Goal: Task Accomplishment & Management: Complete application form

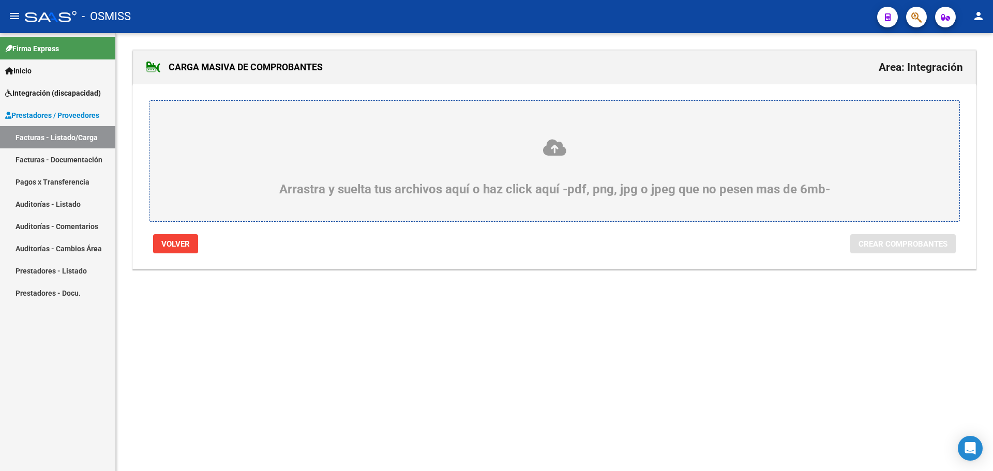
click at [272, 152] on icon at bounding box center [554, 147] width 761 height 19
click at [0, 0] on input "Arrastra y suelta tus archivos aquí o haz click aquí -pdf, png, jpg o jpeg que …" at bounding box center [0, 0] width 0 height 0
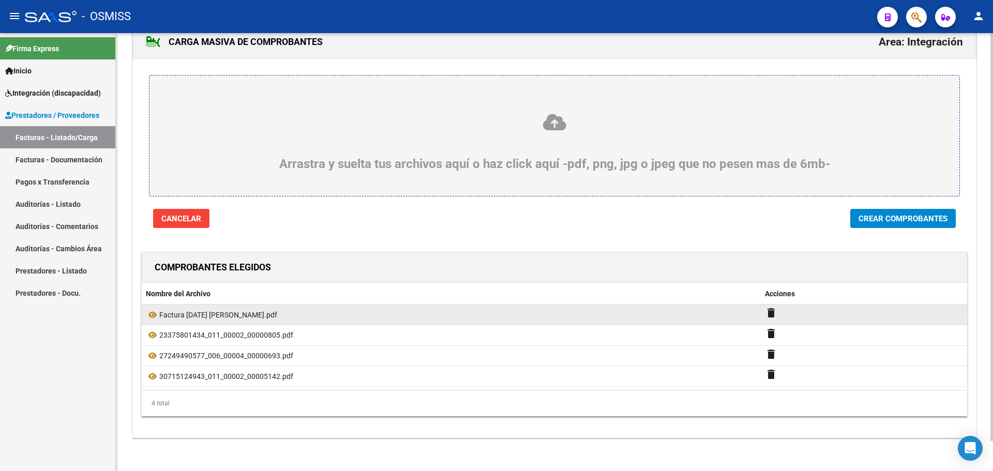
scroll to position [32, 0]
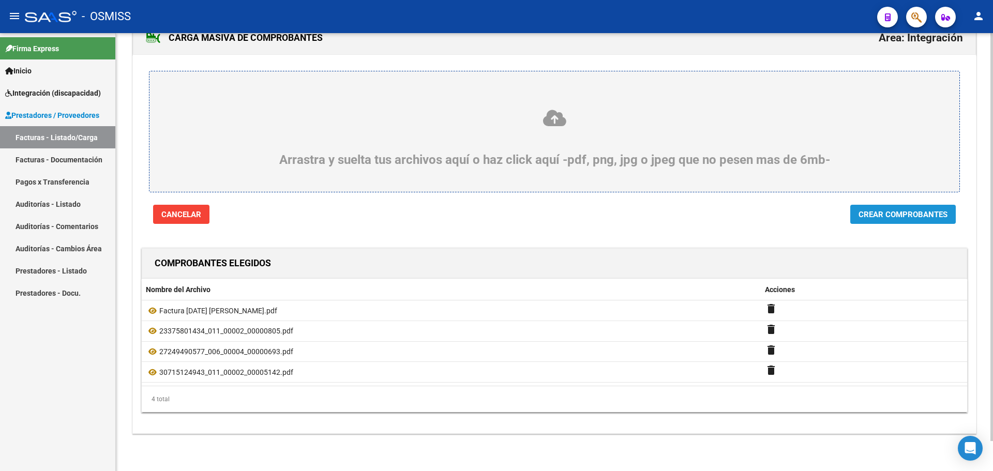
click at [897, 212] on span "Crear Comprobantes" at bounding box center [903, 214] width 89 height 9
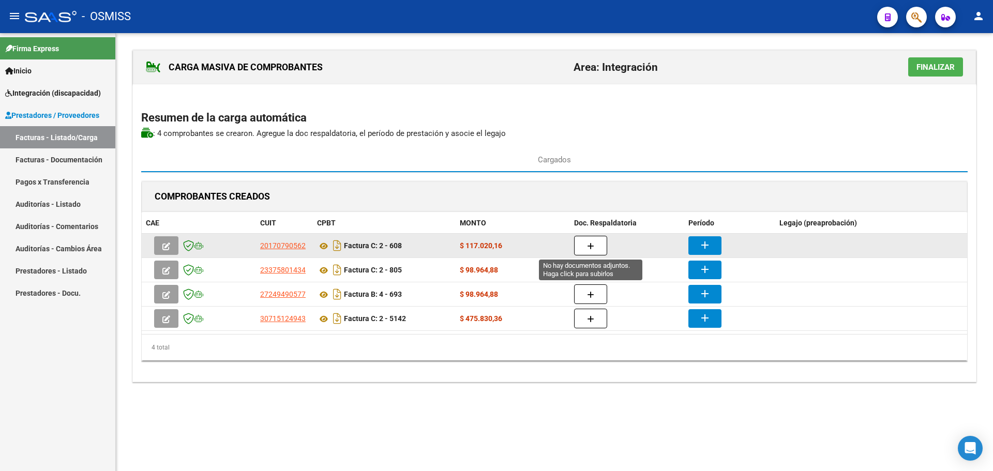
click at [591, 244] on icon "button" at bounding box center [590, 247] width 7 height 8
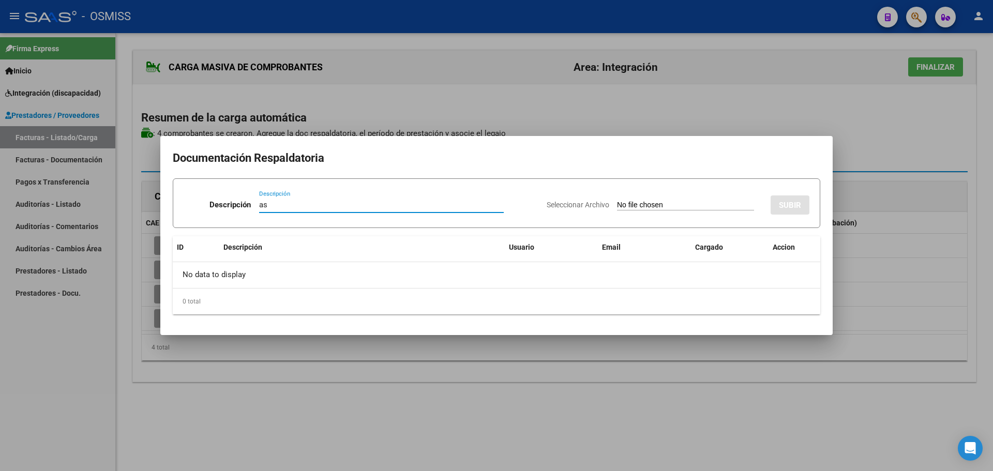
type input "as"
click at [667, 209] on input "Seleccionar Archivo" at bounding box center [685, 206] width 137 height 10
type input "C:\fakepath\Asistencia [DATE] [PERSON_NAME].pdf"
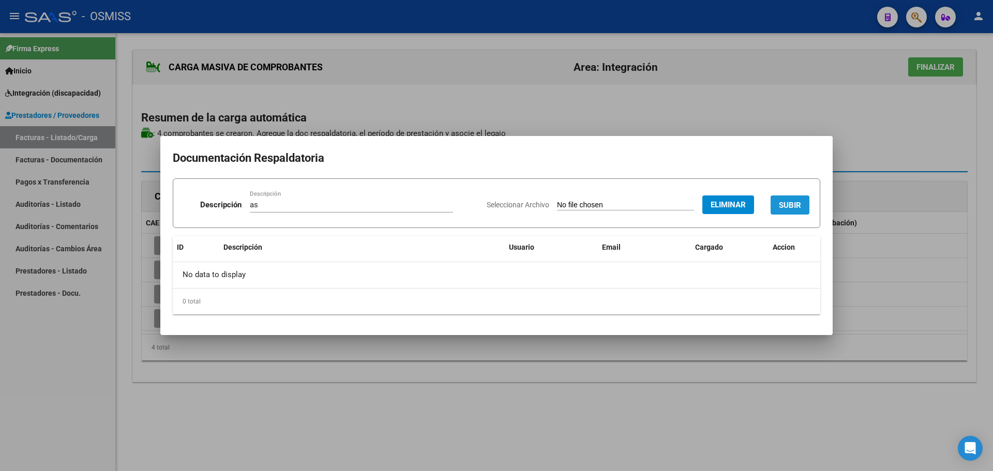
click at [787, 204] on span "SUBIR" at bounding box center [790, 205] width 22 height 9
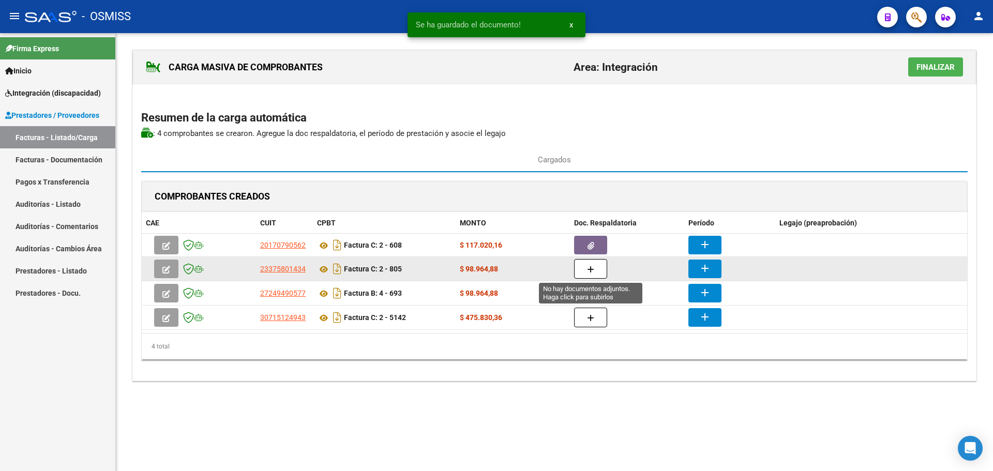
click at [593, 270] on icon "button" at bounding box center [590, 270] width 7 height 8
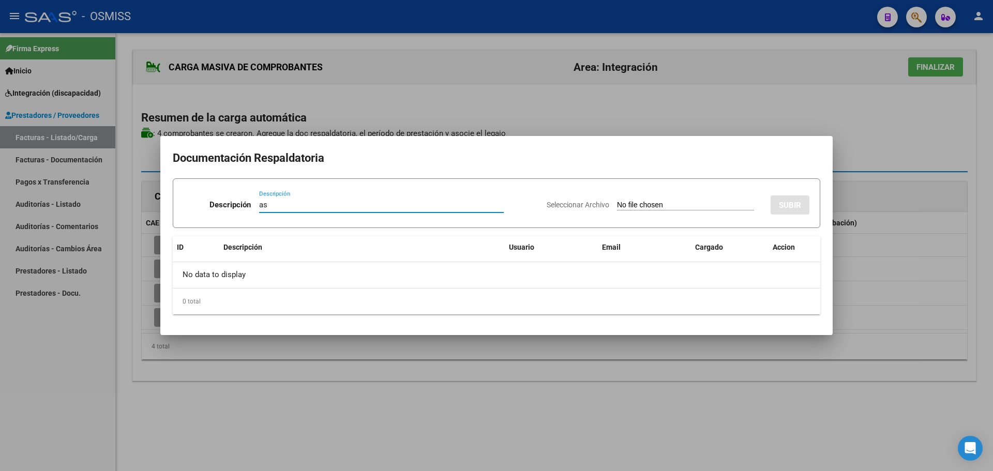
type input "as"
click at [658, 206] on input "Seleccionar Archivo" at bounding box center [685, 206] width 137 height 10
type input "C:\fakepath\[PERSON_NAME] TO septiembre.pdf"
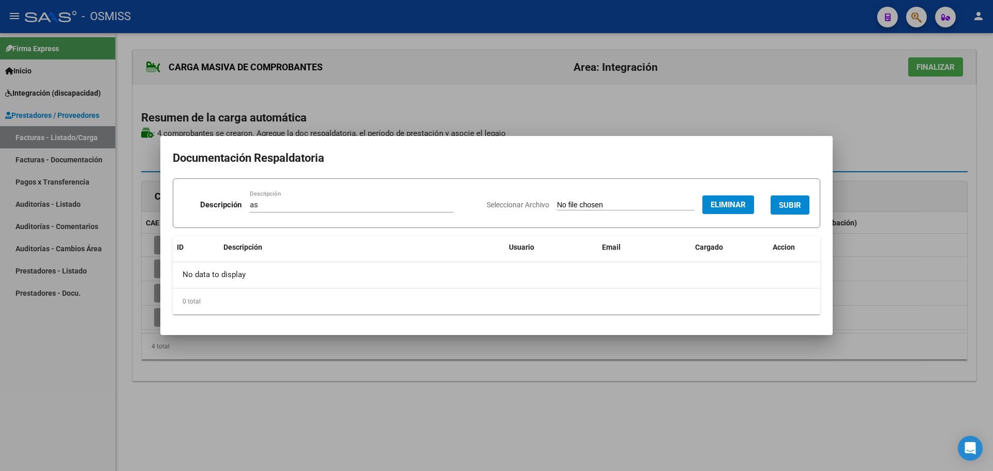
click at [786, 201] on span "SUBIR" at bounding box center [790, 205] width 22 height 9
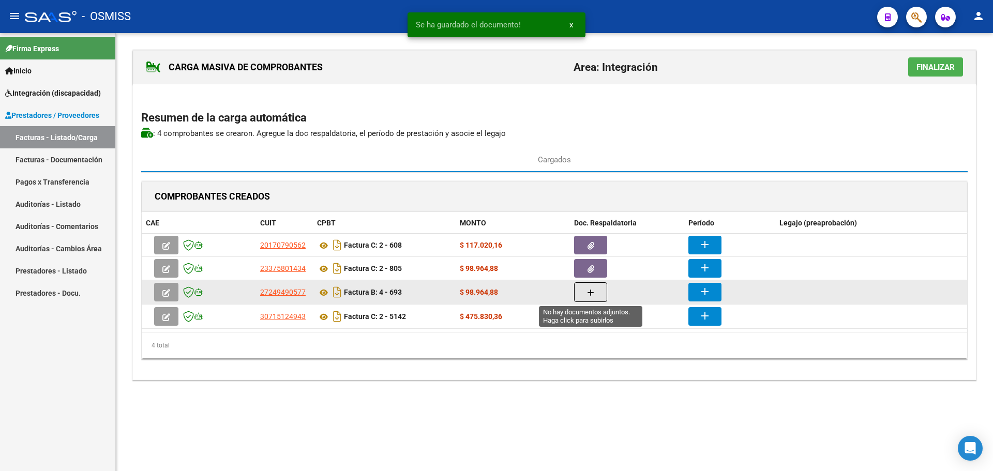
click at [600, 291] on button "button" at bounding box center [590, 292] width 33 height 20
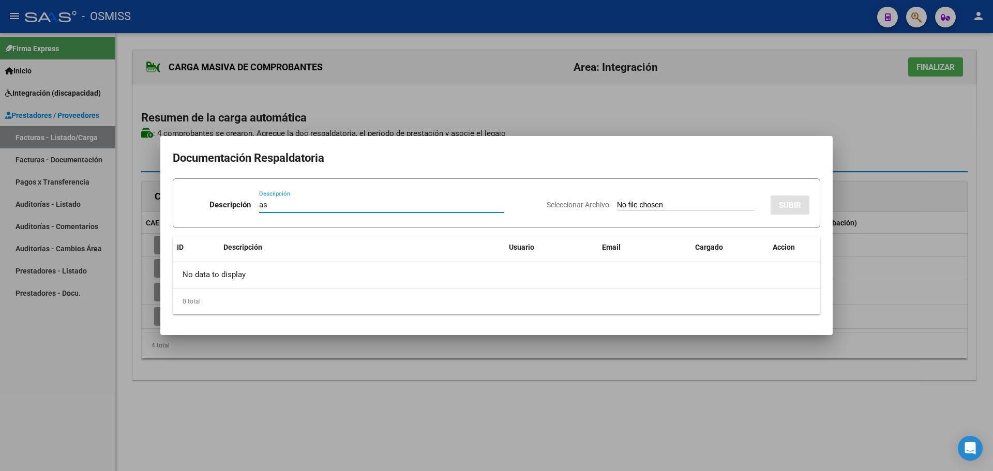
type input "as"
click at [632, 207] on input "Seleccionar Archivo" at bounding box center [685, 206] width 137 height 10
type input "C:\fakepath\[PERSON_NAME] septiembre.pdf"
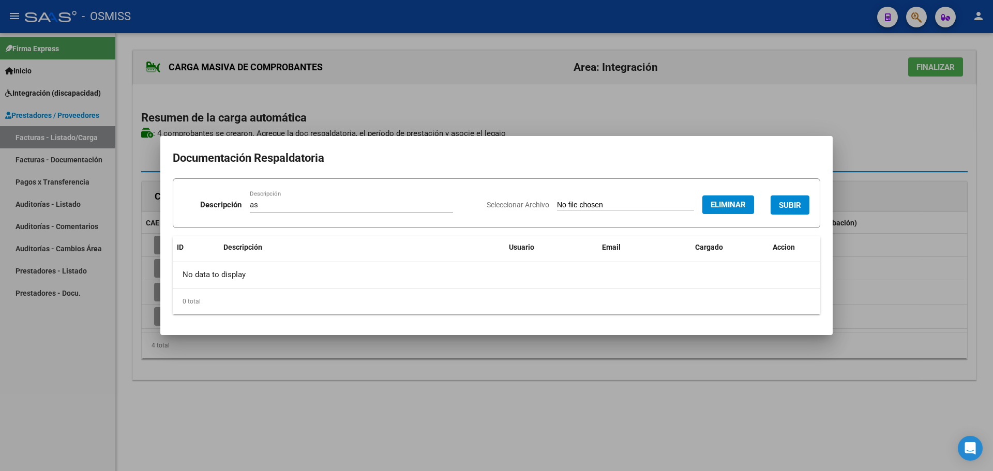
click at [804, 203] on button "SUBIR" at bounding box center [790, 205] width 39 height 19
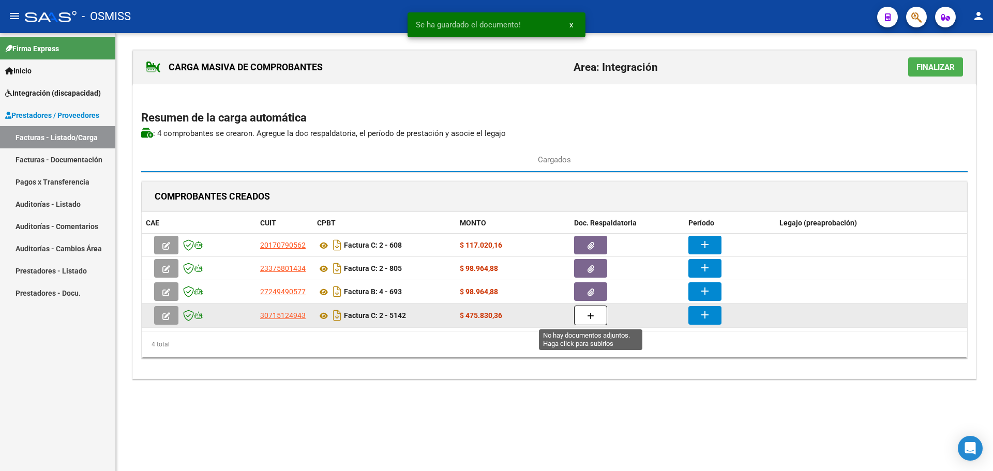
click at [575, 310] on button "button" at bounding box center [590, 316] width 33 height 20
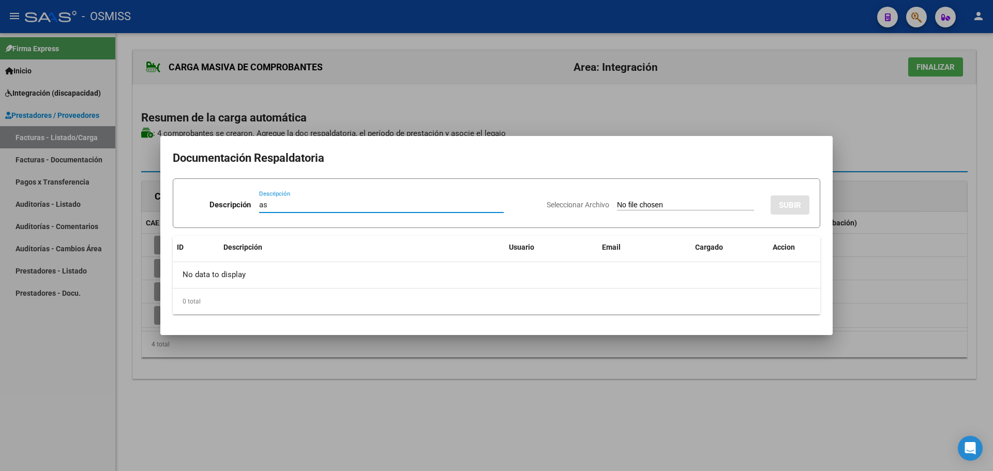
type input "as"
click at [673, 207] on input "Seleccionar Archivo" at bounding box center [685, 206] width 137 height 10
type input "C:\fakepath\[PERSON_NAME] septiembre.pdf"
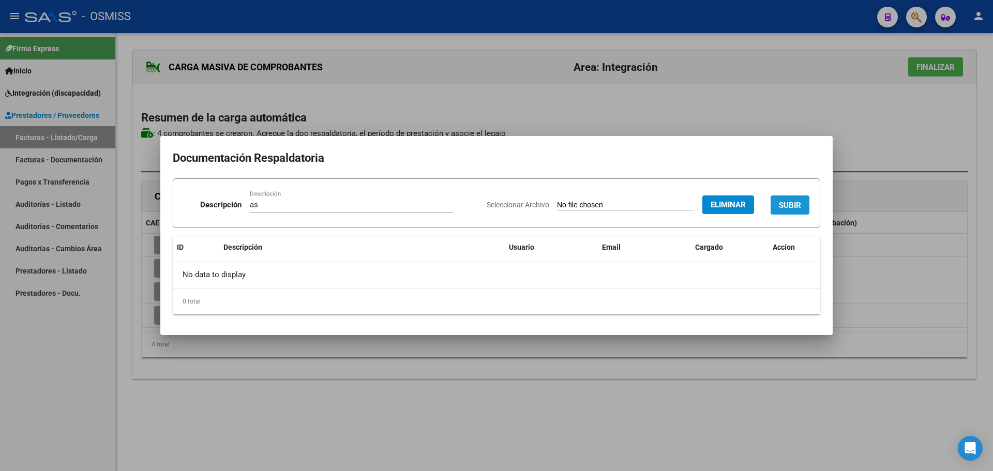
click at [792, 204] on span "SUBIR" at bounding box center [790, 205] width 22 height 9
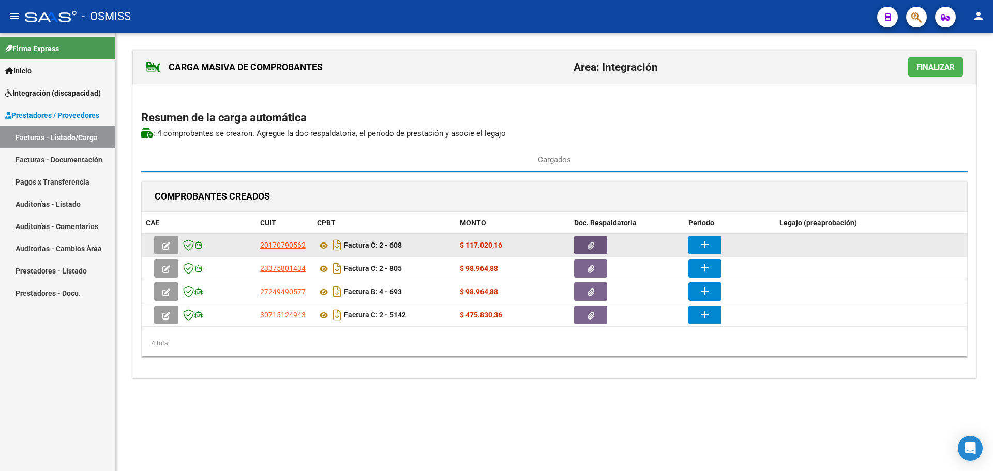
click at [588, 246] on icon "button" at bounding box center [591, 246] width 7 height 8
click at [706, 243] on mat-icon "add" at bounding box center [705, 245] width 12 height 12
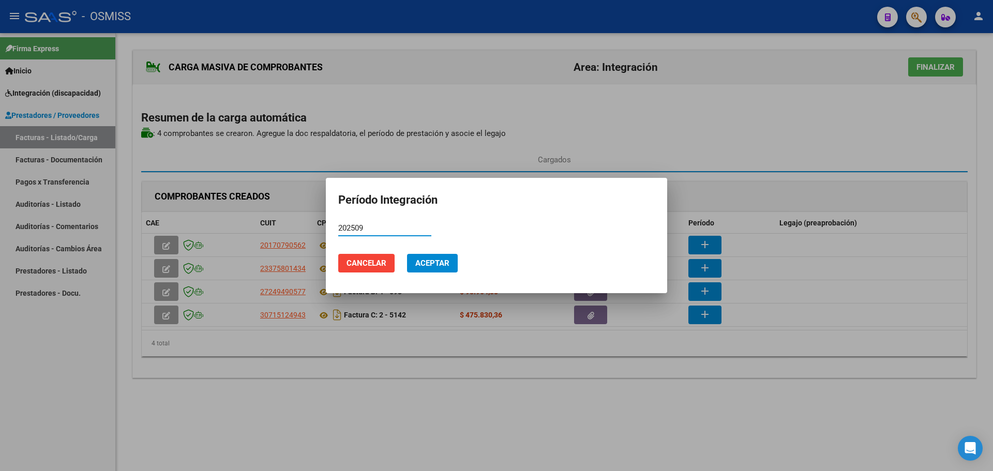
type input "202509"
click at [435, 270] on button "Aceptar" at bounding box center [432, 263] width 51 height 19
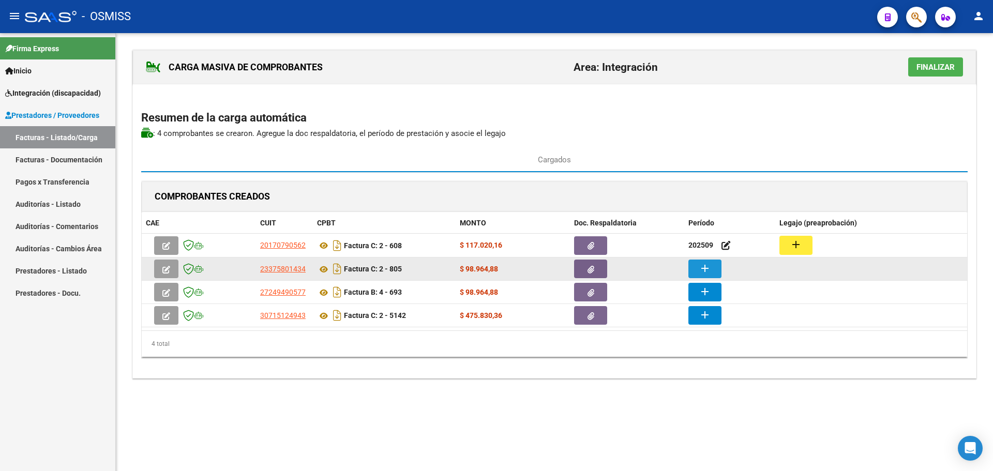
click at [716, 265] on button "add" at bounding box center [705, 269] width 33 height 19
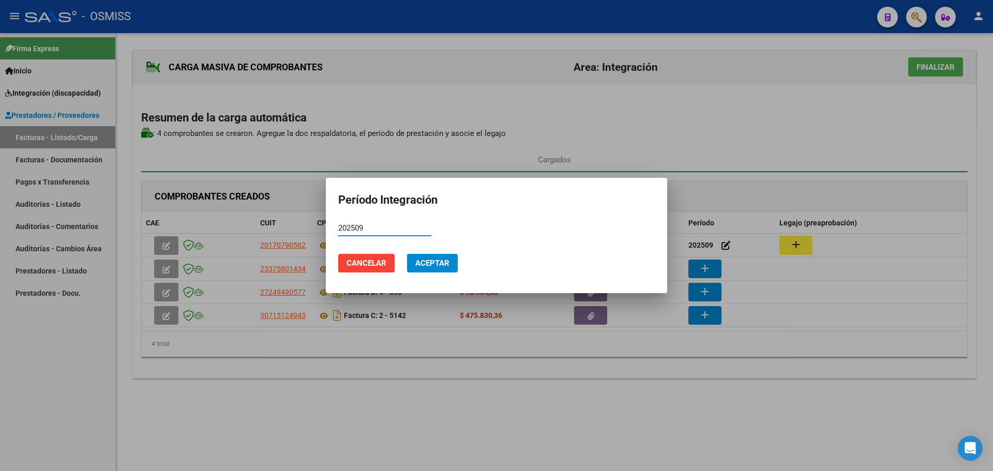
type input "202509"
click at [442, 267] on span "Aceptar" at bounding box center [432, 263] width 34 height 9
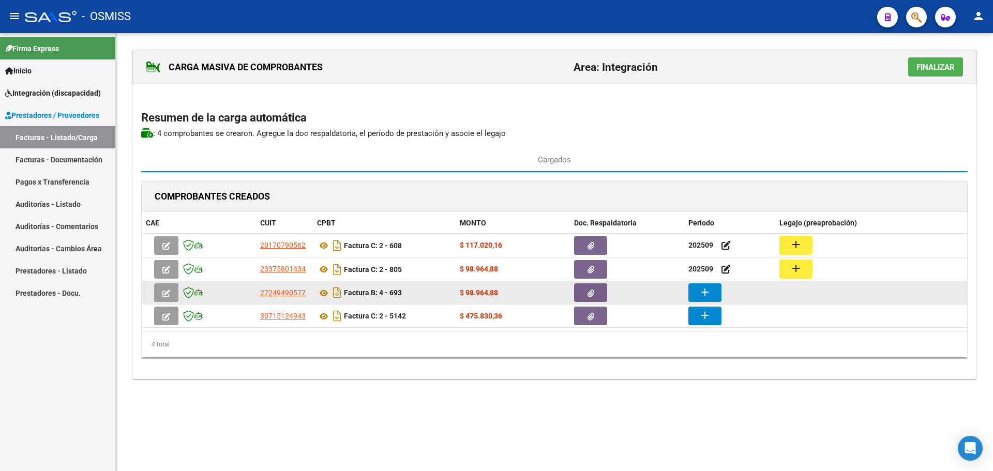
click at [699, 291] on mat-icon "add" at bounding box center [705, 292] width 12 height 12
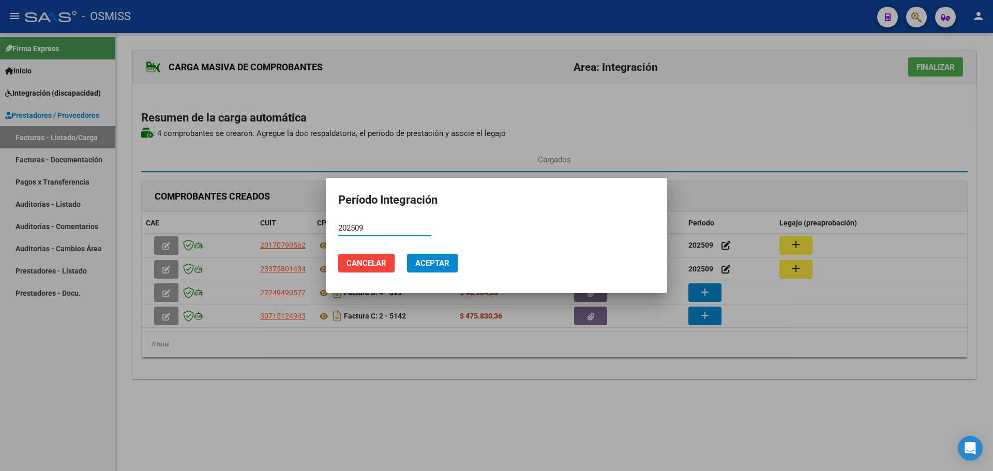
type input "202509"
click at [445, 265] on span "Aceptar" at bounding box center [432, 263] width 34 height 9
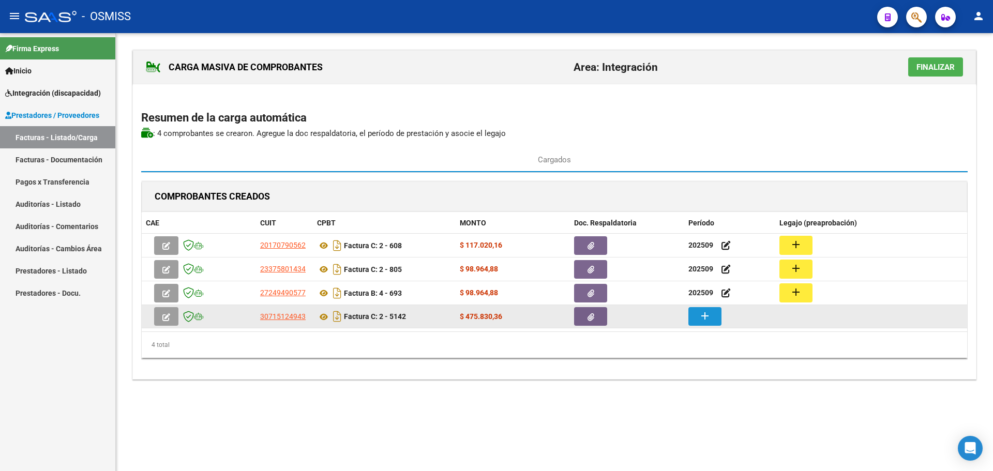
click at [702, 320] on mat-icon "add" at bounding box center [705, 316] width 12 height 12
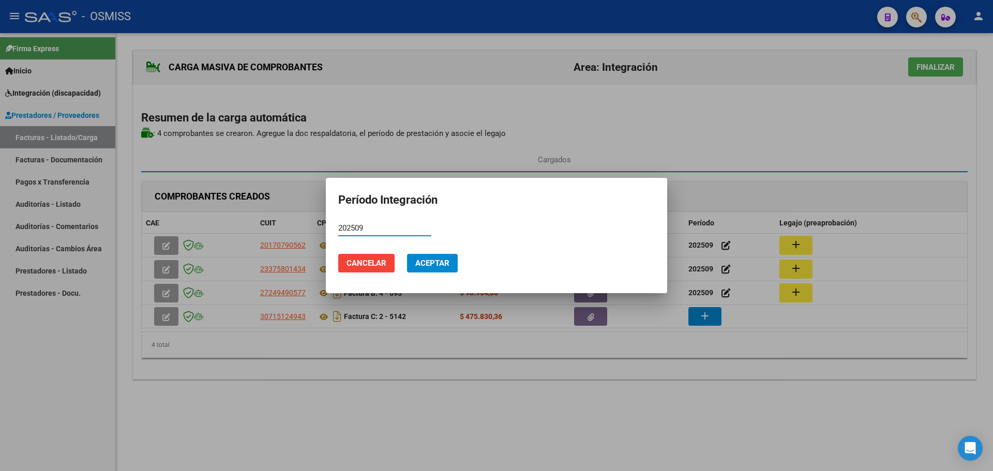
type input "202509"
click at [431, 267] on span "Aceptar" at bounding box center [432, 263] width 34 height 9
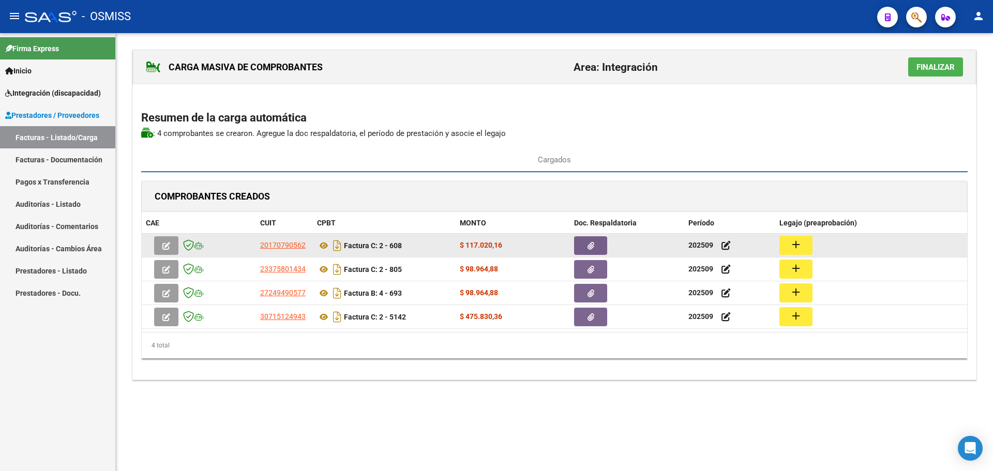
click at [802, 245] on mat-icon "add" at bounding box center [796, 245] width 12 height 12
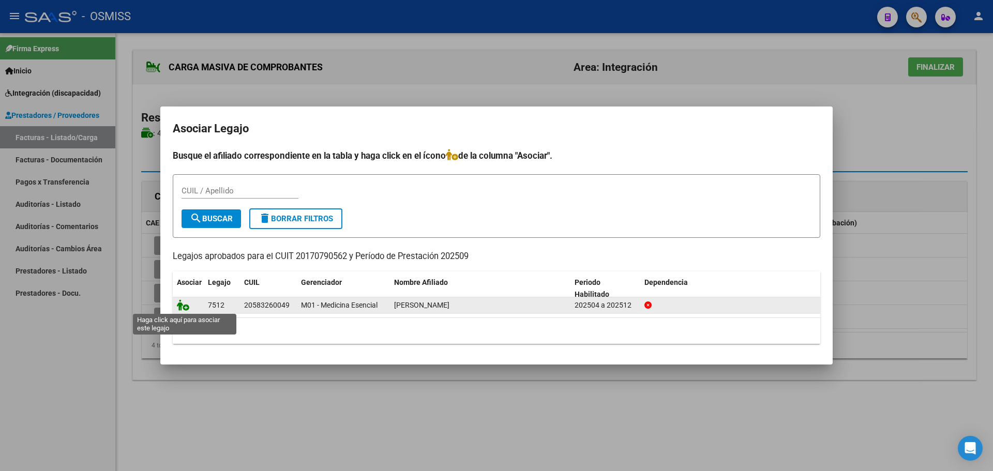
click at [184, 308] on icon at bounding box center [183, 305] width 12 height 11
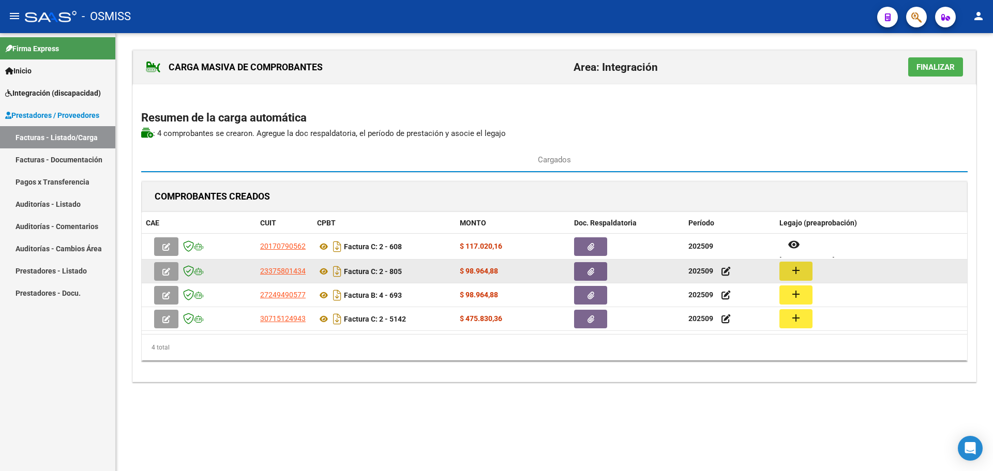
click at [785, 276] on button "add" at bounding box center [796, 271] width 33 height 19
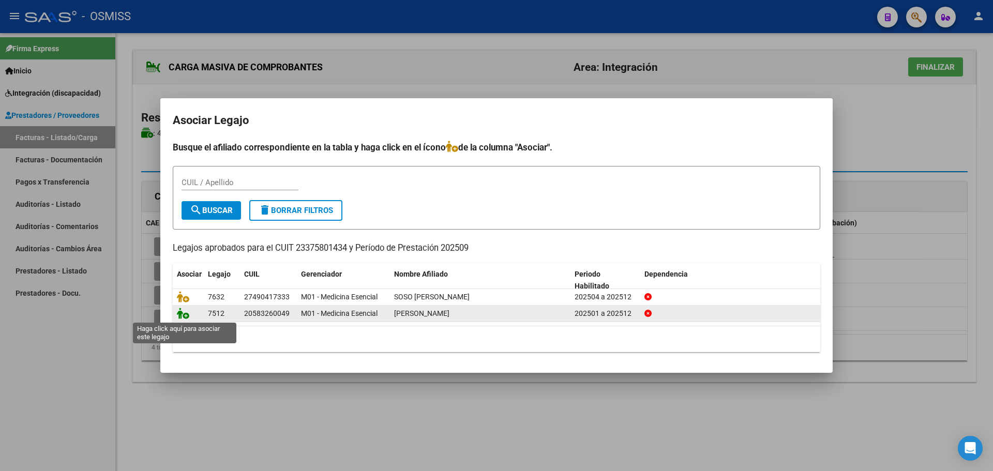
click at [184, 314] on icon at bounding box center [183, 313] width 12 height 11
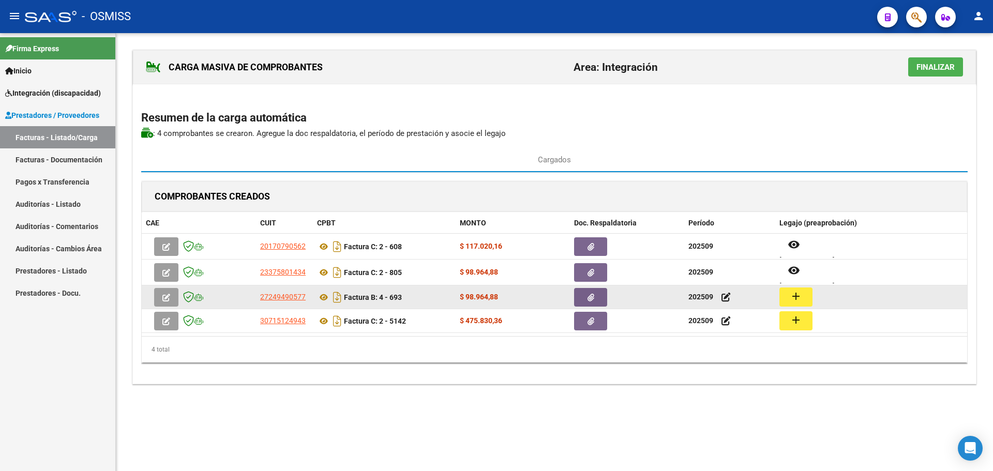
click at [807, 300] on button "add" at bounding box center [796, 297] width 33 height 19
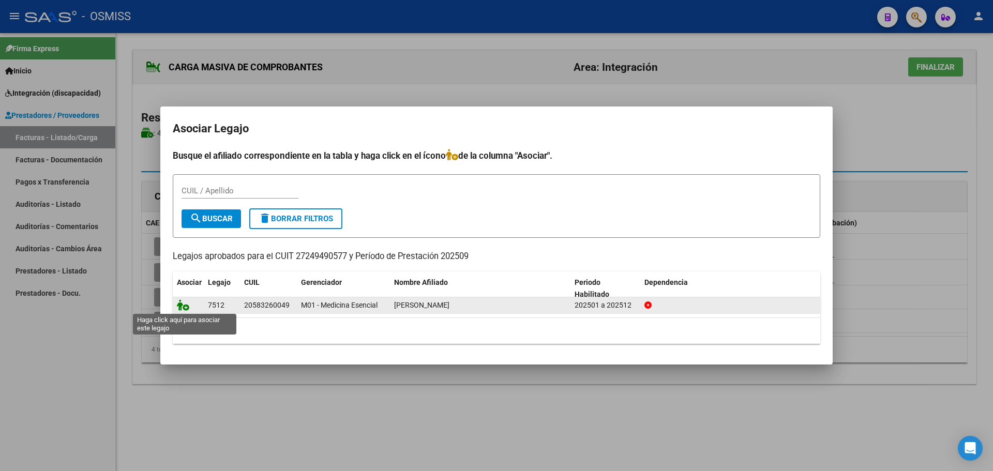
click at [180, 305] on icon at bounding box center [183, 305] width 12 height 11
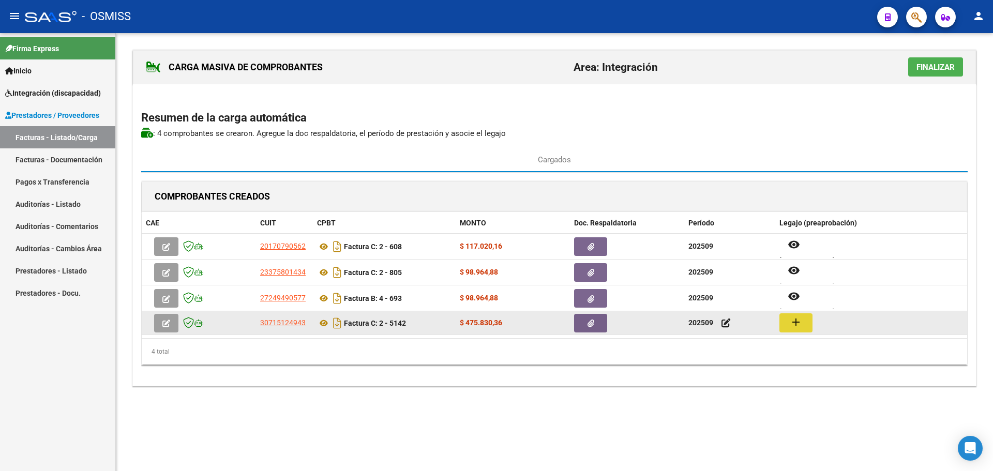
click at [796, 318] on mat-icon "add" at bounding box center [796, 322] width 12 height 12
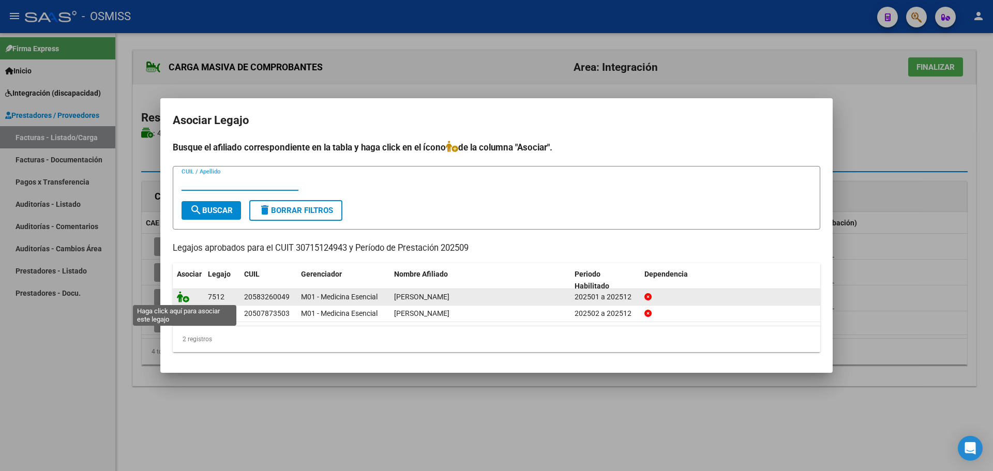
click at [181, 296] on icon at bounding box center [183, 296] width 12 height 11
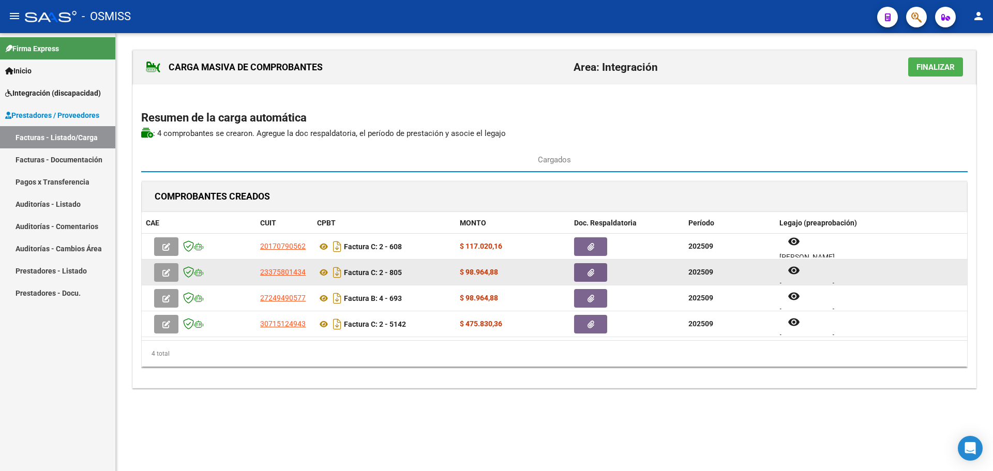
scroll to position [8, 0]
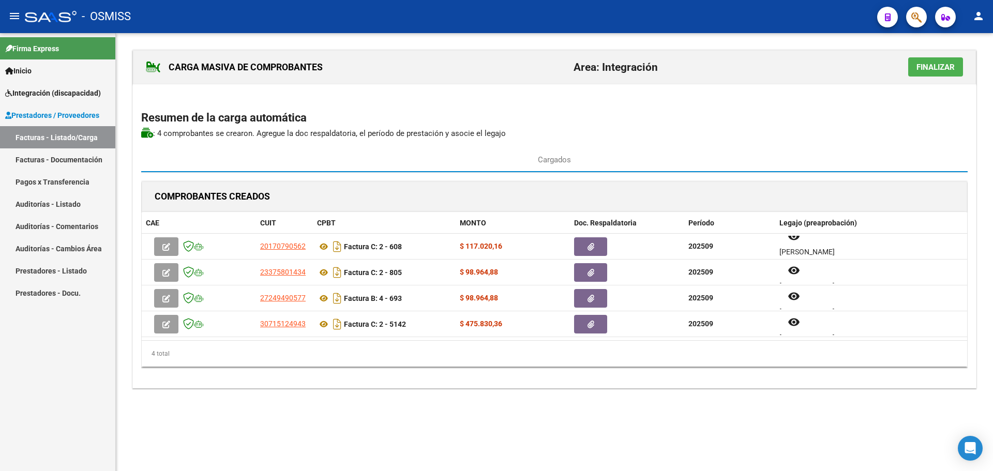
click at [933, 67] on span "Finalizar" at bounding box center [936, 67] width 38 height 9
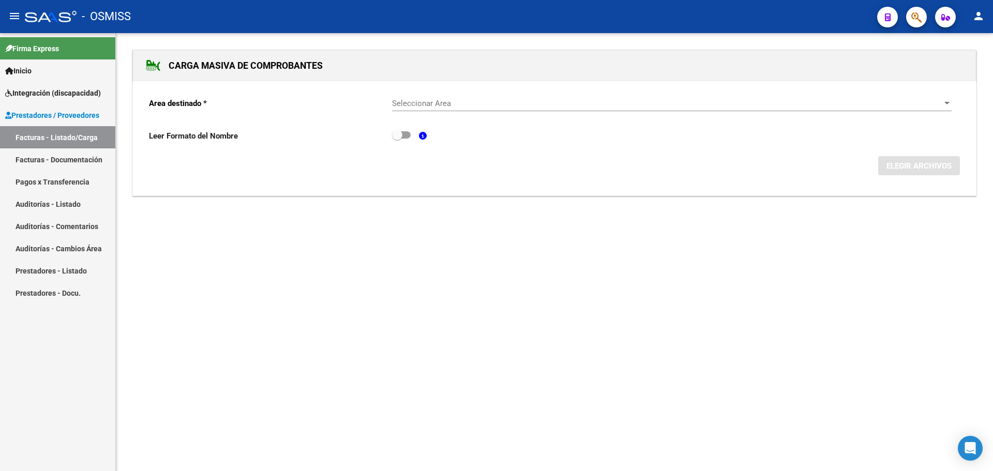
click at [941, 102] on div "Seleccionar Area" at bounding box center [672, 103] width 560 height 9
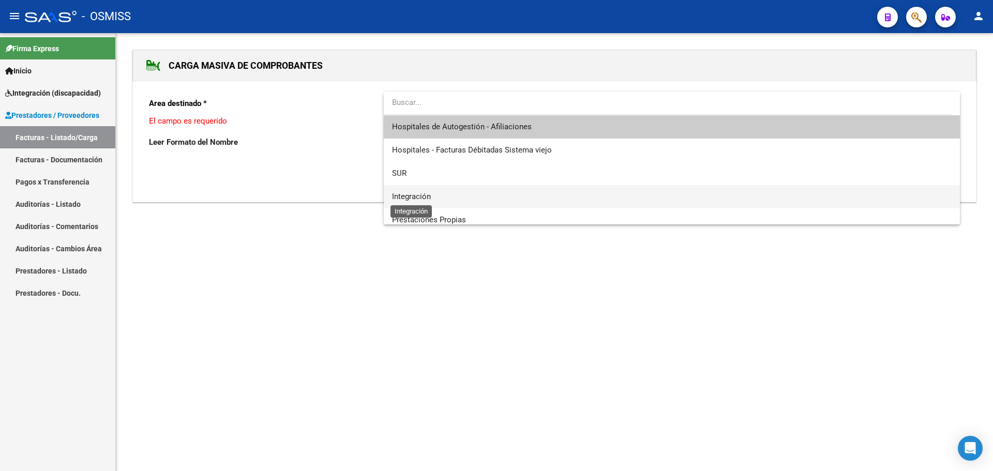
click at [425, 195] on span "Integración" at bounding box center [411, 196] width 39 height 9
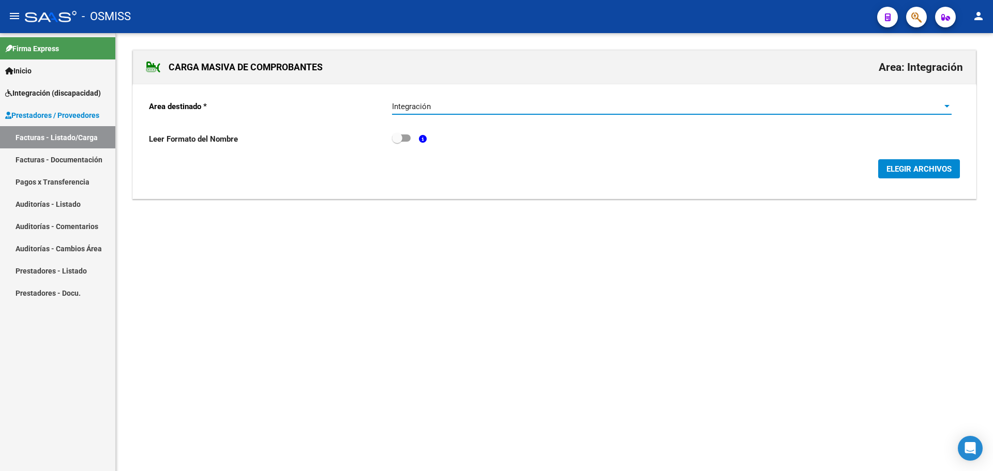
click at [919, 171] on span "ELEGIR ARCHIVOS" at bounding box center [919, 169] width 65 height 9
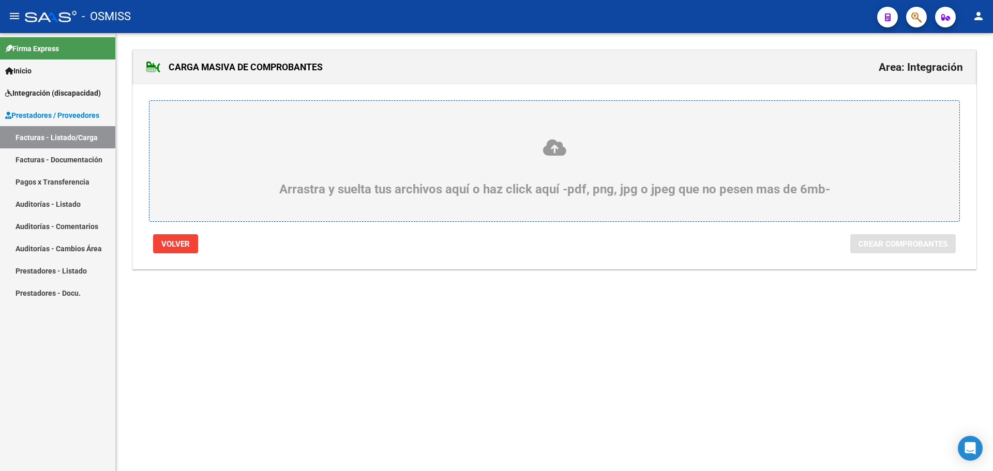
click at [204, 168] on div "Arrastra y suelta tus archivos aquí o haz click aquí -pdf, png, jpg o jpeg que …" at bounding box center [554, 167] width 761 height 58
click at [0, 0] on input "Arrastra y suelta tus archivos aquí o haz click aquí -pdf, png, jpg o jpeg que …" at bounding box center [0, 0] width 0 height 0
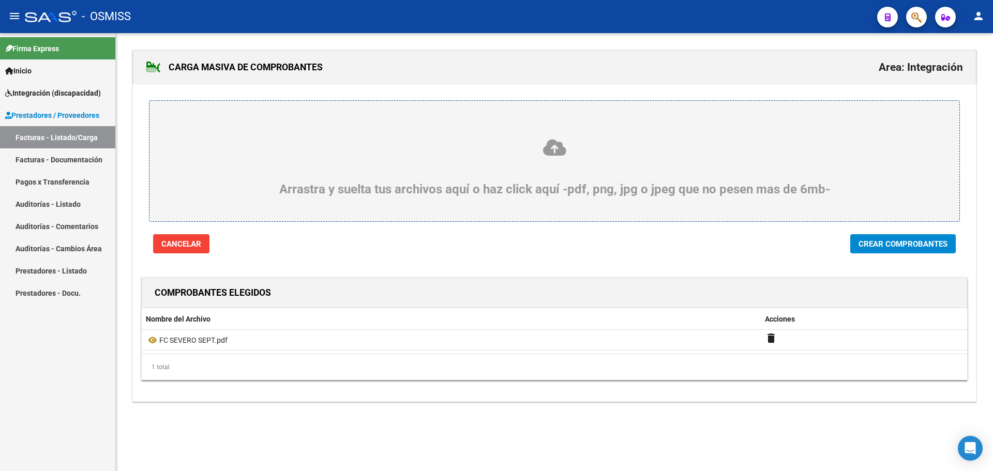
click at [903, 245] on span "Crear Comprobantes" at bounding box center [903, 244] width 89 height 9
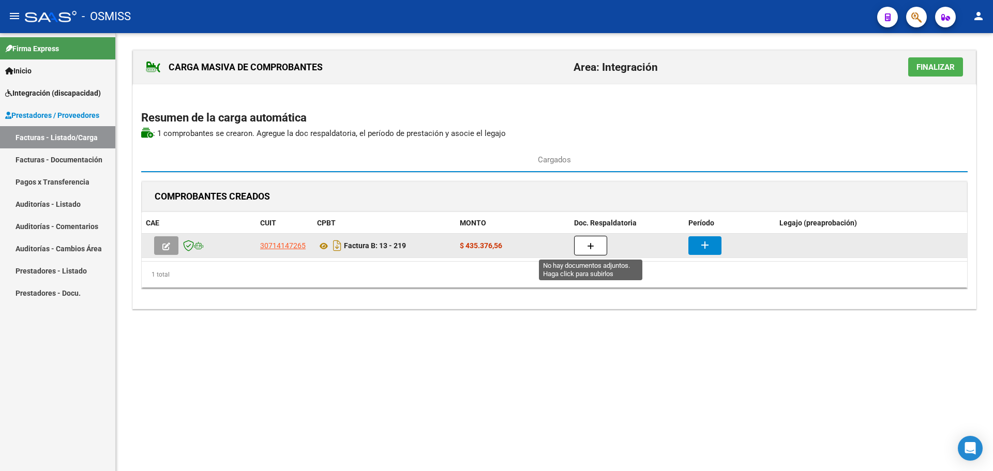
click at [599, 248] on button "button" at bounding box center [590, 246] width 33 height 20
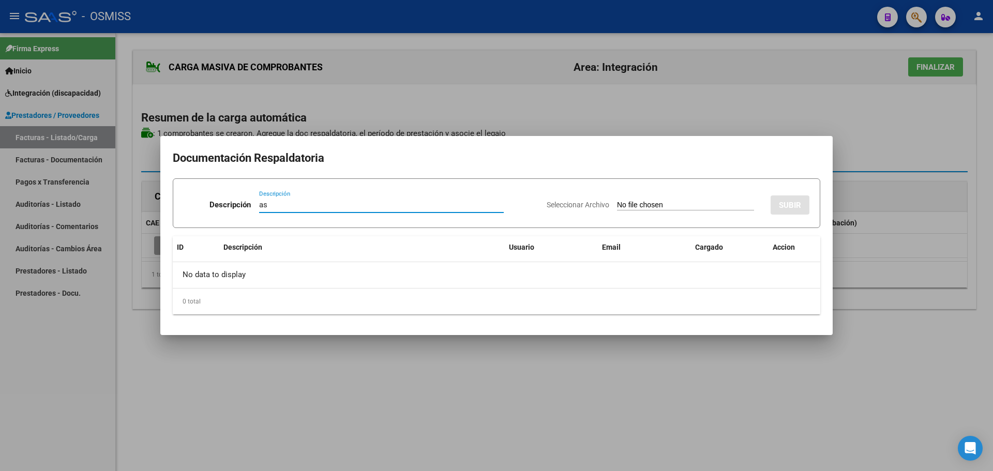
type input "as"
click at [628, 206] on input "Seleccionar Archivo" at bounding box center [685, 206] width 137 height 10
type input "C:\fakepath\ASIST SEVERO SEPT.pdf"
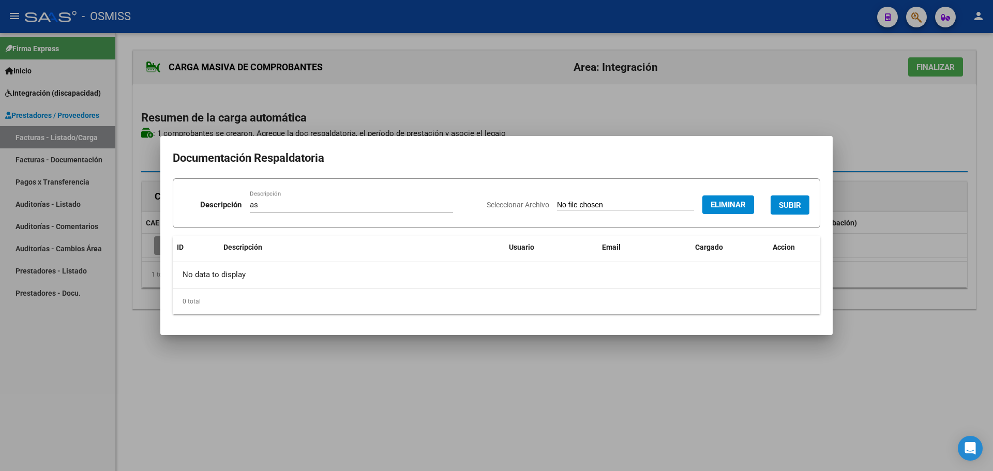
click at [785, 203] on span "SUBIR" at bounding box center [790, 205] width 22 height 9
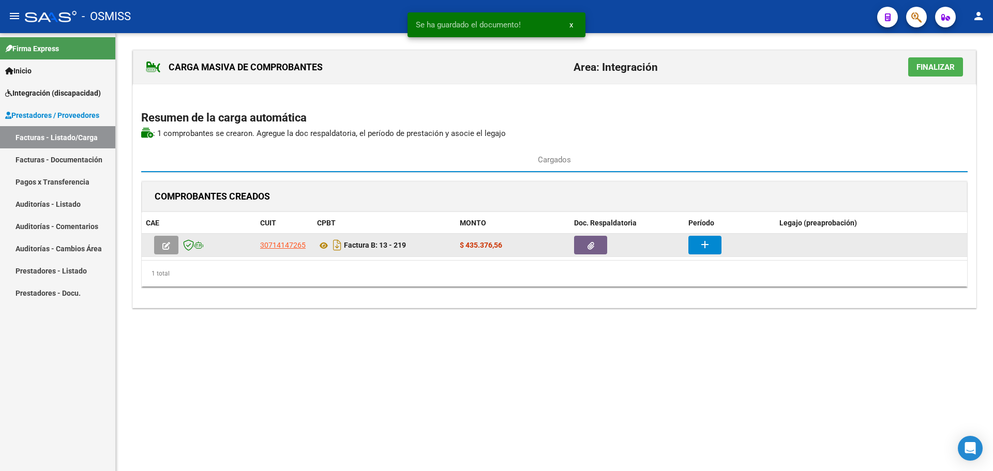
click at [708, 249] on mat-icon "add" at bounding box center [705, 245] width 12 height 12
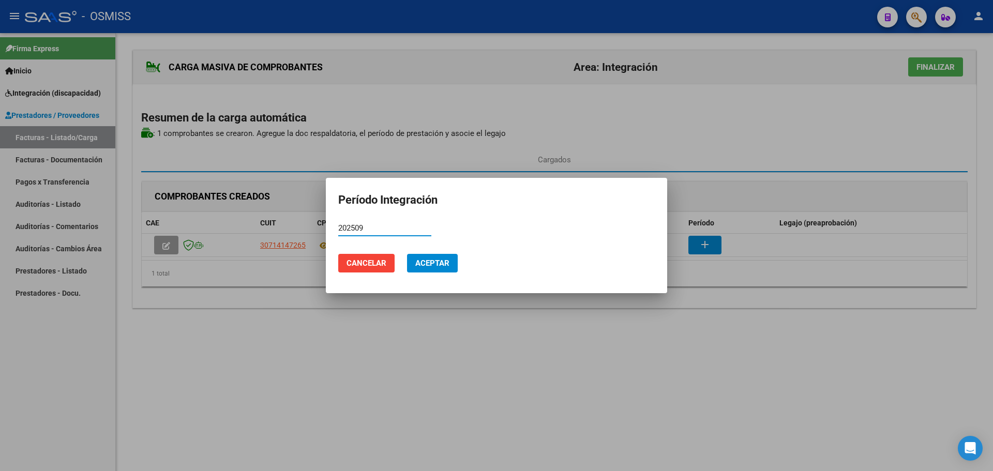
type input "202509"
click at [433, 265] on span "Aceptar" at bounding box center [432, 263] width 34 height 9
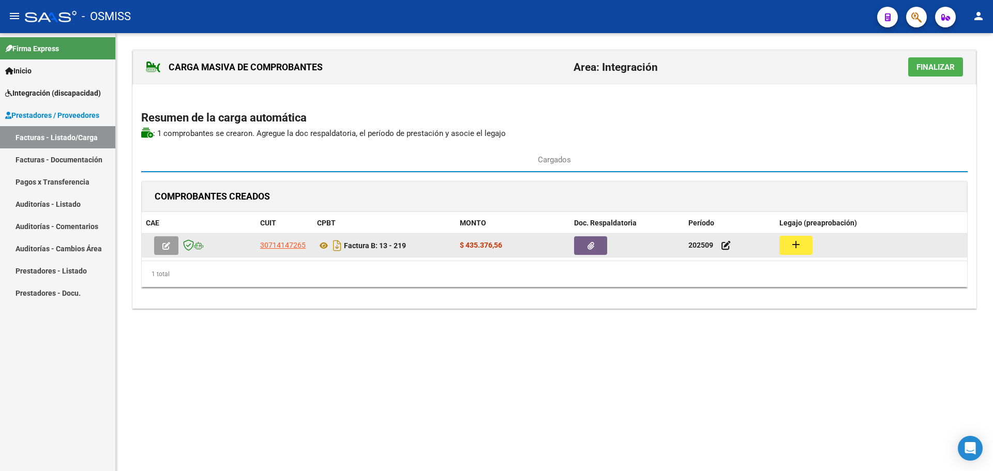
click at [799, 247] on mat-icon "add" at bounding box center [796, 245] width 12 height 12
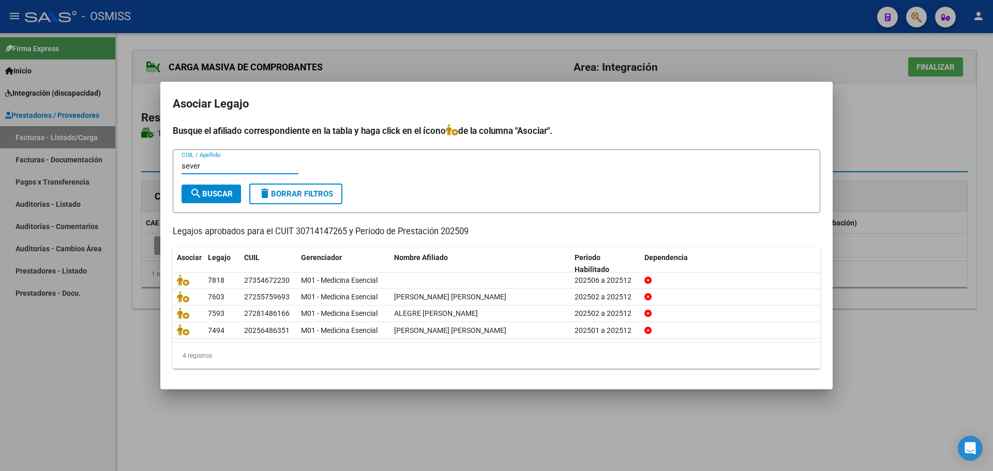
type input "sever"
click at [214, 190] on span "search Buscar" at bounding box center [211, 193] width 43 height 9
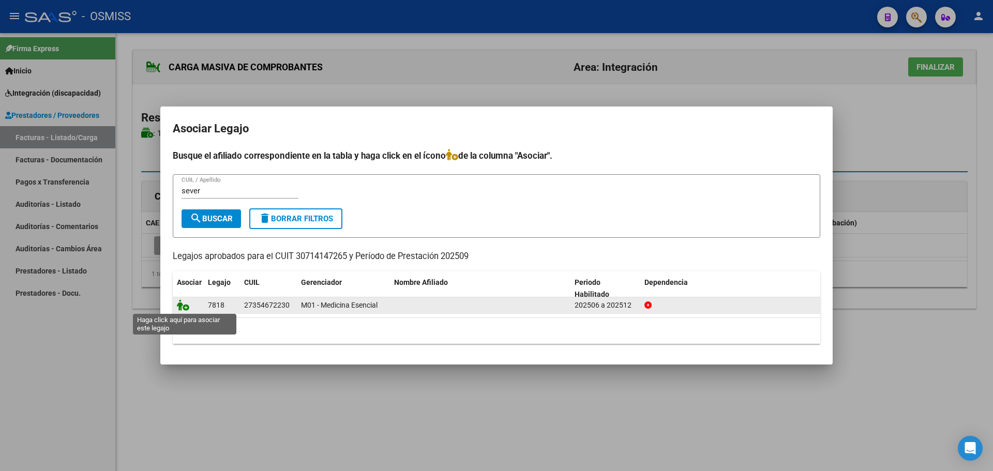
click at [184, 304] on icon at bounding box center [183, 305] width 12 height 11
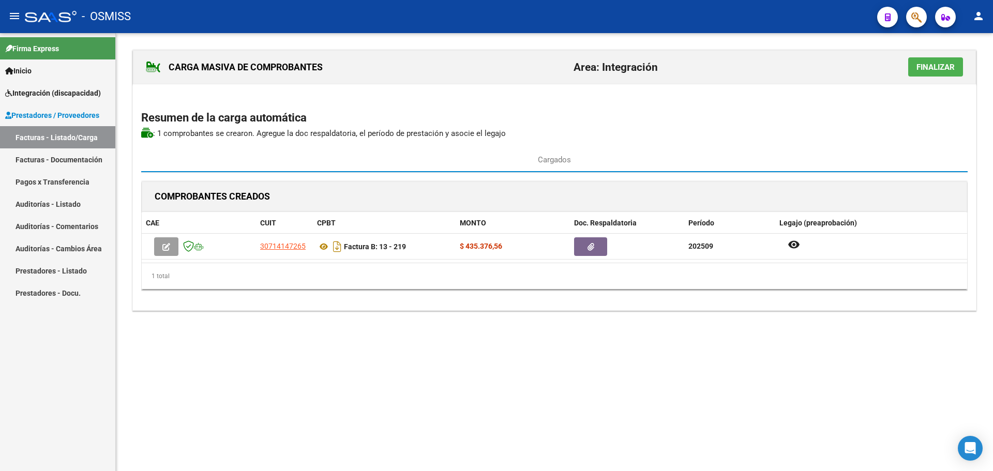
click at [935, 62] on span "Finalizar" at bounding box center [936, 66] width 38 height 9
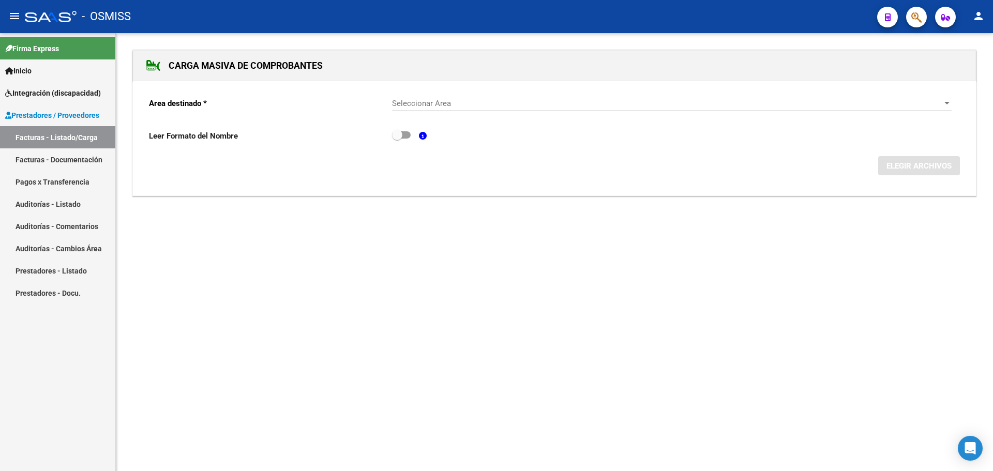
click at [942, 102] on div "Seleccionar Area" at bounding box center [672, 103] width 560 height 9
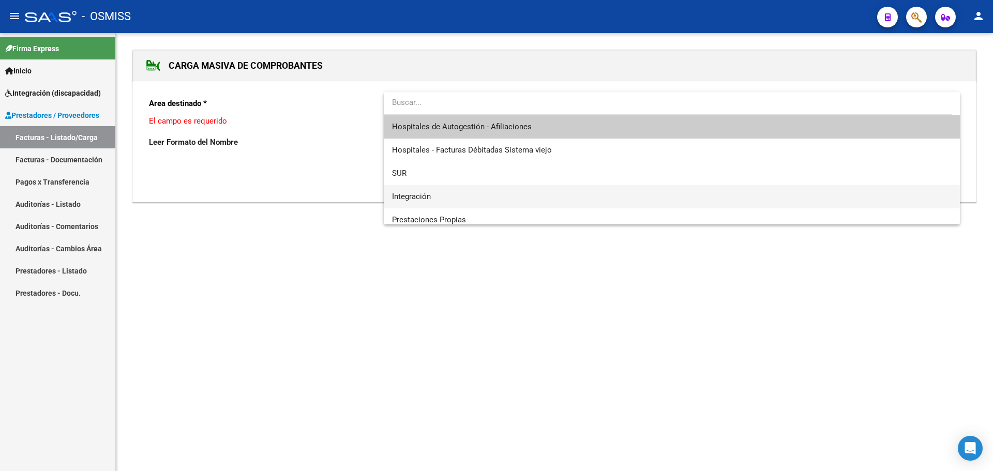
click at [459, 197] on span "Integración" at bounding box center [672, 196] width 560 height 23
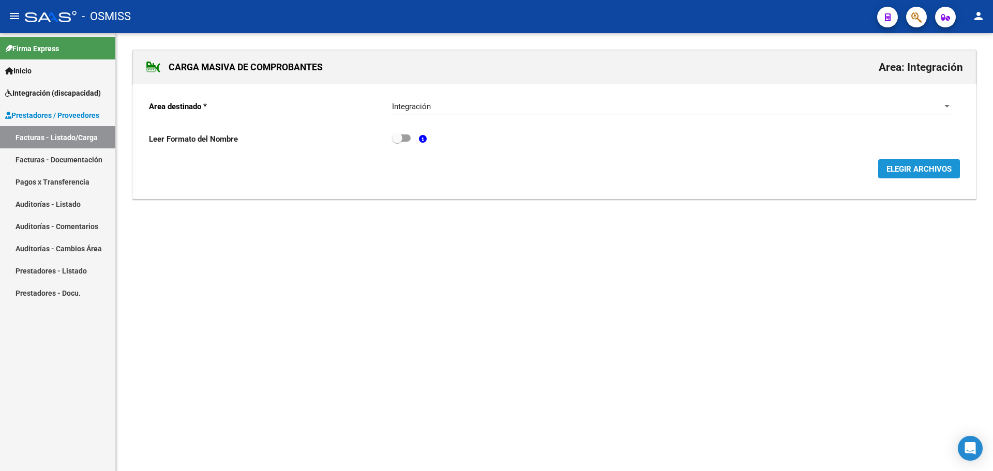
click at [918, 166] on span "ELEGIR ARCHIVOS" at bounding box center [919, 169] width 65 height 9
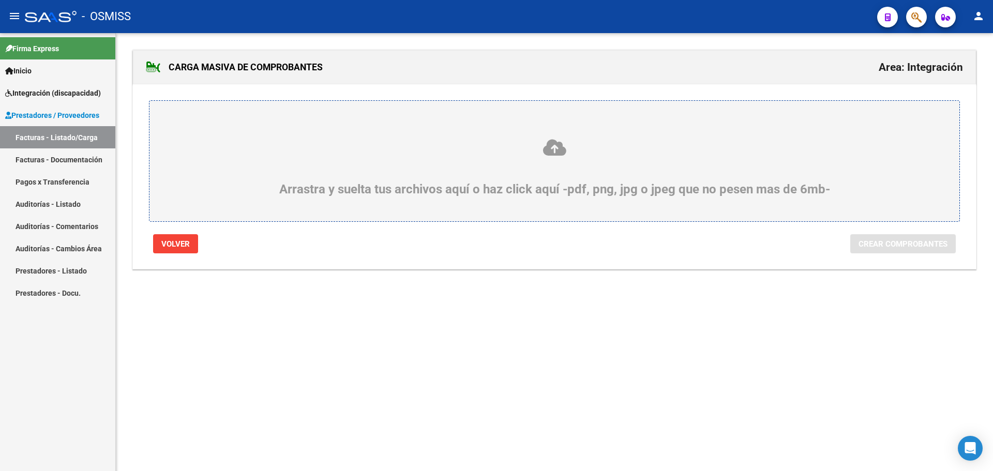
click at [265, 175] on div "Arrastra y suelta tus archivos aquí o haz click aquí -pdf, png, jpg o jpeg que …" at bounding box center [554, 167] width 761 height 58
click at [0, 0] on input "Arrastra y suelta tus archivos aquí o haz click aquí -pdf, png, jpg o jpeg que …" at bounding box center [0, 0] width 0 height 0
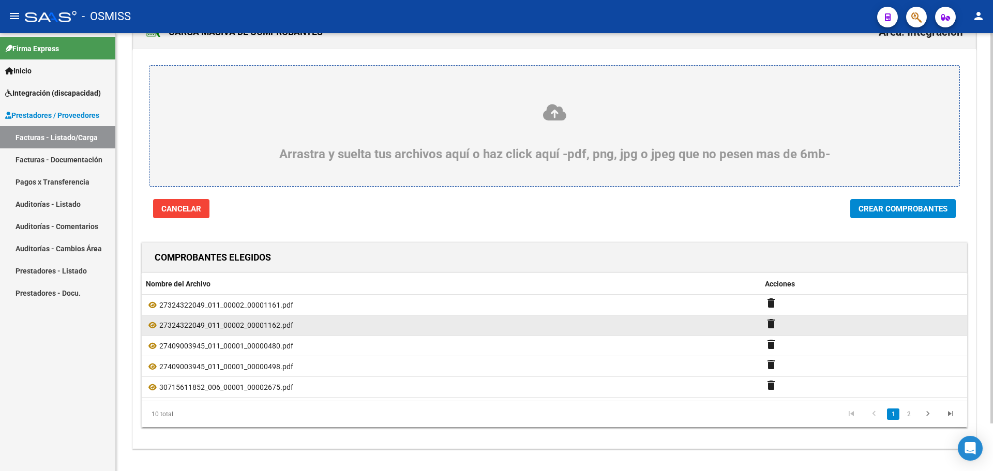
scroll to position [53, 0]
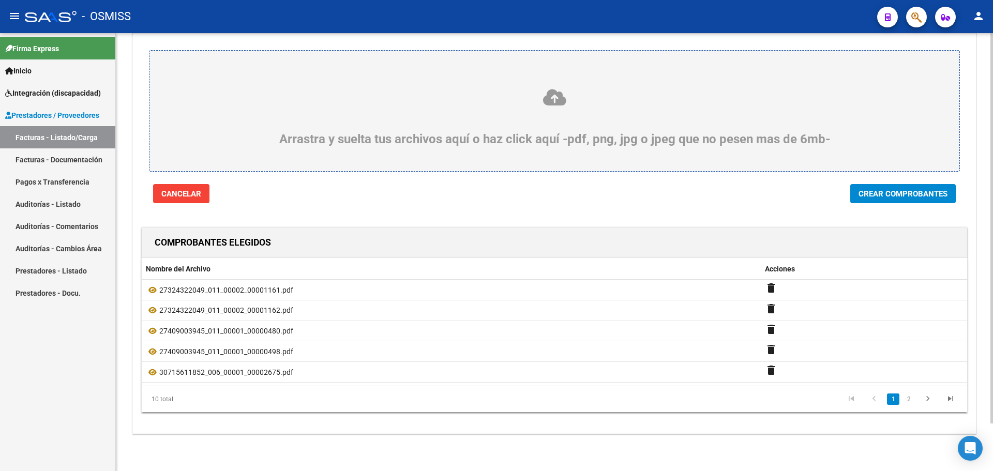
click at [908, 193] on span "Crear Comprobantes" at bounding box center [903, 193] width 89 height 9
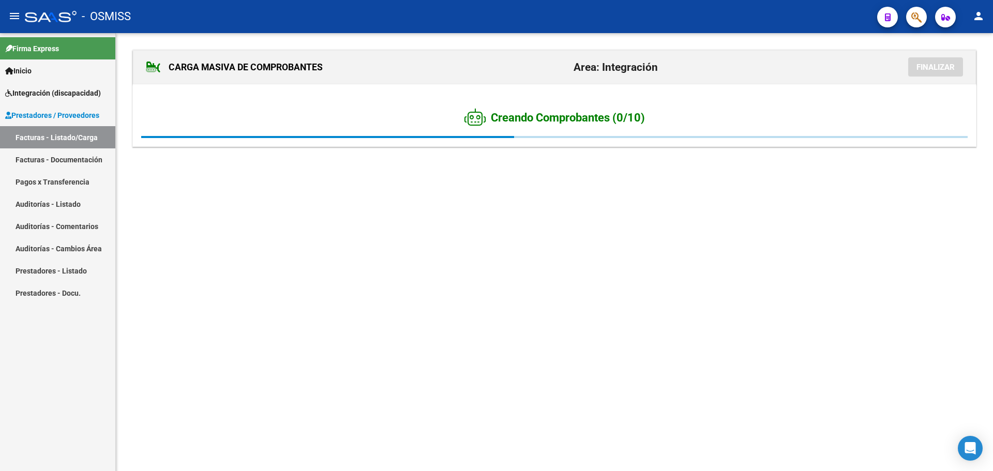
scroll to position [0, 0]
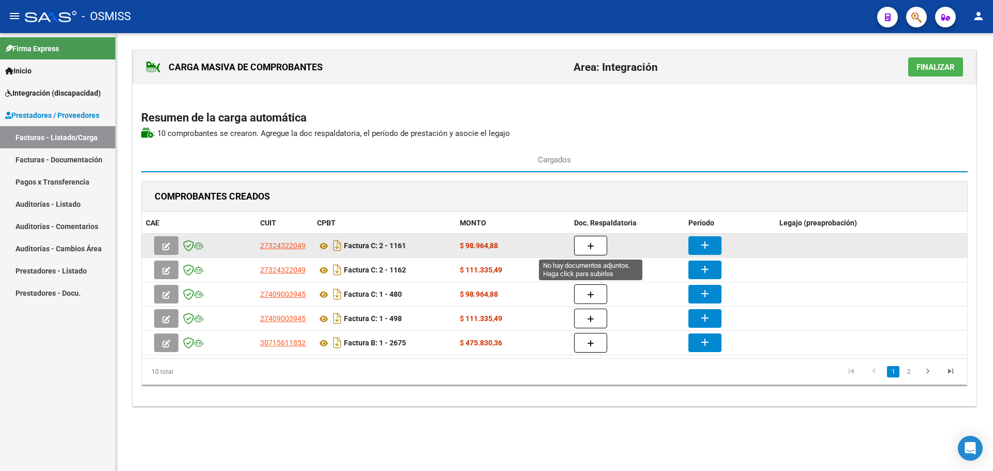
click at [592, 240] on button "button" at bounding box center [590, 246] width 33 height 20
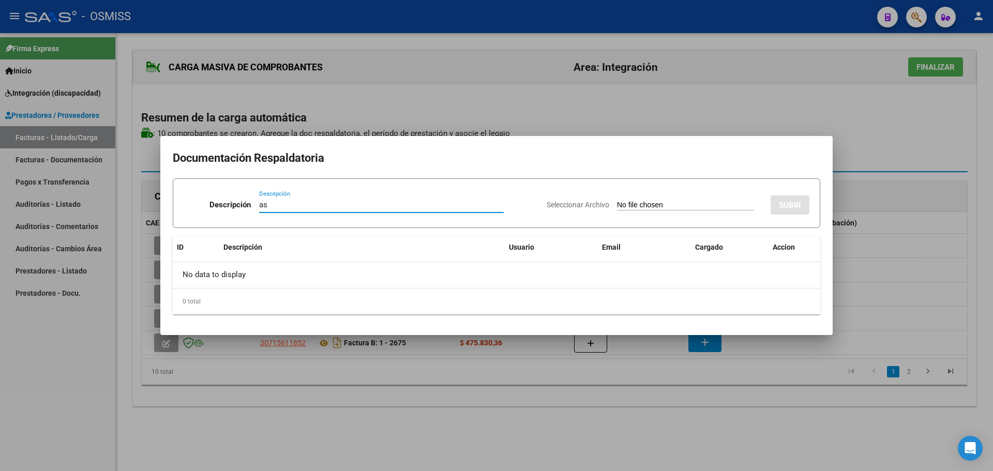
type input "as"
click at [672, 203] on input "Seleccionar Archivo" at bounding box center [685, 206] width 137 height 10
type input "C:\fakepath\[PERSON_NAME] ag.pdf"
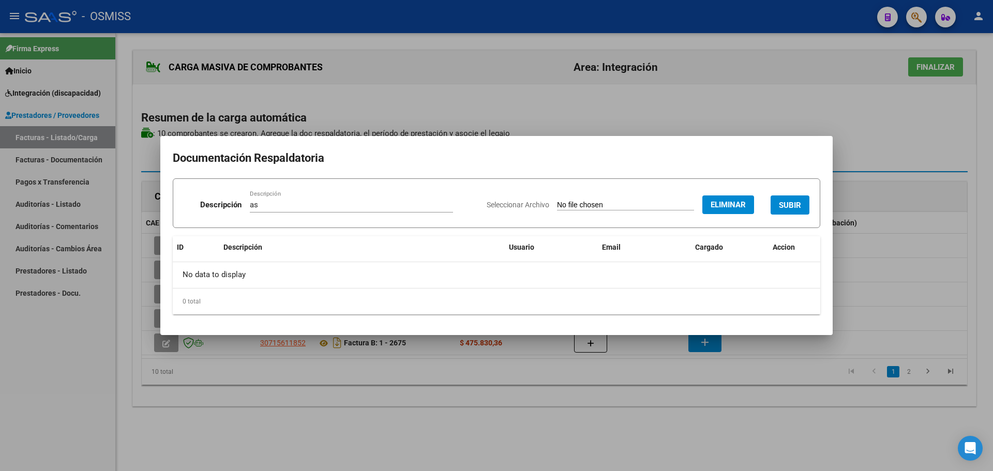
click at [794, 207] on span "SUBIR" at bounding box center [790, 205] width 22 height 9
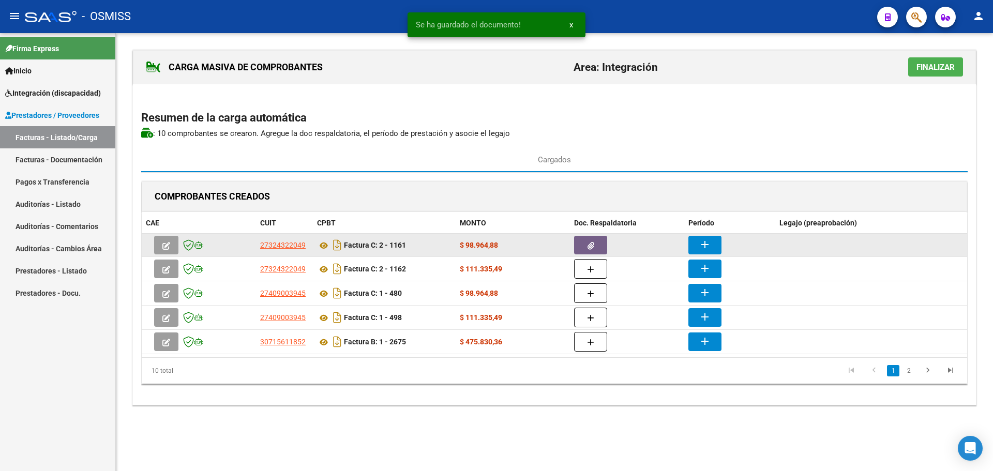
click at [710, 244] on mat-icon "add" at bounding box center [705, 245] width 12 height 12
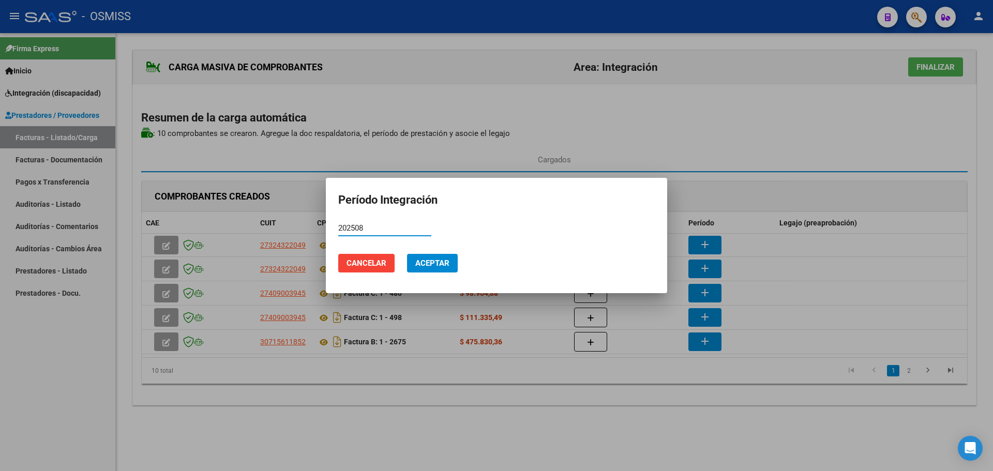
type input "202508"
click at [417, 265] on span "Aceptar" at bounding box center [432, 263] width 34 height 9
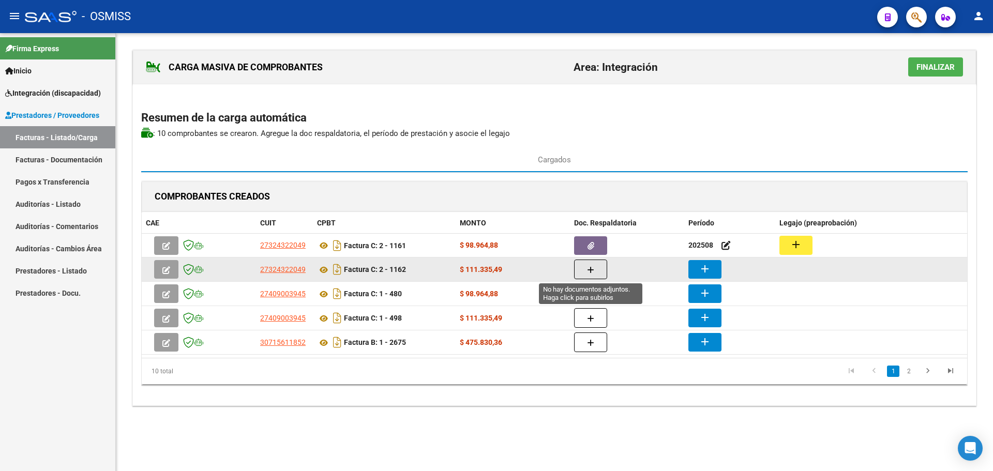
click at [586, 268] on button "button" at bounding box center [590, 270] width 33 height 20
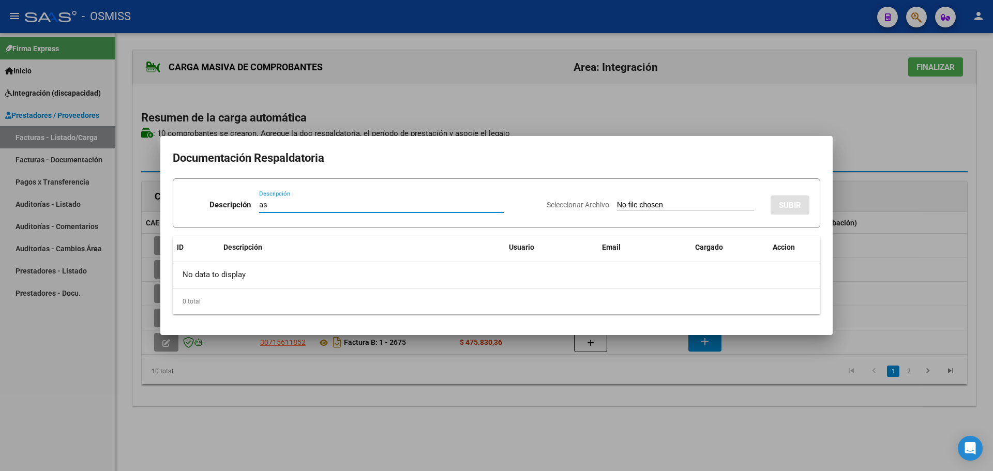
type input "as"
click at [653, 205] on input "Seleccionar Archivo" at bounding box center [685, 206] width 137 height 10
type input "C:\fakepath\[PERSON_NAME] sep (1).pdf"
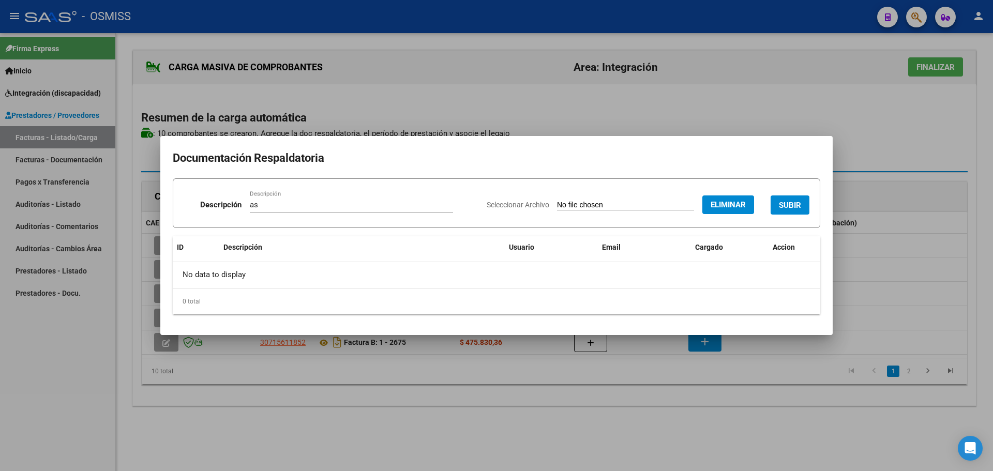
click at [787, 202] on span "SUBIR" at bounding box center [790, 205] width 22 height 9
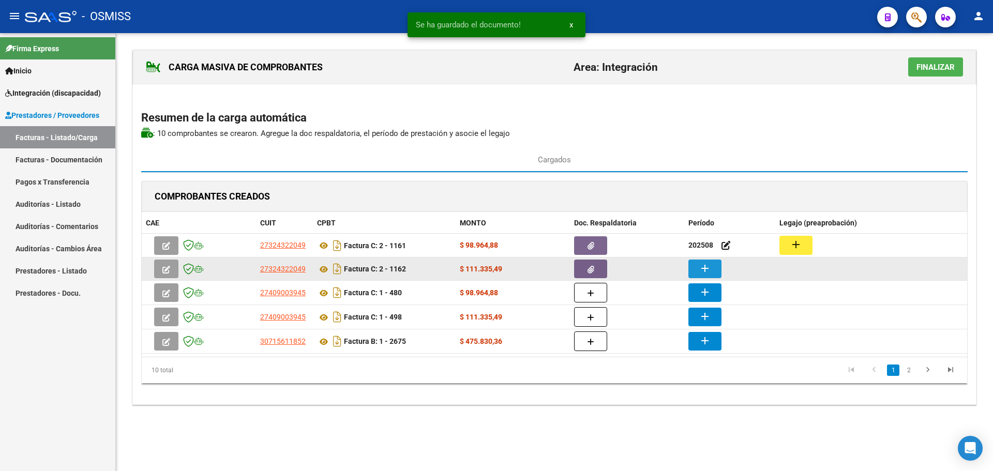
click at [705, 272] on mat-icon "add" at bounding box center [705, 268] width 12 height 12
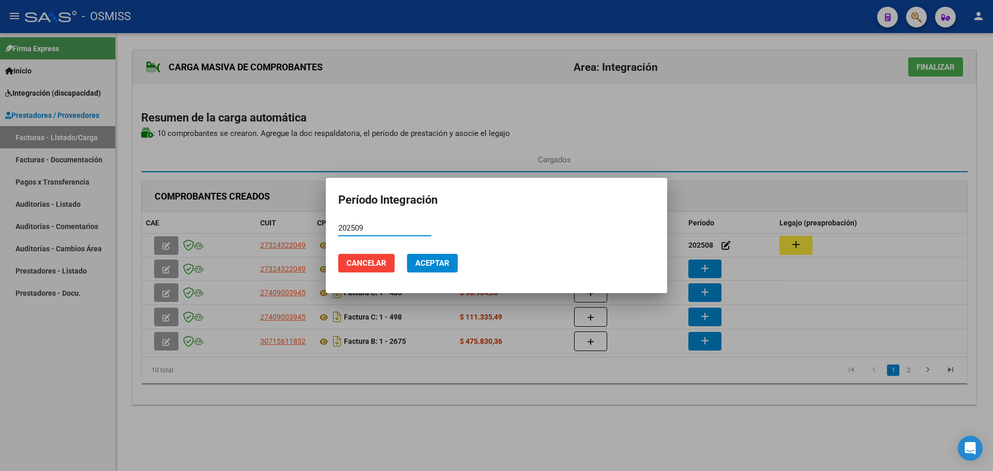
type input "202509"
click at [439, 268] on button "Aceptar" at bounding box center [432, 263] width 51 height 19
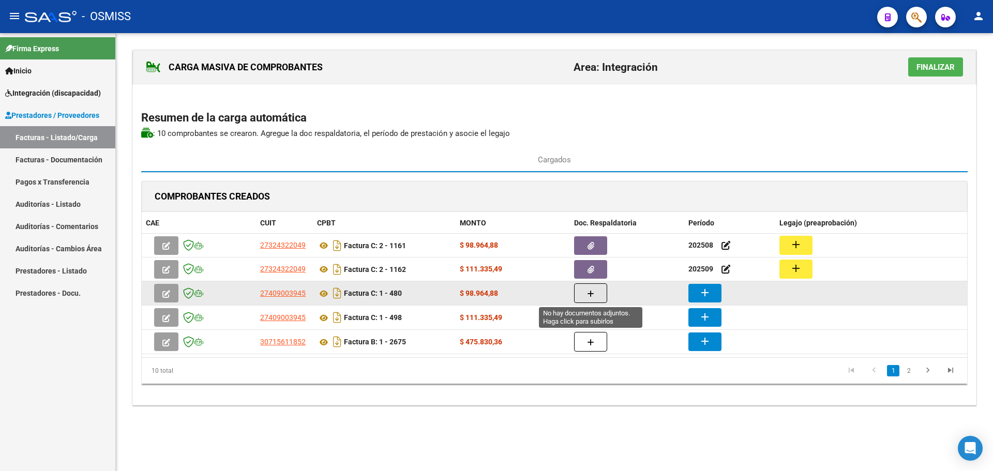
click at [590, 294] on icon "button" at bounding box center [590, 294] width 7 height 8
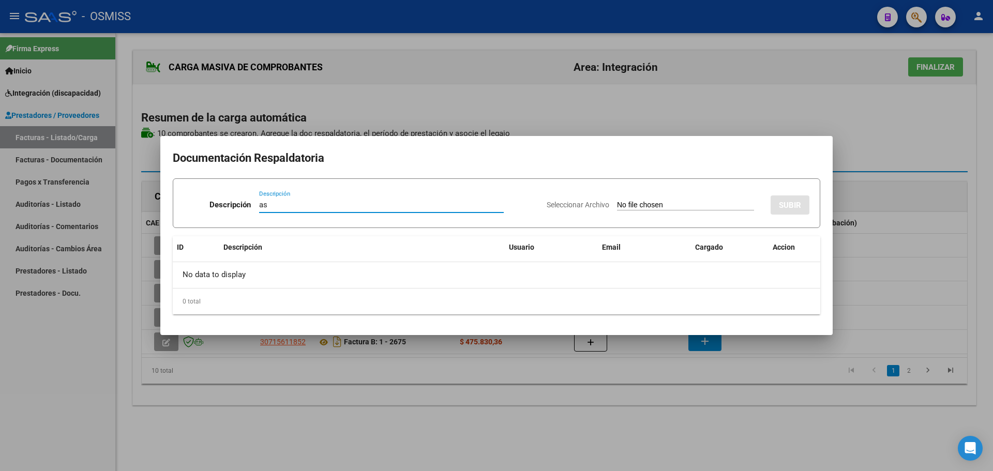
type input "as"
click at [640, 205] on input "Seleccionar Archivo" at bounding box center [685, 206] width 137 height 10
type input "C:\fakepath\0825 [PERSON_NAME].pdf"
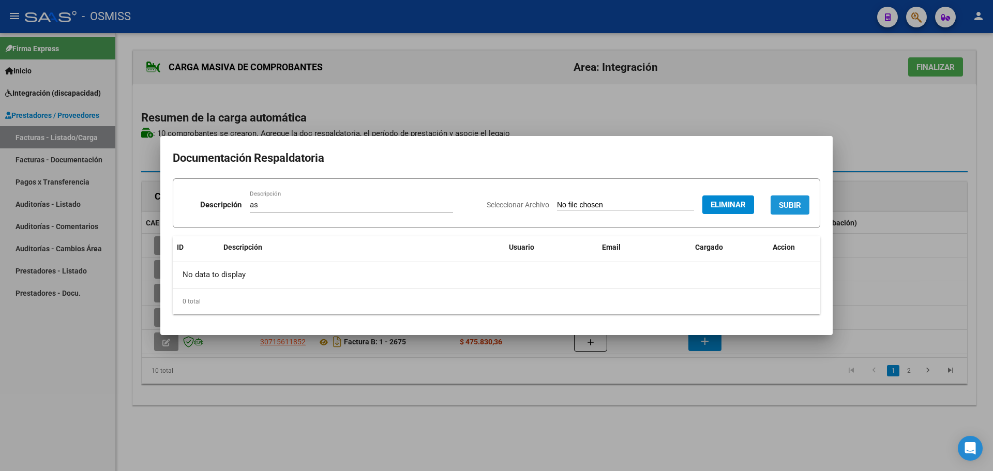
click at [788, 207] on span "SUBIR" at bounding box center [790, 205] width 22 height 9
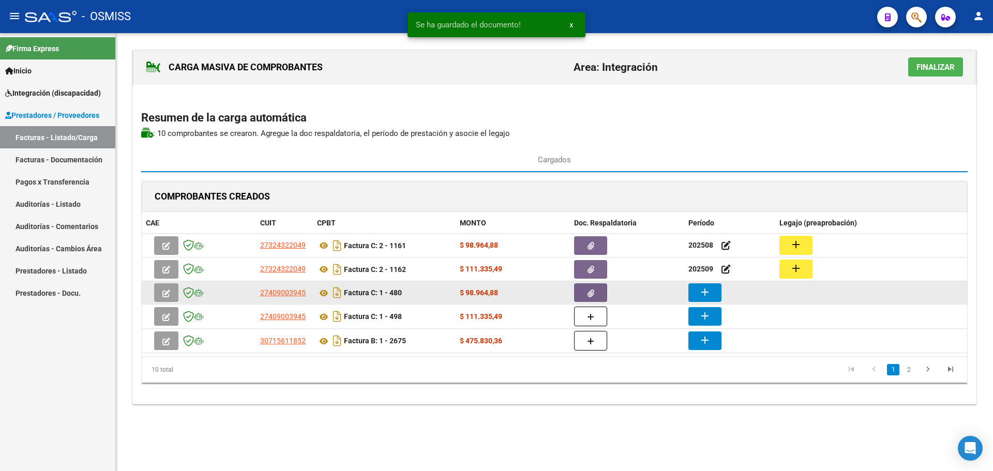
click at [709, 293] on mat-icon "add" at bounding box center [705, 292] width 12 height 12
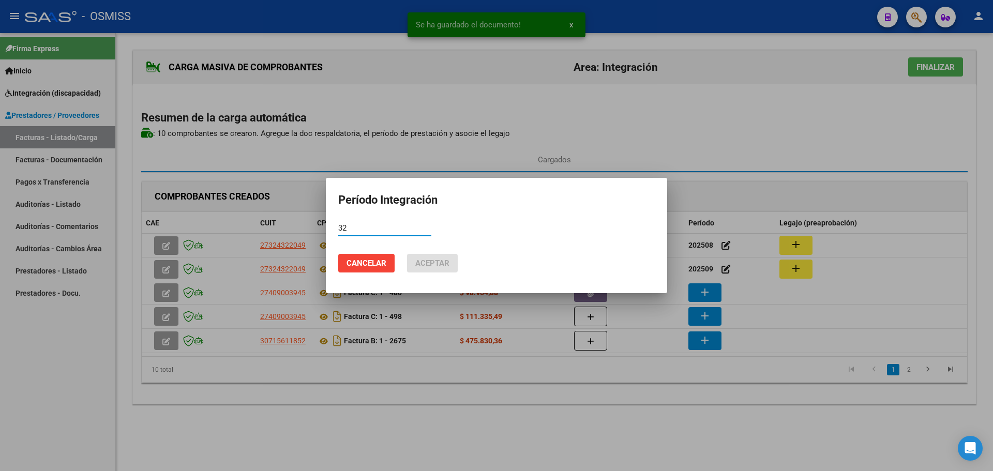
type input "3"
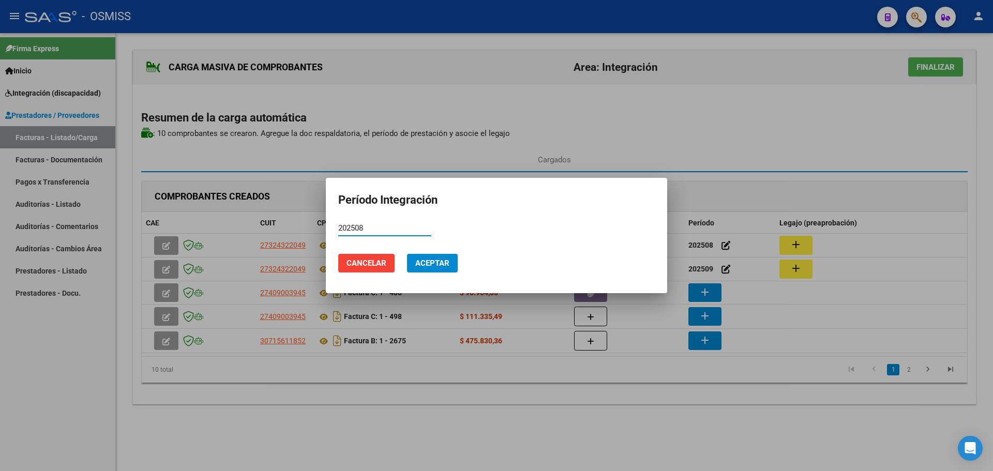
type input "202508"
click at [424, 268] on button "Aceptar" at bounding box center [432, 263] width 51 height 19
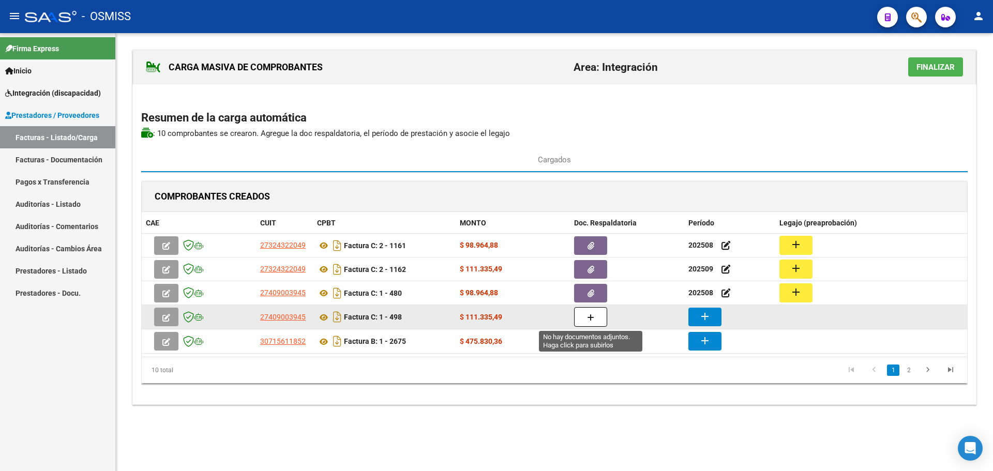
click at [585, 315] on button "button" at bounding box center [590, 317] width 33 height 20
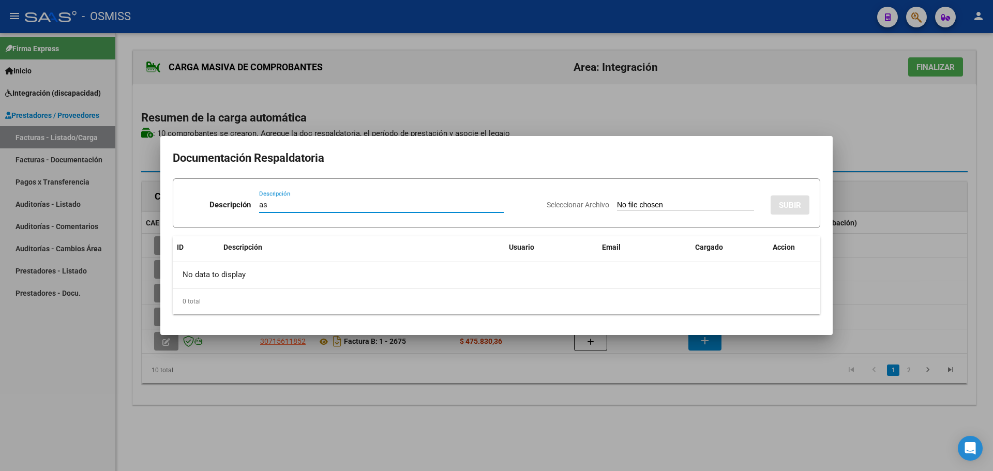
type input "as"
click at [631, 207] on input "Seleccionar Archivo" at bounding box center [685, 206] width 137 height 10
type input "C:\fakepath\ilovepdf_merged.pdf"
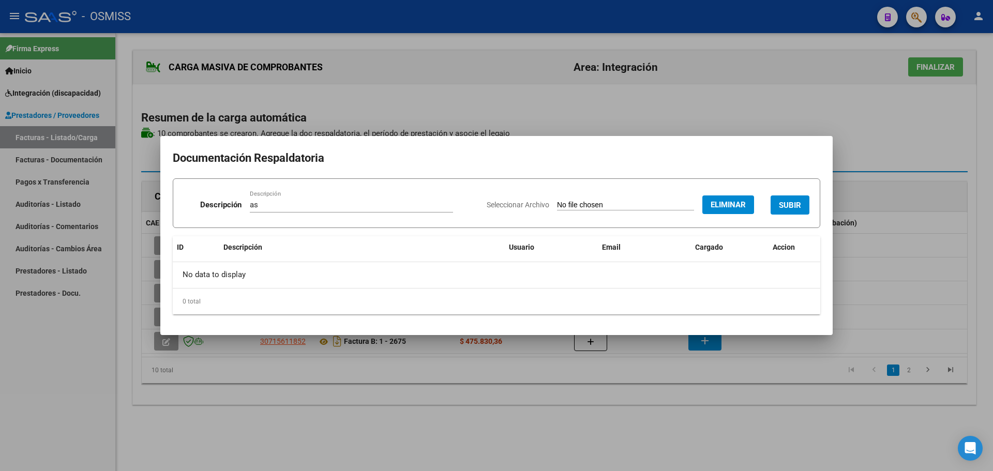
click at [790, 208] on span "SUBIR" at bounding box center [790, 205] width 22 height 9
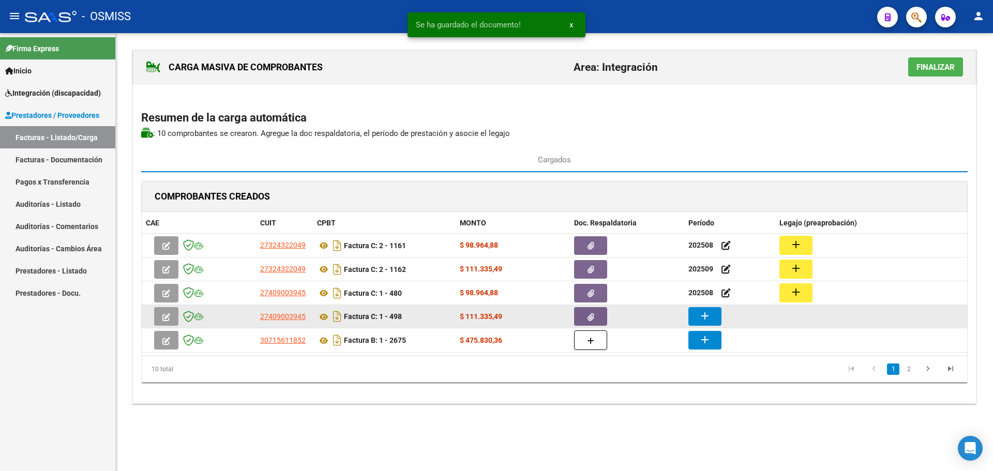
click at [709, 323] on button "add" at bounding box center [705, 316] width 33 height 19
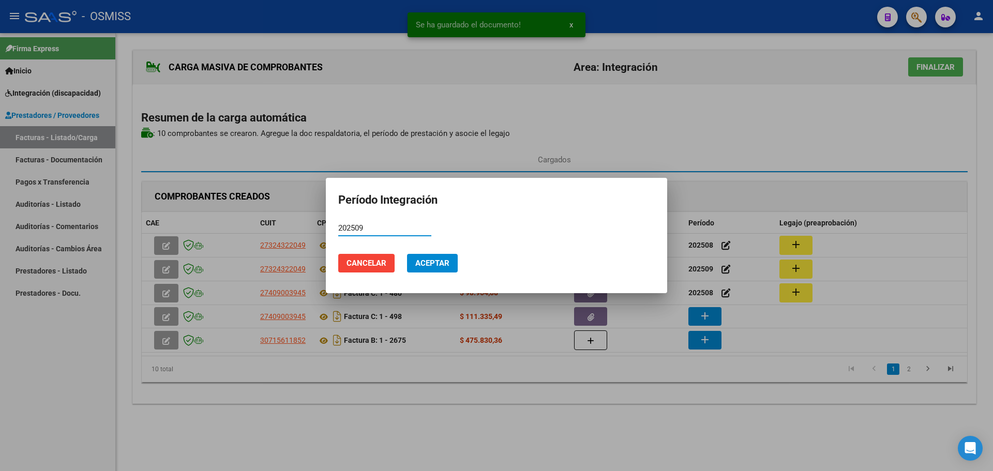
type input "202509"
click at [430, 261] on span "Aceptar" at bounding box center [432, 263] width 34 height 9
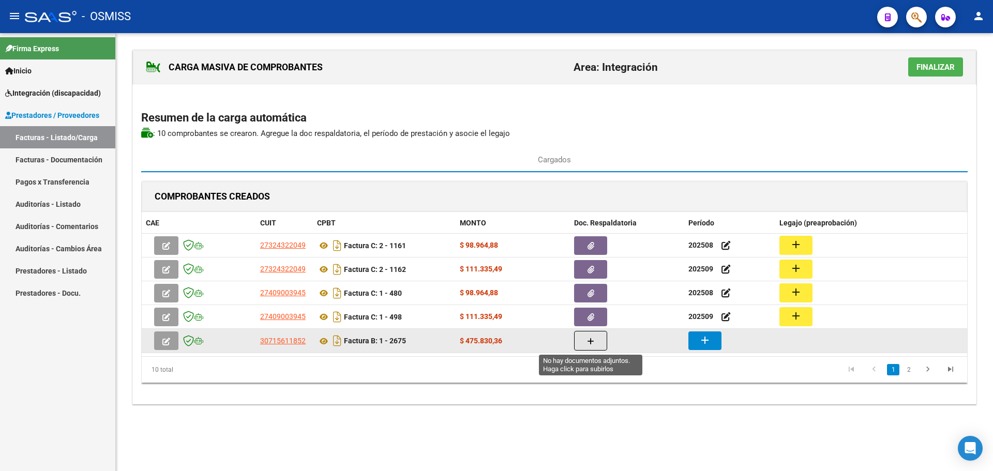
click at [592, 345] on icon "button" at bounding box center [590, 342] width 7 height 8
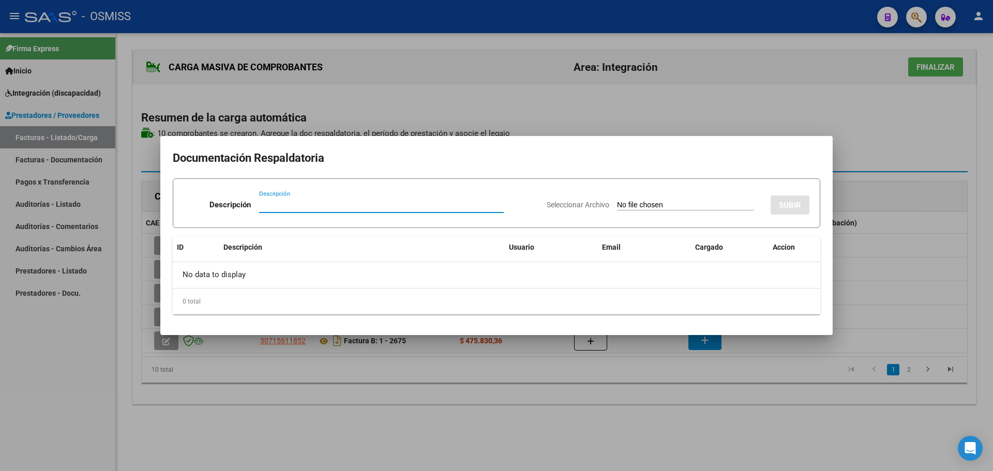
type input "s"
type input "as"
click at [658, 205] on input "Seleccionar Archivo" at bounding box center [685, 206] width 137 height 10
type input "C:\fakepath\SETTECASI158.pdf"
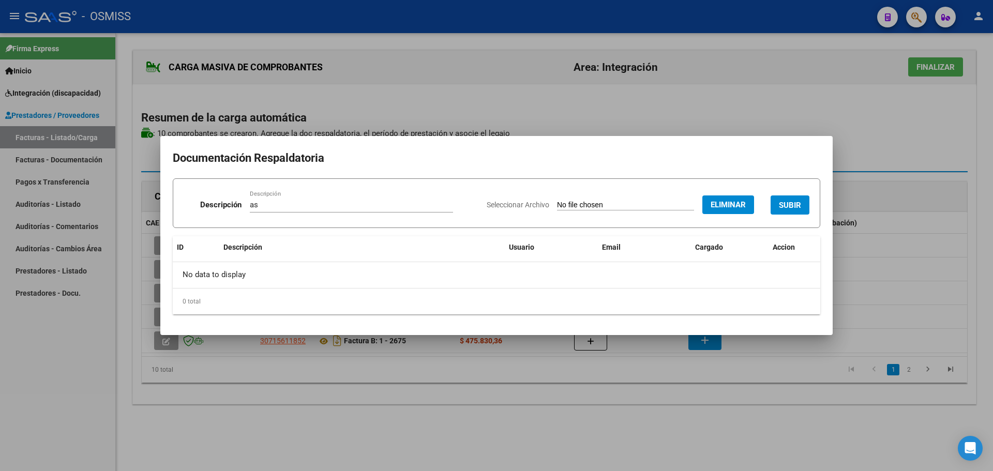
click at [781, 206] on span "SUBIR" at bounding box center [790, 205] width 22 height 9
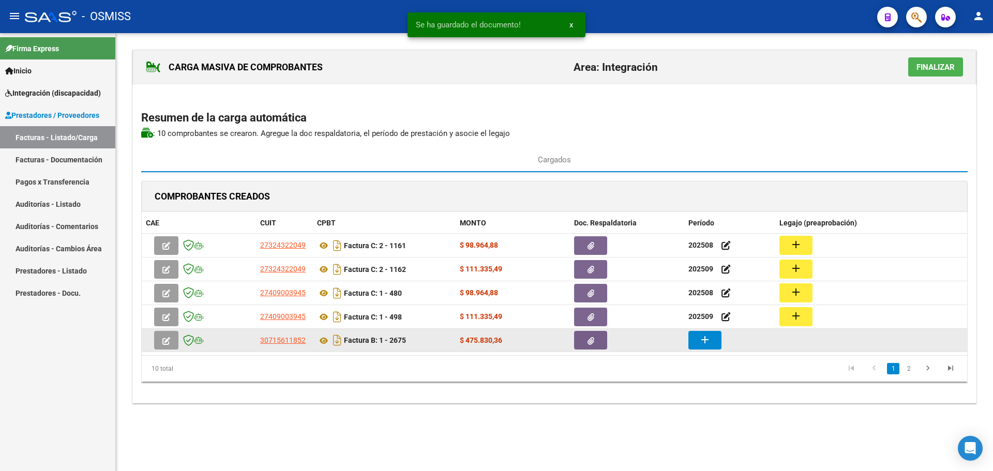
click at [592, 344] on icon "button" at bounding box center [591, 341] width 7 height 8
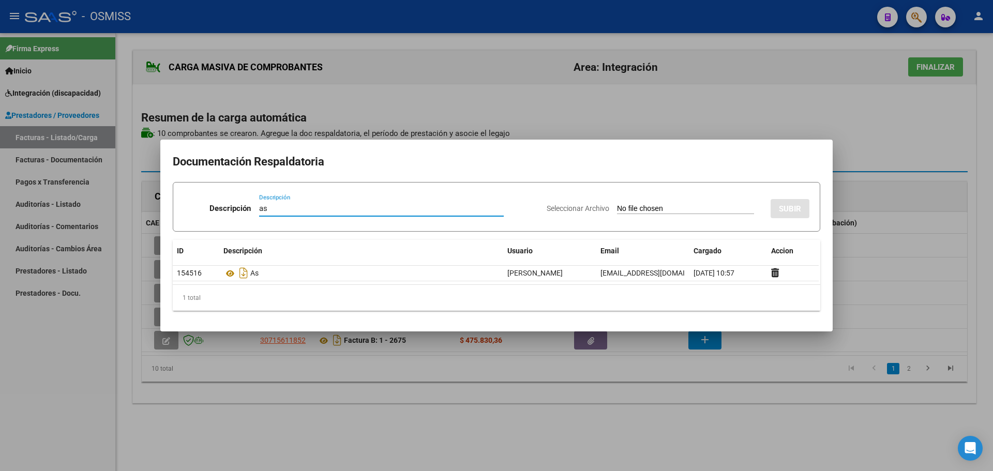
type input "as"
click at [643, 210] on input "Seleccionar Archivo" at bounding box center [685, 209] width 137 height 10
type input "C:\fakepath\asistencias Reggina.pdf"
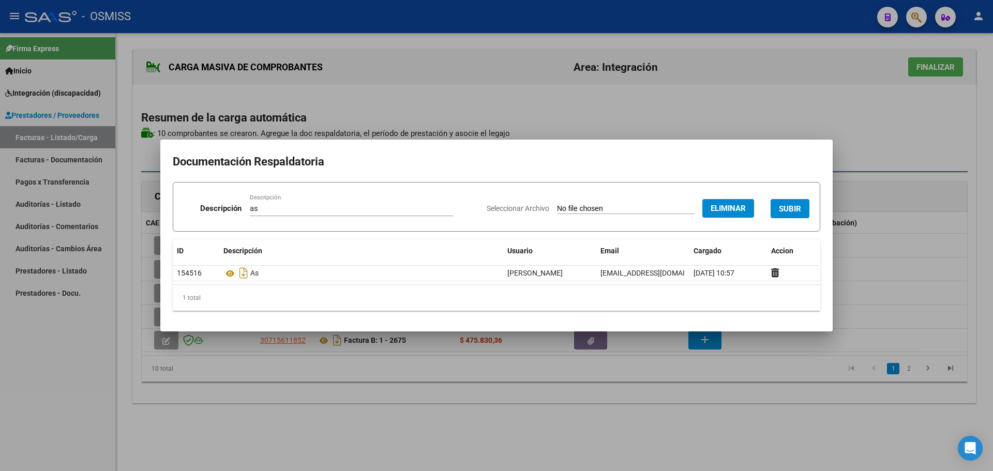
click at [795, 205] on span "SUBIR" at bounding box center [790, 208] width 22 height 9
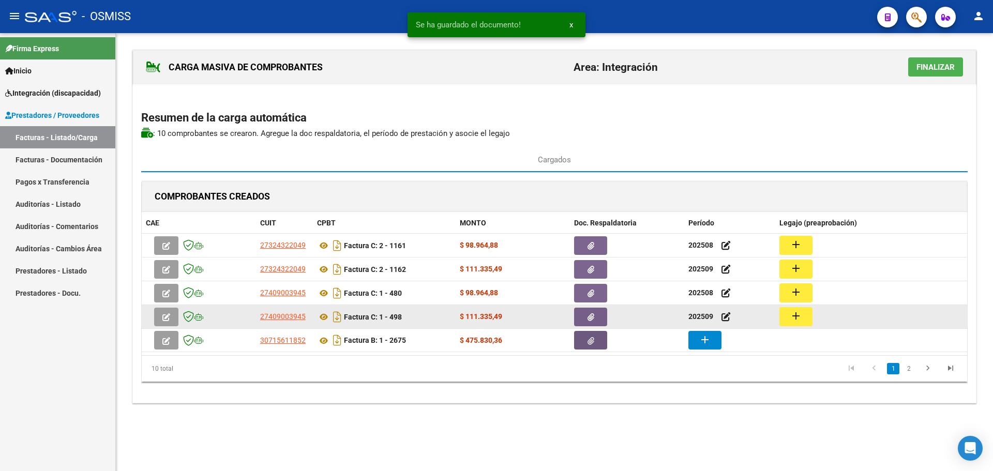
click at [590, 312] on span "button" at bounding box center [591, 316] width 7 height 9
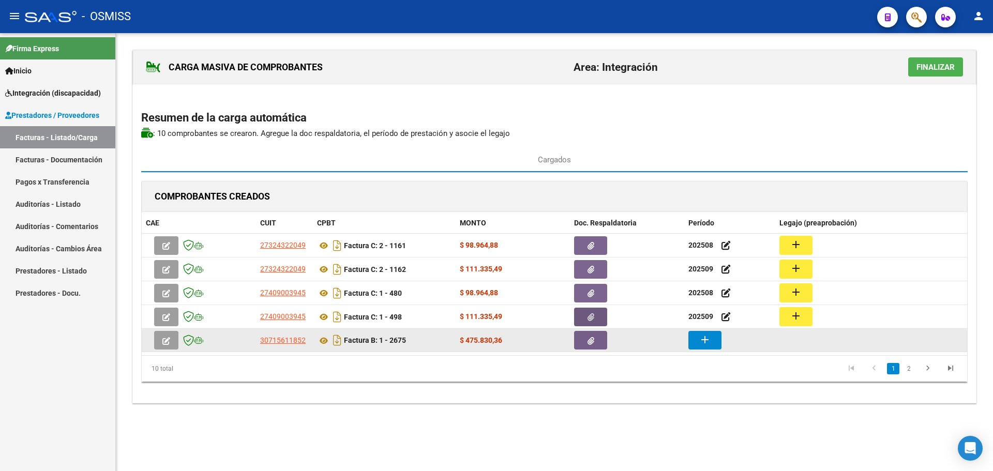
click at [588, 342] on icon "button" at bounding box center [591, 341] width 7 height 8
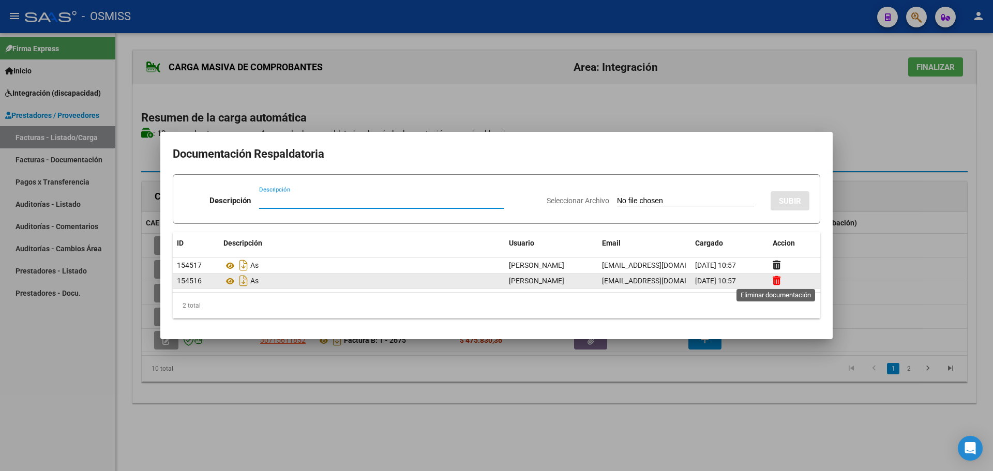
click at [776, 281] on icon at bounding box center [777, 281] width 8 height 10
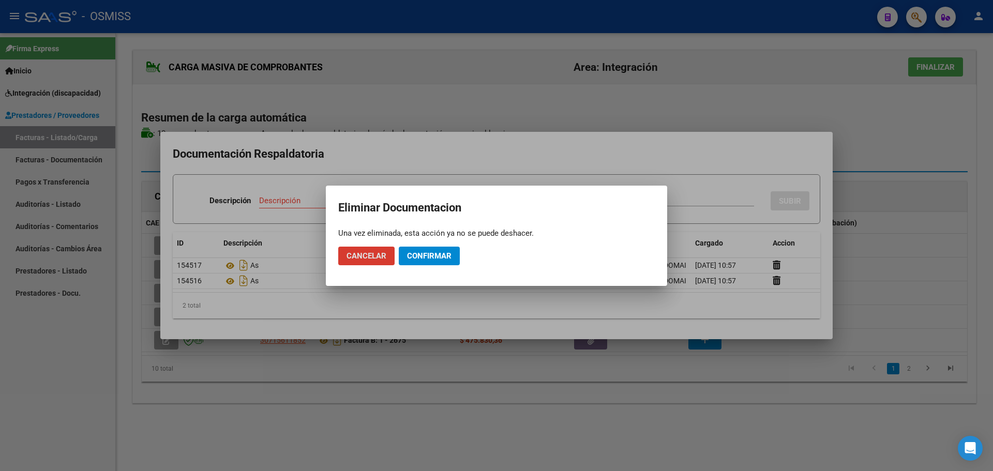
click at [436, 256] on span "Confirmar" at bounding box center [429, 255] width 44 height 9
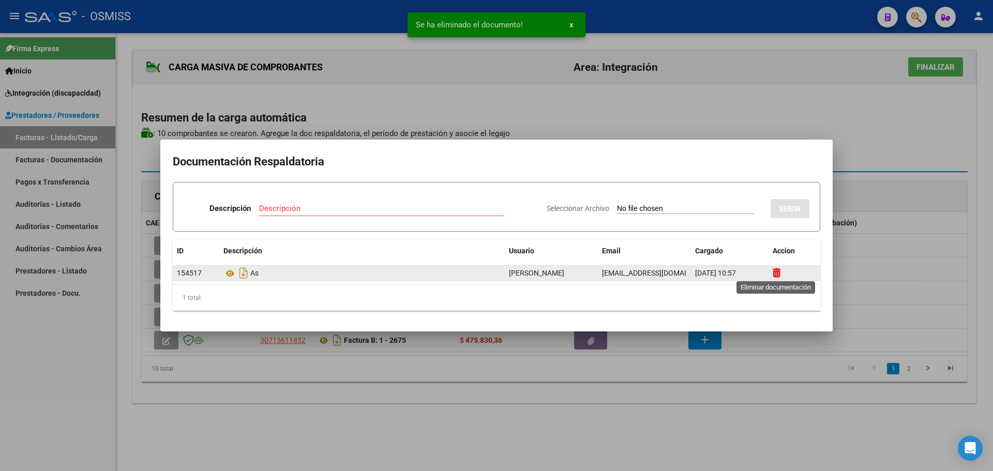
click at [777, 272] on icon at bounding box center [777, 273] width 8 height 10
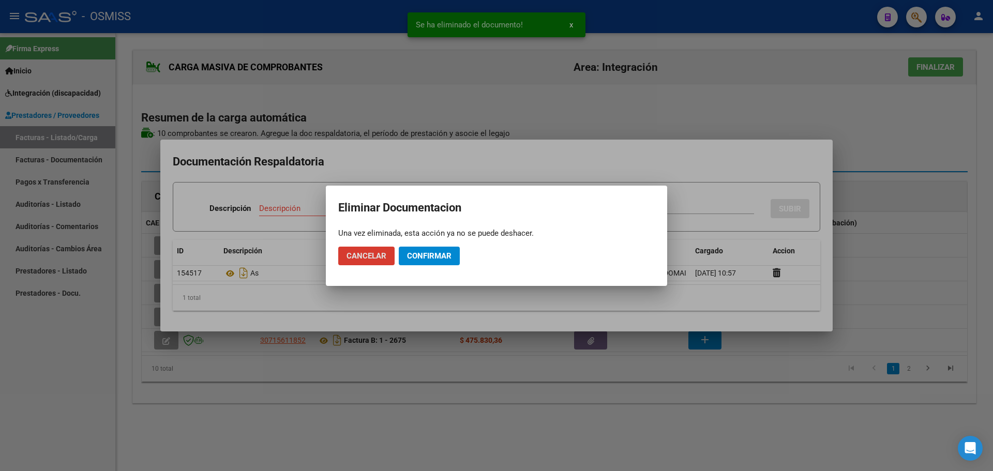
click at [427, 252] on span "Confirmar" at bounding box center [429, 255] width 44 height 9
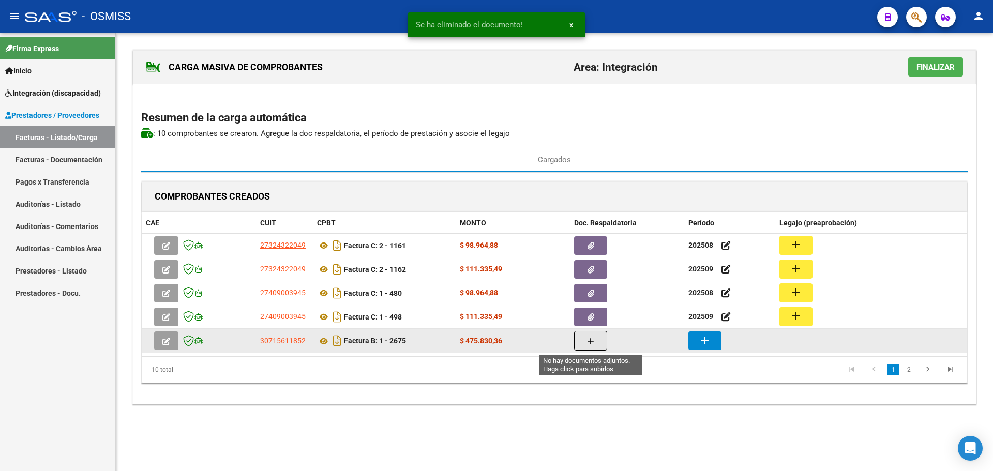
click at [591, 342] on icon "button" at bounding box center [590, 342] width 7 height 8
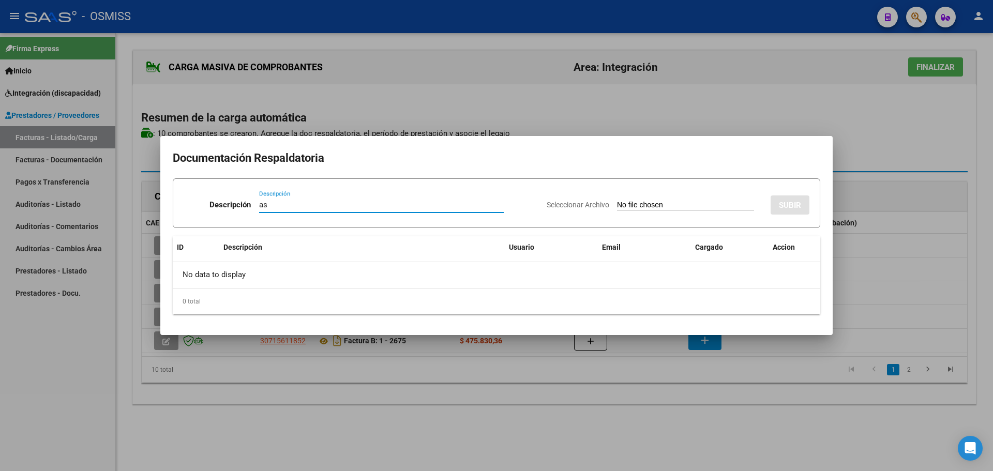
type input "as"
click at [629, 206] on input "Seleccionar Archivo" at bounding box center [685, 206] width 137 height 10
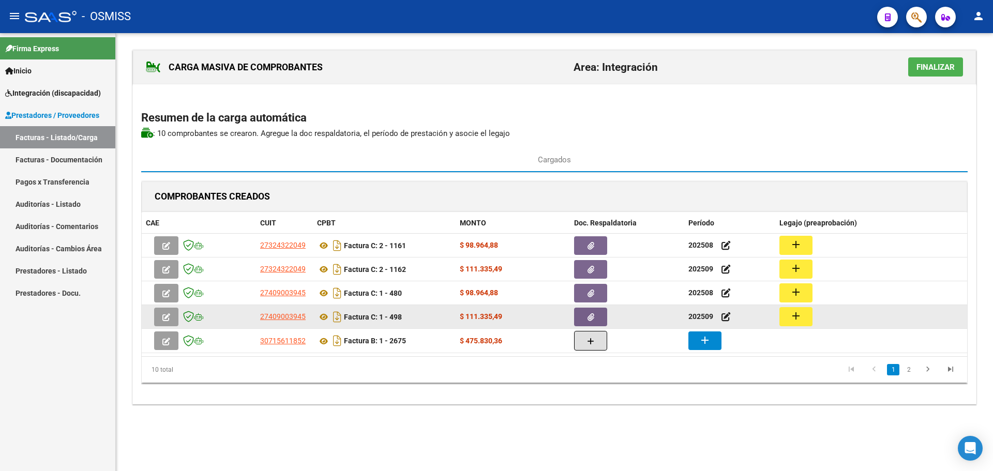
click at [594, 318] on button "button" at bounding box center [590, 317] width 33 height 19
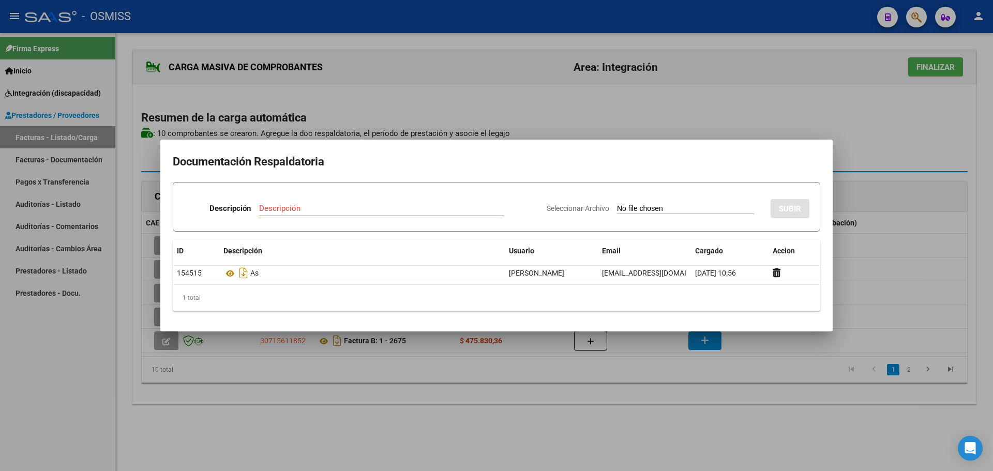
click at [638, 206] on input "Seleccionar Archivo" at bounding box center [685, 209] width 137 height 10
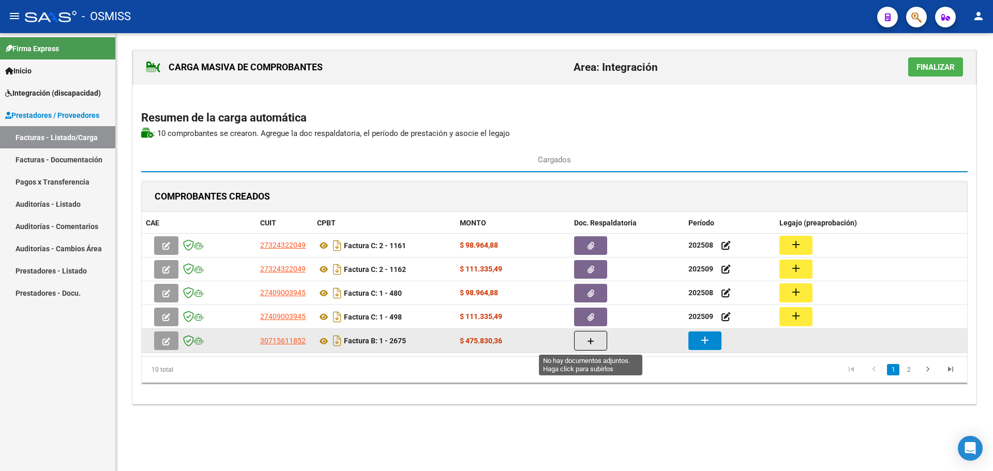
click at [591, 339] on icon "button" at bounding box center [590, 342] width 7 height 8
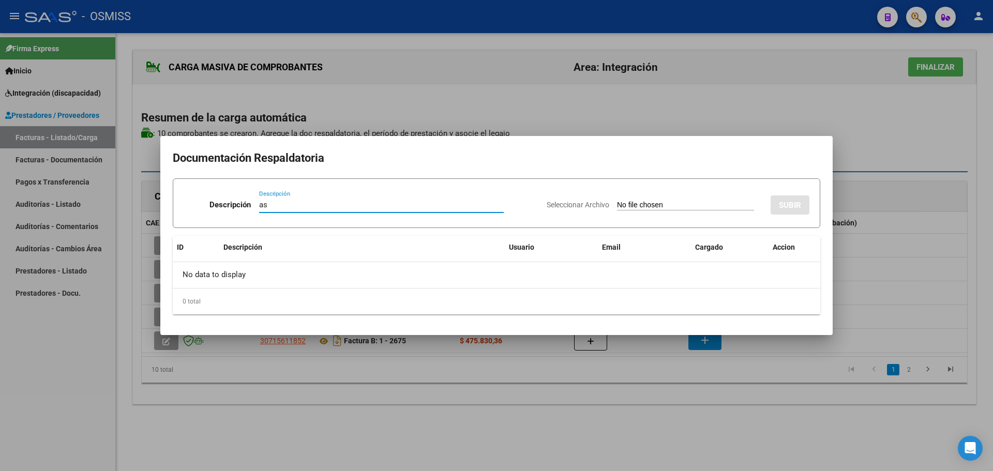
type input "as"
click at [646, 203] on input "Seleccionar Archivo" at bounding box center [685, 206] width 137 height 10
type input "C:\fakepath\SETTECASI158.pdf"
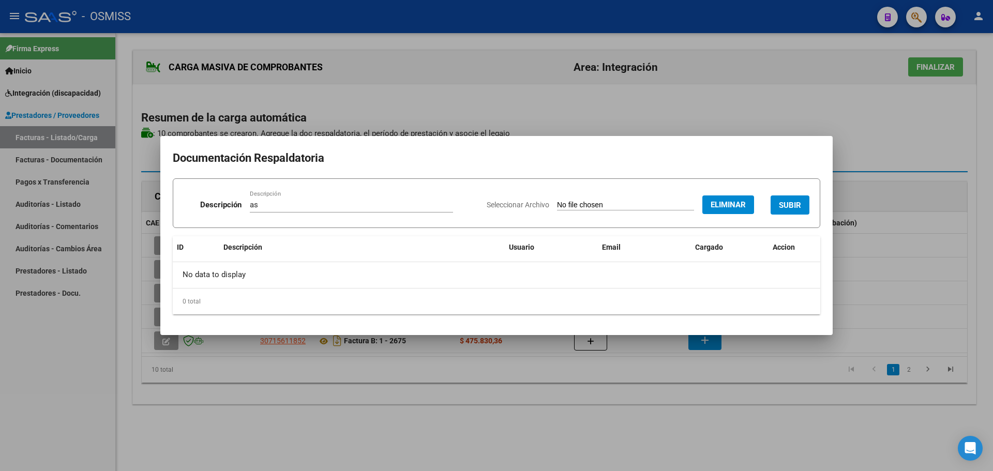
click at [783, 206] on span "SUBIR" at bounding box center [790, 205] width 22 height 9
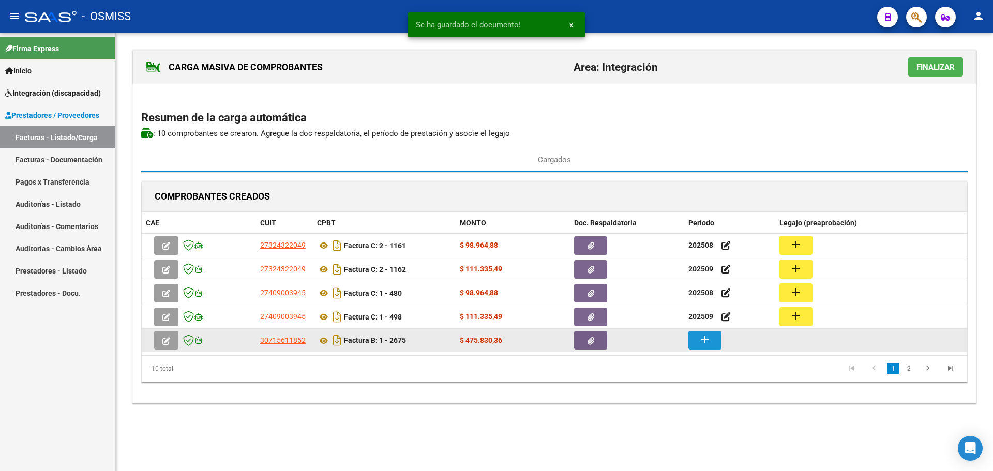
click at [715, 342] on button "add" at bounding box center [705, 340] width 33 height 19
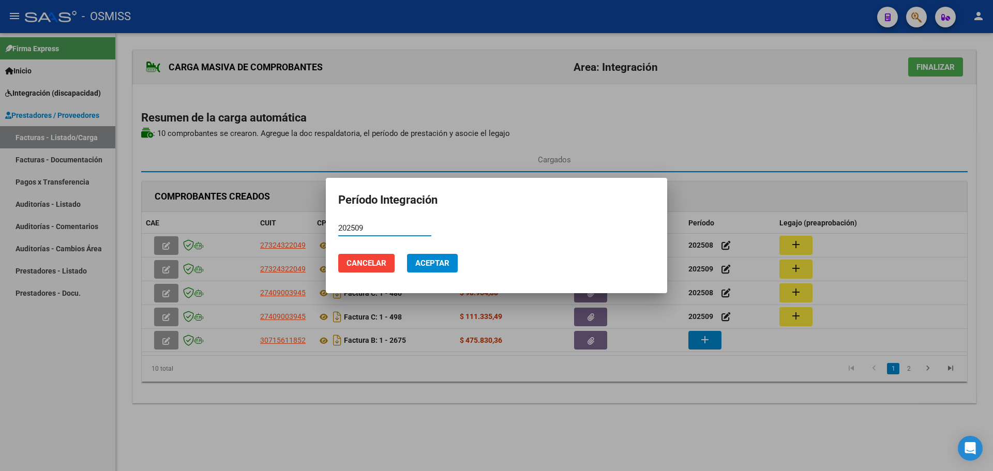
type input "202509"
click at [446, 254] on button "Aceptar" at bounding box center [432, 263] width 51 height 19
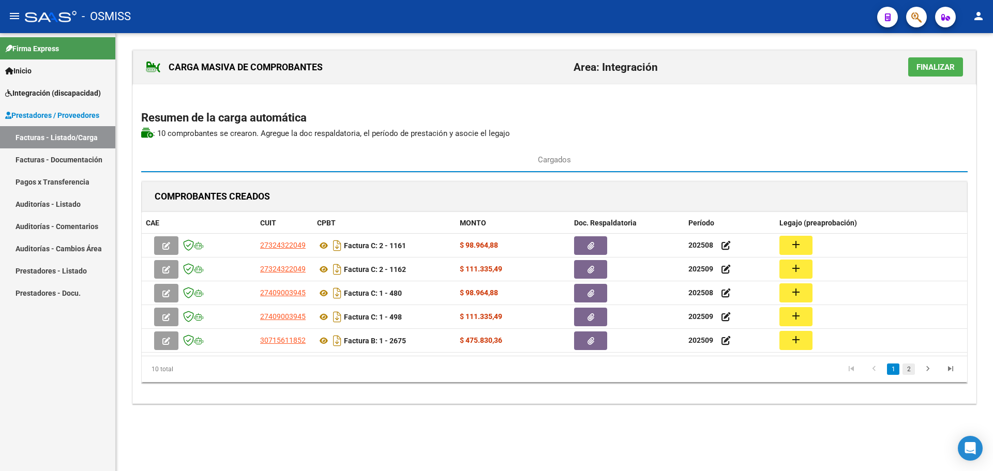
click at [910, 368] on link "2" at bounding box center [909, 369] width 12 height 11
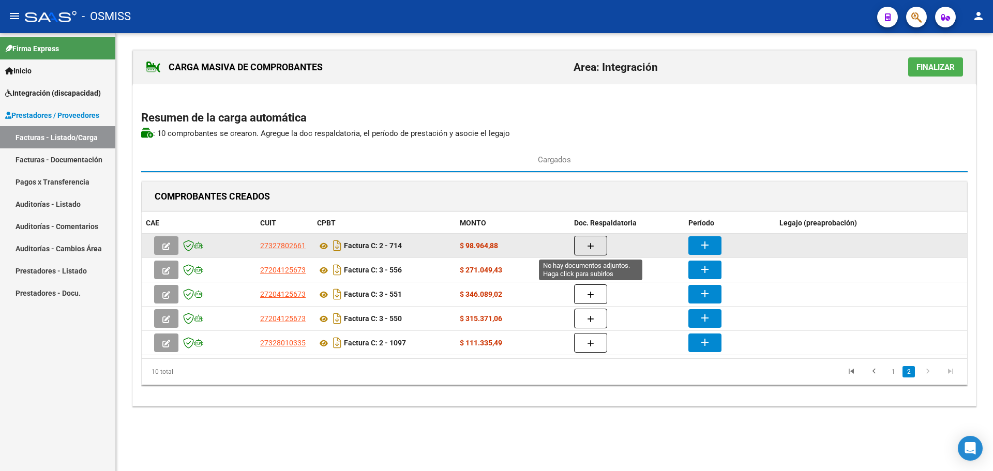
click at [592, 244] on icon "button" at bounding box center [590, 247] width 7 height 8
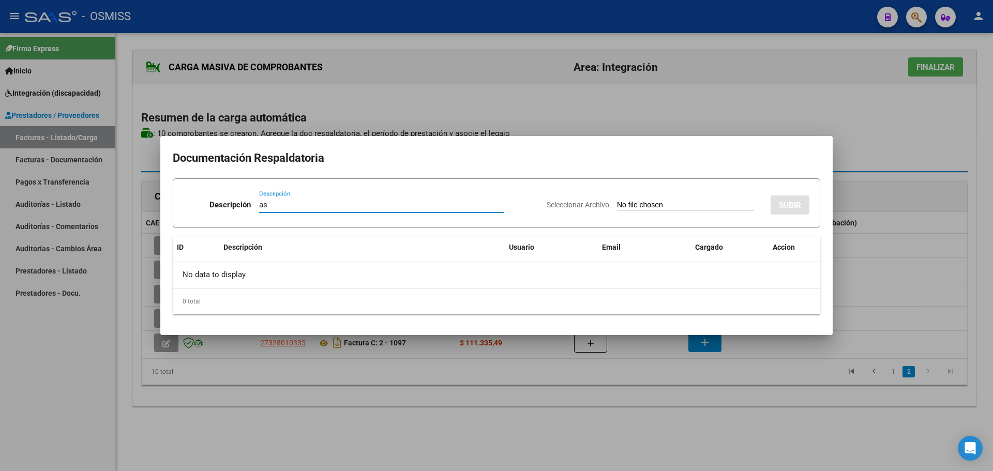
type input "as"
click at [621, 205] on input "Seleccionar Archivo" at bounding box center [685, 206] width 137 height 10
type input "C:\fakepath\asistencias Reggina.pdf"
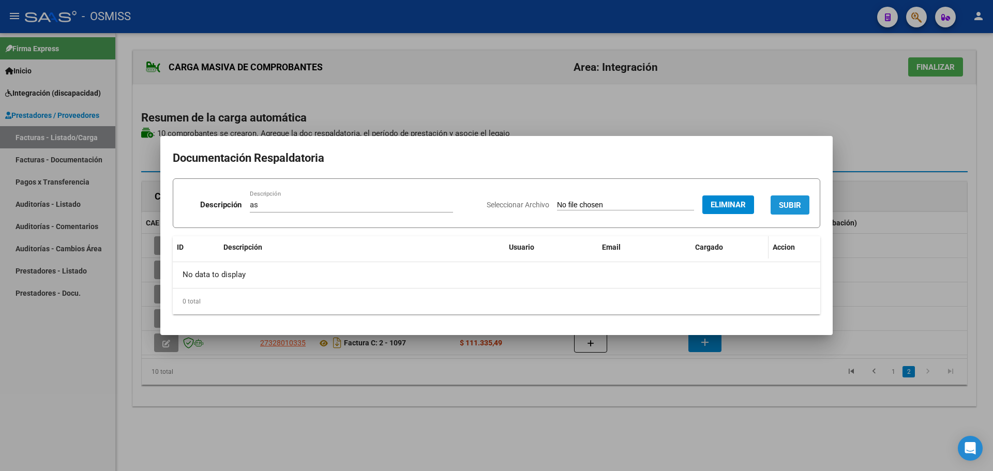
drag, startPoint x: 787, startPoint y: 201, endPoint x: 738, endPoint y: 260, distance: 76.8
click at [787, 202] on span "SUBIR" at bounding box center [790, 205] width 22 height 9
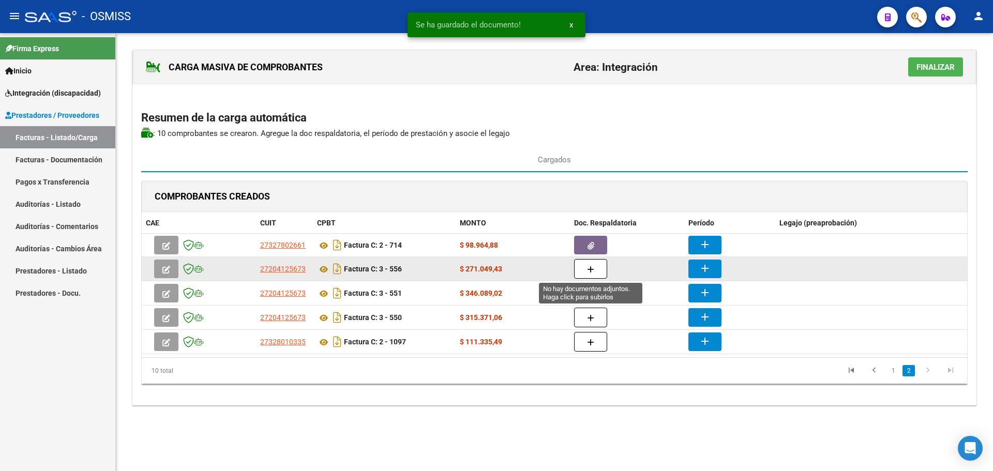
click at [598, 270] on button "button" at bounding box center [590, 269] width 33 height 20
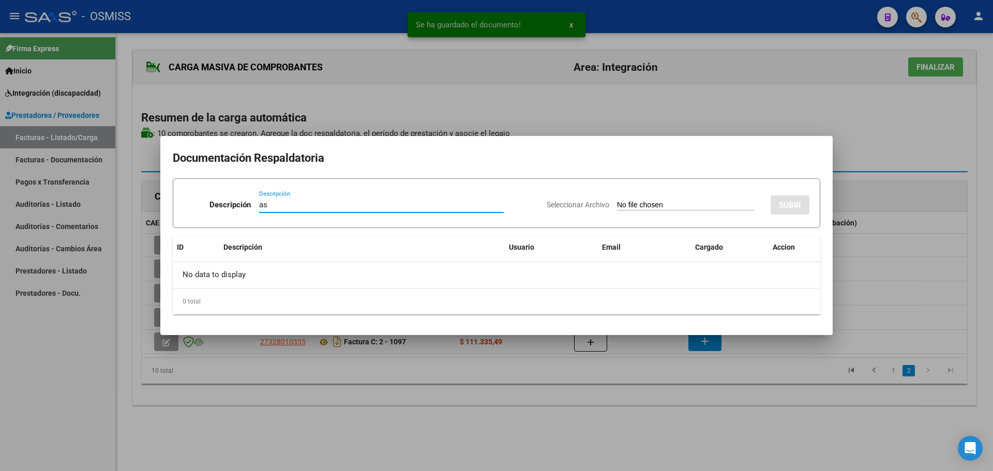
type input "as"
click at [674, 203] on input "Seleccionar Archivo" at bounding box center [685, 206] width 137 height 10
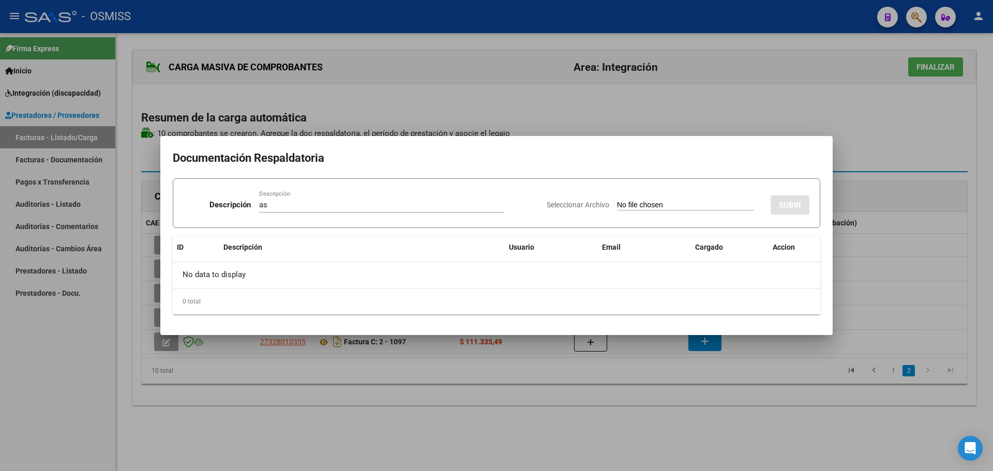
type input "C:\fakepath\[PERSON_NAME].pdf"
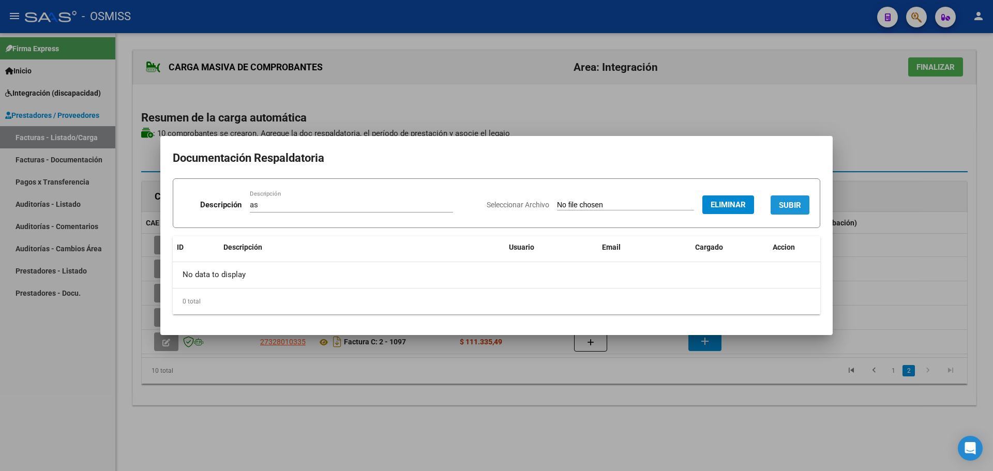
click at [783, 201] on span "SUBIR" at bounding box center [790, 205] width 22 height 9
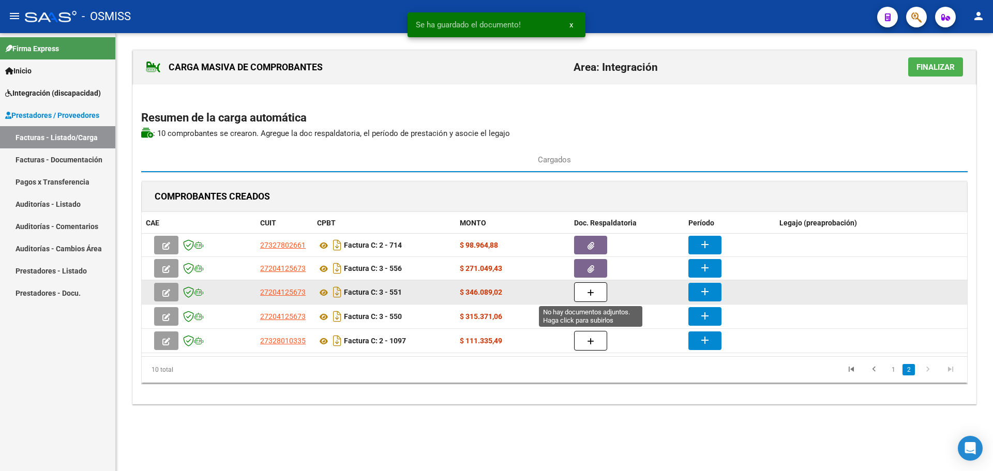
click at [586, 290] on button "button" at bounding box center [590, 292] width 33 height 20
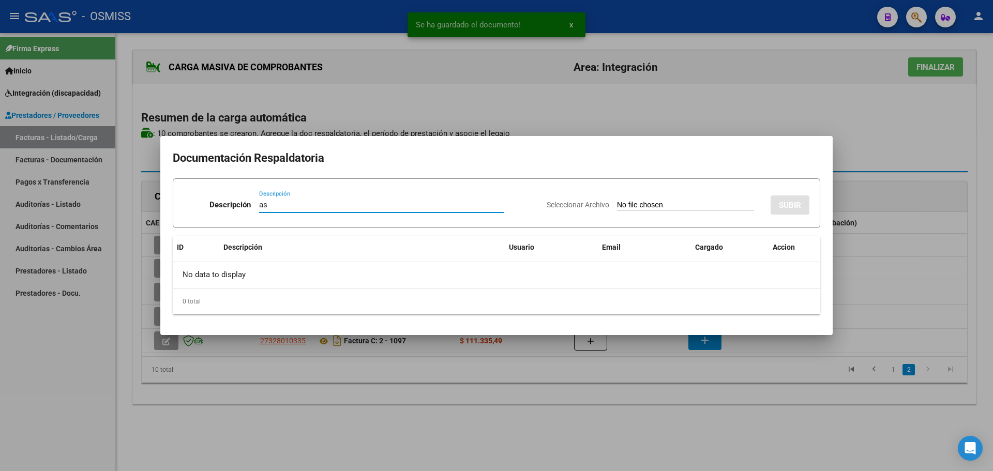
type input "as"
click at [657, 206] on input "Seleccionar Archivo" at bounding box center [685, 206] width 137 height 10
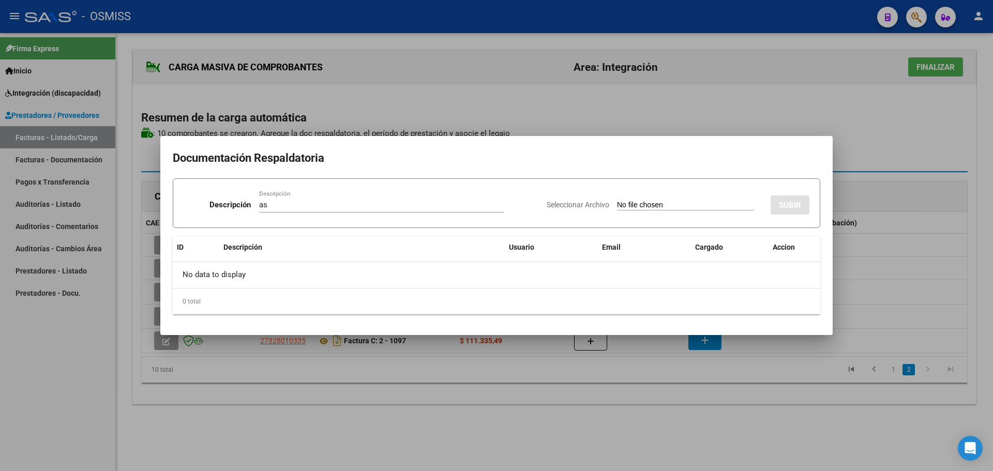
type input "C:\fakepath\ilovepdf_merged - 2025-10-01T182551.114.pdf"
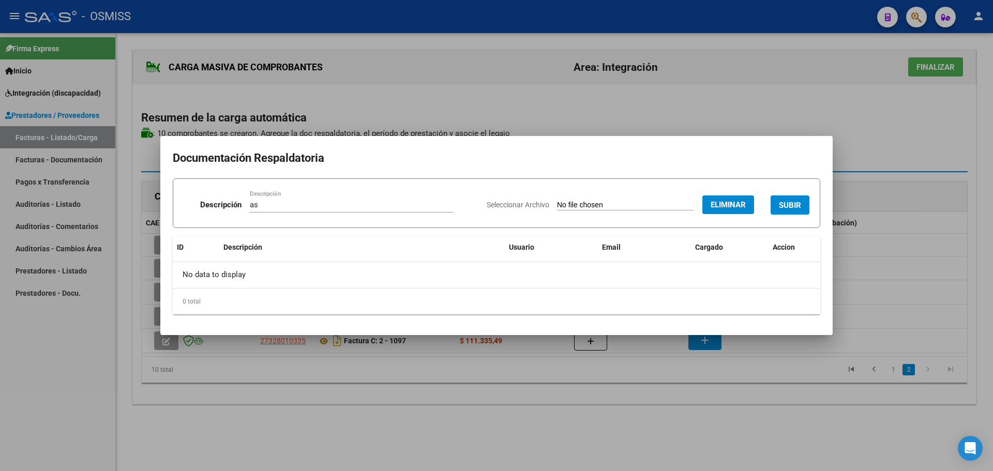
click at [787, 201] on span "SUBIR" at bounding box center [790, 205] width 22 height 9
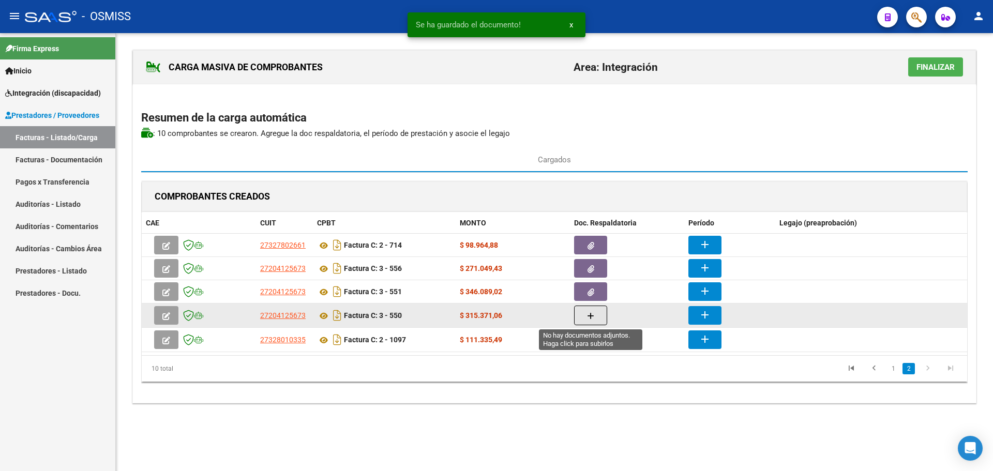
click at [596, 315] on button "button" at bounding box center [590, 316] width 33 height 20
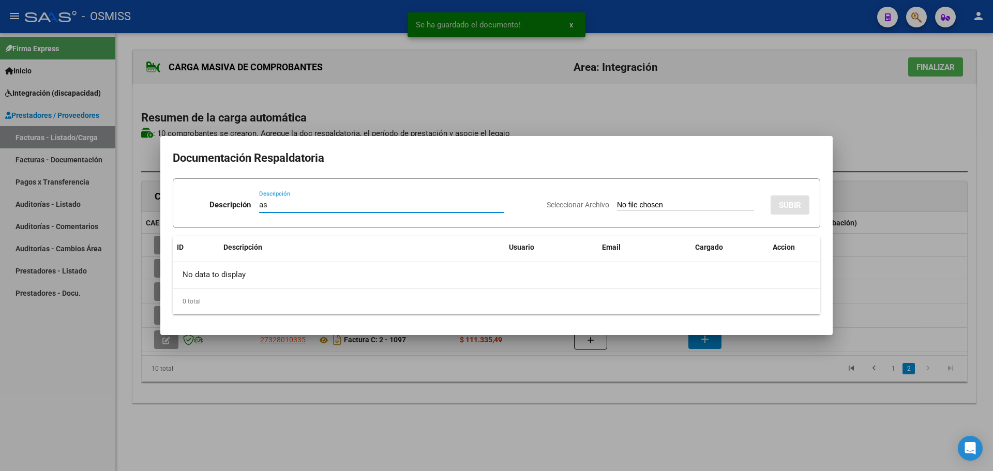
type input "as"
click at [622, 203] on input "Seleccionar Archivo" at bounding box center [685, 206] width 137 height 10
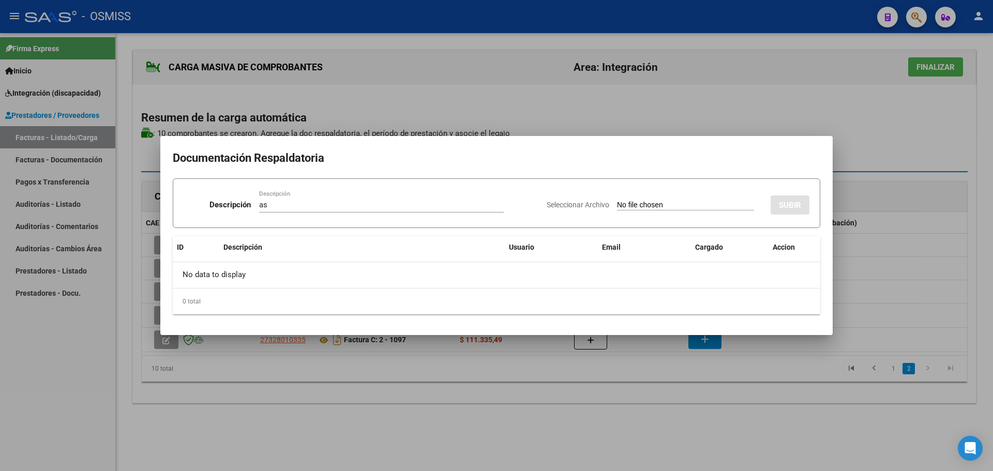
type input "C:\fakepath\ilovepdf_merged - 2025-10-01T180115.842.pdf"
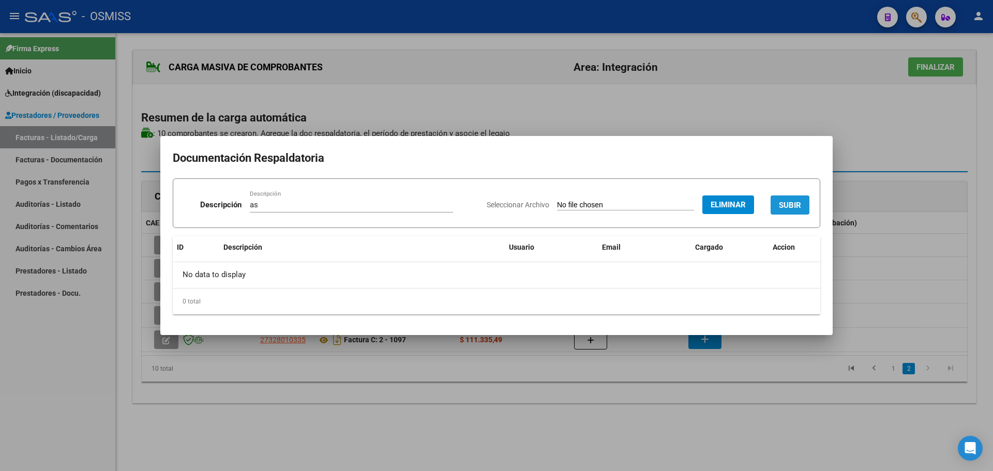
click at [796, 207] on span "SUBIR" at bounding box center [790, 205] width 22 height 9
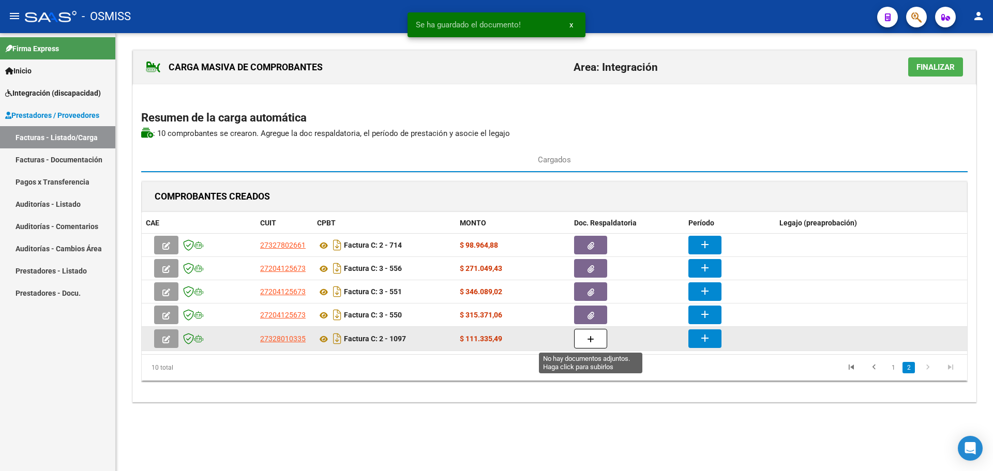
click at [591, 338] on icon "button" at bounding box center [590, 340] width 7 height 8
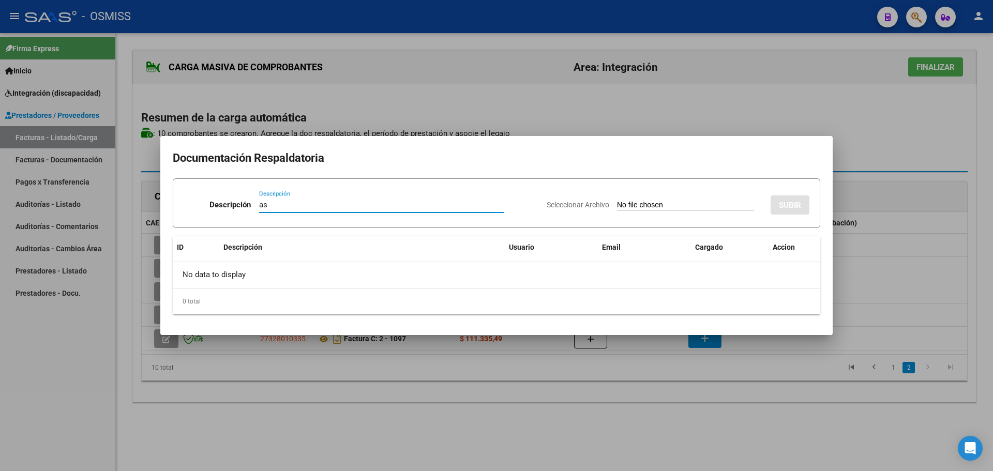
type input "as"
click at [634, 209] on input "Seleccionar Archivo" at bounding box center [685, 206] width 137 height 10
type input "C:\fakepath\reggiseptpdf.pdf"
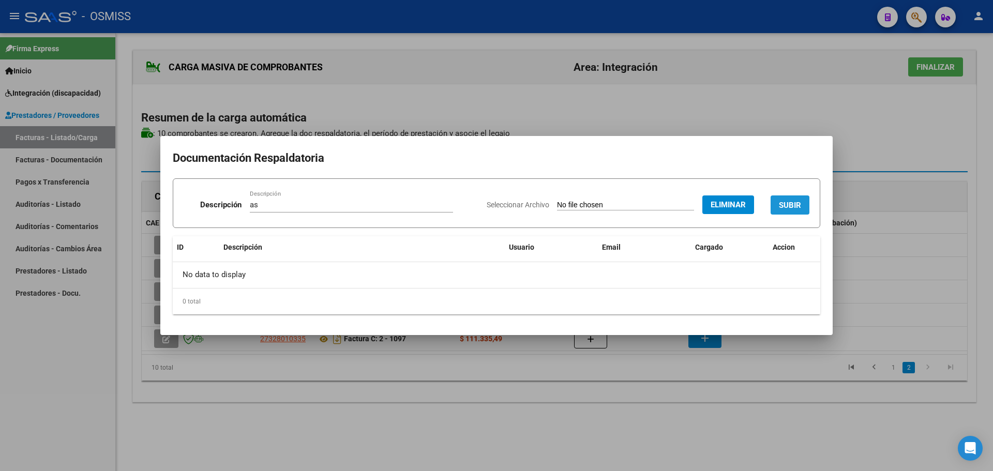
drag, startPoint x: 780, startPoint y: 207, endPoint x: 661, endPoint y: 297, distance: 148.9
click at [776, 208] on button "SUBIR" at bounding box center [790, 205] width 39 height 19
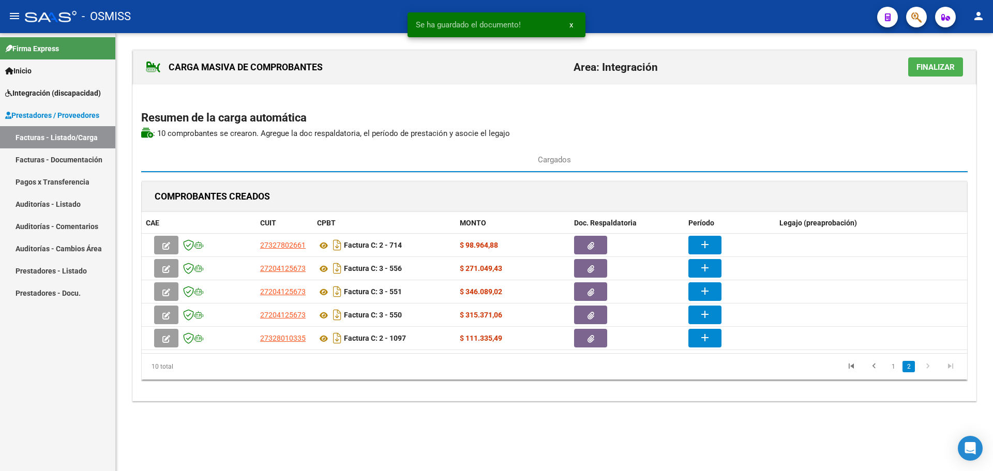
click at [929, 67] on span "Finalizar" at bounding box center [936, 67] width 38 height 9
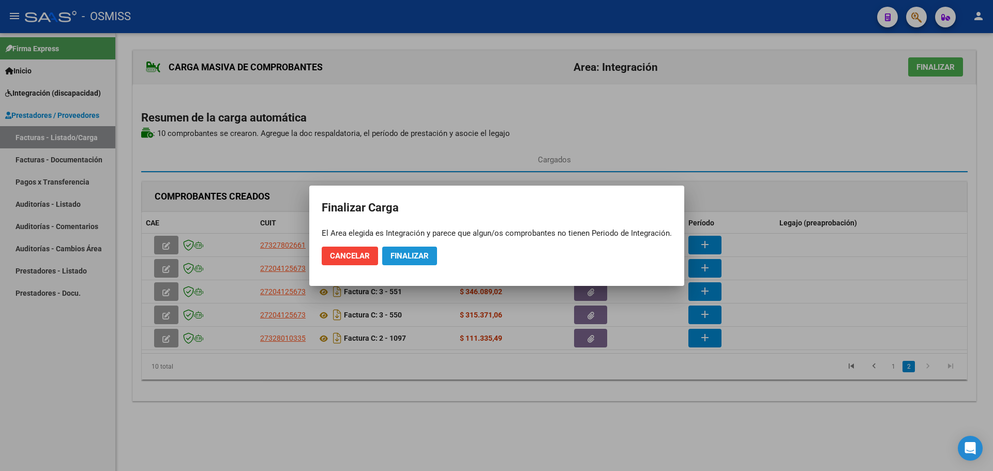
click at [406, 256] on span "Finalizar" at bounding box center [410, 255] width 38 height 9
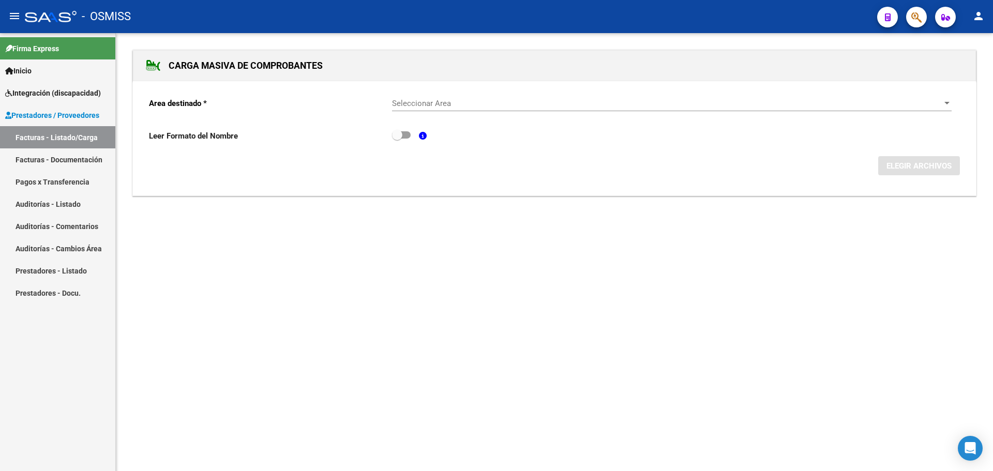
click at [946, 101] on div at bounding box center [947, 103] width 9 height 8
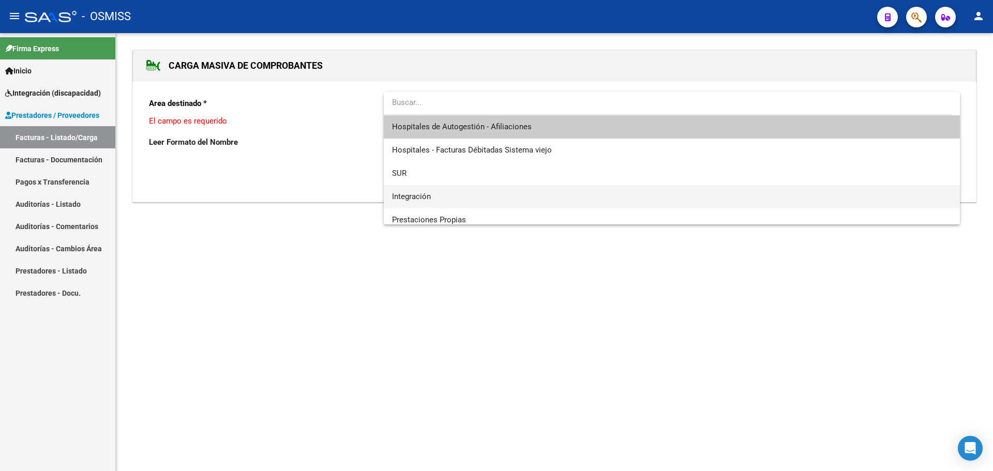
click at [471, 199] on span "Integración" at bounding box center [672, 196] width 560 height 23
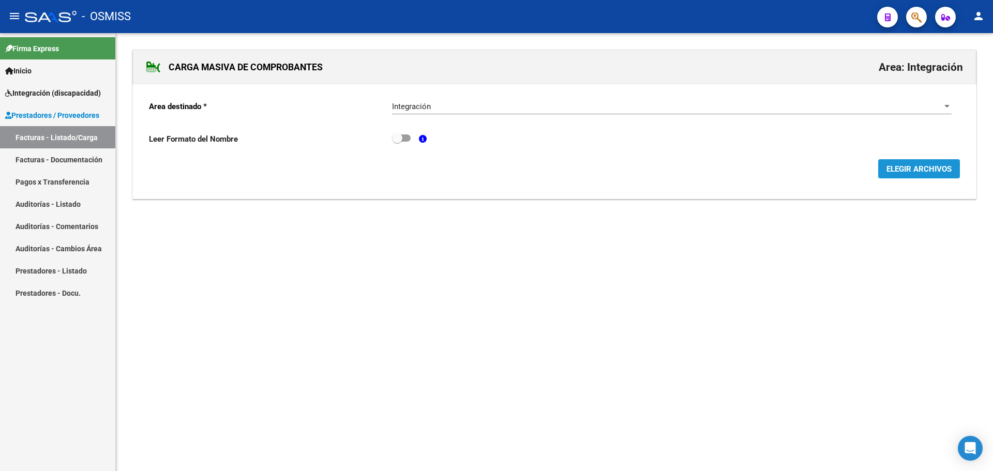
click at [934, 174] on button "ELEGIR ARCHIVOS" at bounding box center [919, 168] width 82 height 19
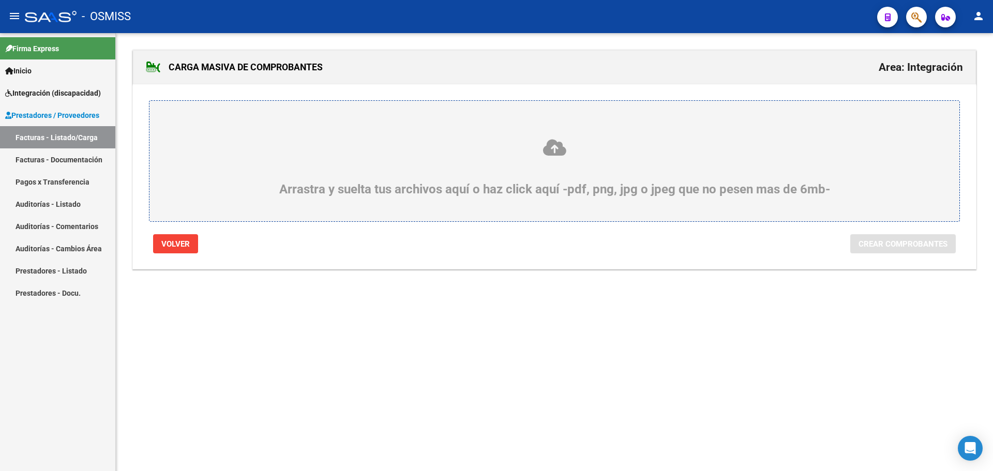
click at [290, 155] on icon at bounding box center [554, 147] width 761 height 19
click at [0, 0] on input "Arrastra y suelta tus archivos aquí o haz click aquí -pdf, png, jpg o jpeg que …" at bounding box center [0, 0] width 0 height 0
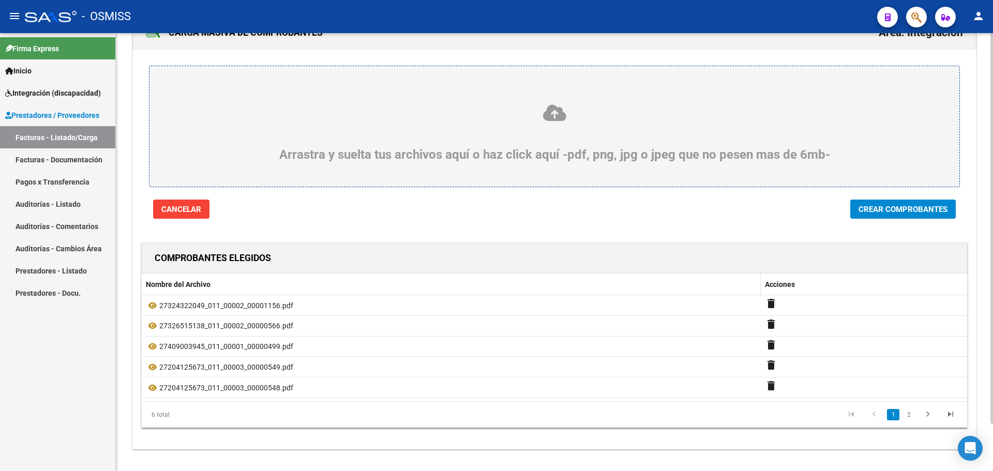
scroll to position [53, 0]
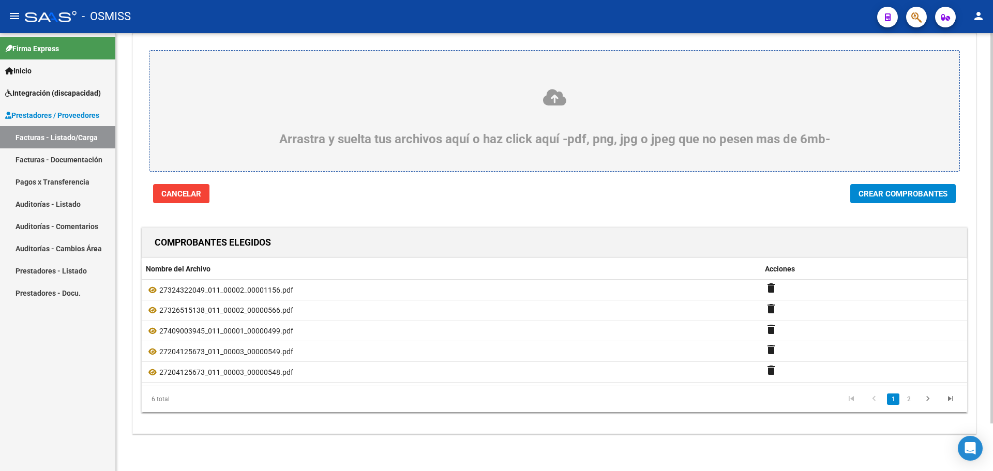
click at [910, 191] on span "Crear Comprobantes" at bounding box center [903, 193] width 89 height 9
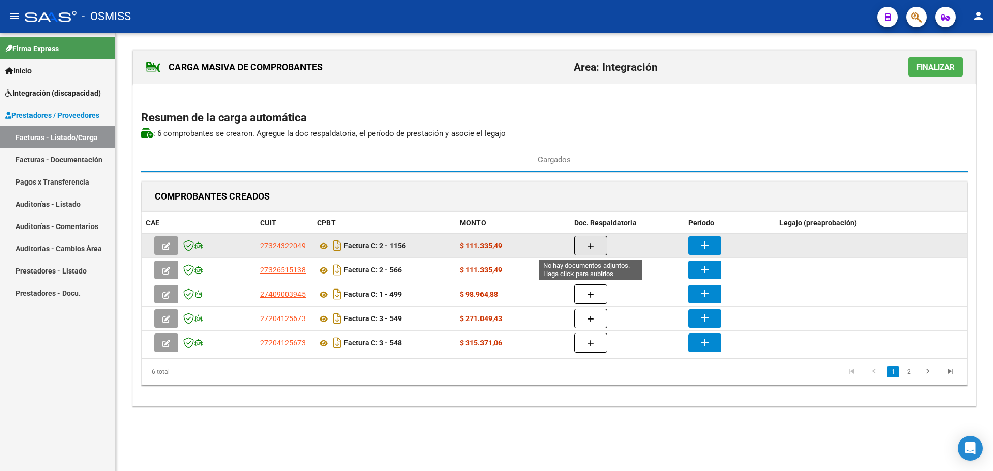
click at [601, 246] on button "button" at bounding box center [590, 246] width 33 height 20
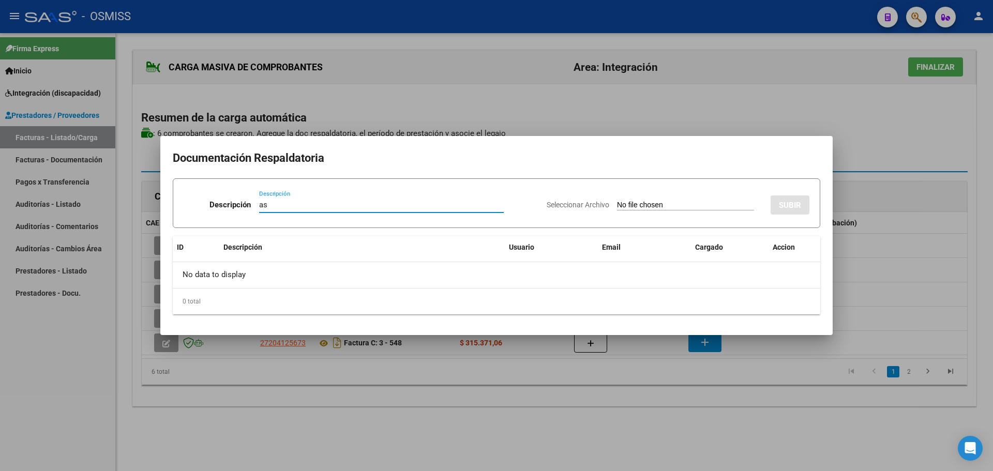
type input "as"
click at [649, 202] on input "Seleccionar Archivo" at bounding box center [685, 206] width 137 height 10
type input "C:\fakepath\[PERSON_NAME] (1).pdf"
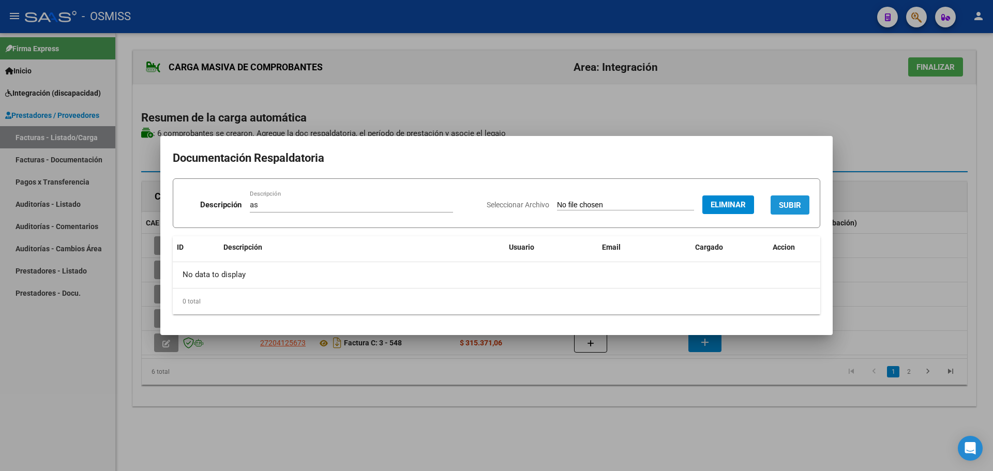
click at [796, 206] on span "SUBIR" at bounding box center [790, 205] width 22 height 9
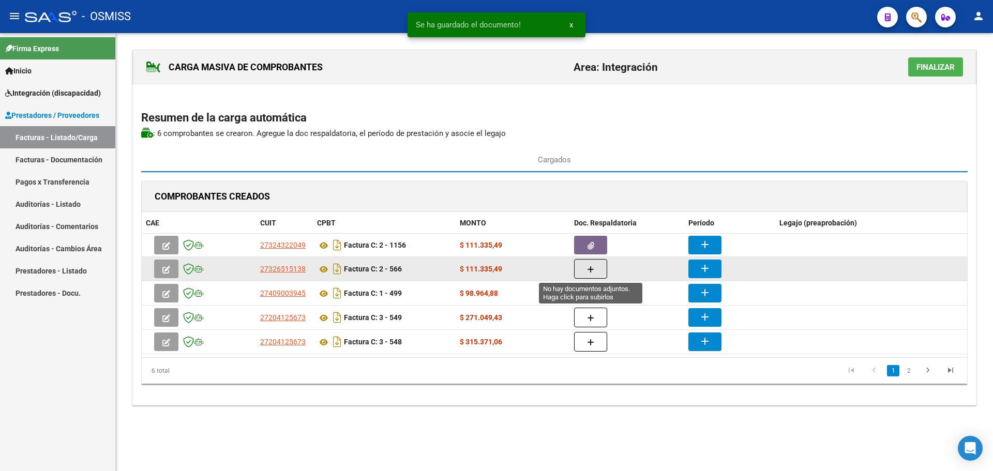
click at [598, 269] on button "button" at bounding box center [590, 269] width 33 height 20
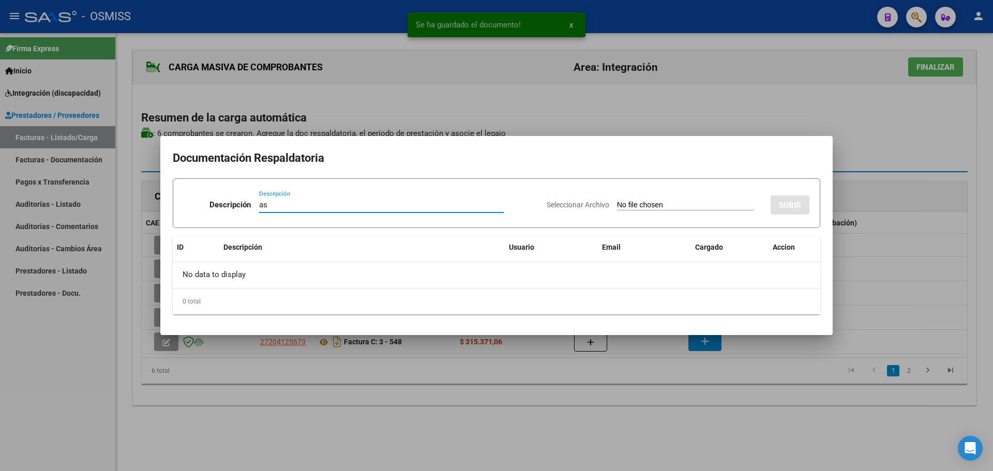
type input "as"
click at [659, 208] on input "Seleccionar Archivo" at bounding box center [685, 206] width 137 height 10
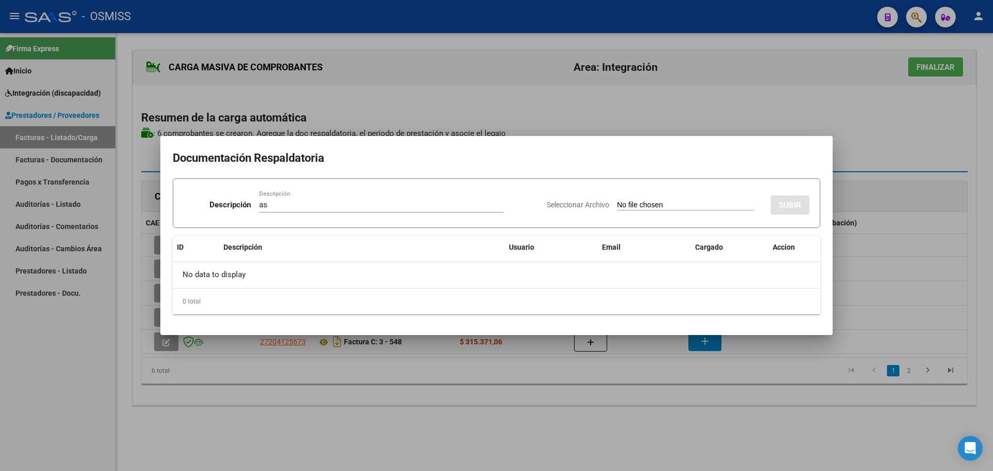
type input "C:\fakepath\Planilla [PERSON_NAME].pdf"
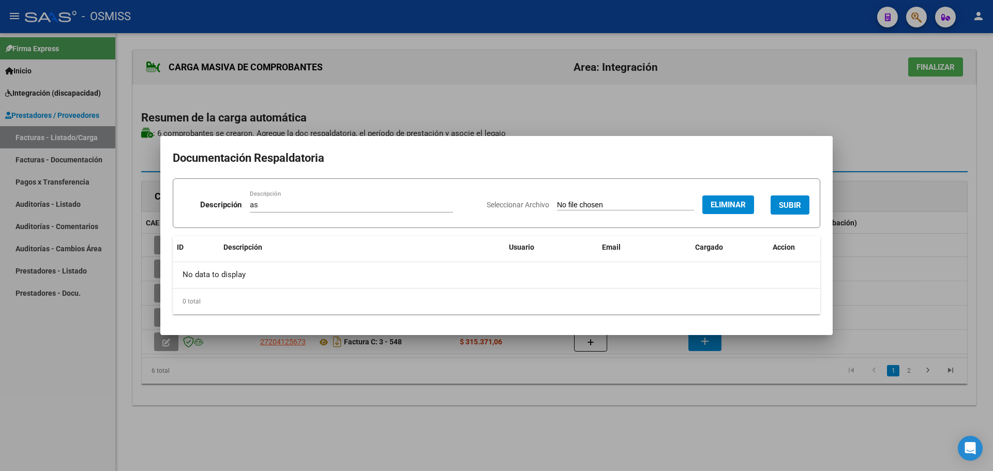
click at [787, 203] on span "SUBIR" at bounding box center [790, 205] width 22 height 9
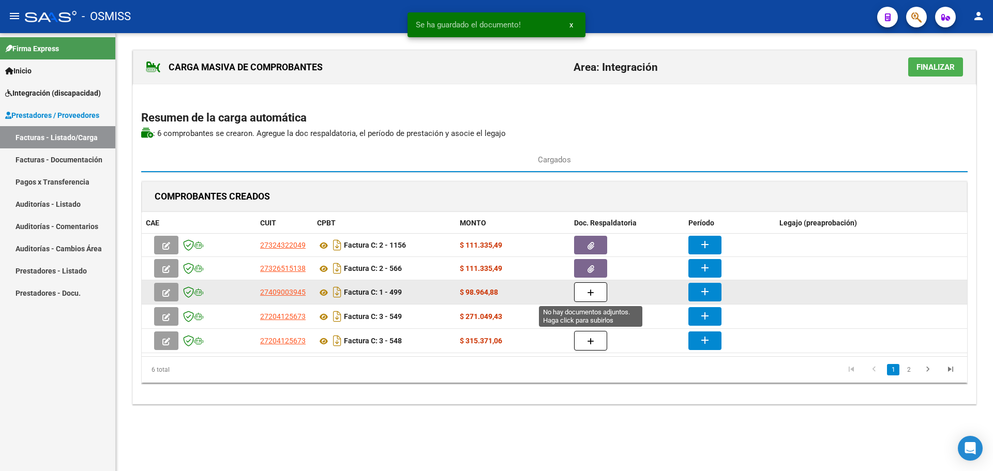
click at [590, 293] on icon "button" at bounding box center [590, 293] width 7 height 8
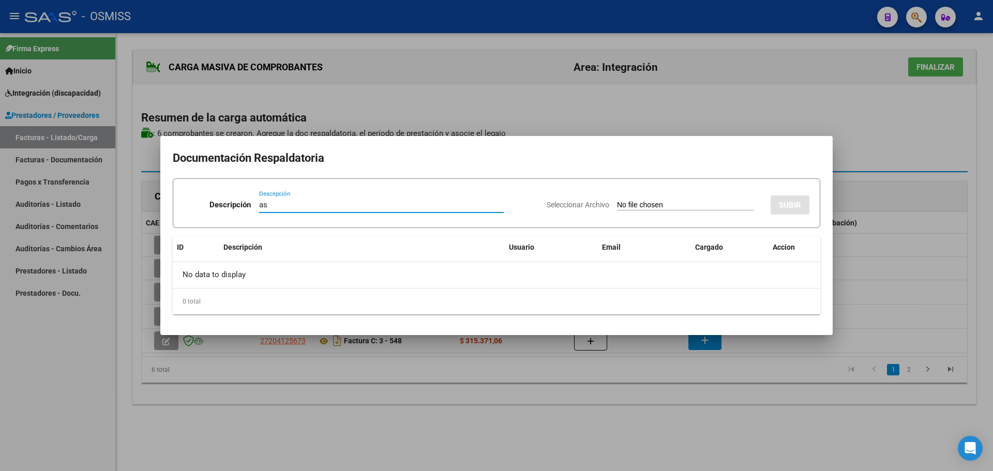
type input "as"
click at [634, 208] on input "Seleccionar Archivo" at bounding box center [685, 206] width 137 height 10
type input "C:\fakepath\ilovepdf_merged (1).pdf"
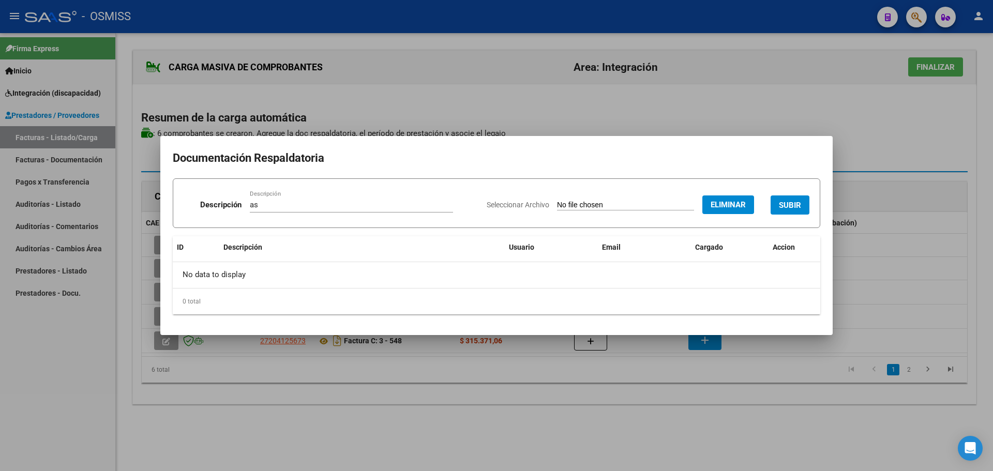
click at [805, 206] on button "SUBIR" at bounding box center [790, 205] width 39 height 19
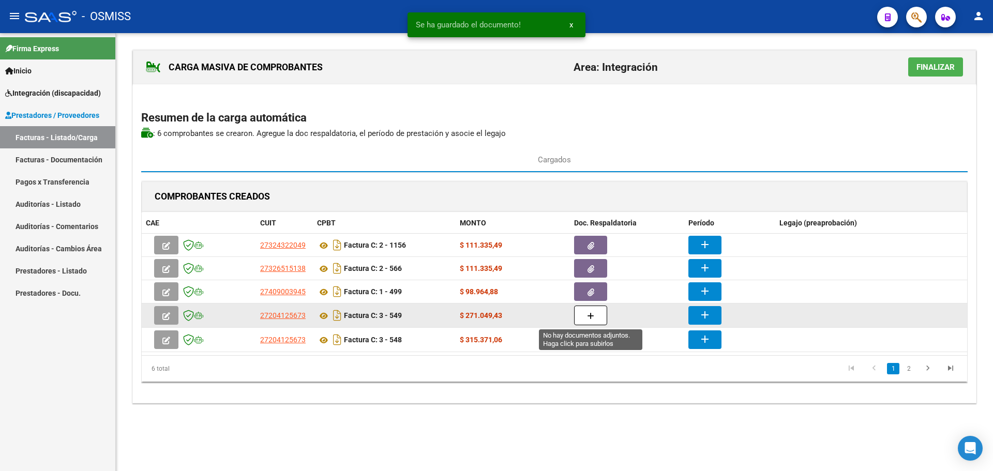
click at [592, 312] on icon "button" at bounding box center [590, 316] width 7 height 8
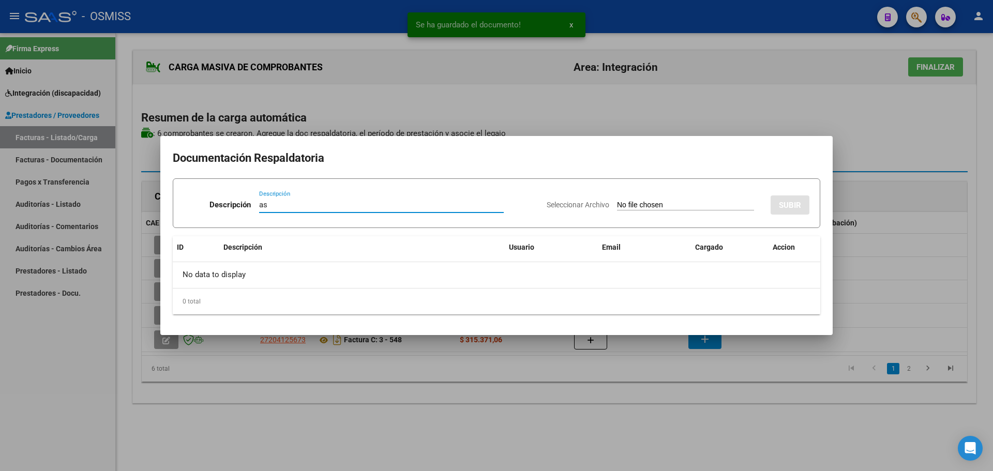
type input "as"
click at [651, 205] on input "Seleccionar Archivo" at bounding box center [685, 206] width 137 height 10
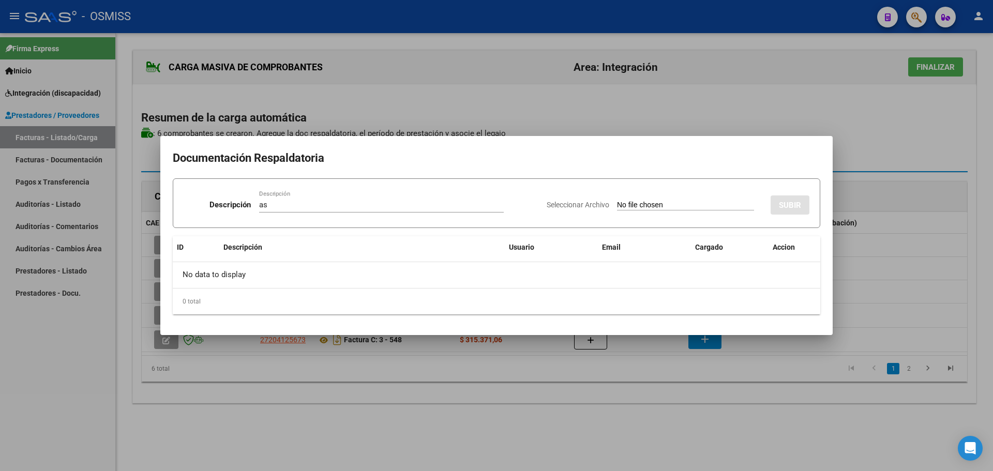
type input "C:\fakepath\ilovepdf_merged - 2025-10-01T174311.121.pdf"
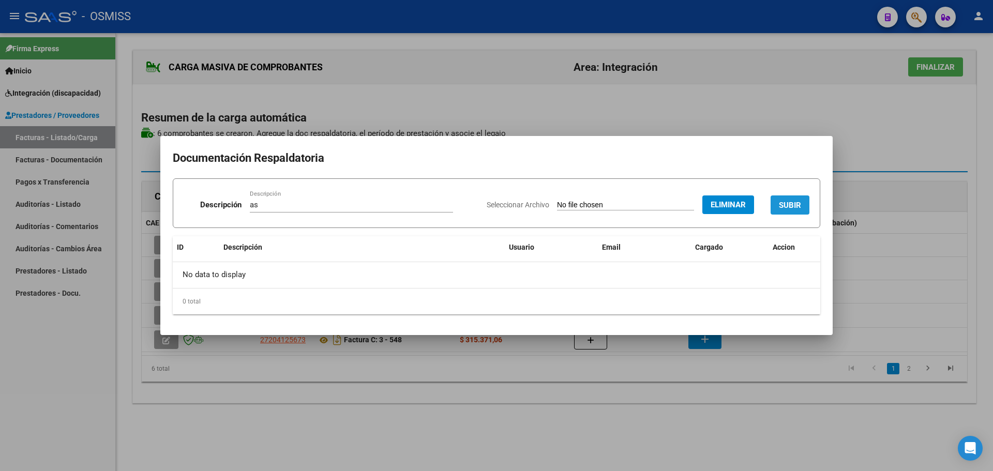
click at [803, 206] on button "SUBIR" at bounding box center [790, 205] width 39 height 19
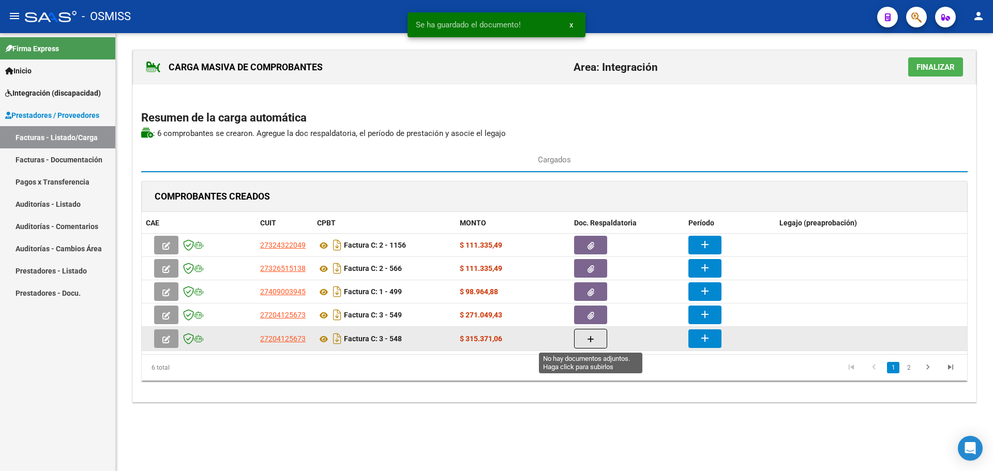
click at [600, 335] on button "button" at bounding box center [590, 339] width 33 height 20
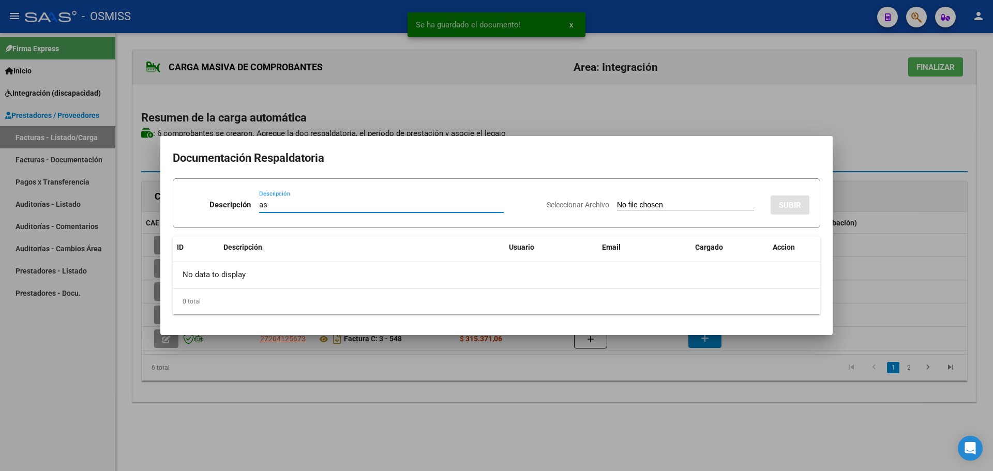
type input "as"
click at [626, 203] on input "Seleccionar Archivo" at bounding box center [685, 206] width 137 height 10
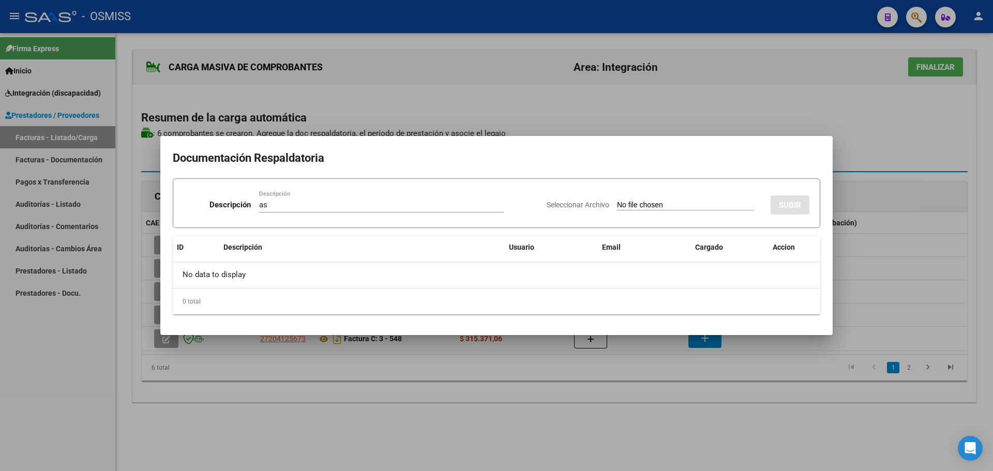
type input "C:\fakepath\ilovepdf_merged (100).pdf"
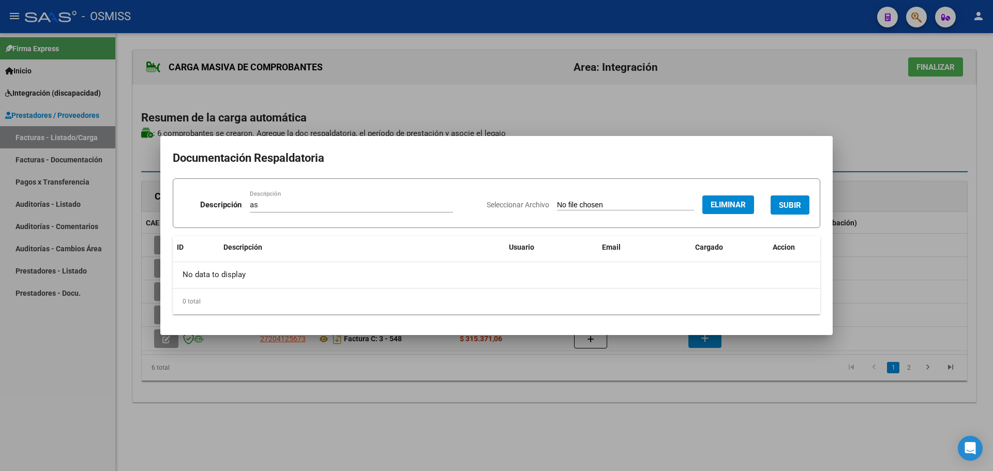
click at [790, 203] on span "SUBIR" at bounding box center [790, 205] width 22 height 9
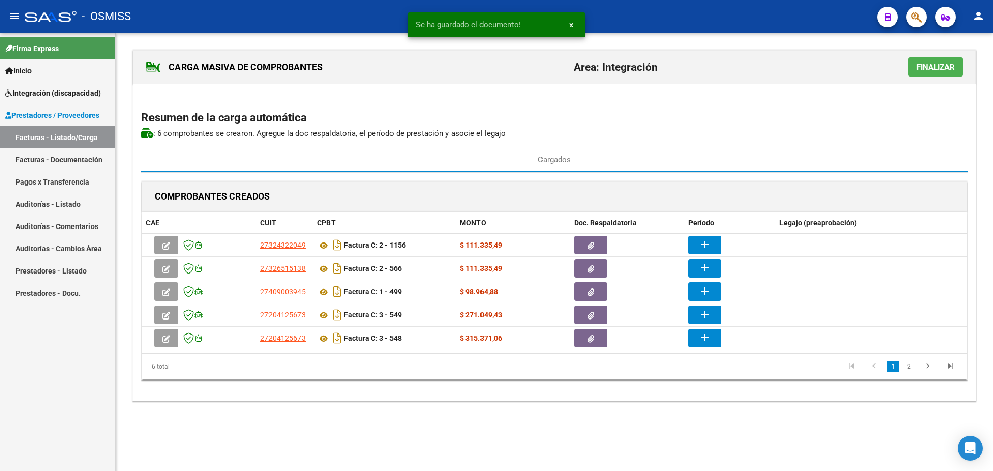
click at [906, 367] on link "2" at bounding box center [909, 366] width 12 height 11
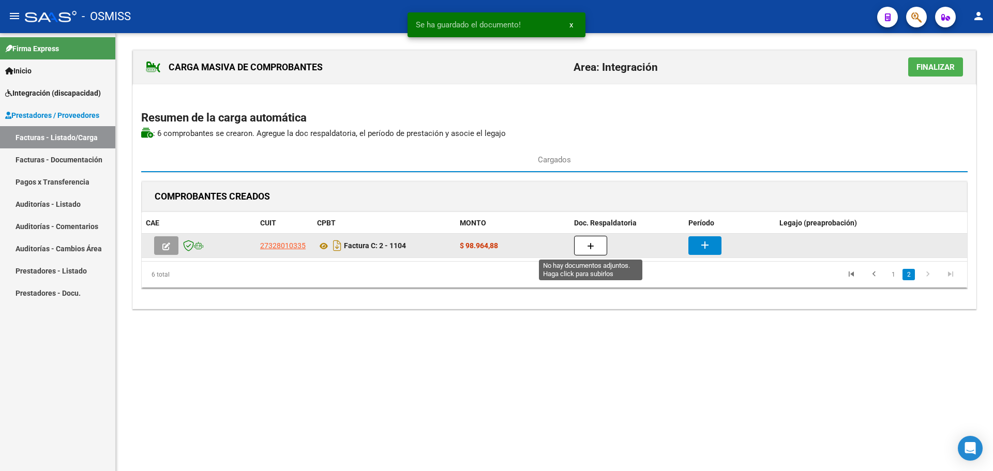
click at [582, 245] on button "button" at bounding box center [590, 246] width 33 height 20
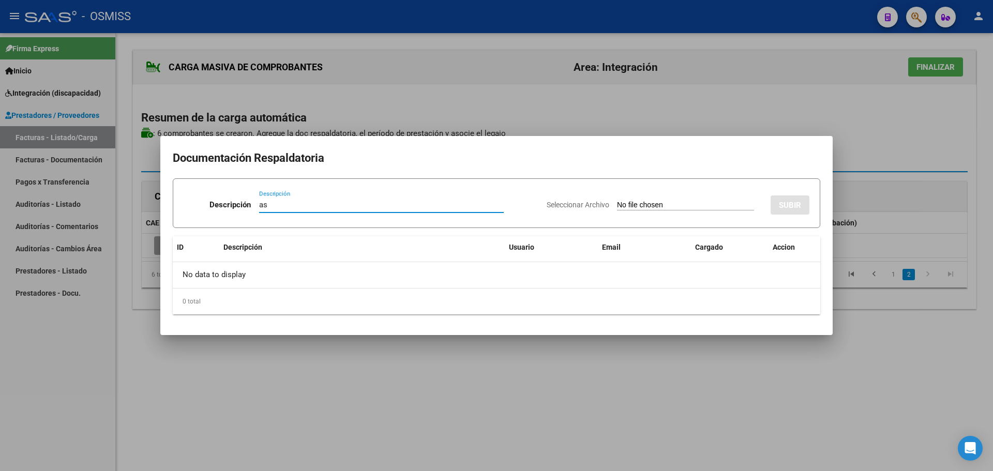
type input "as"
click at [646, 206] on input "Seleccionar Archivo" at bounding box center [685, 206] width 137 height 10
type input "C:\fakepath\sep25gino.pdf"
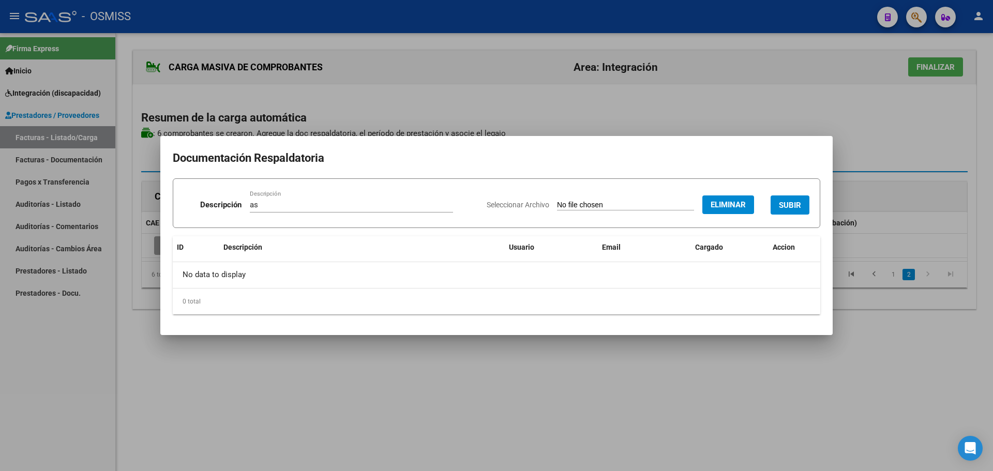
click at [785, 205] on span "SUBIR" at bounding box center [790, 205] width 22 height 9
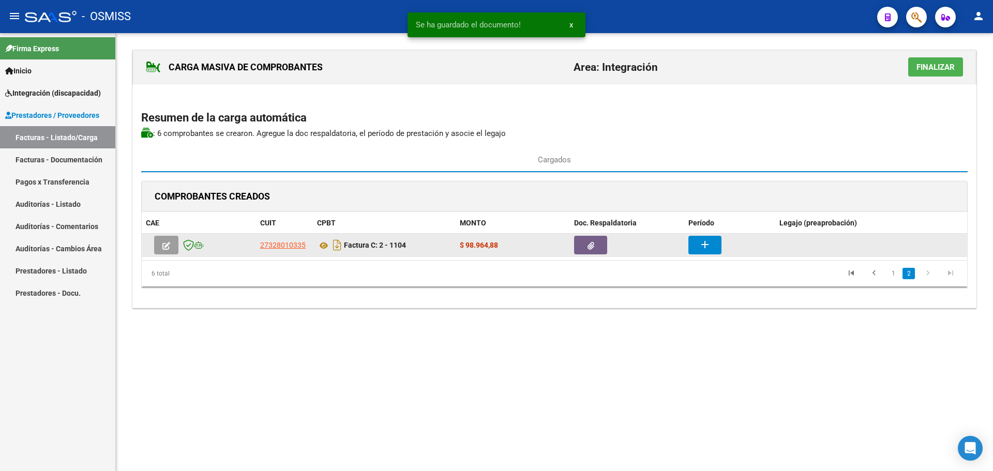
click at [705, 252] on button "add" at bounding box center [705, 245] width 33 height 19
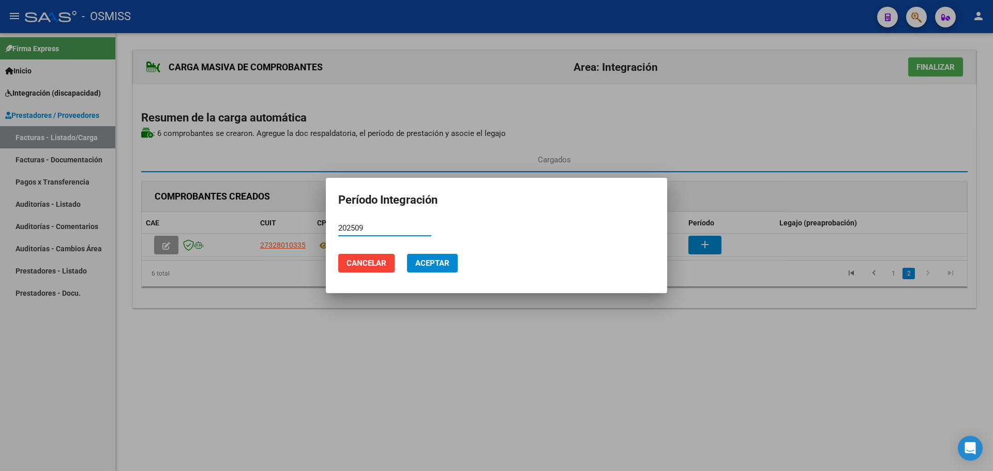
type input "202509"
click at [452, 271] on button "Aceptar" at bounding box center [432, 263] width 51 height 19
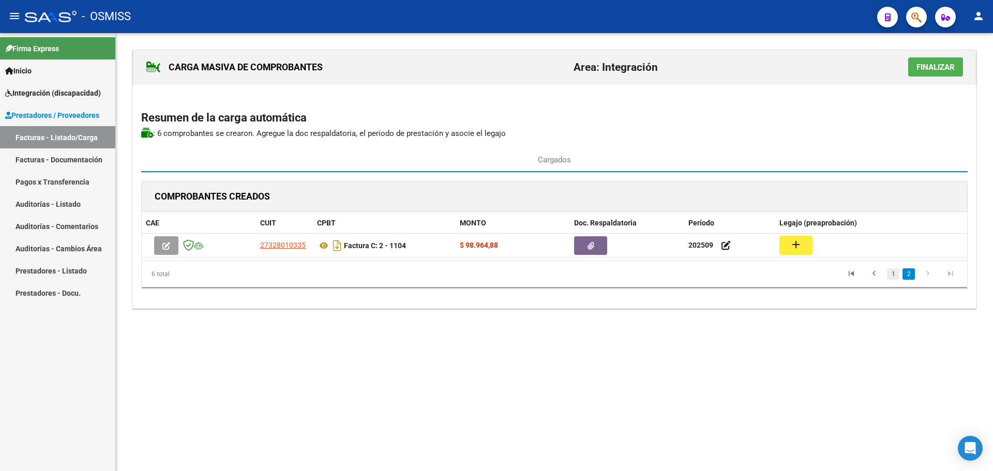
click at [892, 272] on link "1" at bounding box center [893, 274] width 12 height 11
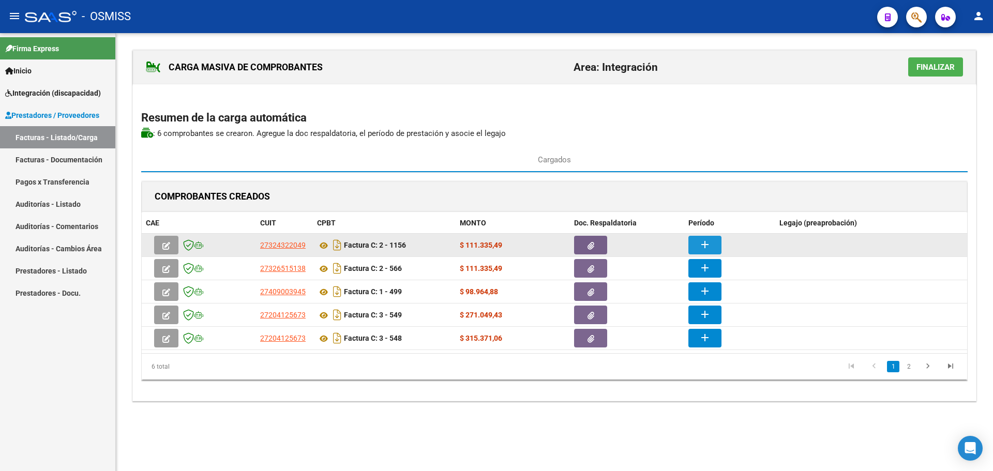
click at [704, 245] on mat-icon "add" at bounding box center [705, 245] width 12 height 12
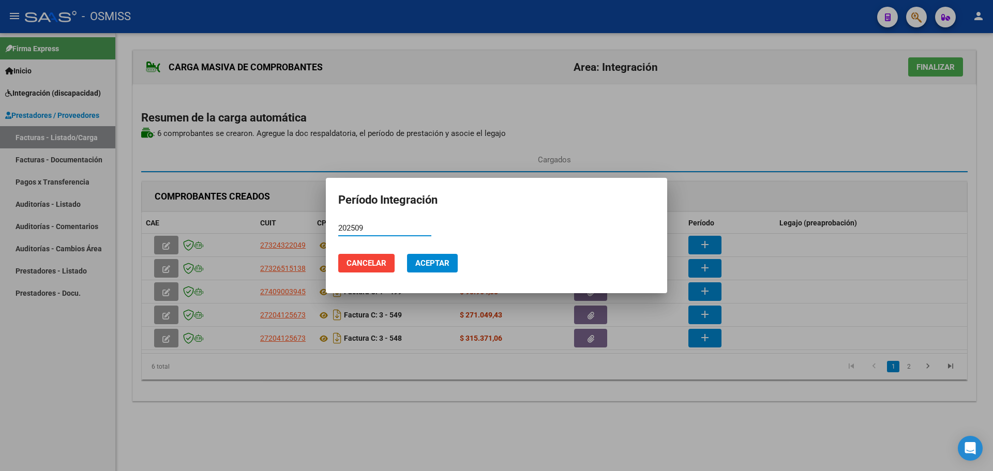
type input "202509"
click at [440, 262] on span "Aceptar" at bounding box center [432, 263] width 34 height 9
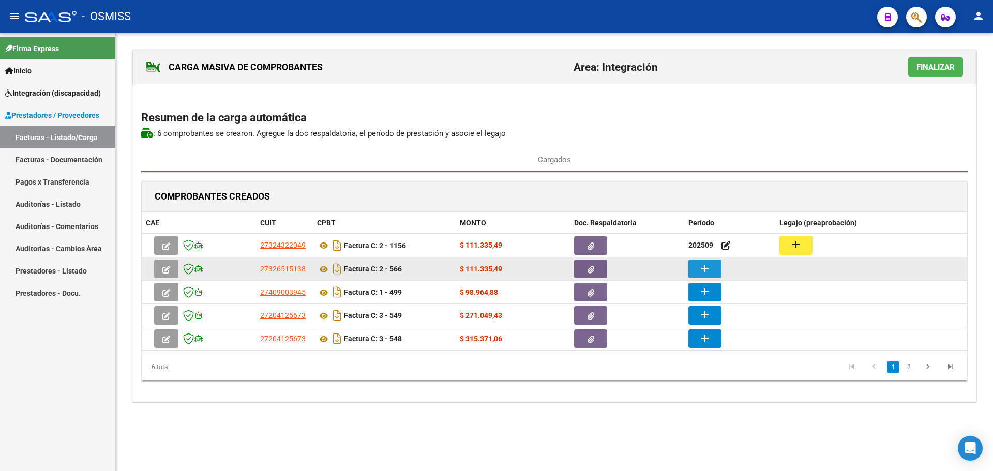
click at [705, 270] on mat-icon "add" at bounding box center [705, 268] width 12 height 12
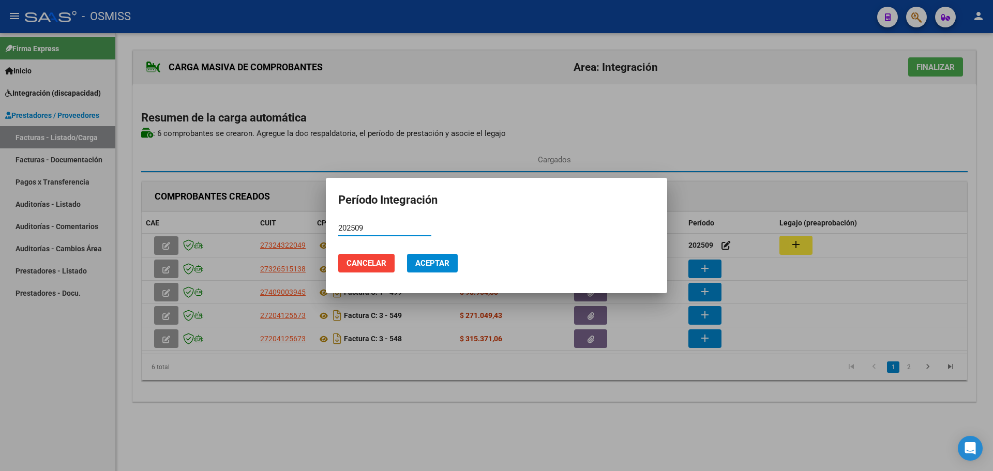
type input "202509"
click at [433, 263] on span "Aceptar" at bounding box center [432, 263] width 34 height 9
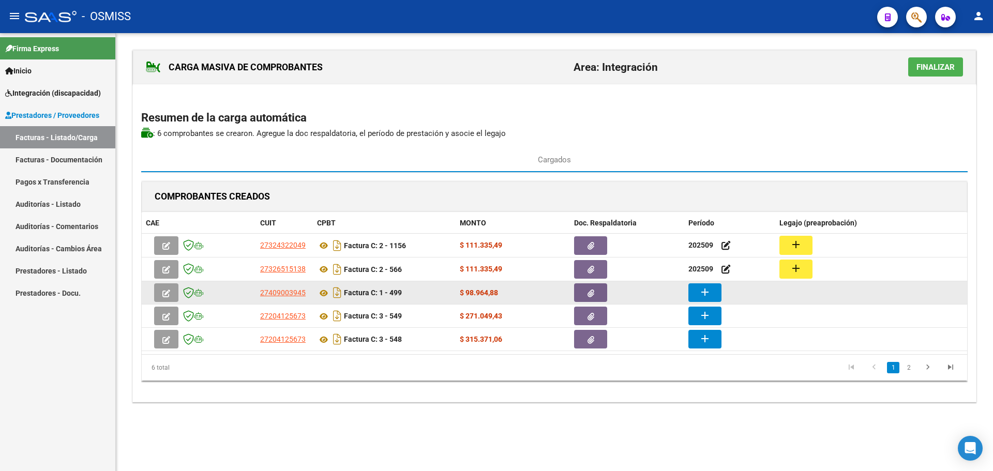
click at [700, 295] on mat-icon "add" at bounding box center [705, 292] width 12 height 12
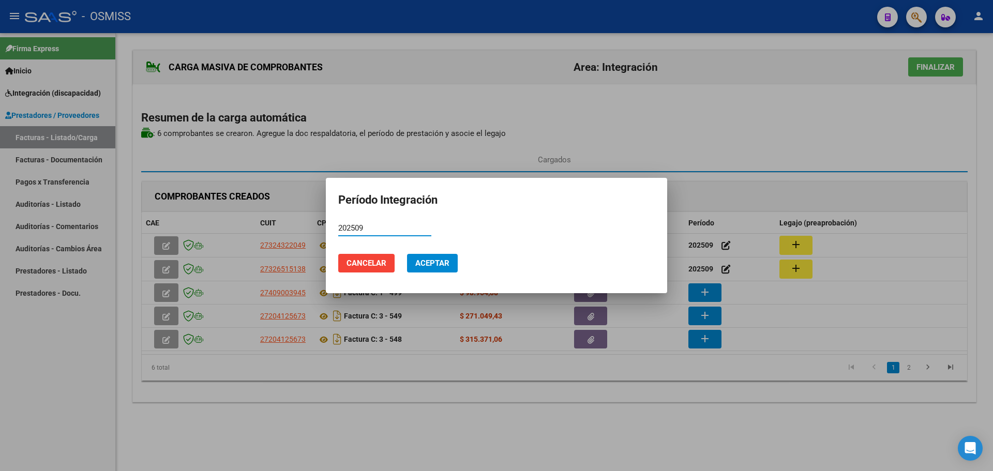
type input "202509"
click at [455, 262] on button "Aceptar" at bounding box center [432, 263] width 51 height 19
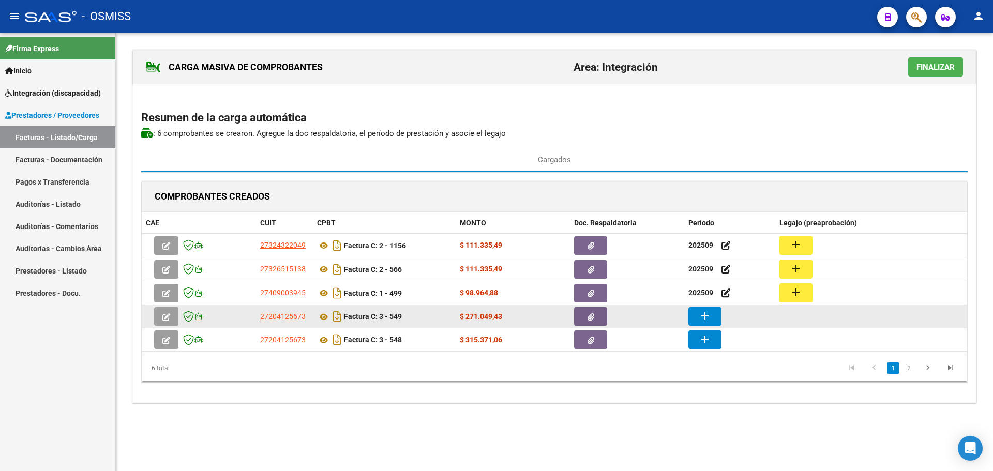
click at [719, 316] on button "add" at bounding box center [705, 316] width 33 height 19
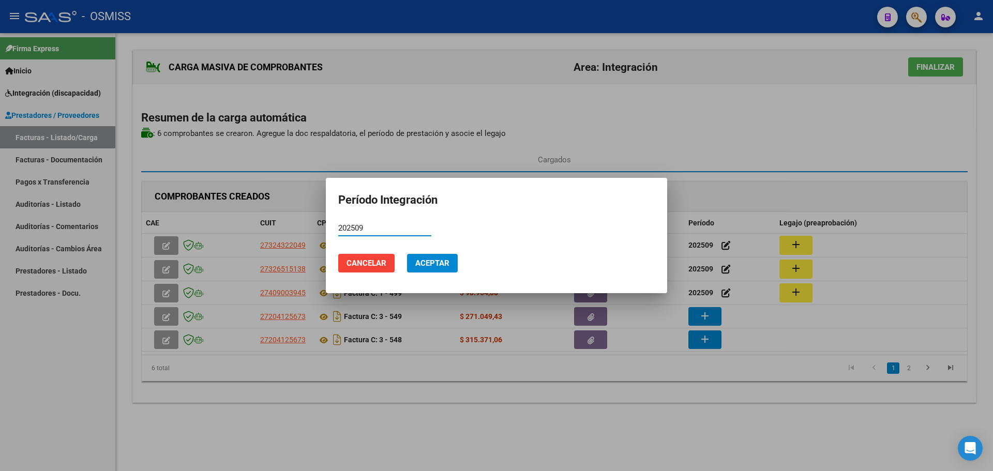
type input "202509"
click at [438, 269] on button "Aceptar" at bounding box center [432, 263] width 51 height 19
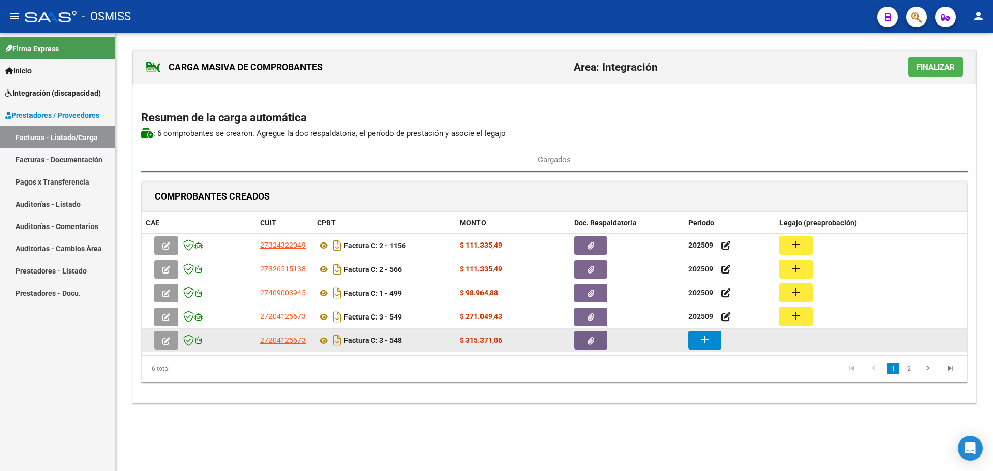
click at [701, 344] on mat-icon "add" at bounding box center [705, 340] width 12 height 12
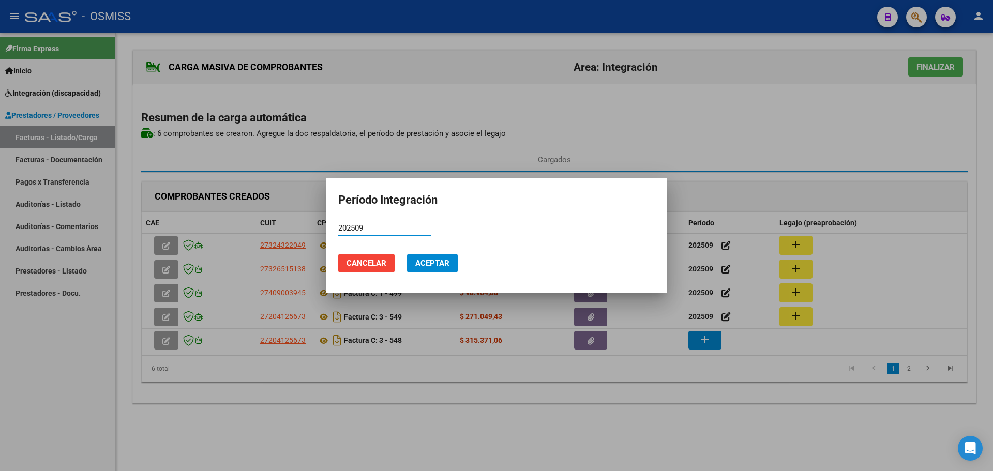
type input "202509"
click at [434, 267] on span "Aceptar" at bounding box center [432, 263] width 34 height 9
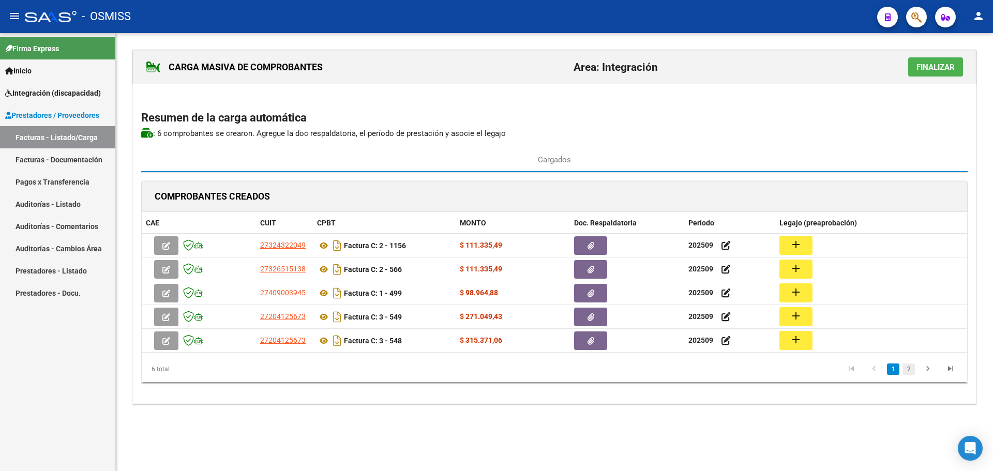
click at [908, 373] on link "2" at bounding box center [909, 369] width 12 height 11
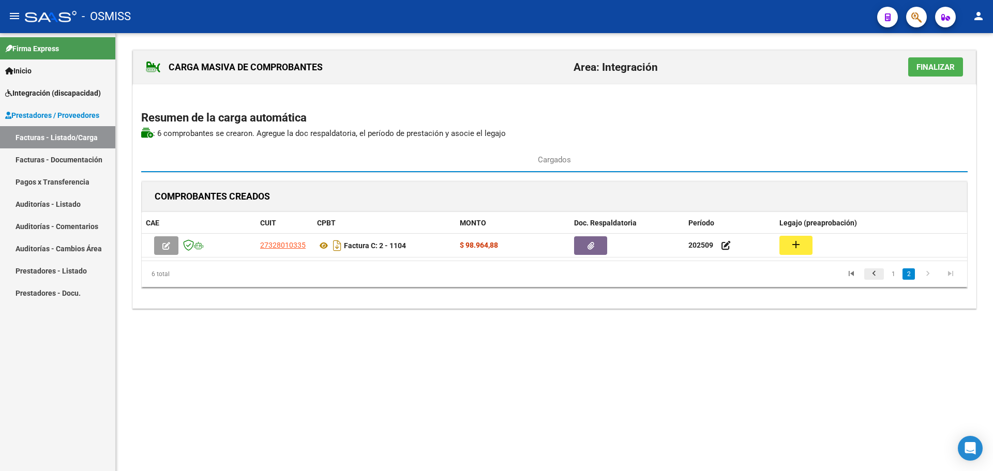
click at [879, 273] on icon "go to previous page" at bounding box center [874, 275] width 13 height 12
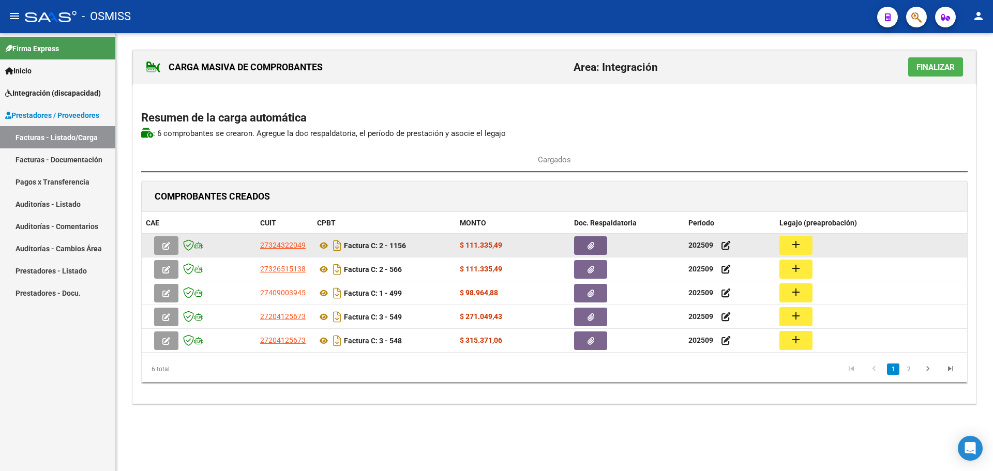
click at [785, 242] on button "add" at bounding box center [796, 245] width 33 height 19
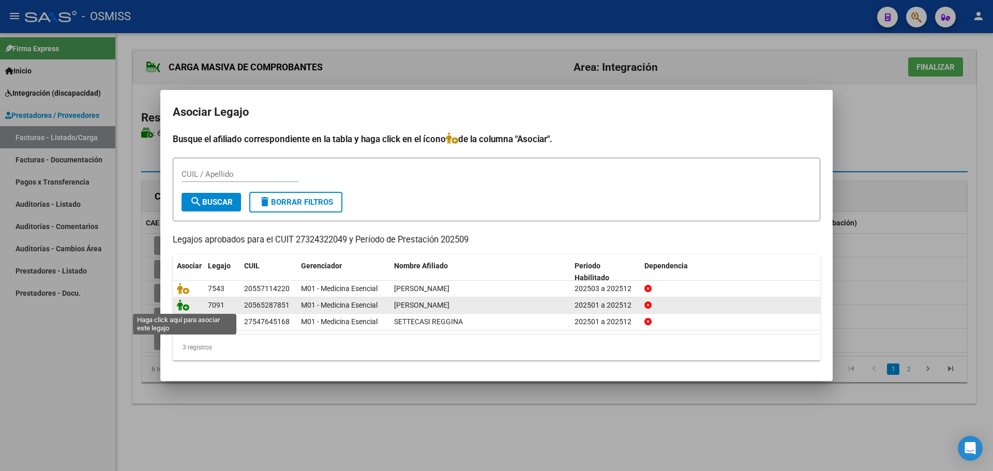
click at [181, 305] on icon at bounding box center [183, 305] width 12 height 11
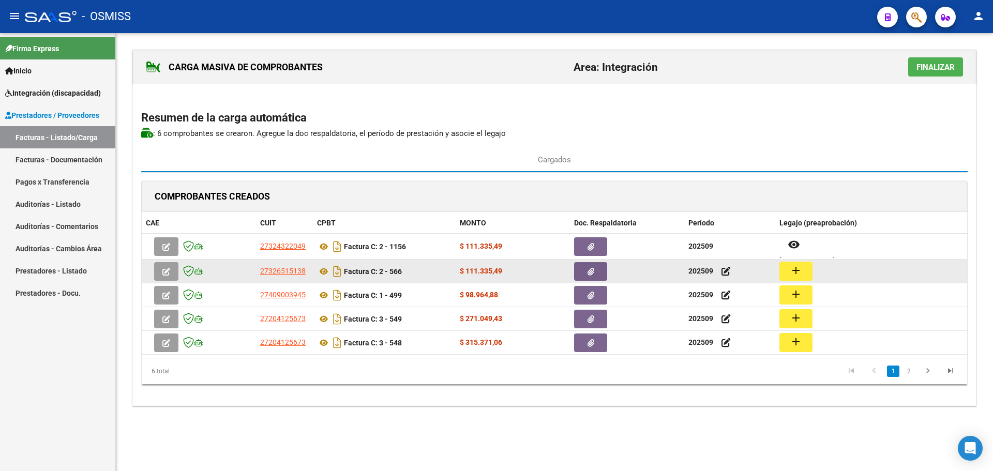
click at [785, 261] on datatable-body-cell "add" at bounding box center [872, 271] width 192 height 23
click at [793, 272] on mat-icon "add" at bounding box center [796, 270] width 12 height 12
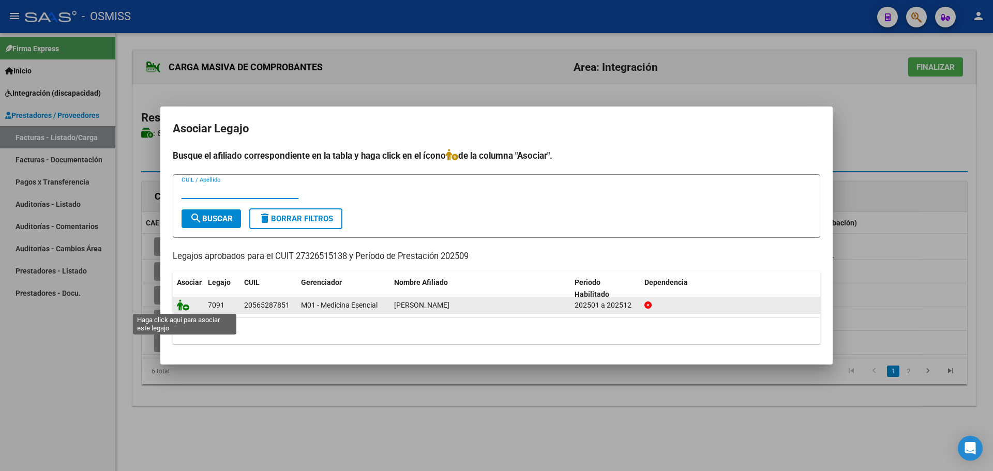
click at [180, 306] on icon at bounding box center [183, 305] width 12 height 11
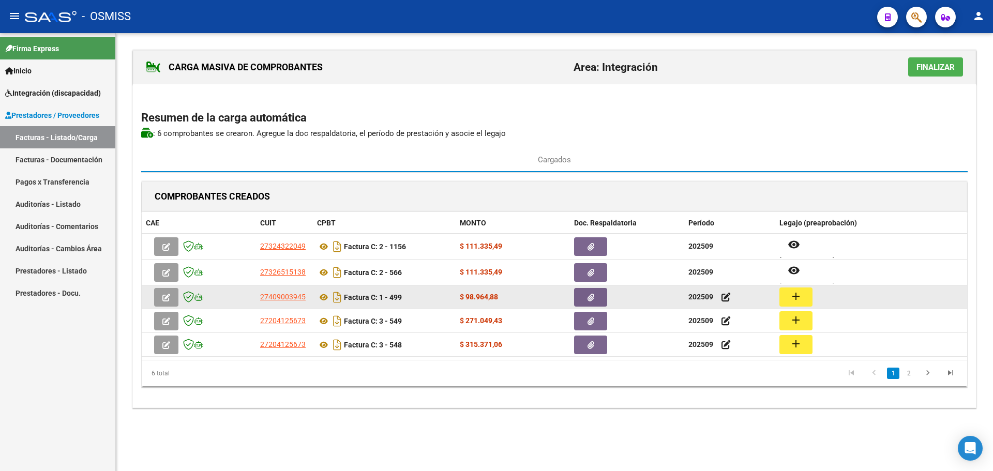
click at [802, 296] on button "add" at bounding box center [796, 297] width 33 height 19
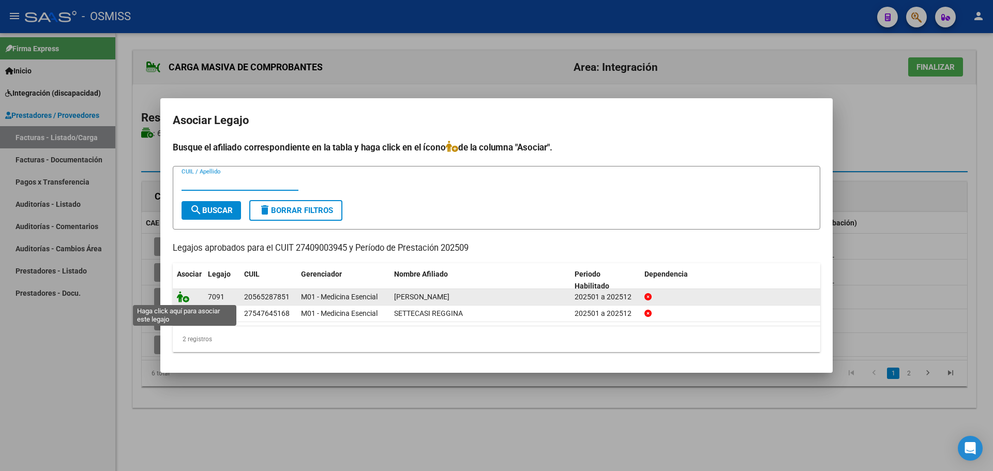
click at [182, 292] on icon at bounding box center [183, 296] width 12 height 11
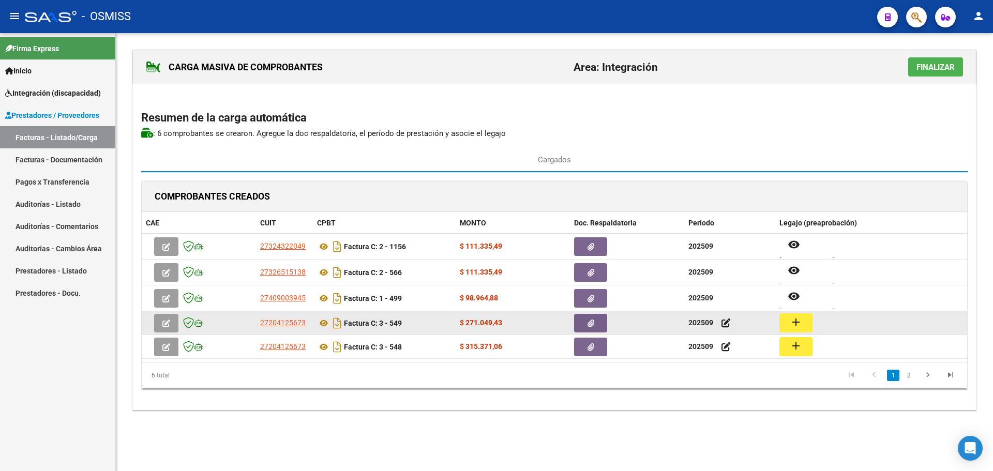
click at [784, 320] on button "add" at bounding box center [796, 323] width 33 height 19
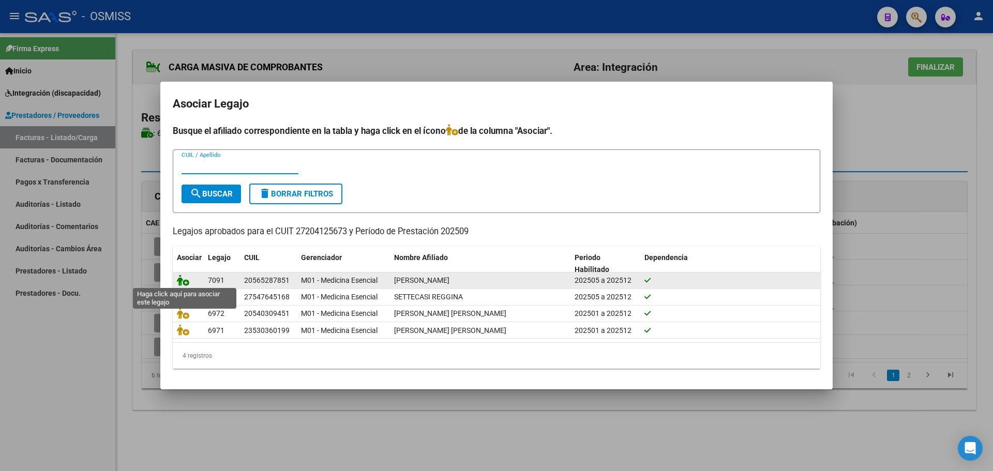
click at [179, 278] on icon at bounding box center [183, 280] width 12 height 11
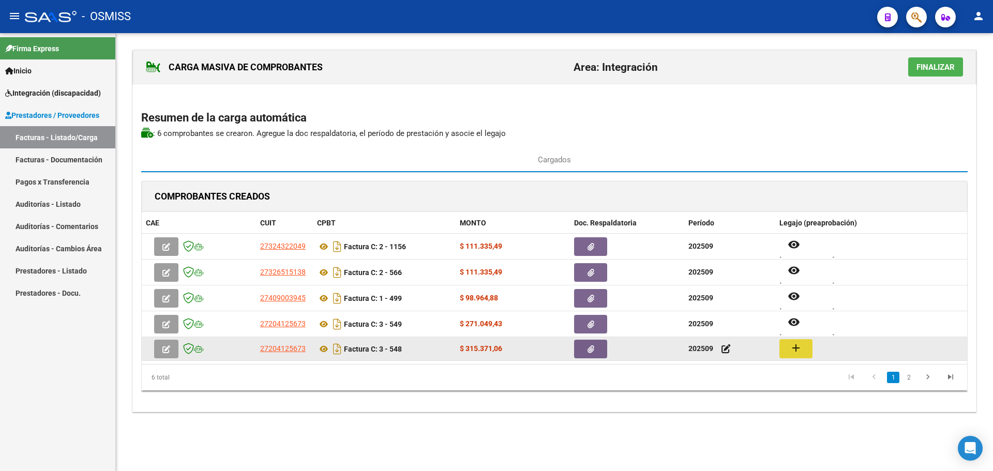
click at [795, 350] on mat-icon "add" at bounding box center [796, 348] width 12 height 12
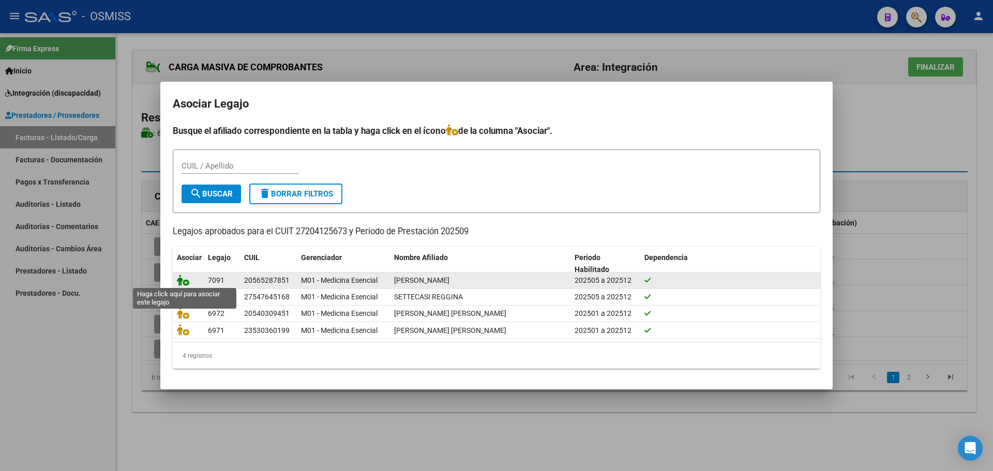
click at [177, 282] on icon at bounding box center [183, 280] width 12 height 11
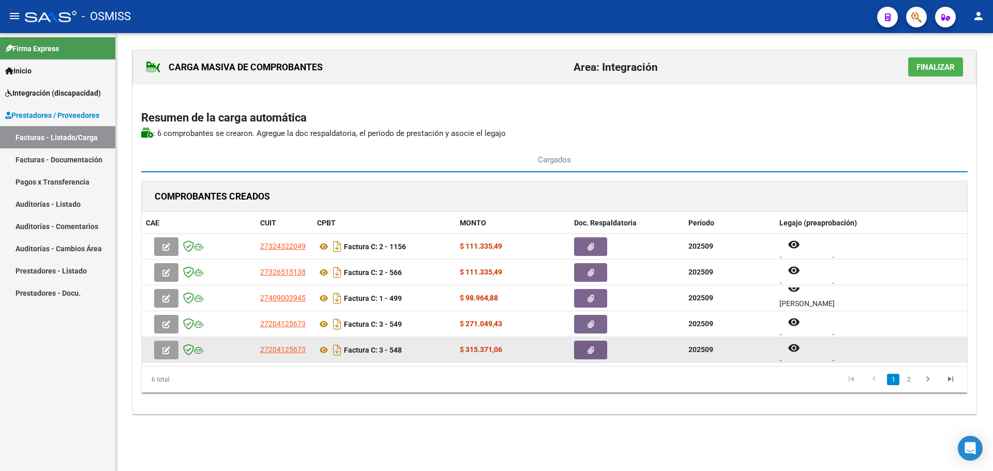
scroll to position [1, 0]
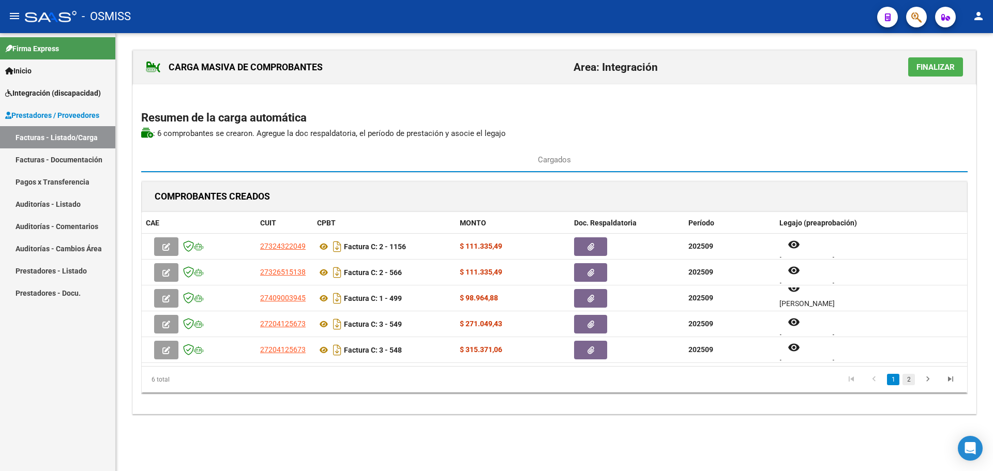
click at [908, 379] on link "2" at bounding box center [909, 379] width 12 height 11
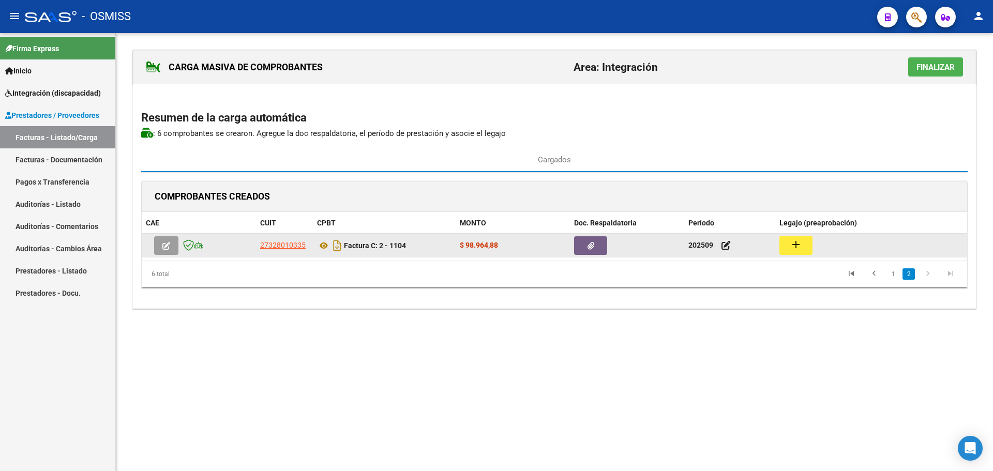
click at [803, 248] on button "add" at bounding box center [796, 245] width 33 height 19
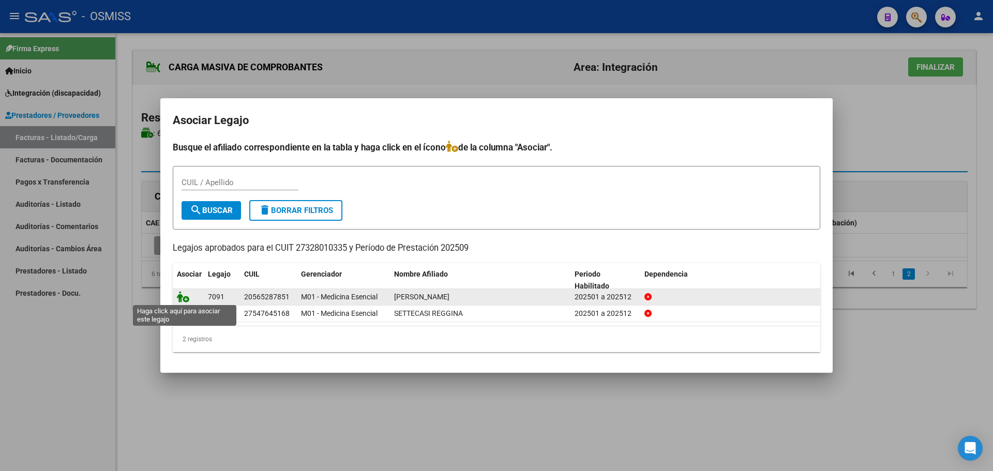
click at [184, 295] on icon at bounding box center [183, 296] width 12 height 11
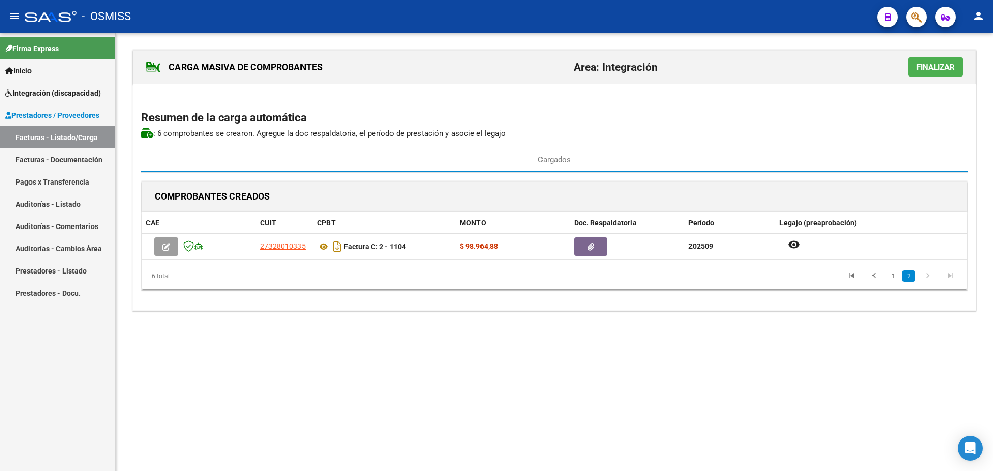
click at [934, 65] on span "Finalizar" at bounding box center [936, 67] width 38 height 9
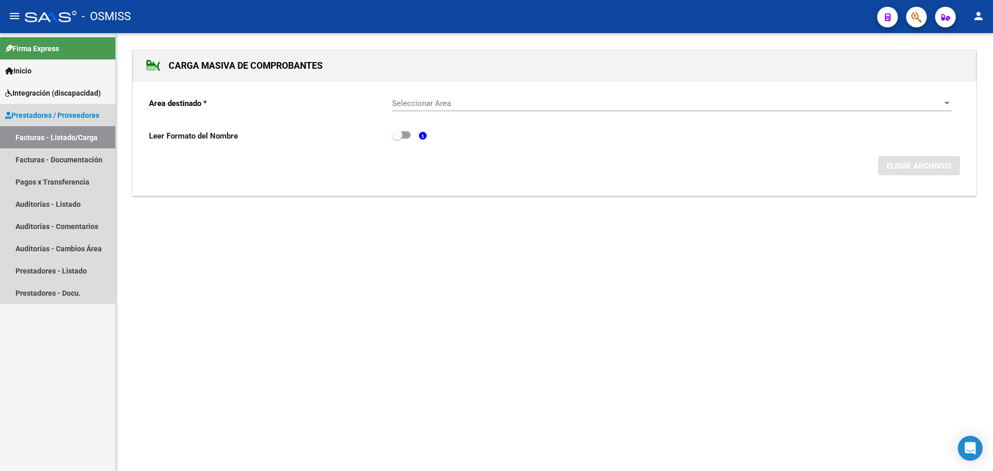
click at [66, 140] on link "Facturas - Listado/Carga" at bounding box center [57, 137] width 115 height 22
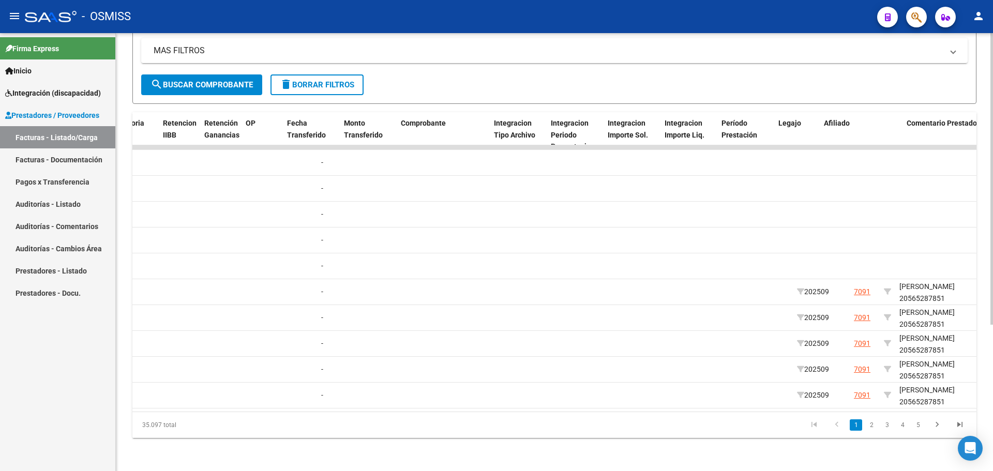
scroll to position [0, 928]
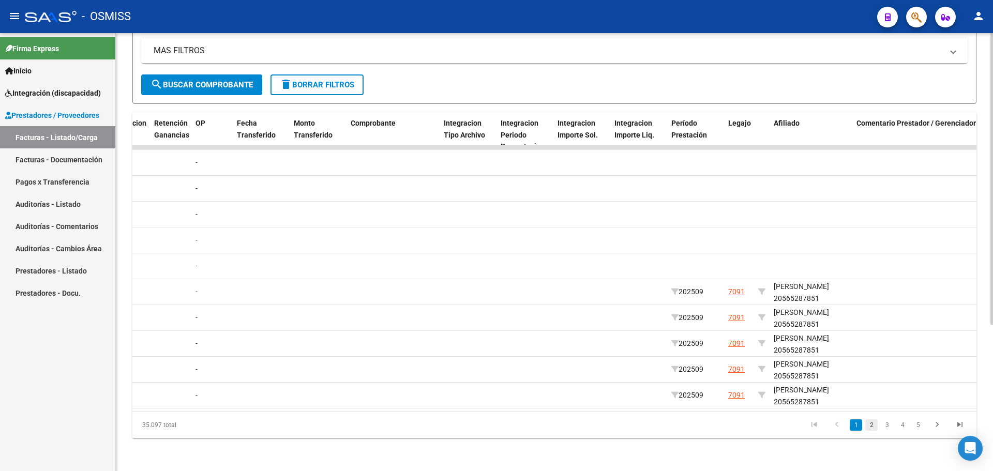
click at [871, 421] on link "2" at bounding box center [872, 425] width 12 height 11
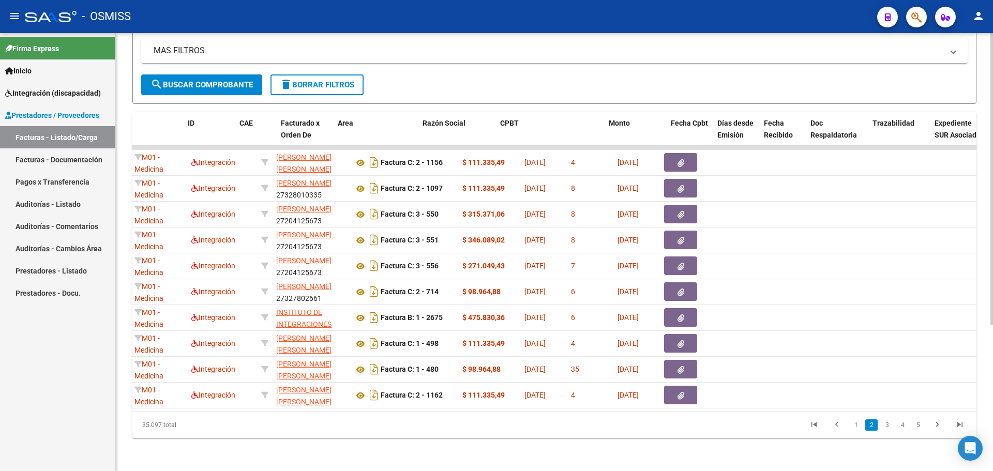
scroll to position [0, 0]
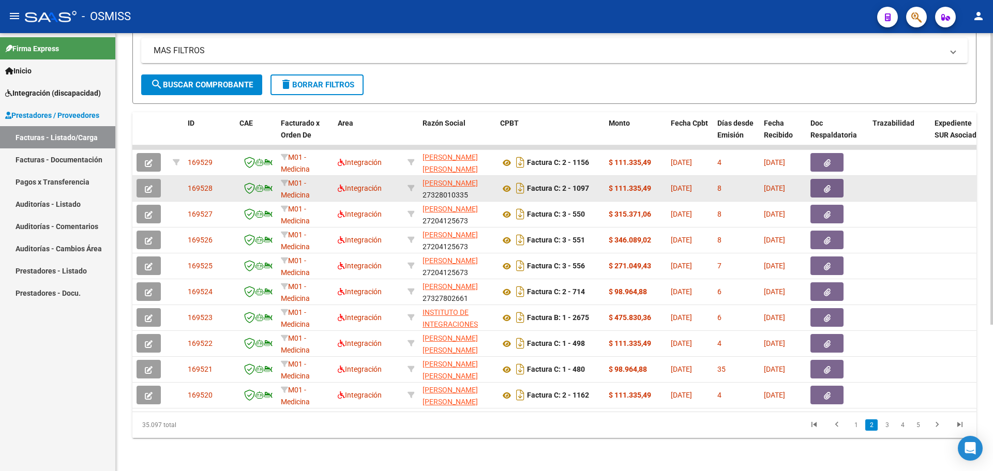
click at [148, 185] on icon "button" at bounding box center [149, 189] width 8 height 8
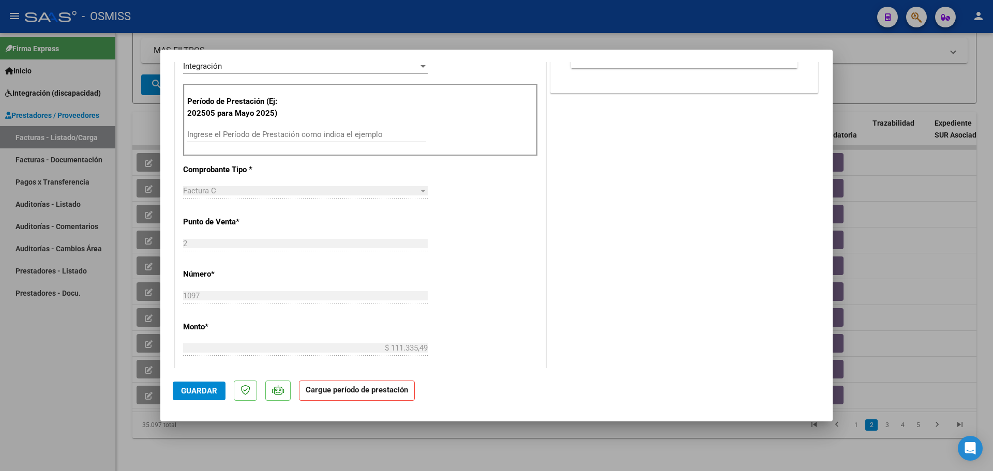
scroll to position [259, 0]
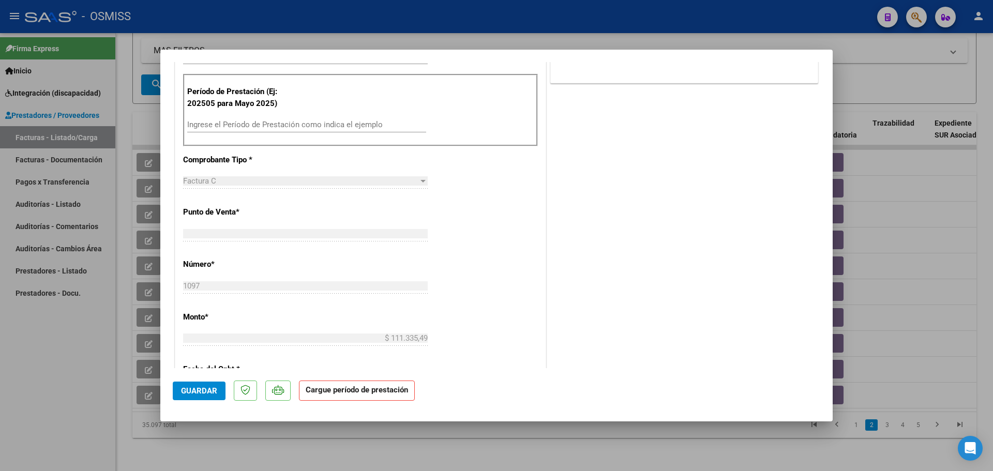
type input "$ 0,00"
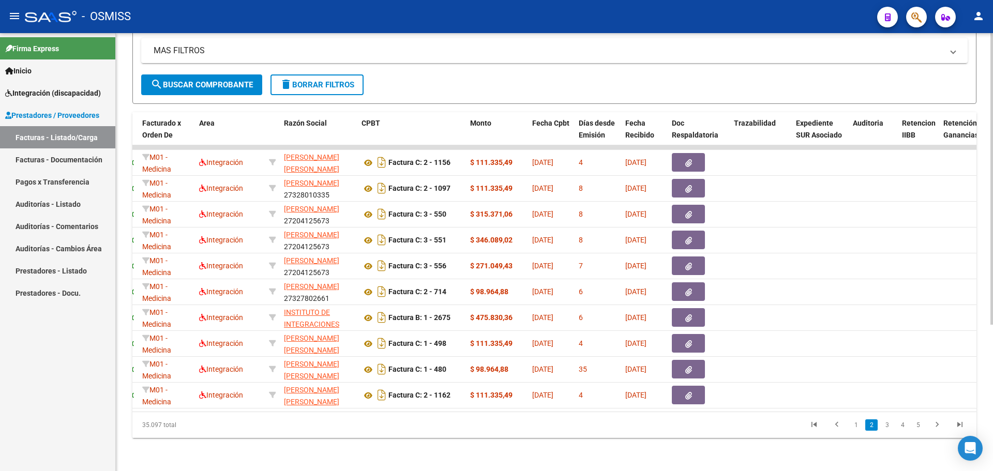
scroll to position [0, 0]
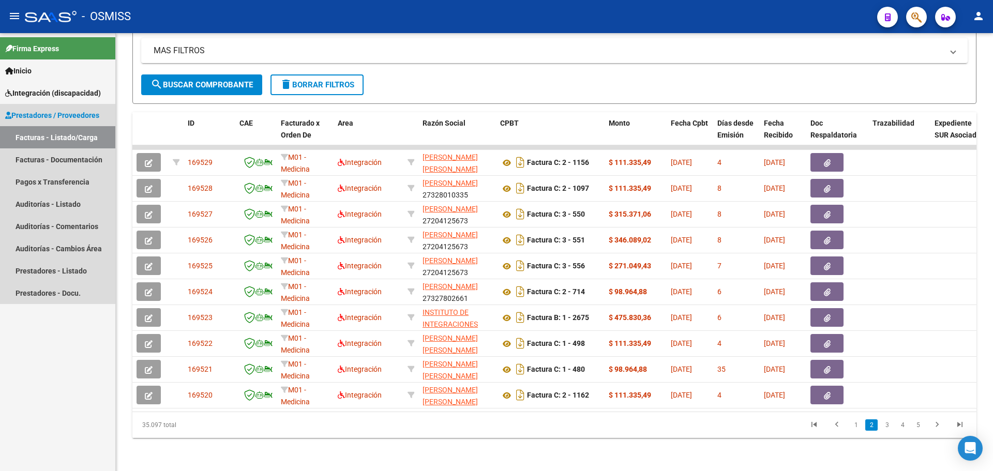
click at [60, 142] on link "Facturas - Listado/Carga" at bounding box center [57, 137] width 115 height 22
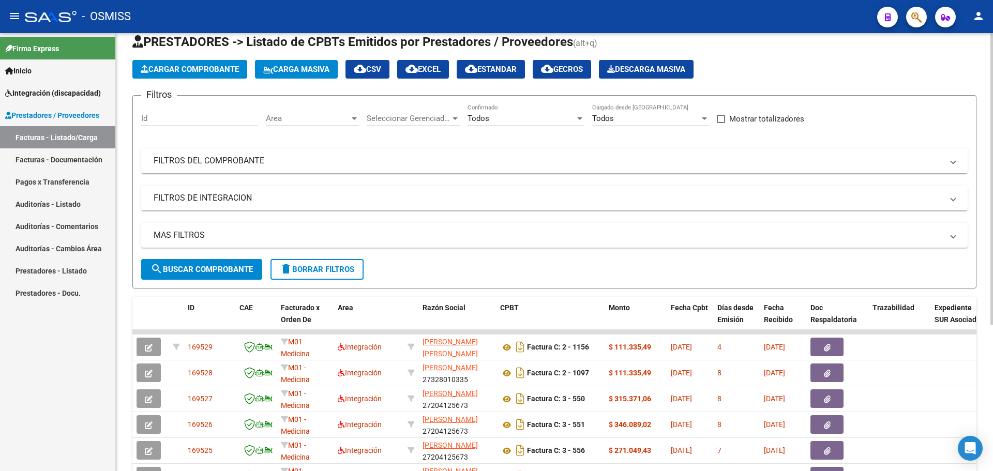
scroll to position [220, 0]
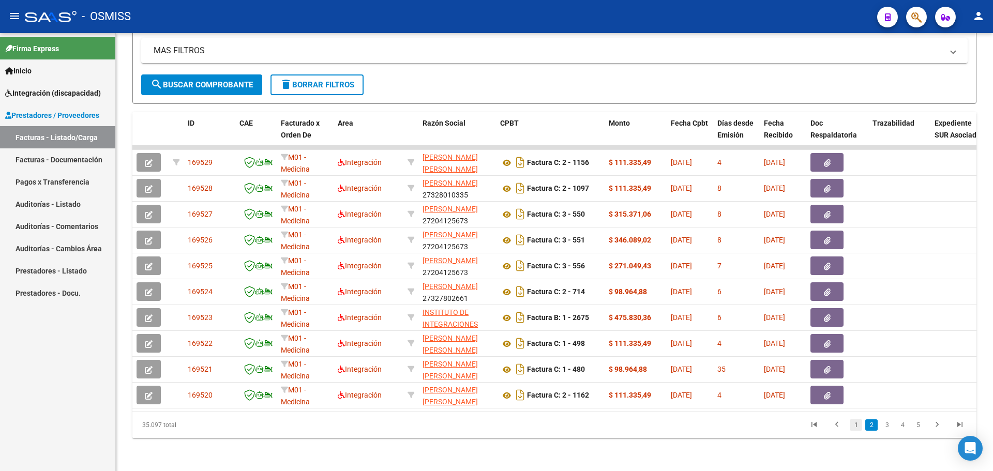
click at [857, 424] on link "1" at bounding box center [856, 425] width 12 height 11
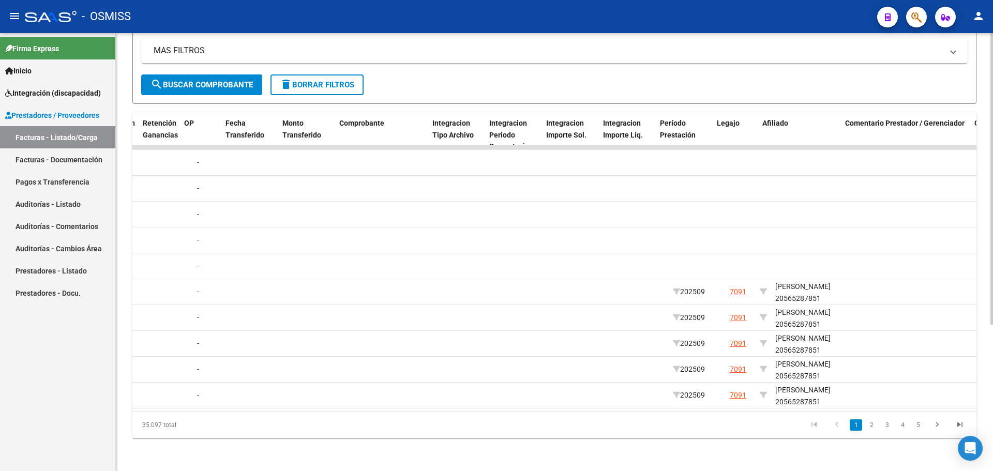
scroll to position [0, 940]
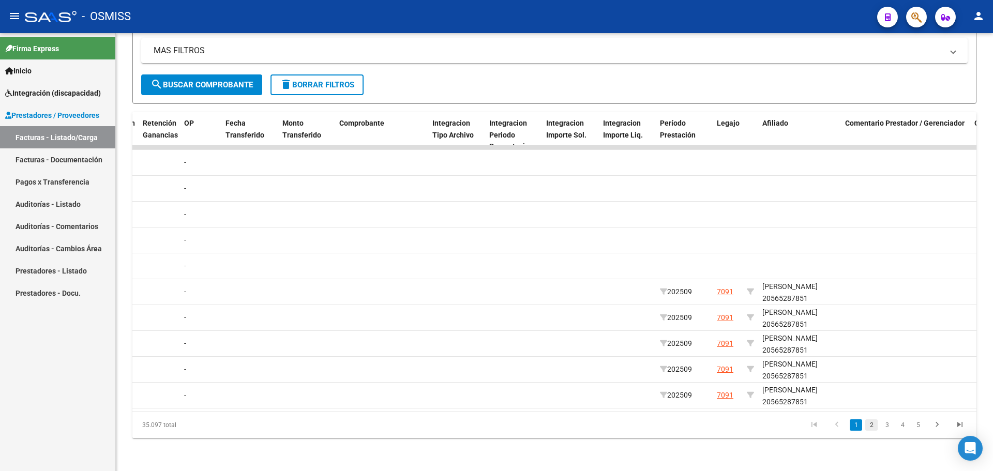
click at [873, 426] on link "2" at bounding box center [872, 425] width 12 height 11
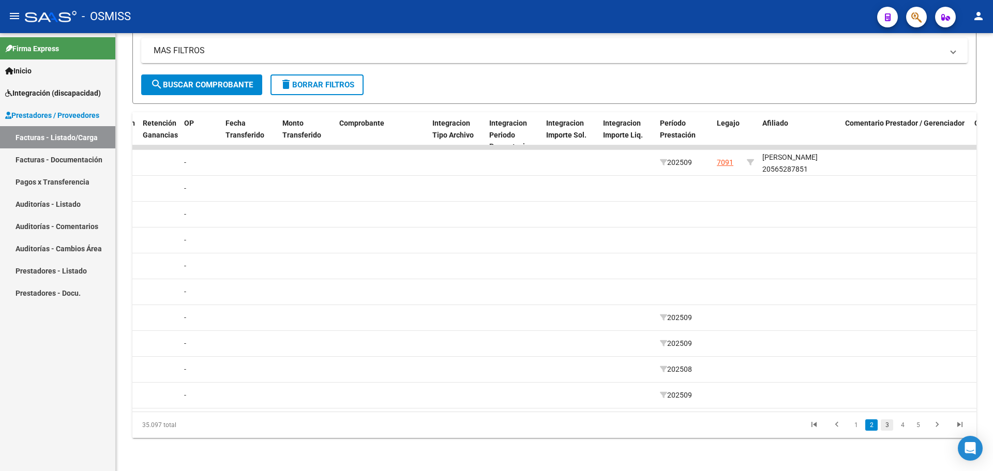
click at [886, 423] on link "3" at bounding box center [887, 425] width 12 height 11
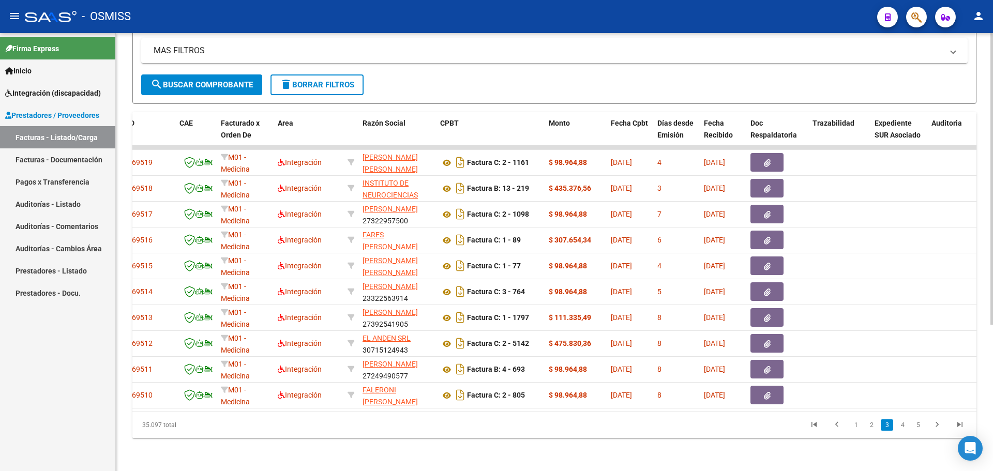
scroll to position [0, 0]
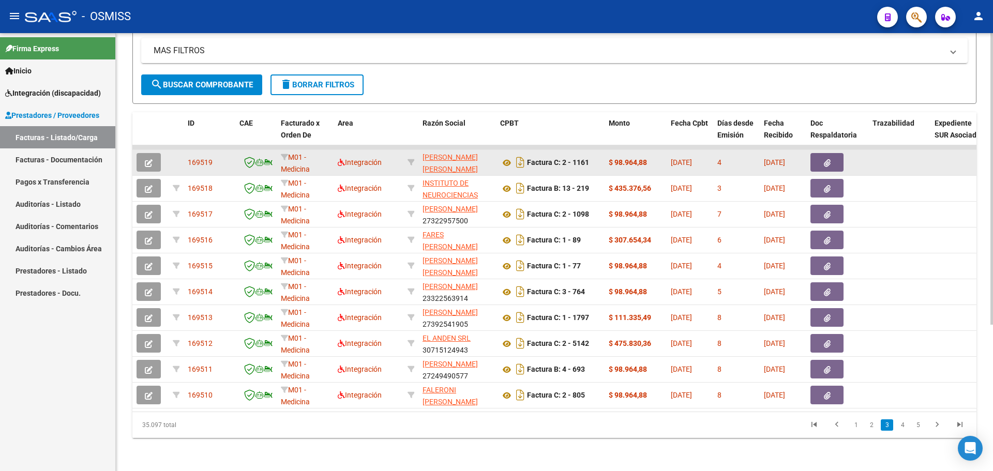
click at [151, 159] on icon "button" at bounding box center [149, 163] width 8 height 8
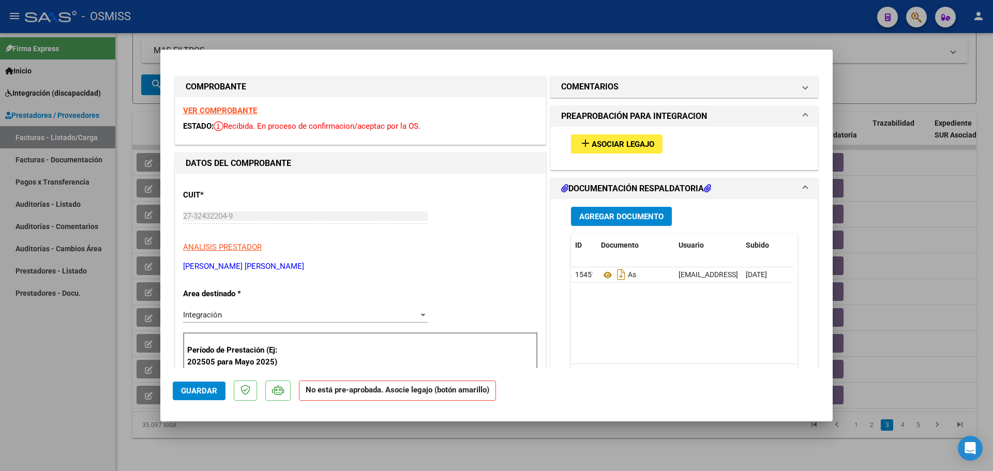
click at [617, 141] on span "Asociar Legajo" at bounding box center [623, 144] width 63 height 9
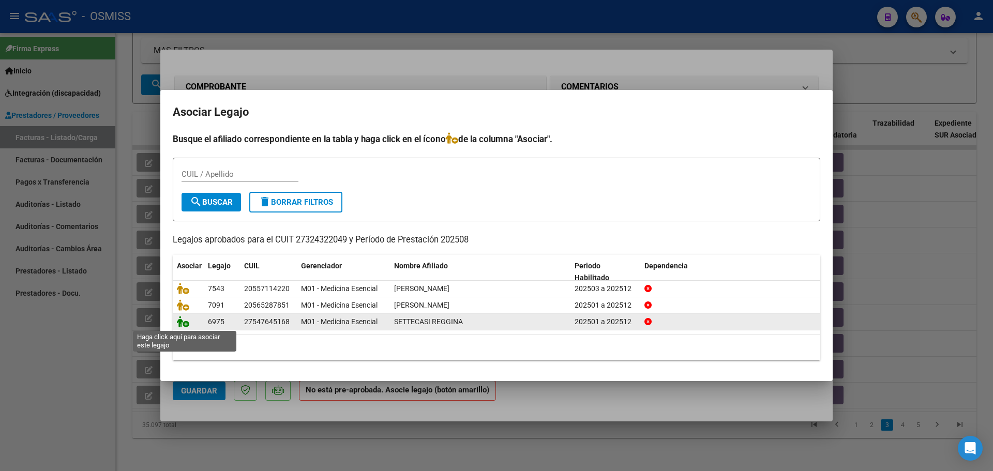
click at [182, 323] on icon at bounding box center [183, 321] width 12 height 11
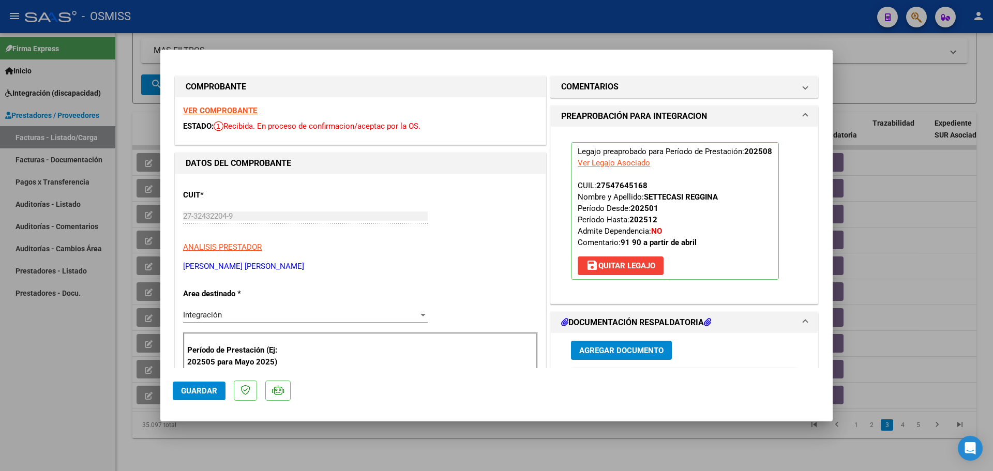
click at [190, 389] on span "Guardar" at bounding box center [199, 390] width 36 height 9
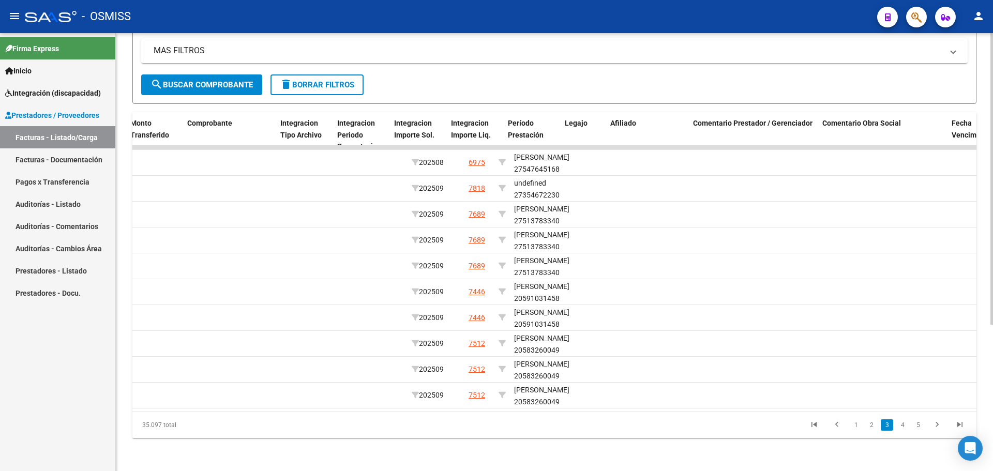
scroll to position [0, 941]
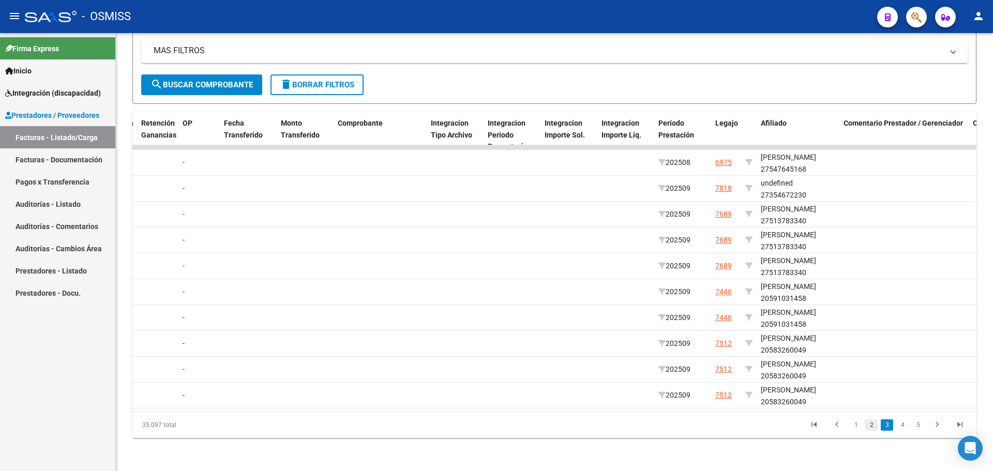
click at [870, 424] on link "2" at bounding box center [872, 425] width 12 height 11
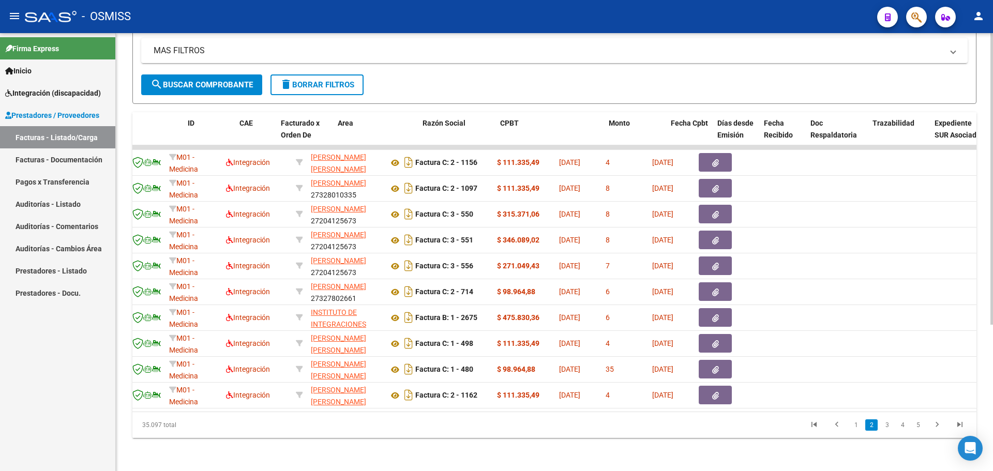
scroll to position [0, 0]
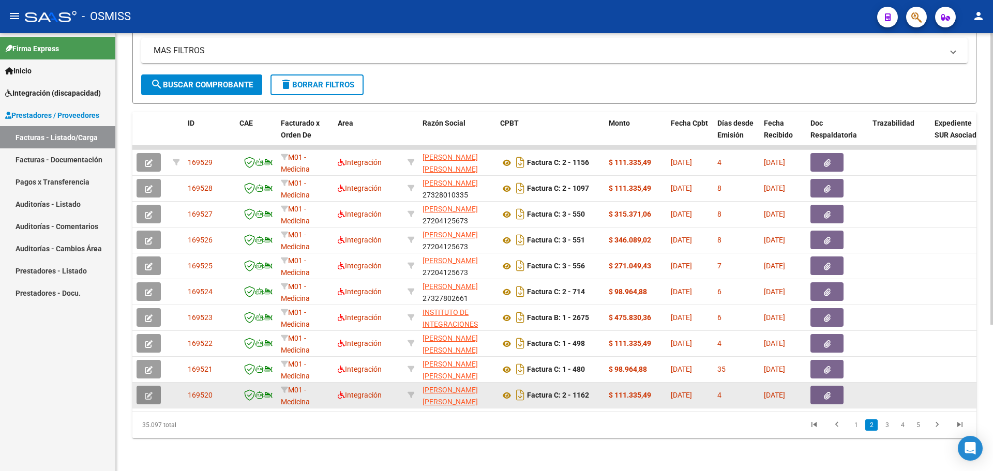
click at [147, 392] on icon "button" at bounding box center [149, 396] width 8 height 8
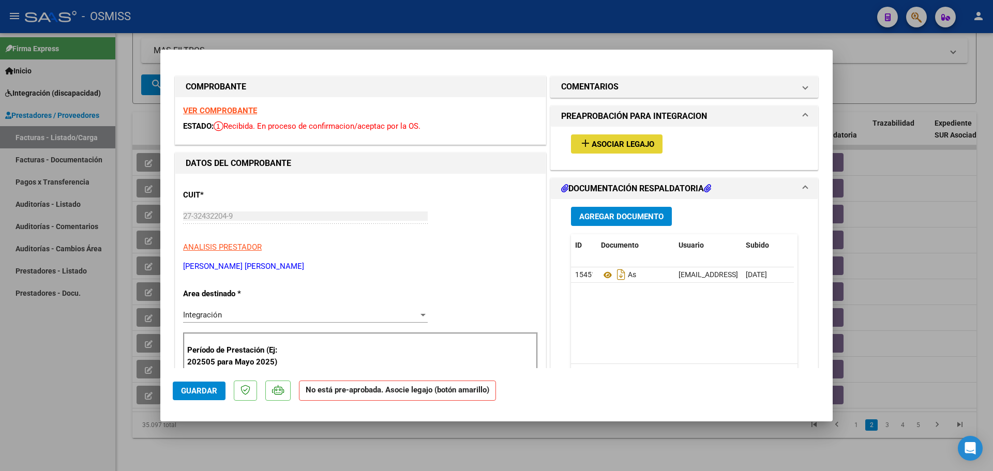
click at [628, 141] on span "Asociar Legajo" at bounding box center [623, 144] width 63 height 9
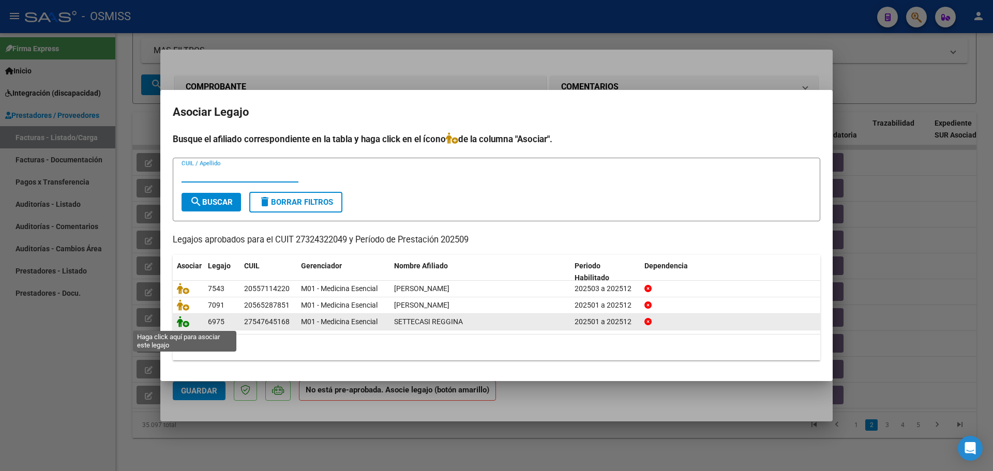
click at [178, 324] on icon at bounding box center [183, 321] width 12 height 11
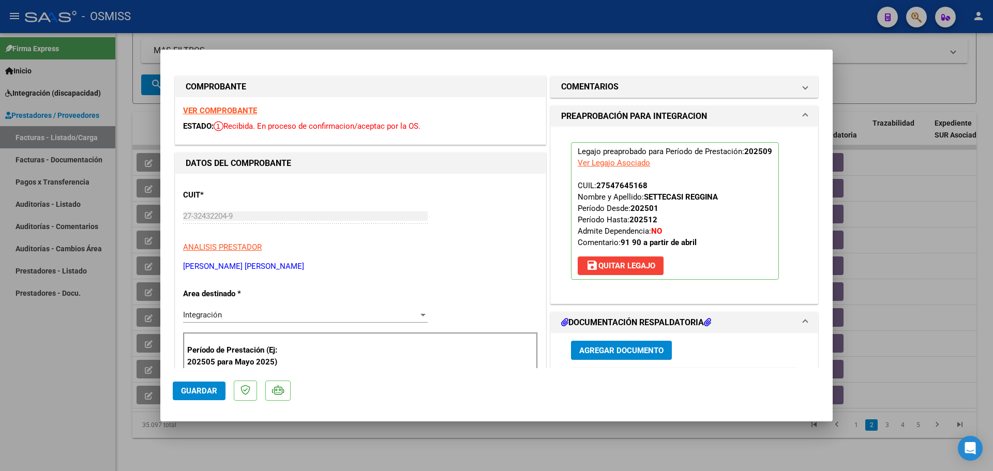
click at [208, 394] on span "Guardar" at bounding box center [199, 390] width 36 height 9
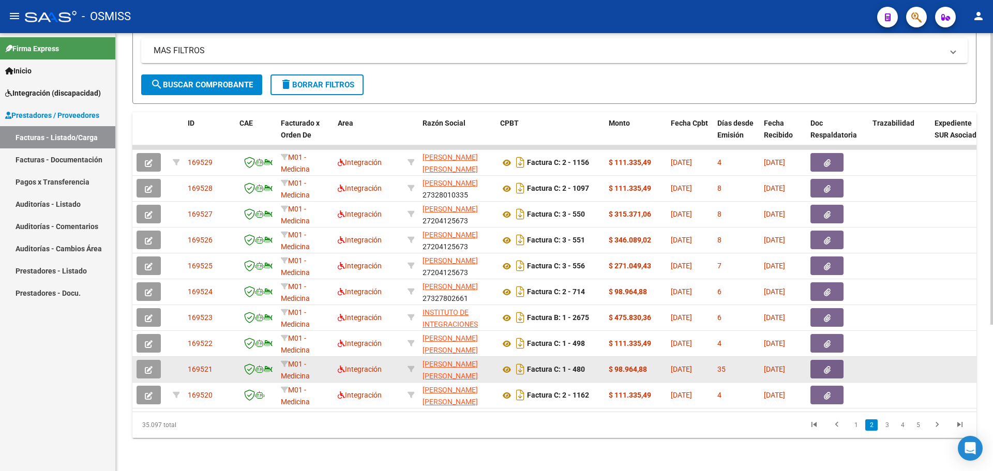
click at [147, 365] on span "button" at bounding box center [149, 369] width 8 height 9
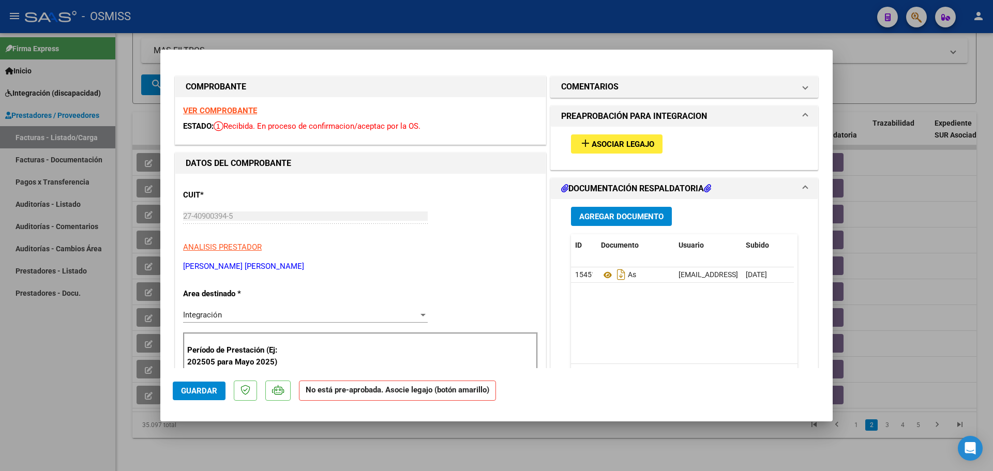
click at [627, 148] on span "Asociar Legajo" at bounding box center [623, 144] width 63 height 9
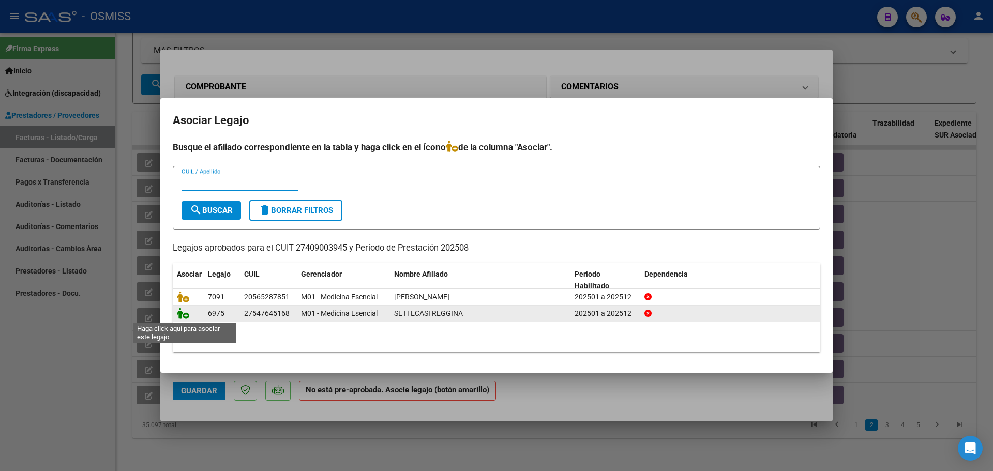
click at [183, 312] on icon at bounding box center [183, 313] width 12 height 11
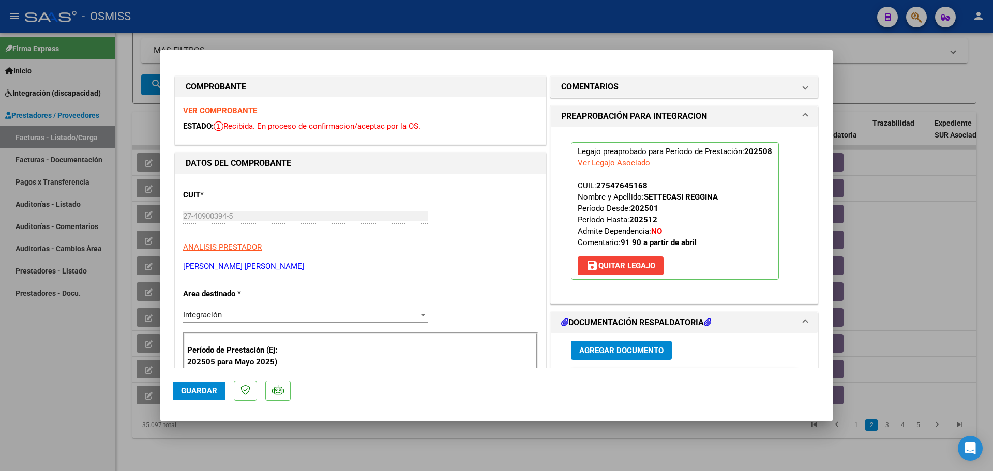
click at [202, 389] on span "Guardar" at bounding box center [199, 390] width 36 height 9
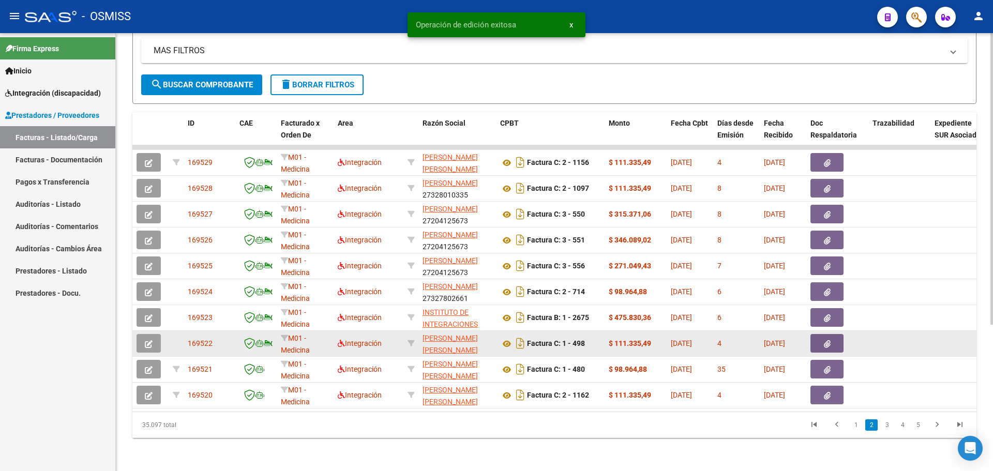
click at [155, 335] on button "button" at bounding box center [149, 343] width 24 height 19
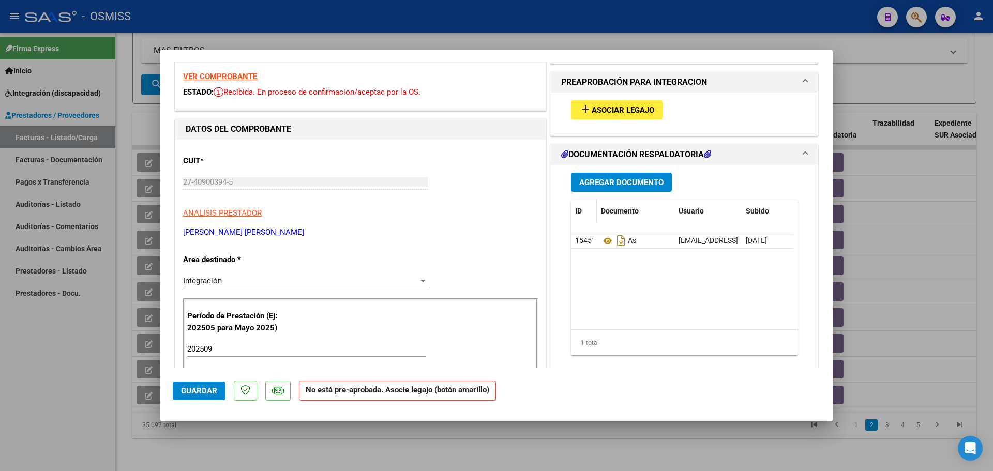
scroll to position [52, 0]
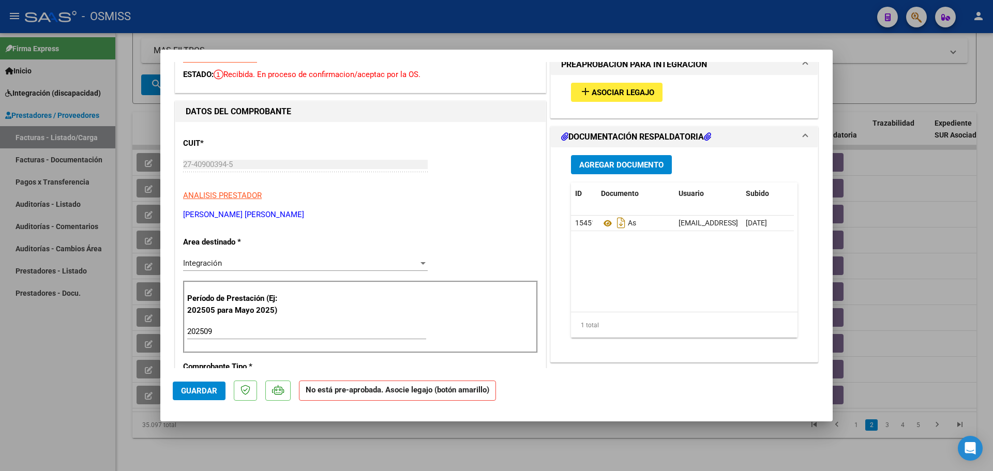
click at [637, 89] on span "Asociar Legajo" at bounding box center [623, 92] width 63 height 9
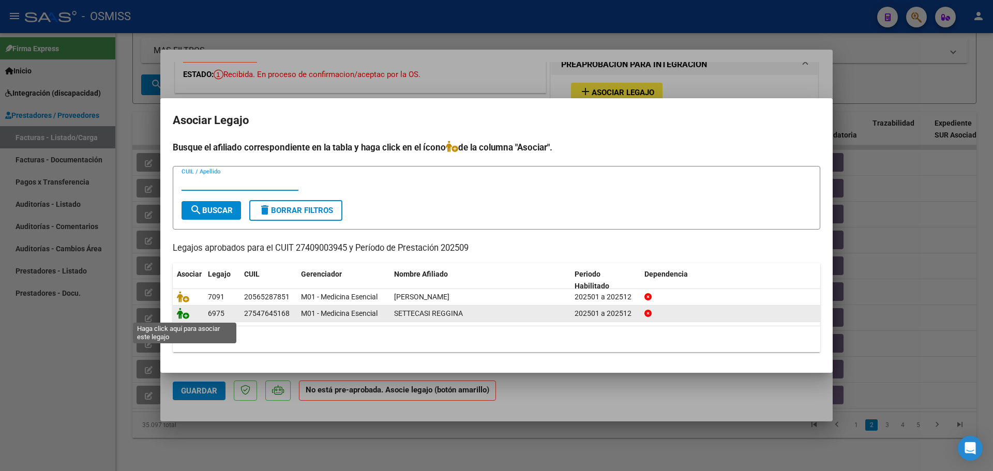
click at [184, 314] on icon at bounding box center [183, 313] width 12 height 11
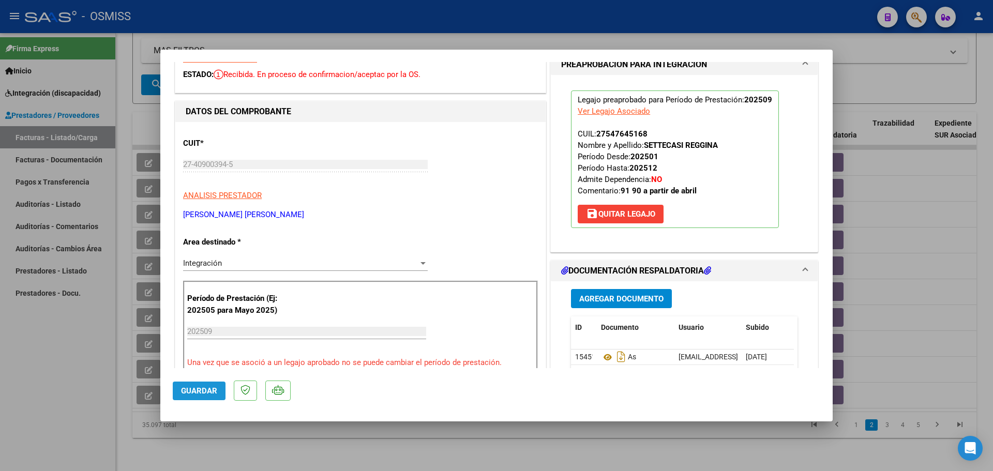
click at [204, 389] on span "Guardar" at bounding box center [199, 390] width 36 height 9
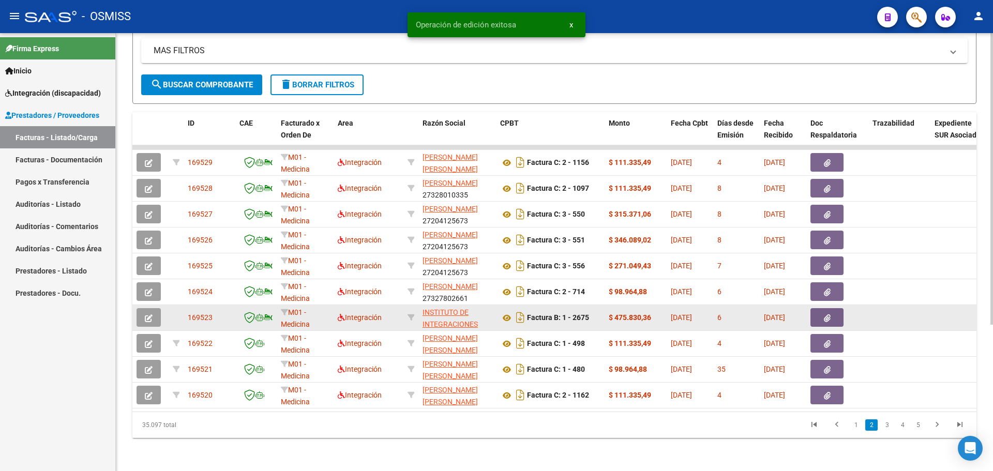
click at [150, 315] on icon "button" at bounding box center [149, 319] width 8 height 8
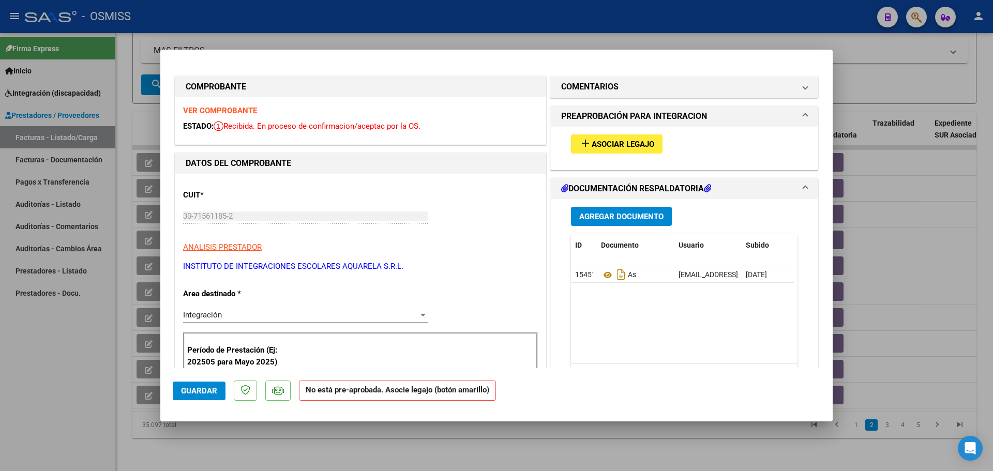
click at [615, 145] on span "Asociar Legajo" at bounding box center [623, 144] width 63 height 9
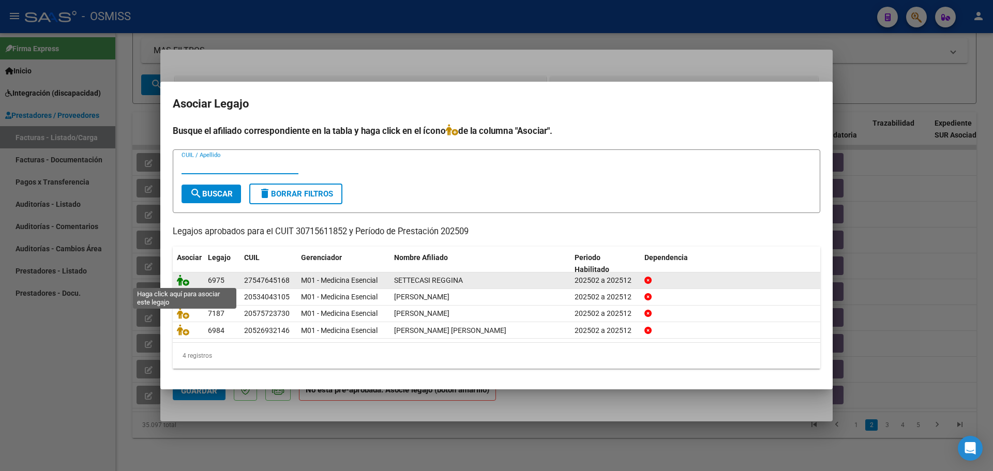
click at [182, 278] on icon at bounding box center [183, 280] width 12 height 11
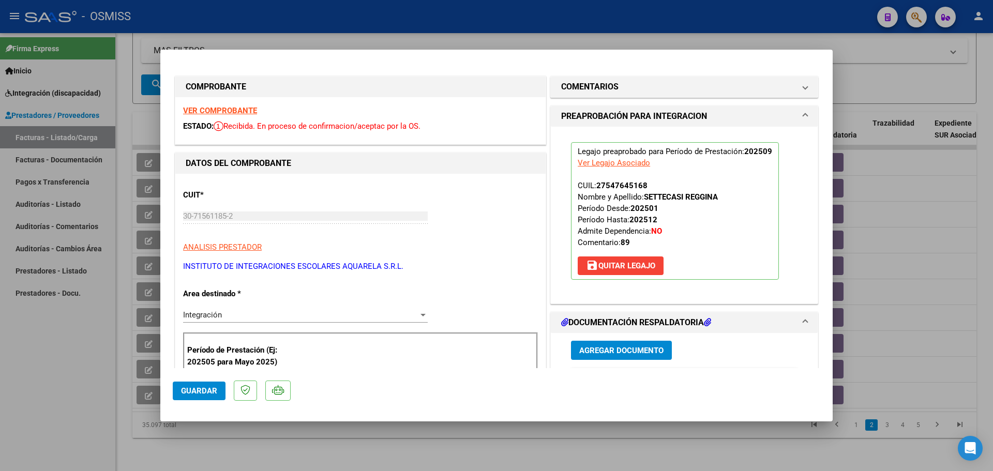
click at [204, 380] on mat-dialog-actions "Guardar" at bounding box center [497, 388] width 648 height 41
click at [206, 386] on span "Guardar" at bounding box center [199, 390] width 36 height 9
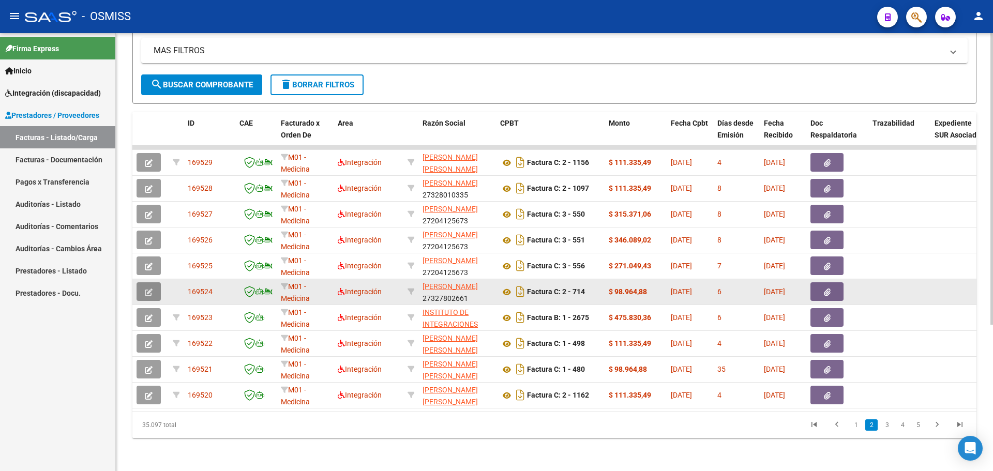
click at [151, 289] on icon "button" at bounding box center [149, 293] width 8 height 8
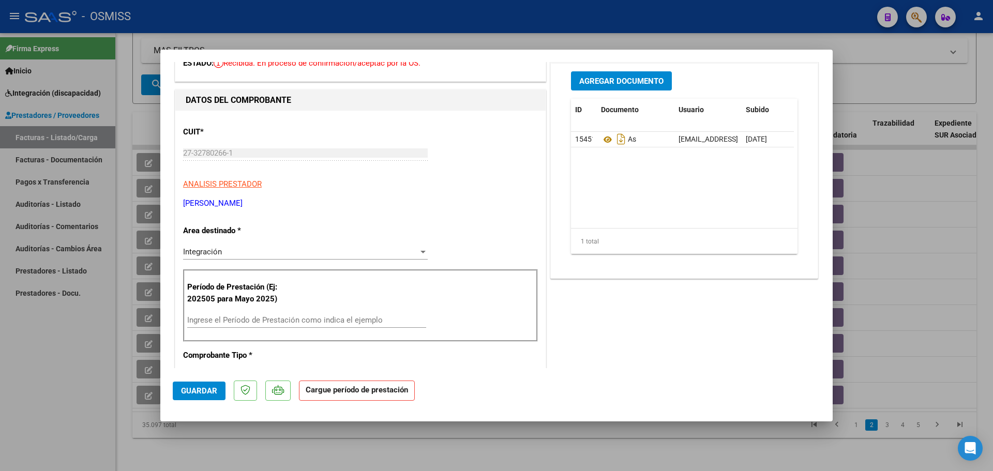
scroll to position [155, 0]
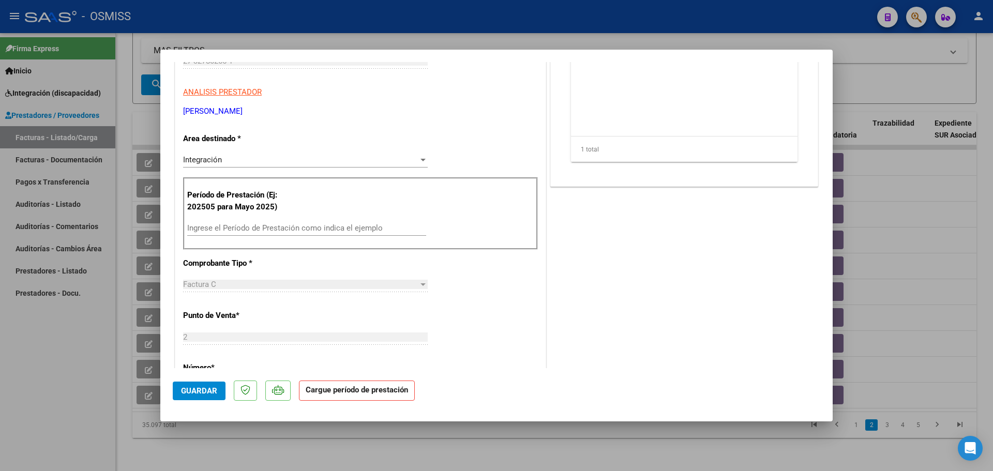
click at [243, 228] on input "Ingrese el Período de Prestación como indica el ejemplo" at bounding box center [306, 228] width 239 height 9
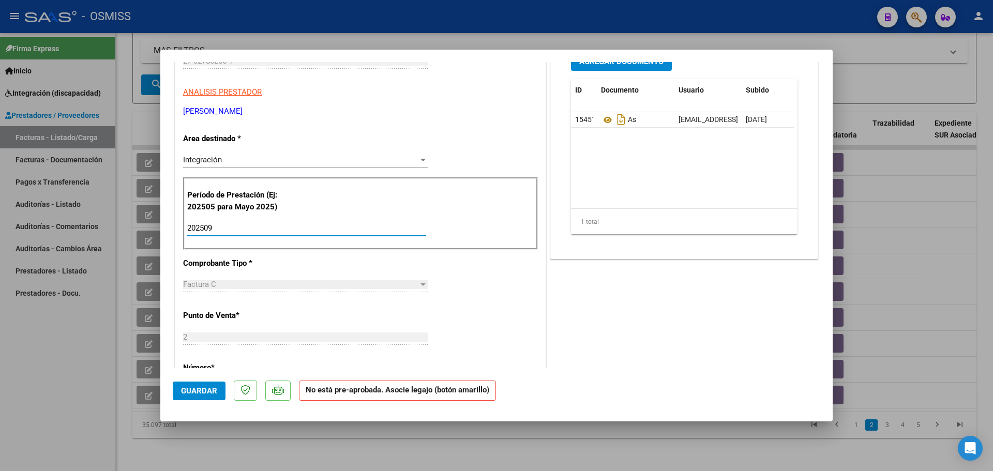
type input "202509"
click at [186, 385] on button "Guardar" at bounding box center [199, 391] width 53 height 19
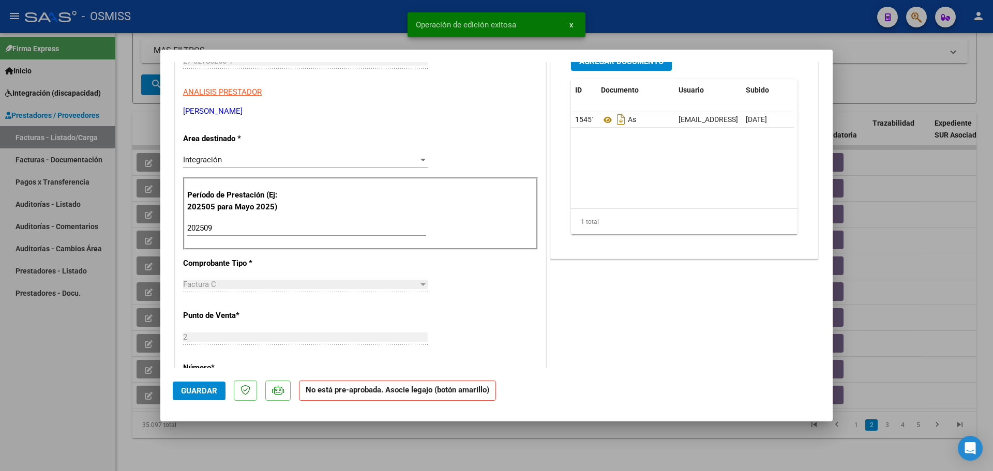
scroll to position [0, 0]
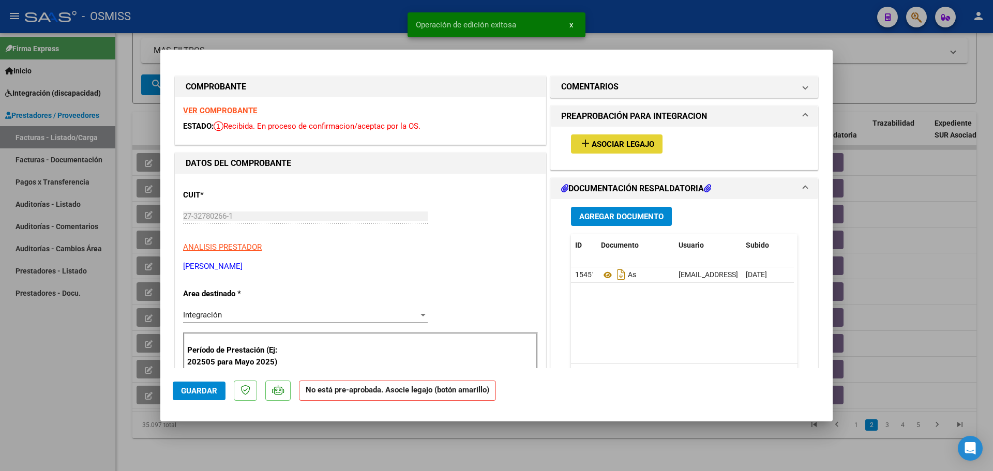
click at [637, 145] on span "Asociar Legajo" at bounding box center [623, 144] width 63 height 9
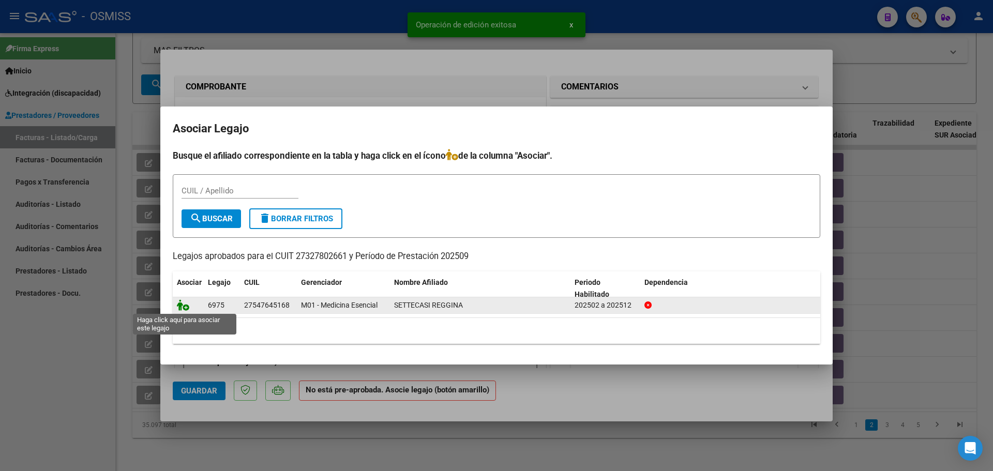
click at [182, 308] on icon at bounding box center [183, 305] width 12 height 11
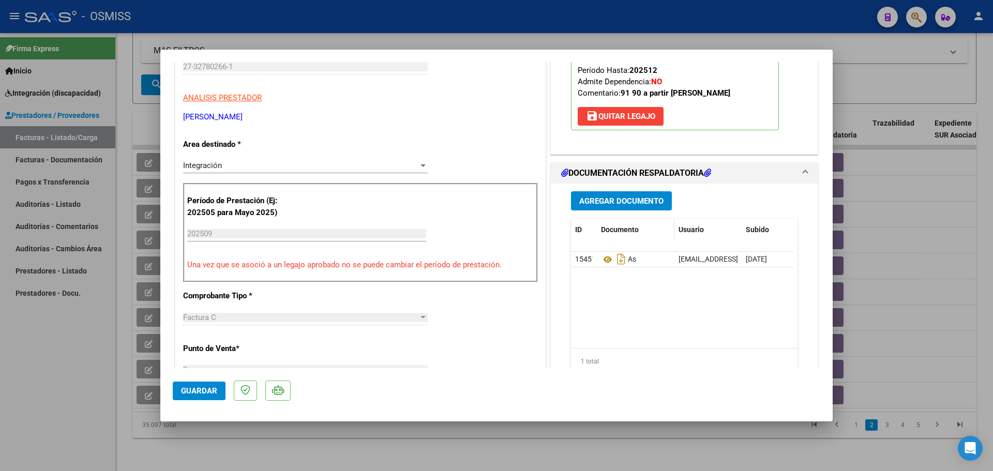
scroll to position [155, 0]
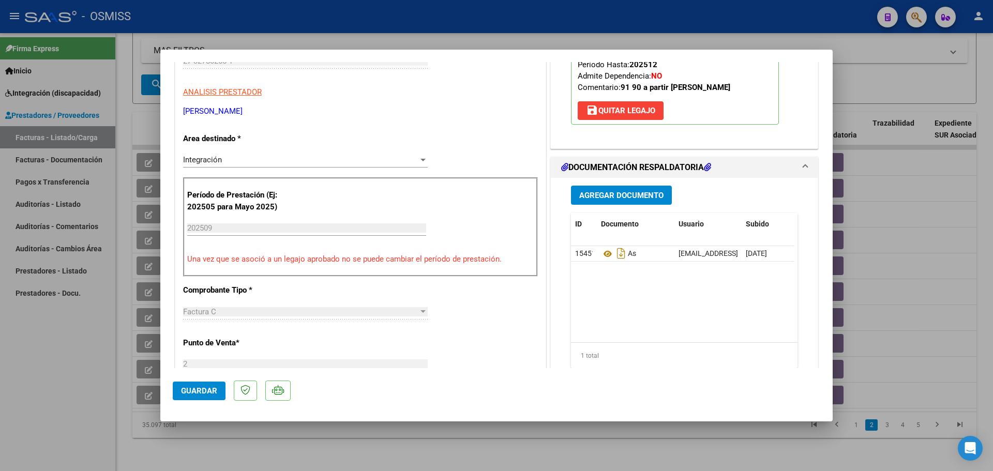
click at [203, 393] on span "Guardar" at bounding box center [199, 390] width 36 height 9
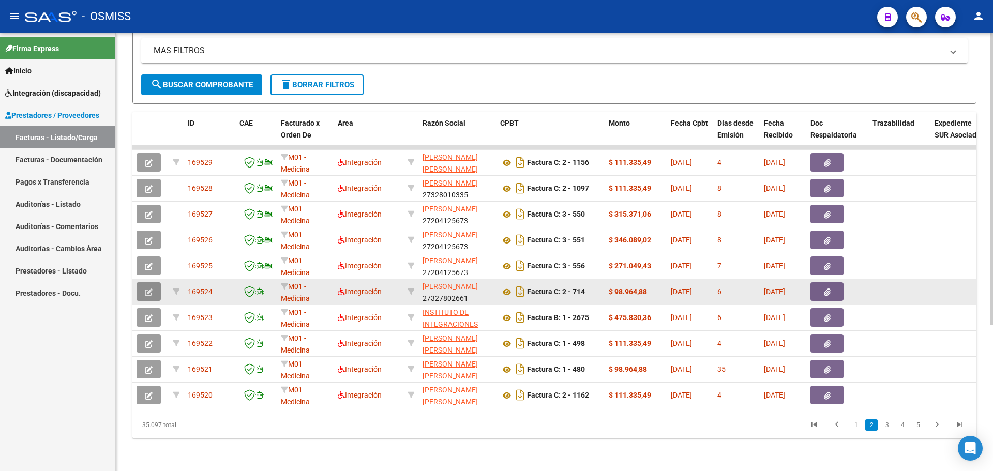
click at [151, 289] on icon "button" at bounding box center [149, 293] width 8 height 8
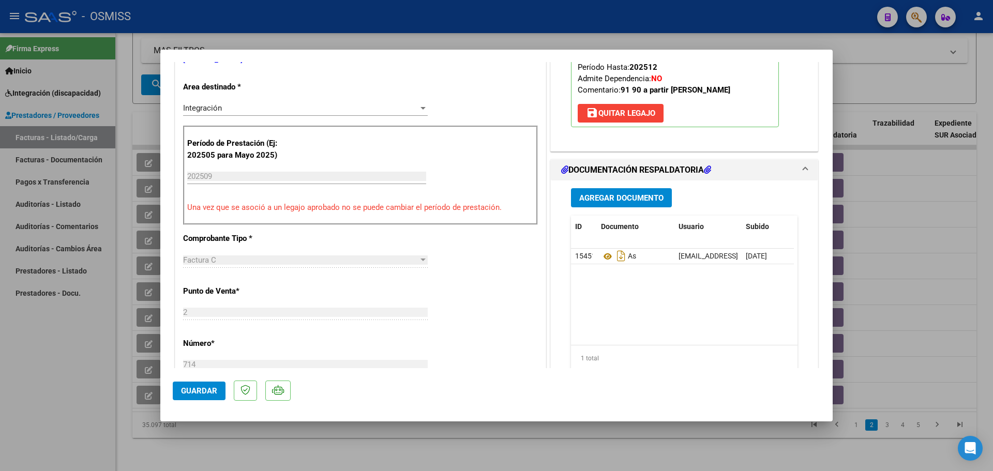
scroll to position [0, 0]
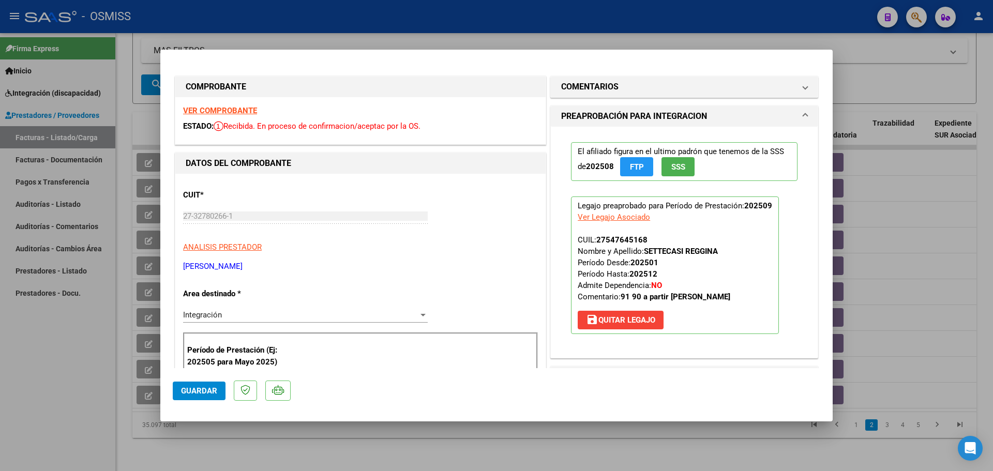
type input "$ 0,00"
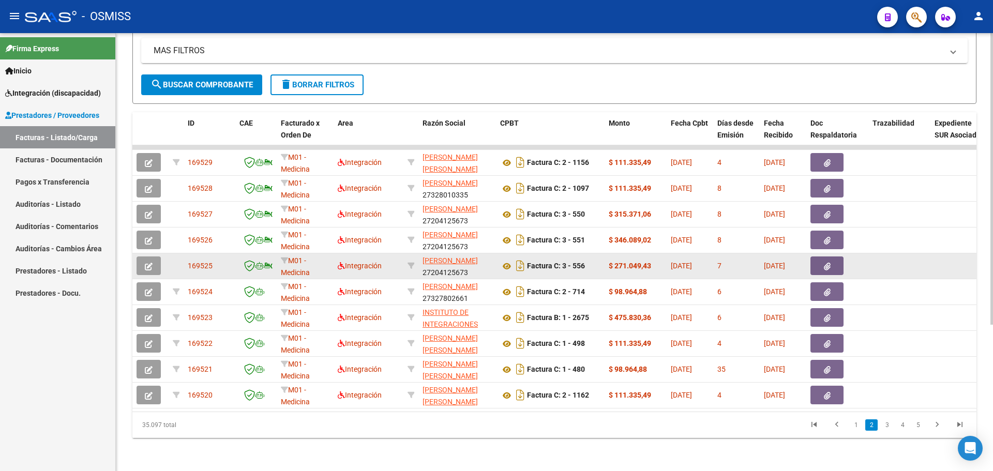
click at [149, 263] on icon "button" at bounding box center [149, 267] width 8 height 8
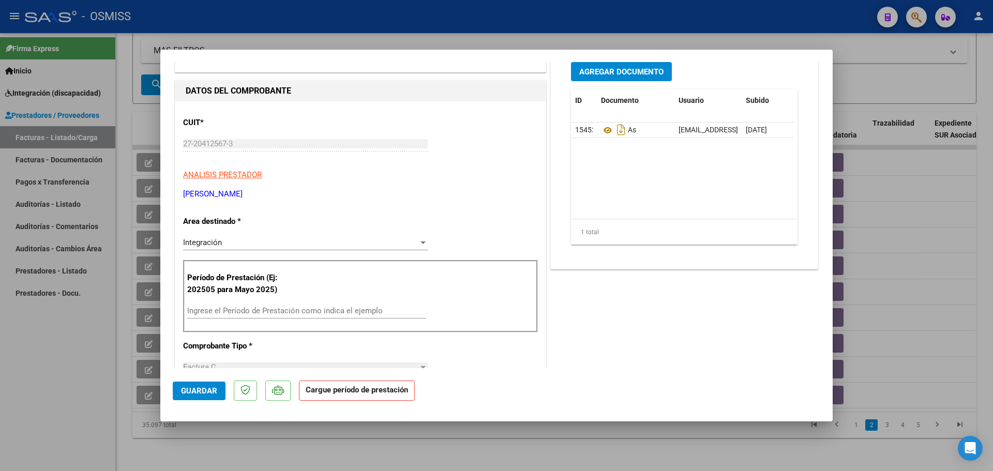
scroll to position [103, 0]
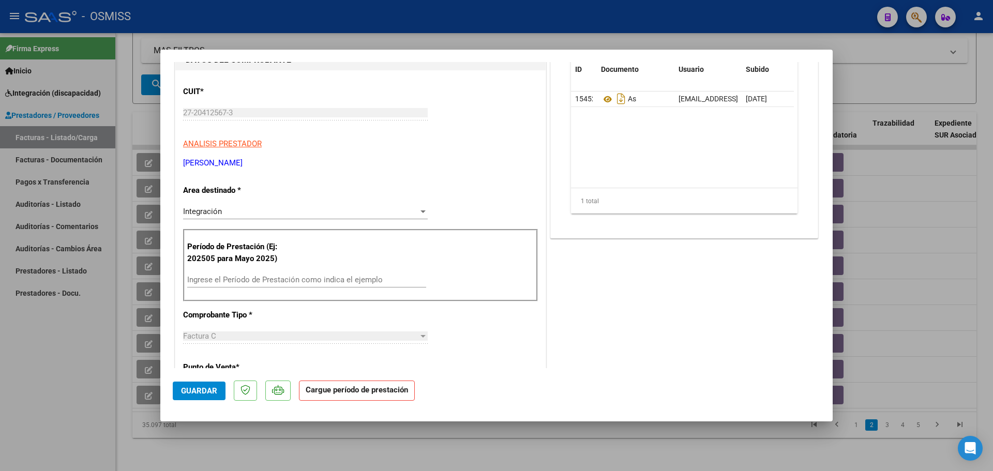
click at [287, 283] on input "Ingrese el Período de Prestación como indica el ejemplo" at bounding box center [306, 279] width 239 height 9
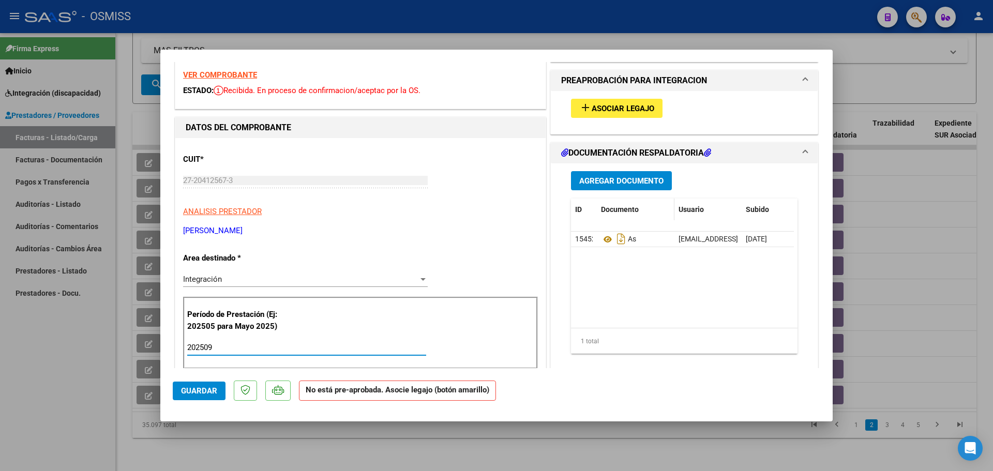
scroll to position [0, 0]
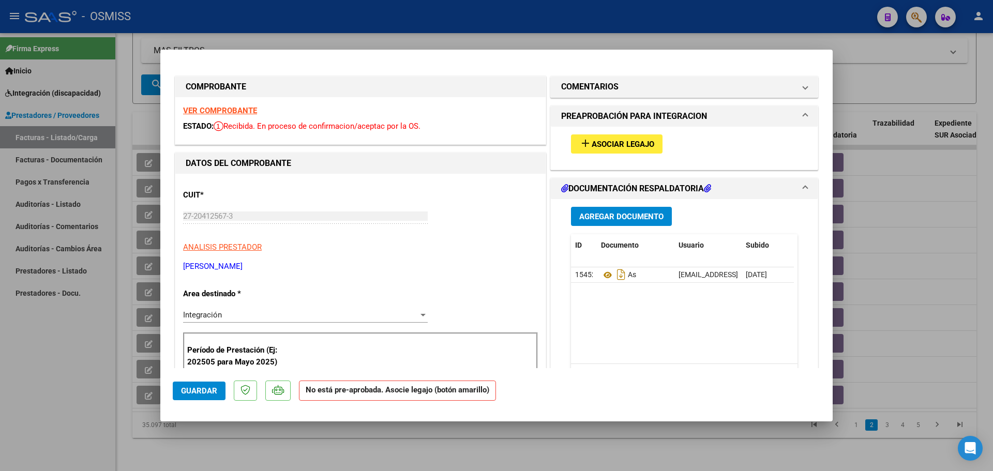
type input "202509"
click at [629, 148] on span "Asociar Legajo" at bounding box center [623, 144] width 63 height 9
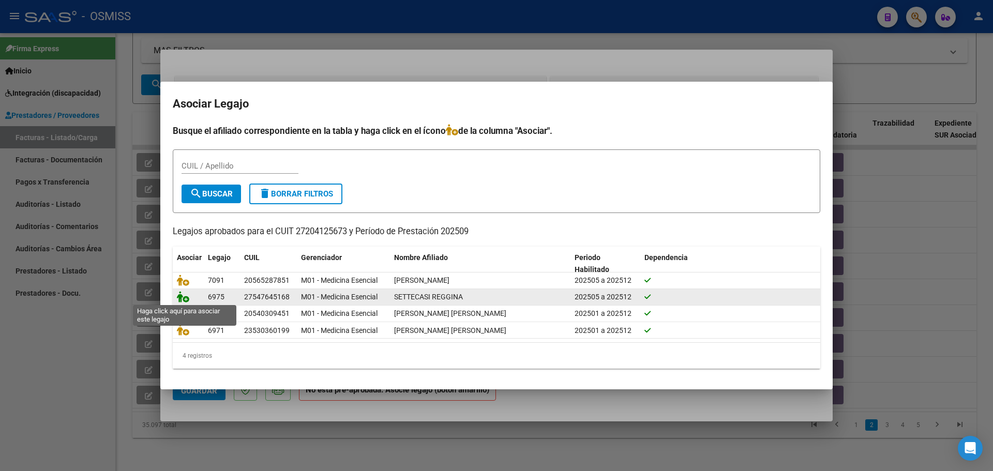
click at [183, 294] on icon at bounding box center [183, 296] width 12 height 11
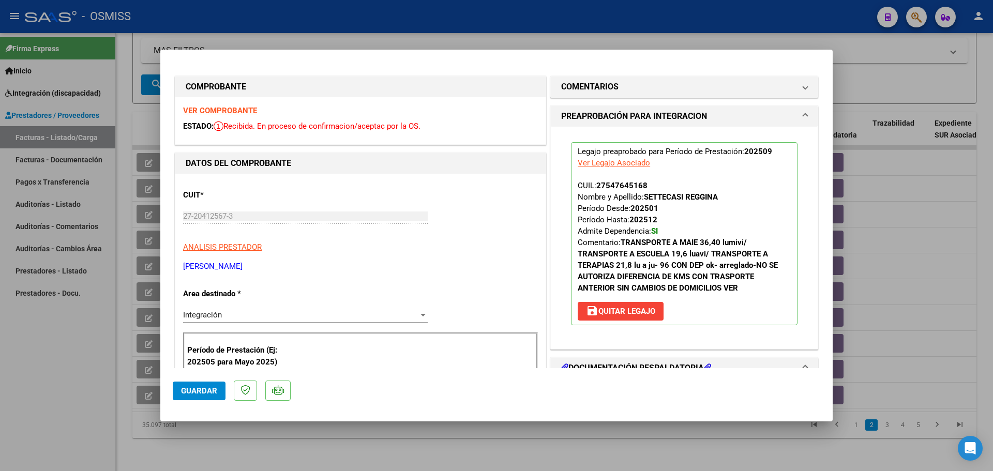
click at [204, 392] on span "Guardar" at bounding box center [199, 390] width 36 height 9
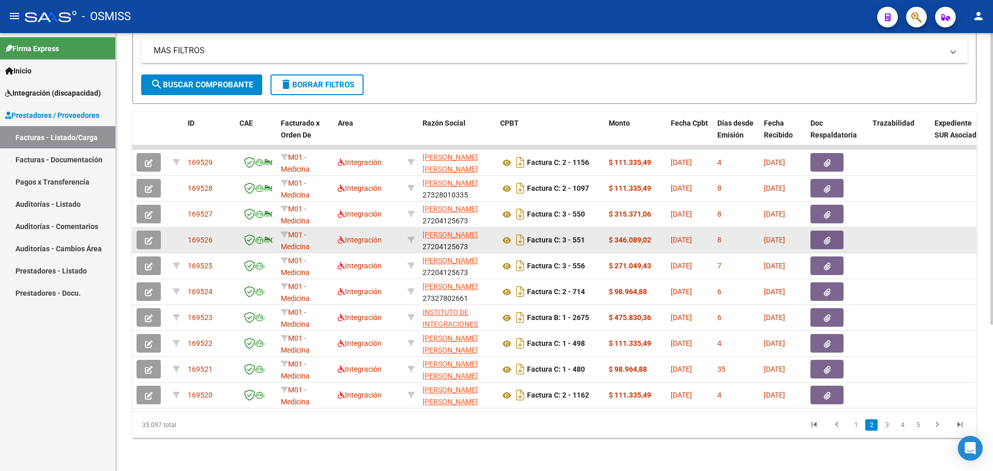
click at [151, 237] on icon "button" at bounding box center [149, 241] width 8 height 8
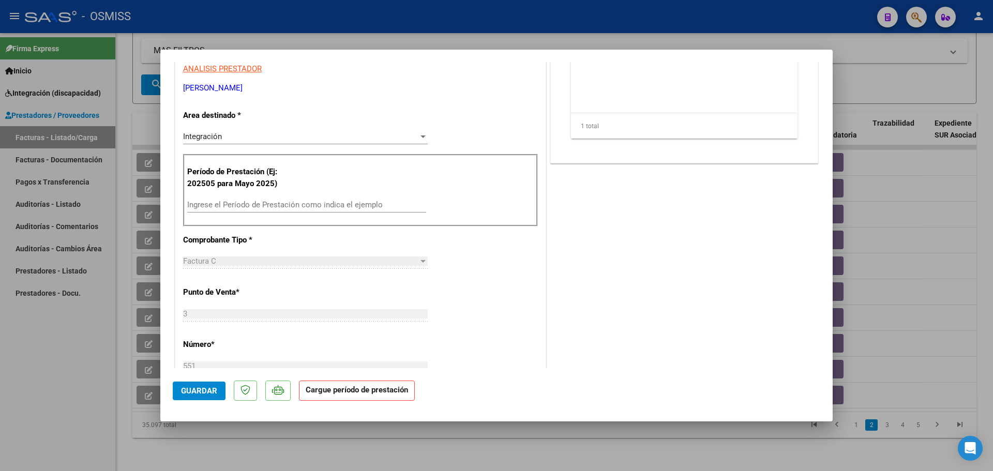
scroll to position [207, 0]
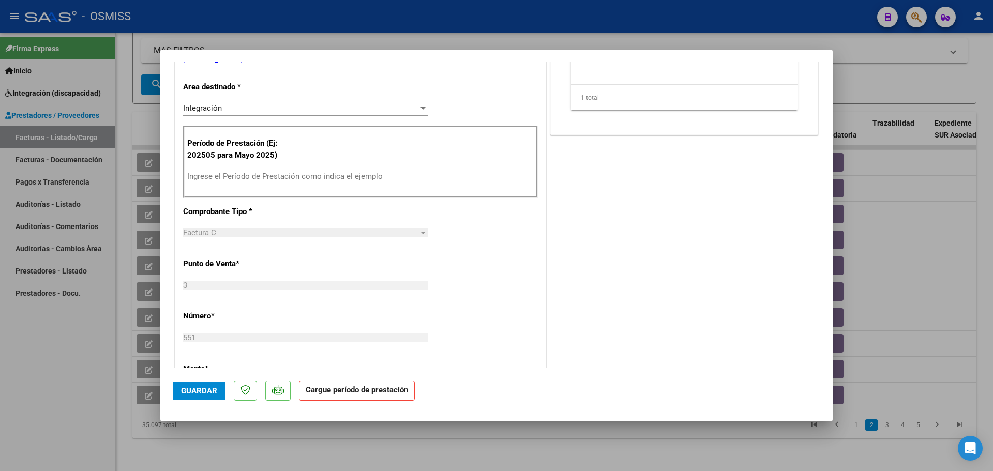
click at [283, 180] on input "Ingrese el Período de Prestación como indica el ejemplo" at bounding box center [306, 176] width 239 height 9
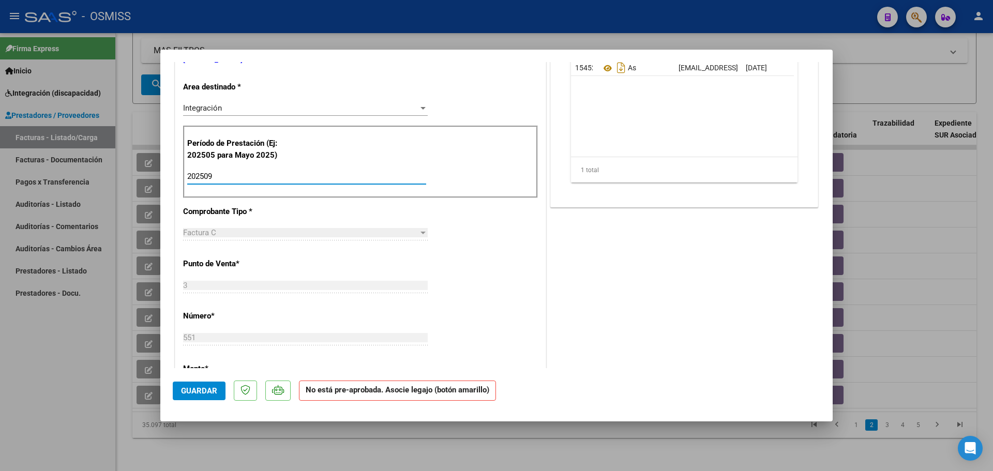
type input "202509"
click at [207, 400] on mat-dialog-actions "Guardar No está pre-aprobada. Asocie legajo (botón amarillo)" at bounding box center [497, 388] width 648 height 41
click at [209, 388] on span "Guardar" at bounding box center [199, 390] width 36 height 9
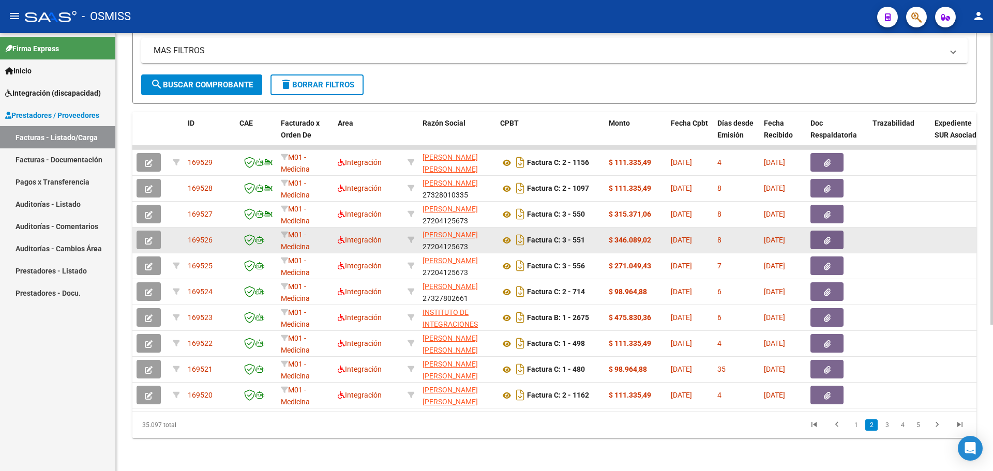
click at [153, 231] on button "button" at bounding box center [149, 240] width 24 height 19
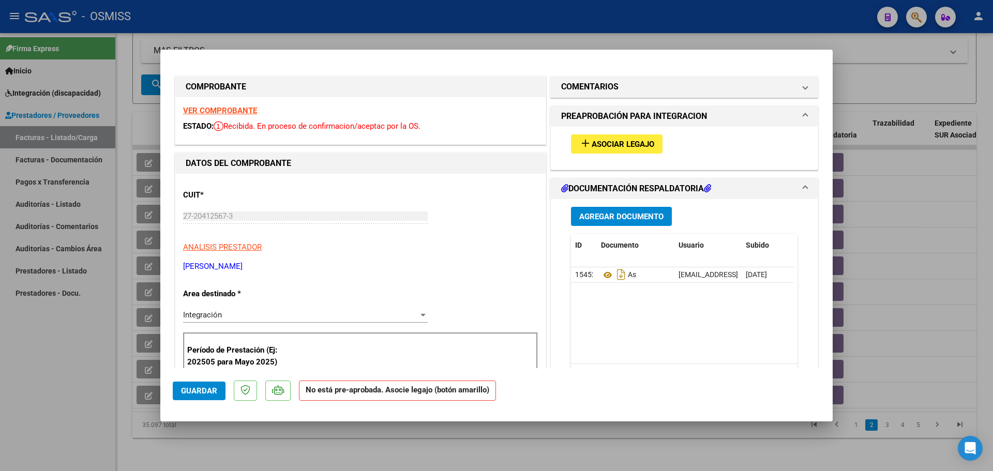
click at [618, 148] on span "Asociar Legajo" at bounding box center [623, 144] width 63 height 9
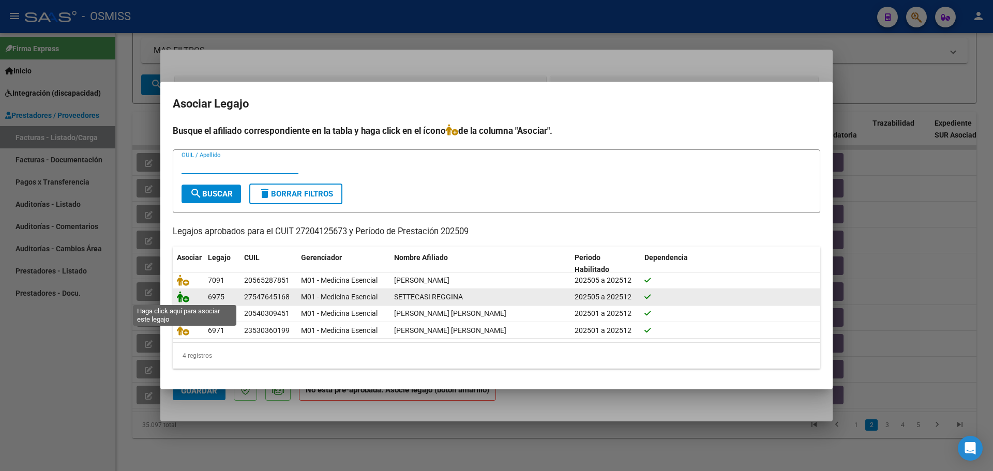
click at [184, 294] on icon at bounding box center [183, 296] width 12 height 11
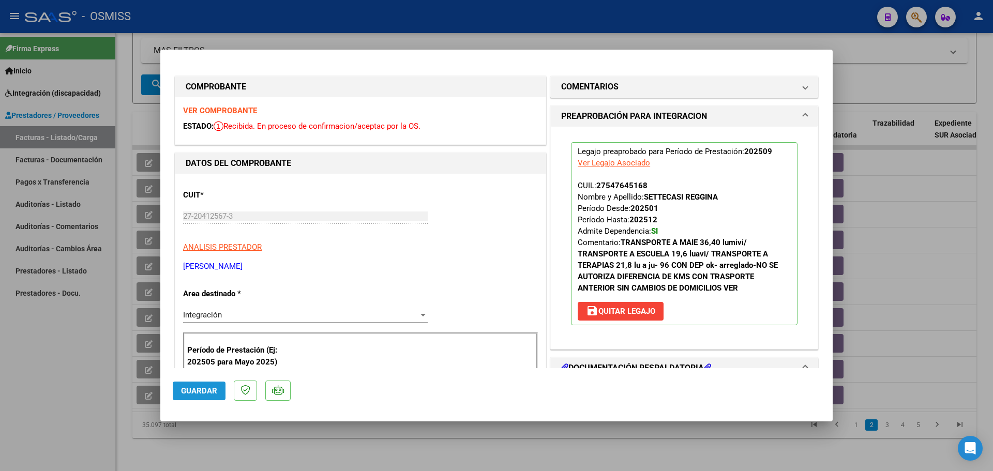
click at [192, 392] on span "Guardar" at bounding box center [199, 390] width 36 height 9
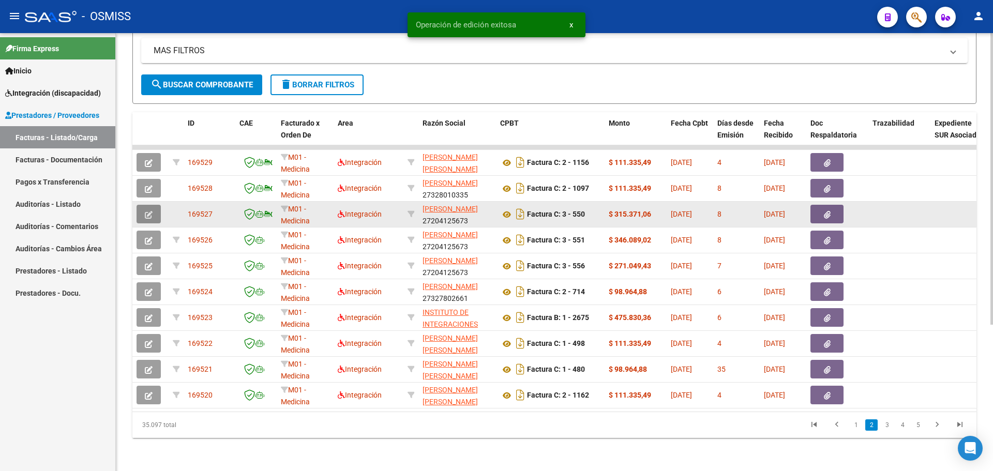
click at [147, 211] on icon "button" at bounding box center [149, 215] width 8 height 8
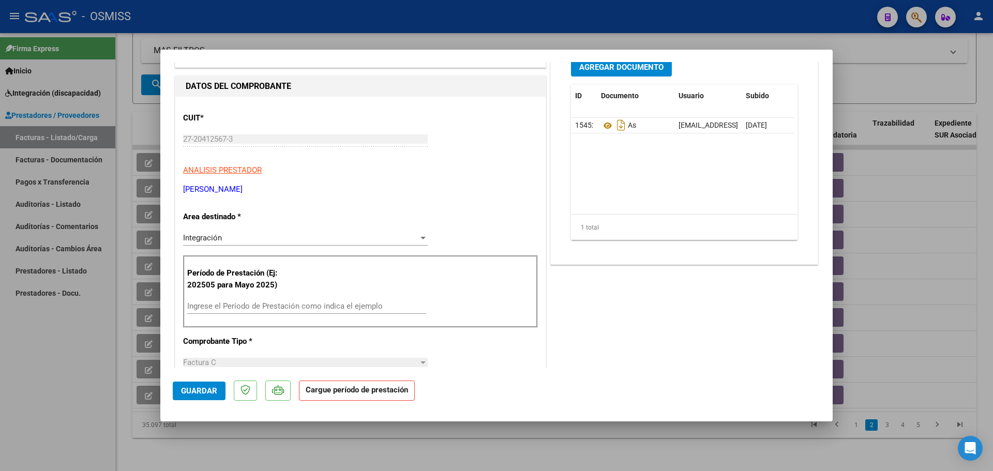
scroll to position [52, 0]
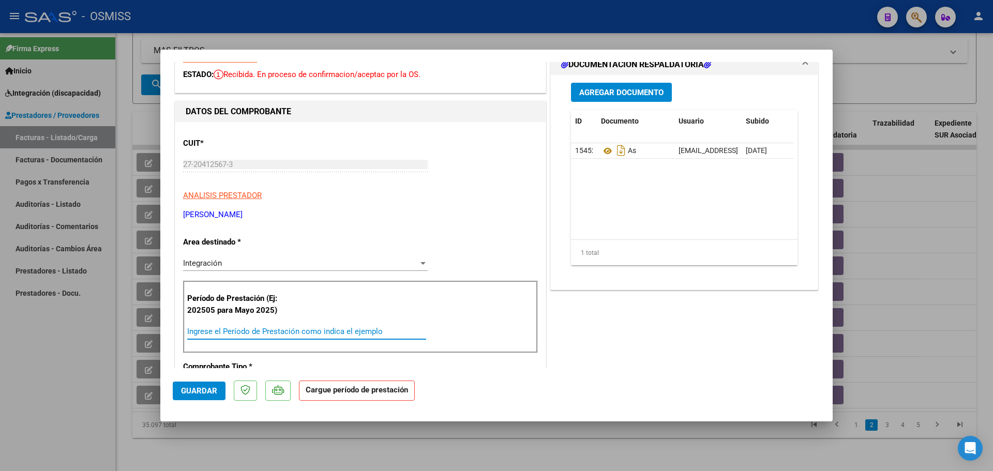
click at [220, 331] on input "Ingrese el Período de Prestación como indica el ejemplo" at bounding box center [306, 331] width 239 height 9
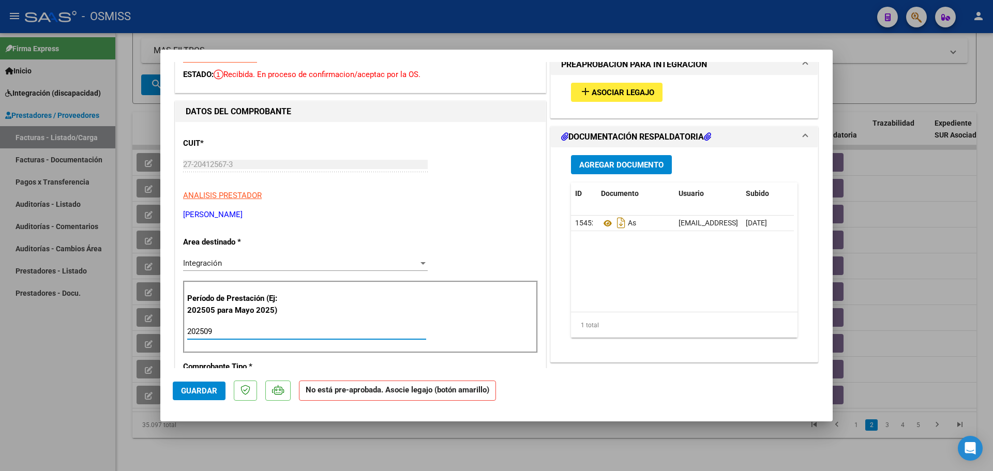
type input "202509"
click at [622, 90] on span "Asociar Legajo" at bounding box center [623, 92] width 63 height 9
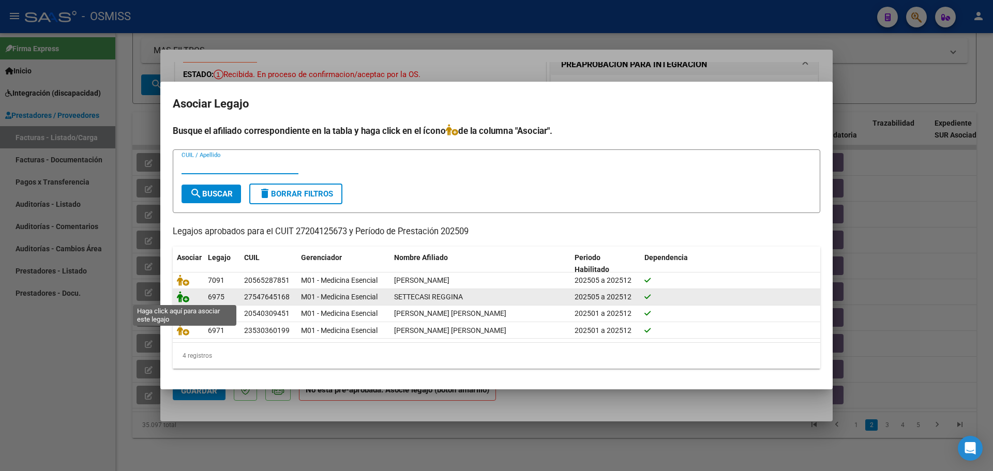
click at [183, 294] on icon at bounding box center [183, 296] width 12 height 11
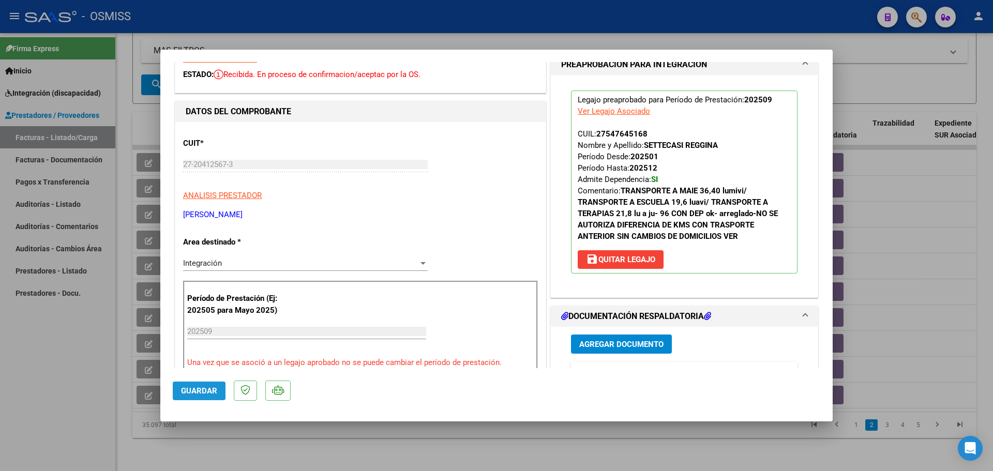
click at [199, 390] on span "Guardar" at bounding box center [199, 390] width 36 height 9
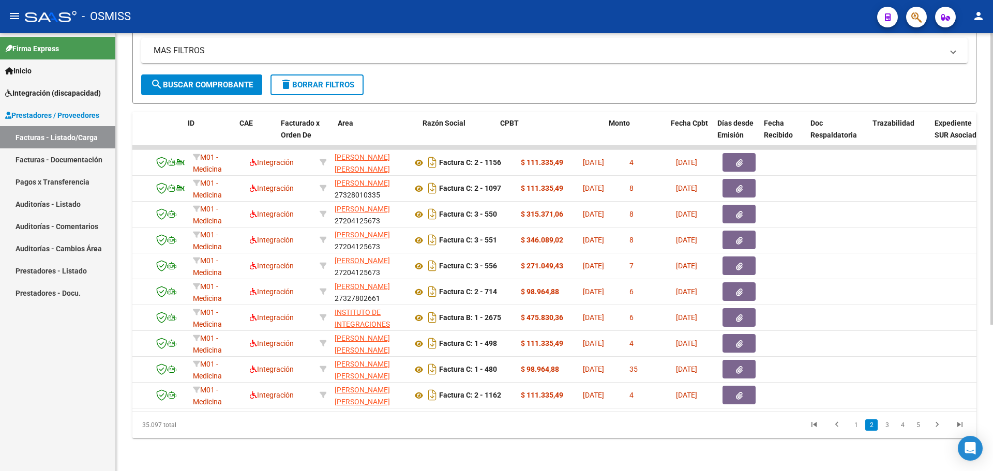
scroll to position [0, 0]
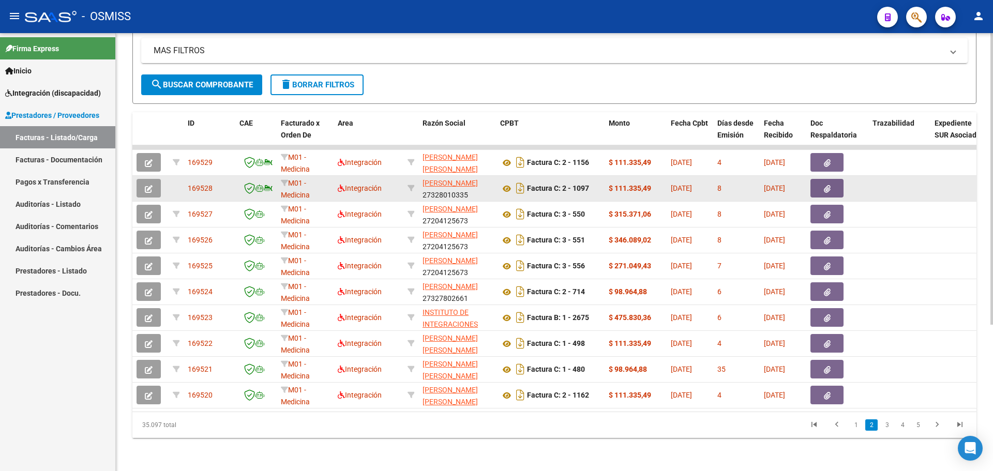
click at [151, 185] on icon "button" at bounding box center [149, 189] width 8 height 8
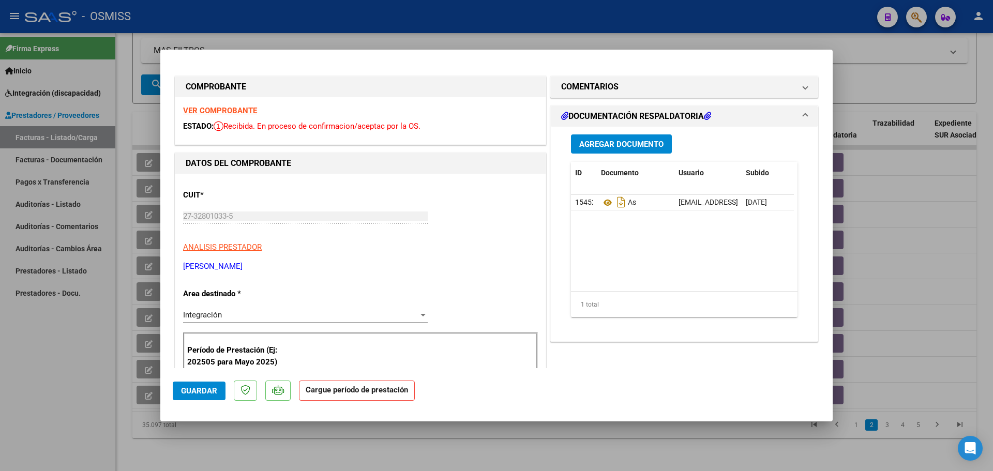
scroll to position [103, 0]
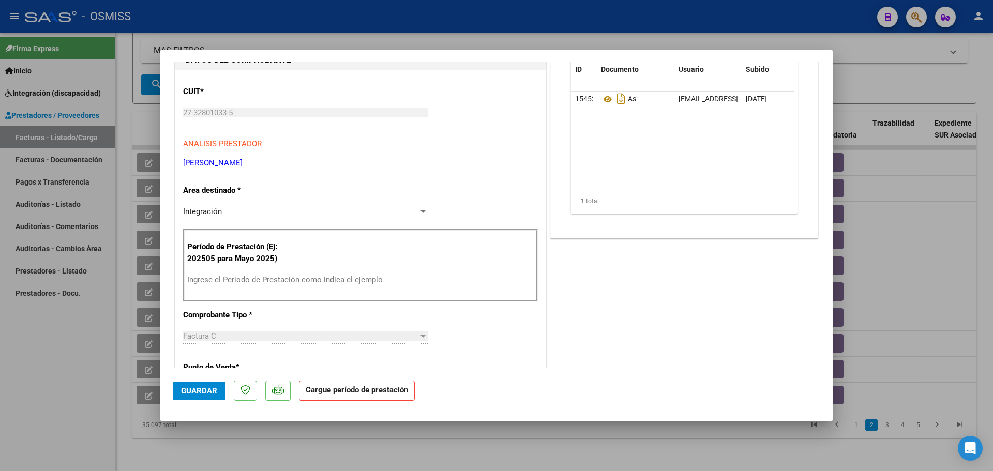
click at [252, 279] on input "Ingrese el Período de Prestación como indica el ejemplo" at bounding box center [306, 279] width 239 height 9
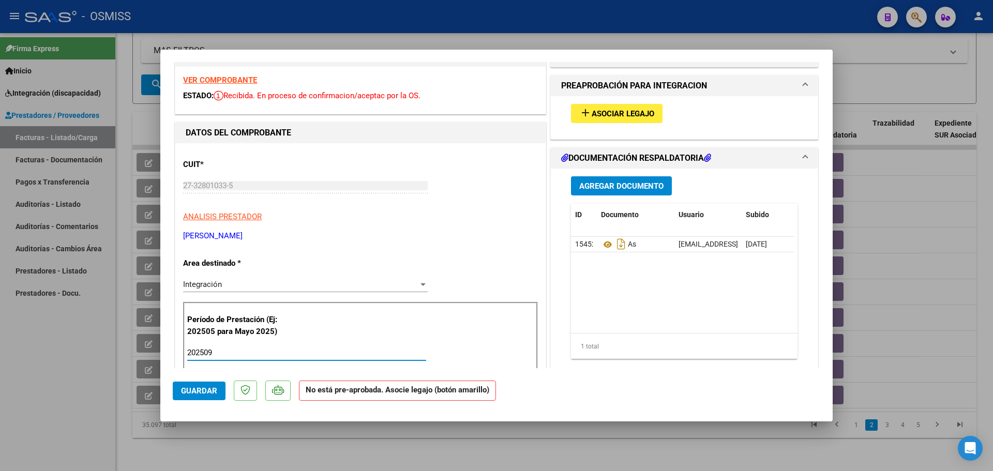
scroll to position [0, 0]
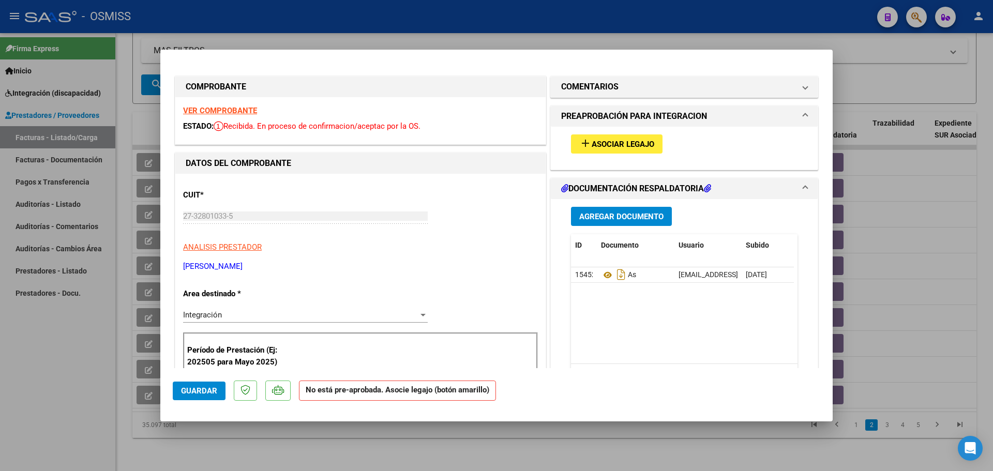
type input "202509"
click at [619, 143] on span "Asociar Legajo" at bounding box center [623, 144] width 63 height 9
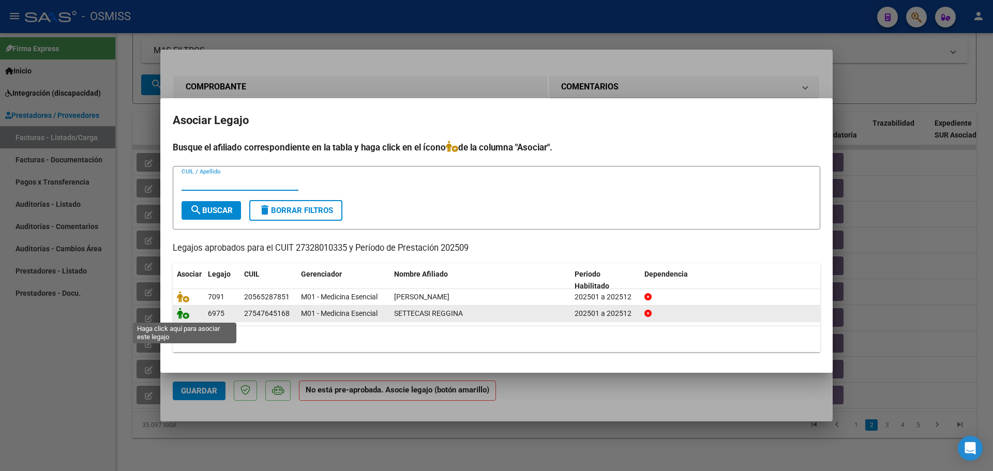
click at [186, 312] on icon at bounding box center [183, 313] width 12 height 11
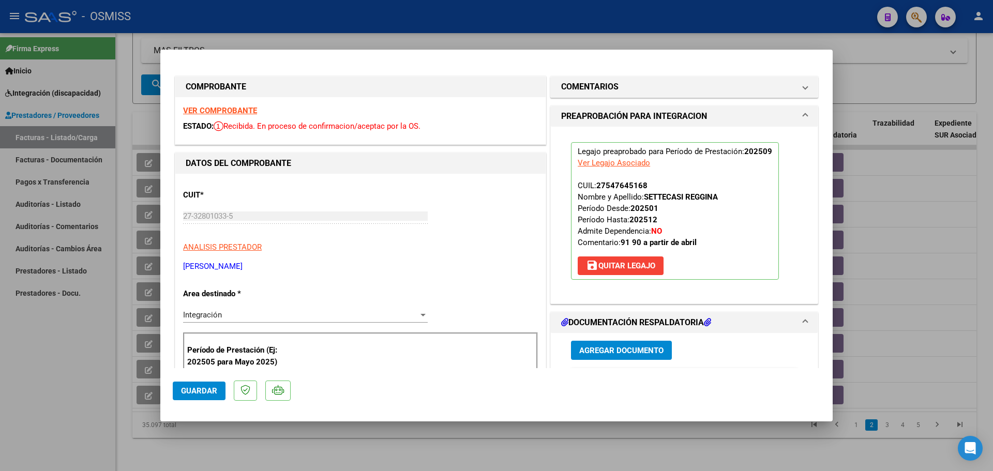
click at [203, 392] on span "Guardar" at bounding box center [199, 390] width 36 height 9
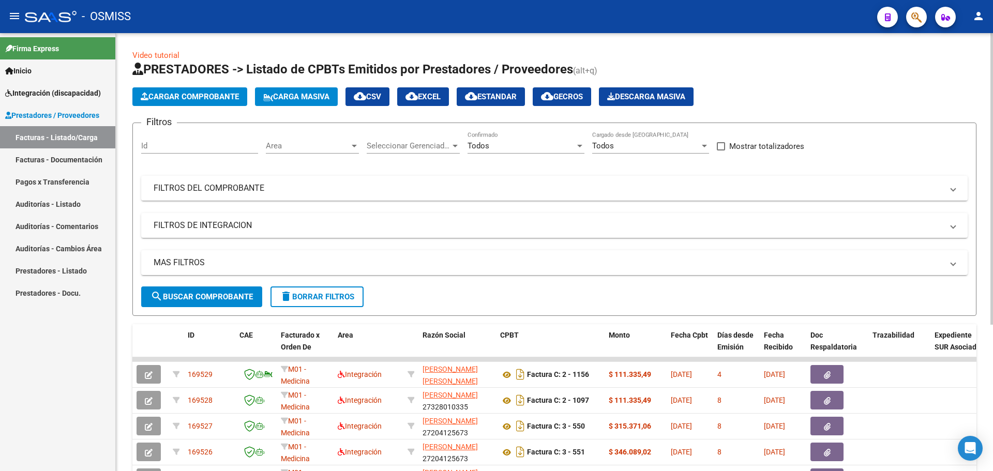
click at [294, 93] on span "Carga Masiva" at bounding box center [296, 96] width 66 height 9
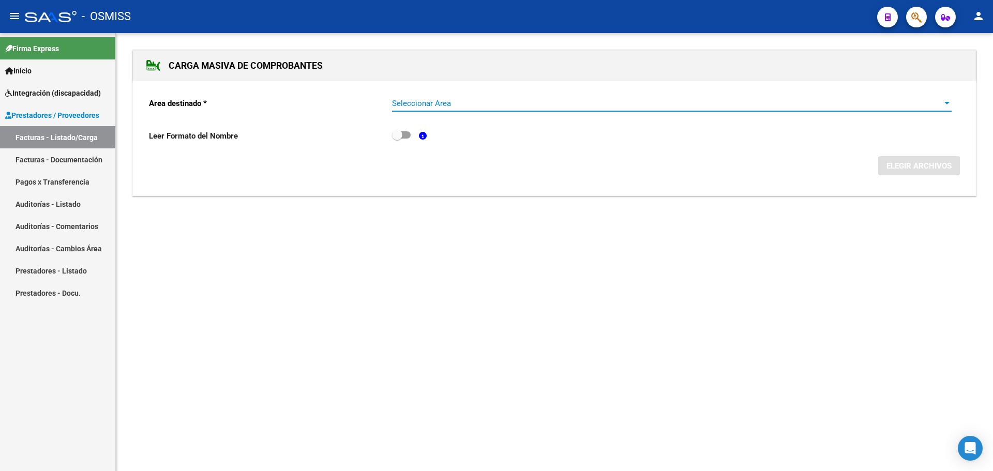
click at [949, 101] on div at bounding box center [947, 103] width 9 height 8
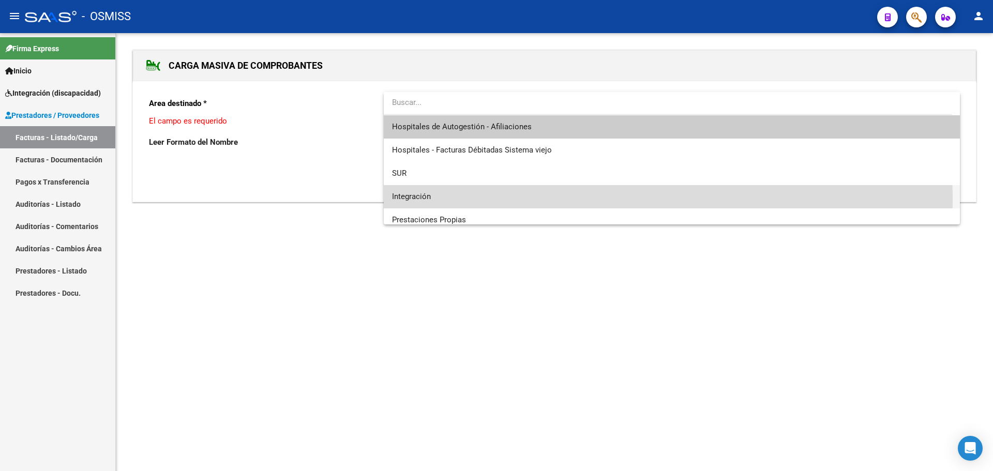
click at [545, 199] on span "Integración" at bounding box center [672, 196] width 560 height 23
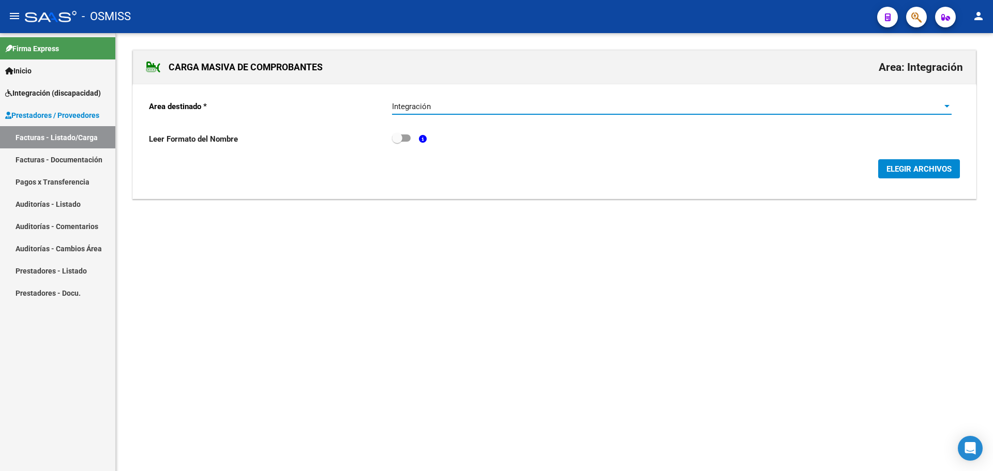
click at [940, 169] on span "ELEGIR ARCHIVOS" at bounding box center [919, 169] width 65 height 9
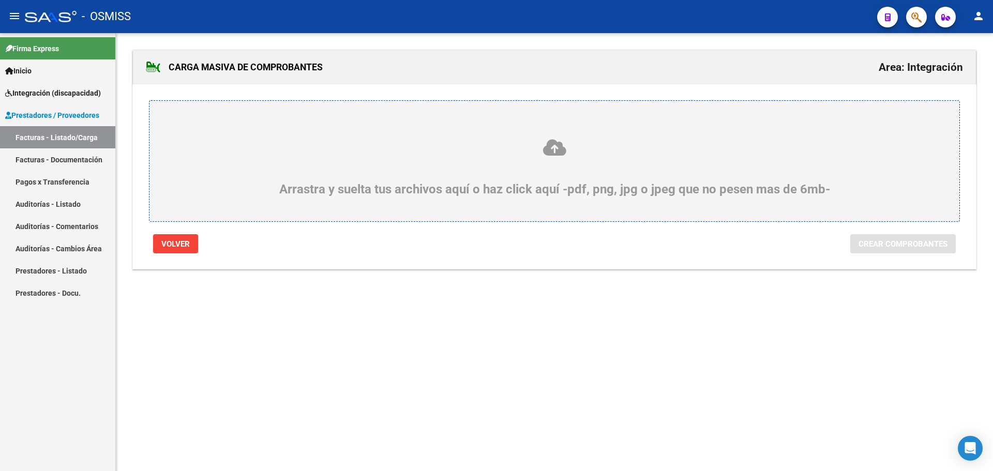
click at [204, 169] on div "Arrastra y suelta tus archivos aquí o haz click aquí -pdf, png, jpg o jpeg que …" at bounding box center [554, 167] width 761 height 58
click at [0, 0] on input "Arrastra y suelta tus archivos aquí o haz click aquí -pdf, png, jpg o jpeg que …" at bounding box center [0, 0] width 0 height 0
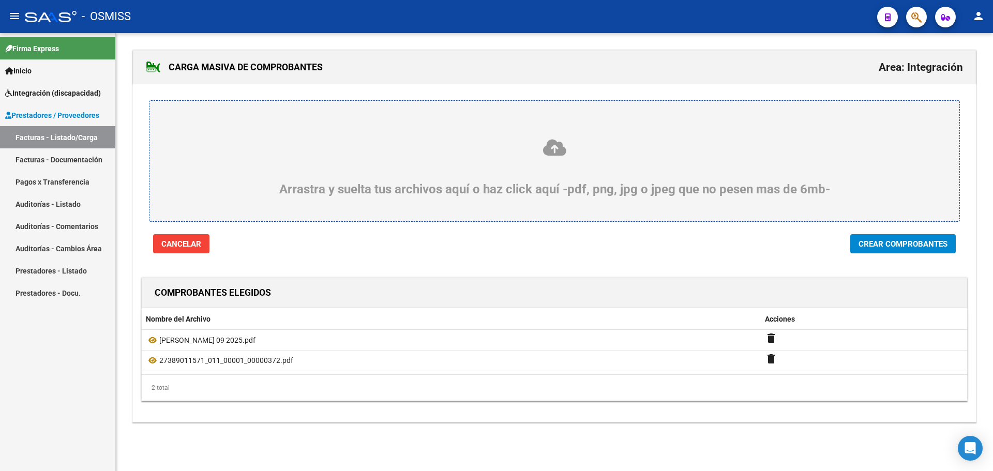
click at [887, 244] on span "Crear Comprobantes" at bounding box center [903, 244] width 89 height 9
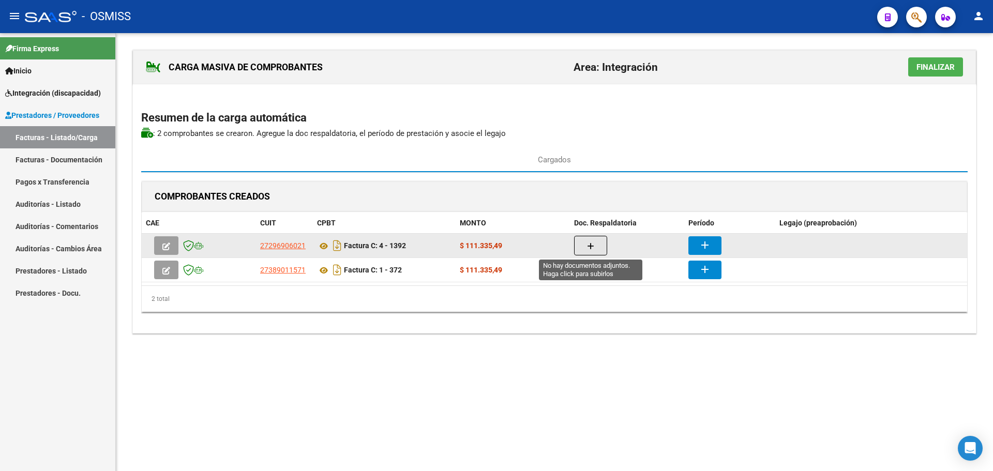
click at [592, 239] on button "button" at bounding box center [590, 246] width 33 height 20
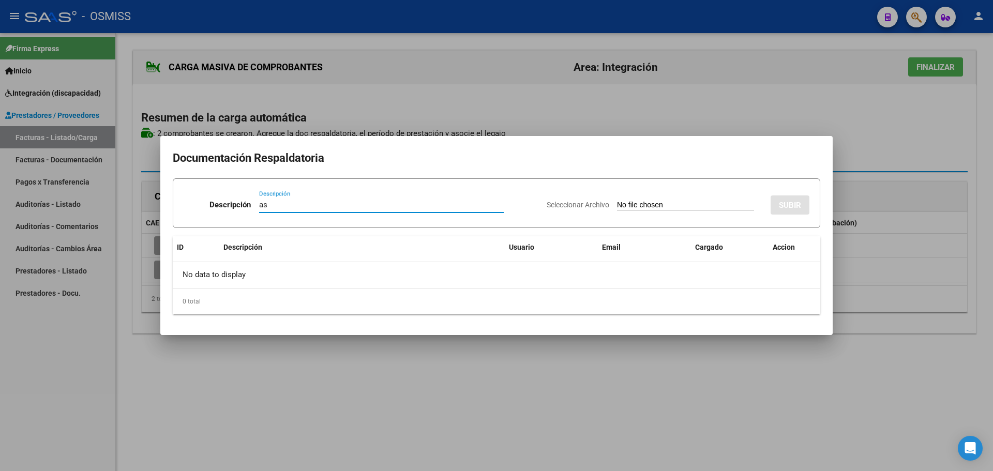
type input "as"
click at [638, 205] on input "Seleccionar Archivo" at bounding box center [685, 206] width 137 height 10
type input "C:\fakepath\ASISTENCIA.pdf"
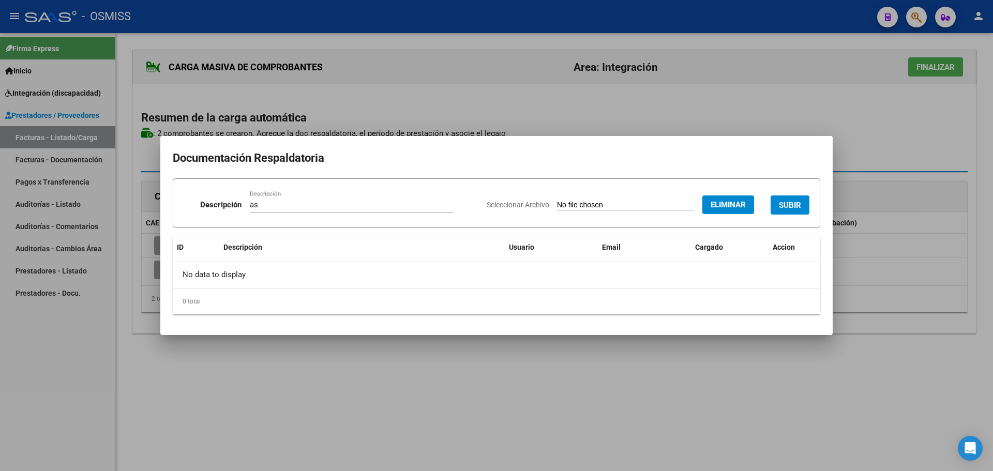
click at [791, 202] on span "SUBIR" at bounding box center [790, 205] width 22 height 9
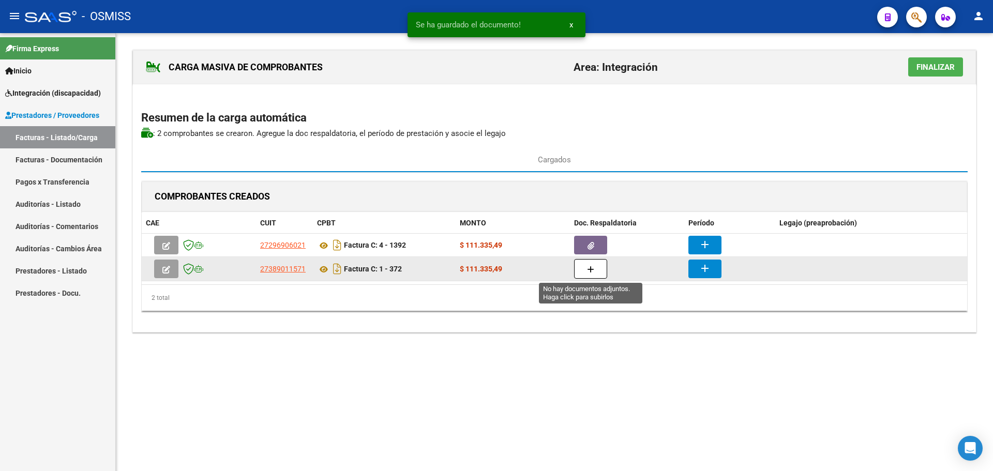
click at [599, 275] on button "button" at bounding box center [590, 269] width 33 height 20
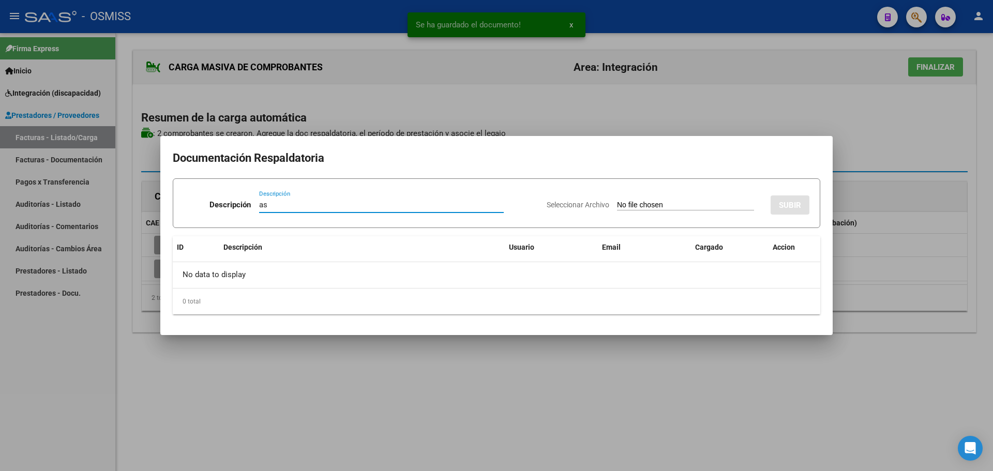
type input "as"
click at [670, 203] on input "Seleccionar Archivo" at bounding box center [685, 206] width 137 height 10
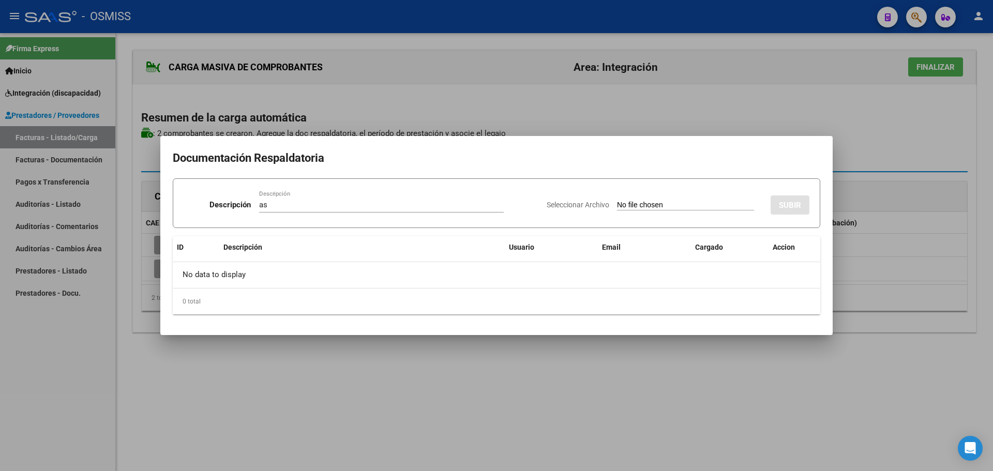
type input "C:\fakepath\sept stef.pdf"
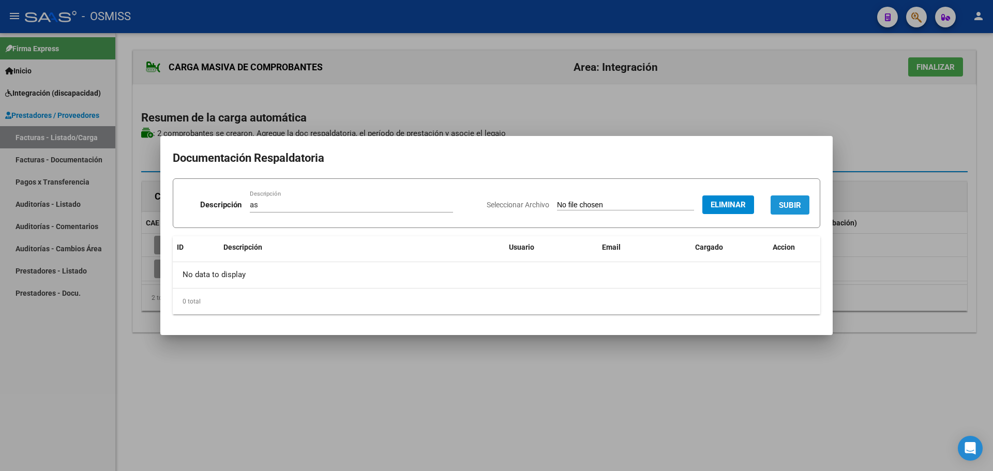
click at [799, 203] on span "SUBIR" at bounding box center [790, 205] width 22 height 9
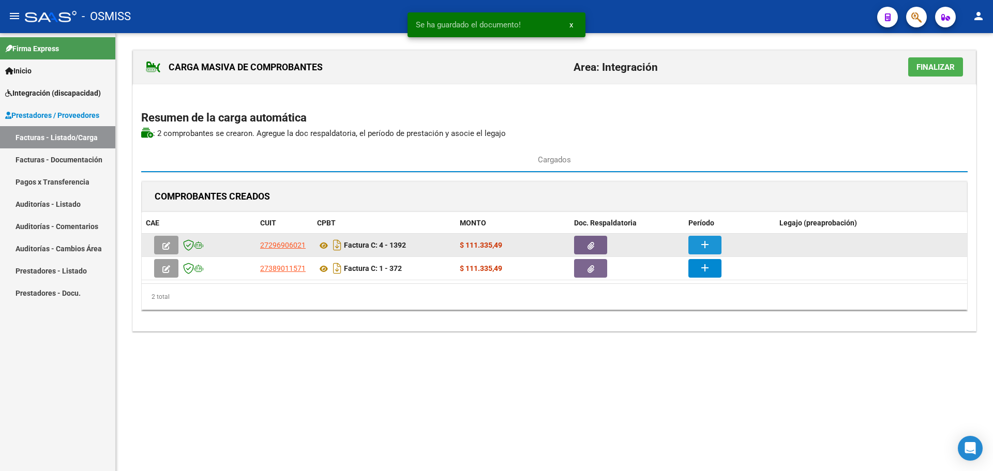
click at [709, 239] on mat-icon "add" at bounding box center [705, 245] width 12 height 12
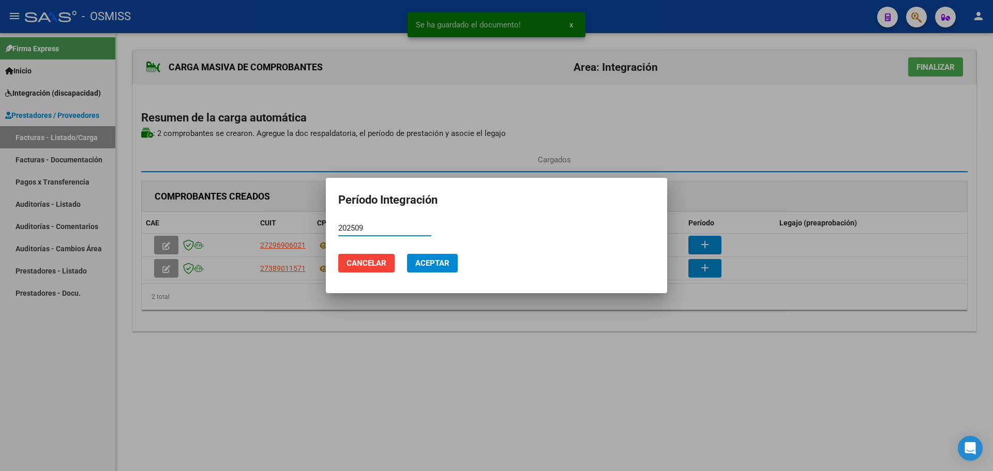
type input "202509"
drag, startPoint x: 432, startPoint y: 248, endPoint x: 435, endPoint y: 261, distance: 13.3
click at [433, 248] on mat-dialog-actions "Cancelar Aceptar" at bounding box center [496, 263] width 317 height 35
click at [435, 262] on span "Aceptar" at bounding box center [432, 263] width 34 height 9
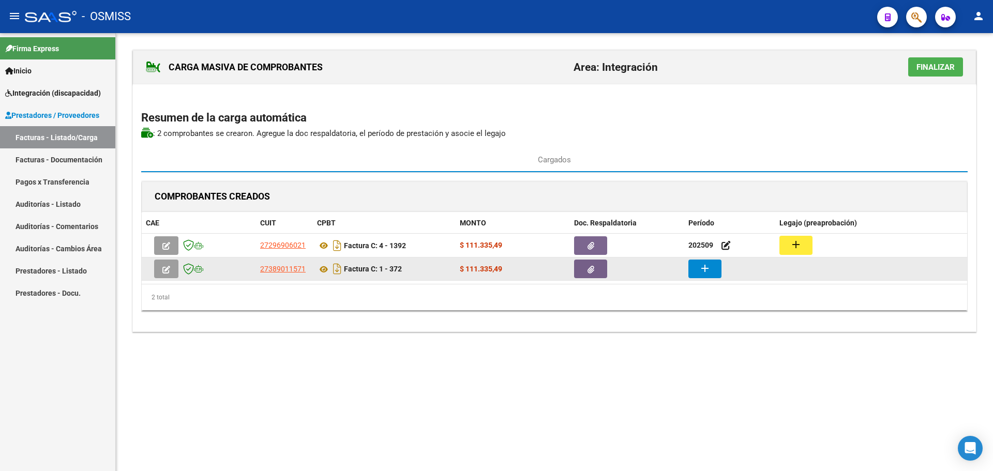
click at [707, 270] on mat-icon "add" at bounding box center [705, 268] width 12 height 12
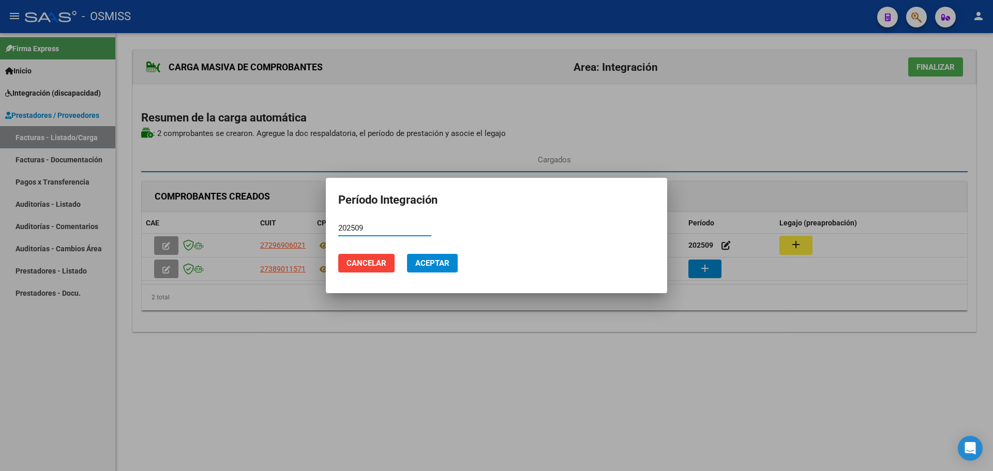
type input "202509"
click at [433, 262] on span "Aceptar" at bounding box center [432, 263] width 34 height 9
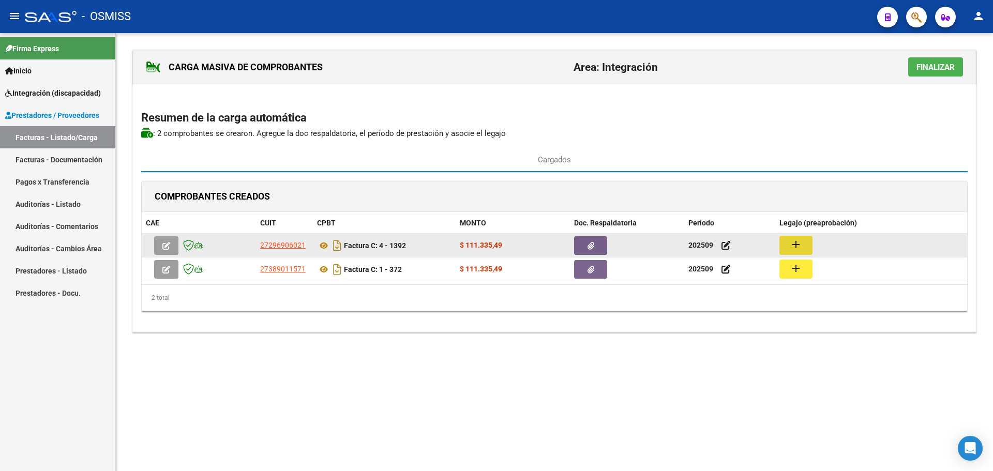
click at [804, 244] on button "add" at bounding box center [796, 245] width 33 height 19
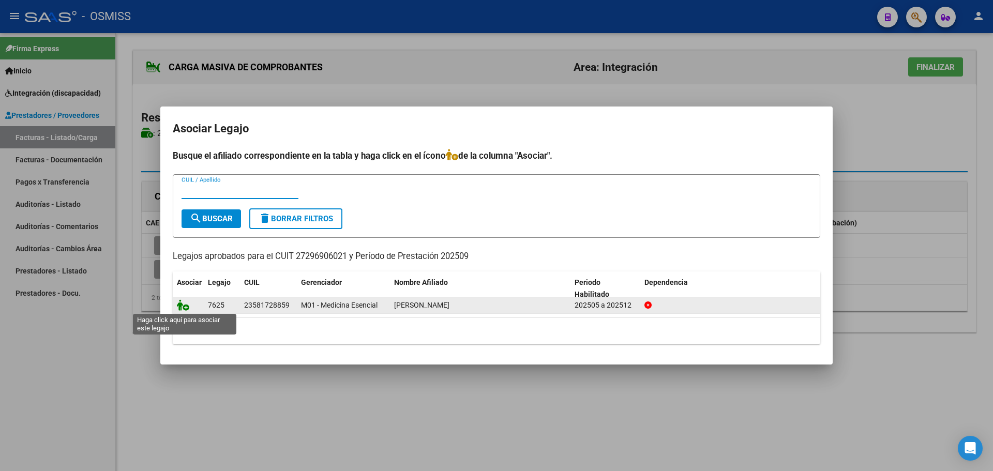
click at [182, 304] on icon at bounding box center [183, 305] width 12 height 11
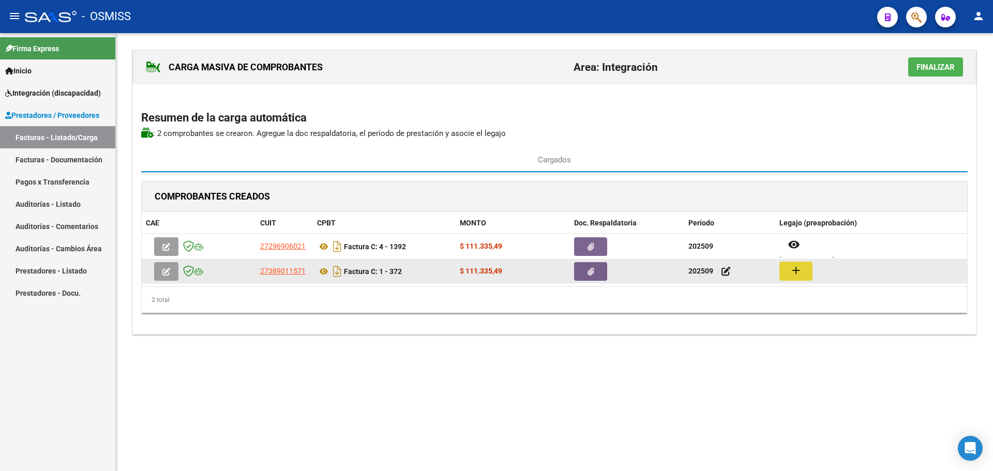
click at [789, 264] on button "add" at bounding box center [796, 271] width 33 height 19
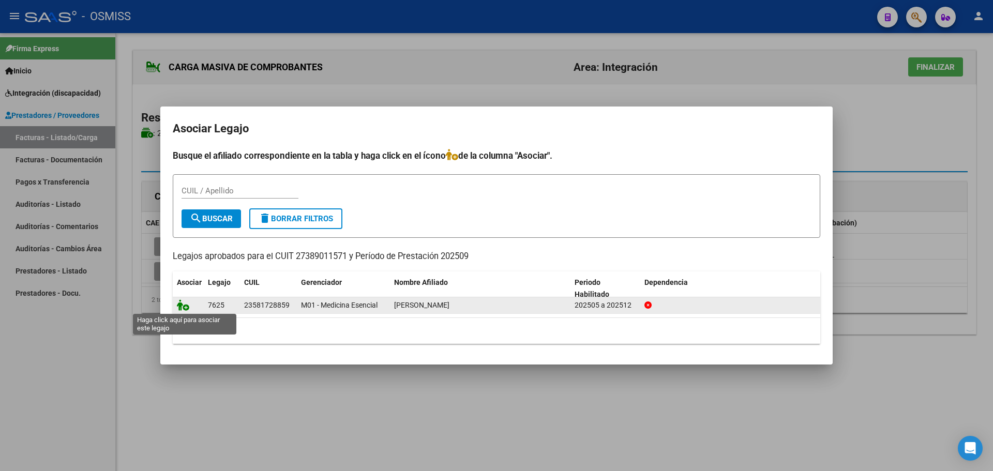
drag, startPoint x: 187, startPoint y: 305, endPoint x: 382, endPoint y: 336, distance: 197.5
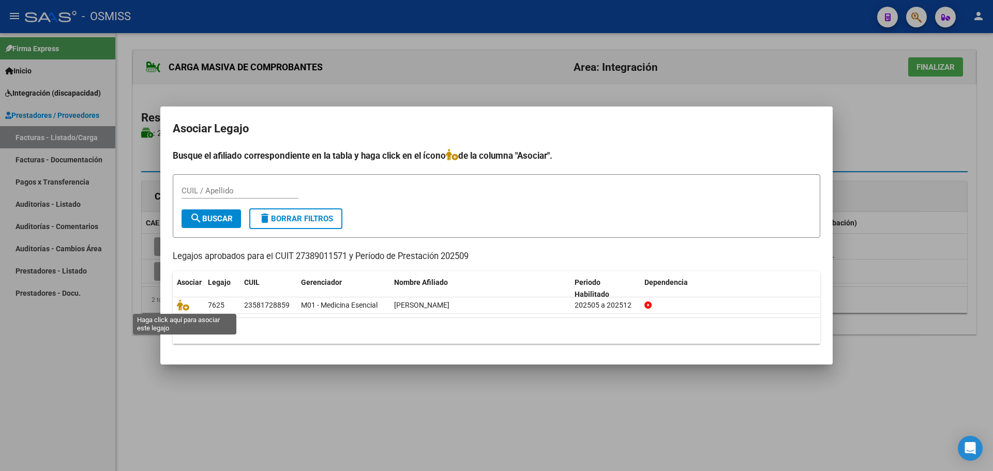
click at [186, 305] on icon at bounding box center [183, 305] width 12 height 11
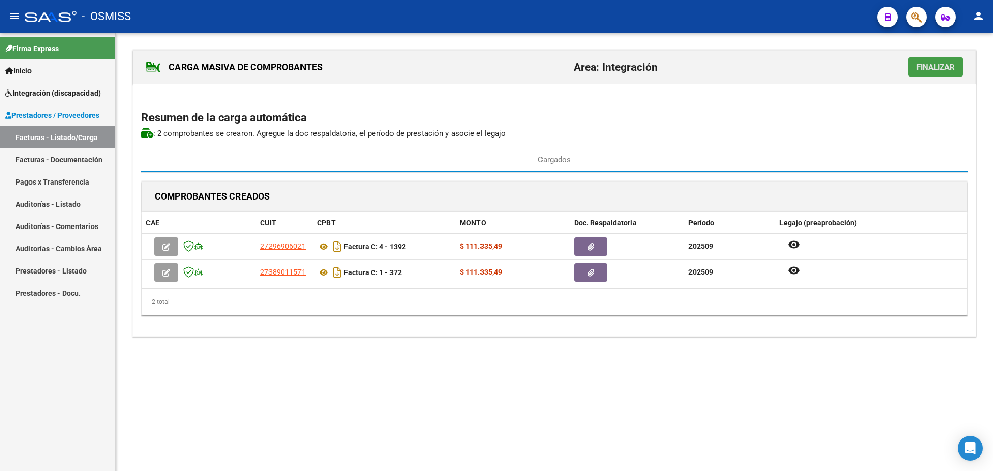
click at [939, 77] on button "Finalizar" at bounding box center [935, 66] width 55 height 19
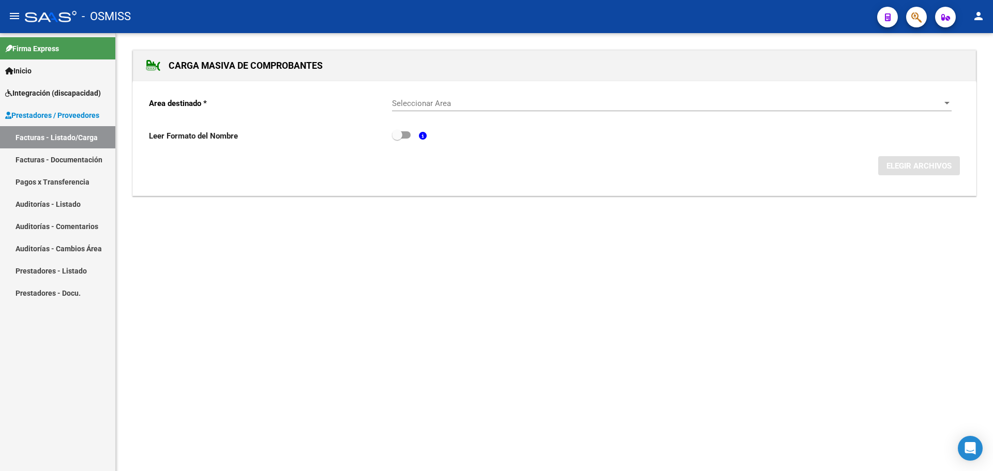
click at [947, 101] on div at bounding box center [947, 103] width 9 height 8
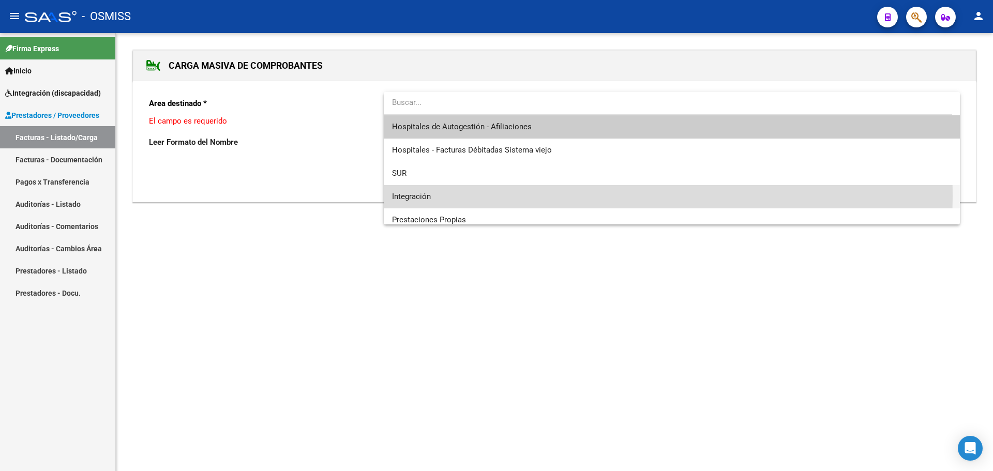
click at [461, 196] on span "Integración" at bounding box center [672, 196] width 560 height 23
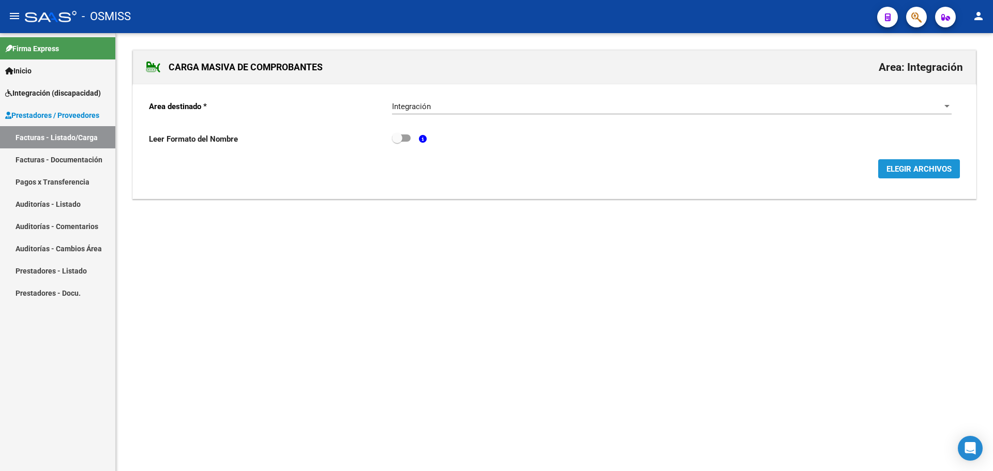
click at [928, 171] on span "ELEGIR ARCHIVOS" at bounding box center [919, 169] width 65 height 9
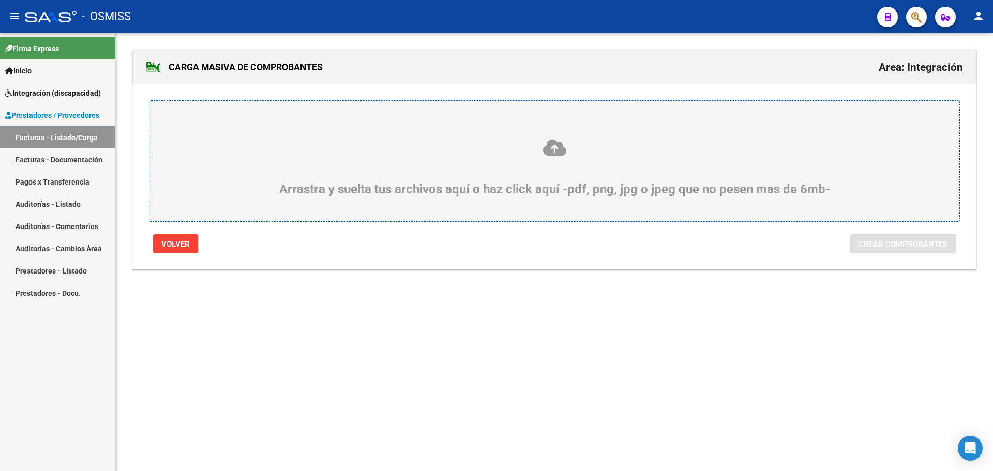
click at [217, 173] on div "Arrastra y suelta tus archivos aquí o haz click aquí -pdf, png, jpg o jpeg que …" at bounding box center [554, 167] width 761 height 58
click at [0, 0] on input "Arrastra y suelta tus archivos aquí o haz click aquí -pdf, png, jpg o jpeg que …" at bounding box center [0, 0] width 0 height 0
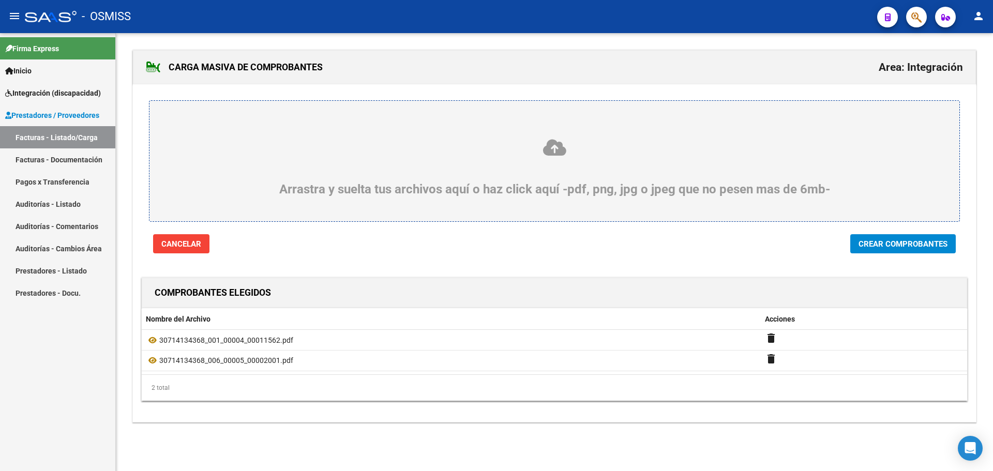
click at [917, 246] on span "Crear Comprobantes" at bounding box center [903, 244] width 89 height 9
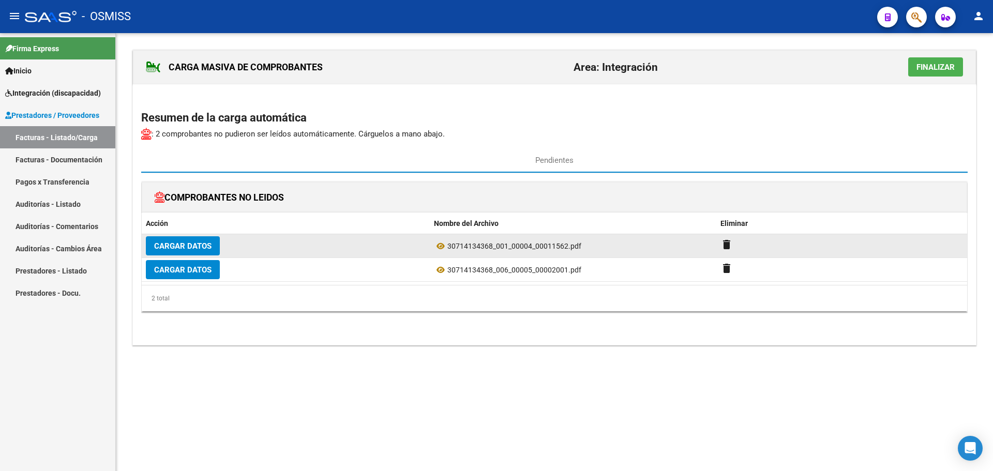
click at [193, 242] on span "Cargar Datos" at bounding box center [182, 246] width 57 height 9
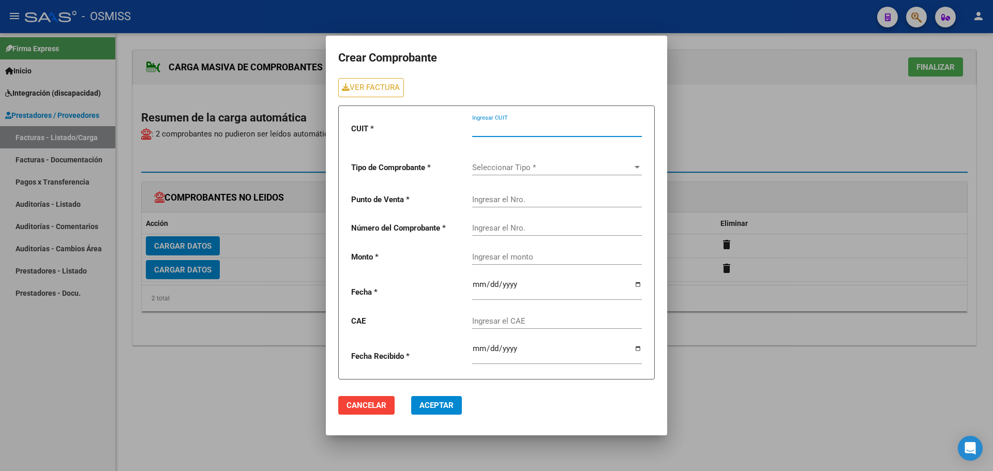
click at [537, 129] on input "Ingresar CUIT" at bounding box center [557, 128] width 170 height 9
type input "30-71413436-8"
click at [358, 85] on link "VER FACTURA" at bounding box center [371, 87] width 66 height 19
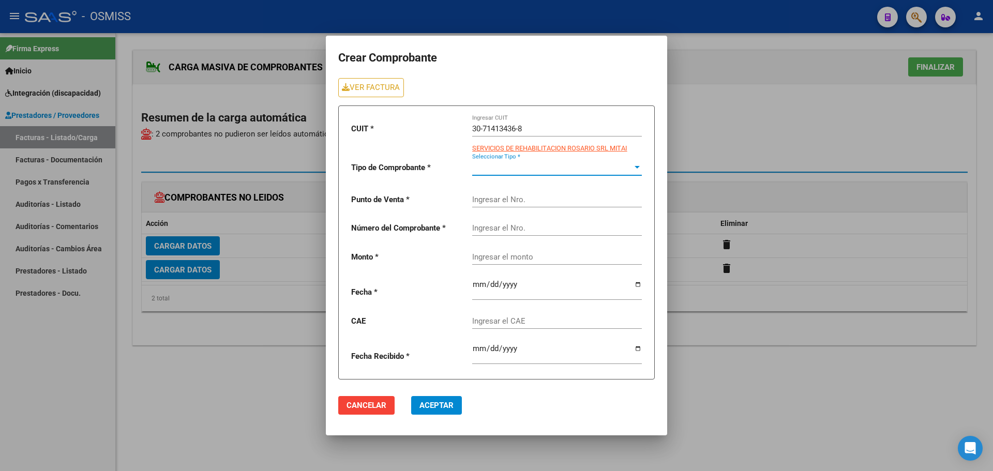
click at [633, 167] on div at bounding box center [637, 167] width 9 height 8
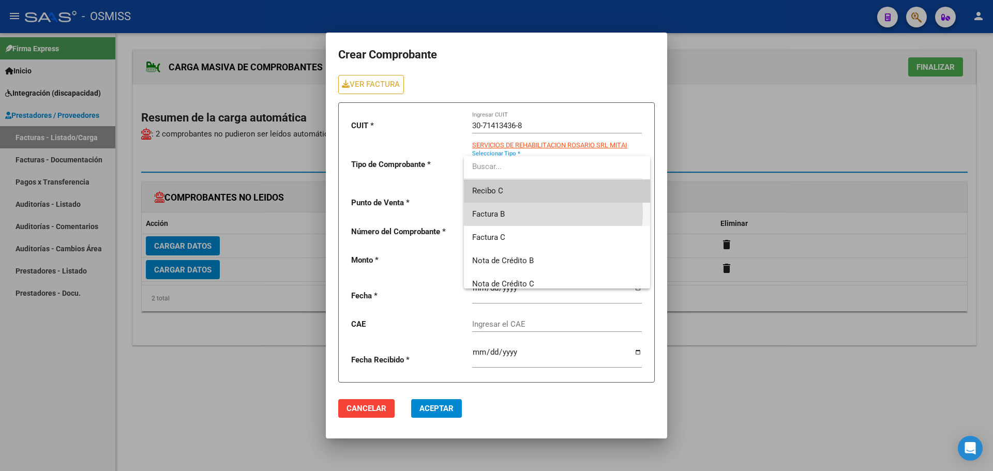
click at [517, 212] on span "Factura B" at bounding box center [557, 214] width 170 height 23
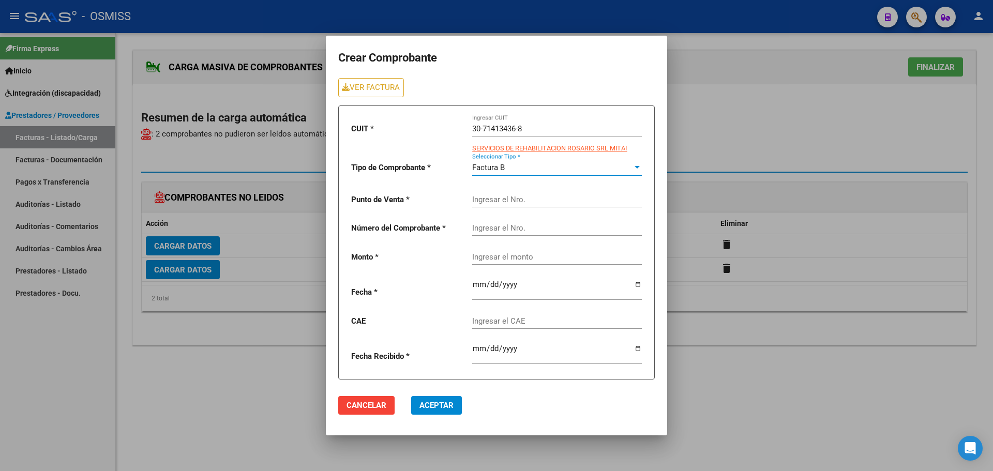
click at [487, 200] on input "Ingresar el Nro." at bounding box center [557, 199] width 170 height 9
type input "4"
click at [520, 231] on input "Ingresar el Nro." at bounding box center [557, 228] width 170 height 9
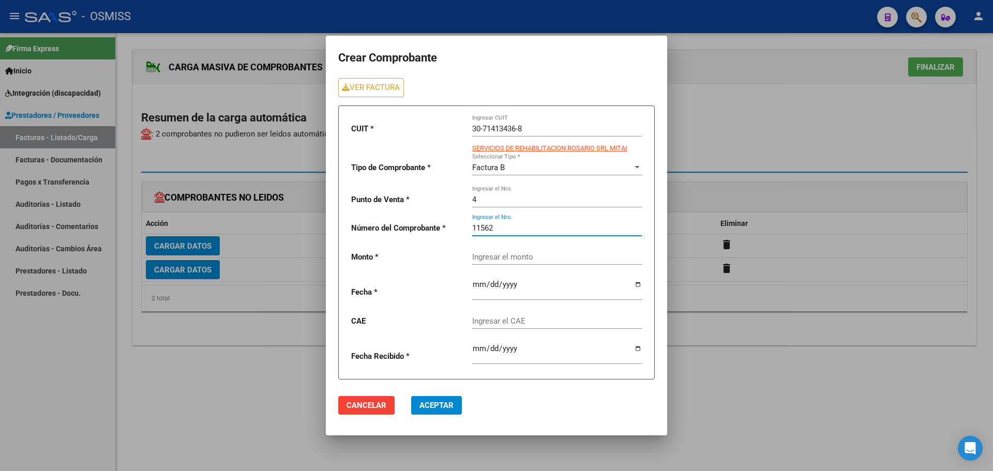
type input "11562"
click at [507, 258] on div "Ingresar el monto" at bounding box center [557, 254] width 170 height 22
type input "435376.56"
click at [637, 284] on input "date" at bounding box center [557, 288] width 170 height 17
type input "[DATE]"
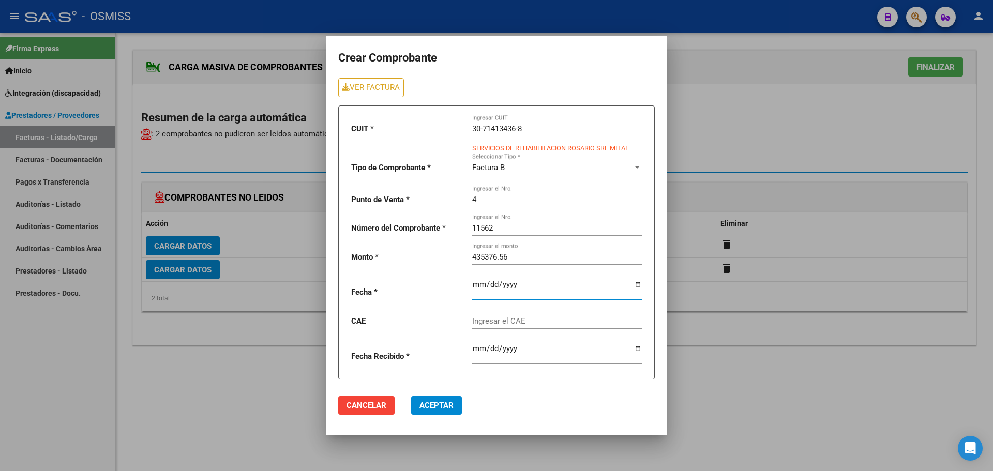
click at [501, 323] on input "Ingresar el CAE" at bounding box center [557, 321] width 170 height 9
paste input "75408207738095"
type input "75408207738095"
click at [433, 404] on span "Aceptar" at bounding box center [437, 405] width 34 height 9
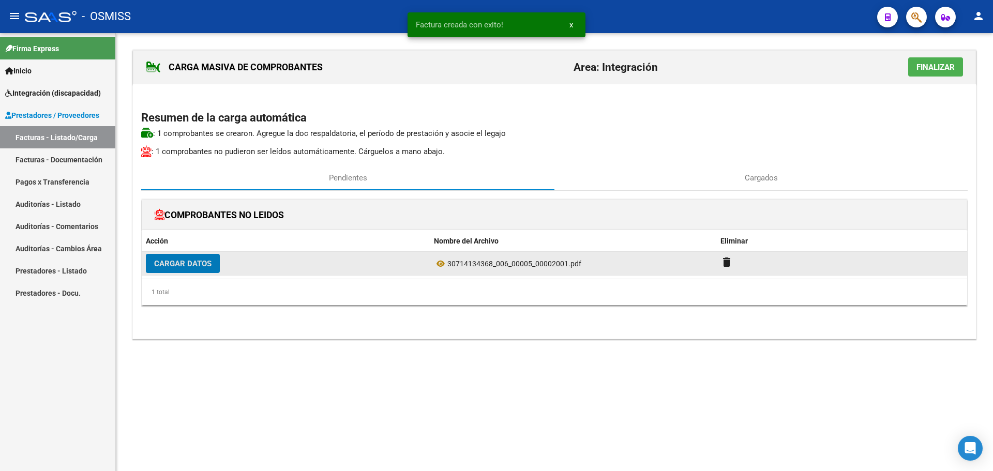
click at [173, 266] on span "Cargar Datos" at bounding box center [182, 263] width 57 height 9
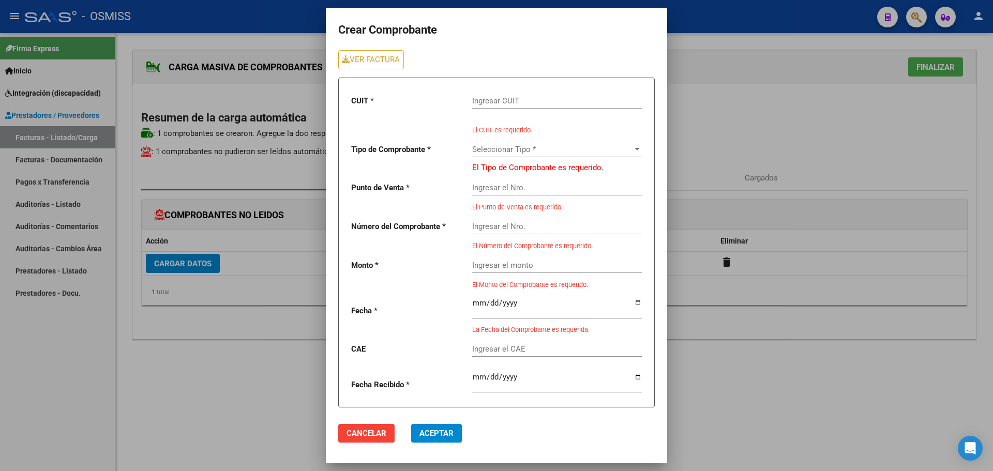
click at [558, 96] on input "Ingresar CUIT" at bounding box center [557, 100] width 170 height 9
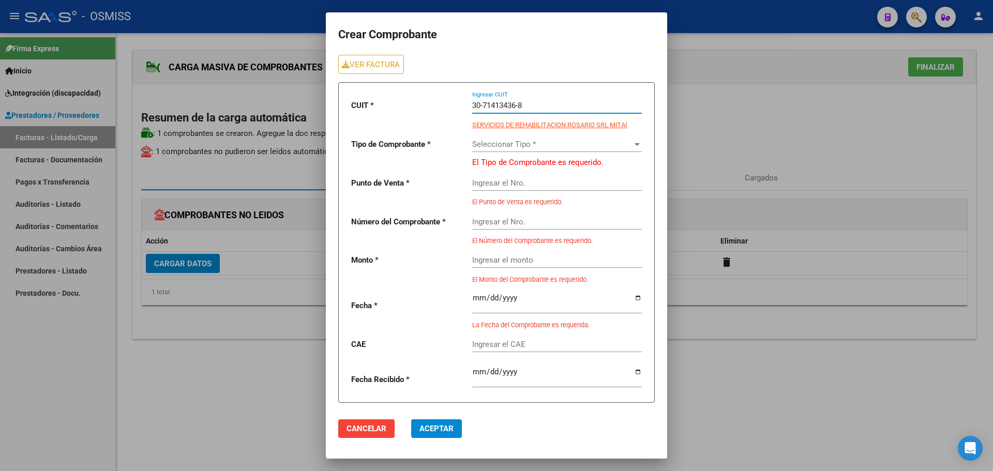
type input "30-71413436-8"
click at [638, 142] on div at bounding box center [637, 144] width 9 height 8
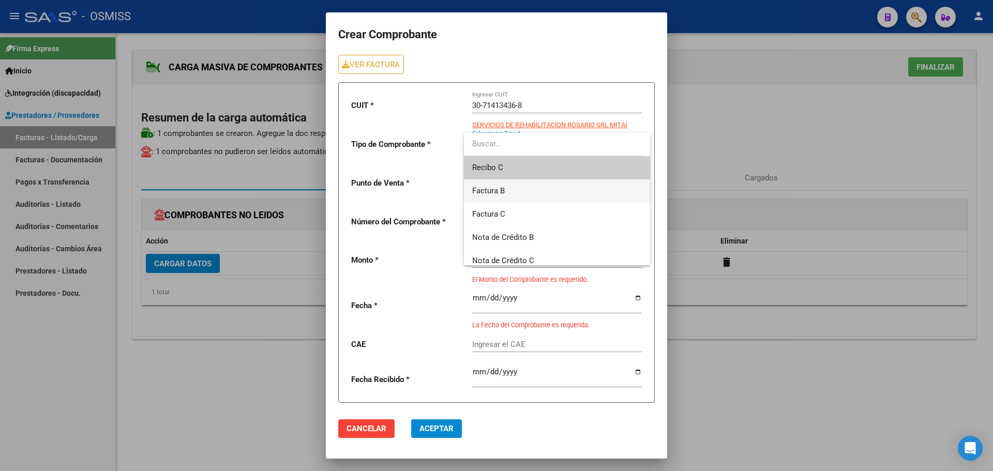
click at [532, 191] on span "Factura B" at bounding box center [557, 191] width 170 height 23
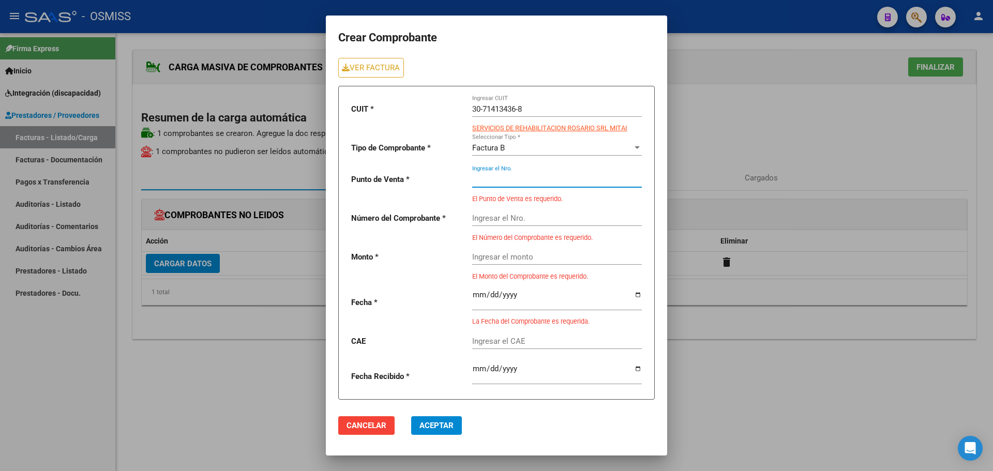
click at [530, 180] on input "Ingresar el Nro." at bounding box center [557, 179] width 170 height 9
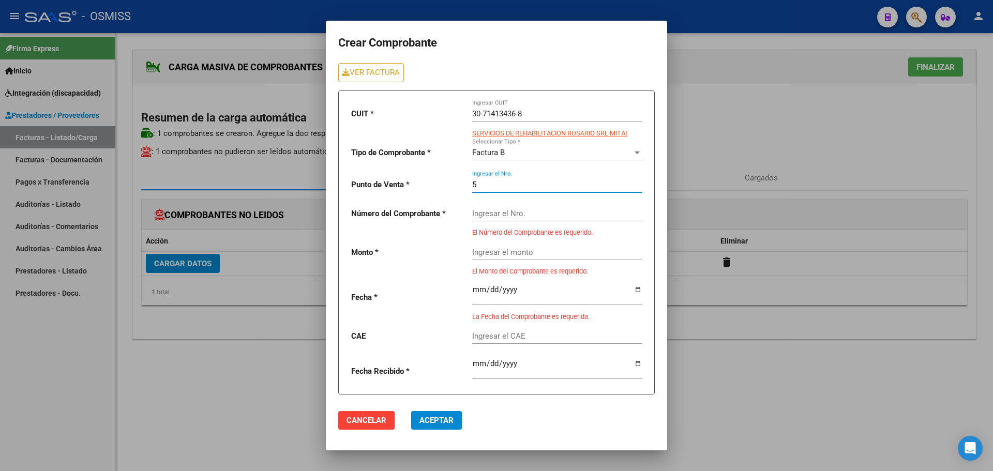
type input "5"
click at [503, 214] on input "Ingresar el Nro." at bounding box center [557, 213] width 170 height 9
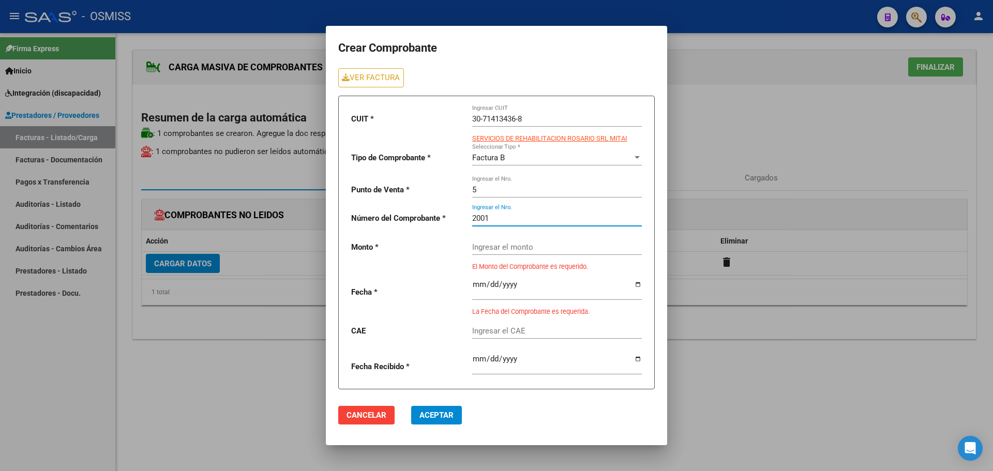
type input "2001"
click at [501, 247] on input "Ingresar el monto" at bounding box center [557, 247] width 170 height 9
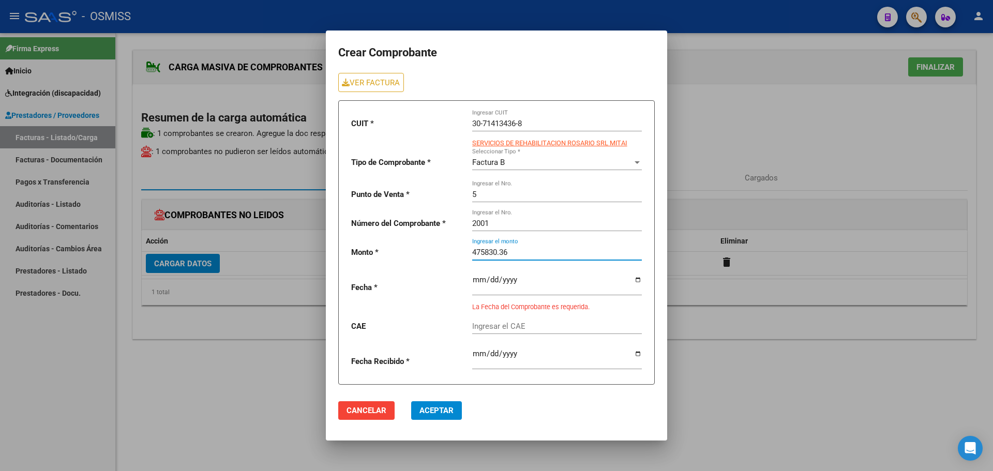
type input "475830.36"
click at [639, 276] on input "date" at bounding box center [557, 284] width 170 height 17
type input "[DATE]"
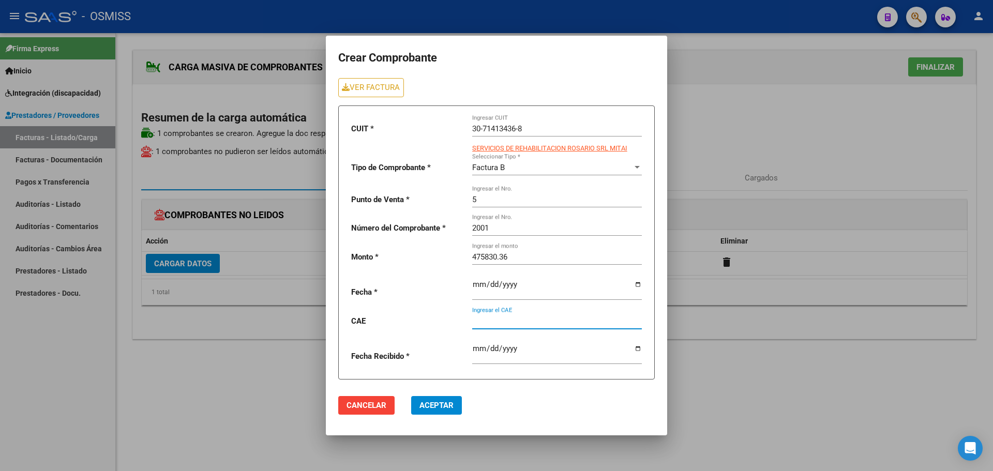
click at [501, 325] on input "Ingresar el CAE" at bounding box center [557, 321] width 170 height 9
click at [370, 86] on link "VER FACTURA" at bounding box center [371, 87] width 66 height 19
paste input "75408157506596"
type input "75408157506596"
click at [444, 408] on span "Aceptar" at bounding box center [437, 405] width 34 height 9
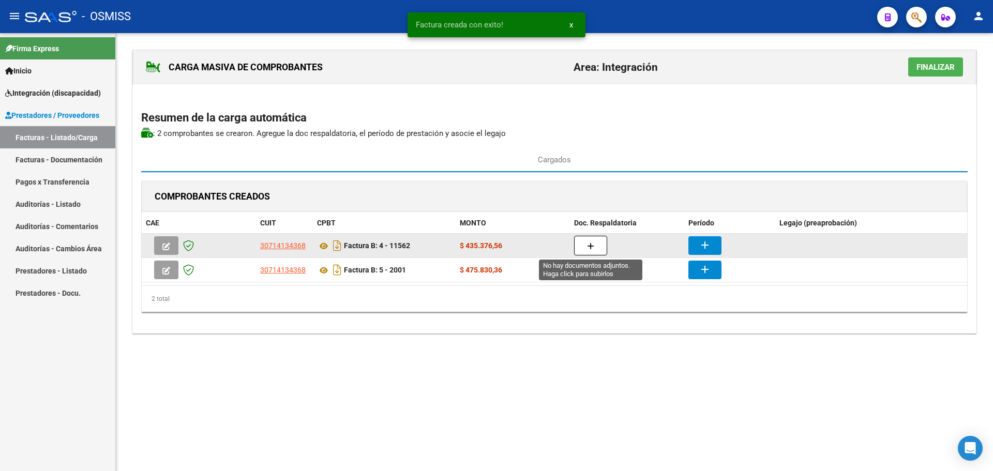
click at [589, 243] on icon "button" at bounding box center [590, 247] width 7 height 8
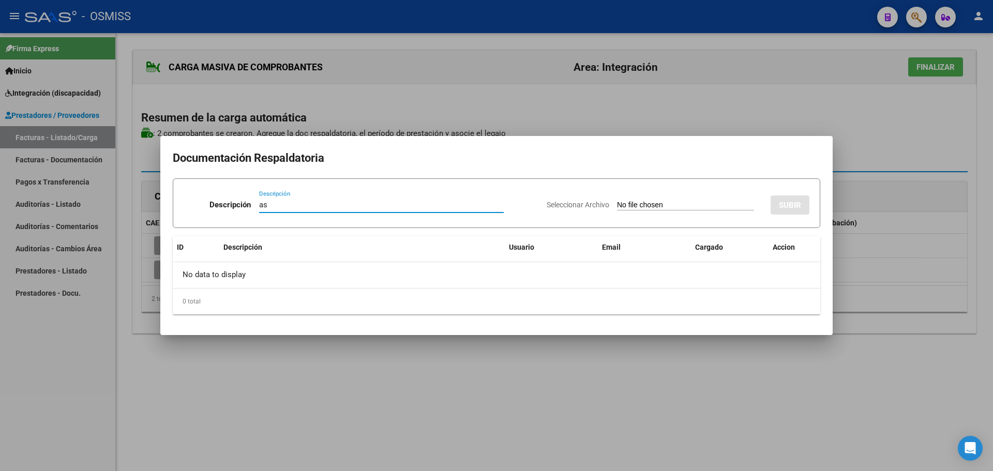
type input "as"
click at [663, 206] on input "Seleccionar Archivo" at bounding box center [685, 206] width 137 height 10
type input "C:\fakepath\[PERSON_NAME].pdf"
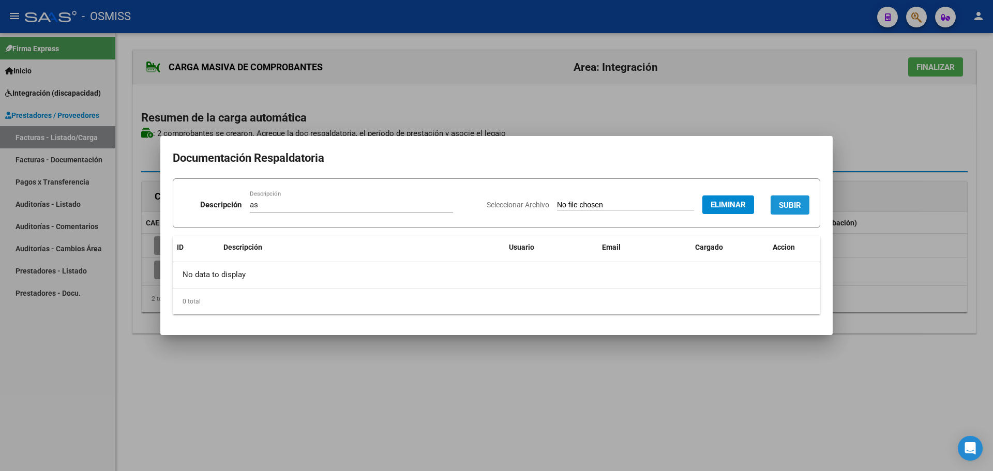
click at [790, 204] on span "SUBIR" at bounding box center [790, 205] width 22 height 9
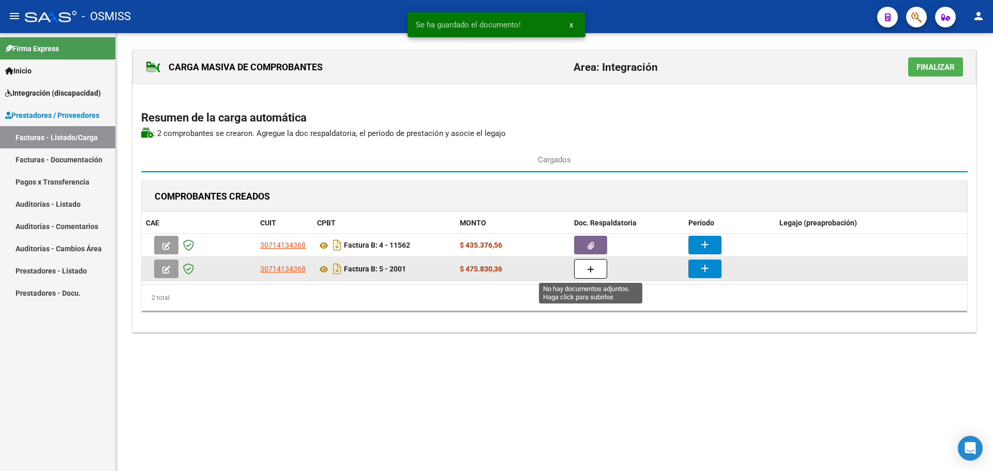
click at [604, 272] on button "button" at bounding box center [590, 269] width 33 height 20
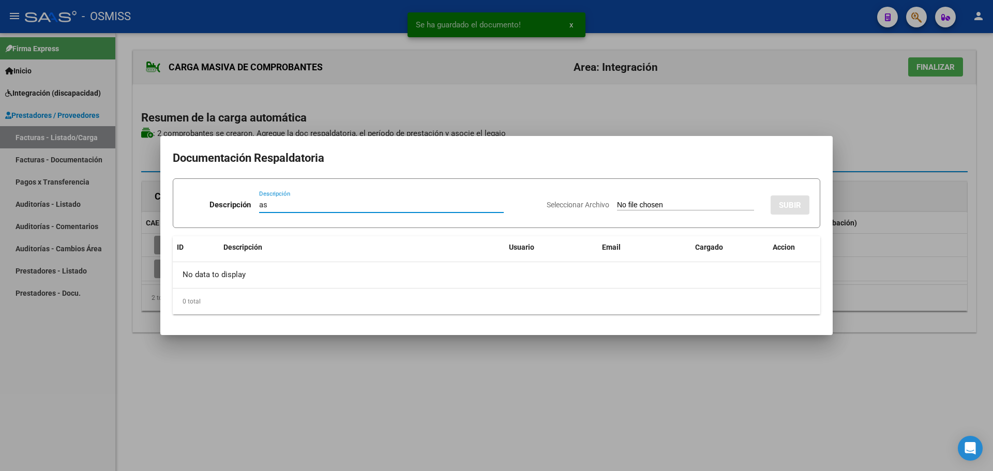
type input "as"
click at [661, 209] on input "Seleccionar Archivo" at bounding box center [685, 206] width 137 height 10
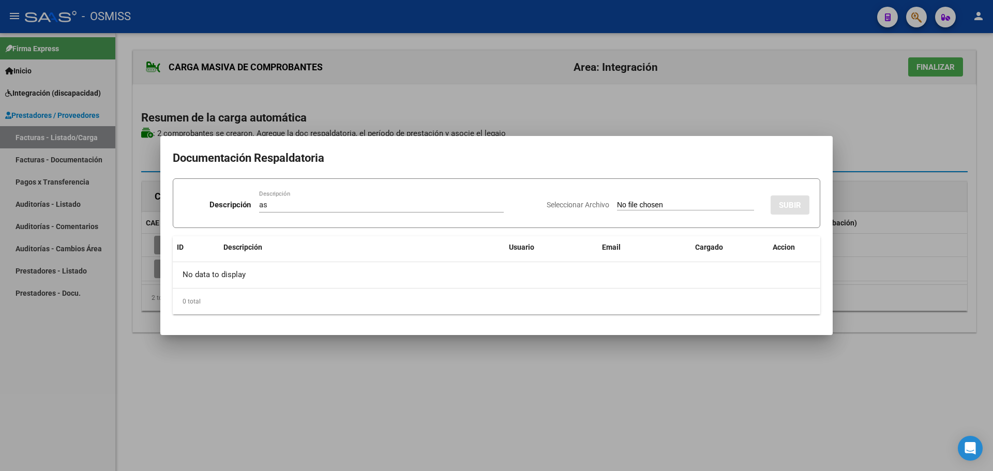
type input "C:\fakepath\[PERSON_NAME].pdf"
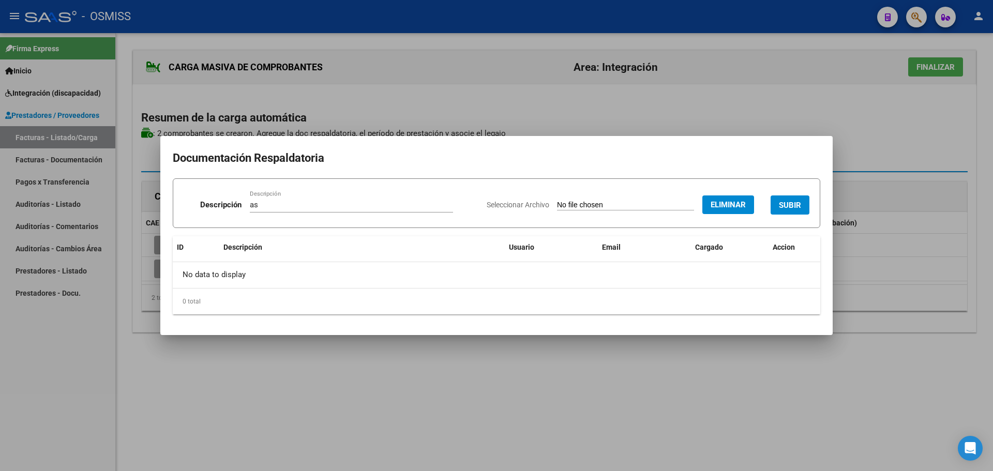
click at [788, 206] on span "SUBIR" at bounding box center [790, 205] width 22 height 9
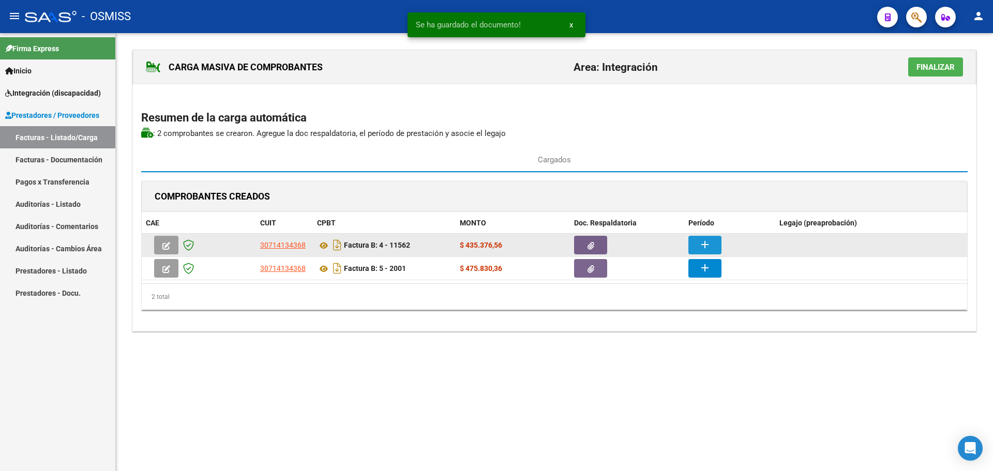
click at [698, 245] on button "add" at bounding box center [705, 245] width 33 height 19
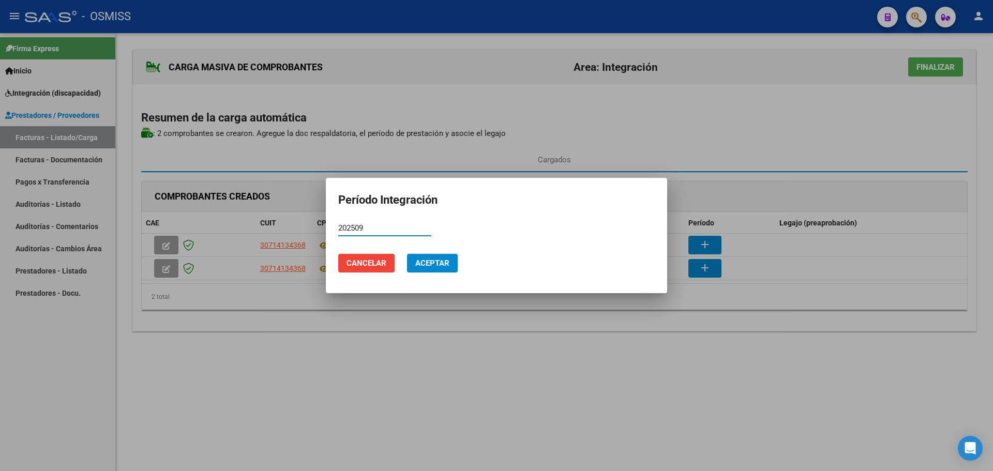
type input "202509"
click at [450, 263] on button "Aceptar" at bounding box center [432, 263] width 51 height 19
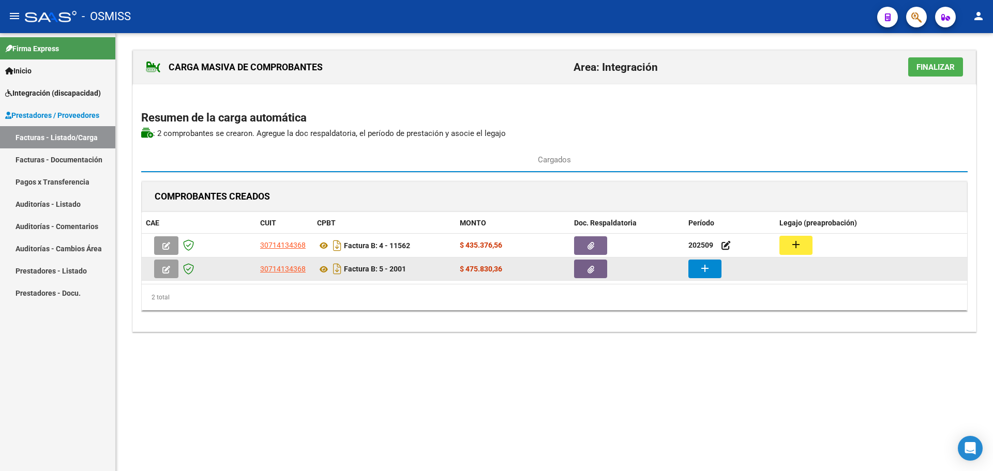
click at [713, 272] on button "add" at bounding box center [705, 269] width 33 height 19
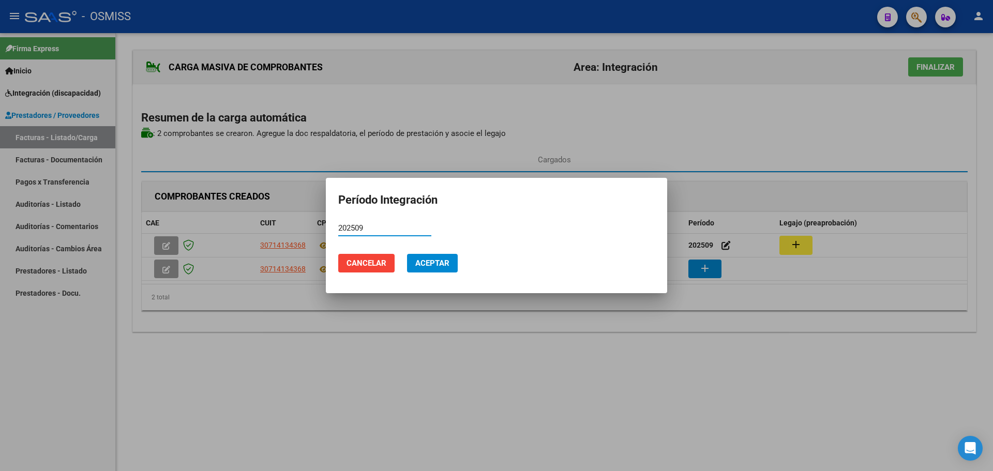
type input "202509"
click at [468, 262] on mat-dialog-actions "Cancelar Aceptar" at bounding box center [496, 263] width 317 height 35
click at [435, 265] on span "Aceptar" at bounding box center [432, 263] width 34 height 9
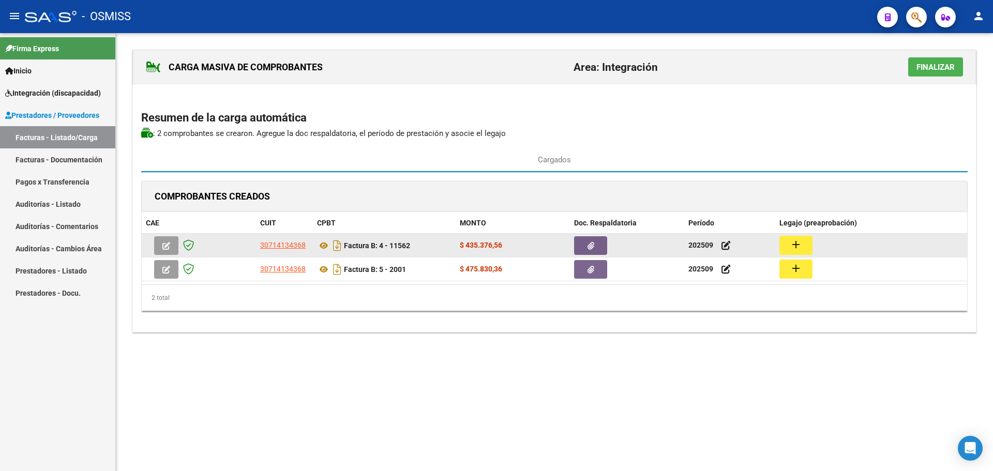
click at [794, 244] on mat-icon "add" at bounding box center [796, 245] width 12 height 12
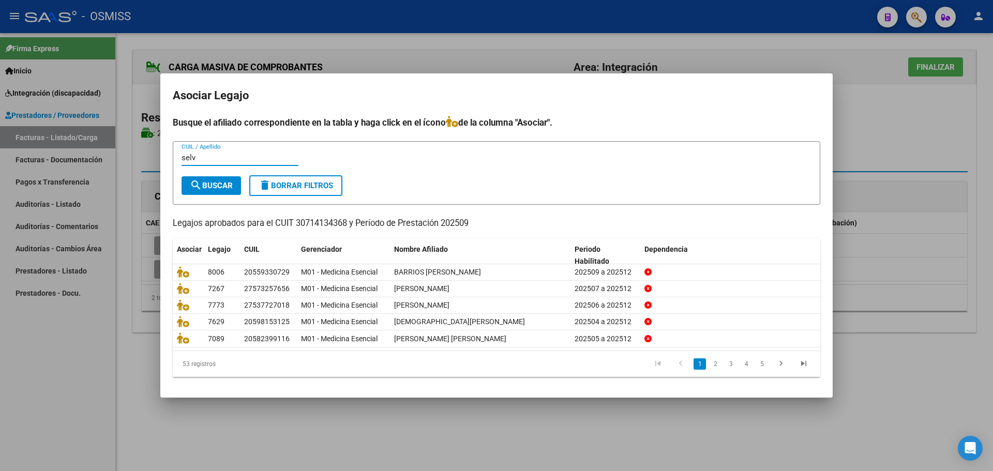
type input "selv"
click at [230, 182] on span "search Buscar" at bounding box center [211, 185] width 43 height 9
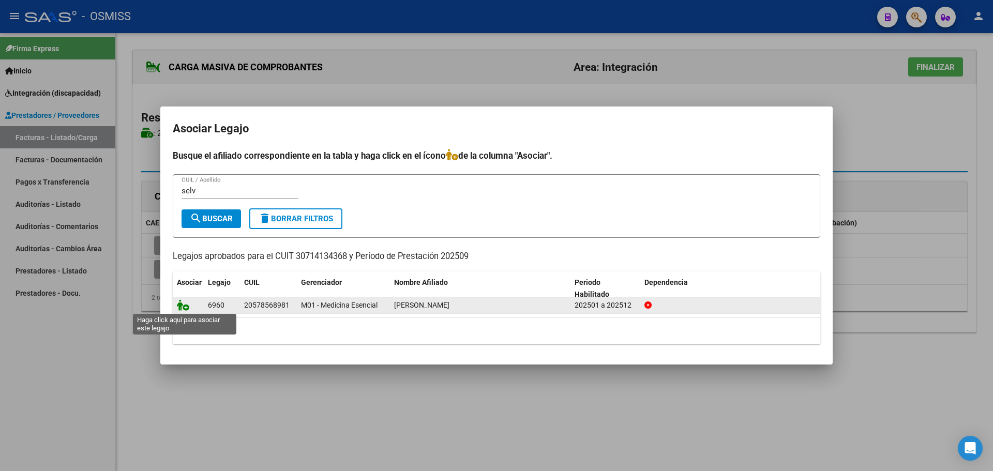
click at [182, 305] on icon at bounding box center [183, 305] width 12 height 11
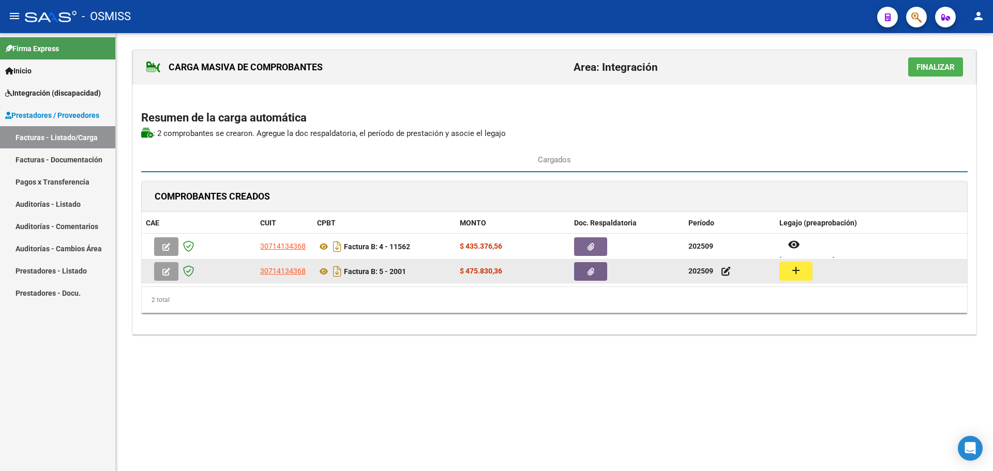
click at [798, 267] on mat-icon "add" at bounding box center [796, 270] width 12 height 12
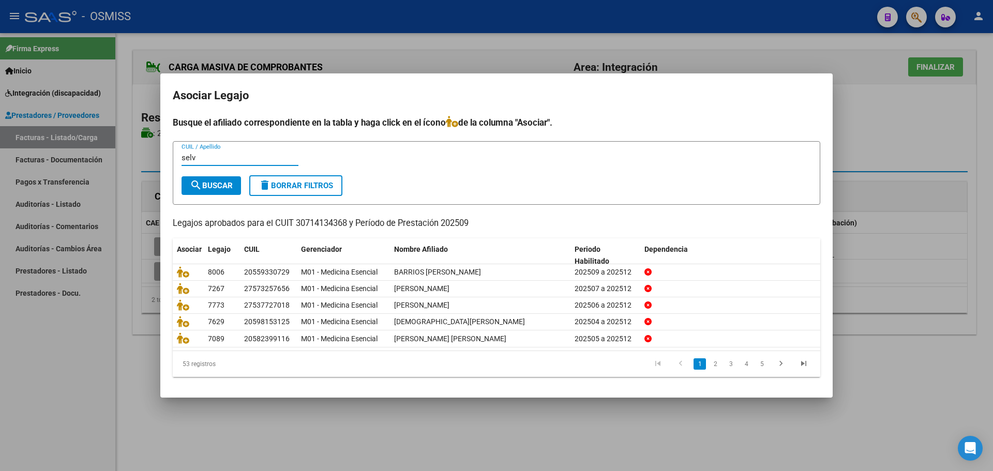
type input "selv"
click at [220, 184] on span "search Buscar" at bounding box center [211, 185] width 43 height 9
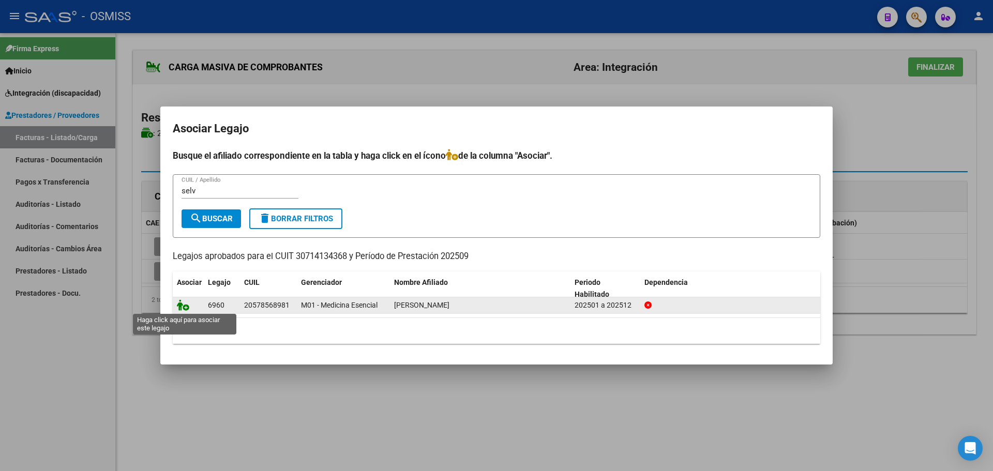
click at [181, 305] on icon at bounding box center [183, 305] width 12 height 11
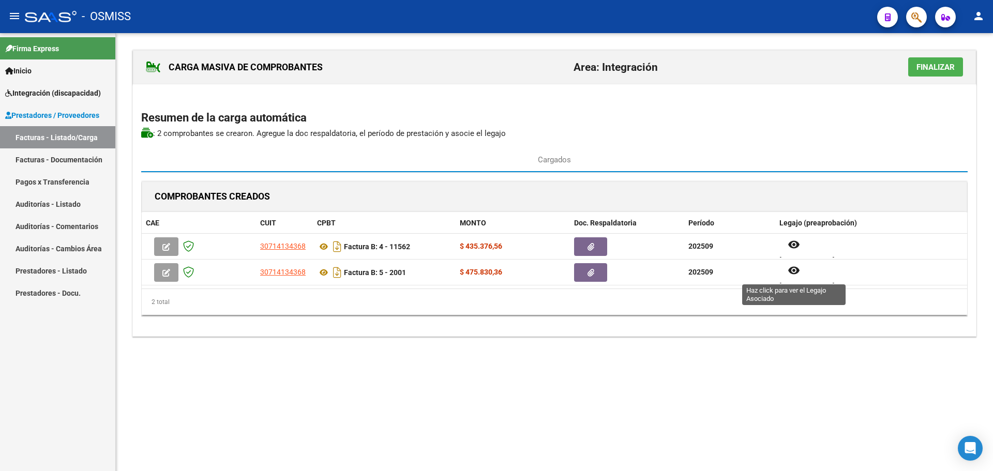
scroll to position [1, 0]
click at [927, 63] on span "Finalizar" at bounding box center [936, 67] width 38 height 9
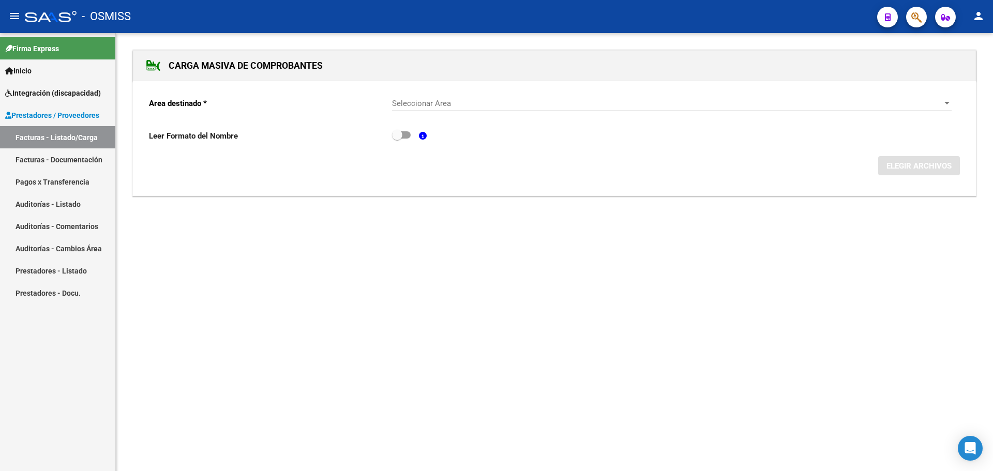
click at [950, 100] on div at bounding box center [947, 103] width 9 height 8
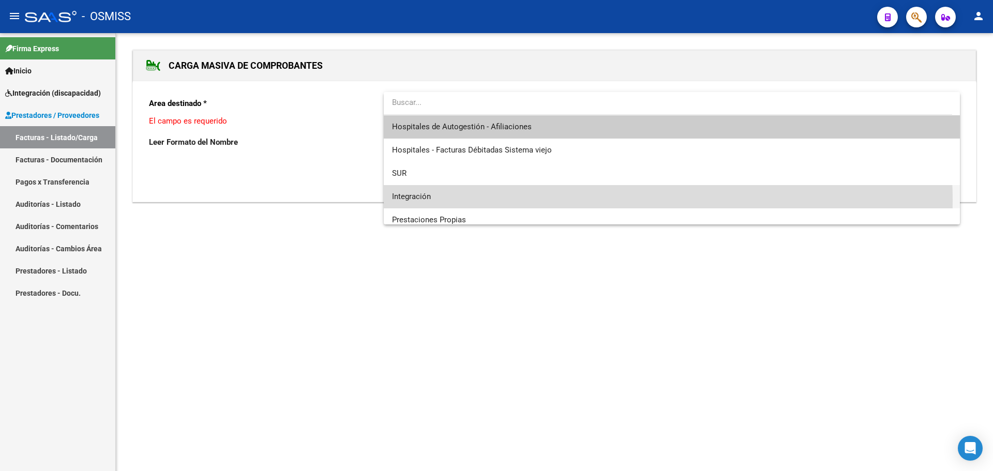
click at [546, 201] on span "Integración" at bounding box center [672, 196] width 560 height 23
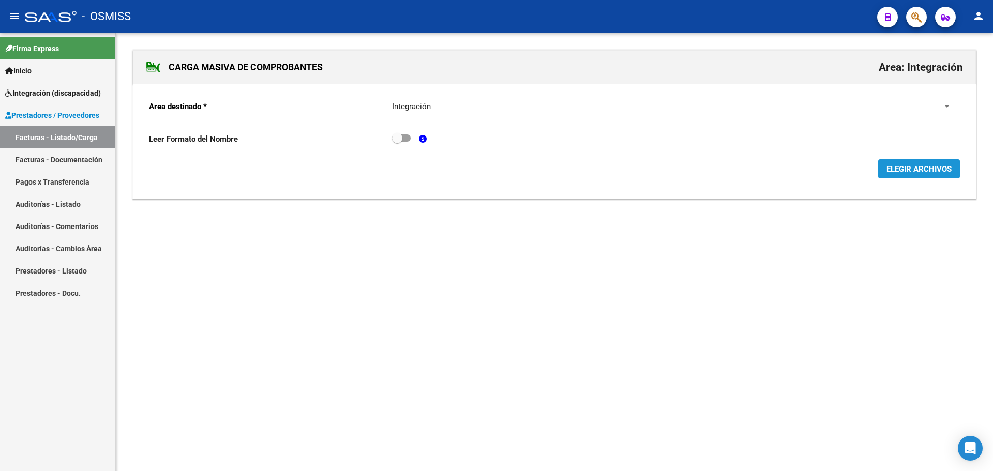
click at [907, 169] on span "ELEGIR ARCHIVOS" at bounding box center [919, 169] width 65 height 9
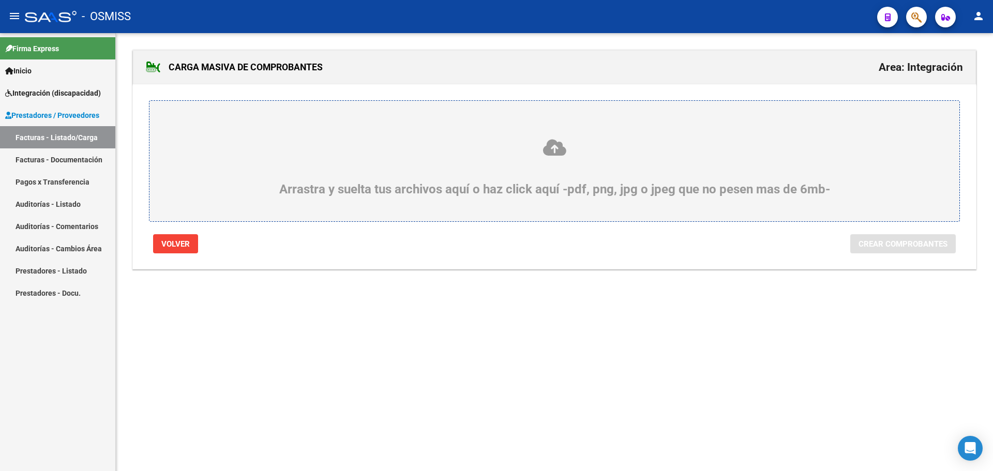
click at [176, 181] on div "Arrastra y suelta tus archivos aquí o haz click aquí -pdf, png, jpg o jpeg que …" at bounding box center [554, 167] width 761 height 58
click at [0, 0] on input "Arrastra y suelta tus archivos aquí o haz click aquí -pdf, png, jpg o jpeg que …" at bounding box center [0, 0] width 0 height 0
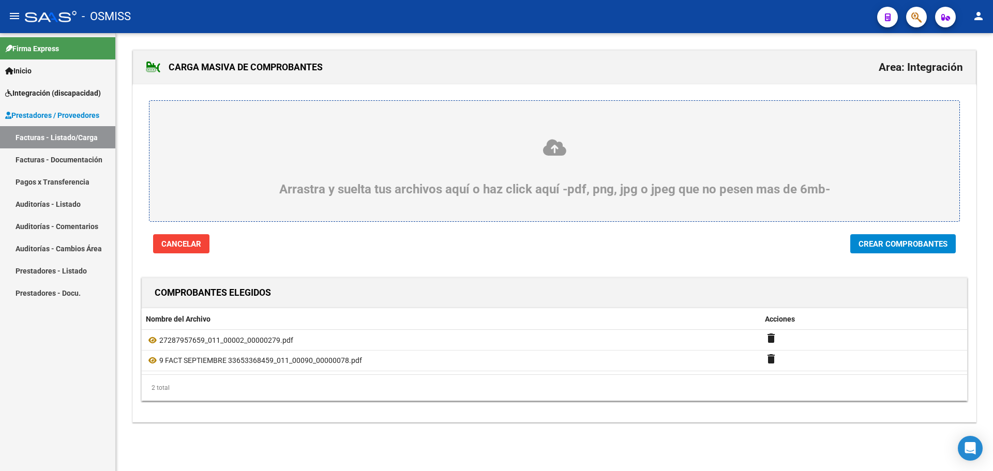
click at [881, 247] on span "Crear Comprobantes" at bounding box center [903, 244] width 89 height 9
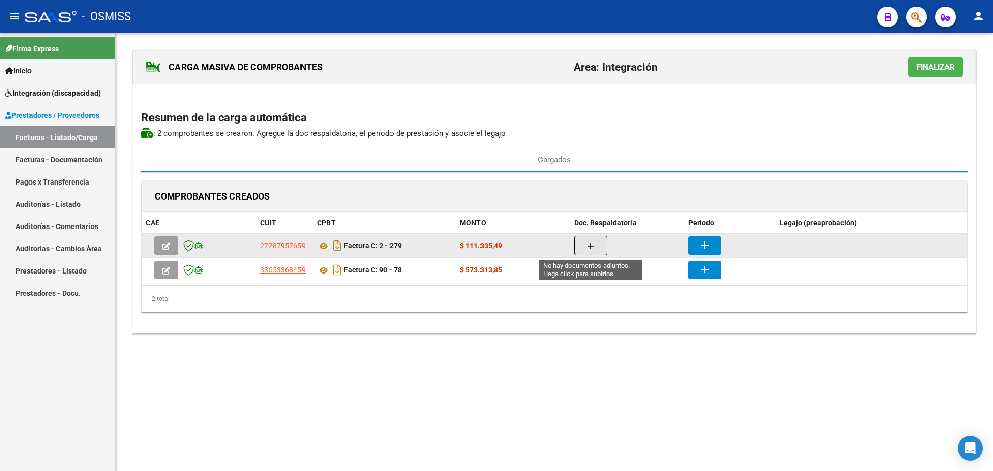
click at [597, 240] on button "button" at bounding box center [590, 246] width 33 height 20
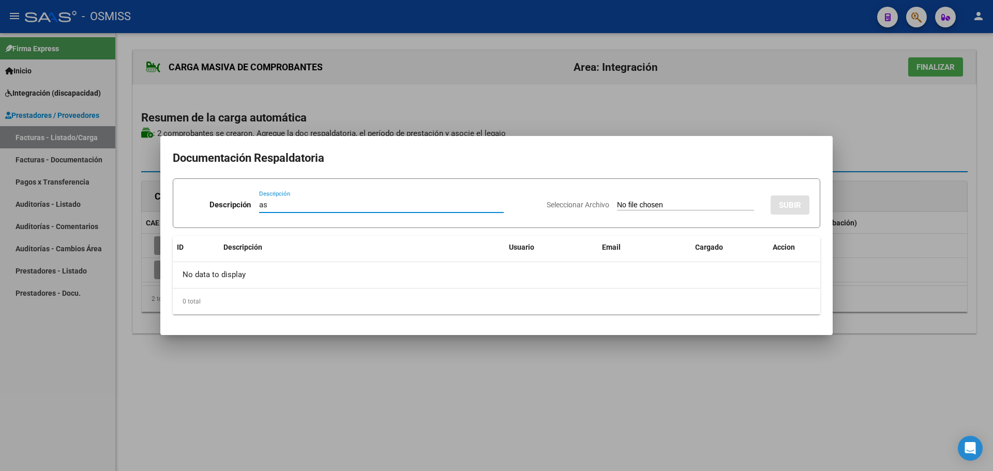
type input "as"
click at [629, 208] on input "Seleccionar Archivo" at bounding box center [685, 206] width 137 height 10
click at [650, 203] on input "Seleccionar Archivo" at bounding box center [685, 206] width 137 height 10
type input "C:\fakepath\CONFORMIDAD SECCHI [DATE].pdf"
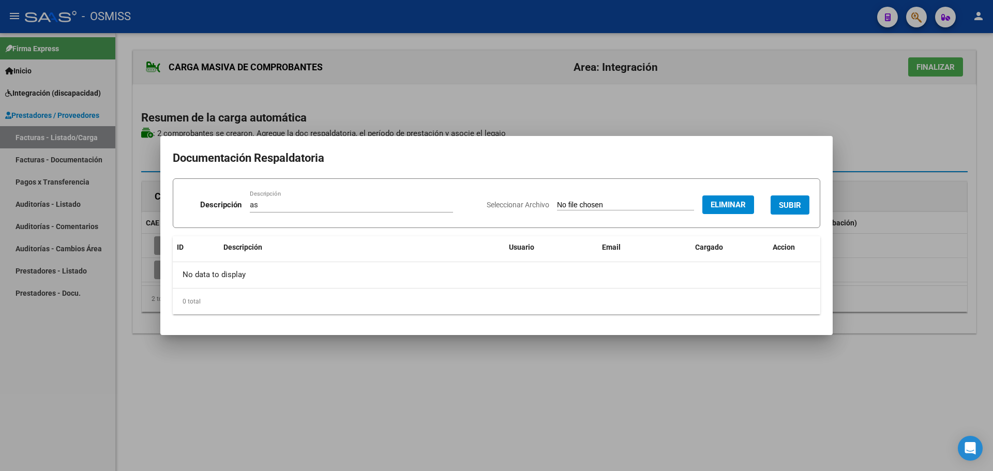
click at [792, 201] on span "SUBIR" at bounding box center [790, 205] width 22 height 9
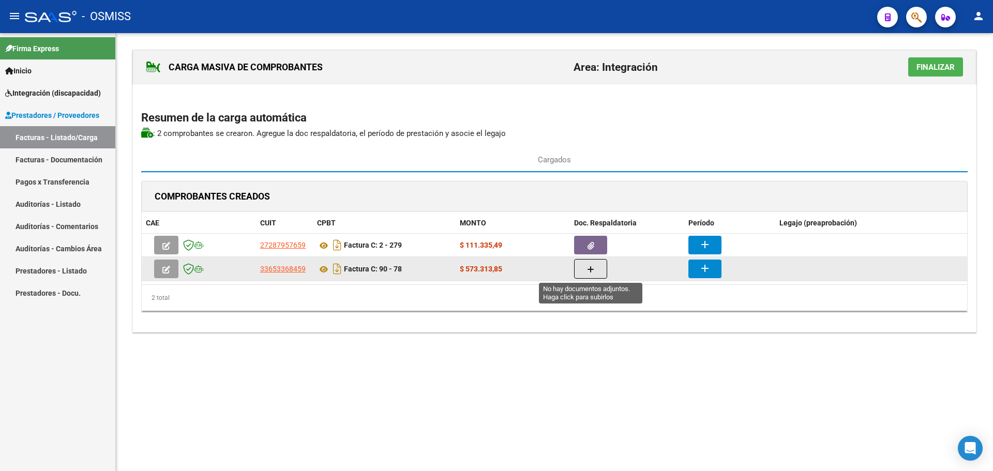
click at [598, 272] on button "button" at bounding box center [590, 269] width 33 height 20
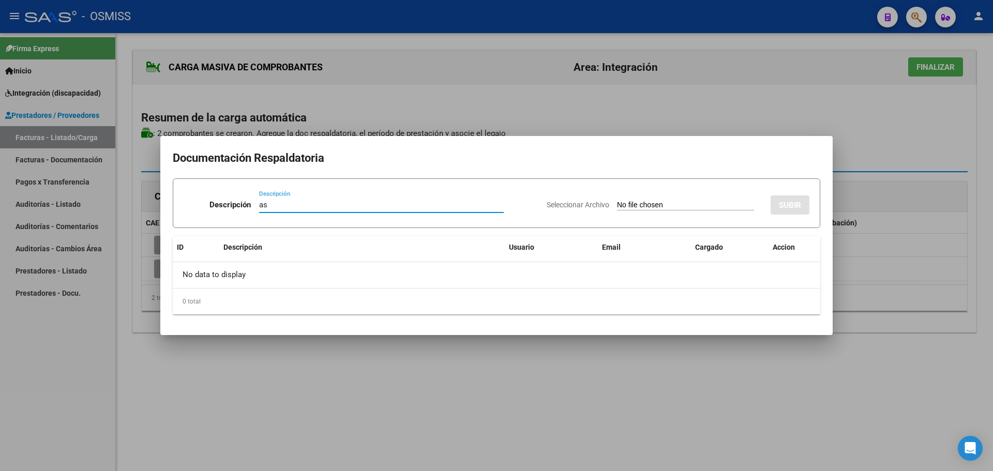
type input "as"
click at [678, 207] on input "Seleccionar Archivo" at bounding box center [685, 206] width 137 height 10
type input "C:\fakepath\9 ASISTENCIA SEPT.pdf"
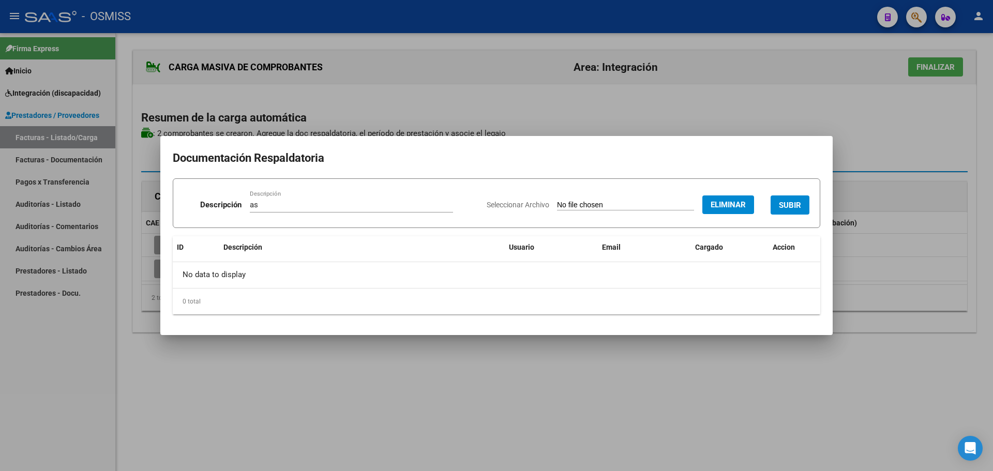
click at [785, 202] on span "SUBIR" at bounding box center [790, 205] width 22 height 9
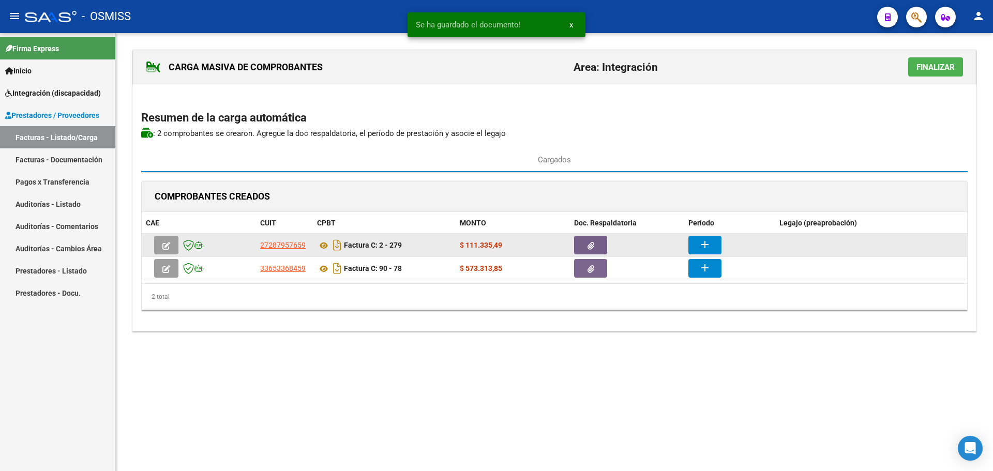
click at [713, 240] on button "add" at bounding box center [705, 245] width 33 height 19
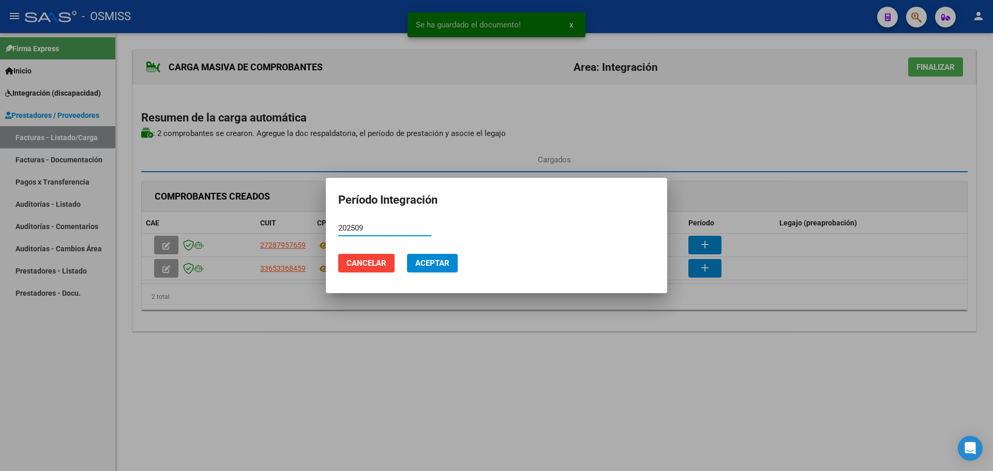
type input "202509"
click at [431, 257] on button "Aceptar" at bounding box center [432, 263] width 51 height 19
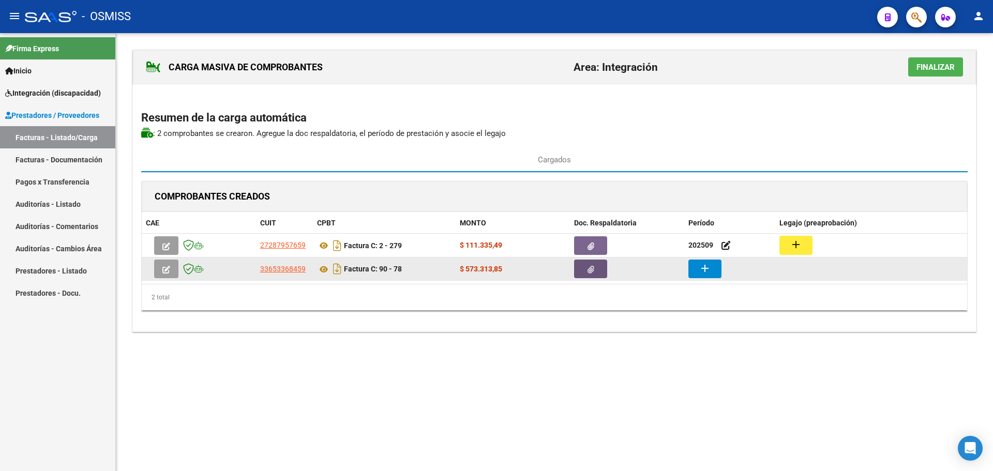
click at [605, 269] on button "button" at bounding box center [590, 269] width 33 height 19
click at [706, 266] on mat-icon "add" at bounding box center [705, 268] width 12 height 12
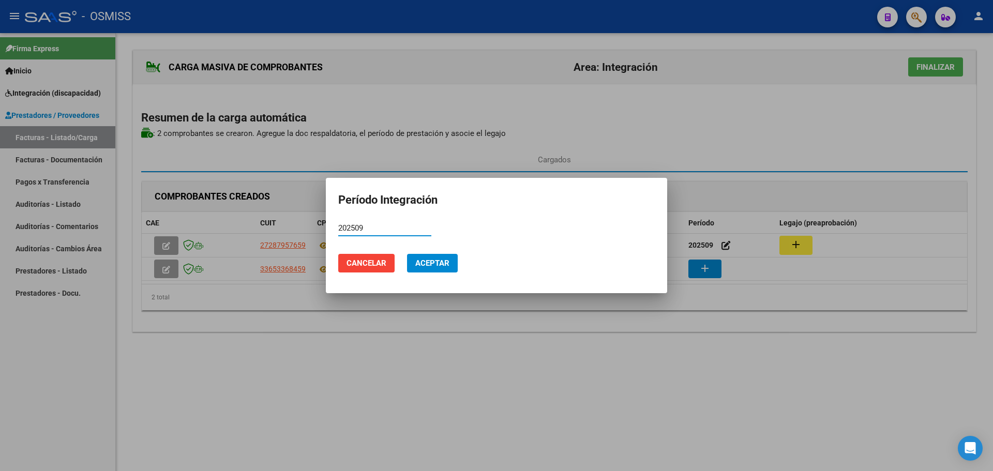
type input "202509"
click at [458, 265] on mat-dialog-actions "Cancelar Aceptar" at bounding box center [496, 263] width 317 height 35
click at [443, 261] on span "Aceptar" at bounding box center [432, 263] width 34 height 9
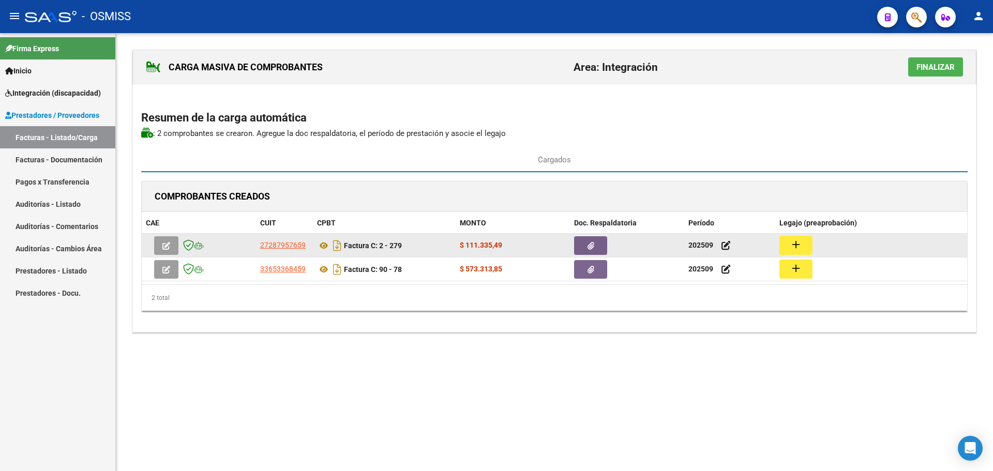
click at [796, 243] on mat-icon "add" at bounding box center [796, 245] width 12 height 12
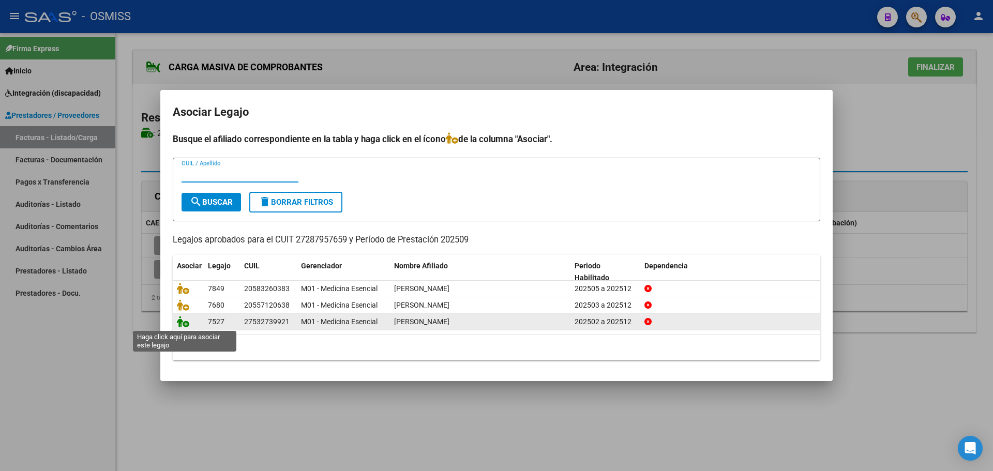
click at [182, 319] on icon at bounding box center [183, 321] width 12 height 11
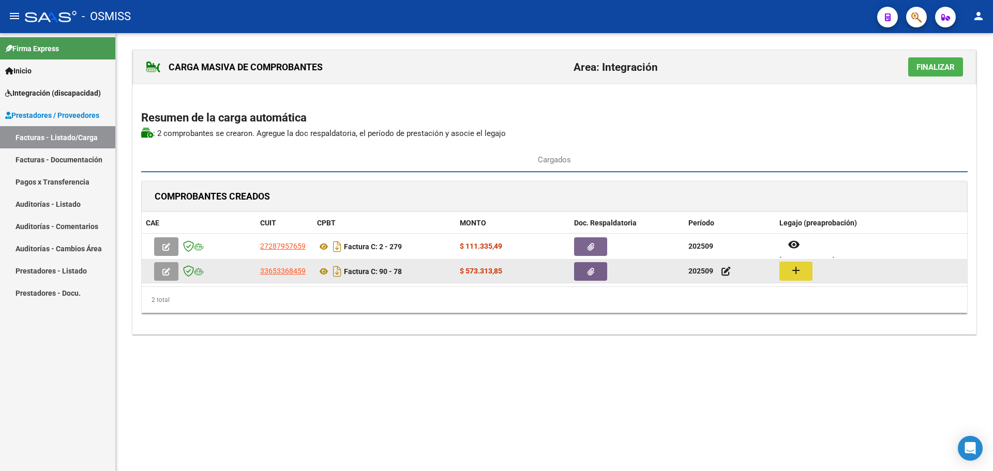
click at [794, 270] on mat-icon "add" at bounding box center [796, 270] width 12 height 12
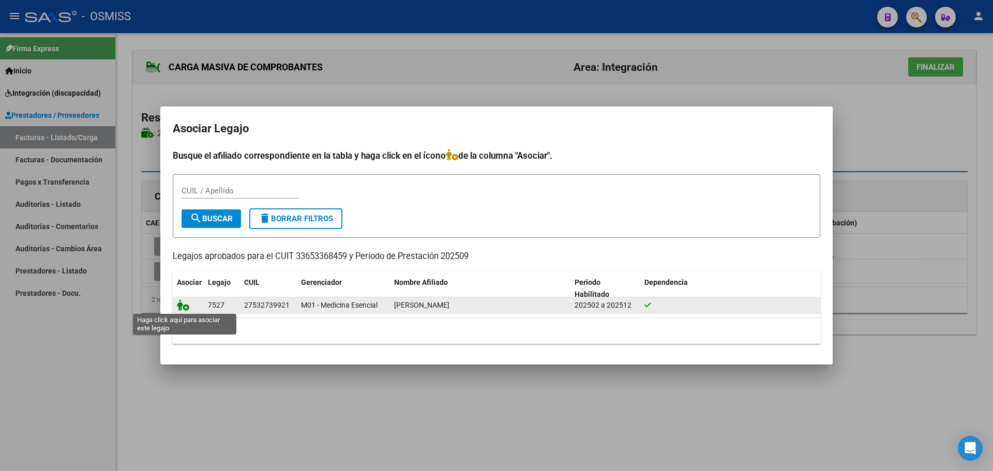
click at [185, 306] on icon at bounding box center [183, 305] width 12 height 11
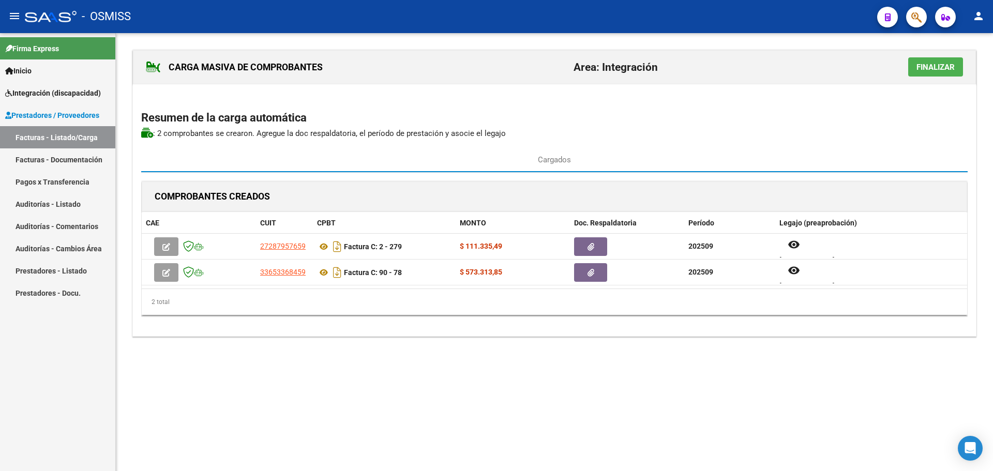
click at [932, 65] on span "Finalizar" at bounding box center [936, 67] width 38 height 9
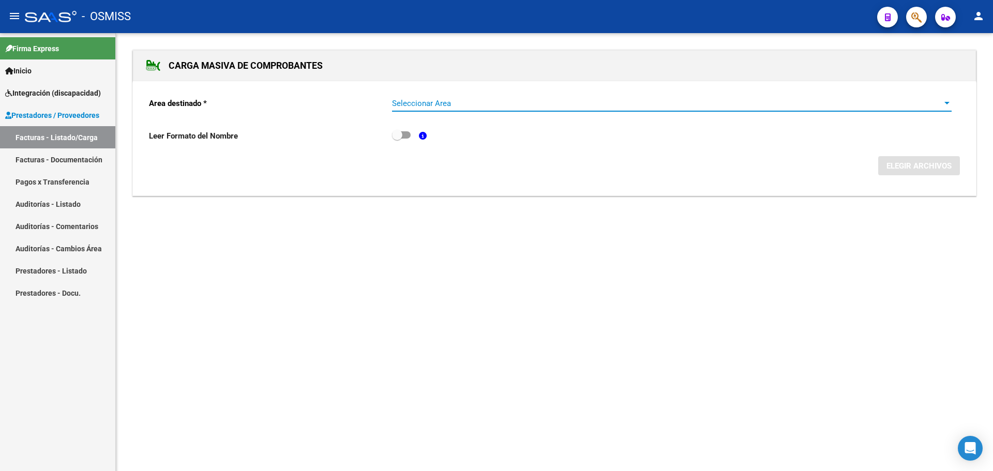
click at [945, 99] on div at bounding box center [947, 103] width 9 height 8
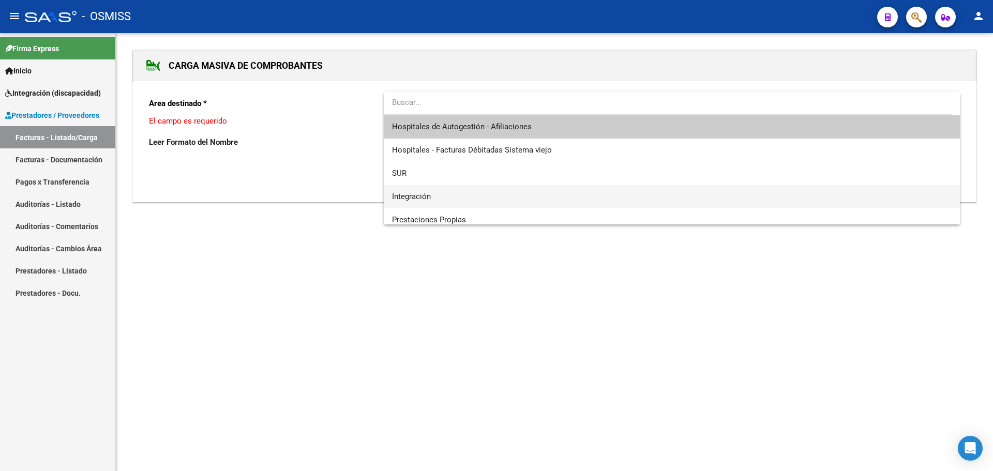
click at [456, 197] on span "Integración" at bounding box center [672, 196] width 560 height 23
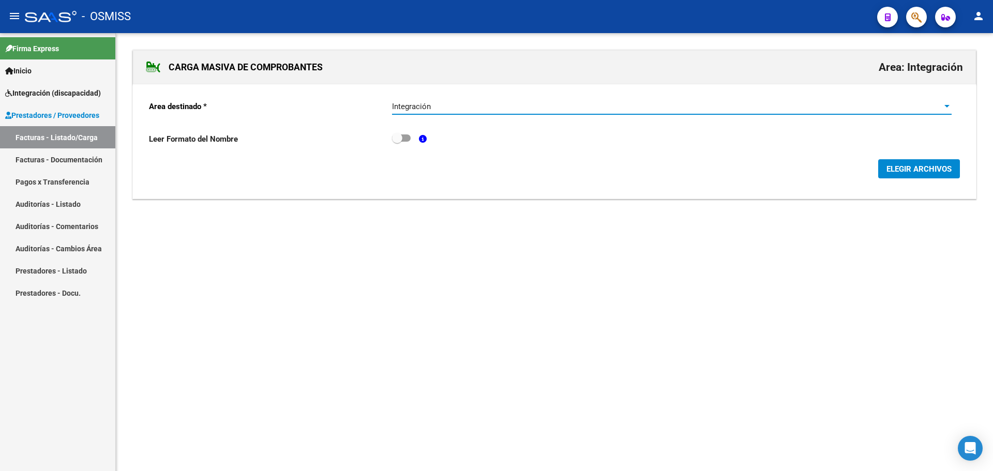
click at [903, 168] on span "ELEGIR ARCHIVOS" at bounding box center [919, 169] width 65 height 9
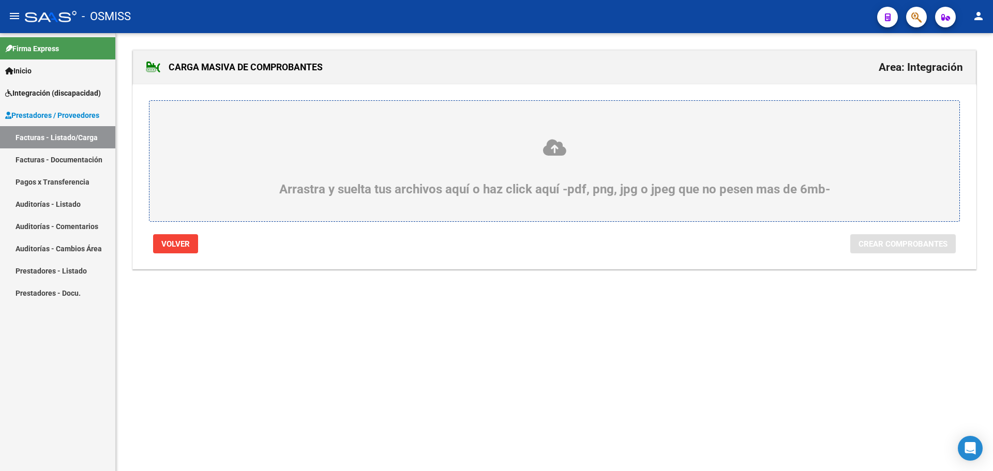
click at [227, 188] on div "Arrastra y suelta tus archivos aquí o haz click aquí -pdf, png, jpg o jpeg que …" at bounding box center [554, 167] width 761 height 58
click at [0, 0] on input "Arrastra y suelta tus archivos aquí o haz click aquí -pdf, png, jpg o jpeg que …" at bounding box center [0, 0] width 0 height 0
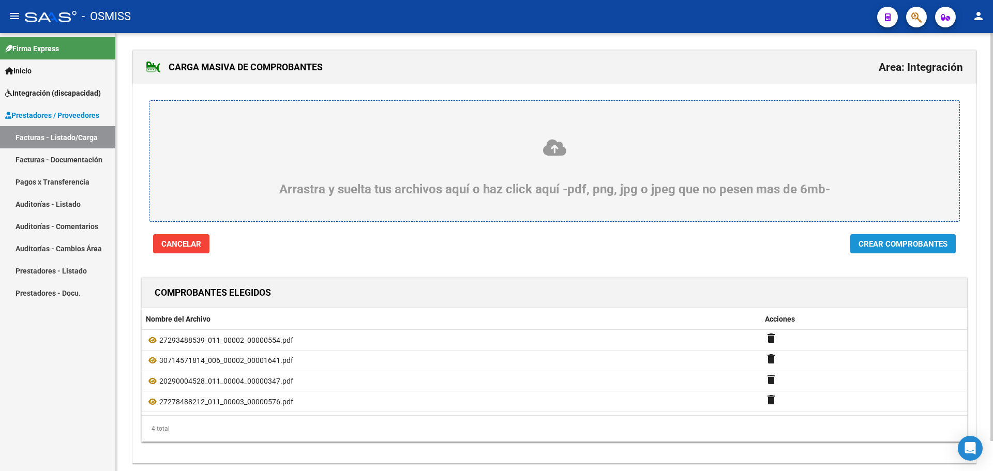
click at [911, 242] on span "Crear Comprobantes" at bounding box center [903, 244] width 89 height 9
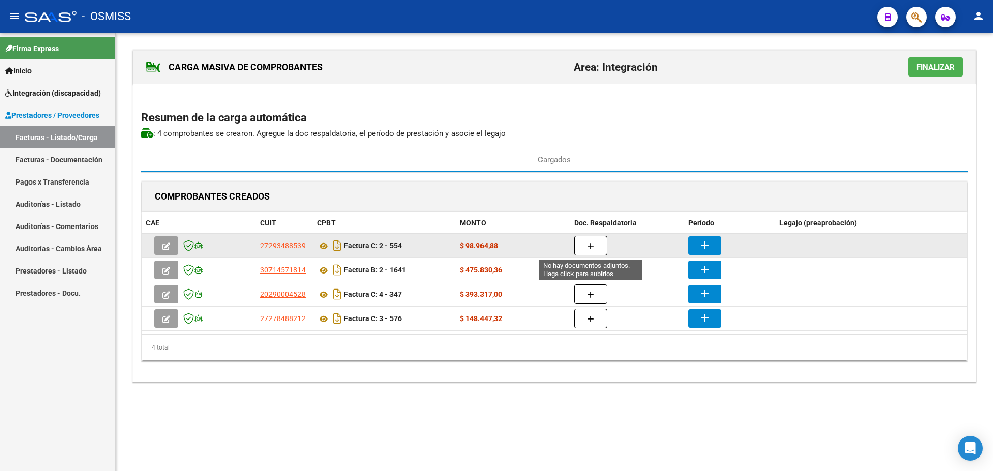
click at [592, 240] on button "button" at bounding box center [590, 246] width 33 height 20
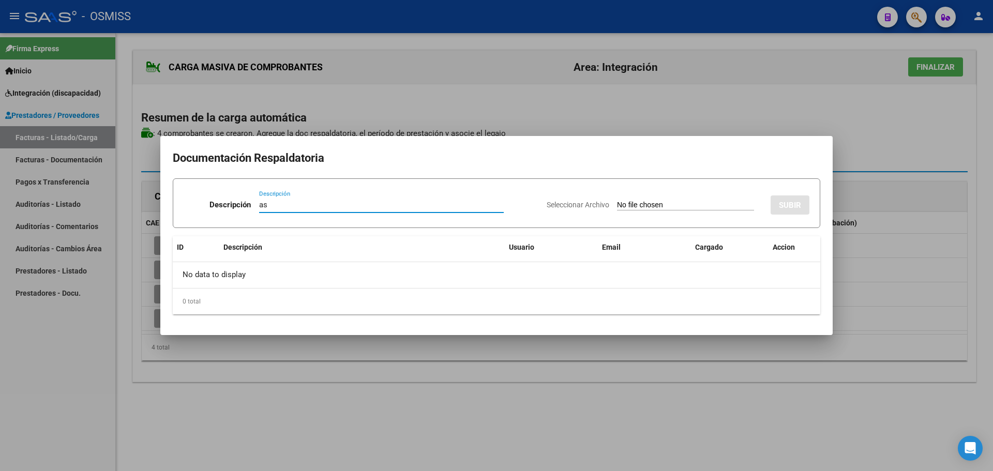
type input "as"
click at [622, 206] on input "Seleccionar Archivo" at bounding box center [685, 206] width 137 height 10
type input "C:\fakepath\ASISTENCIA SEPTIEMBRE.pdf"
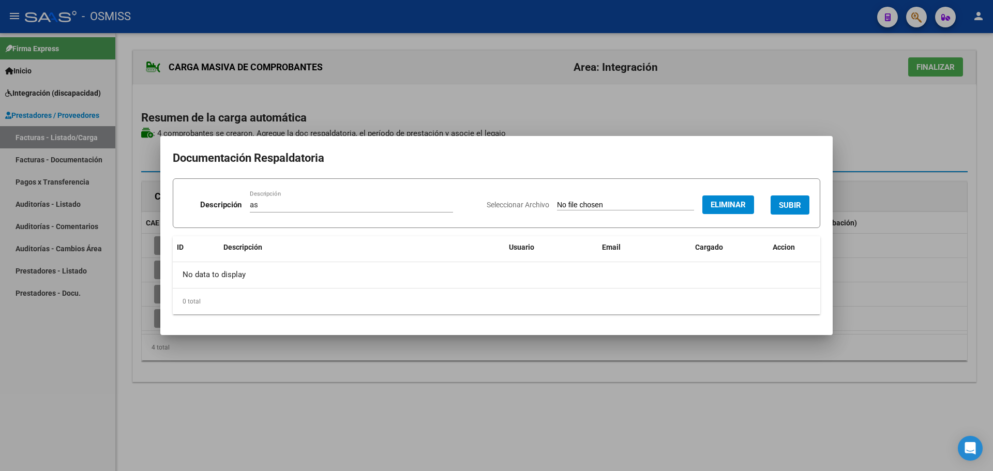
click at [800, 205] on span "SUBIR" at bounding box center [790, 205] width 22 height 9
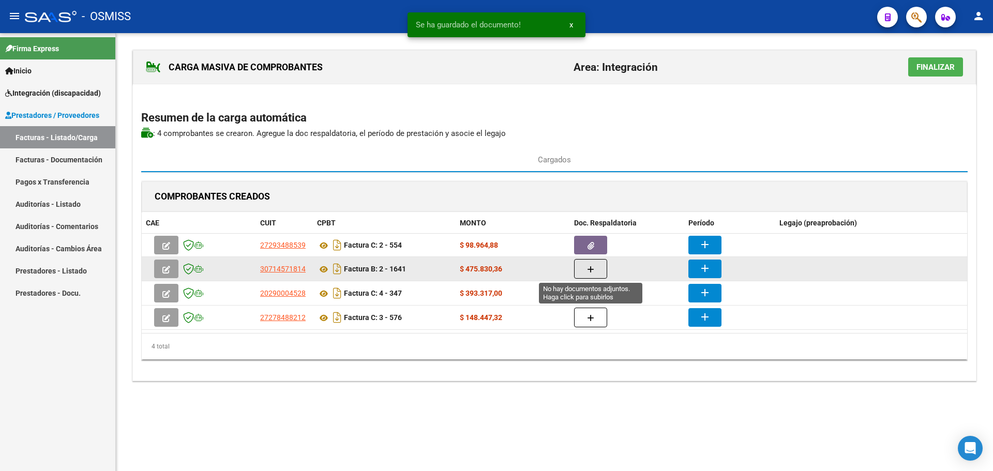
click at [587, 269] on button "button" at bounding box center [590, 269] width 33 height 20
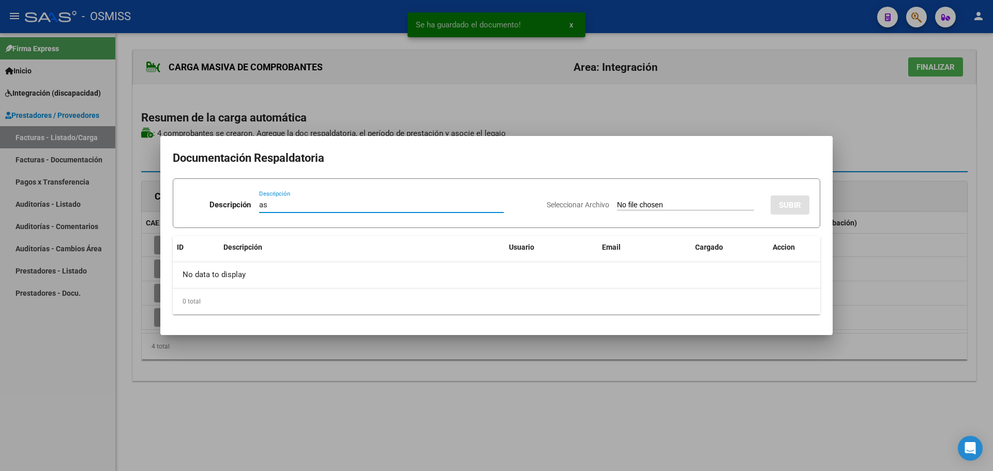
type input "as"
click at [675, 205] on input "Seleccionar Archivo" at bounding box center [685, 206] width 137 height 10
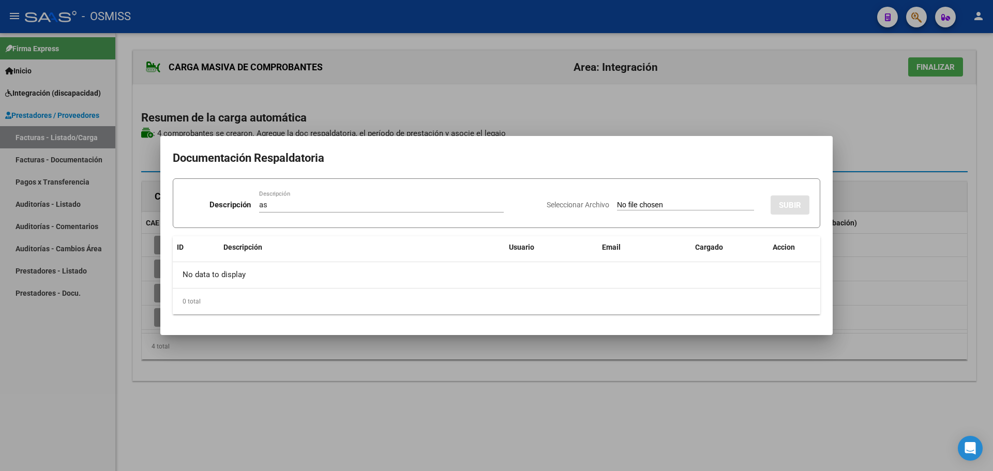
type input "C:\fakepath\ASISTENCIA SEPTIEMBRE.pdf"
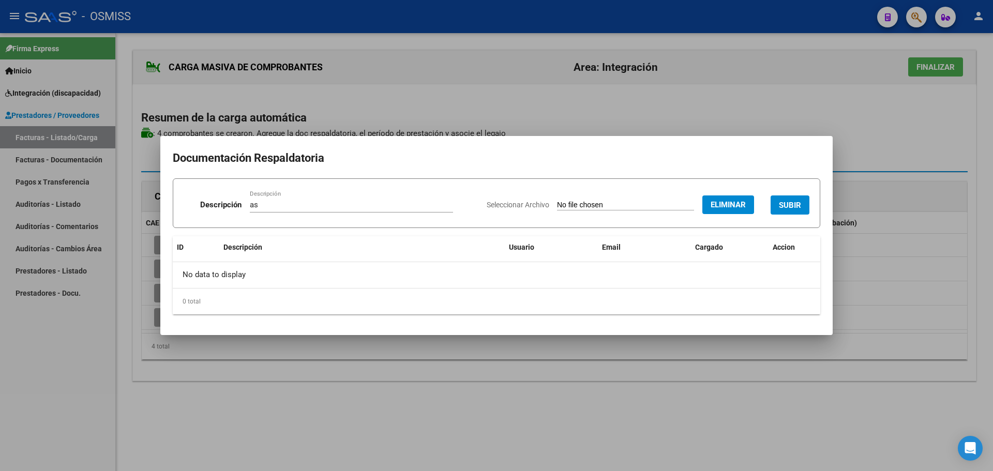
click at [799, 208] on span "SUBIR" at bounding box center [790, 205] width 22 height 9
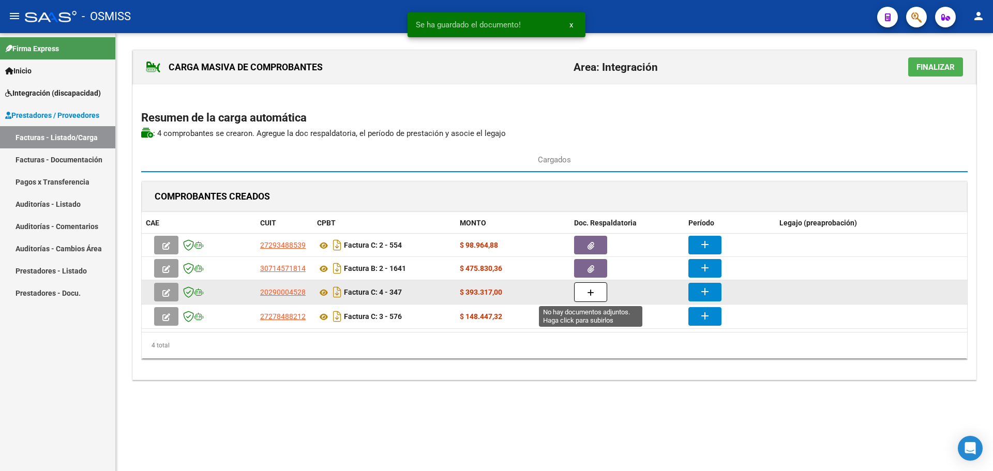
click at [585, 296] on button "button" at bounding box center [590, 292] width 33 height 20
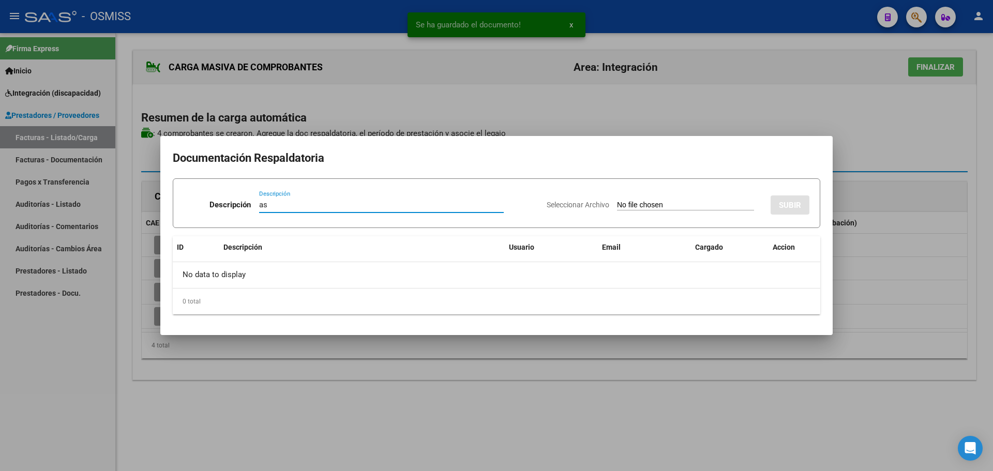
type input "as"
click at [669, 210] on input "Seleccionar Archivo" at bounding box center [685, 206] width 137 height 10
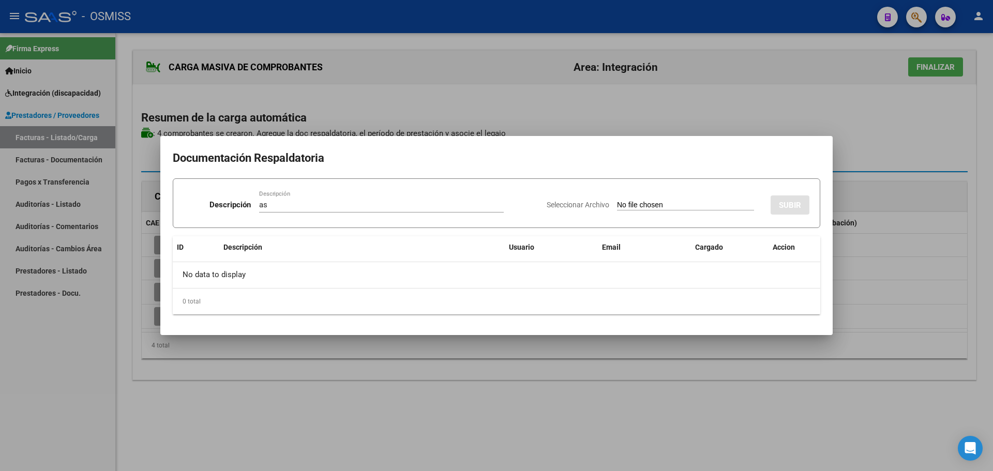
type input "C:\fakepath\Asistencias Septiembre.pdf"
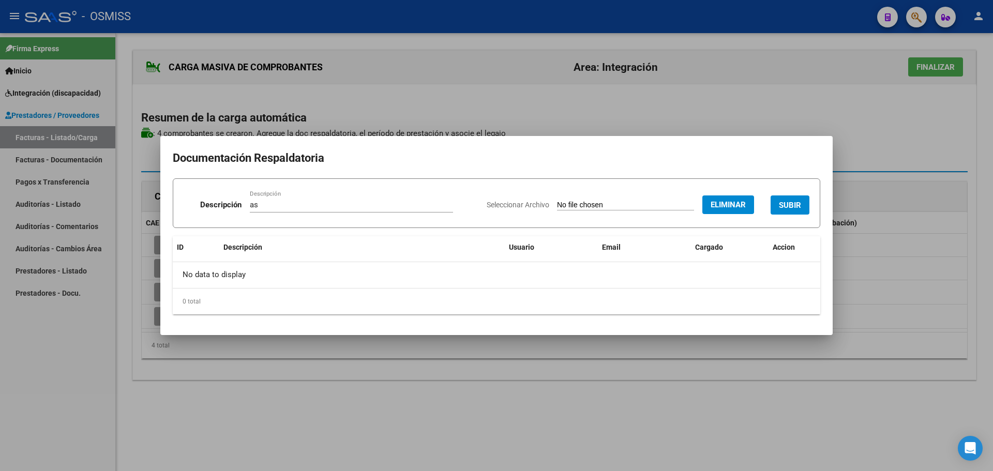
click at [790, 207] on span "SUBIR" at bounding box center [790, 205] width 22 height 9
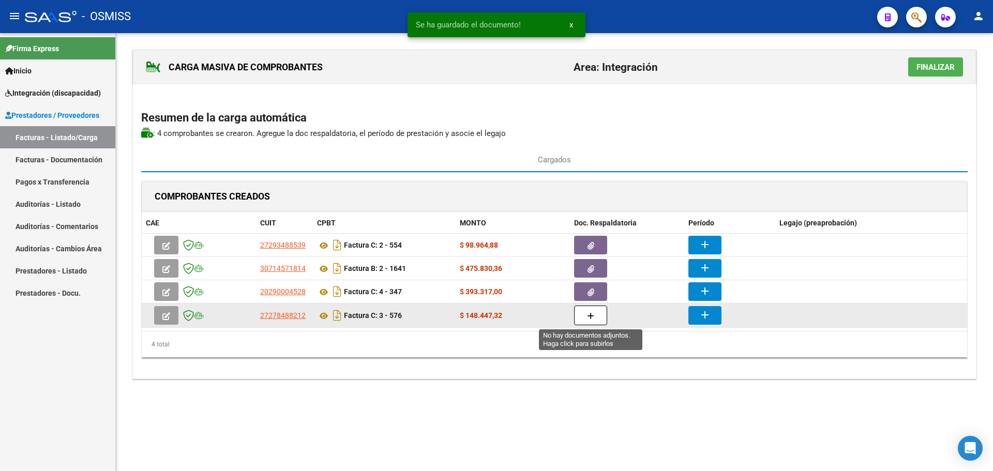
click at [589, 314] on icon "button" at bounding box center [590, 316] width 7 height 8
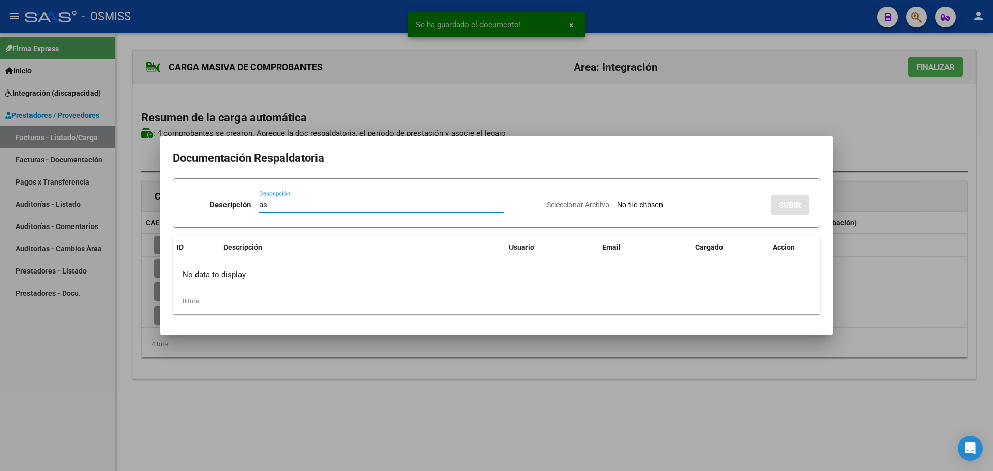
type input "as"
click at [644, 204] on input "Seleccionar Archivo" at bounding box center [685, 206] width 137 height 10
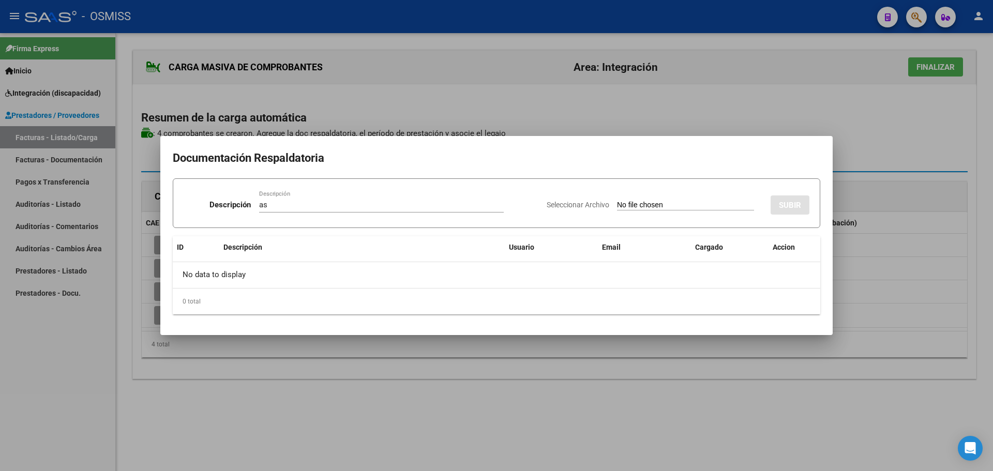
type input "C:\fakepath\ASISTENCIA SEPTIEMBRE.pdf"
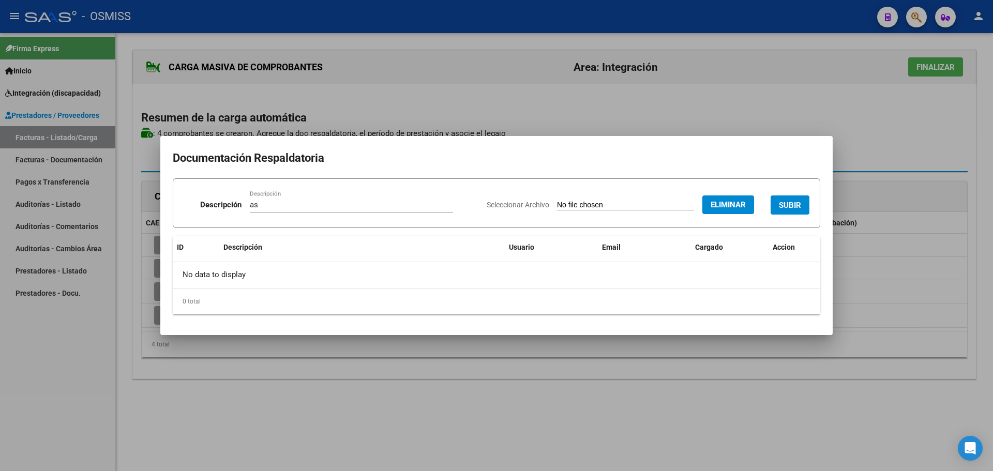
click at [788, 207] on span "SUBIR" at bounding box center [790, 205] width 22 height 9
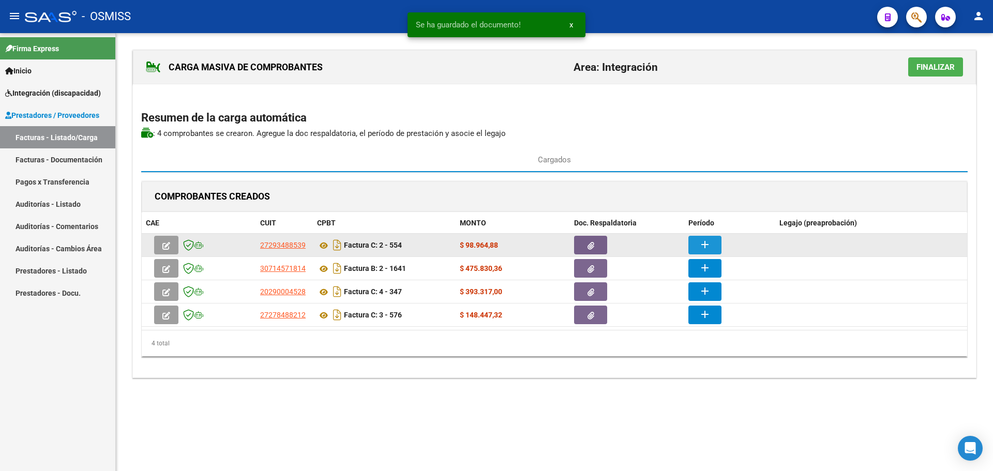
click at [702, 244] on mat-icon "add" at bounding box center [705, 245] width 12 height 12
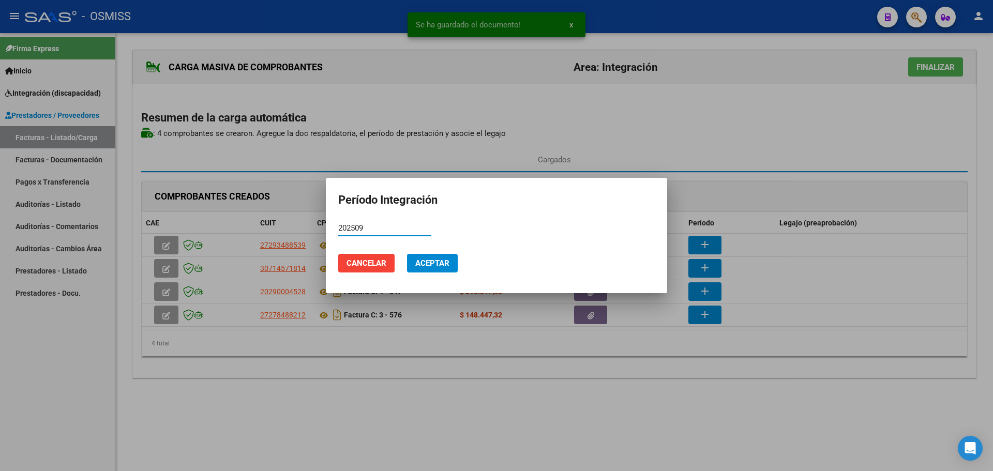
type input "202509"
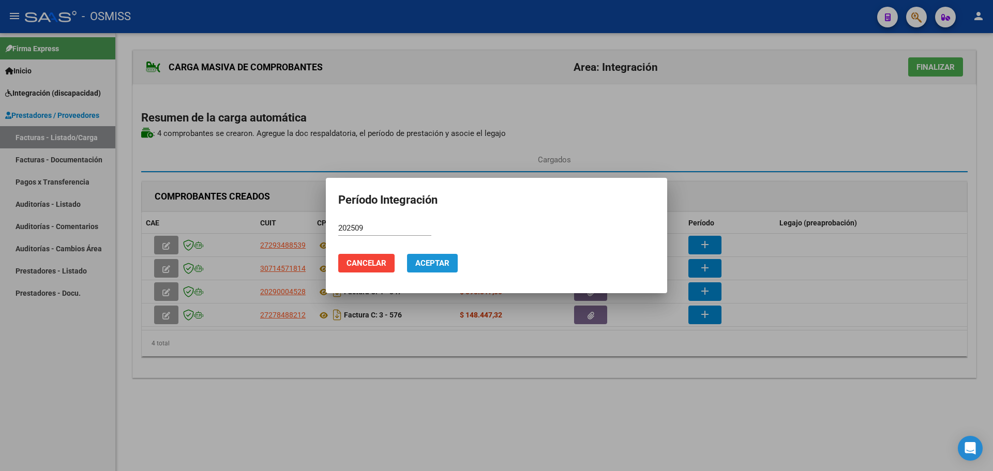
click at [438, 265] on span "Aceptar" at bounding box center [432, 263] width 34 height 9
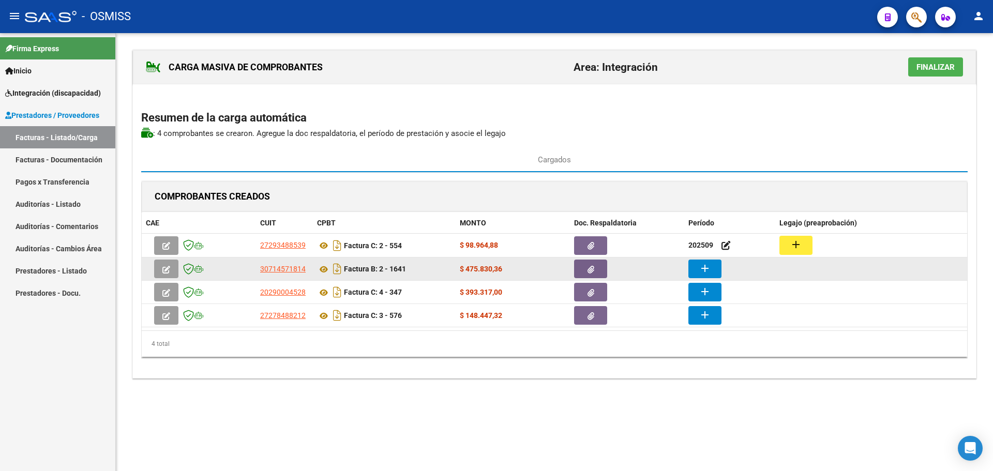
click at [708, 269] on mat-icon "add" at bounding box center [705, 268] width 12 height 12
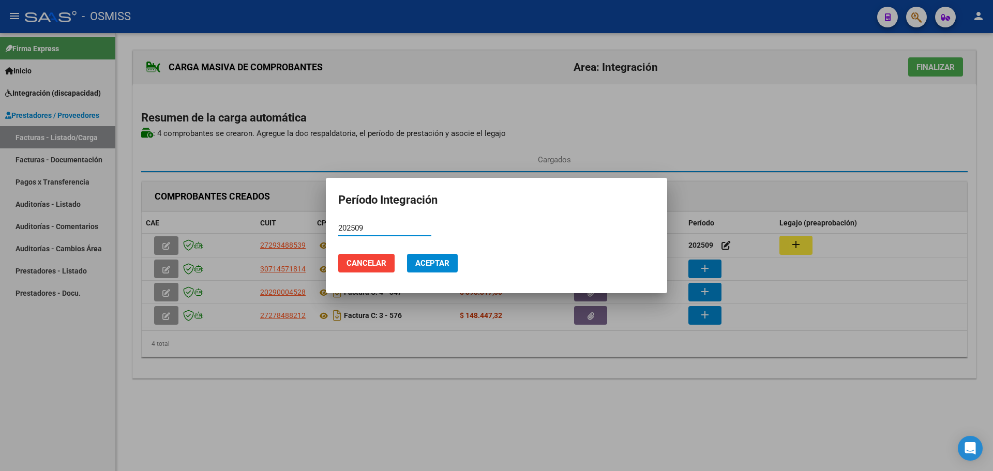
type input "202509"
click at [438, 261] on span "Aceptar" at bounding box center [432, 263] width 34 height 9
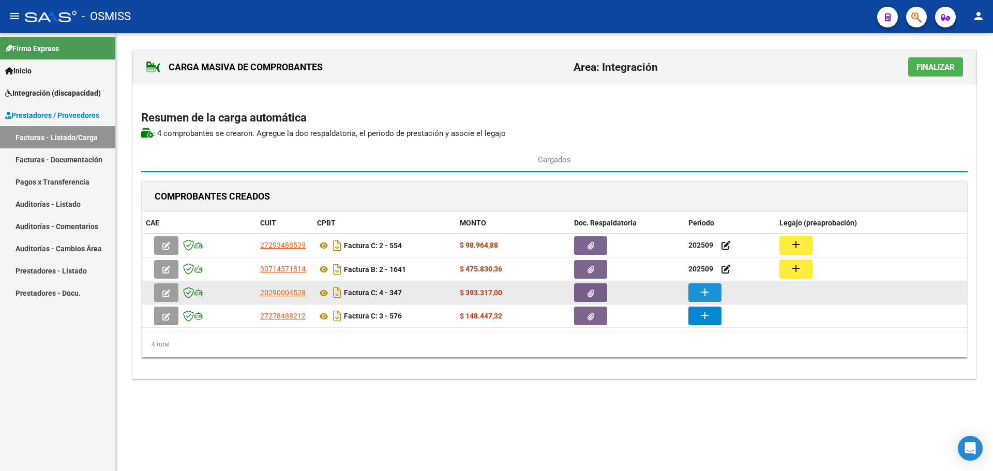
click at [713, 296] on button "add" at bounding box center [705, 293] width 33 height 19
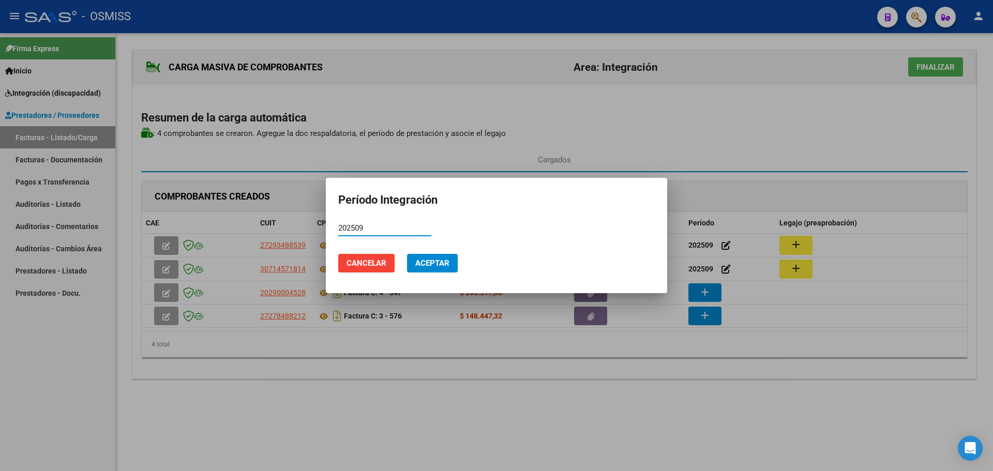
type input "202509"
click at [442, 267] on span "Aceptar" at bounding box center [432, 263] width 34 height 9
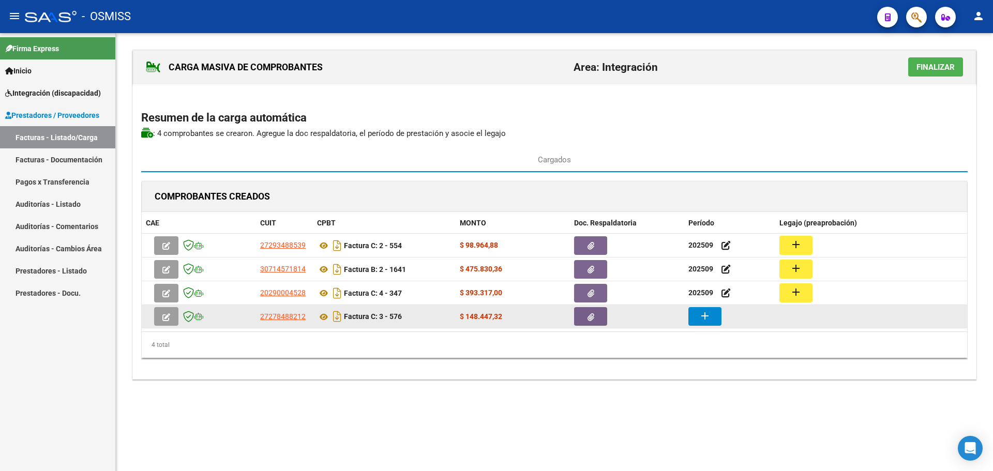
click at [697, 316] on button "add" at bounding box center [705, 316] width 33 height 19
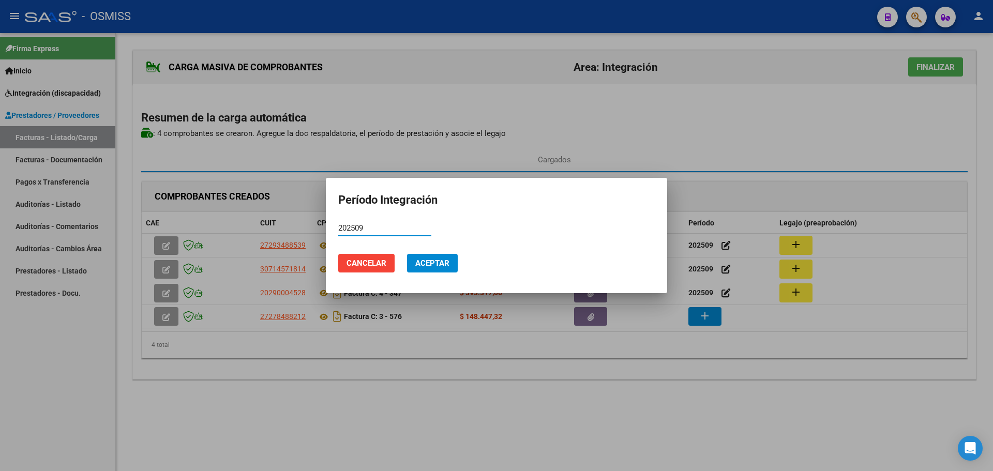
type input "202509"
click at [430, 263] on span "Aceptar" at bounding box center [432, 263] width 34 height 9
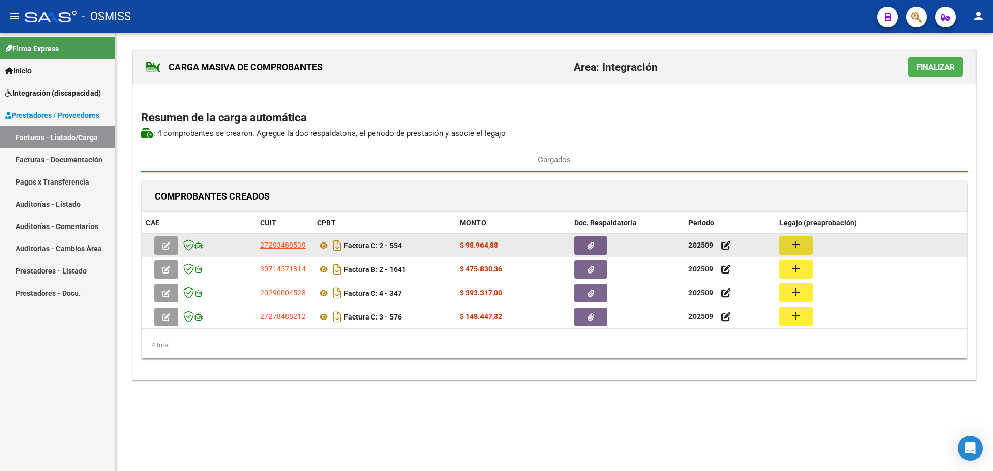
click at [796, 245] on mat-icon "add" at bounding box center [796, 245] width 12 height 12
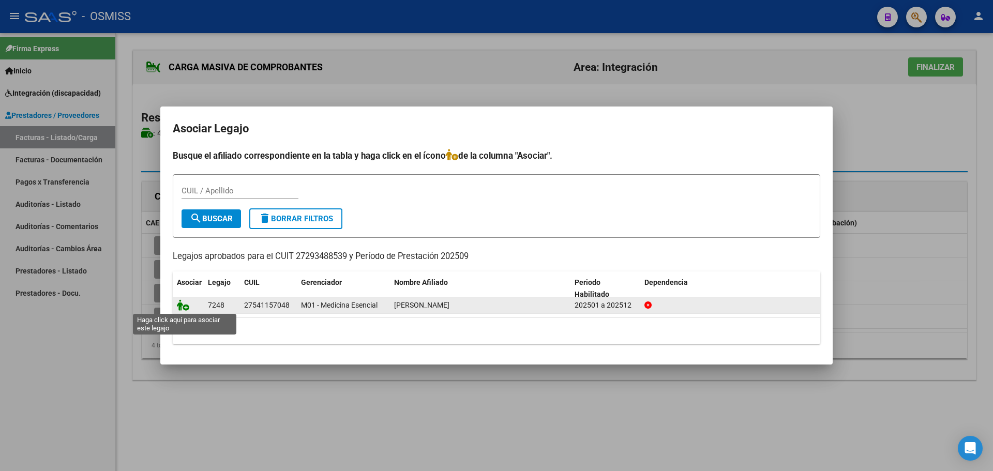
click at [182, 304] on icon at bounding box center [183, 305] width 12 height 11
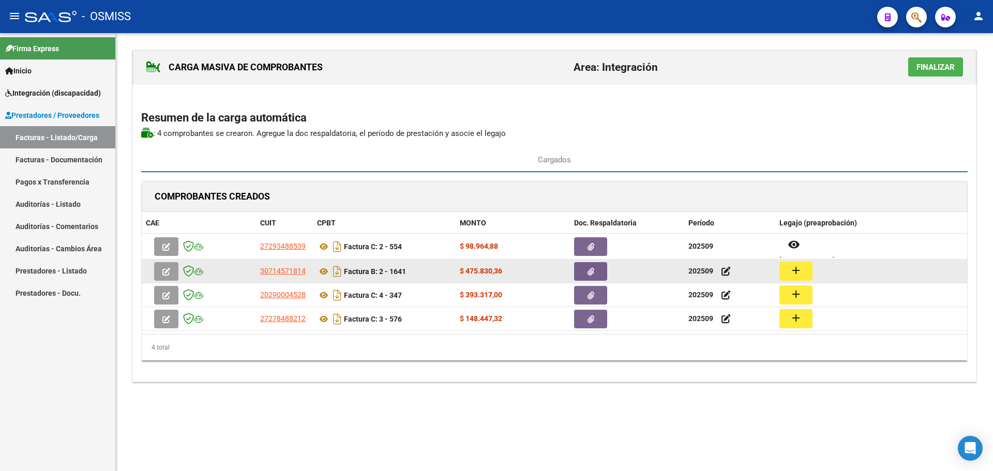
click at [798, 271] on mat-icon "add" at bounding box center [796, 270] width 12 height 12
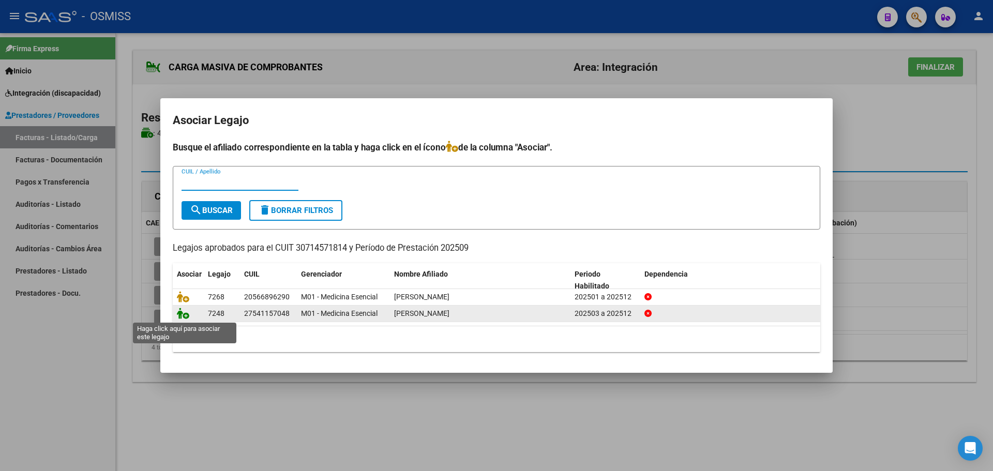
click at [188, 313] on icon at bounding box center [183, 313] width 12 height 11
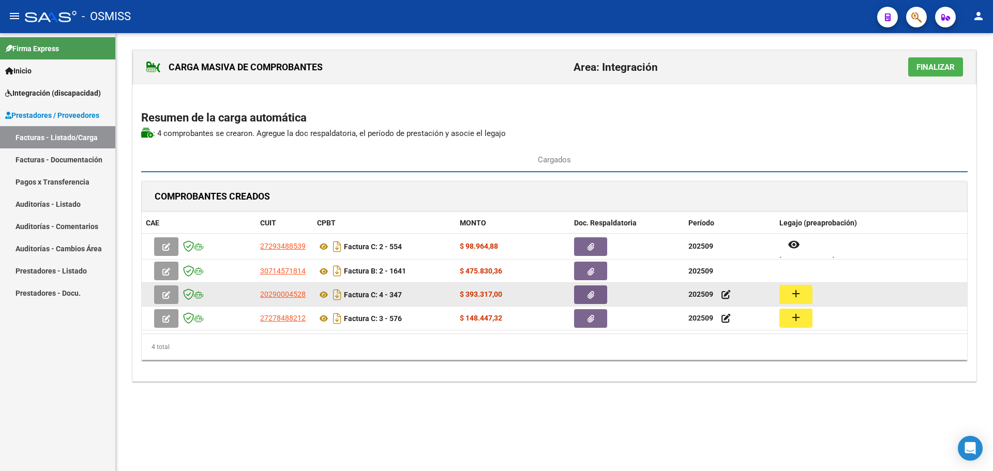
click at [791, 299] on mat-icon "add" at bounding box center [796, 294] width 12 height 12
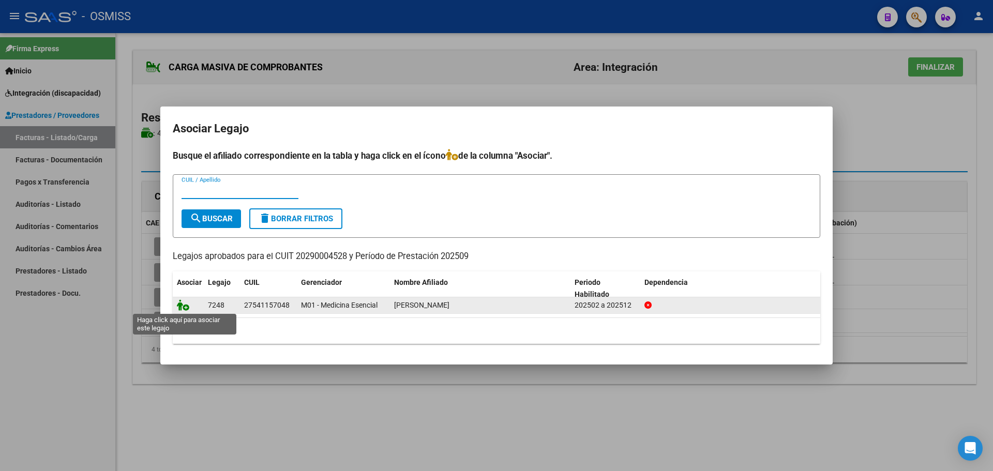
click at [181, 304] on icon at bounding box center [183, 305] width 12 height 11
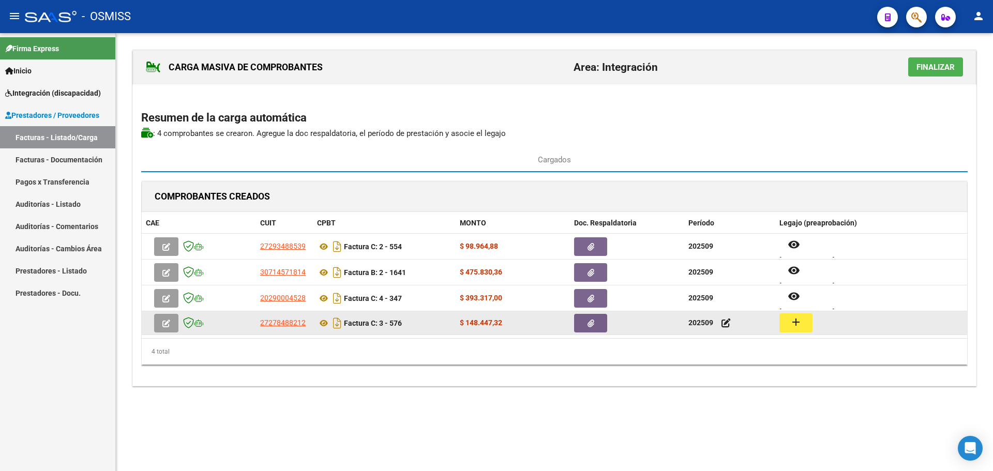
click at [794, 319] on mat-icon "add" at bounding box center [796, 322] width 12 height 12
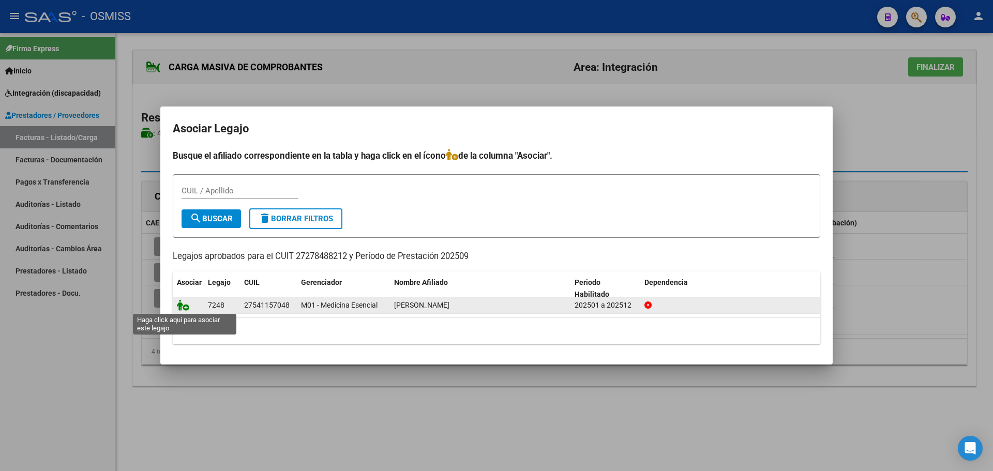
click at [182, 304] on icon at bounding box center [183, 305] width 12 height 11
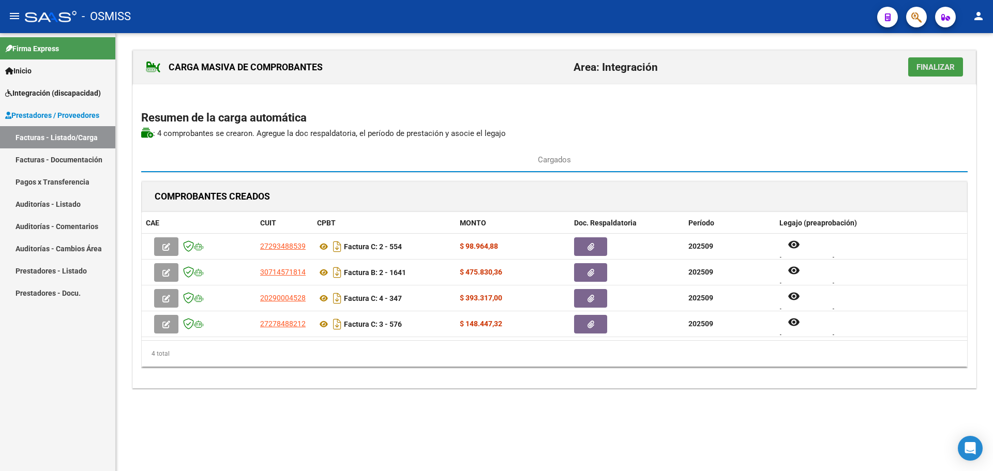
click at [937, 67] on span "Finalizar" at bounding box center [936, 67] width 38 height 9
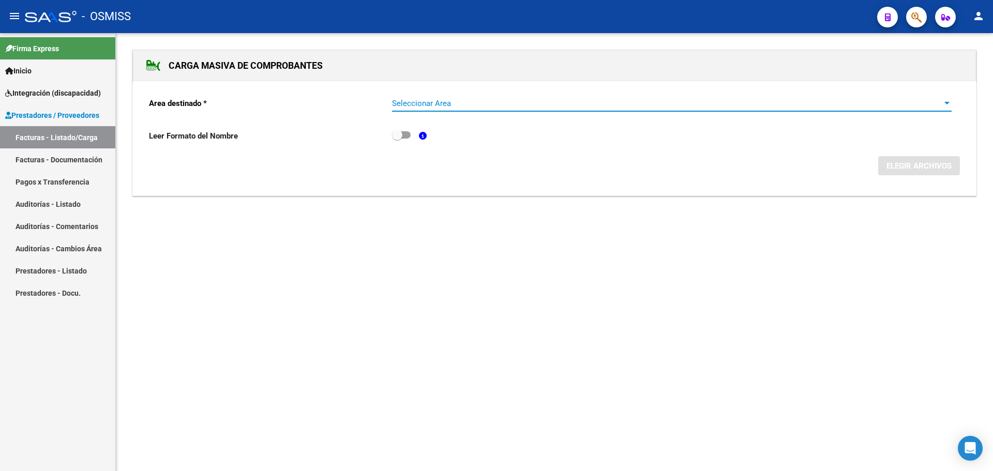
click at [948, 100] on div at bounding box center [947, 103] width 9 height 8
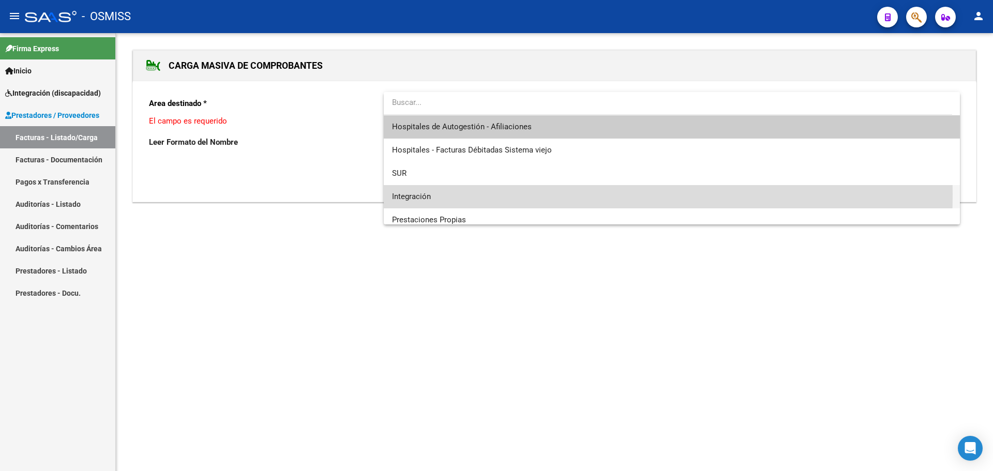
click at [488, 195] on span "Integración" at bounding box center [672, 196] width 560 height 23
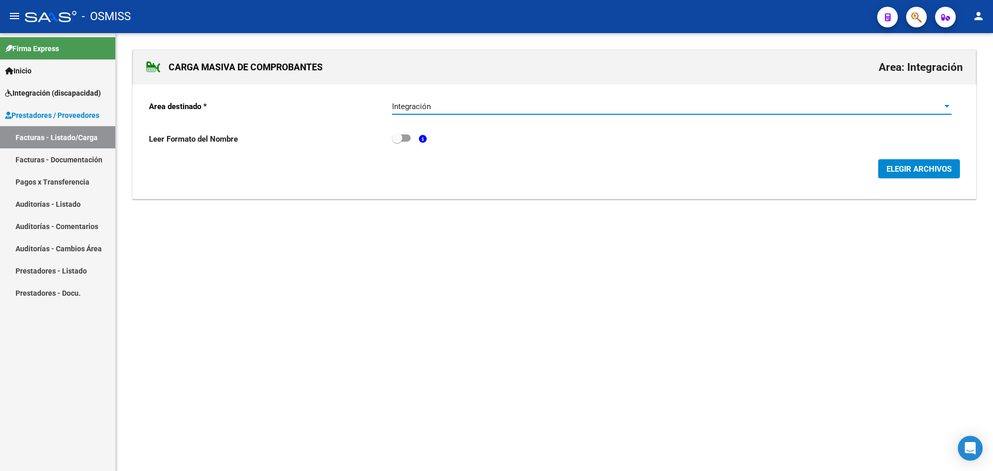
click at [920, 169] on span "ELEGIR ARCHIVOS" at bounding box center [919, 169] width 65 height 9
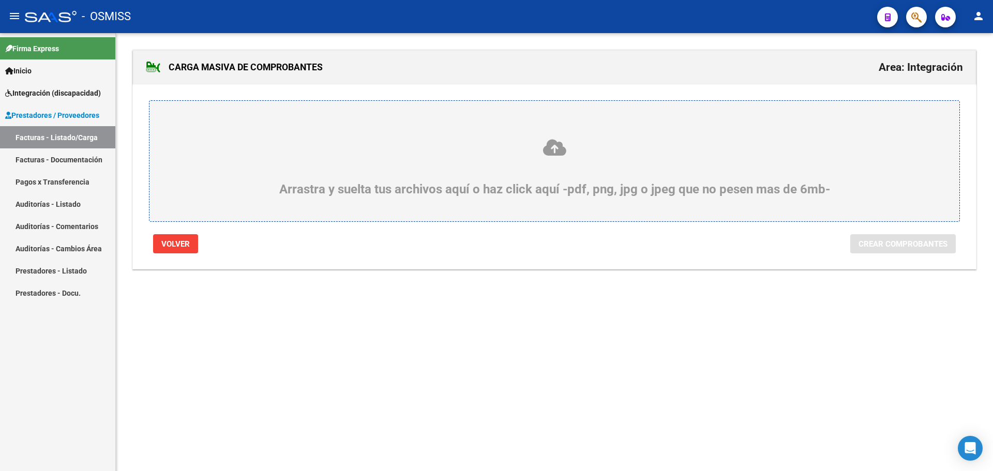
click at [263, 177] on div "Arrastra y suelta tus archivos aquí o haz click aquí -pdf, png, jpg o jpeg que …" at bounding box center [554, 167] width 761 height 58
click at [0, 0] on input "Arrastra y suelta tus archivos aquí o haz click aquí -pdf, png, jpg o jpeg que …" at bounding box center [0, 0] width 0 height 0
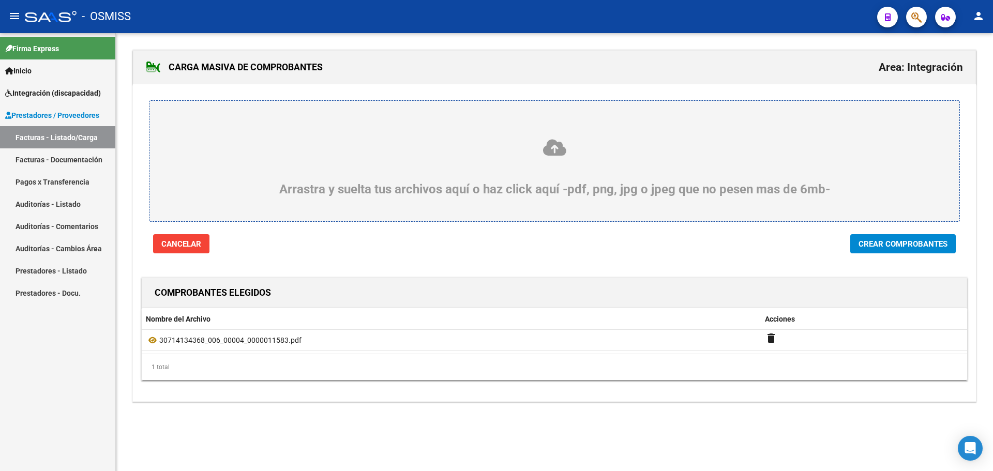
click at [889, 247] on span "Crear Comprobantes" at bounding box center [903, 244] width 89 height 9
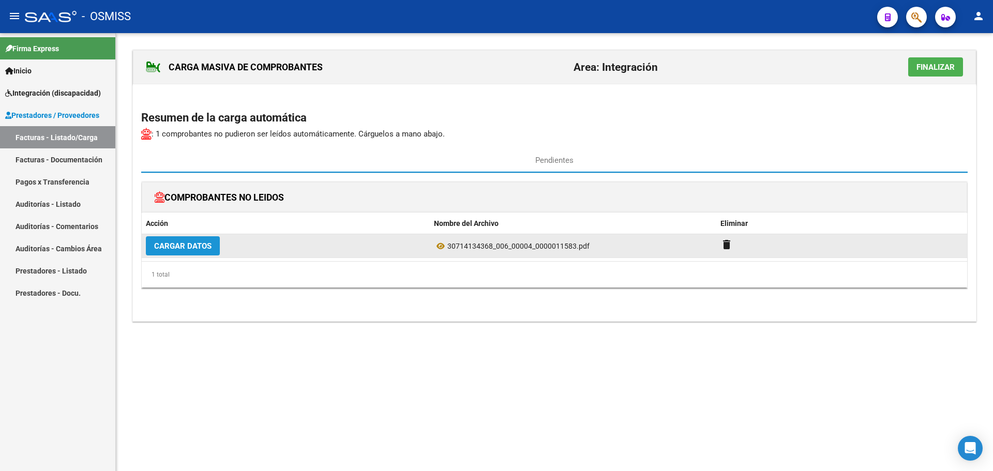
click at [192, 246] on span "Cargar Datos" at bounding box center [182, 246] width 57 height 9
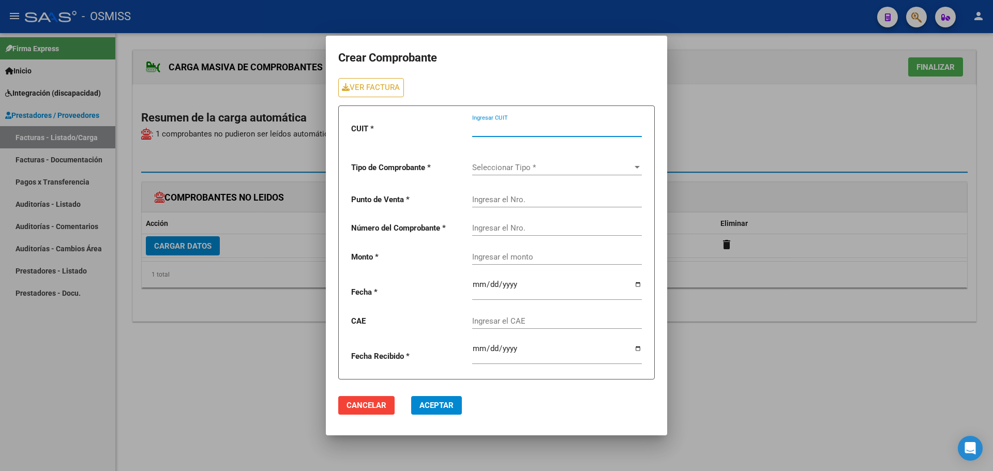
click at [528, 129] on input "Ingresar CUIT" at bounding box center [557, 128] width 170 height 9
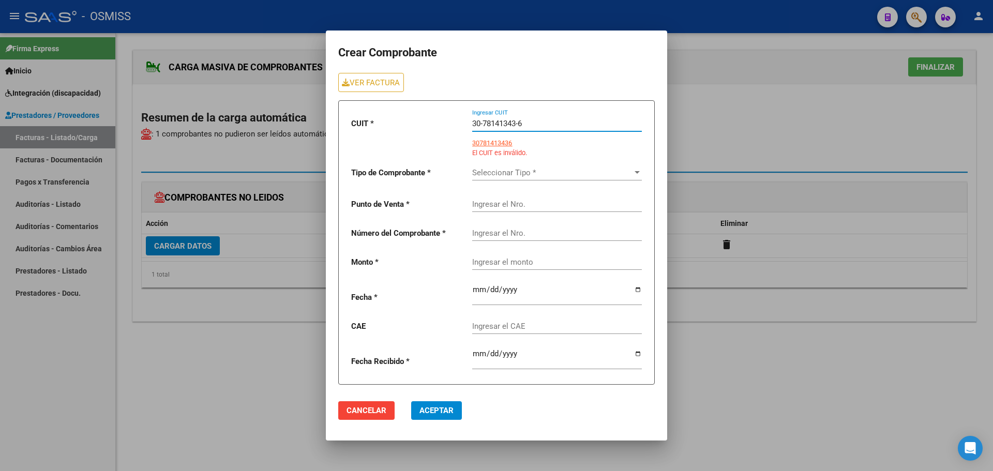
drag, startPoint x: 536, startPoint y: 120, endPoint x: 360, endPoint y: 120, distance: 176.4
click at [360, 120] on div "CUIT * 30-78141343-6 Ingresar CUIT 30781413436 El CUIT es inválido. Tipo de Com…" at bounding box center [496, 242] width 317 height 284
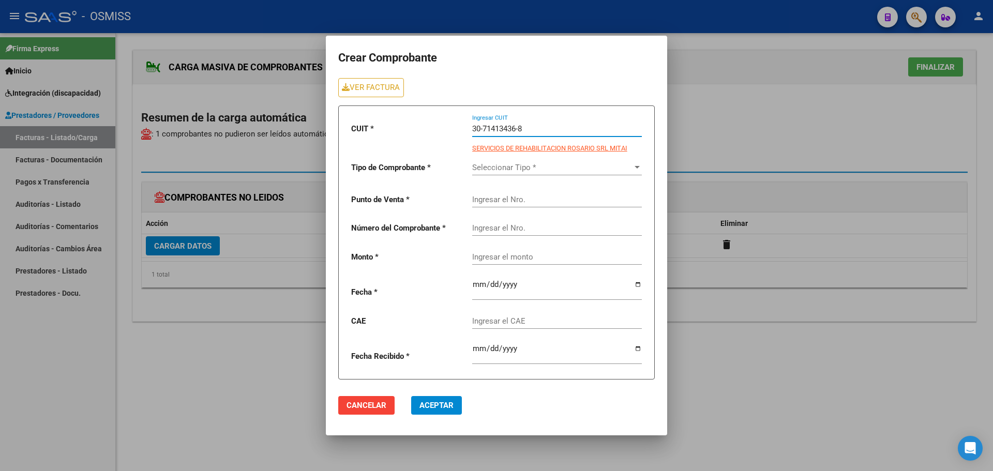
type input "30-71413436-8"
click at [496, 163] on span "Seleccionar Tipo *" at bounding box center [552, 167] width 160 height 9
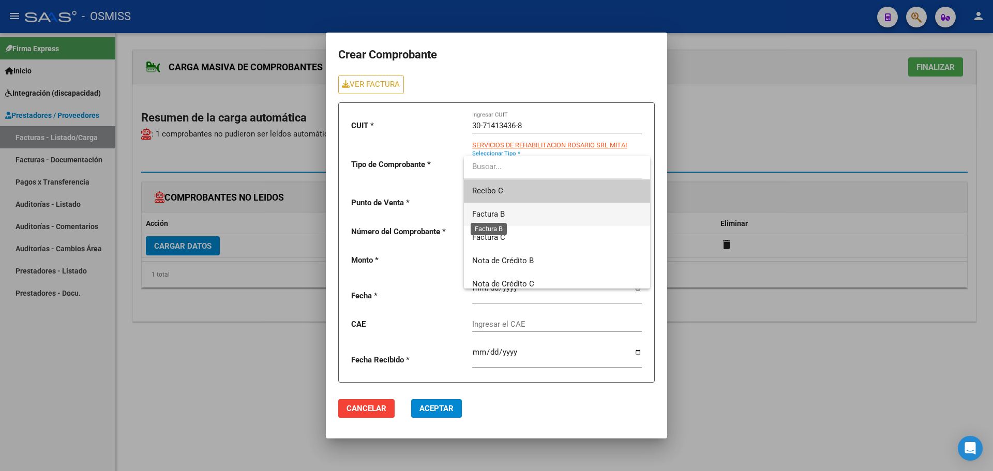
click at [496, 212] on span "Factura B" at bounding box center [488, 214] width 33 height 9
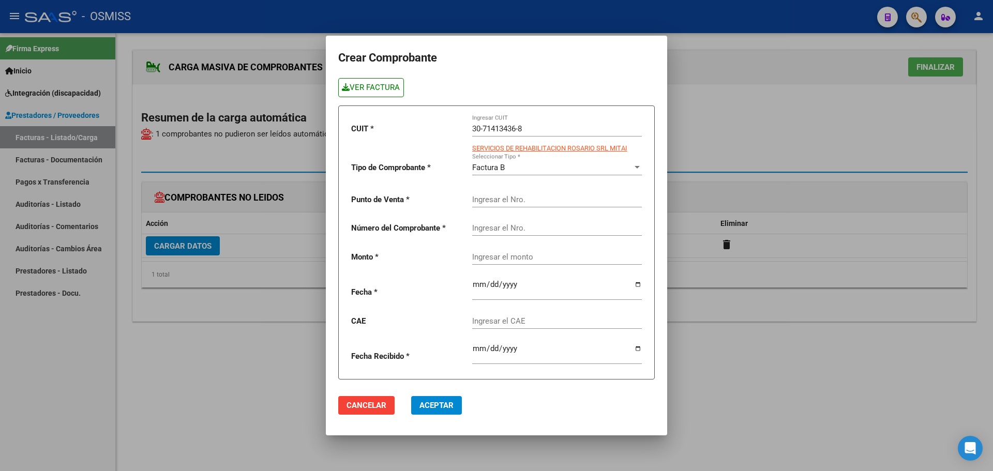
click at [377, 87] on link "VER FACTURA" at bounding box center [371, 87] width 66 height 19
click at [489, 203] on input "Ingresar el Nro." at bounding box center [557, 199] width 170 height 9
click at [504, 230] on input "Ingresar el Nro." at bounding box center [557, 228] width 170 height 9
click at [537, 263] on div "Ingresar el monto" at bounding box center [557, 259] width 170 height 32
click at [535, 252] on input "Ingresar el monto" at bounding box center [557, 256] width 170 height 9
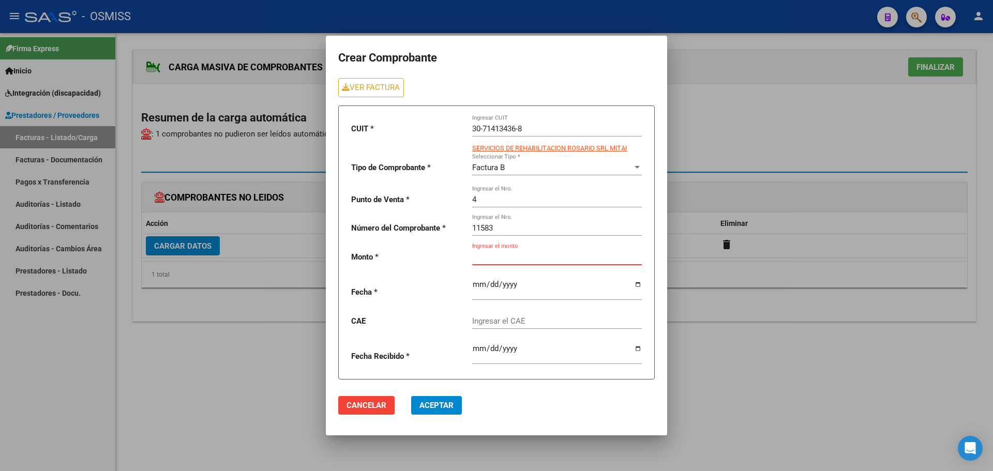
paste input "435376.56"
click at [638, 284] on input "date" at bounding box center [557, 288] width 170 height 17
paste input "75408365170120"
click at [436, 404] on span "Aceptar" at bounding box center [437, 405] width 34 height 9
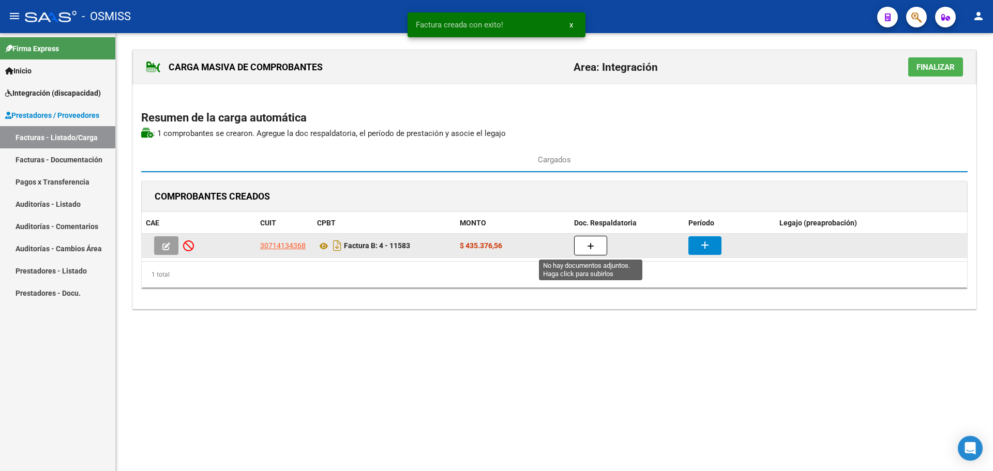
click at [596, 246] on button "button" at bounding box center [590, 246] width 33 height 20
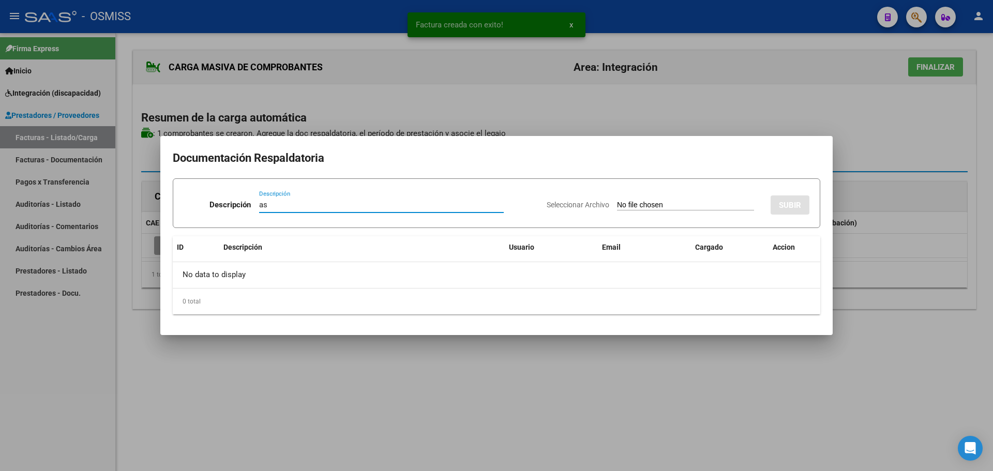
click at [633, 205] on input "Seleccionar Archivo" at bounding box center [685, 206] width 137 height 10
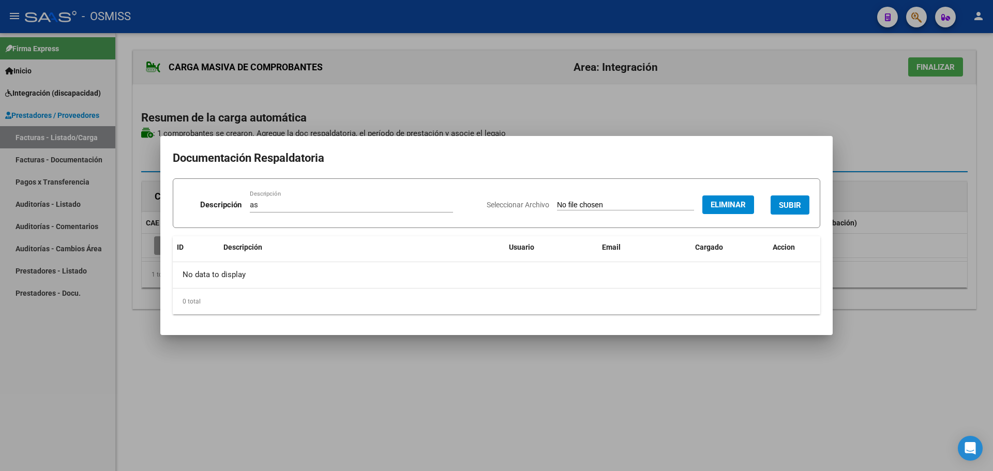
click at [793, 208] on span "SUBIR" at bounding box center [790, 205] width 22 height 9
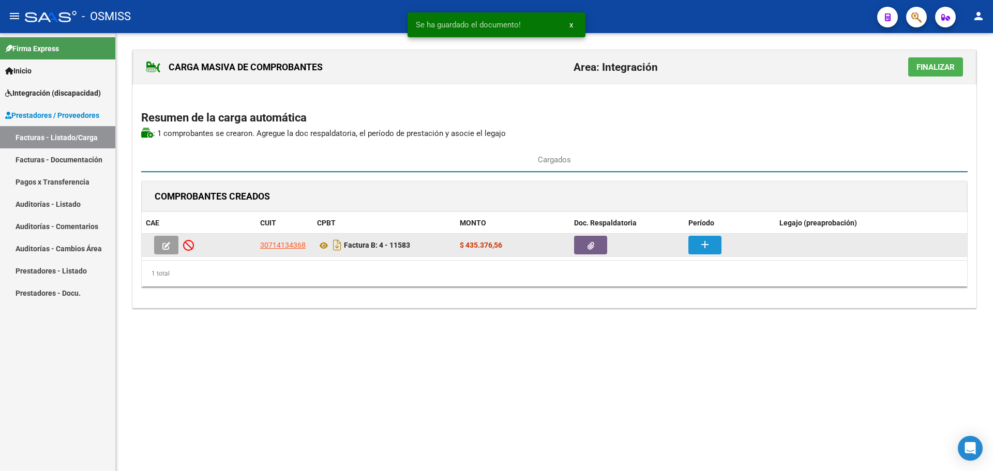
click at [707, 244] on mat-icon "add" at bounding box center [705, 245] width 12 height 12
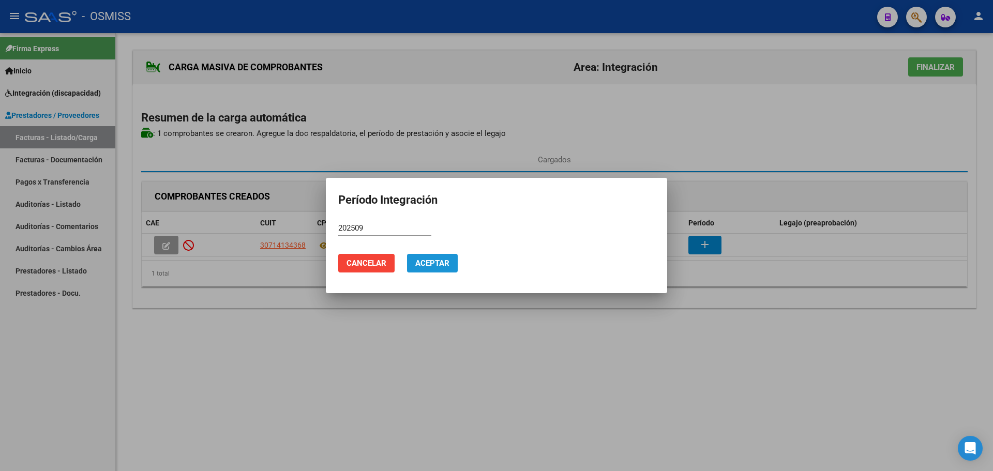
click at [452, 267] on button "Aceptar" at bounding box center [432, 263] width 51 height 19
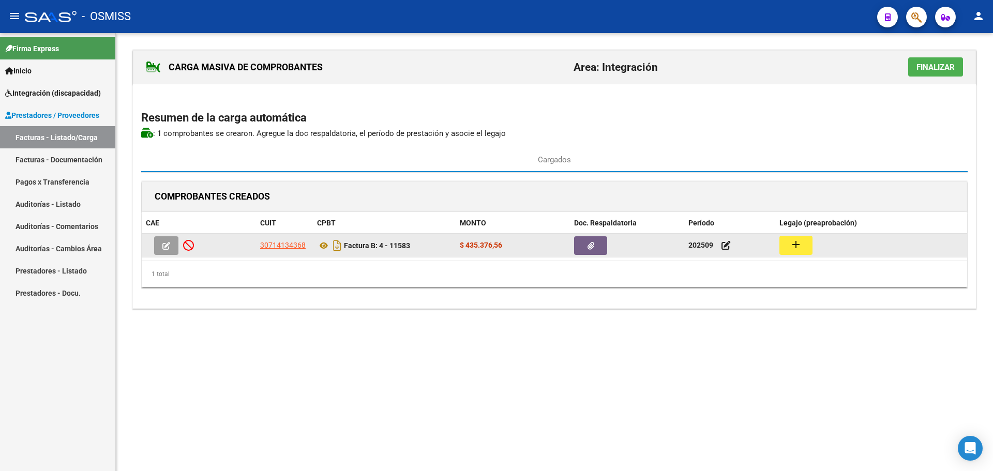
click at [791, 253] on button "add" at bounding box center [796, 245] width 33 height 19
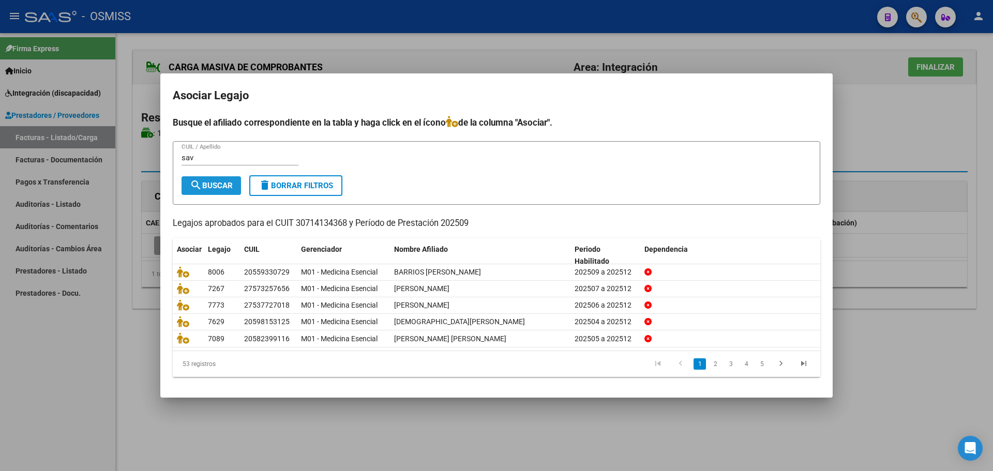
click at [216, 179] on button "search Buscar" at bounding box center [211, 185] width 59 height 19
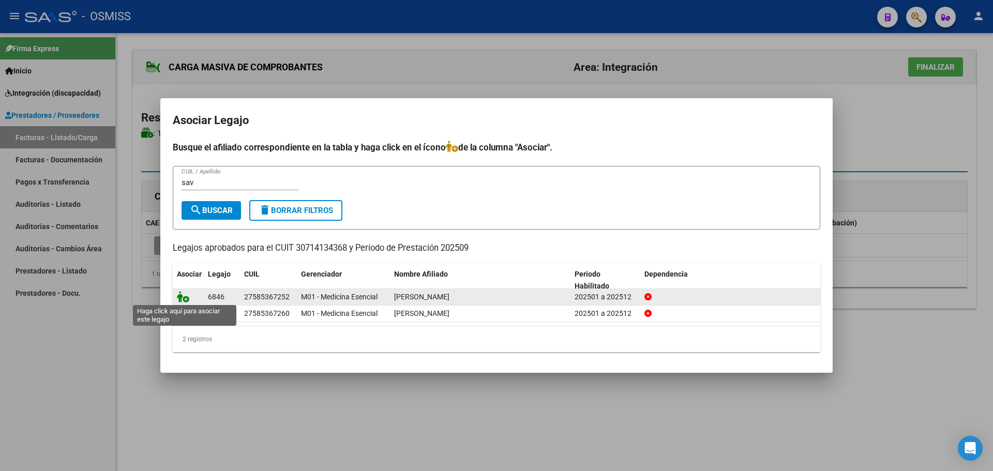
click at [183, 294] on icon at bounding box center [183, 296] width 12 height 11
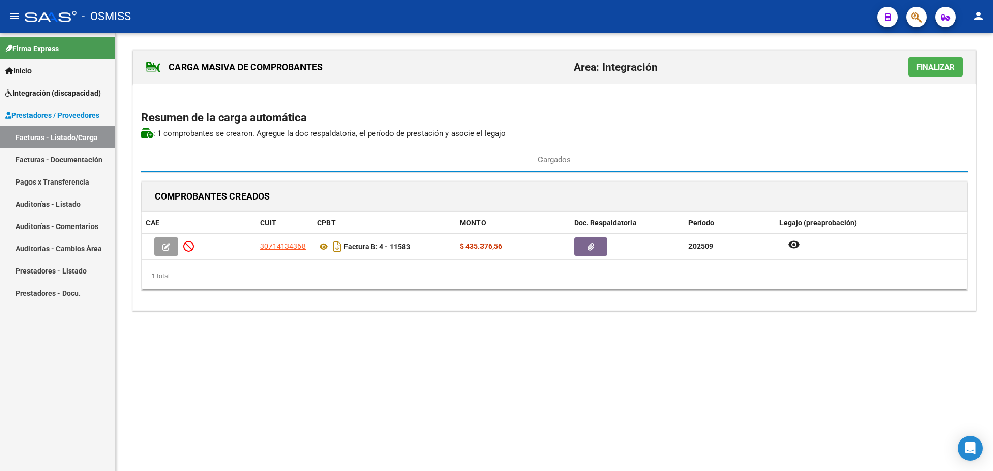
click at [930, 63] on span "Finalizar" at bounding box center [936, 67] width 38 height 9
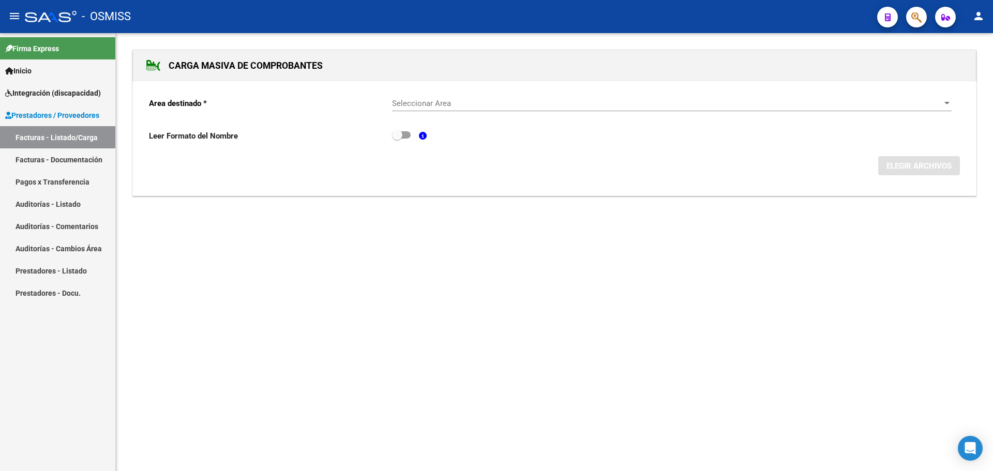
click at [946, 100] on div at bounding box center [947, 103] width 9 height 8
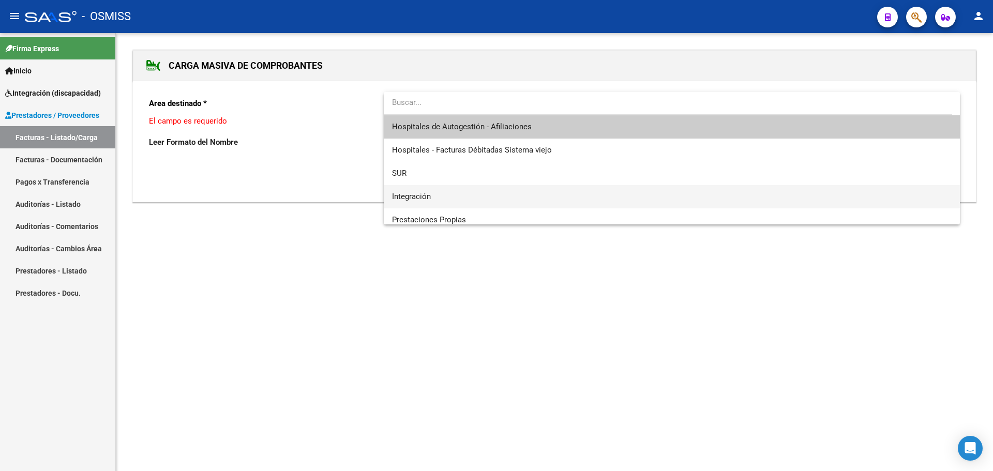
click at [471, 198] on span "Integración" at bounding box center [672, 196] width 560 height 23
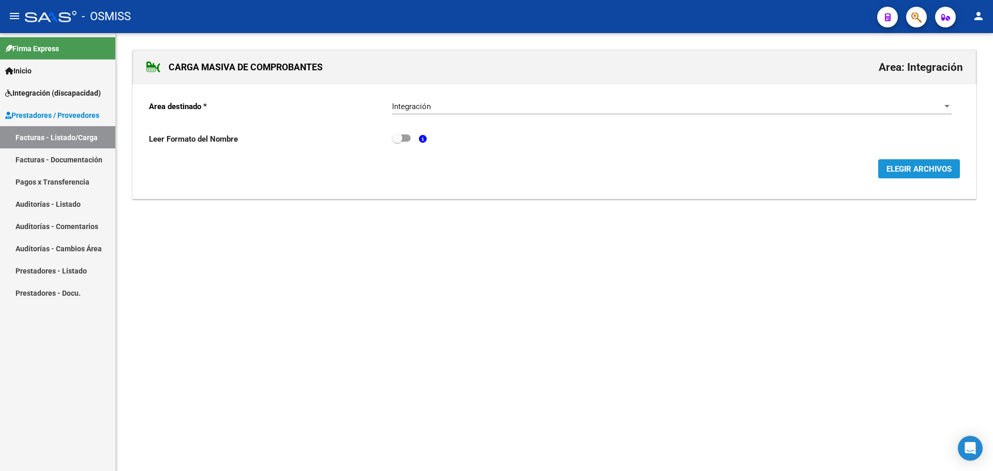
click at [910, 163] on button "ELEGIR ARCHIVOS" at bounding box center [919, 168] width 82 height 19
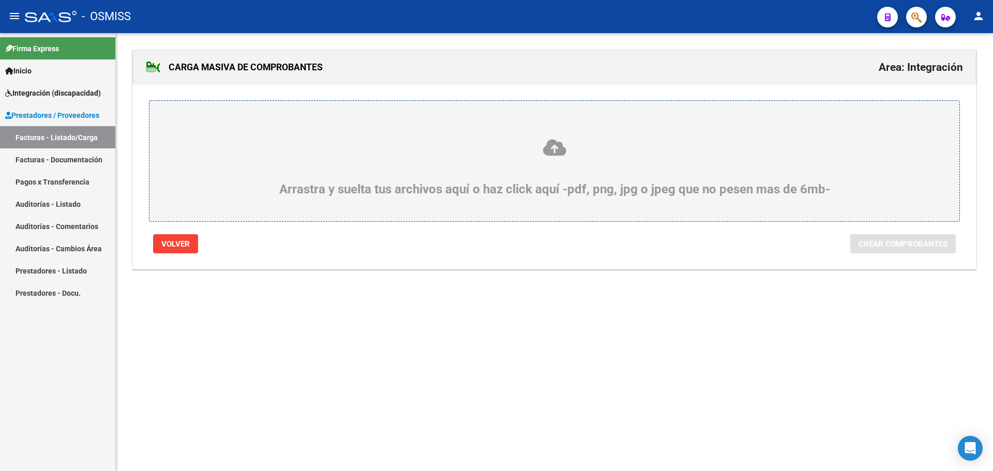
click at [289, 174] on div "Arrastra y suelta tus archivos aquí o haz click aquí -pdf, png, jpg o jpeg que …" at bounding box center [554, 167] width 761 height 58
click at [0, 0] on input "Arrastra y suelta tus archivos aquí o haz click aquí -pdf, png, jpg o jpeg que …" at bounding box center [0, 0] width 0 height 0
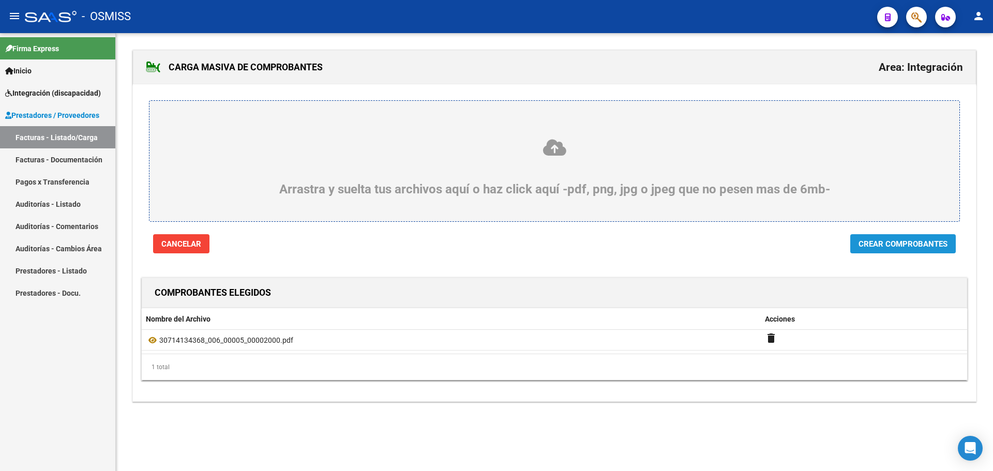
click at [887, 248] on span "Crear Comprobantes" at bounding box center [903, 244] width 89 height 9
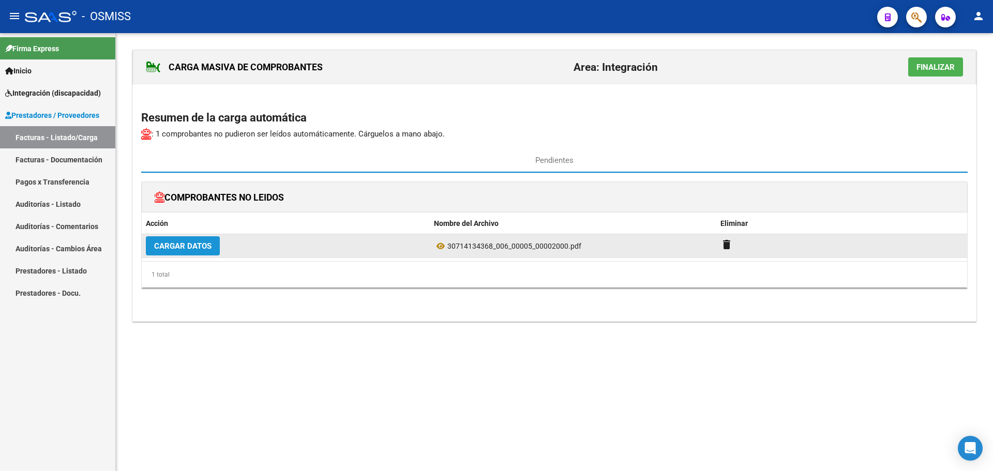
click at [172, 252] on button "Cargar Datos" at bounding box center [183, 245] width 74 height 19
click at [177, 240] on button "Cargar Datos" at bounding box center [183, 245] width 74 height 19
click at [180, 245] on span "Cargar Datos" at bounding box center [182, 246] width 57 height 9
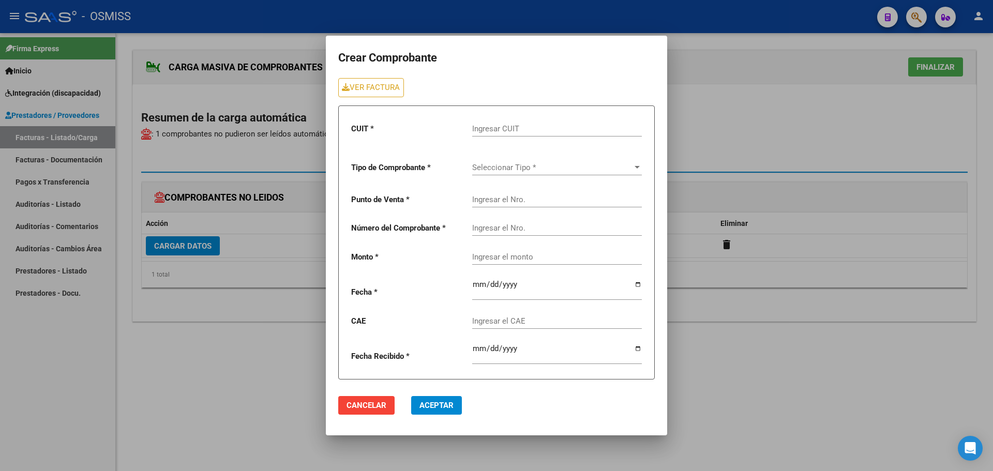
click at [523, 128] on input "Ingresar CUIT" at bounding box center [557, 128] width 170 height 9
click at [549, 163] on span "Seleccionar Tipo *" at bounding box center [552, 167] width 160 height 9
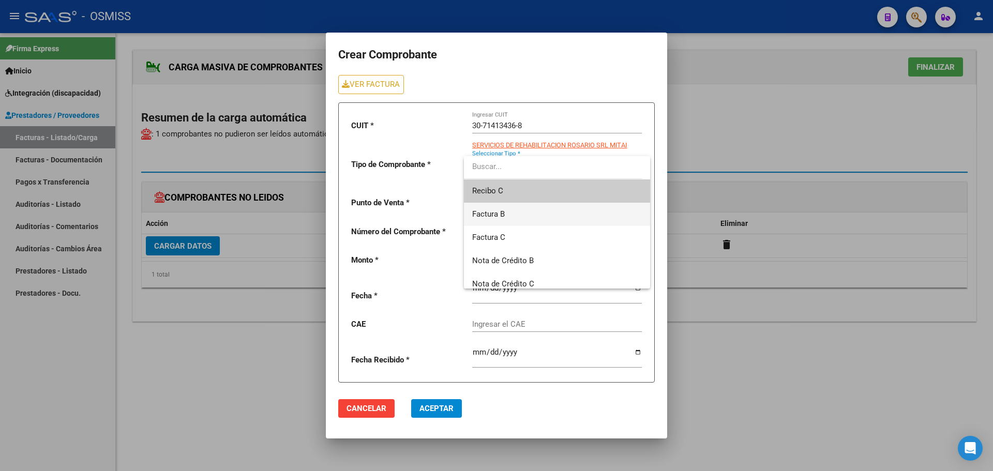
click at [529, 211] on span "Factura B" at bounding box center [557, 214] width 170 height 23
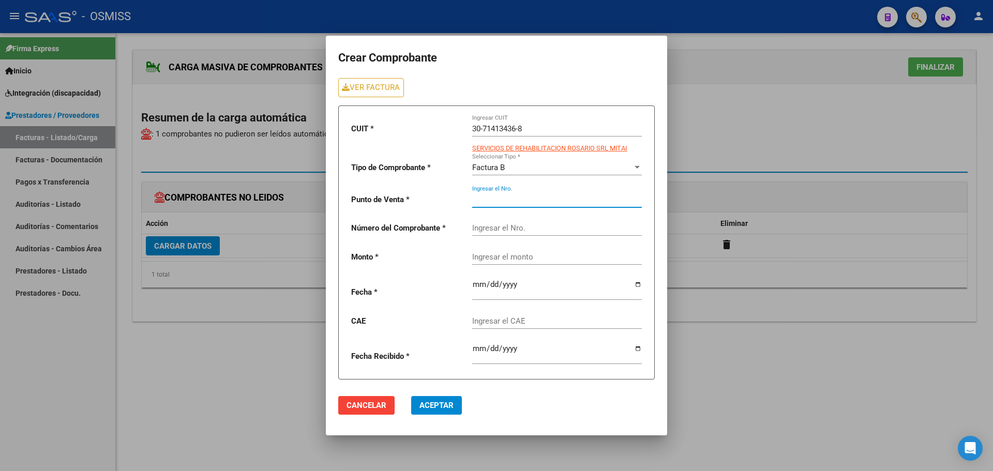
click at [510, 200] on input "Ingresar el Nro." at bounding box center [557, 199] width 170 height 9
click at [385, 93] on link "VER FACTURA" at bounding box center [371, 87] width 66 height 19
click at [521, 195] on input "Ingresar el Nro." at bounding box center [557, 199] width 170 height 9
click at [511, 230] on input "Ingresar el Nro." at bounding box center [557, 228] width 170 height 9
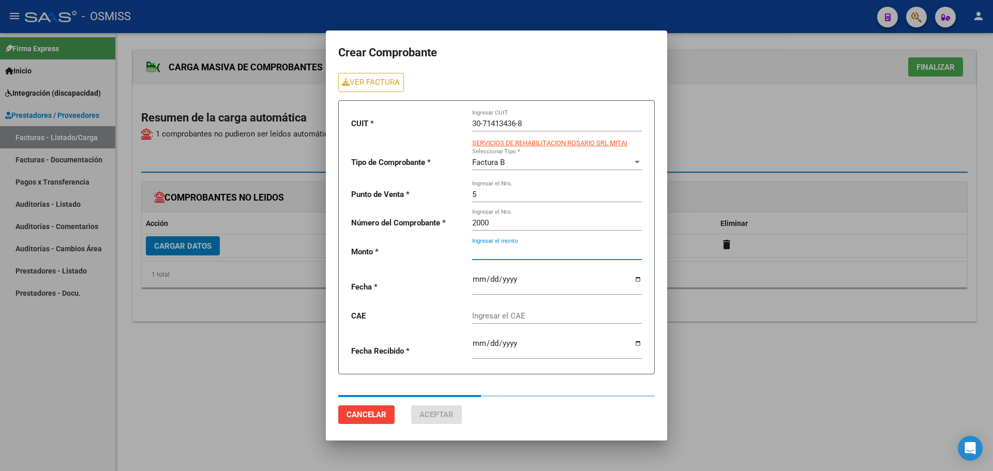
click at [535, 261] on div "Ingresar el monto" at bounding box center [557, 253] width 170 height 32
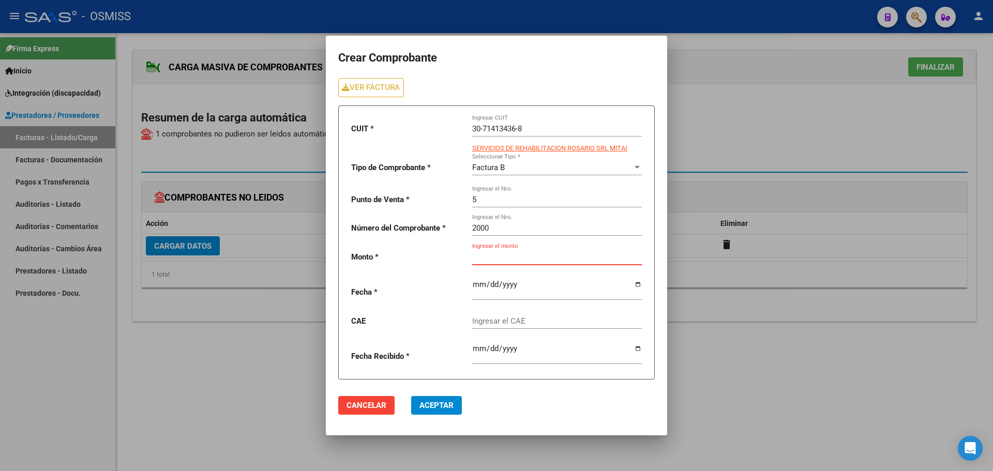
paste input "475830.36"
click at [636, 286] on input "date" at bounding box center [557, 288] width 170 height 17
click at [485, 319] on input "Ingresar el CAE" at bounding box center [557, 321] width 170 height 9
paste input "75408157117335"
click at [436, 403] on span "Aceptar" at bounding box center [437, 405] width 34 height 9
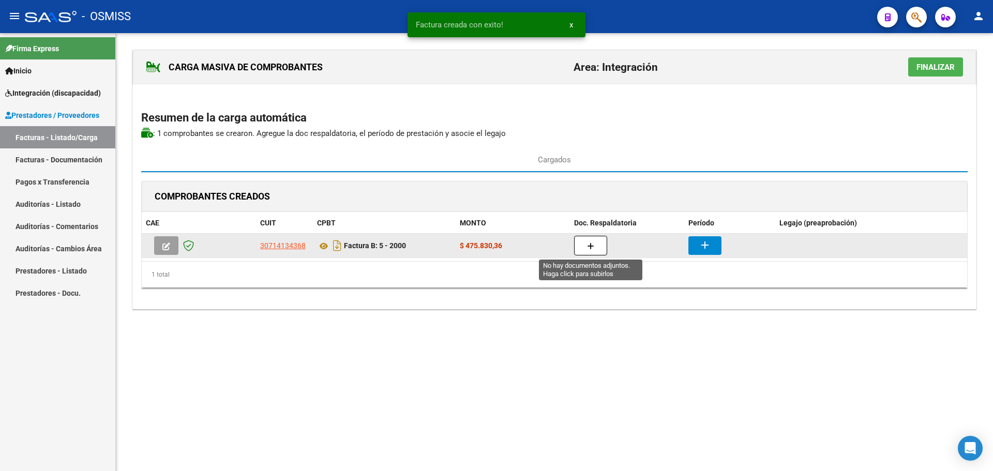
click at [591, 247] on icon "button" at bounding box center [590, 247] width 7 height 8
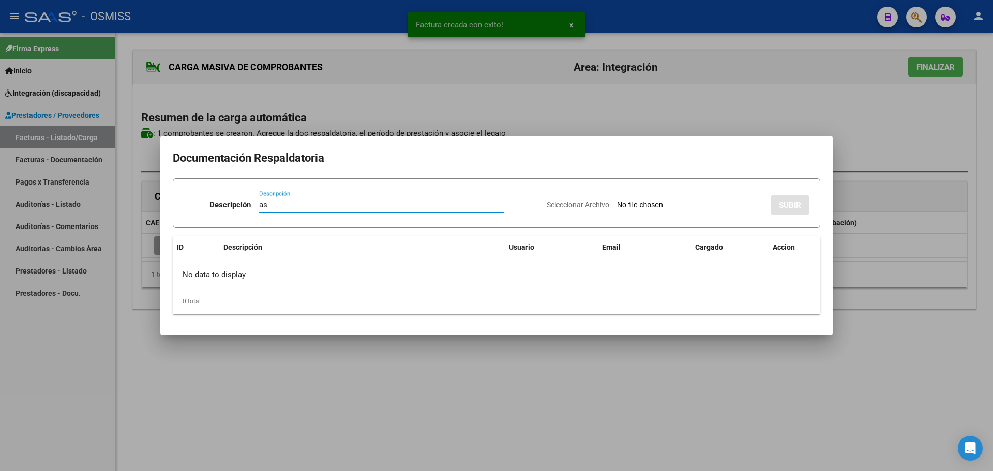
click at [654, 208] on input "Seleccionar Archivo" at bounding box center [685, 206] width 137 height 10
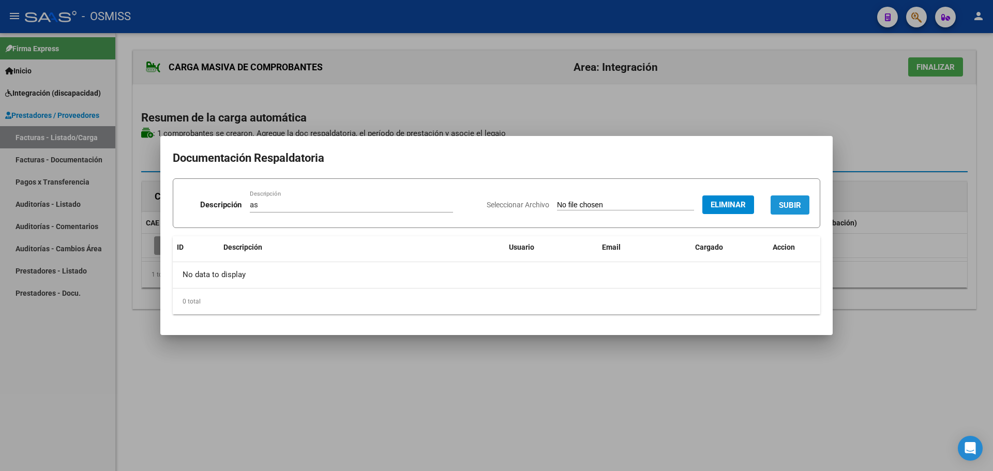
click at [805, 207] on button "SUBIR" at bounding box center [790, 205] width 39 height 19
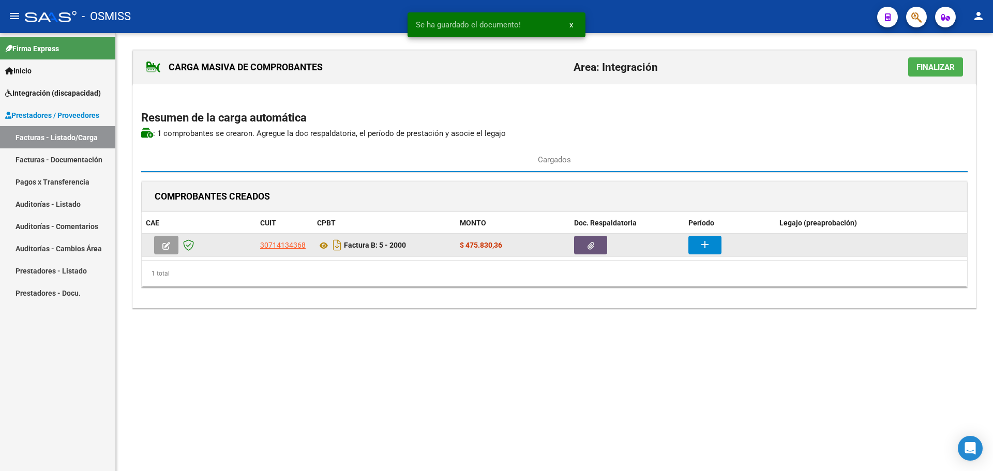
click at [592, 248] on icon "button" at bounding box center [591, 246] width 7 height 8
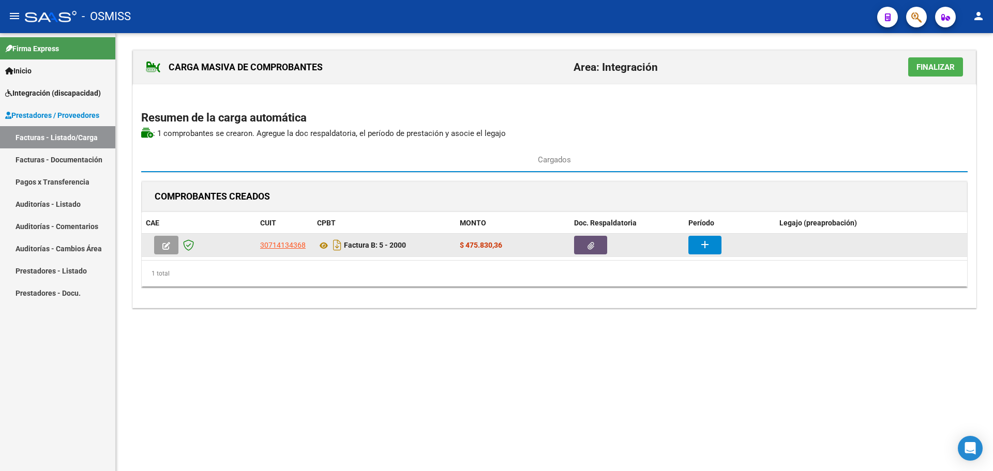
click at [701, 245] on mat-icon "add" at bounding box center [705, 245] width 12 height 12
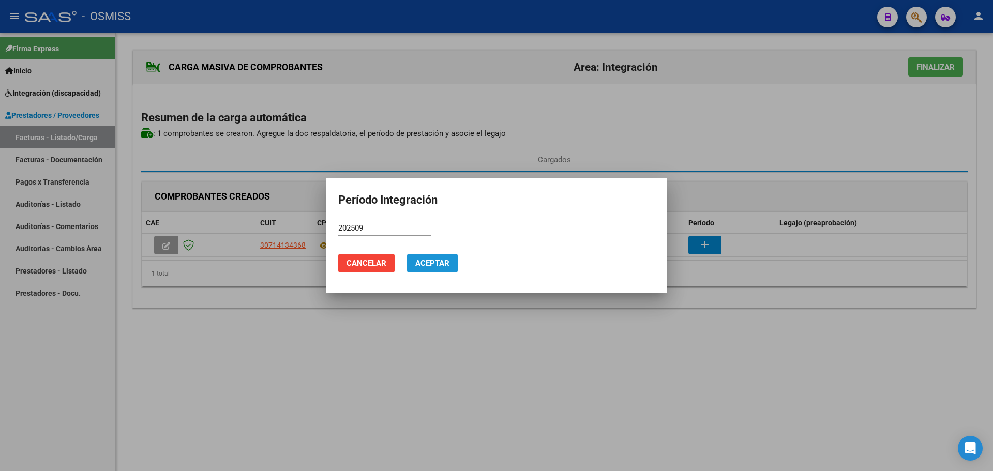
click at [437, 261] on span "Aceptar" at bounding box center [432, 263] width 34 height 9
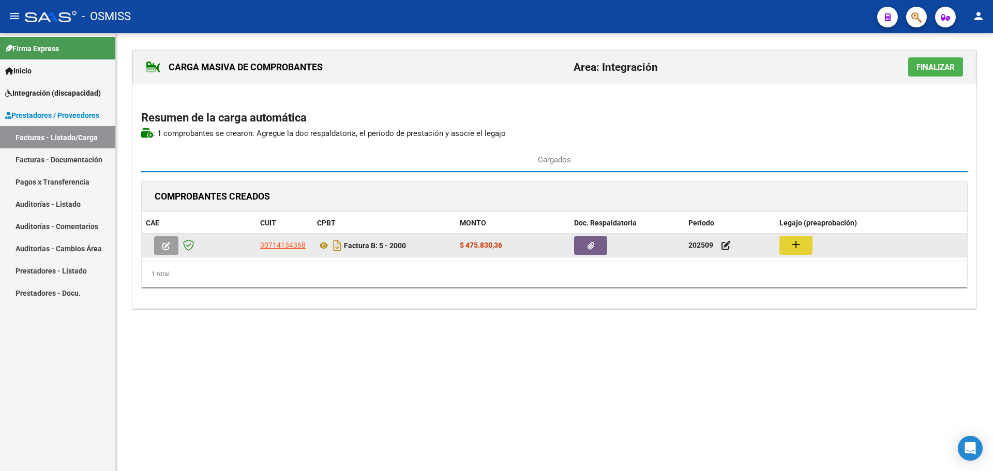
click at [795, 243] on mat-icon "add" at bounding box center [796, 245] width 12 height 12
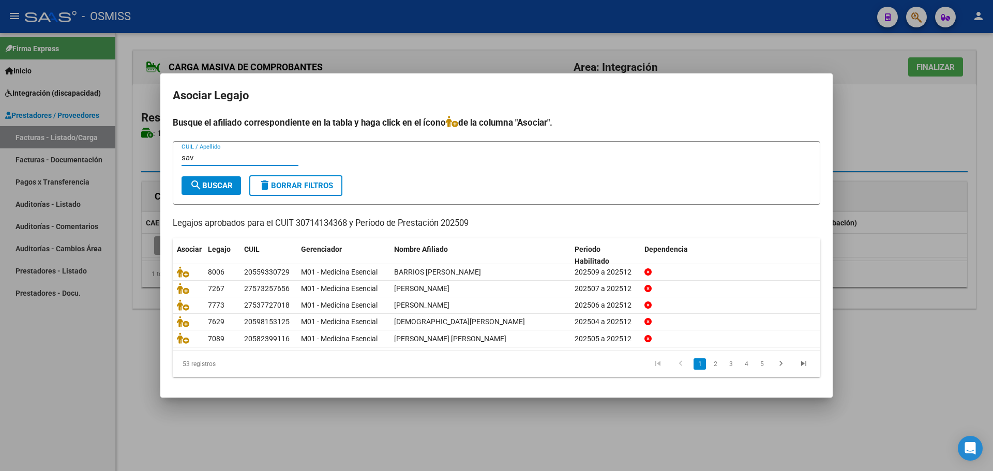
click at [204, 177] on button "search Buscar" at bounding box center [211, 185] width 59 height 19
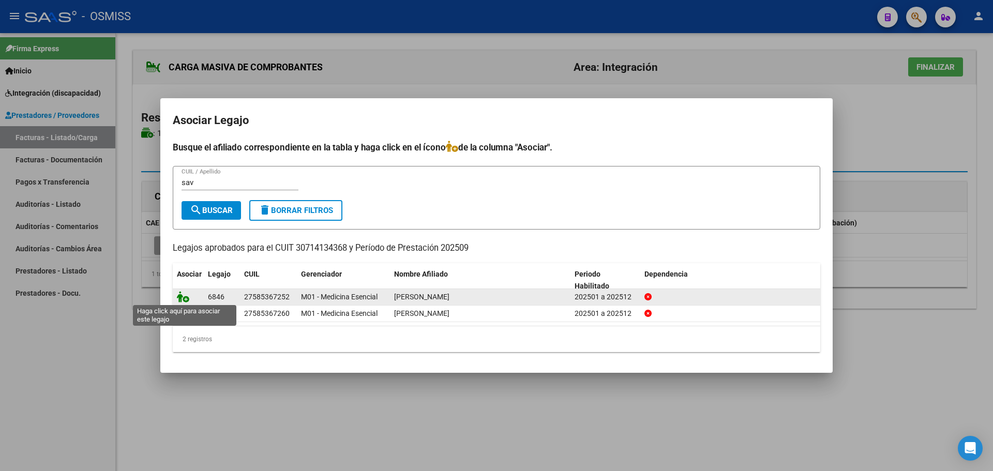
click at [182, 297] on icon at bounding box center [183, 296] width 12 height 11
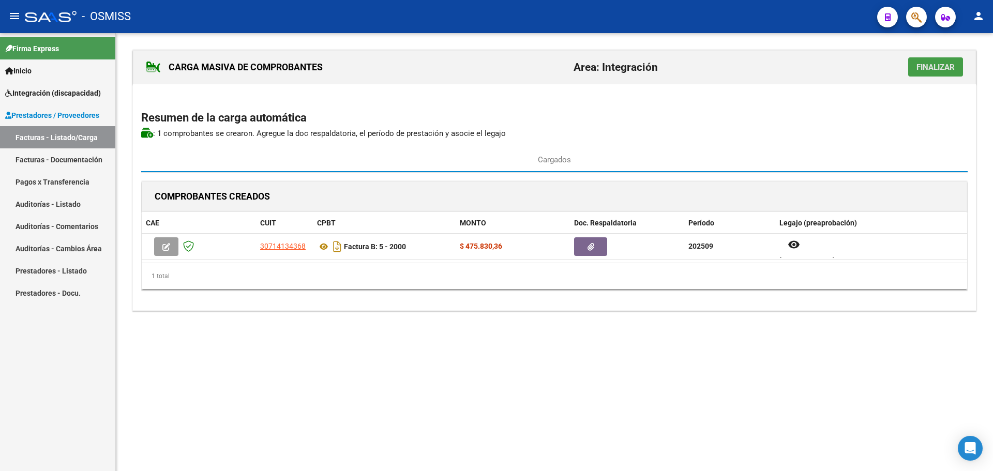
click at [933, 68] on span "Finalizar" at bounding box center [936, 67] width 38 height 9
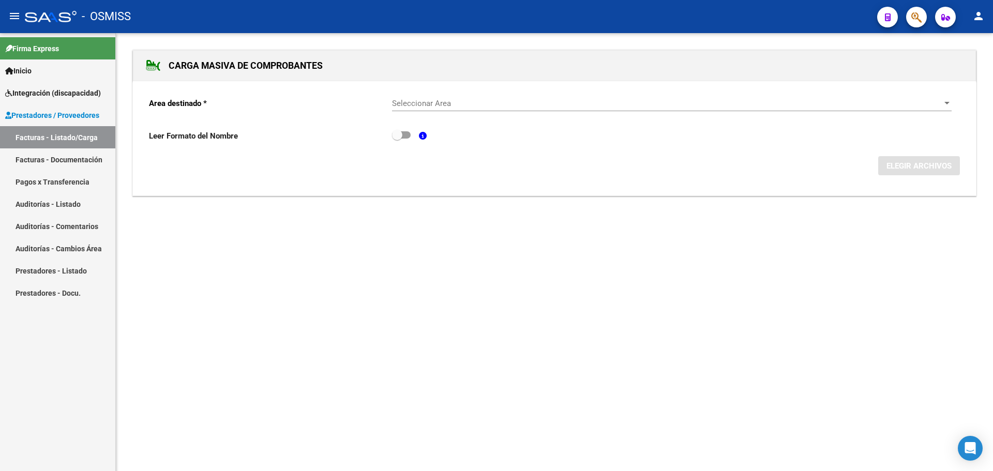
click at [942, 99] on span "Seleccionar Area" at bounding box center [667, 103] width 550 height 9
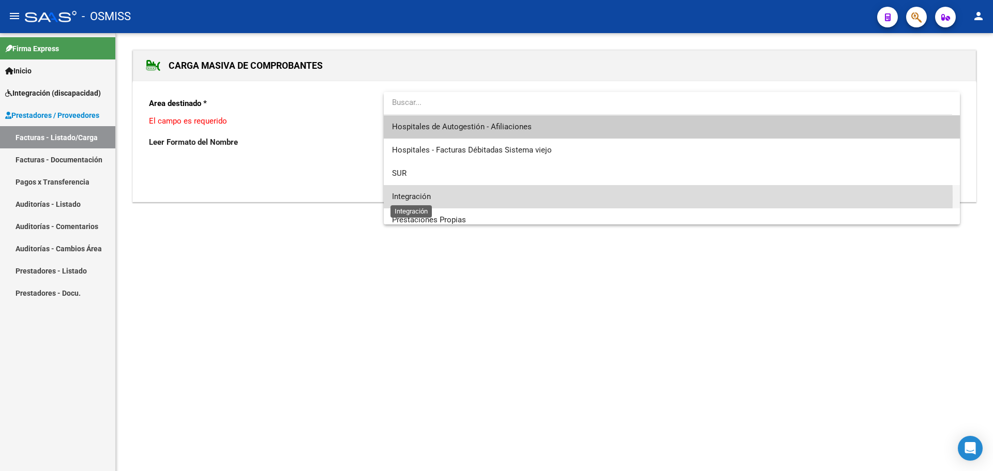
click at [414, 199] on span "Integración" at bounding box center [411, 196] width 39 height 9
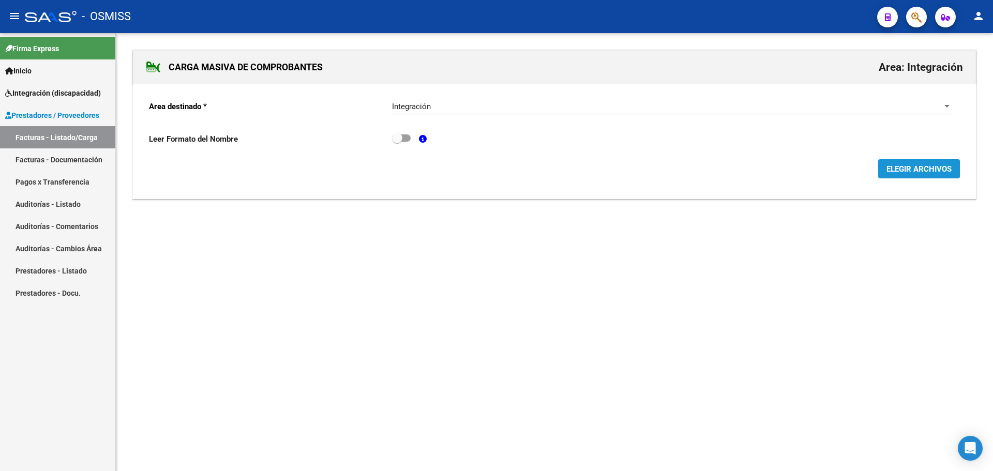
click at [913, 170] on span "ELEGIR ARCHIVOS" at bounding box center [919, 169] width 65 height 9
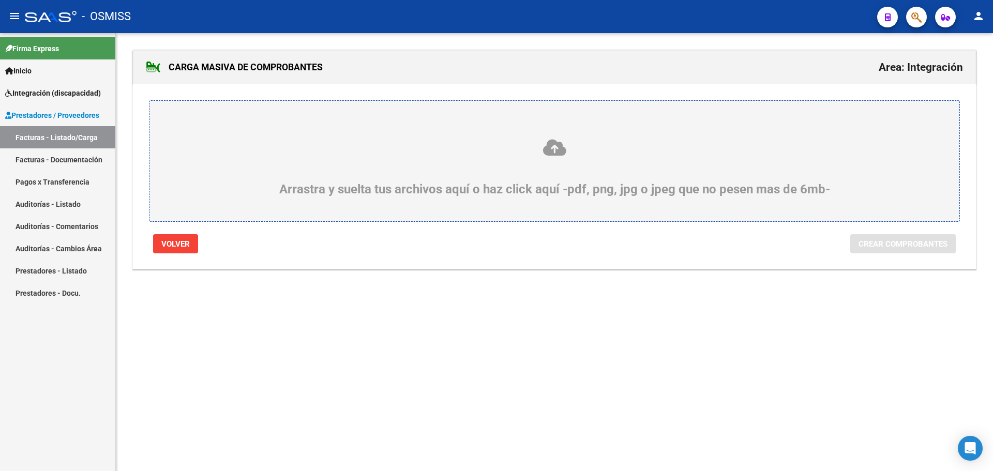
click at [272, 167] on div "Arrastra y suelta tus archivos aquí o haz click aquí -pdf, png, jpg o jpeg que …" at bounding box center [554, 167] width 761 height 58
click at [0, 0] on input "Arrastra y suelta tus archivos aquí o haz click aquí -pdf, png, jpg o jpeg que …" at bounding box center [0, 0] width 0 height 0
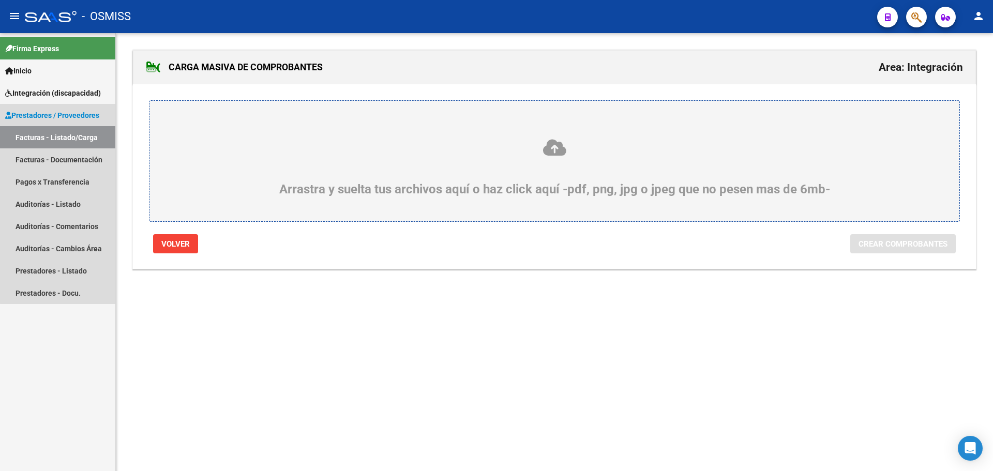
drag, startPoint x: 78, startPoint y: 138, endPoint x: 80, endPoint y: 188, distance: 50.7
click at [78, 138] on link "Facturas - Listado/Carga" at bounding box center [57, 137] width 115 height 22
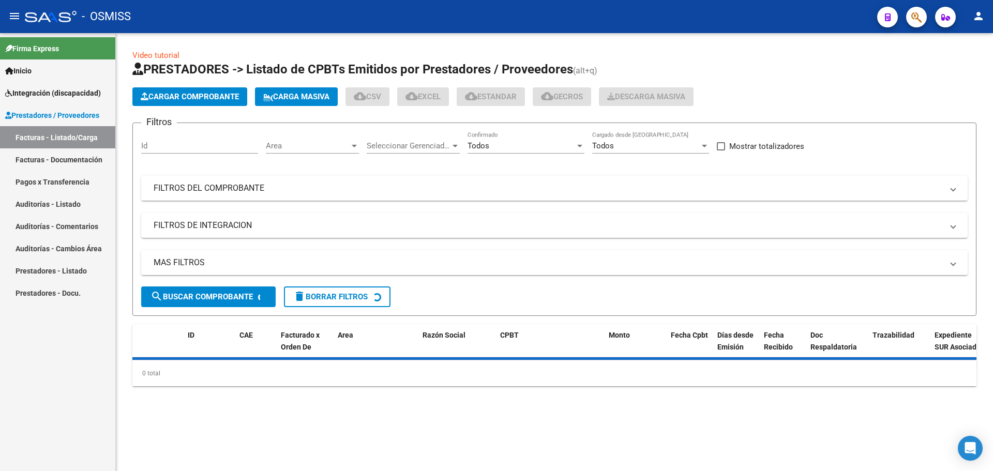
click at [207, 97] on span "Cargar Comprobante" at bounding box center [190, 96] width 98 height 9
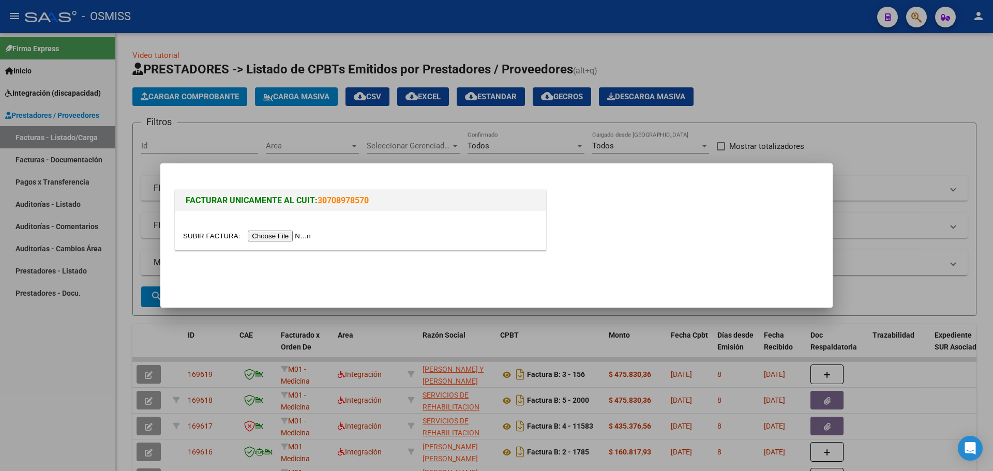
click at [285, 230] on div at bounding box center [360, 230] width 370 height 39
click at [281, 234] on input "file" at bounding box center [248, 236] width 131 height 11
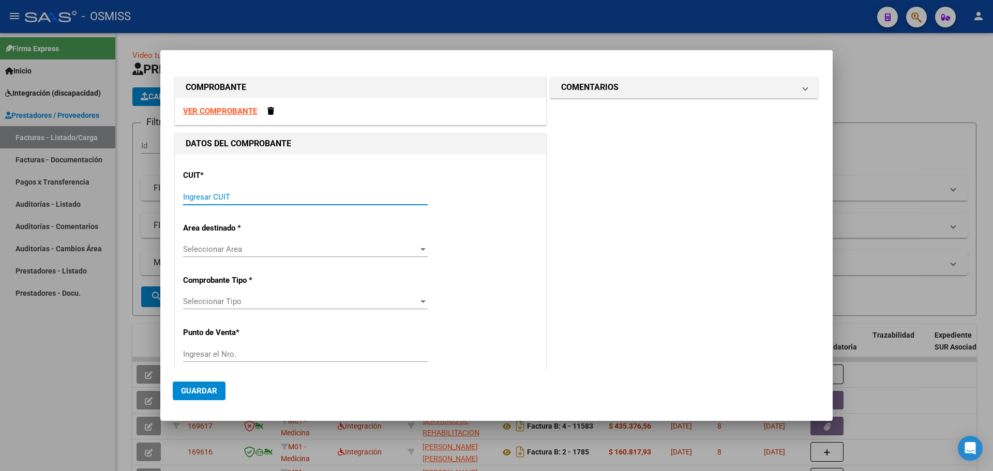
click at [277, 197] on input "Ingresar CUIT" at bounding box center [305, 196] width 245 height 9
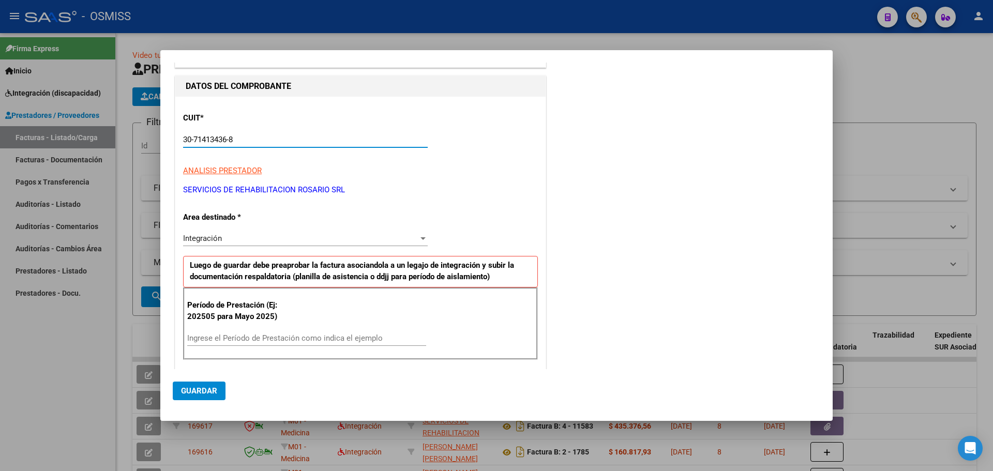
scroll to position [155, 0]
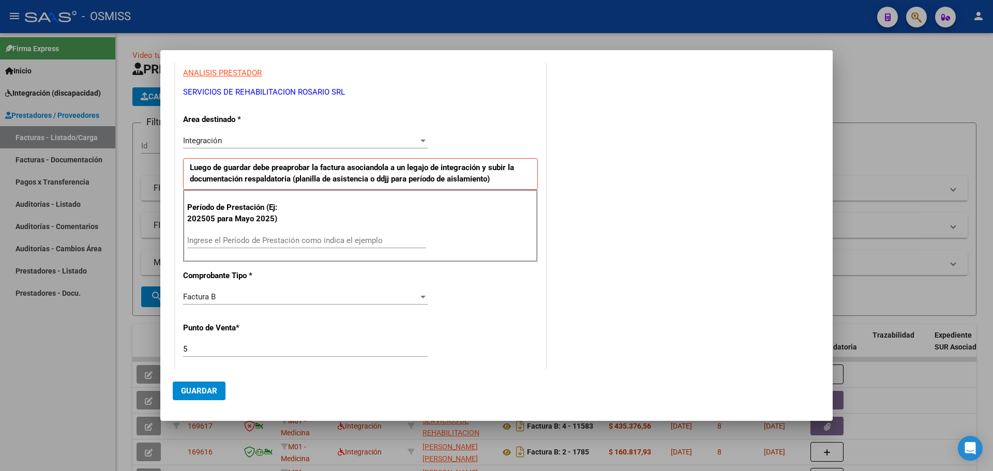
click at [278, 244] on input "Ingrese el Período de Prestación como indica el ejemplo" at bounding box center [306, 240] width 239 height 9
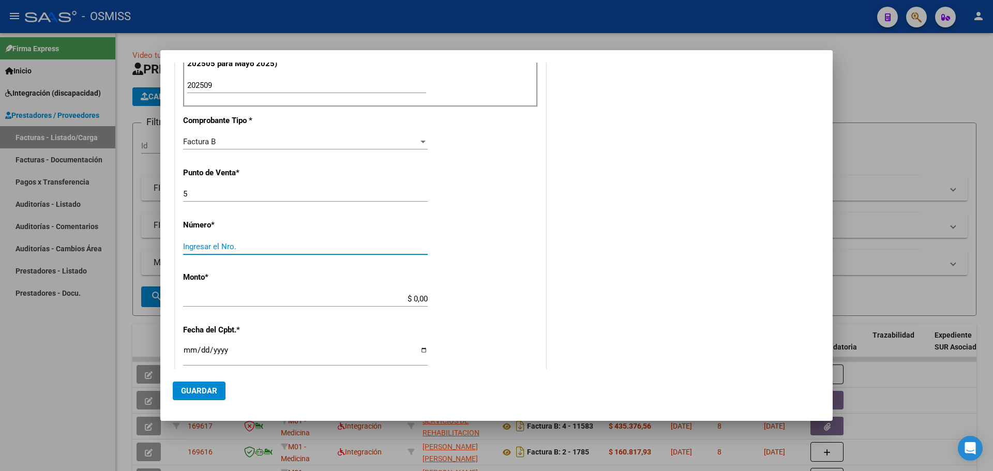
click at [239, 249] on input "Ingresar el Nro." at bounding box center [305, 246] width 245 height 9
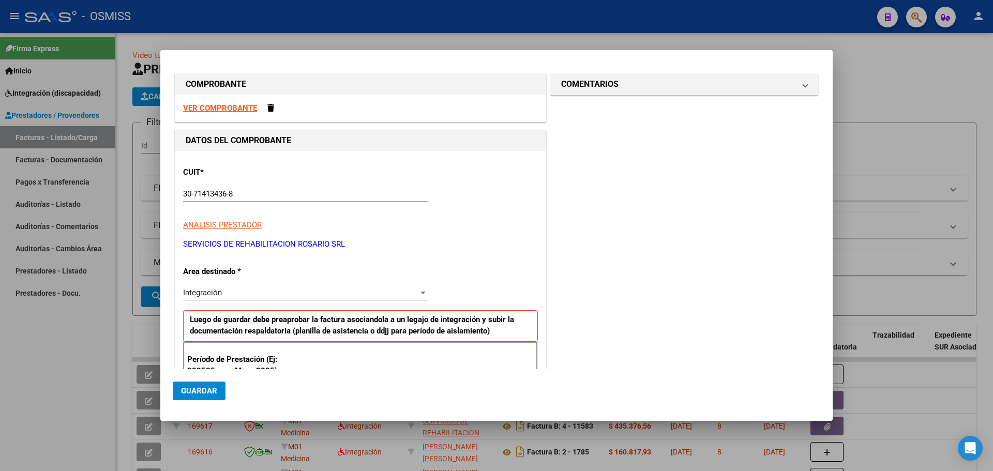
scroll to position [0, 0]
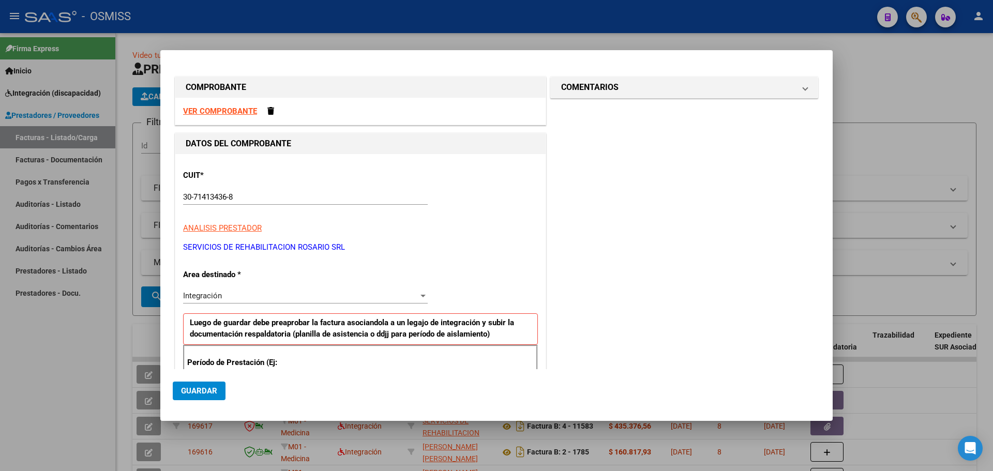
click at [213, 110] on strong "VER COMPROBANTE" at bounding box center [220, 111] width 74 height 9
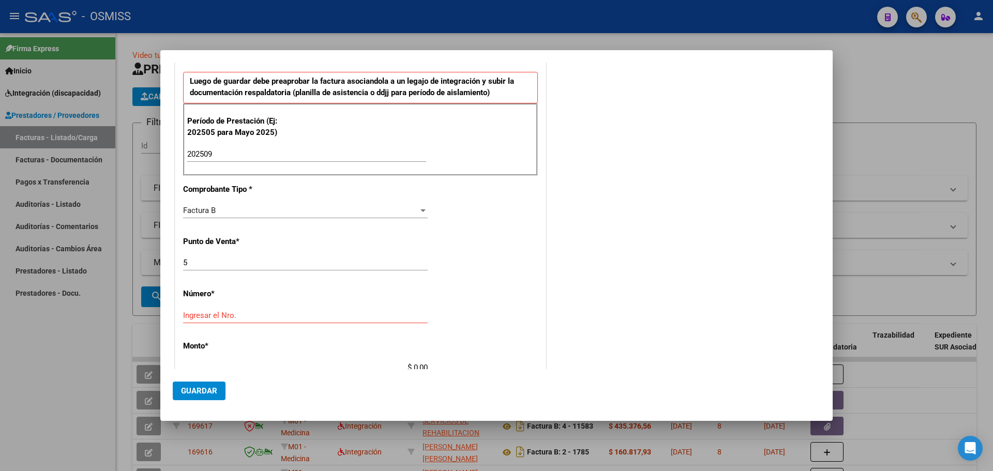
scroll to position [259, 0]
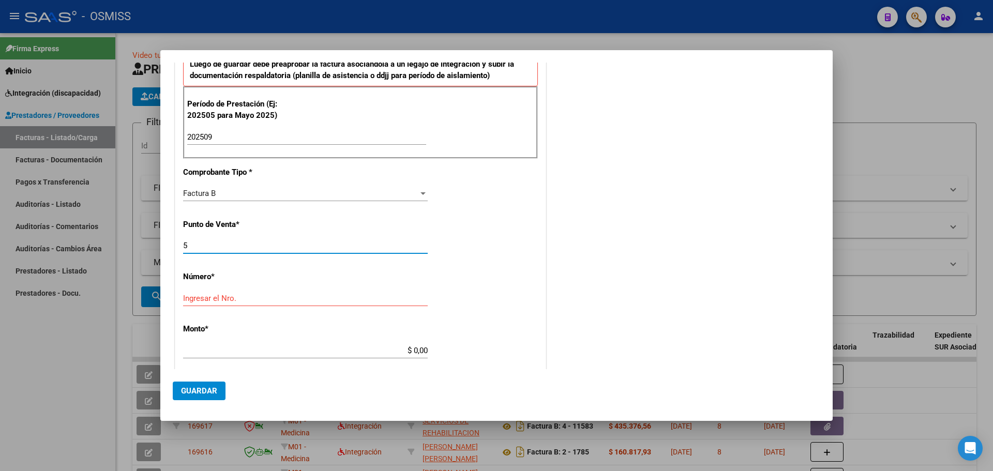
drag, startPoint x: 190, startPoint y: 246, endPoint x: 116, endPoint y: 246, distance: 74.0
click at [117, 246] on div "COMPROBANTE VER COMPROBANTE DATOS DEL COMPROBANTE CUIT * 30-71413436-8 Ingresar…" at bounding box center [496, 235] width 993 height 471
click at [196, 300] on input "Ingresar el Nro." at bounding box center [305, 298] width 245 height 9
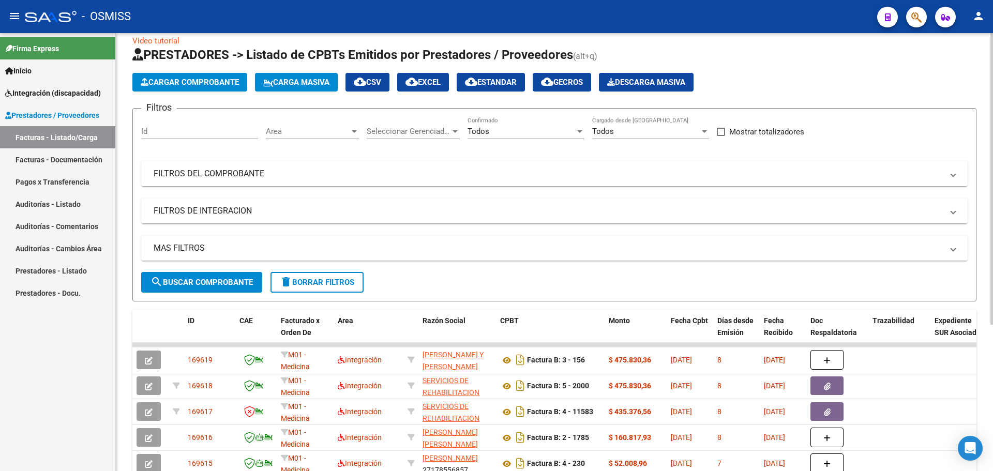
scroll to position [0, 0]
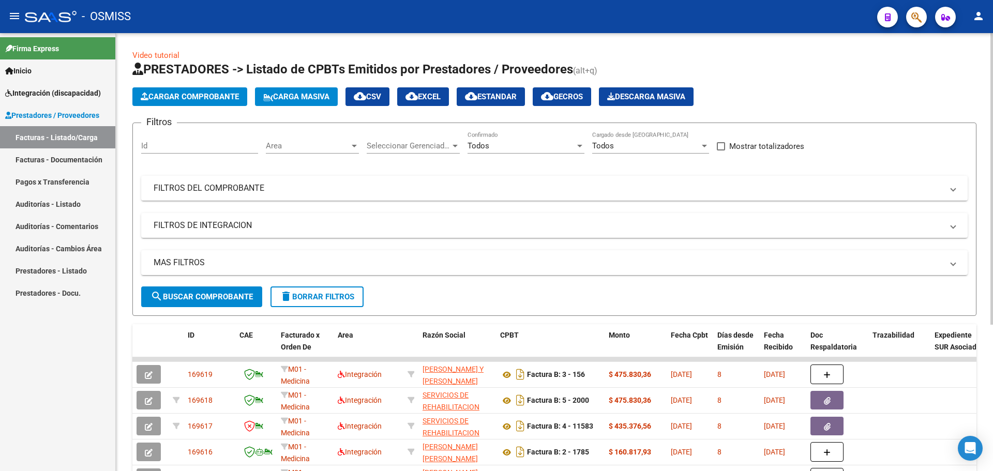
click at [314, 100] on span "Carga Masiva" at bounding box center [296, 96] width 66 height 9
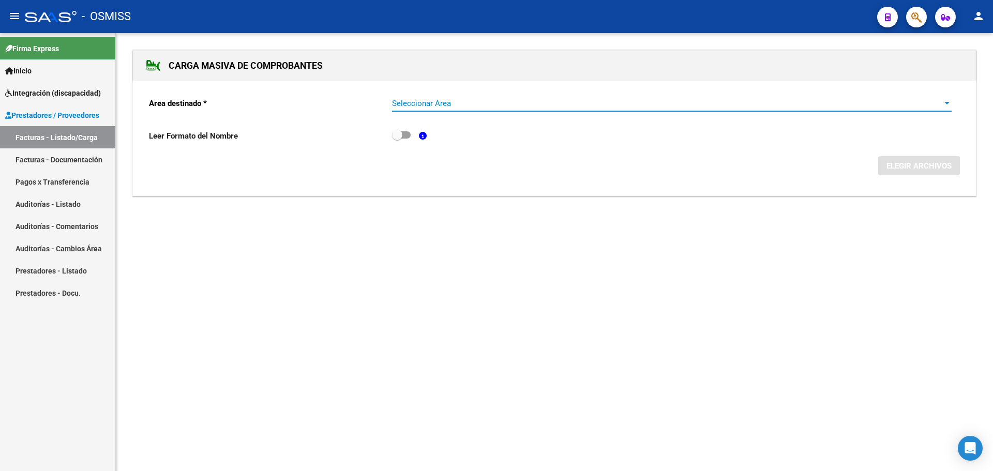
click at [939, 102] on span "Seleccionar Area" at bounding box center [667, 103] width 550 height 9
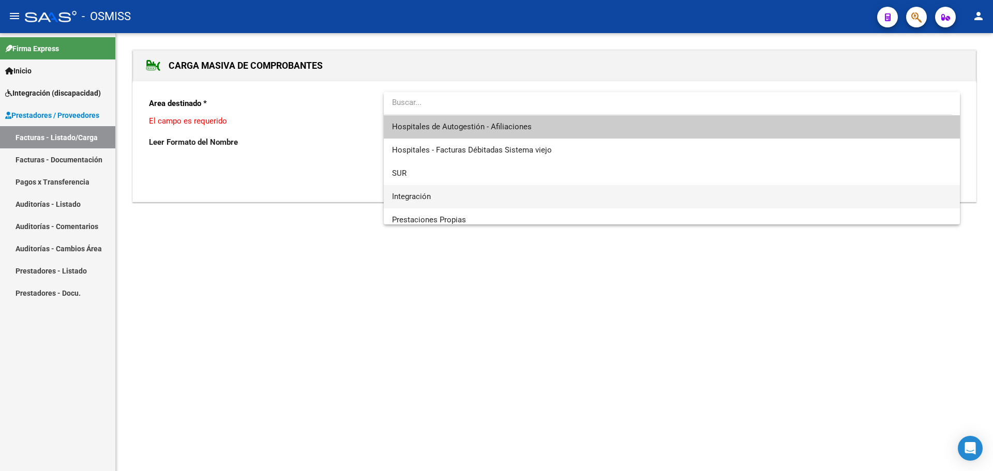
click at [484, 201] on span "Integración" at bounding box center [672, 196] width 560 height 23
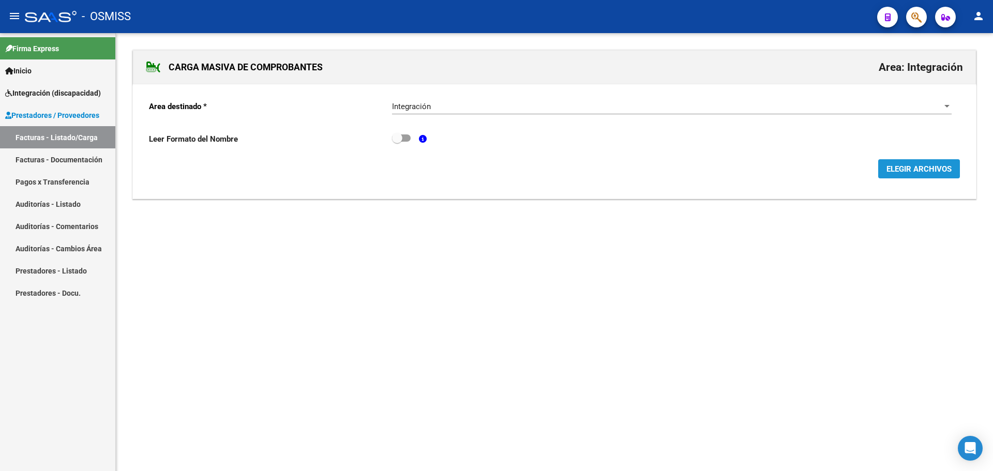
click at [913, 171] on span "ELEGIR ARCHIVOS" at bounding box center [919, 169] width 65 height 9
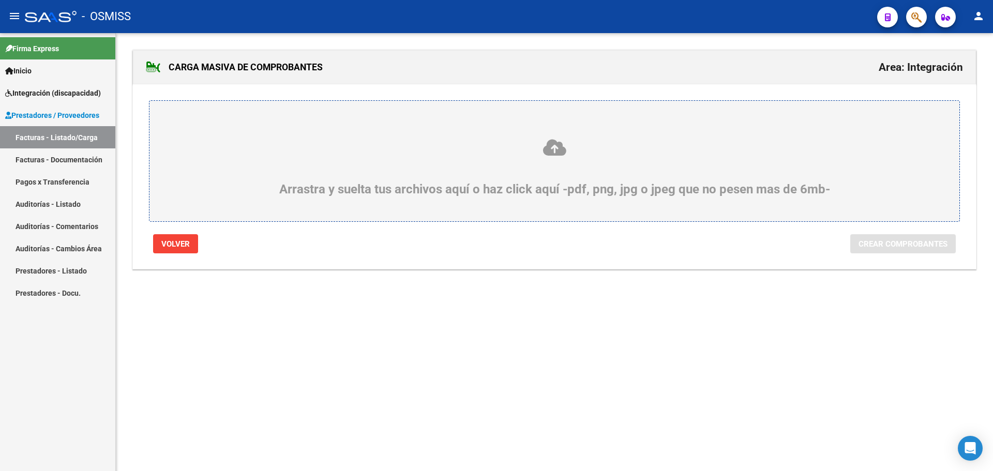
click at [199, 159] on div "Arrastra y suelta tus archivos aquí o haz click aquí -pdf, png, jpg o jpeg que …" at bounding box center [554, 167] width 761 height 58
click at [0, 0] on input "Arrastra y suelta tus archivos aquí o haz click aquí -pdf, png, jpg o jpeg que …" at bounding box center [0, 0] width 0 height 0
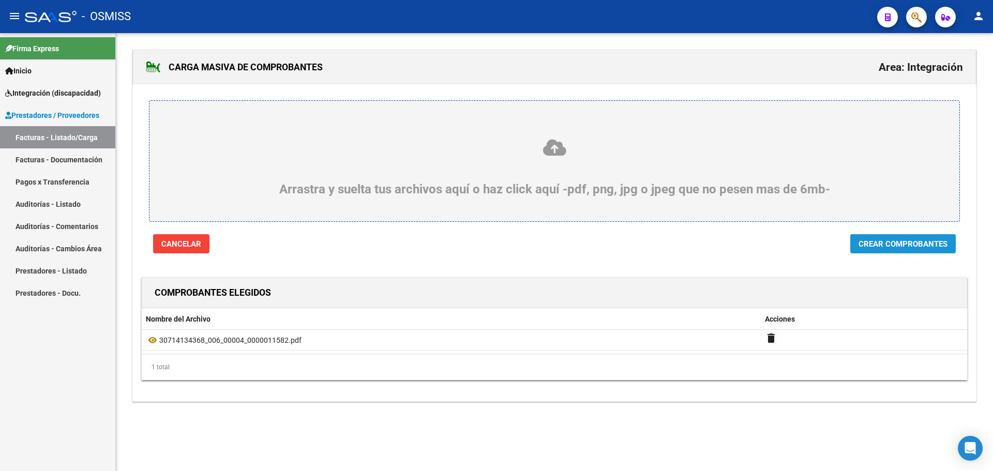
drag, startPoint x: 892, startPoint y: 247, endPoint x: 886, endPoint y: 247, distance: 6.2
click at [892, 247] on span "Crear Comprobantes" at bounding box center [903, 244] width 89 height 9
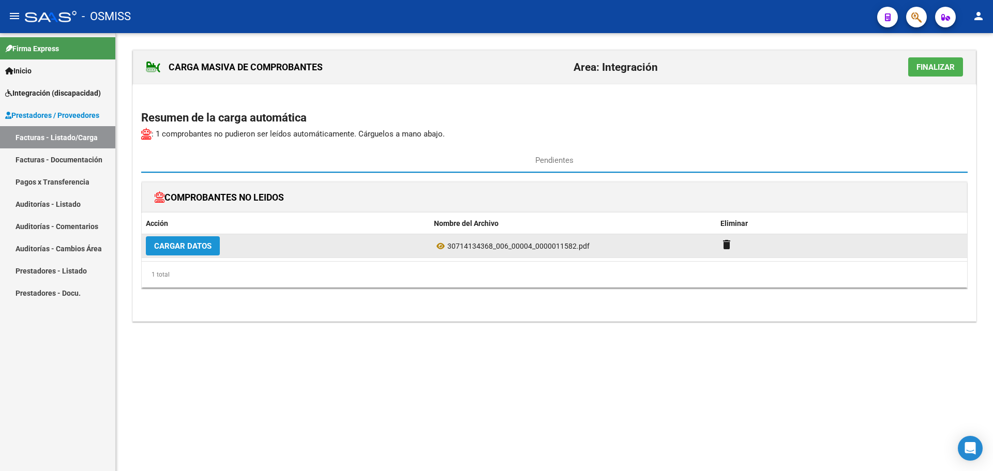
click at [170, 249] on span "Cargar Datos" at bounding box center [182, 246] width 57 height 9
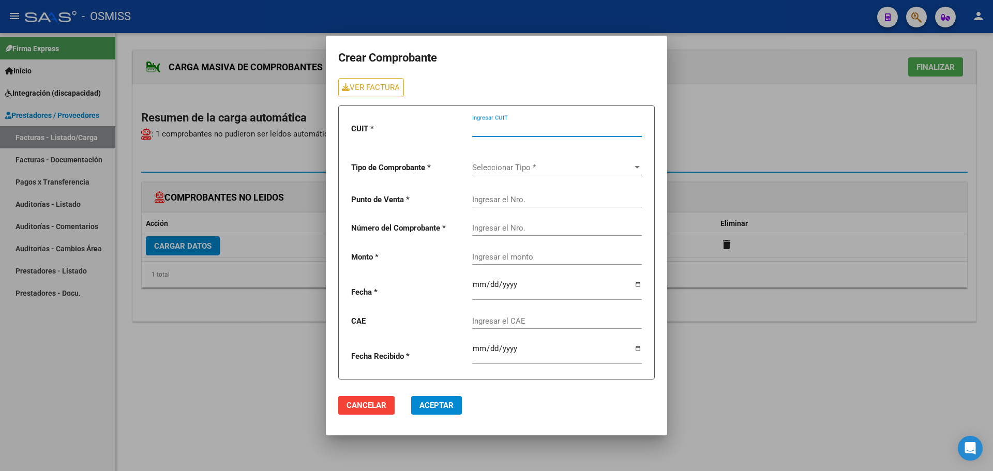
click at [487, 127] on input "Ingresar CUIT" at bounding box center [557, 128] width 170 height 9
click at [396, 89] on link "VER FACTURA" at bounding box center [371, 87] width 66 height 19
click at [504, 131] on input "Ingresar CUIT" at bounding box center [557, 128] width 170 height 9
click at [495, 163] on span "Seleccionar Tipo *" at bounding box center [552, 167] width 160 height 9
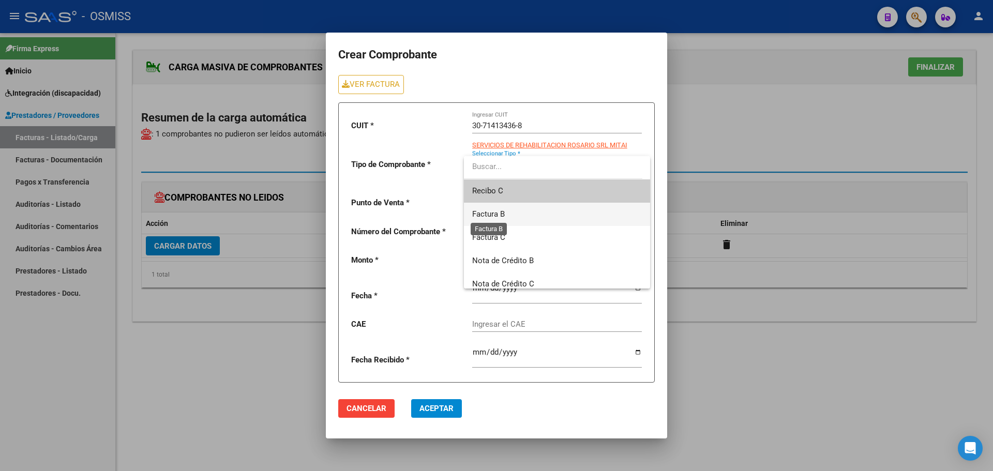
click at [490, 217] on span "Factura B" at bounding box center [488, 214] width 33 height 9
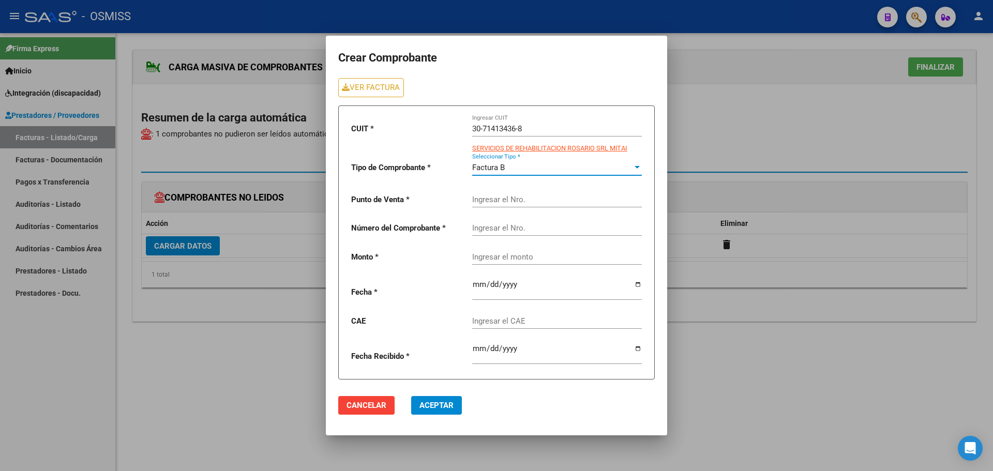
click at [490, 201] on input "Ingresar el Nro." at bounding box center [557, 199] width 170 height 9
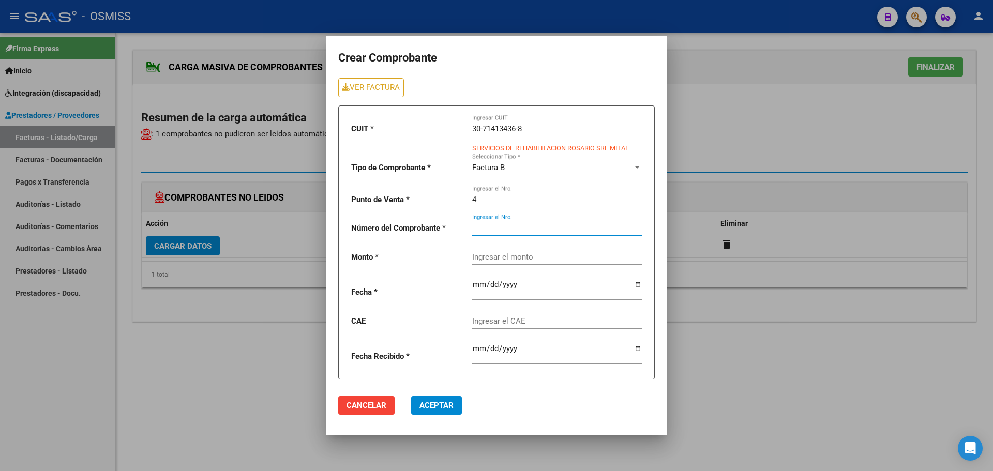
click at [489, 228] on input "Ingresar el Nro." at bounding box center [557, 228] width 170 height 9
paste input "261883.04"
type input "261883.04"
drag, startPoint x: 636, startPoint y: 286, endPoint x: 564, endPoint y: 262, distance: 76.2
click at [636, 285] on input "date" at bounding box center [557, 288] width 170 height 17
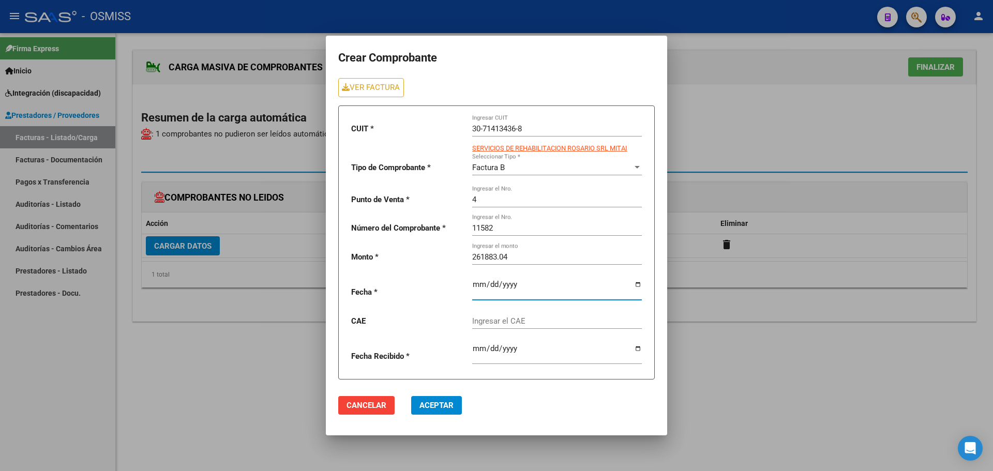
type input "[DATE]"
click at [504, 322] on input "Ingresar el CAE" at bounding box center [557, 321] width 170 height 9
drag, startPoint x: 494, startPoint y: 315, endPoint x: 491, endPoint y: 322, distance: 7.7
paste input "75408364870021"
type input "75408364870021"
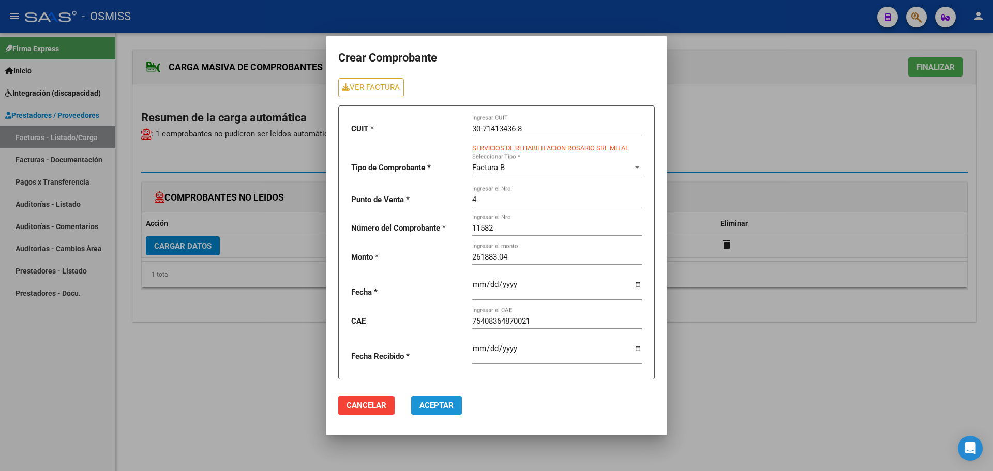
click at [445, 408] on span "Aceptar" at bounding box center [437, 405] width 34 height 9
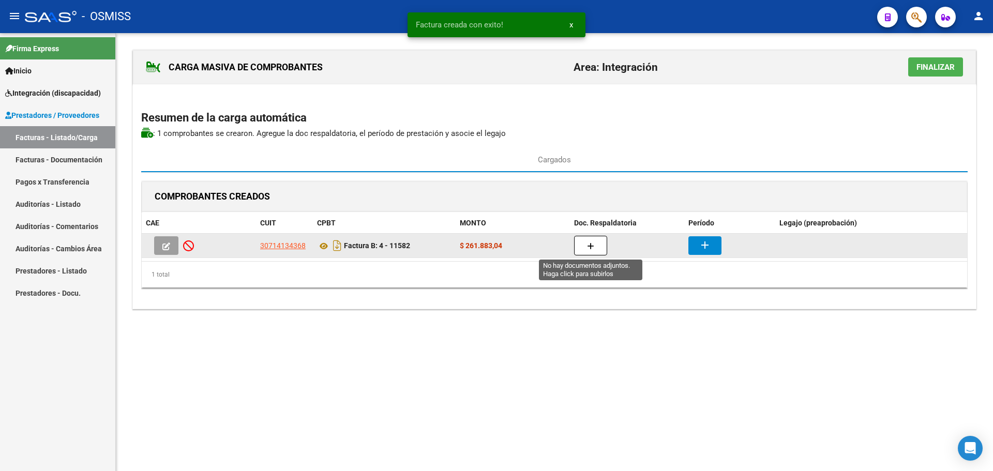
click at [595, 244] on button "button" at bounding box center [590, 246] width 33 height 20
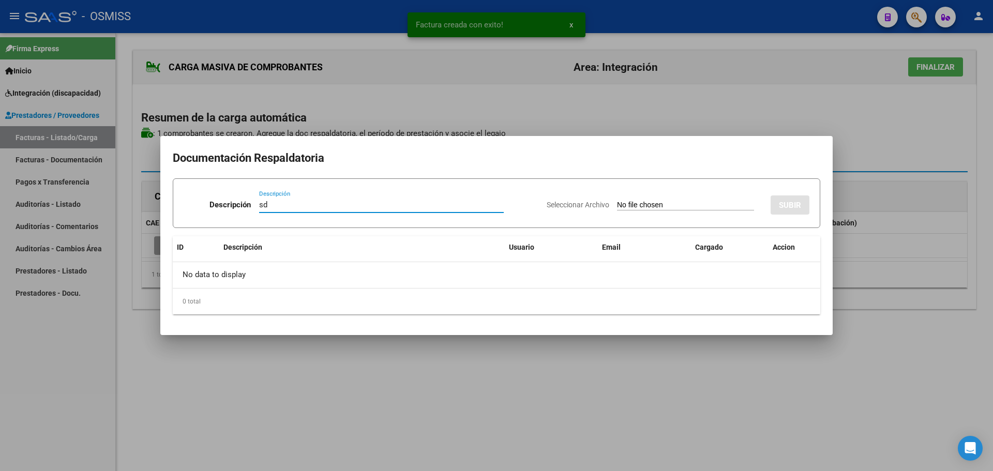
type input "s"
type input "as"
click at [630, 208] on input "Seleccionar Archivo" at bounding box center [685, 206] width 137 height 10
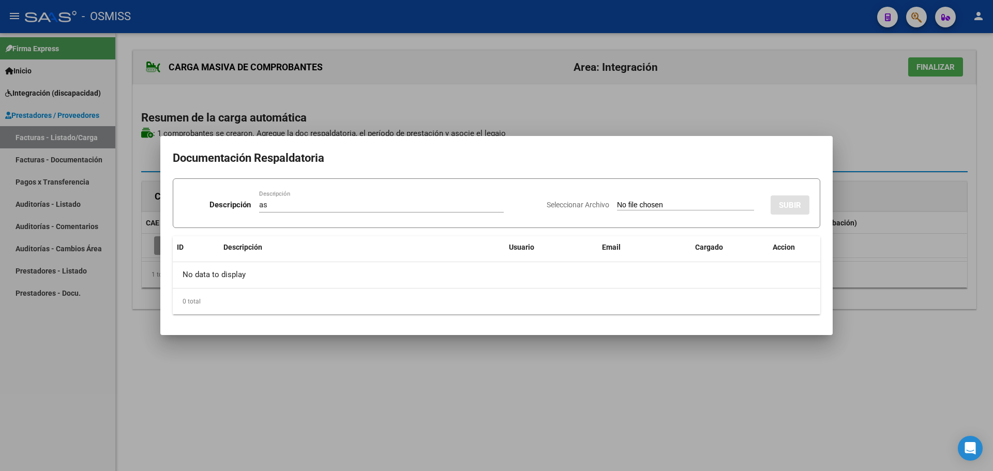
type input "C:\fakepath\Savoretti A- Sep.pdf"
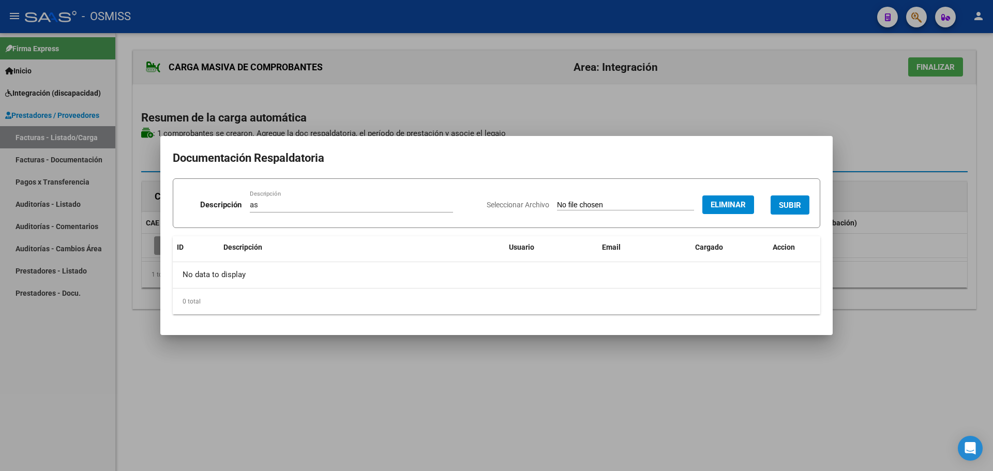
click at [791, 208] on span "SUBIR" at bounding box center [790, 205] width 22 height 9
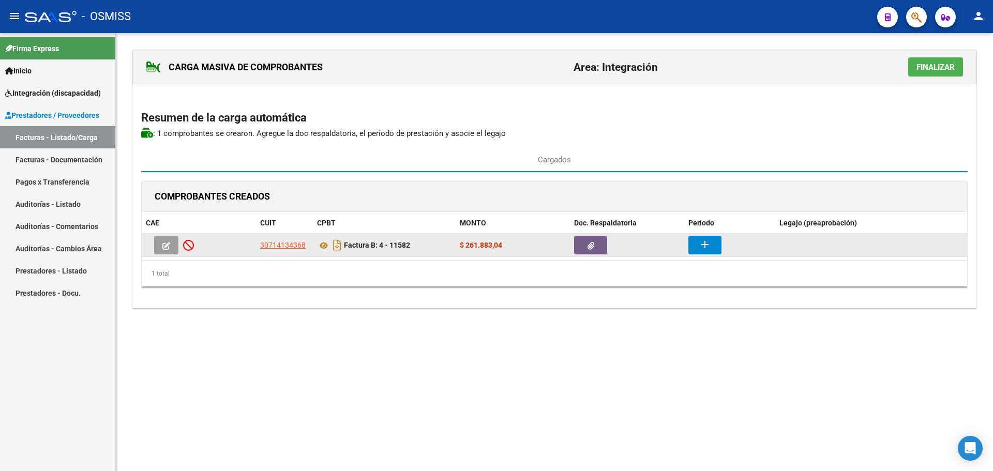
click at [584, 241] on button "button" at bounding box center [590, 245] width 33 height 19
click at [716, 247] on button "add" at bounding box center [705, 245] width 33 height 19
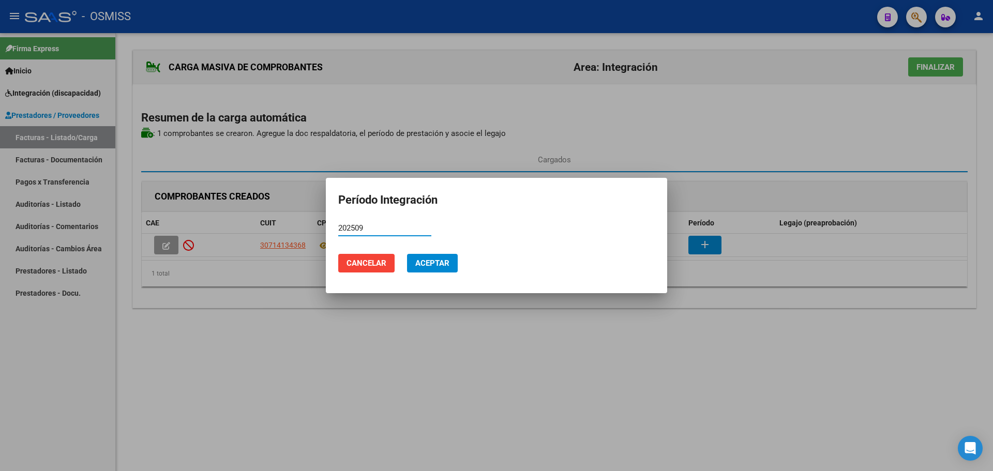
type input "202509"
click at [435, 264] on span "Aceptar" at bounding box center [432, 263] width 34 height 9
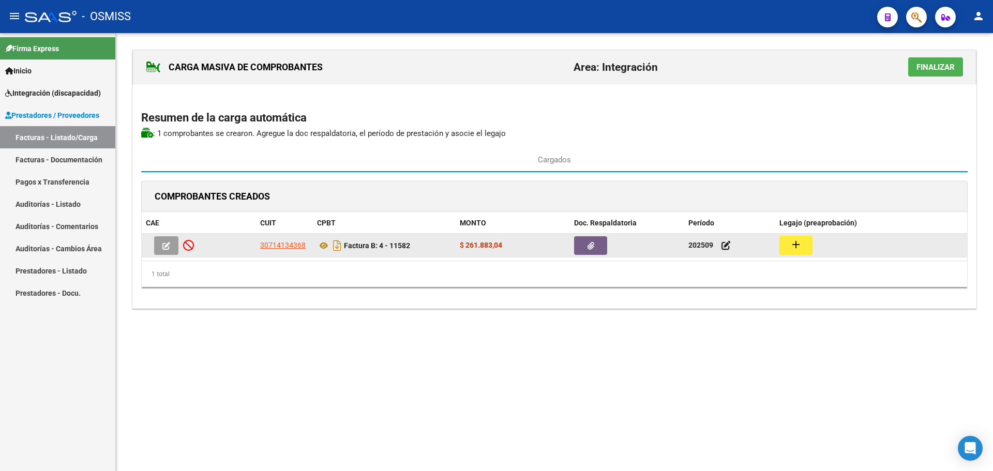
click at [790, 250] on button "add" at bounding box center [796, 245] width 33 height 19
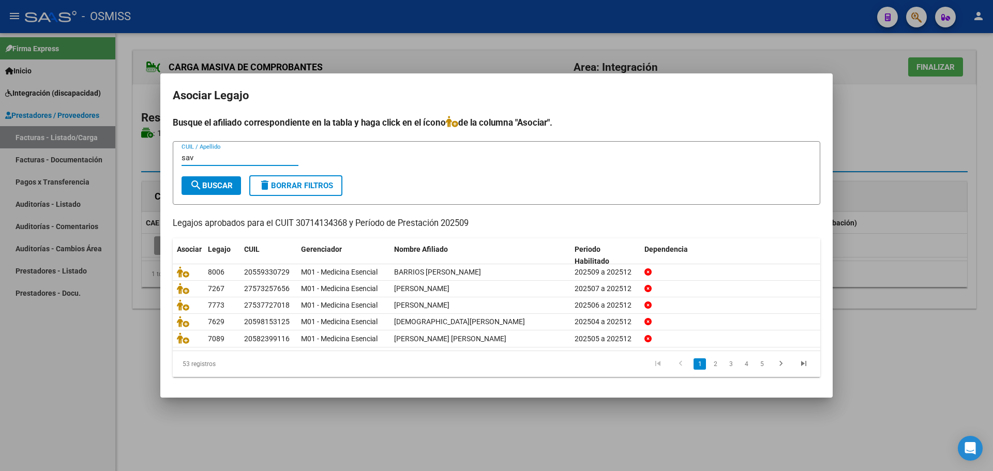
type input "sav"
click at [219, 187] on span "search Buscar" at bounding box center [211, 185] width 43 height 9
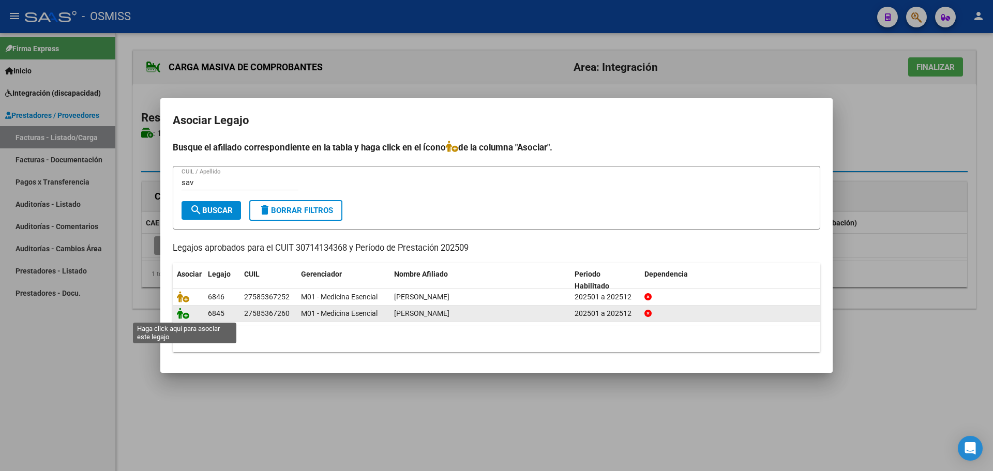
click at [185, 314] on icon at bounding box center [183, 313] width 12 height 11
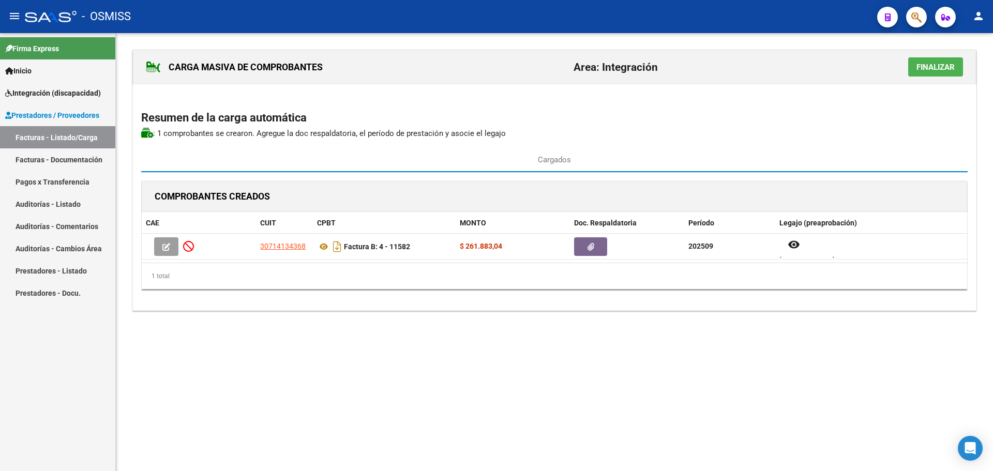
click at [948, 66] on span "Finalizar" at bounding box center [936, 67] width 38 height 9
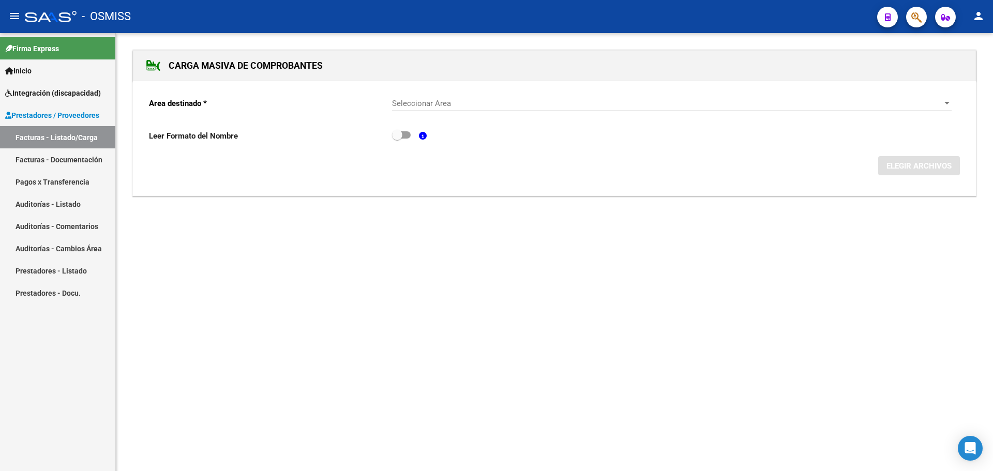
click at [948, 102] on div at bounding box center [947, 103] width 5 height 3
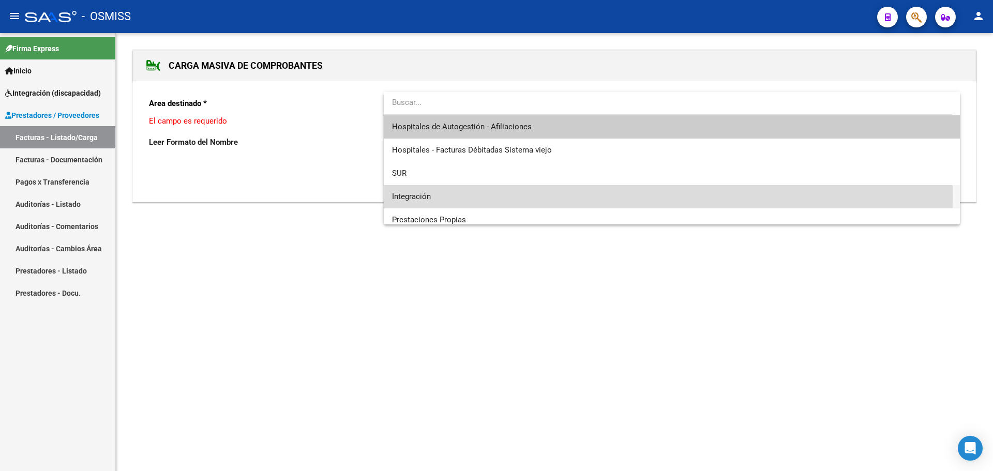
click at [518, 196] on span "Integración" at bounding box center [672, 196] width 560 height 23
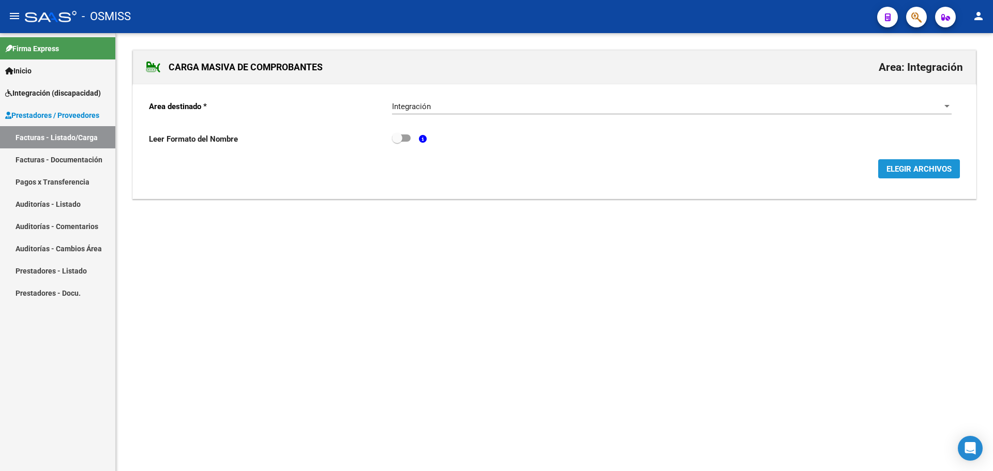
click at [912, 166] on span "ELEGIR ARCHIVOS" at bounding box center [919, 169] width 65 height 9
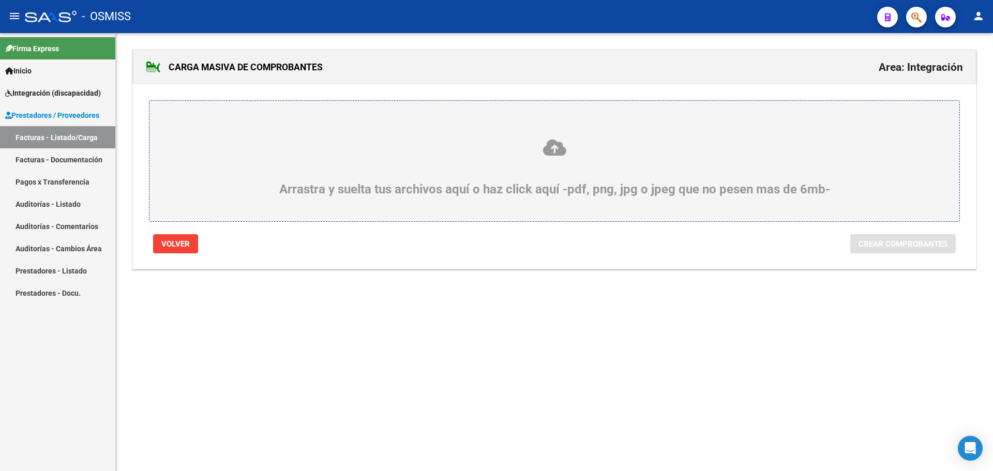
click at [237, 190] on div "Arrastra y suelta tus archivos aquí o haz click aquí -pdf, png, jpg o jpeg que …" at bounding box center [554, 167] width 761 height 58
click at [0, 0] on input "Arrastra y suelta tus archivos aquí o haz click aquí -pdf, png, jpg o jpeg que …" at bounding box center [0, 0] width 0 height 0
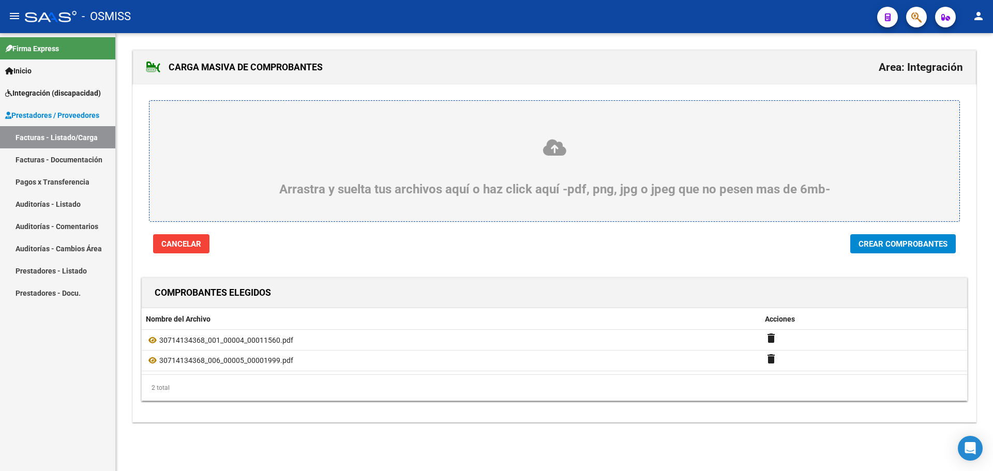
click at [900, 241] on span "Crear Comprobantes" at bounding box center [903, 244] width 89 height 9
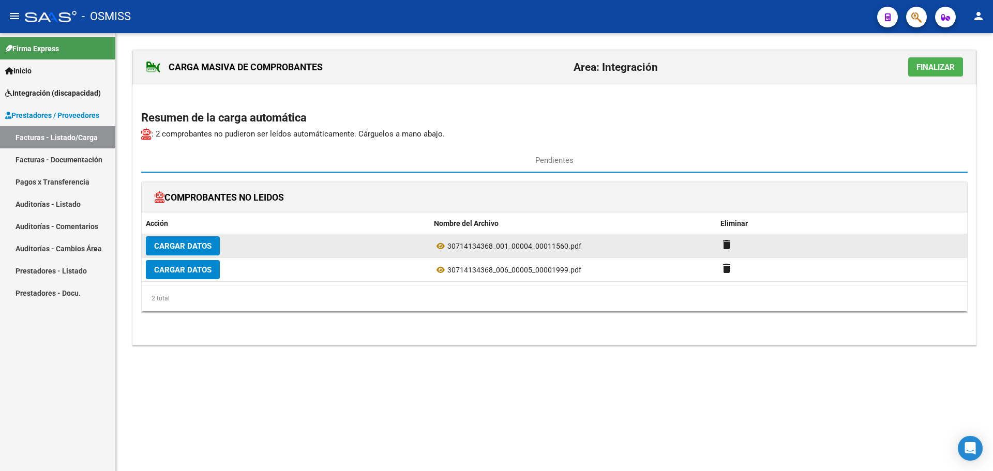
click at [188, 241] on span "Cargar Datos" at bounding box center [182, 245] width 57 height 9
click at [199, 244] on span "Cargar Datos" at bounding box center [182, 246] width 57 height 9
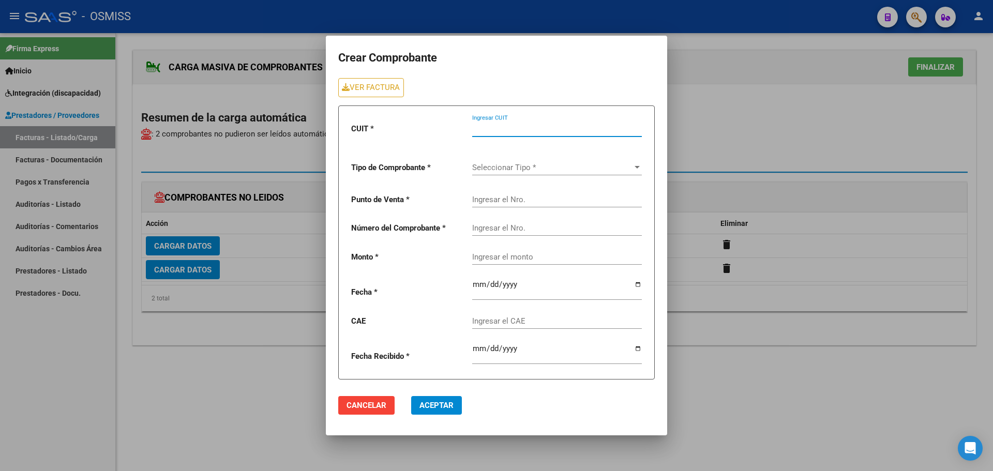
click at [545, 131] on input "Ingresar CUIT" at bounding box center [557, 128] width 170 height 9
type input "30-71413436-8"
click at [524, 161] on div "Seleccionar Tipo * Seleccionar Tipo *" at bounding box center [557, 164] width 170 height 22
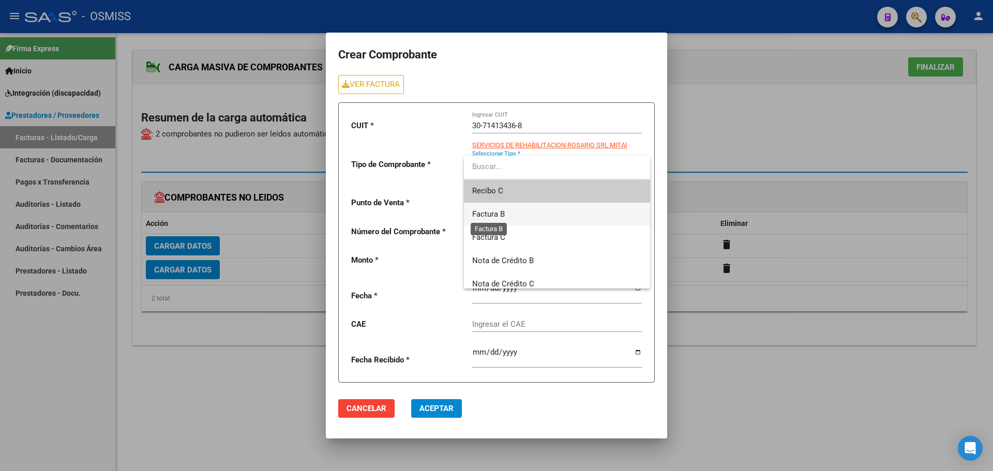
click at [503, 212] on span "Factura B" at bounding box center [488, 214] width 33 height 9
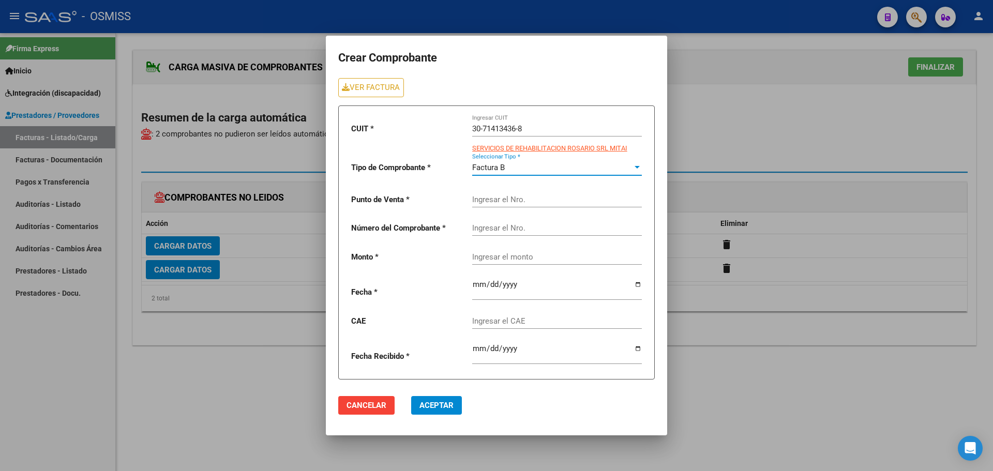
click at [490, 192] on div "Ingresar el Nro." at bounding box center [557, 196] width 170 height 22
click at [365, 87] on link "VER FACTURA" at bounding box center [371, 87] width 66 height 19
click at [513, 196] on input "Ingresar el Nro." at bounding box center [557, 199] width 170 height 9
type input "4"
click at [525, 233] on input "Ingresar el Nro." at bounding box center [557, 228] width 170 height 9
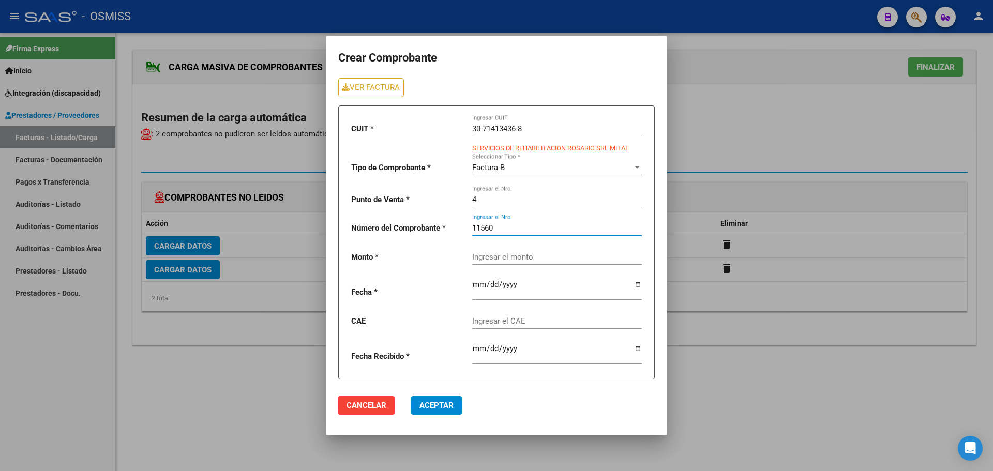
type input "11560"
click at [501, 262] on div "Ingresar el monto" at bounding box center [557, 259] width 170 height 32
click at [504, 254] on input "Ingresar el monto" at bounding box center [557, 256] width 170 height 9
paste input "435376.56"
type input "435376.56"
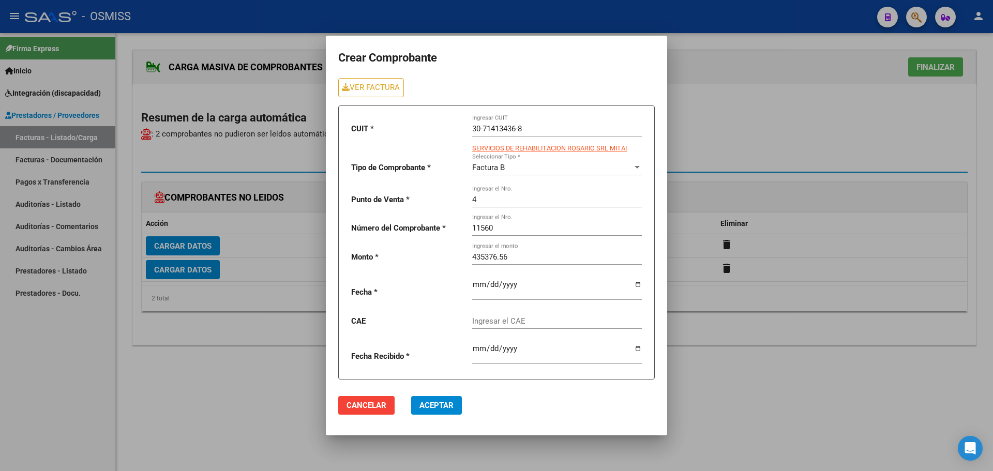
click at [641, 279] on div at bounding box center [557, 286] width 170 height 29
drag, startPoint x: 639, startPoint y: 283, endPoint x: 592, endPoint y: 283, distance: 47.6
click at [638, 284] on input "date" at bounding box center [557, 288] width 170 height 17
type input "[DATE]"
click at [503, 318] on input "Ingresar el CAE" at bounding box center [557, 321] width 170 height 9
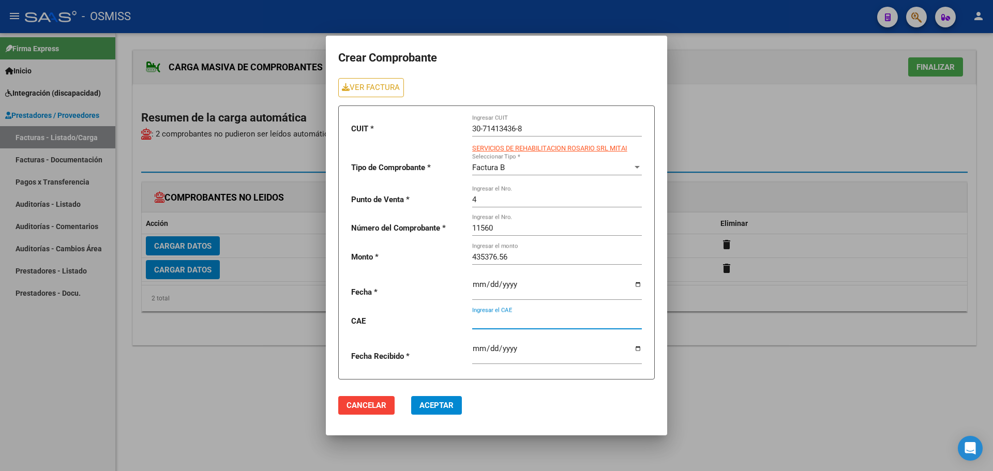
paste input "75408206972955"
type input "75408206972955"
click at [456, 406] on button "Aceptar" at bounding box center [436, 405] width 51 height 19
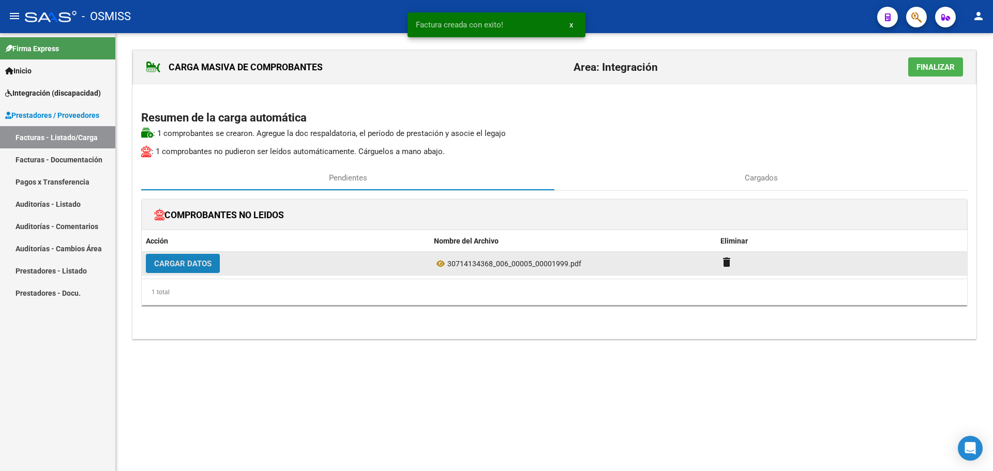
click at [194, 267] on span "Cargar Datos" at bounding box center [182, 263] width 57 height 9
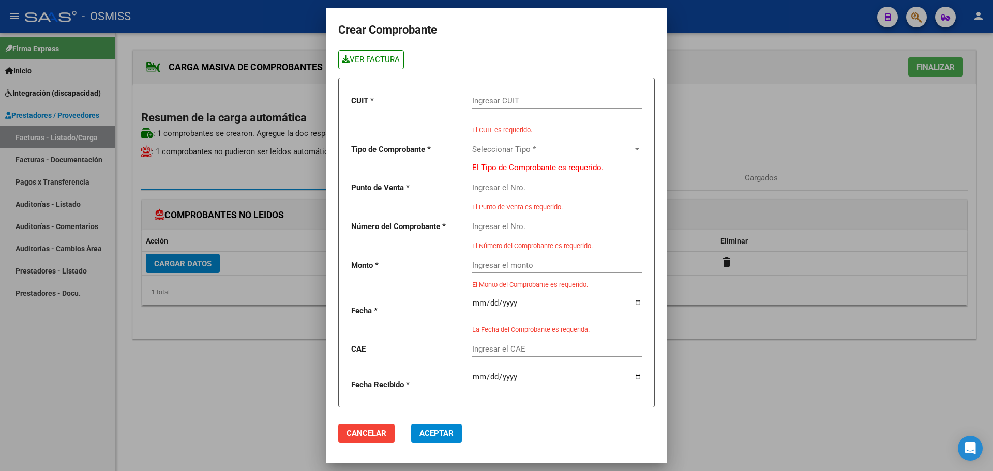
click at [377, 65] on link "VER FACTURA" at bounding box center [371, 59] width 66 height 19
click at [497, 99] on input "Ingresar CUIT" at bounding box center [557, 100] width 170 height 9
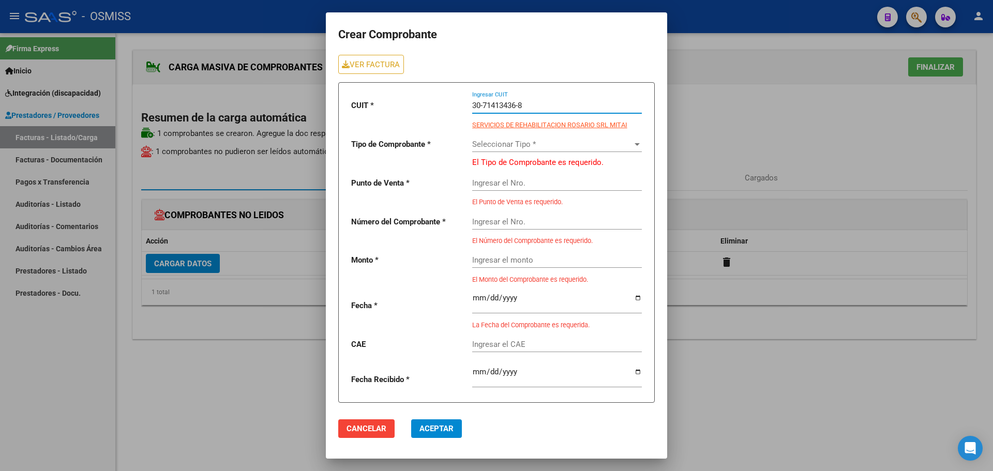
type input "30-71413436-8"
click at [507, 143] on span "Seleccionar Tipo *" at bounding box center [552, 144] width 160 height 9
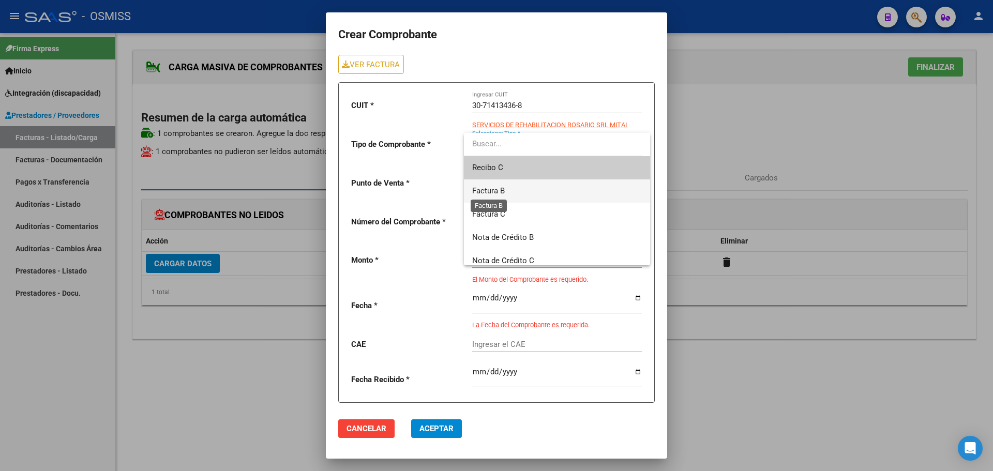
click at [504, 186] on span "Factura B" at bounding box center [488, 190] width 33 height 9
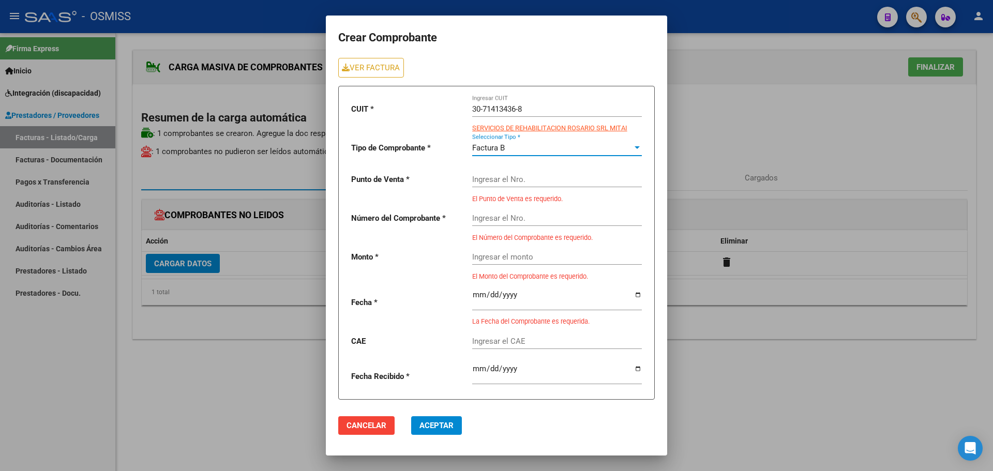
click at [494, 179] on input "Ingresar el Nro." at bounding box center [557, 179] width 170 height 9
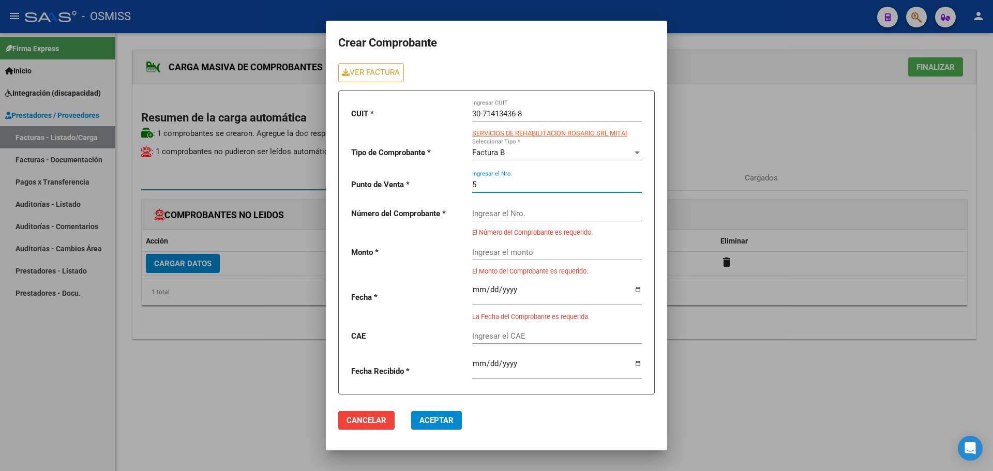
type input "5"
click at [522, 217] on input "Ingresar el Nro." at bounding box center [557, 213] width 170 height 9
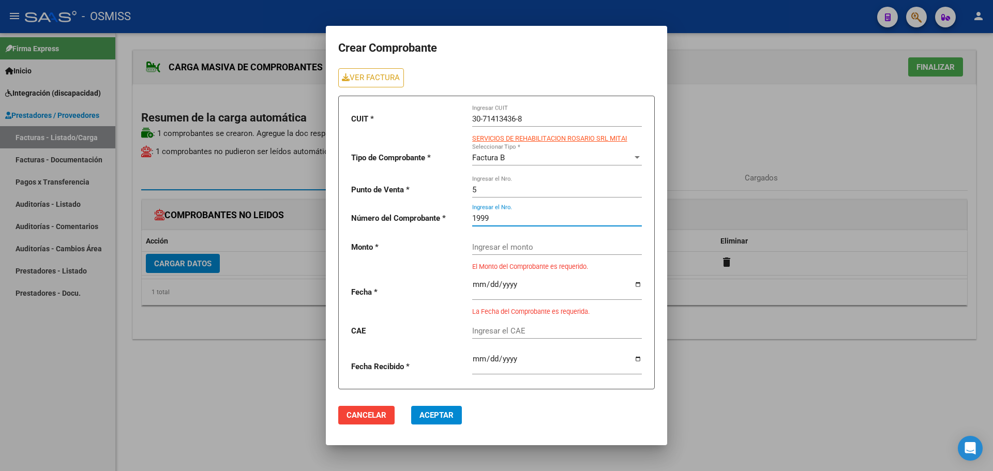
type input "1999"
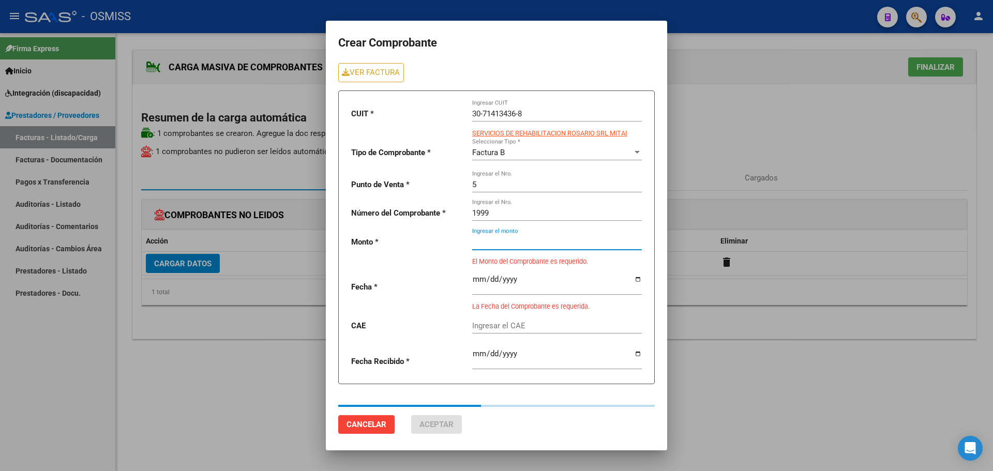
click at [498, 249] on div "Ingresar el monto" at bounding box center [557, 239] width 170 height 22
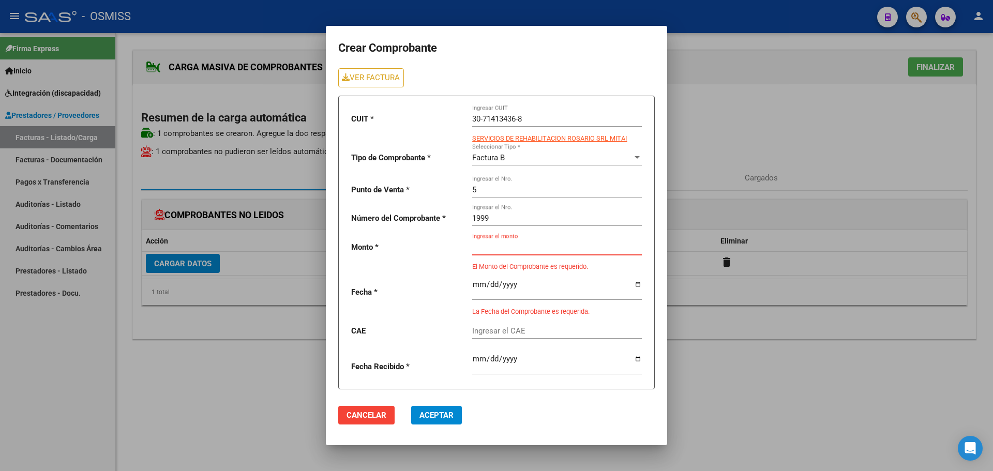
paste input "475830.36"
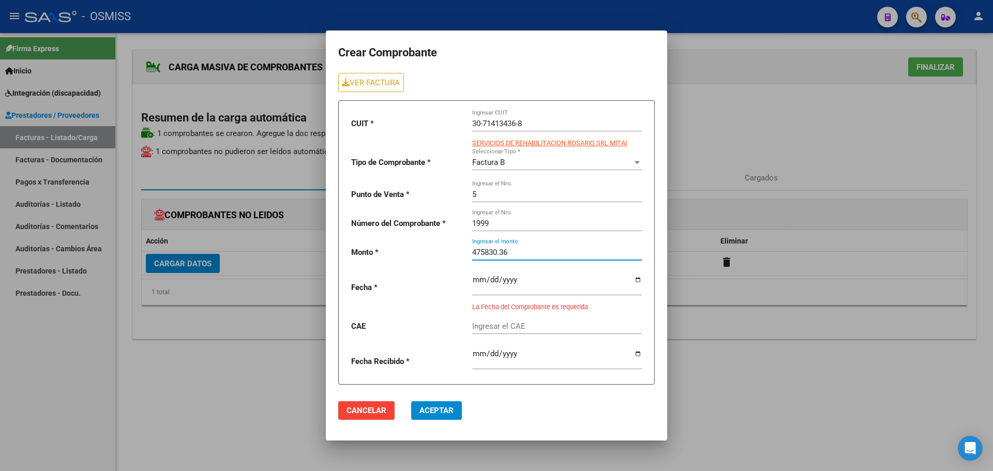
type input "475830.36"
click at [635, 279] on input "date" at bounding box center [557, 284] width 170 height 17
type input "[DATE]"
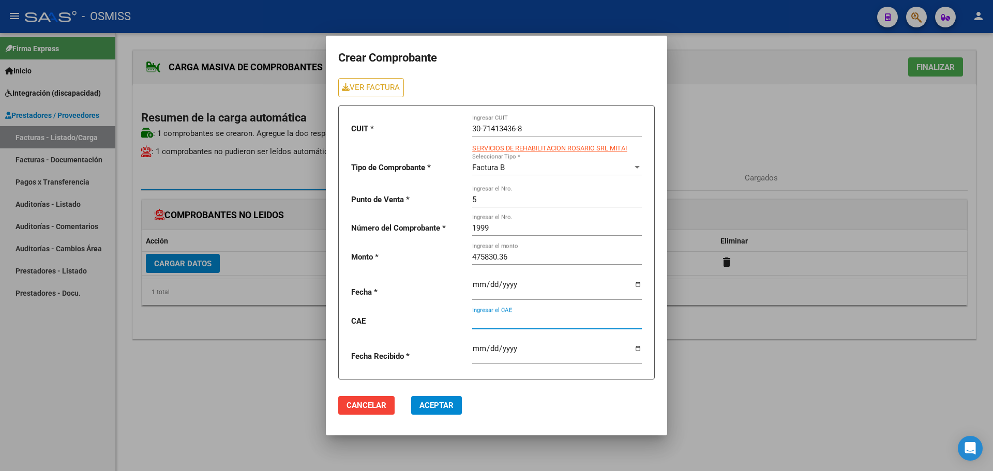
paste input "75408156858797"
type input "75408156858797"
click at [436, 409] on span "Aceptar" at bounding box center [437, 405] width 34 height 9
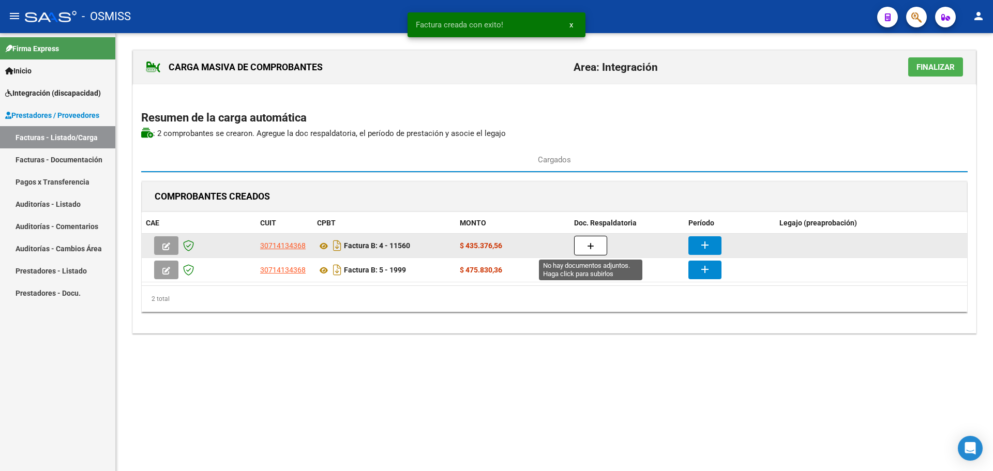
click at [594, 240] on button "button" at bounding box center [590, 246] width 33 height 20
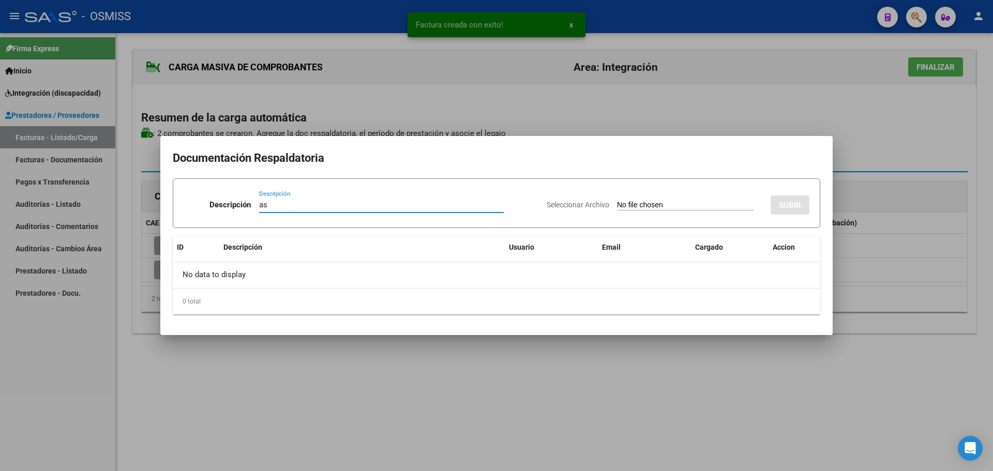
type input "as"
click at [617, 204] on input "Seleccionar Archivo" at bounding box center [685, 206] width 137 height 10
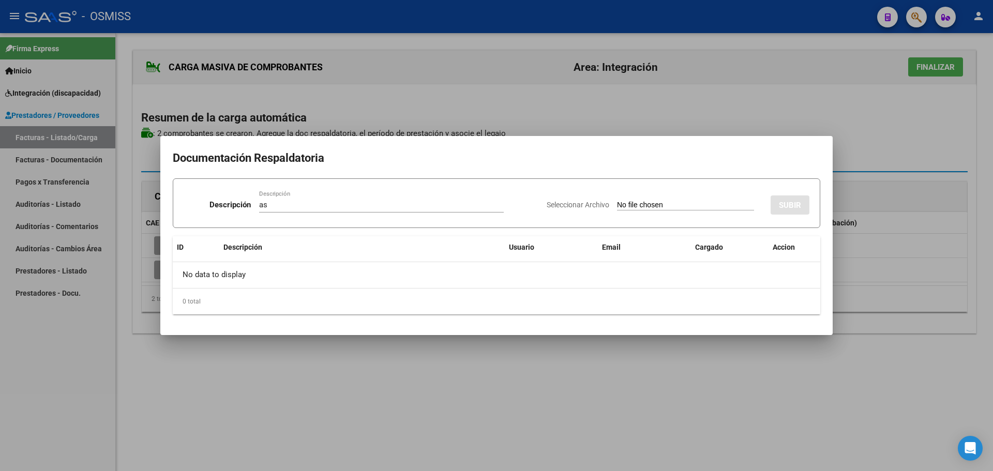
type input "C:\fakepath\Santoro Milo.pdf"
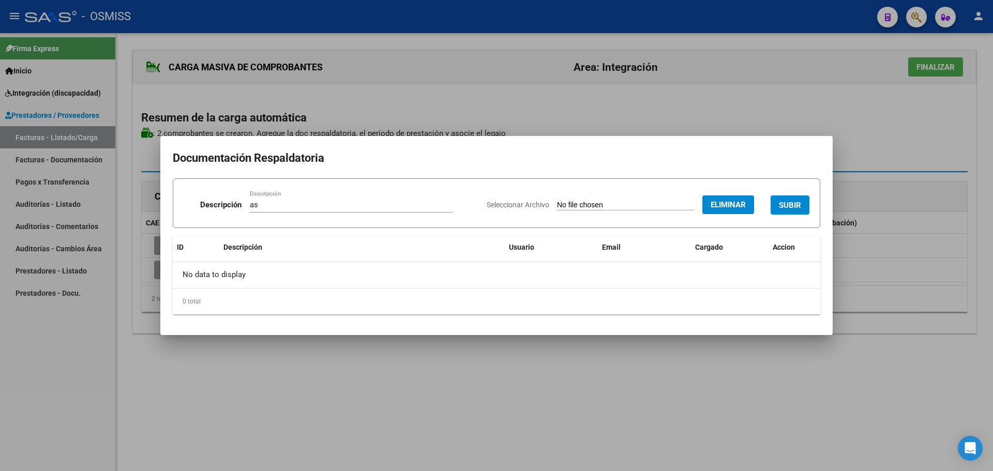
click at [780, 211] on button "SUBIR" at bounding box center [790, 205] width 39 height 19
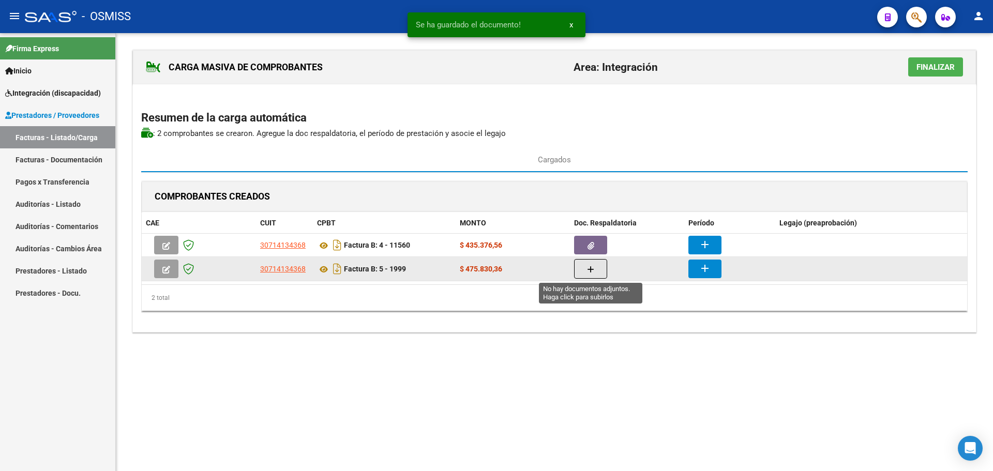
click at [589, 274] on span "button" at bounding box center [590, 268] width 7 height 9
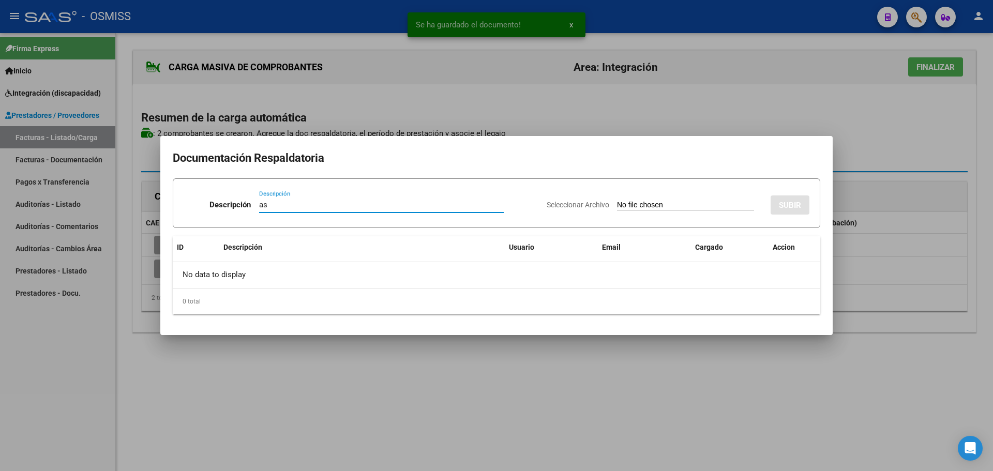
type input "as"
click at [666, 211] on div "Seleccionar Archivo SUBIR" at bounding box center [678, 203] width 263 height 32
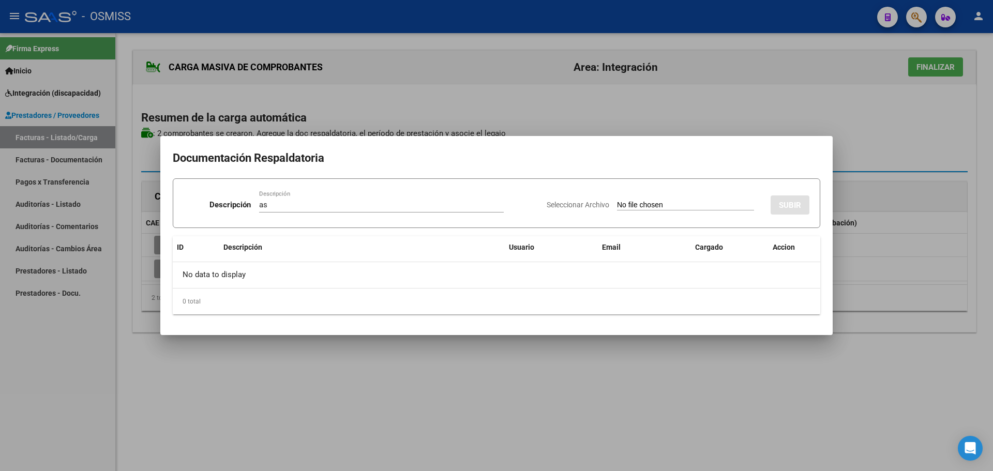
click at [665, 206] on input "Seleccionar Archivo" at bounding box center [685, 206] width 137 height 10
type input "C:\fakepath\SANTORO MILO.pdf"
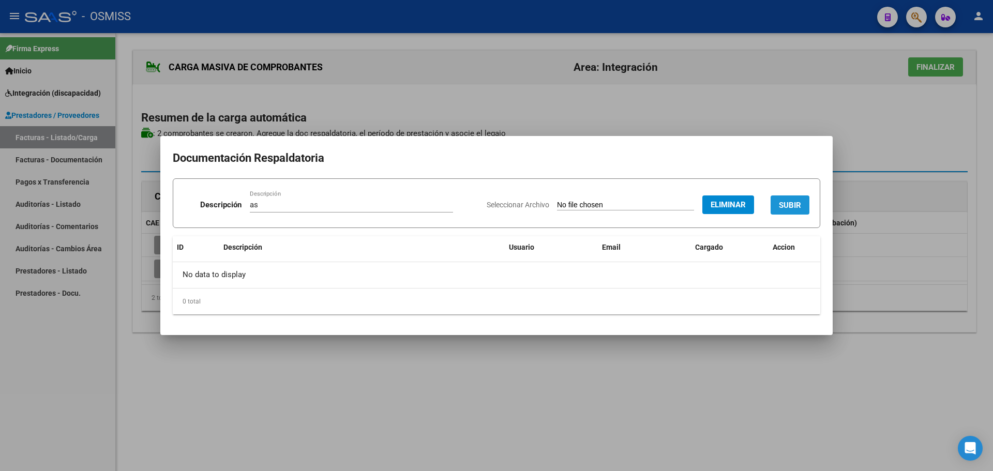
click at [782, 207] on span "SUBIR" at bounding box center [790, 205] width 22 height 9
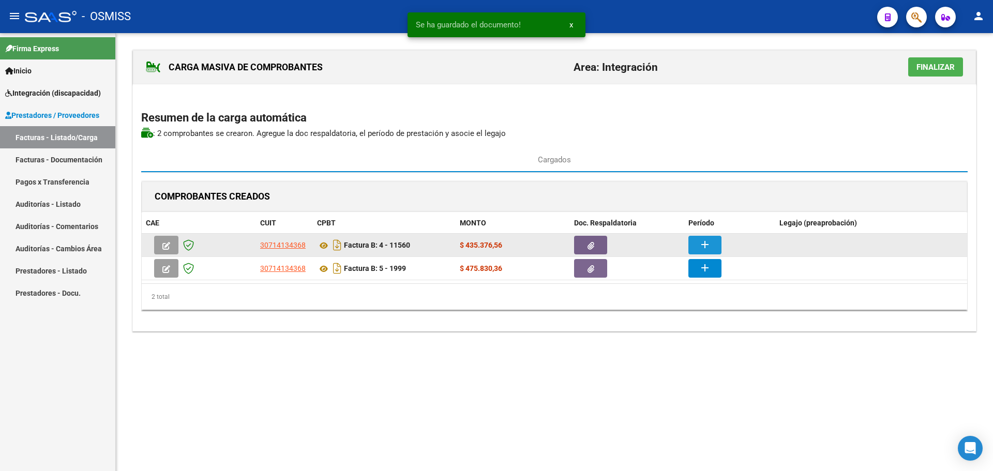
click at [707, 245] on mat-icon "add" at bounding box center [705, 245] width 12 height 12
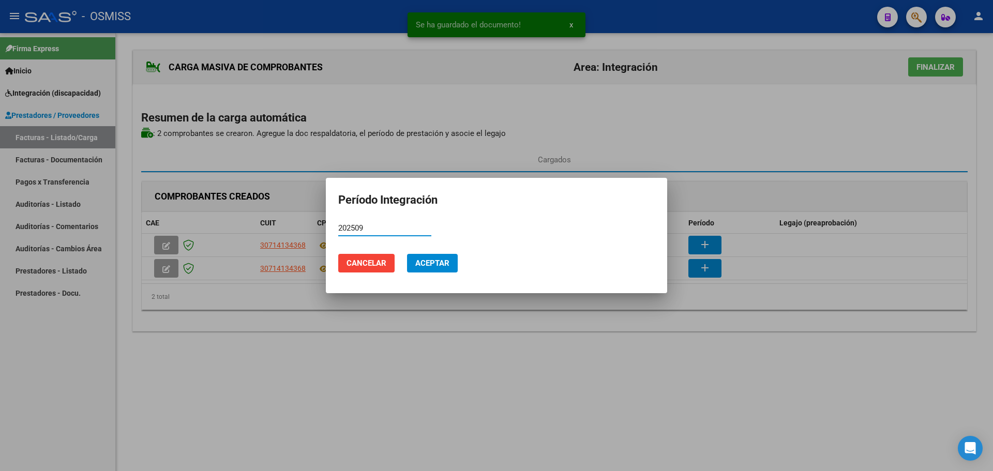
type input "202509"
click at [438, 264] on span "Aceptar" at bounding box center [432, 263] width 34 height 9
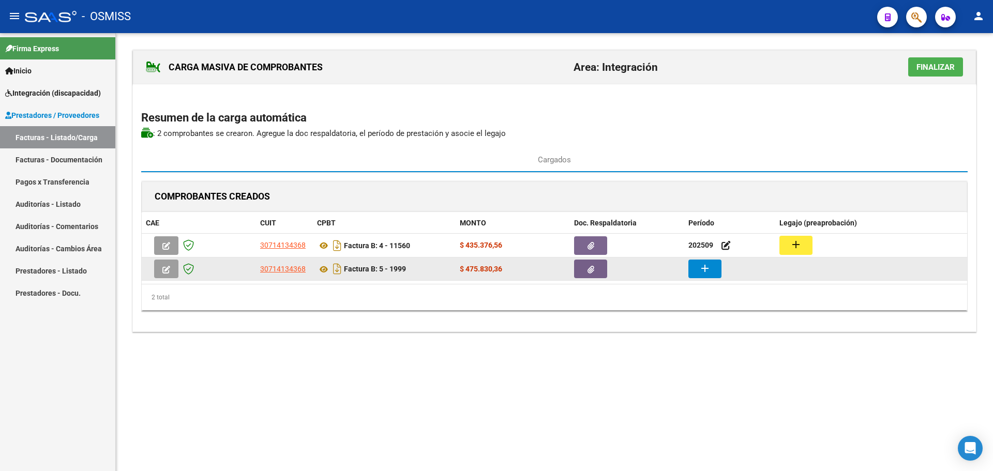
click at [718, 271] on button "add" at bounding box center [705, 269] width 33 height 19
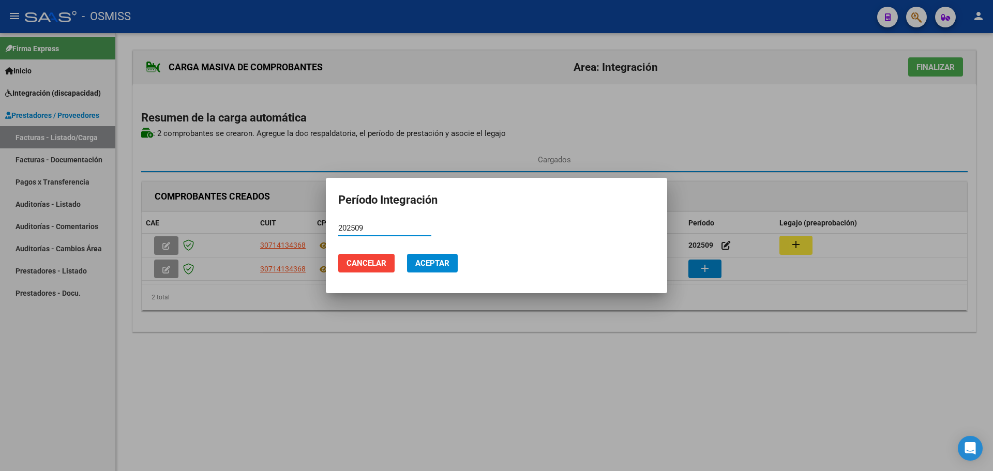
type input "202509"
click at [439, 266] on span "Aceptar" at bounding box center [432, 263] width 34 height 9
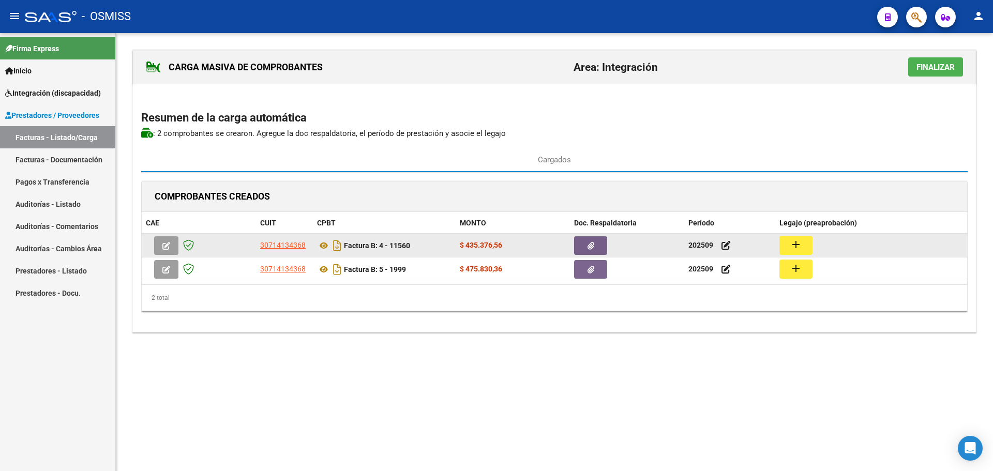
click at [802, 242] on button "add" at bounding box center [796, 245] width 33 height 19
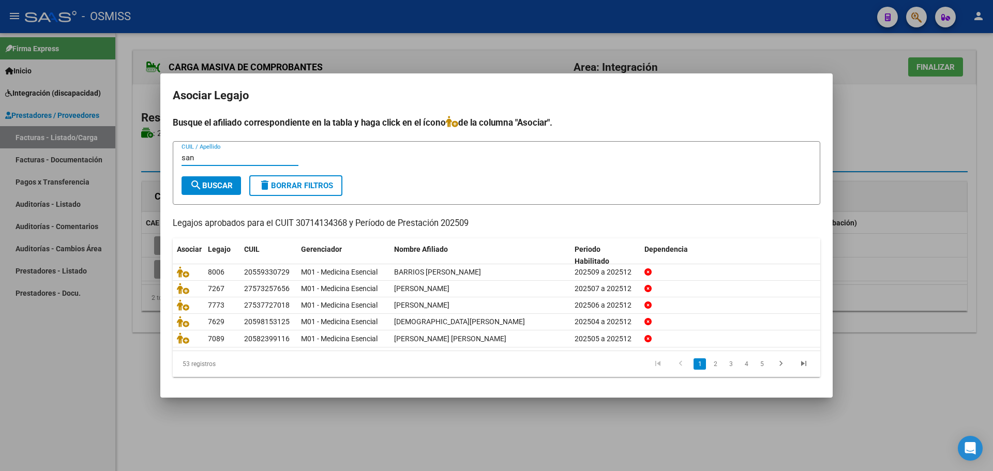
type input "san"
click at [207, 181] on span "search Buscar" at bounding box center [211, 185] width 43 height 9
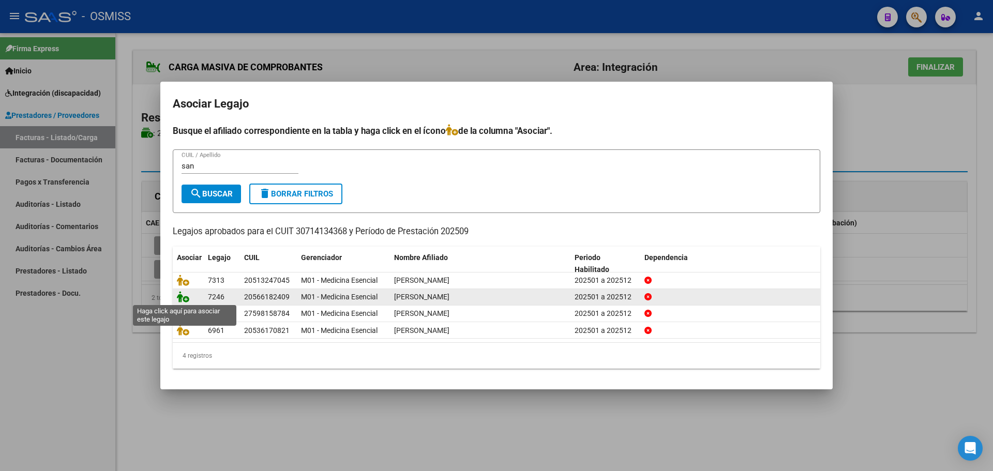
click at [183, 296] on icon at bounding box center [183, 296] width 12 height 11
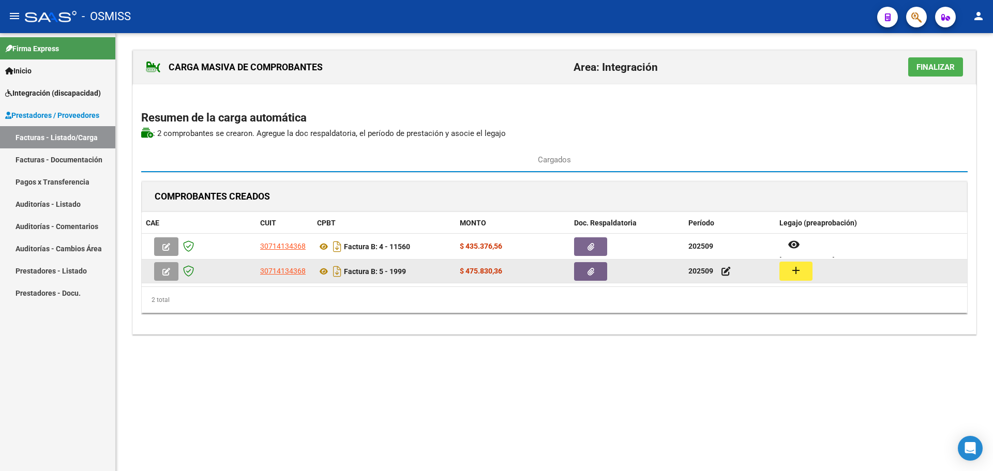
click at [791, 268] on mat-icon "add" at bounding box center [796, 270] width 12 height 12
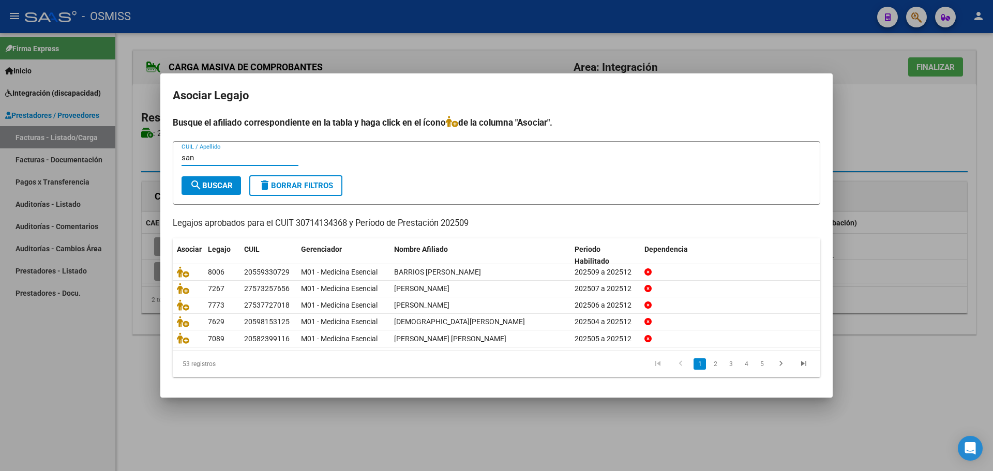
type input "san"
click at [219, 186] on span "search Buscar" at bounding box center [211, 185] width 43 height 9
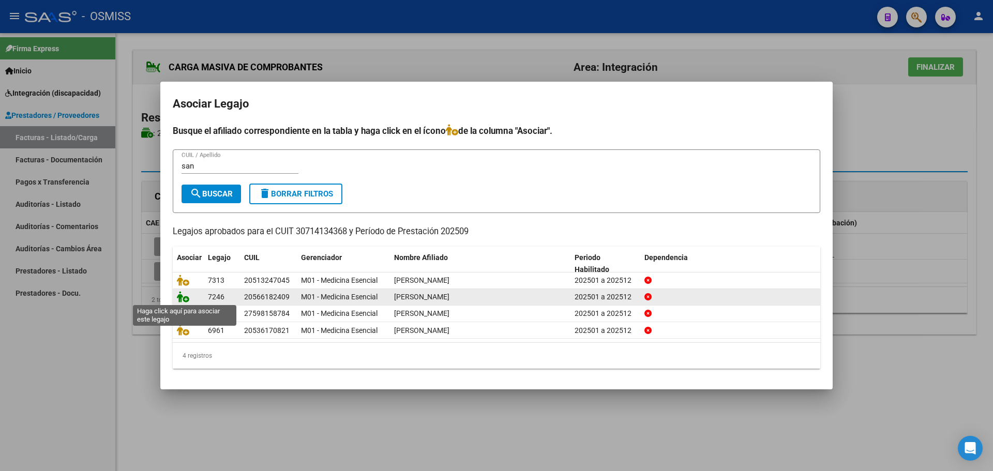
click at [185, 297] on icon at bounding box center [183, 296] width 12 height 11
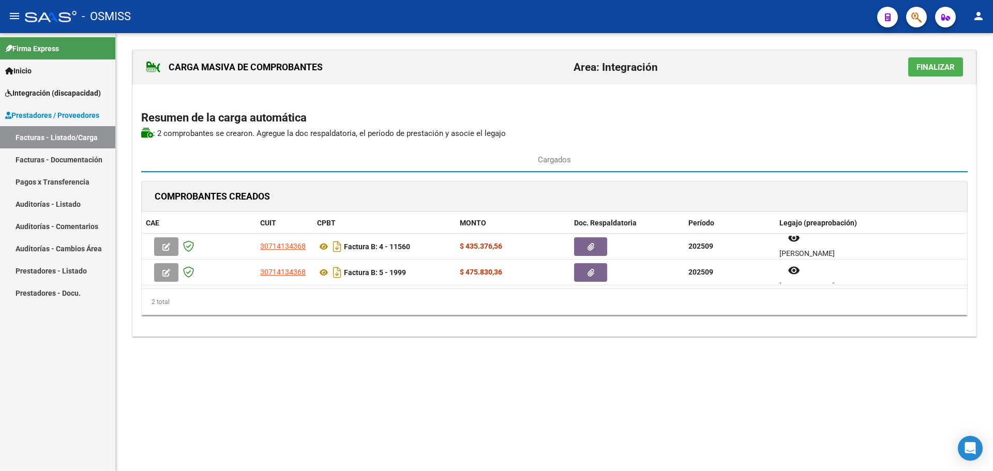
scroll to position [8, 0]
click at [944, 66] on span "Finalizar" at bounding box center [936, 67] width 38 height 9
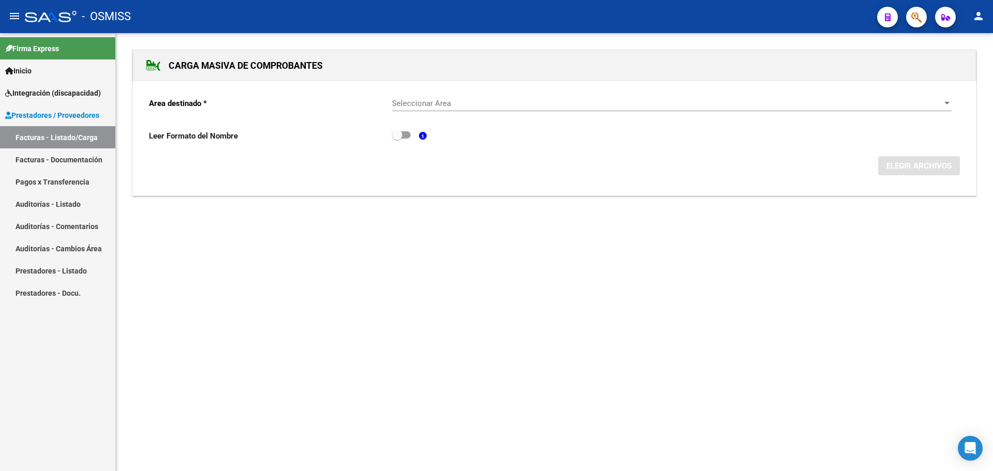
drag, startPoint x: 951, startPoint y: 102, endPoint x: 945, endPoint y: 102, distance: 6.7
click at [950, 102] on div at bounding box center [947, 103] width 9 height 8
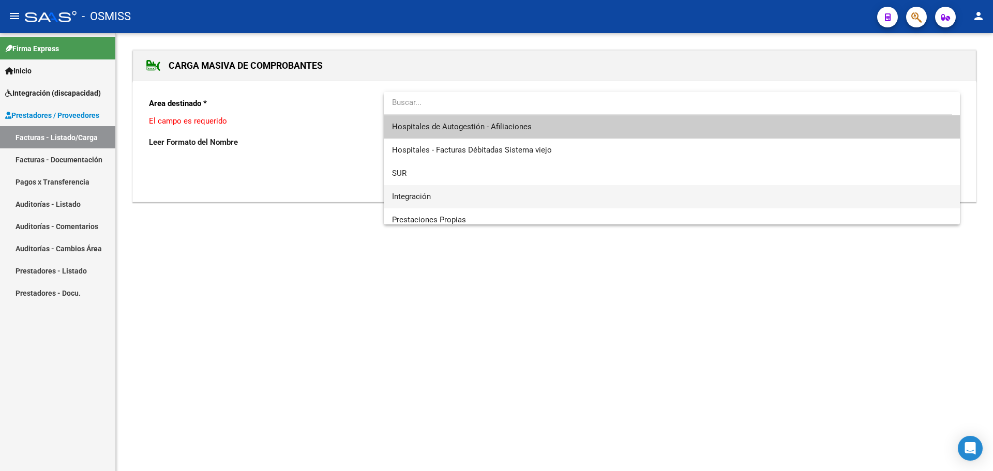
click at [504, 196] on span "Integración" at bounding box center [672, 196] width 560 height 23
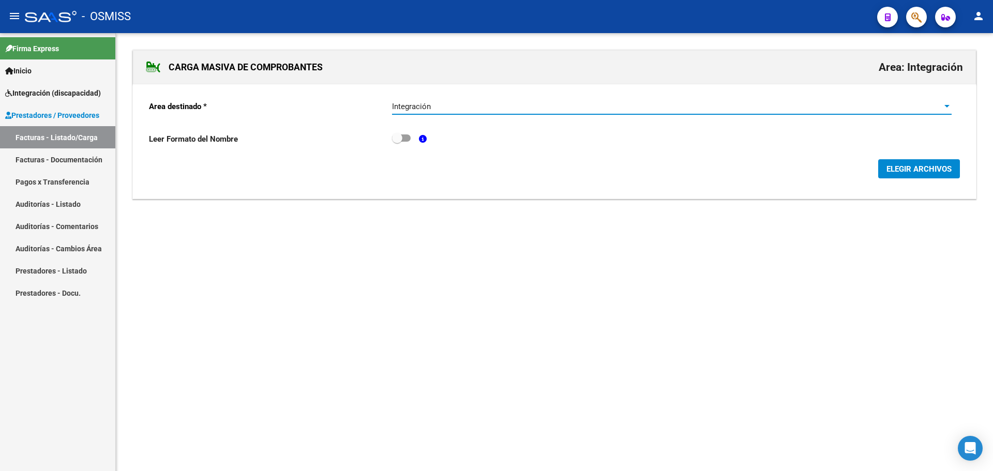
click at [913, 167] on span "ELEGIR ARCHIVOS" at bounding box center [919, 169] width 65 height 9
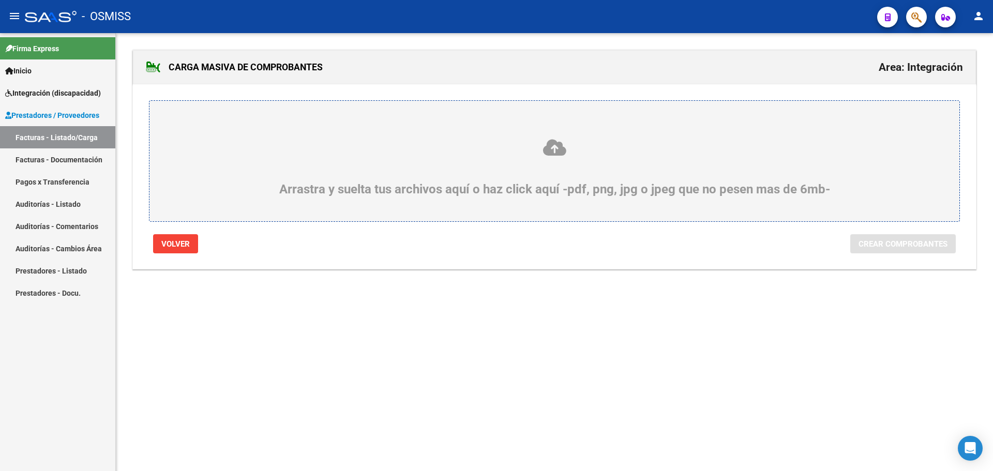
click at [376, 177] on div "Arrastra y suelta tus archivos aquí o haz click aquí -pdf, png, jpg o jpeg que …" at bounding box center [554, 167] width 761 height 58
click at [0, 0] on input "Arrastra y suelta tus archivos aquí o haz click aquí -pdf, png, jpg o jpeg que …" at bounding box center [0, 0] width 0 height 0
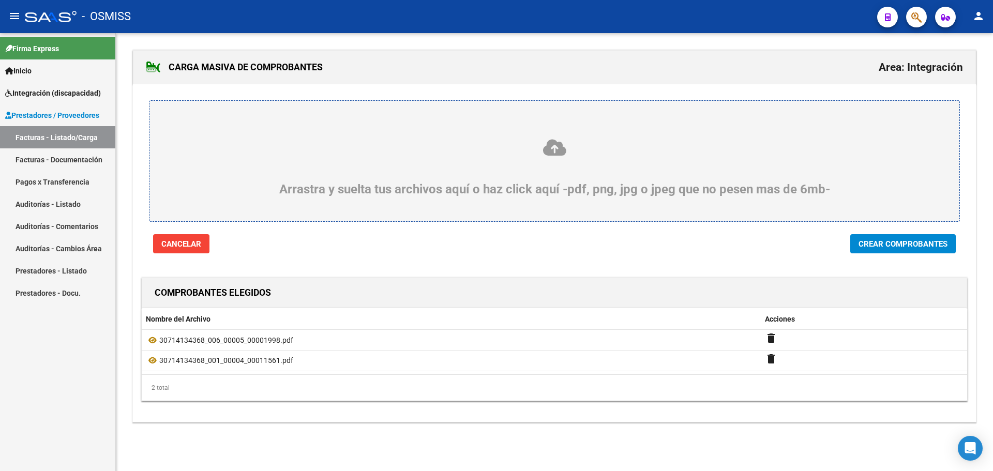
click at [903, 245] on span "Crear Comprobantes" at bounding box center [903, 244] width 89 height 9
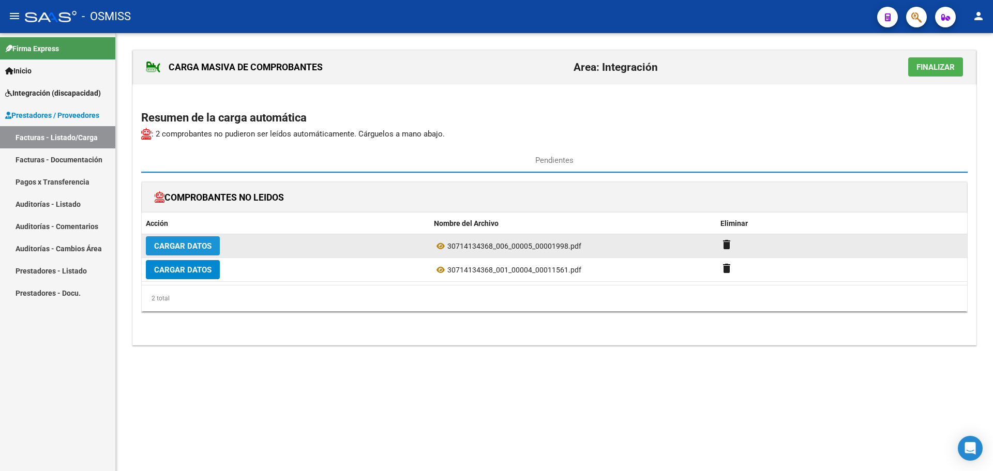
click at [173, 242] on span "Cargar Datos" at bounding box center [182, 246] width 57 height 9
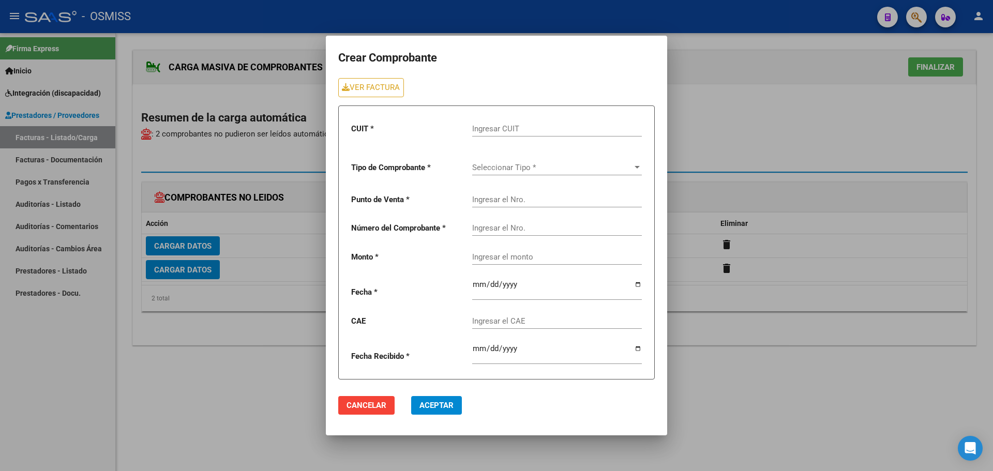
click at [511, 126] on input "Ingresar CUIT" at bounding box center [557, 128] width 170 height 9
type input "30-71413436-8"
click at [514, 166] on span "Seleccionar Tipo *" at bounding box center [552, 167] width 160 height 9
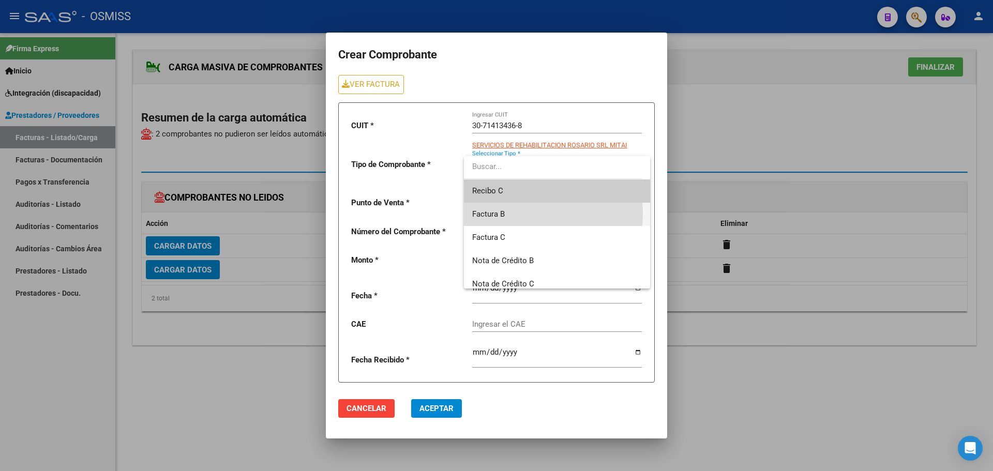
click at [509, 214] on span "Factura B" at bounding box center [557, 214] width 170 height 23
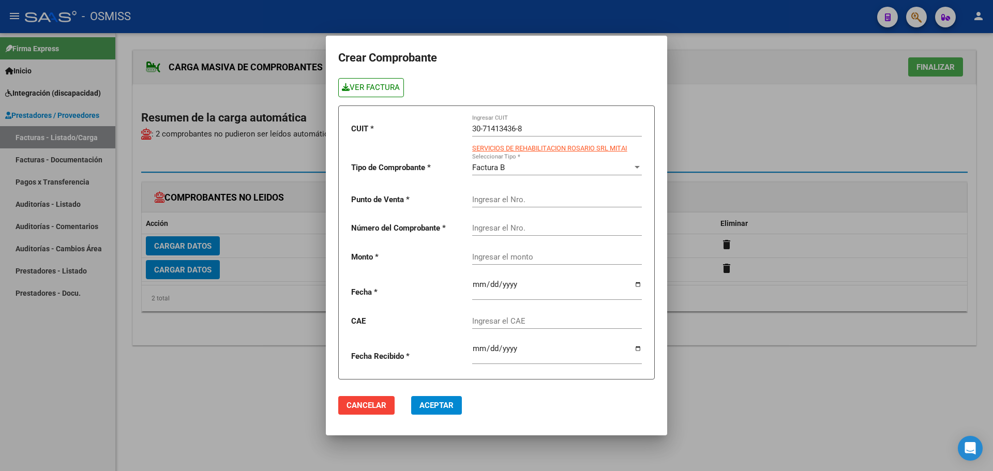
click at [376, 91] on link "VER FACTURA" at bounding box center [371, 87] width 66 height 19
click at [487, 198] on input "Ingresar el Nro." at bounding box center [557, 199] width 170 height 9
type input "5"
click at [485, 229] on input "Ingresar el Nro." at bounding box center [557, 228] width 170 height 9
type input "1998"
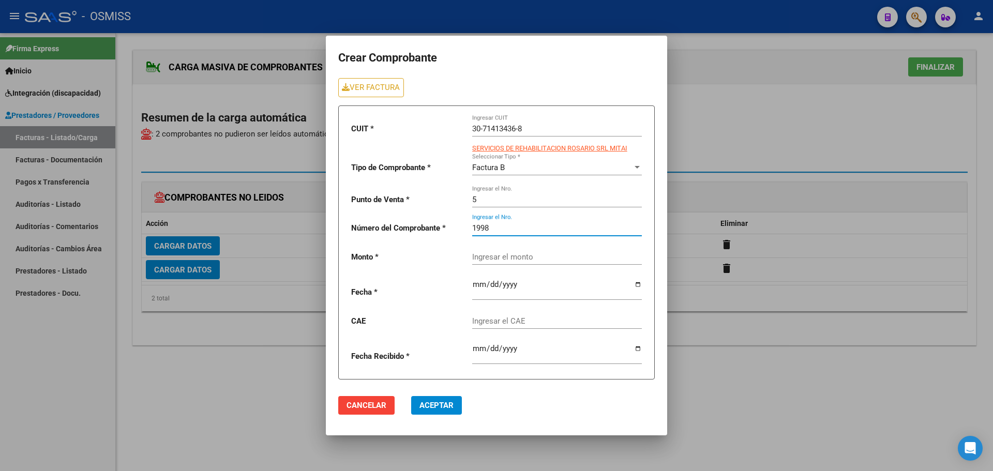
click at [487, 254] on input "Ingresar el monto" at bounding box center [557, 256] width 170 height 9
paste input "475830.36"
type input "475830.36"
click at [637, 284] on input "date" at bounding box center [557, 288] width 170 height 17
type input "[DATE]"
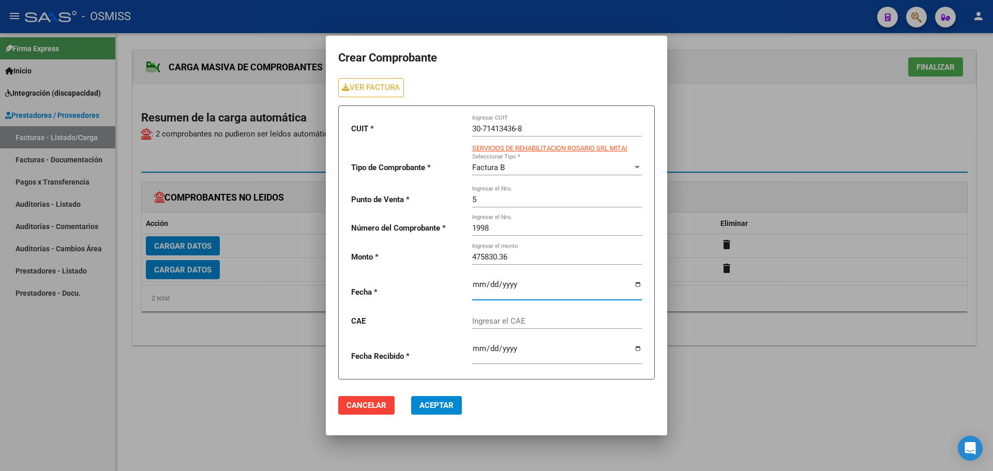
click at [505, 322] on input "Ingresar el CAE" at bounding box center [557, 321] width 170 height 9
paste input "75408156459729"
type input "75408156459729"
click at [434, 405] on span "Aceptar" at bounding box center [437, 405] width 34 height 9
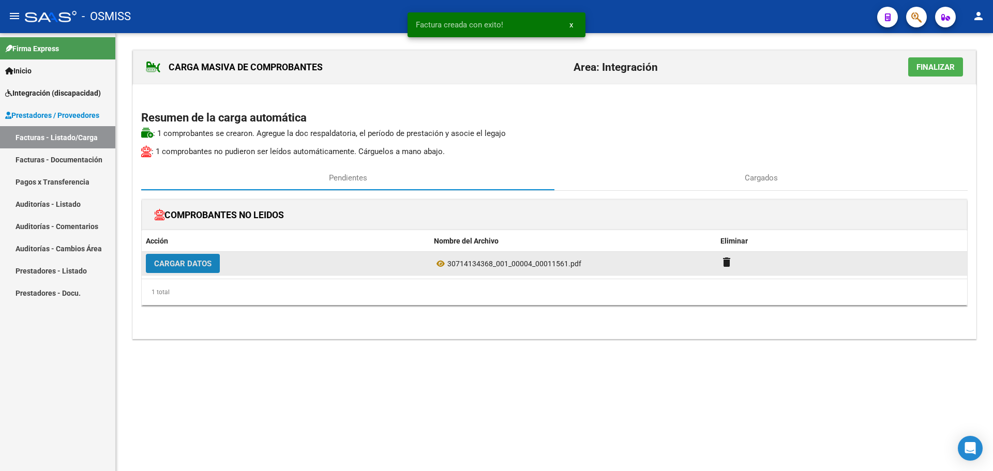
click at [183, 264] on span "Cargar Datos" at bounding box center [182, 263] width 57 height 9
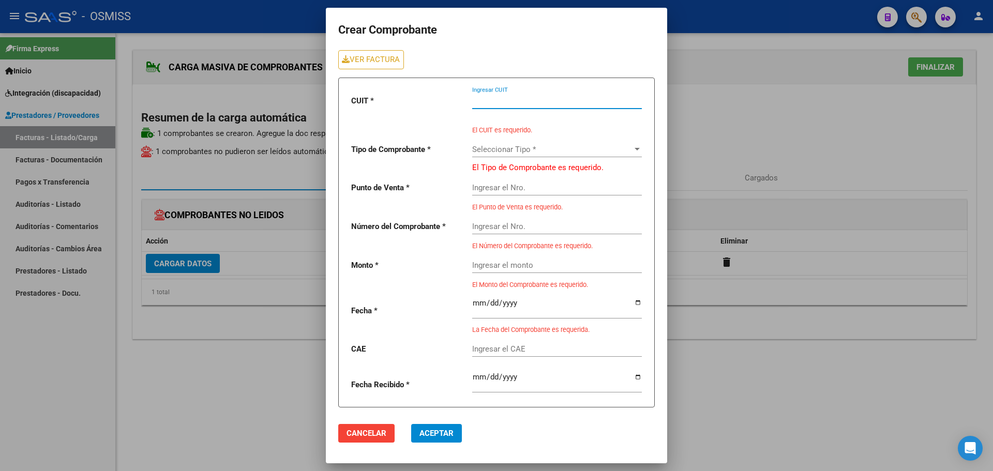
click at [480, 105] on input "Ingresar CUIT" at bounding box center [557, 100] width 170 height 9
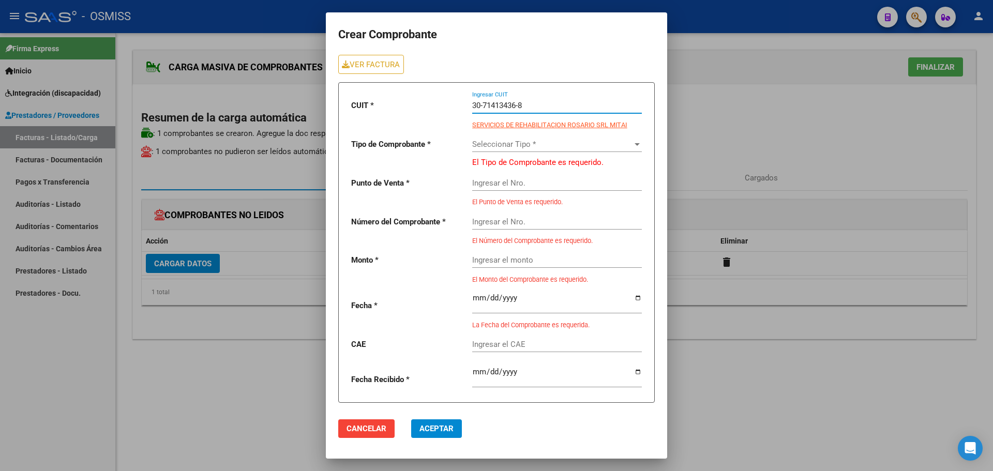
type input "30-71413436-8"
click at [500, 138] on div "Seleccionar Tipo * Seleccionar Tipo *" at bounding box center [557, 141] width 170 height 22
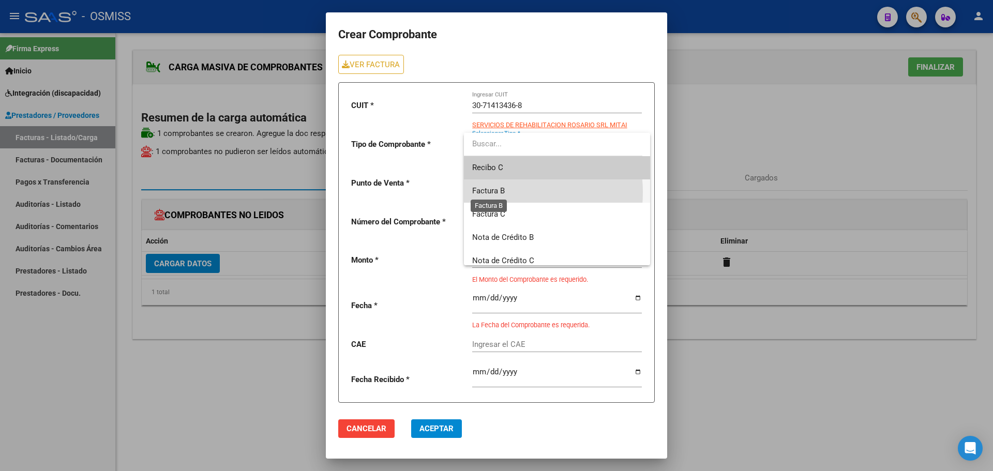
click at [498, 192] on span "Factura B" at bounding box center [488, 190] width 33 height 9
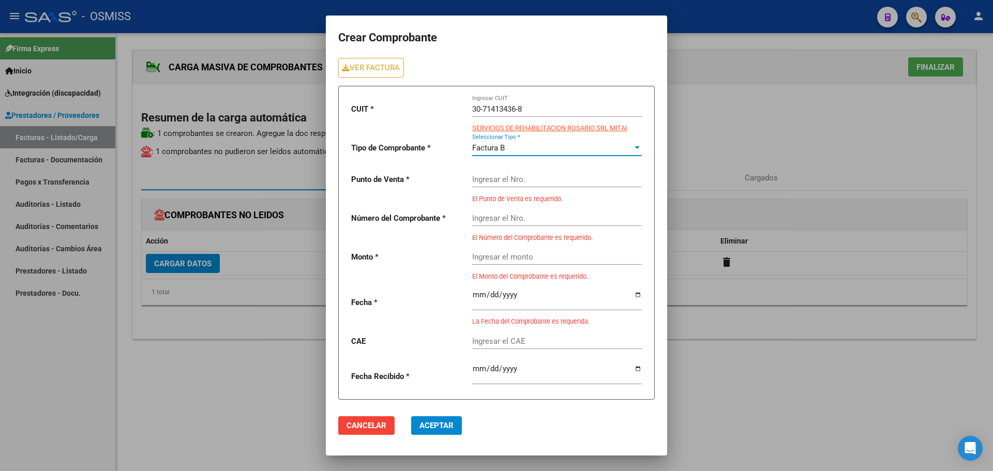
click at [498, 175] on input "Ingresar el Nro." at bounding box center [557, 179] width 170 height 9
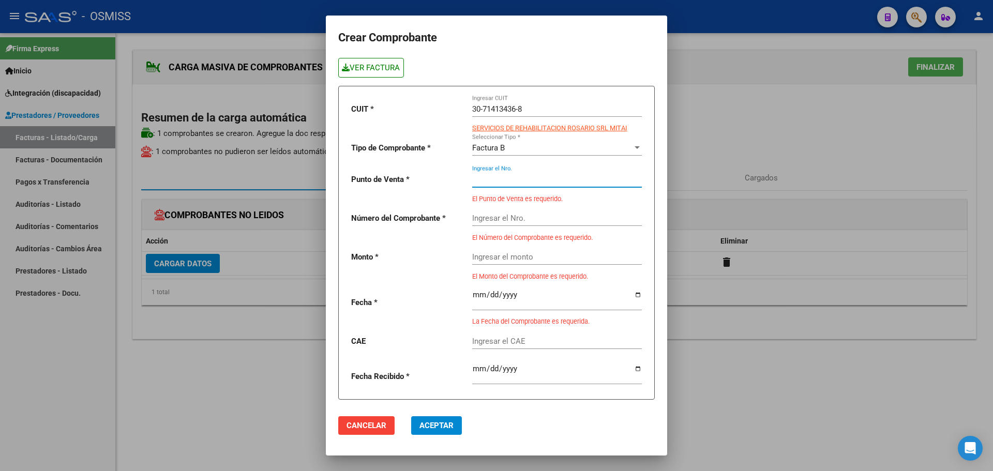
click at [360, 62] on link "VER FACTURA" at bounding box center [371, 67] width 66 height 19
click at [516, 177] on input "Ingresar el Nro." at bounding box center [557, 179] width 170 height 9
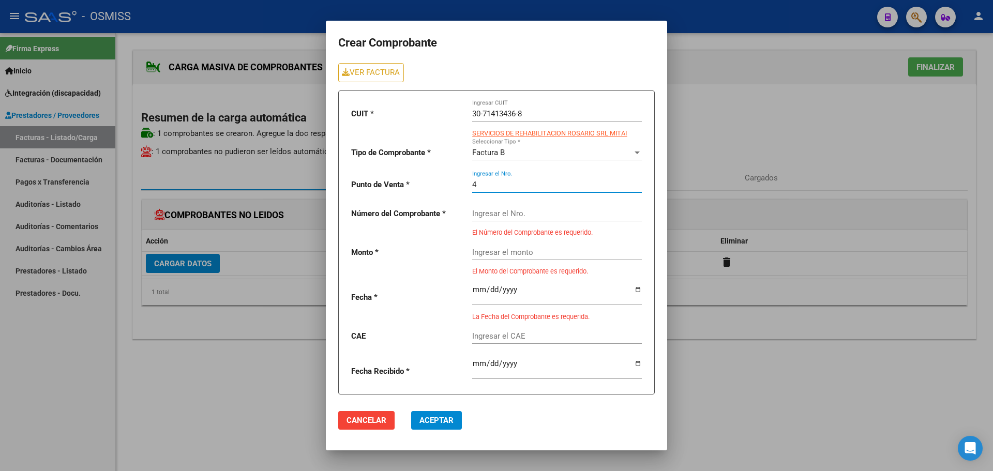
type input "4"
click at [497, 207] on div "Ingresar el Nro." at bounding box center [557, 210] width 170 height 22
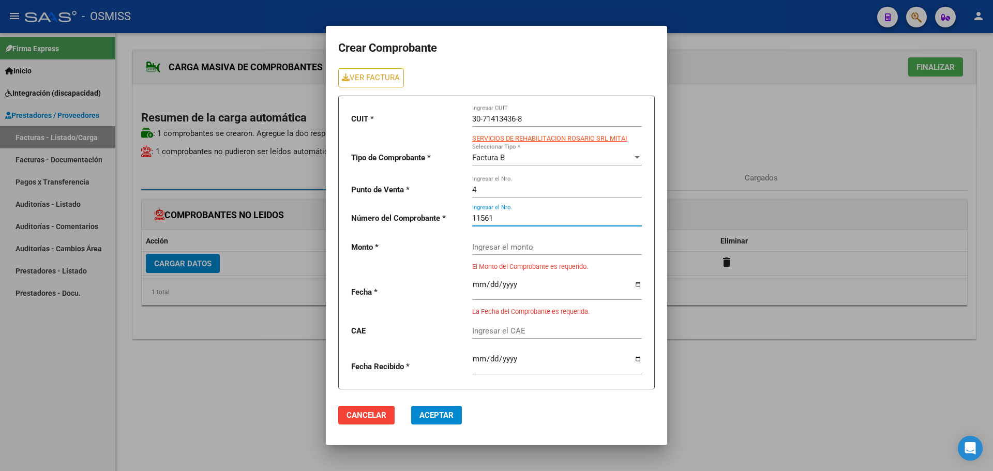
type input "11561"
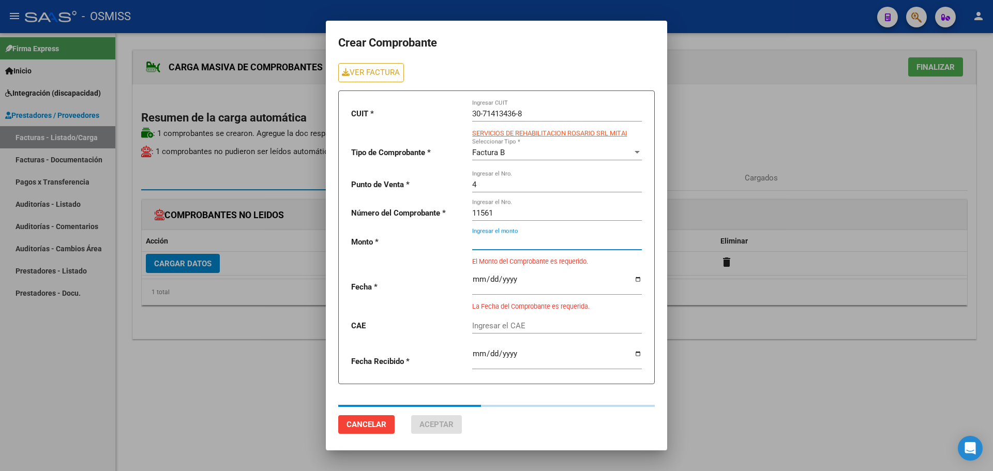
click at [497, 249] on div "Ingresar el monto" at bounding box center [557, 239] width 170 height 22
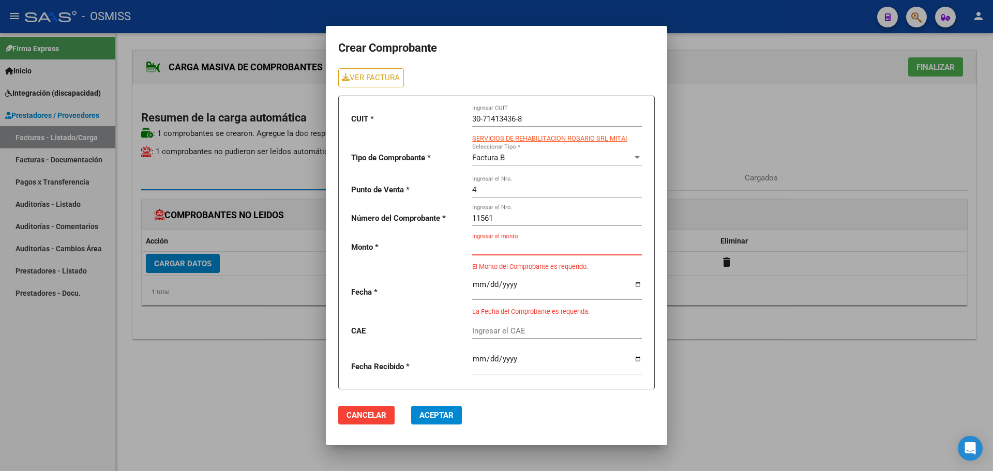
paste input "435376.56"
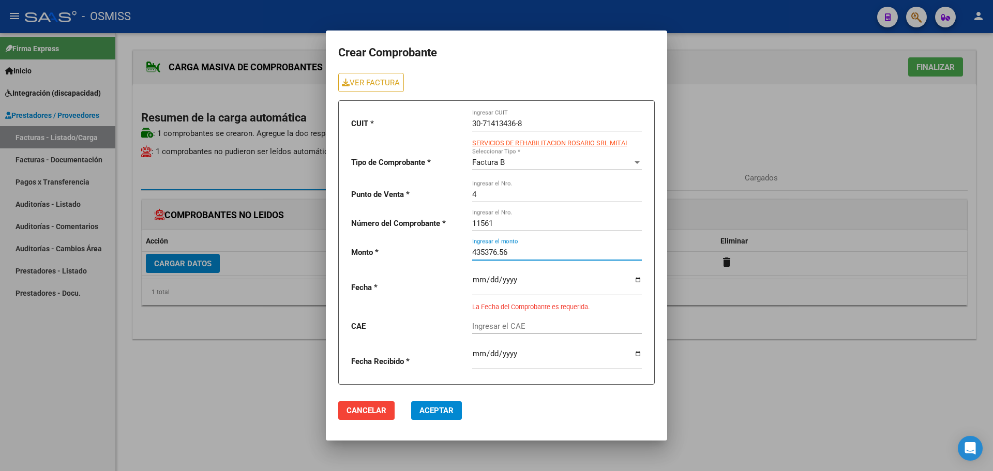
type input "435376.56"
click at [638, 278] on input "date" at bounding box center [557, 284] width 170 height 17
type input "[DATE]"
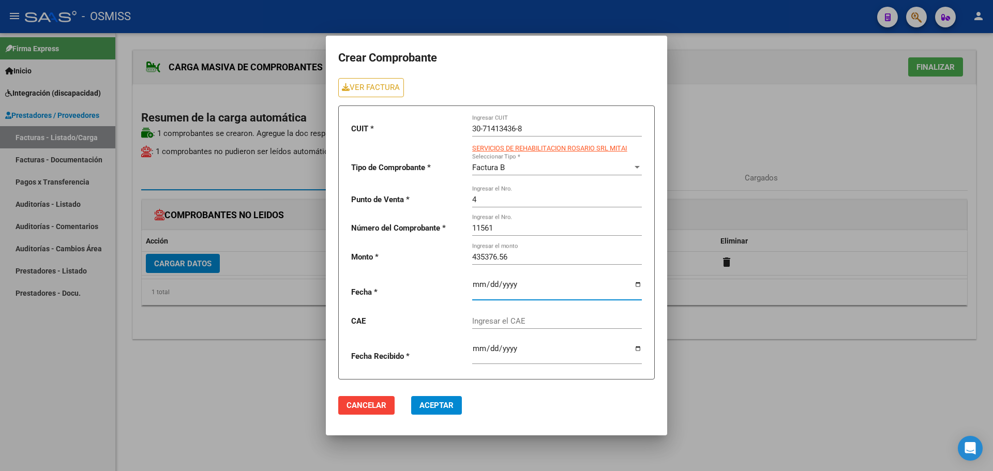
click at [505, 318] on input "Ingresar el CAE" at bounding box center [557, 321] width 170 height 9
paste input "75408207305956"
type input "75408207305956"
click at [435, 405] on span "Aceptar" at bounding box center [437, 405] width 34 height 9
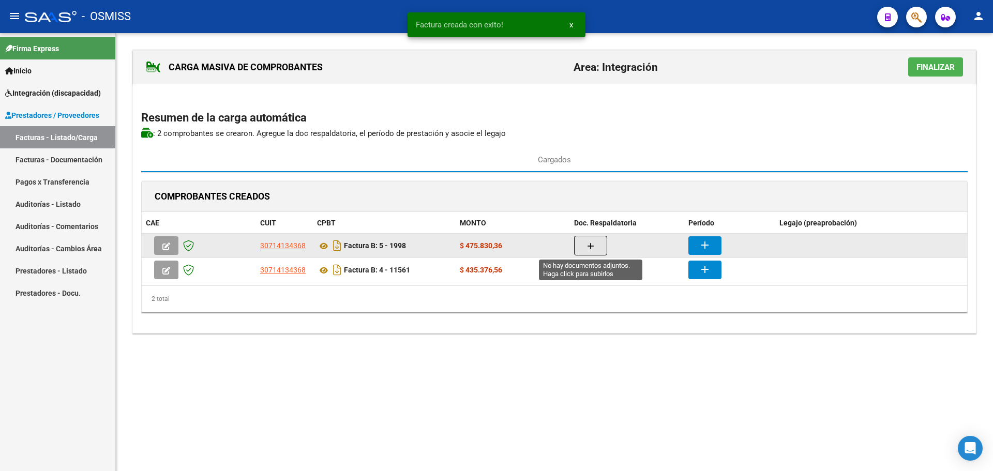
click at [585, 246] on button "button" at bounding box center [590, 246] width 33 height 20
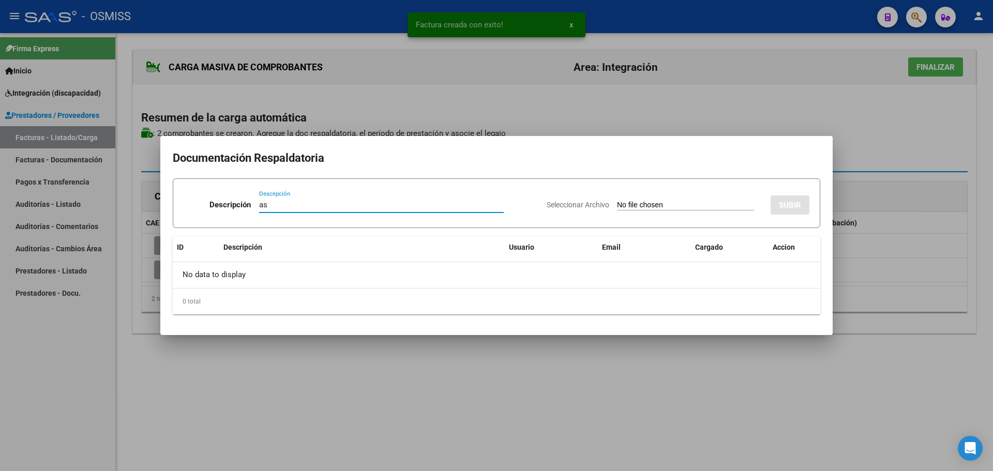
type input "as"
click at [651, 201] on input "Seleccionar Archivo" at bounding box center [685, 206] width 137 height 10
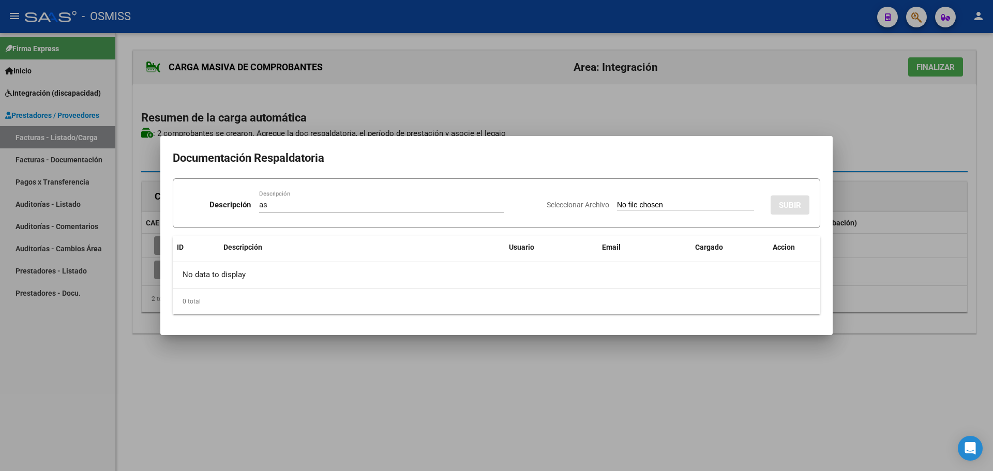
type input "C:\fakepath\SANTORO LEON.pdf"
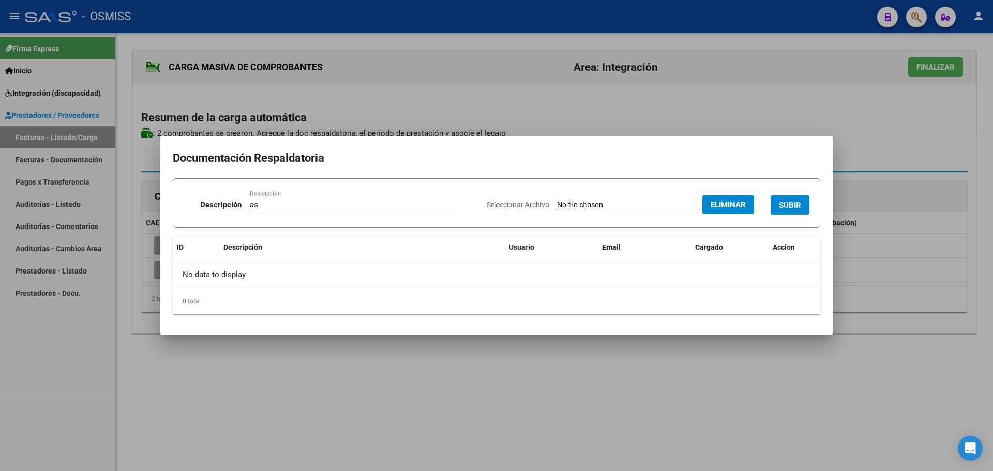
click at [791, 202] on span "SUBIR" at bounding box center [790, 205] width 22 height 9
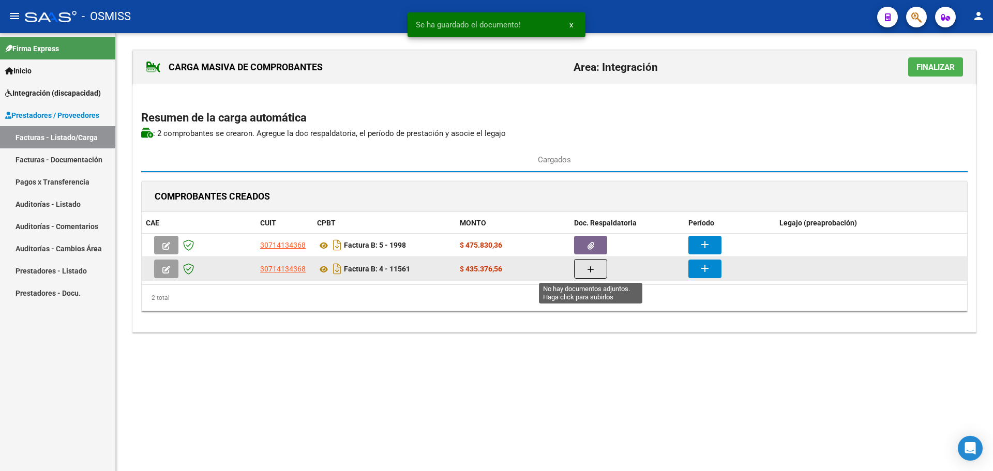
click at [581, 268] on button "button" at bounding box center [590, 269] width 33 height 20
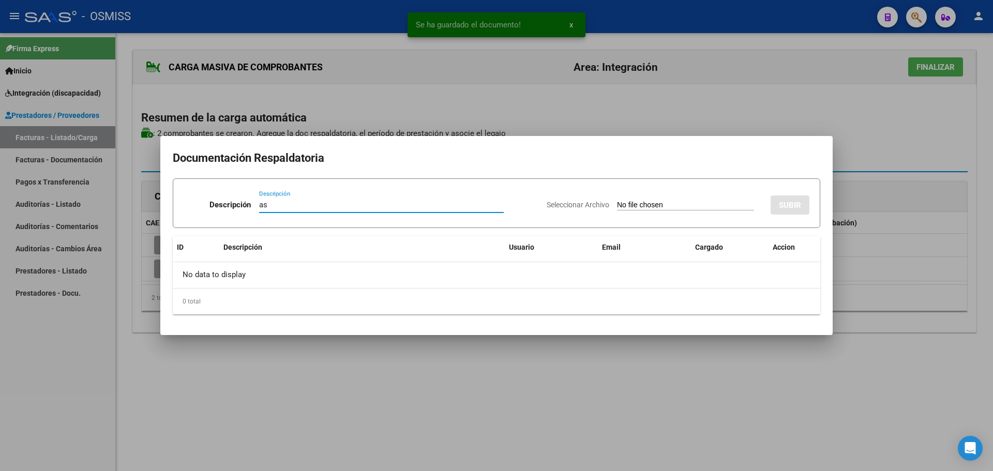
type input "as"
click at [672, 205] on input "Seleccionar Archivo" at bounding box center [685, 206] width 137 height 10
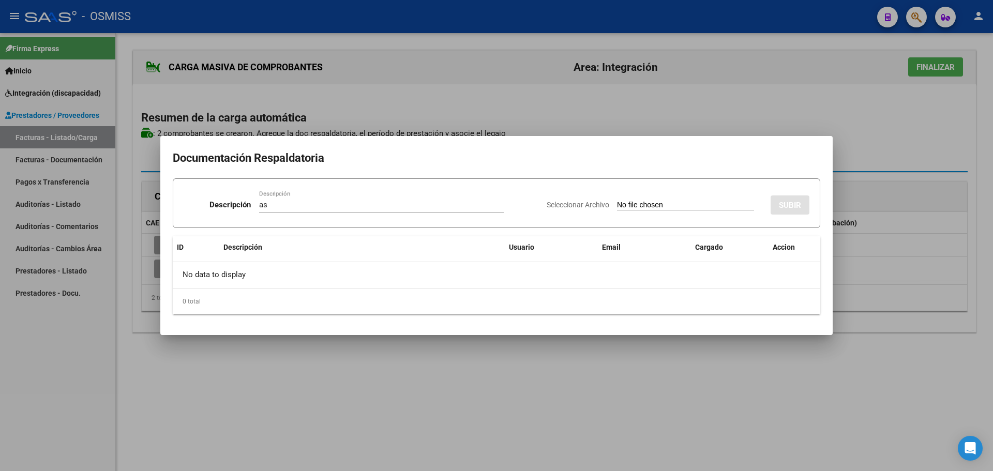
type input "C:\fakepath\Santoro Leon.pdf"
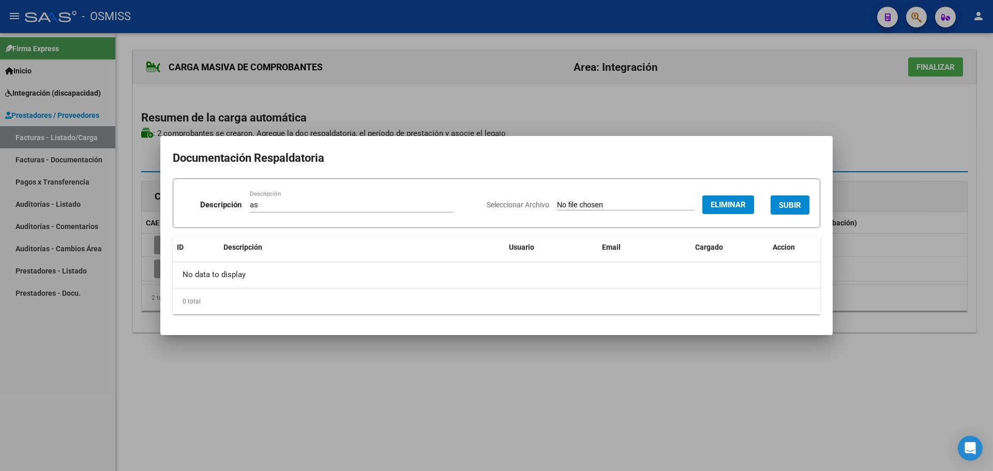
click at [776, 215] on div "Seleccionar Archivo Eliminar SUBIR" at bounding box center [648, 203] width 323 height 32
click at [778, 210] on button "SUBIR" at bounding box center [790, 205] width 39 height 19
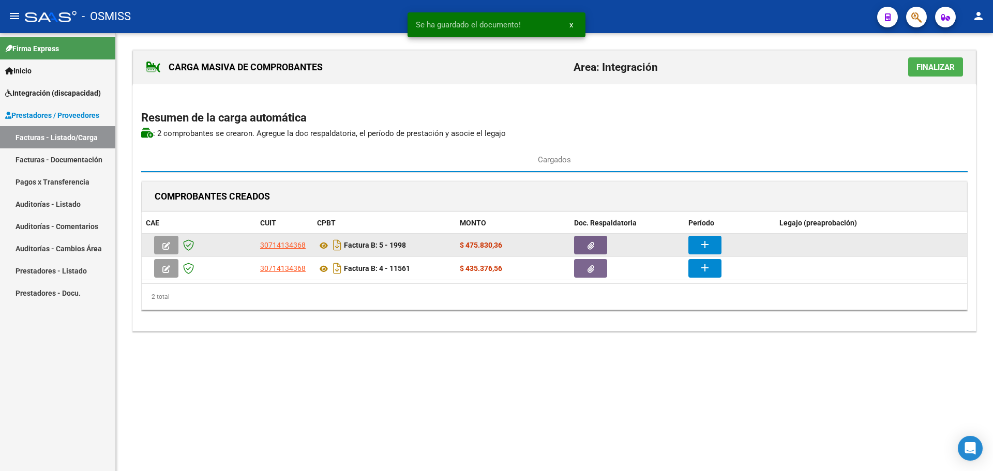
click at [703, 243] on mat-icon "add" at bounding box center [705, 245] width 12 height 12
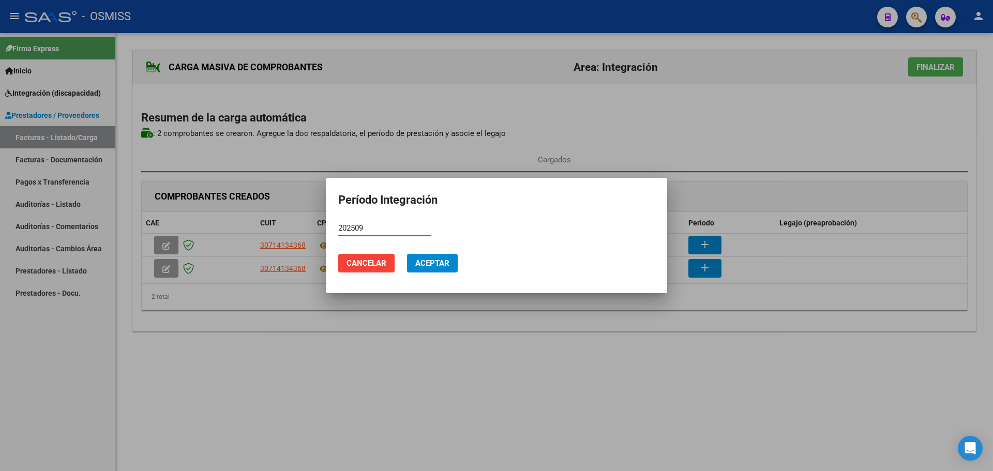
type input "202509"
click at [433, 266] on span "Aceptar" at bounding box center [432, 263] width 34 height 9
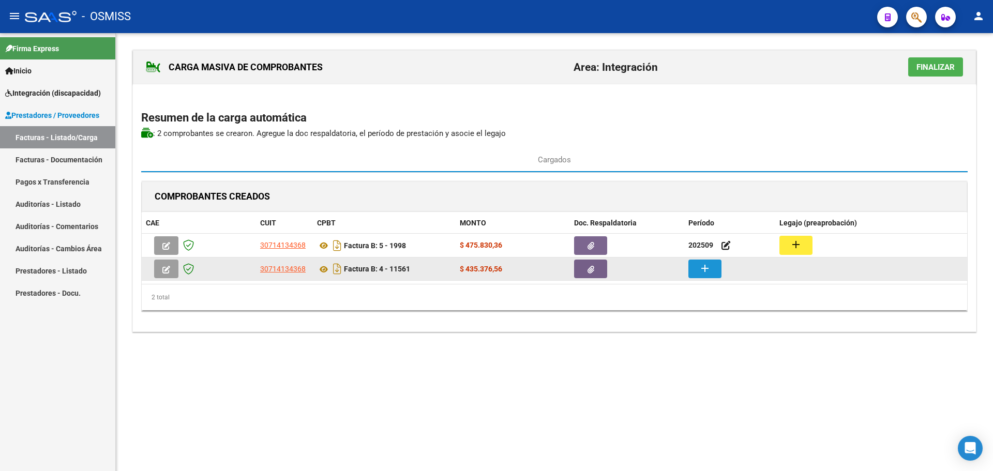
click at [709, 269] on mat-icon "add" at bounding box center [705, 268] width 12 height 12
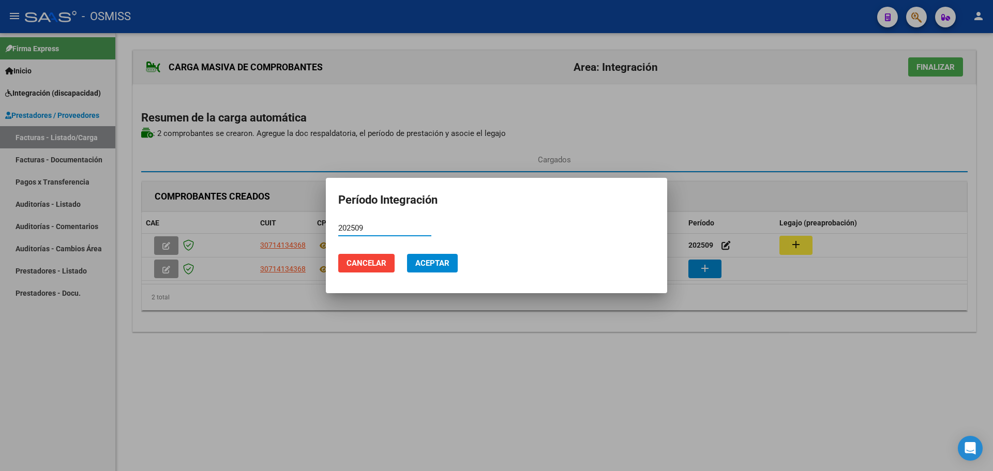
type input "202509"
click at [450, 269] on button "Aceptar" at bounding box center [432, 263] width 51 height 19
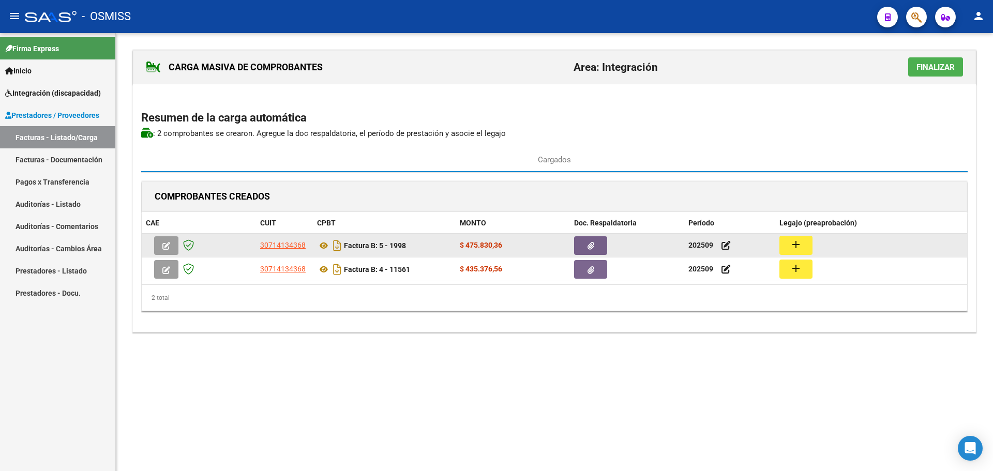
click at [816, 243] on div "add" at bounding box center [872, 245] width 184 height 19
click at [801, 243] on mat-icon "add" at bounding box center [796, 245] width 12 height 12
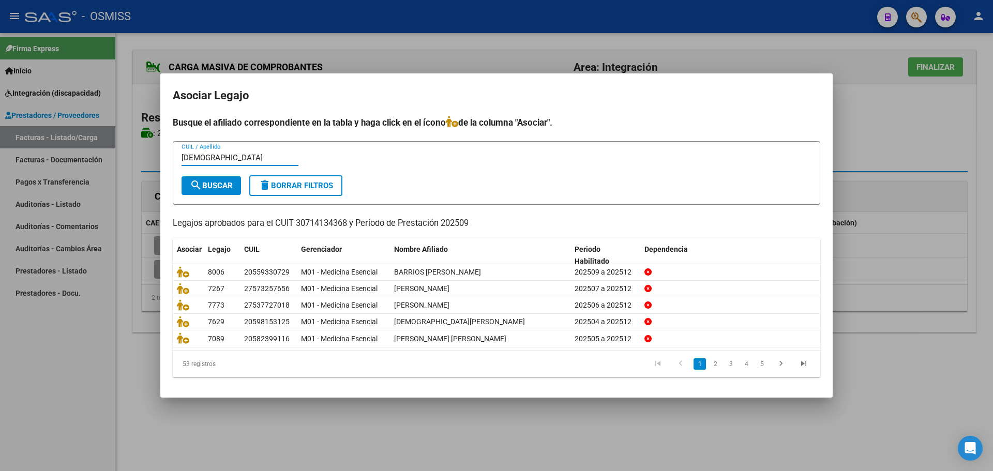
type input "santo"
click at [235, 185] on button "search Buscar" at bounding box center [211, 185] width 59 height 19
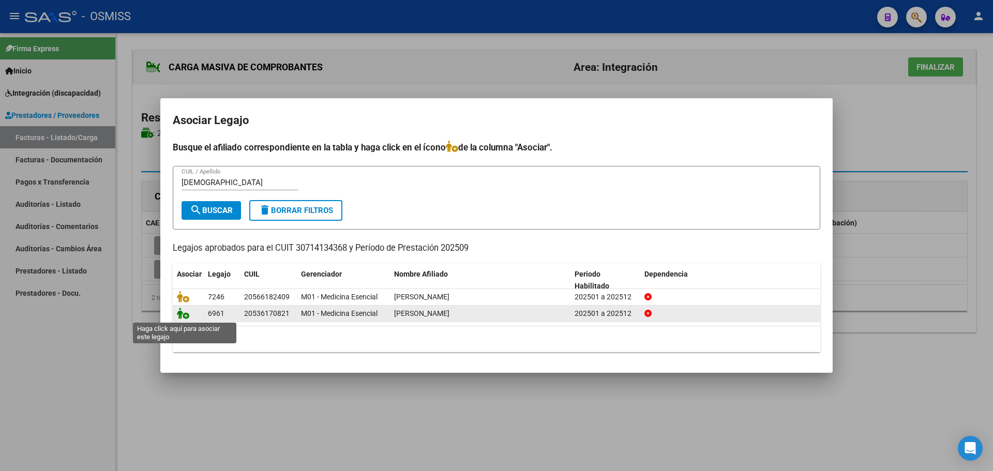
click at [180, 315] on icon at bounding box center [183, 313] width 12 height 11
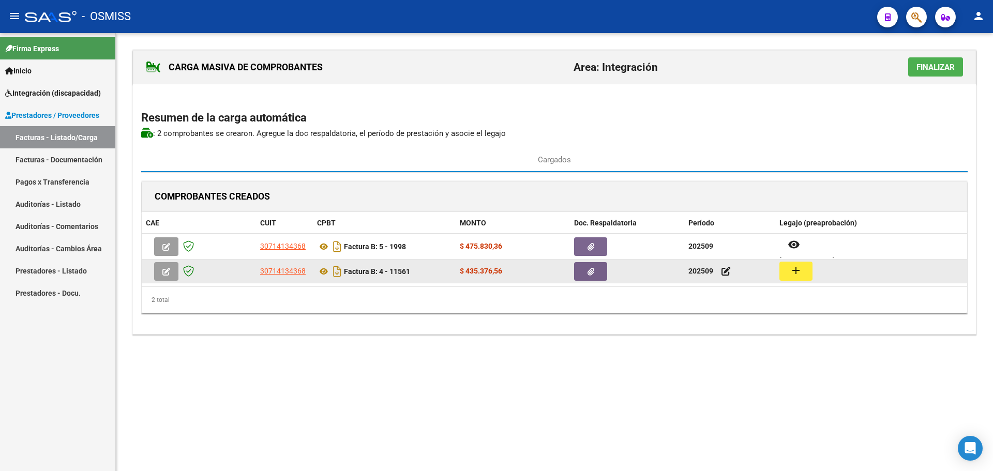
click at [783, 263] on button "add" at bounding box center [796, 271] width 33 height 19
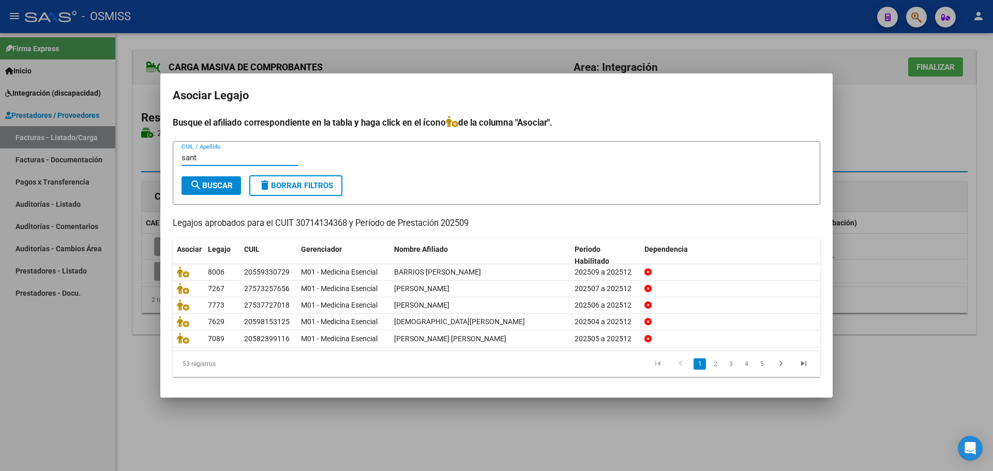
type input "sant"
click at [202, 181] on span "search Buscar" at bounding box center [211, 185] width 43 height 9
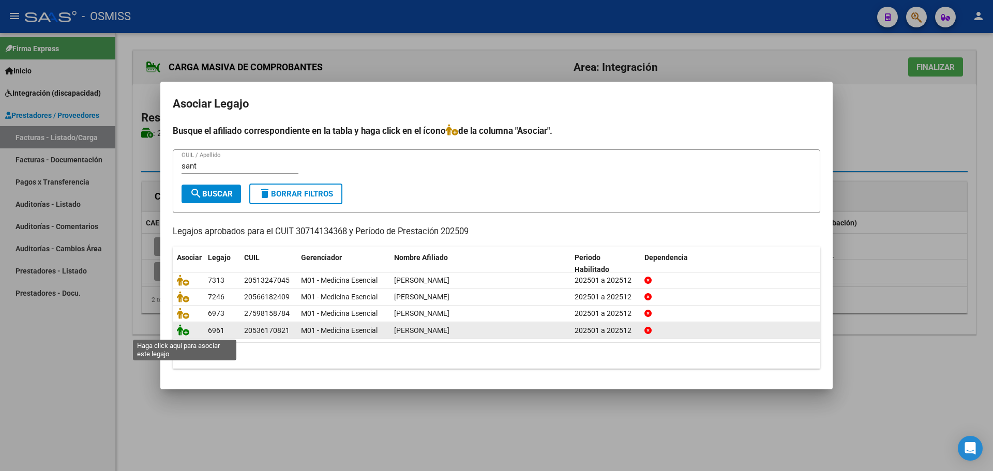
click at [183, 332] on icon at bounding box center [183, 329] width 12 height 11
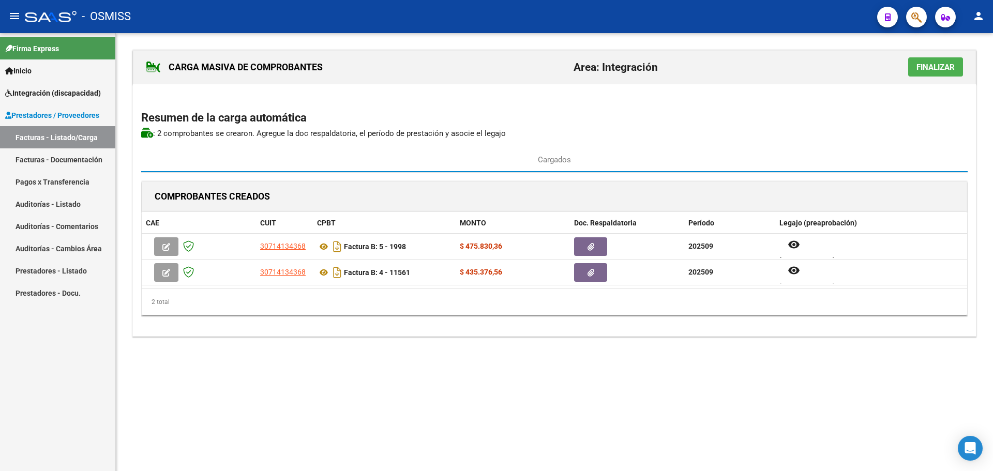
click at [936, 63] on span "Finalizar" at bounding box center [936, 67] width 38 height 9
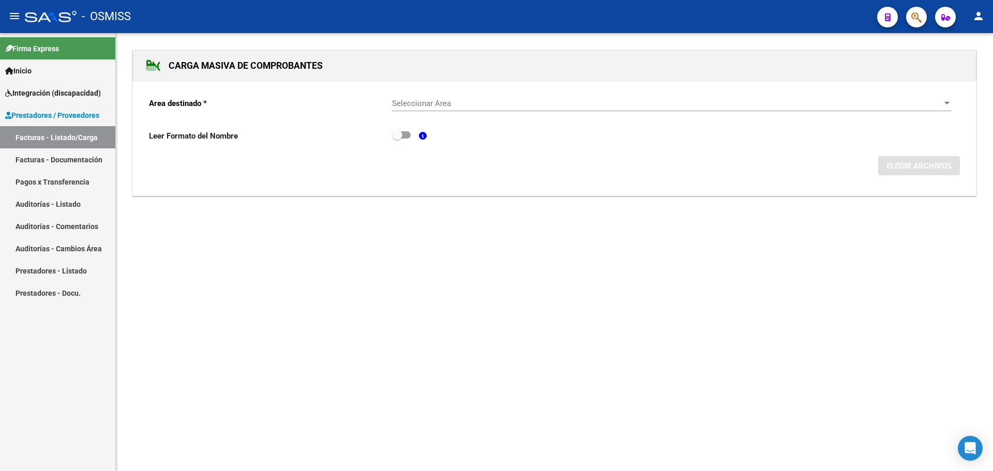
click at [948, 105] on div at bounding box center [947, 103] width 5 height 3
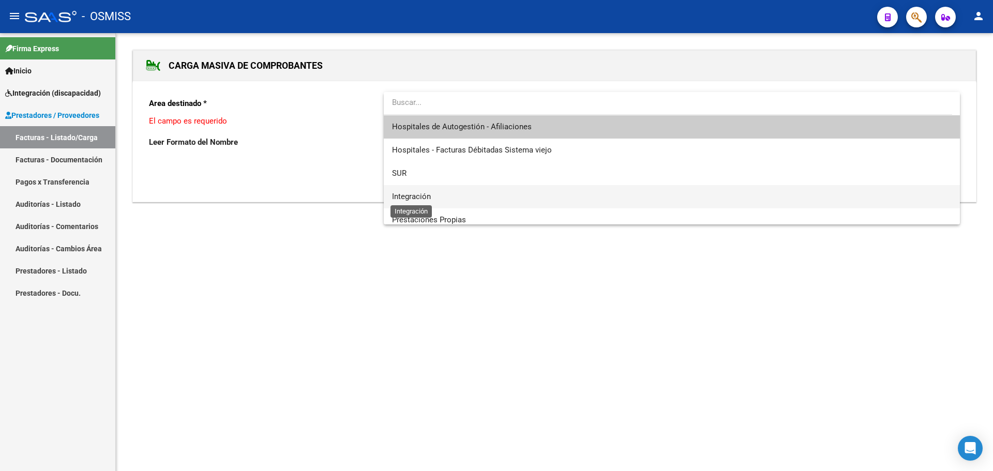
click at [427, 198] on span "Integración" at bounding box center [411, 196] width 39 height 9
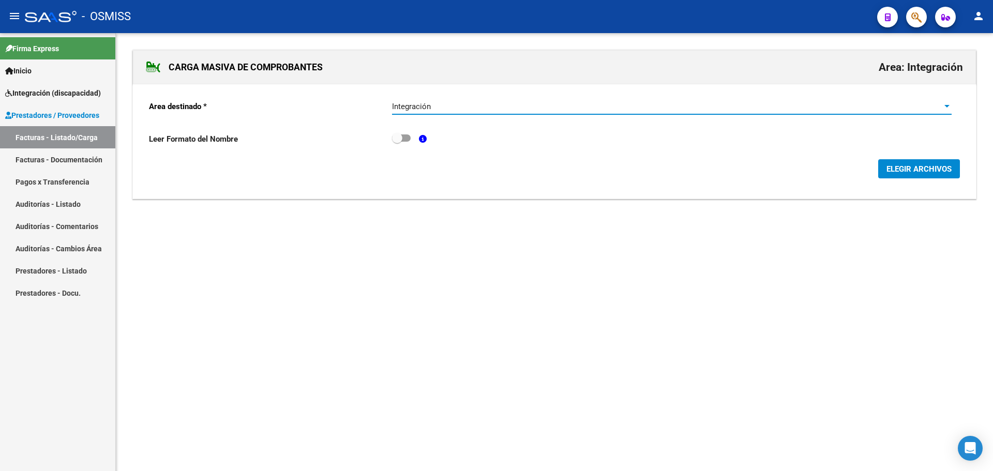
click at [905, 167] on span "ELEGIR ARCHIVOS" at bounding box center [919, 169] width 65 height 9
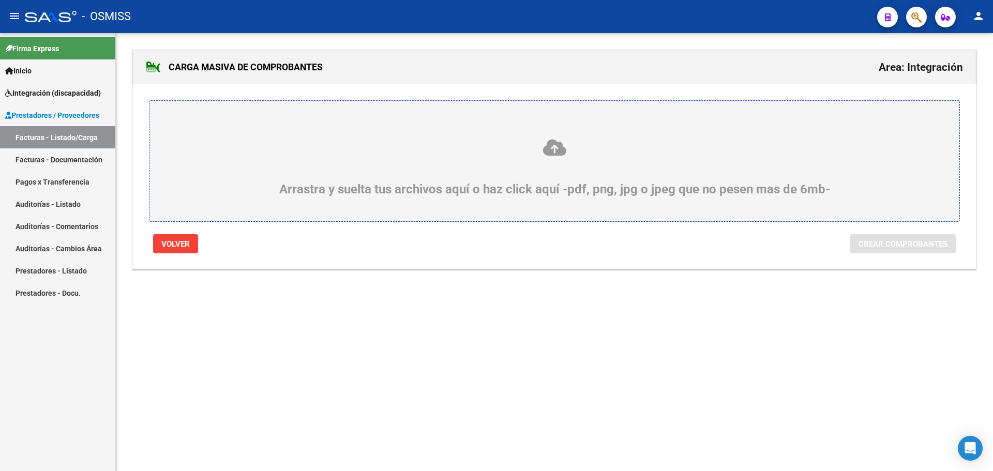
click at [254, 175] on div "Arrastra y suelta tus archivos aquí o haz click aquí -pdf, png, jpg o jpeg que …" at bounding box center [554, 167] width 761 height 58
click at [0, 0] on input "Arrastra y suelta tus archivos aquí o haz click aquí -pdf, png, jpg o jpeg que …" at bounding box center [0, 0] width 0 height 0
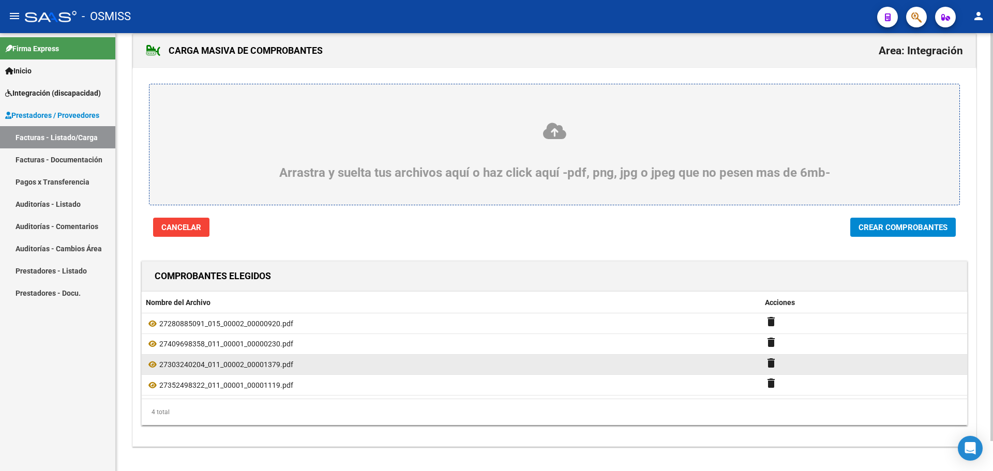
scroll to position [32, 0]
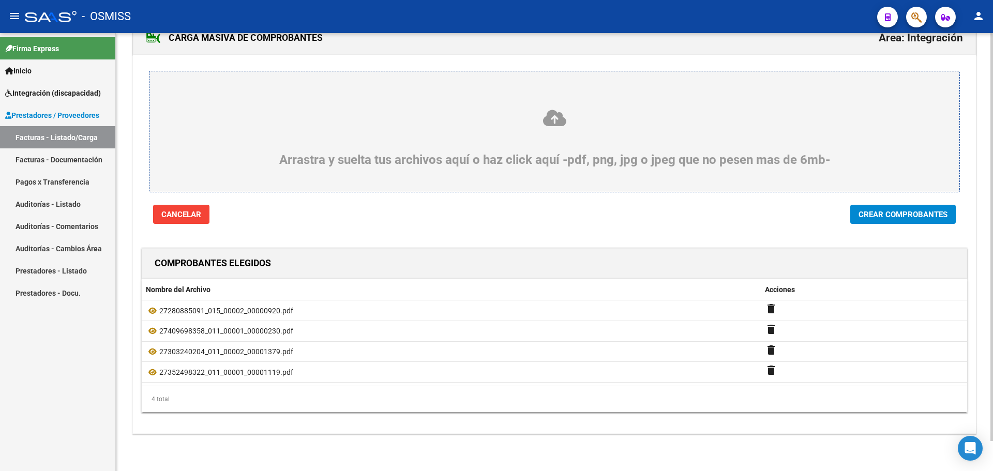
click at [912, 212] on span "Crear Comprobantes" at bounding box center [903, 214] width 89 height 9
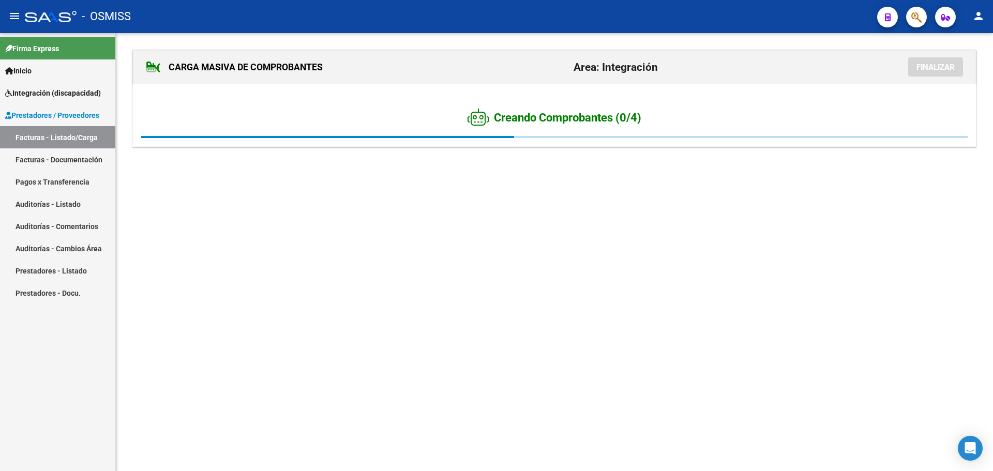
scroll to position [0, 0]
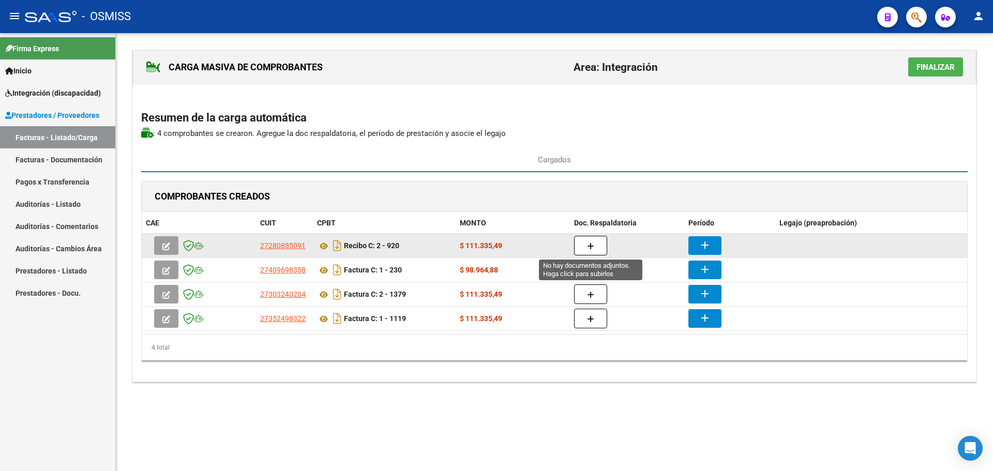
click at [593, 244] on icon "button" at bounding box center [590, 247] width 7 height 8
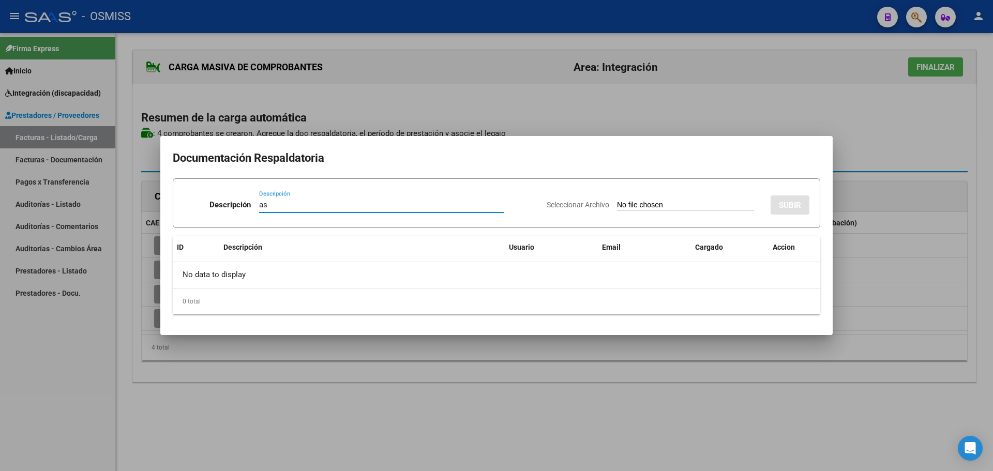
type input "as"
click at [642, 205] on input "Seleccionar Archivo" at bounding box center [685, 206] width 137 height 10
type input "C:\fakepath\asist.pdf"
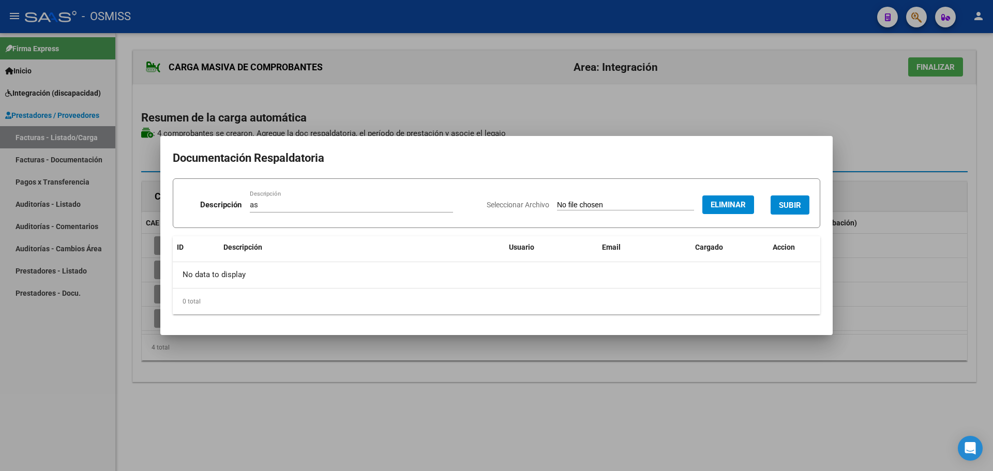
click at [795, 205] on span "SUBIR" at bounding box center [790, 205] width 22 height 9
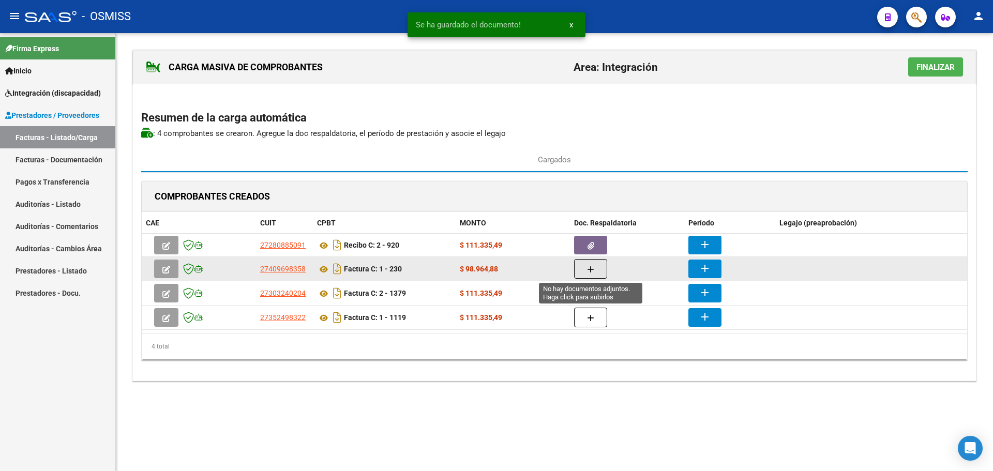
click at [594, 262] on button "button" at bounding box center [590, 269] width 33 height 20
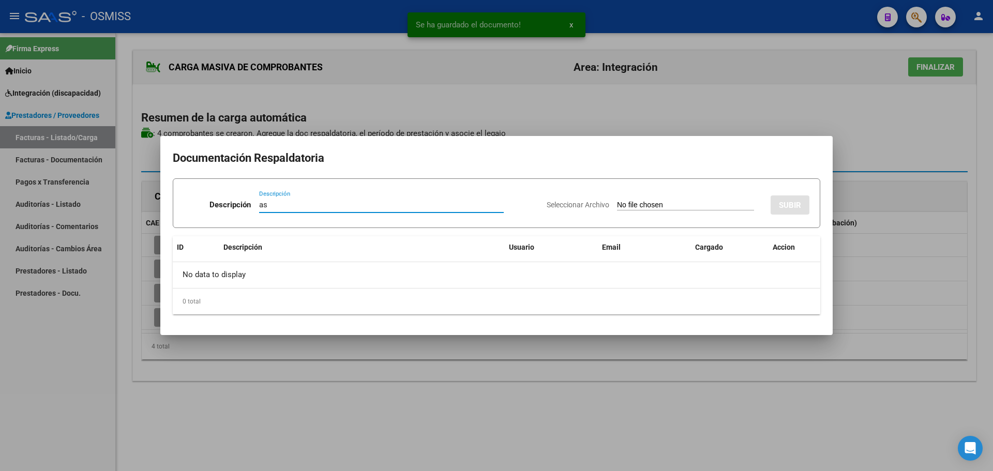
type input "as"
click at [689, 209] on input "Seleccionar Archivo" at bounding box center [685, 206] width 137 height 10
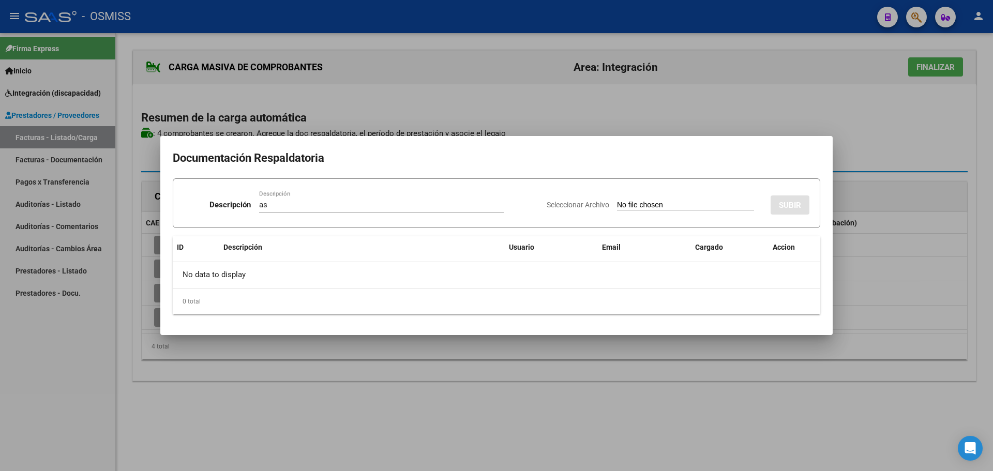
type input "C:\fakepath\Adobe Scan 03 oct 2025 (1).pdf"
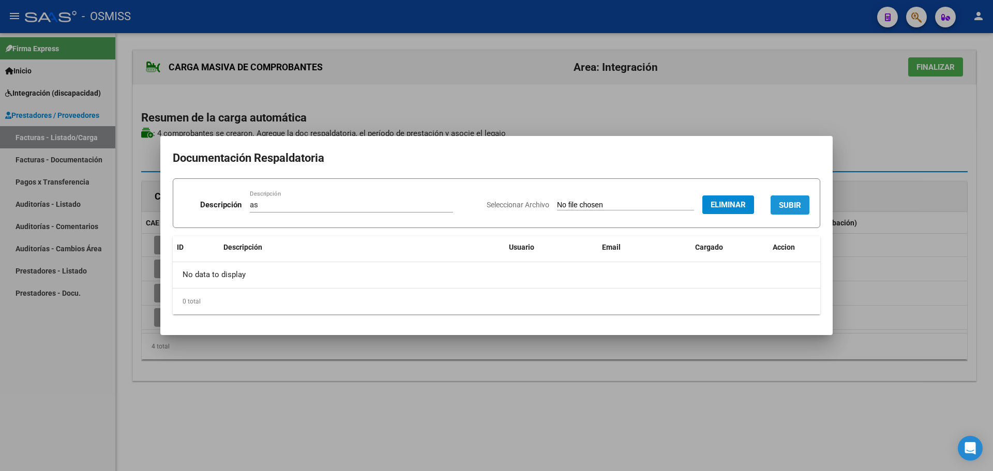
click at [793, 204] on span "SUBIR" at bounding box center [790, 205] width 22 height 9
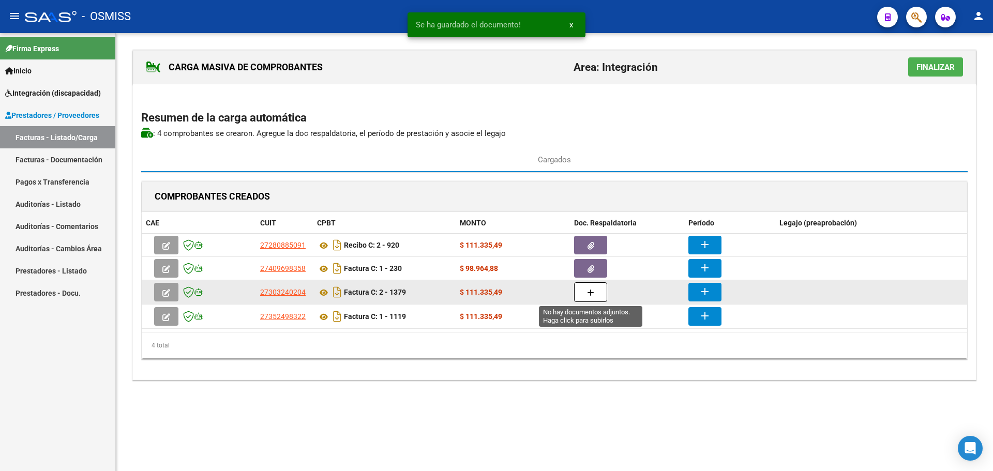
click at [595, 295] on button "button" at bounding box center [590, 292] width 33 height 20
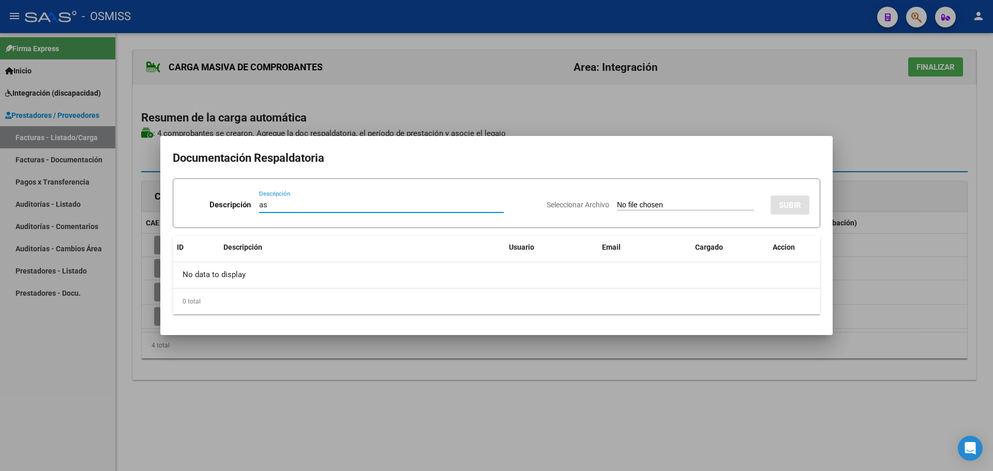
type input "as"
click at [657, 205] on input "Seleccionar Archivo" at bounding box center [685, 206] width 137 height 10
type input "C:\fakepath\SEPT.pdf"
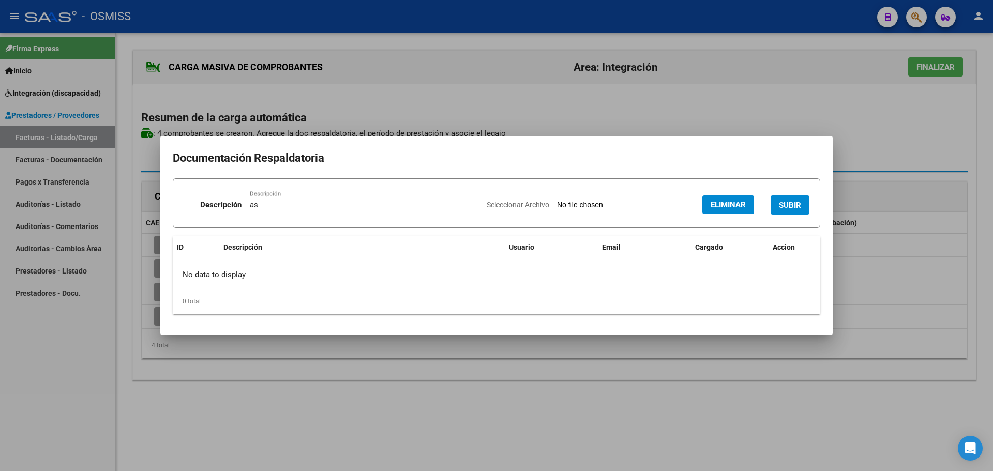
click at [790, 205] on span "SUBIR" at bounding box center [790, 205] width 22 height 9
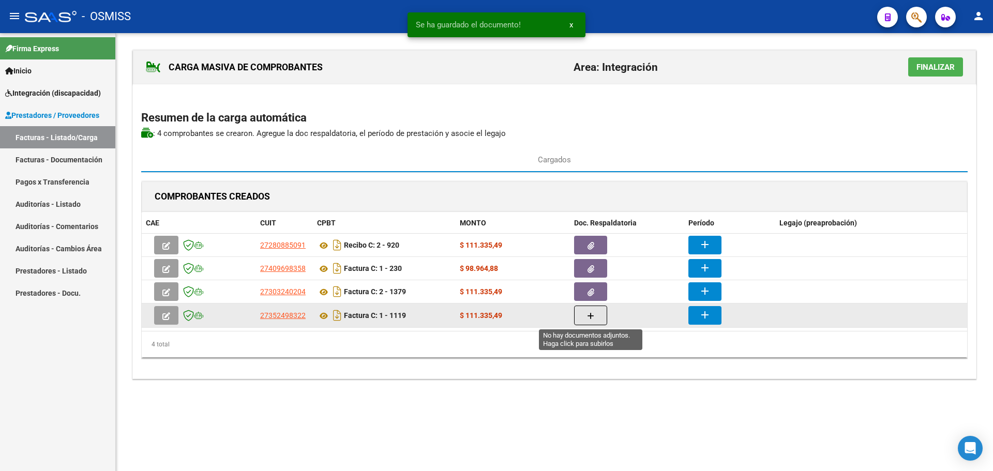
click at [588, 317] on icon "button" at bounding box center [590, 316] width 7 height 8
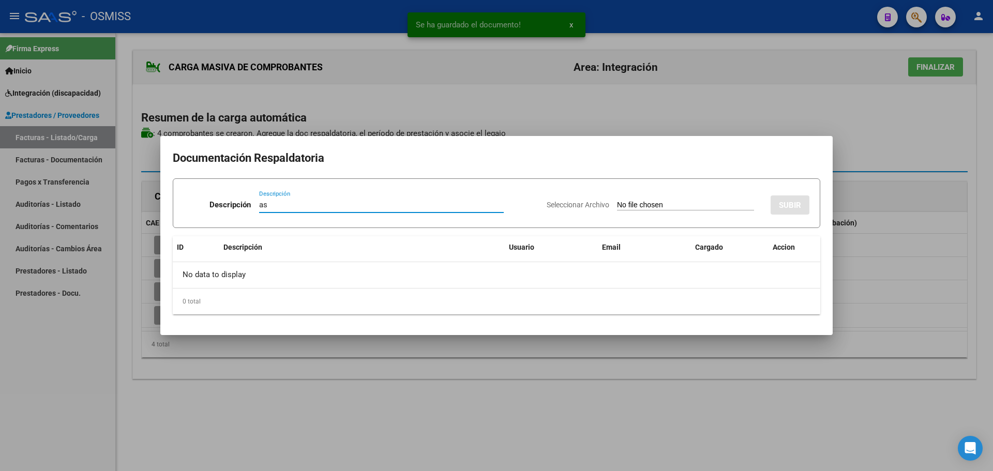
type input "as"
click at [672, 211] on div "Seleccionar Archivo SUBIR" at bounding box center [678, 203] width 263 height 32
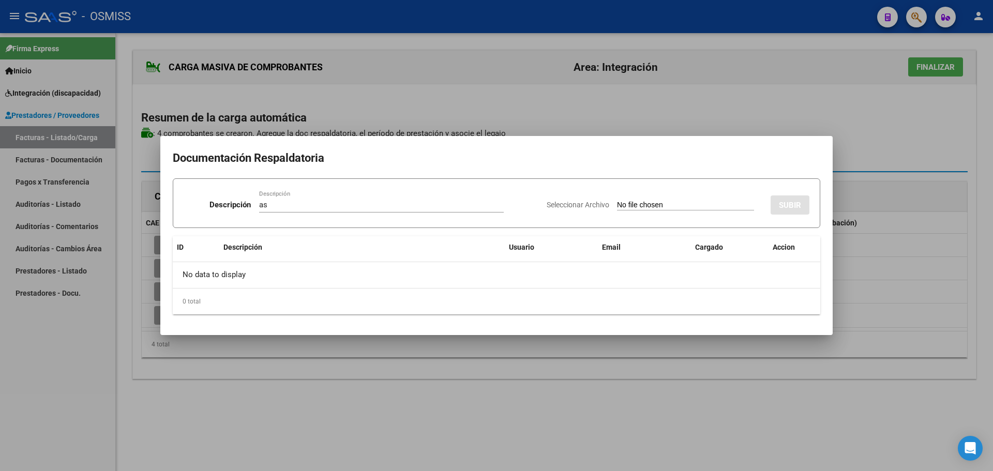
click at [671, 206] on input "Seleccionar Archivo" at bounding box center [685, 206] width 137 height 10
type input "C:\fakepath\Planilla Septiembre Sandoval .pdf"
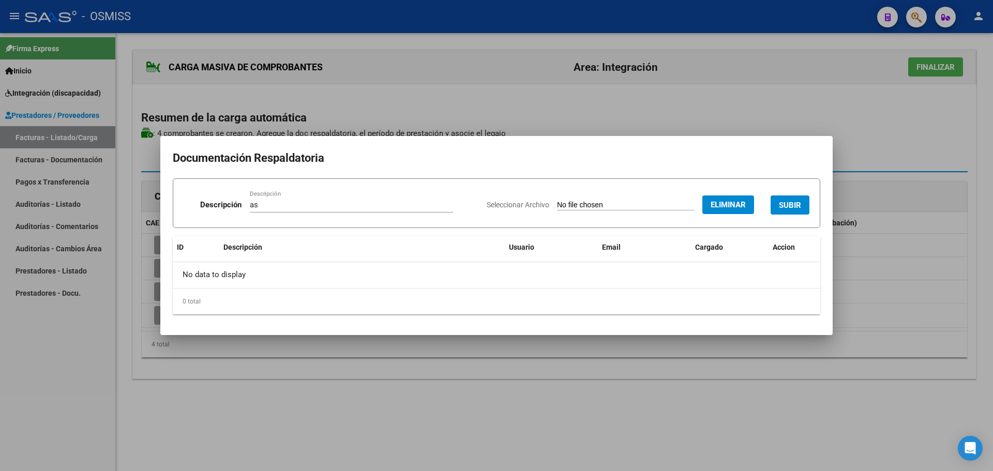
click at [788, 203] on span "SUBIR" at bounding box center [790, 205] width 22 height 9
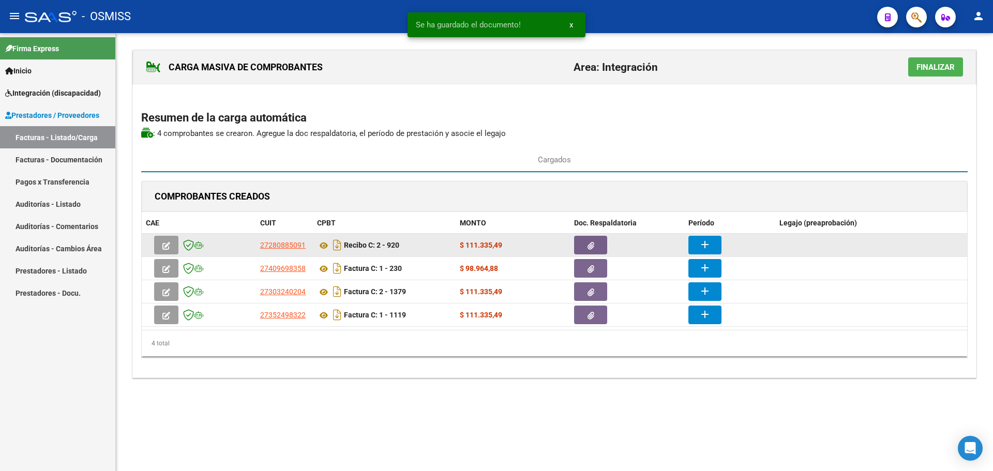
click at [711, 243] on button "add" at bounding box center [705, 245] width 33 height 19
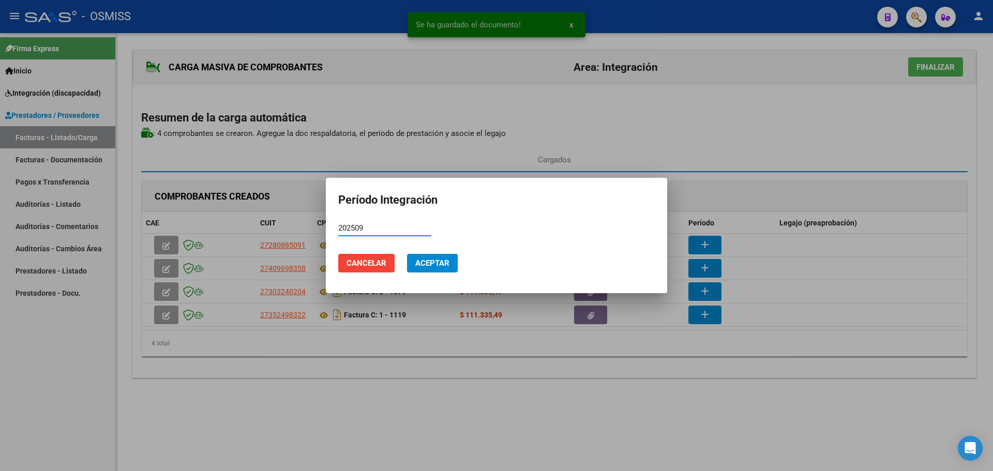
type input "202509"
click at [438, 263] on span "Aceptar" at bounding box center [432, 263] width 34 height 9
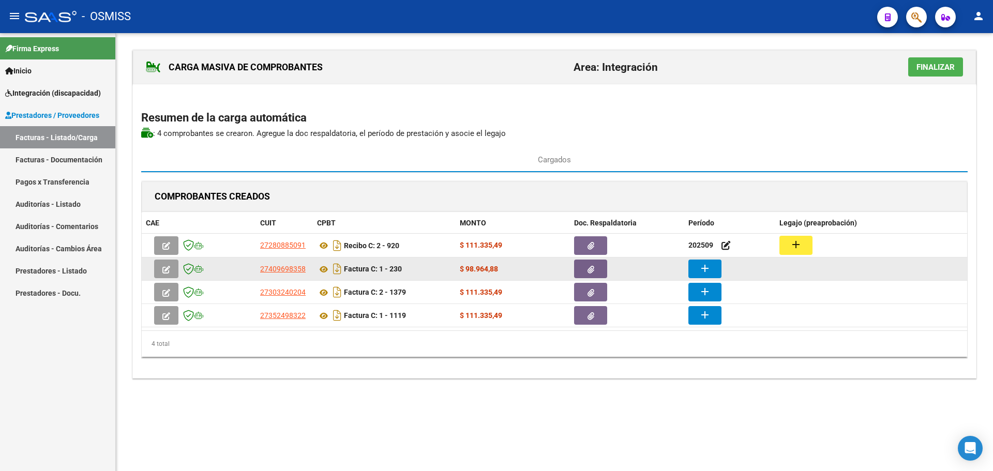
click at [702, 275] on mat-icon "add" at bounding box center [705, 268] width 12 height 12
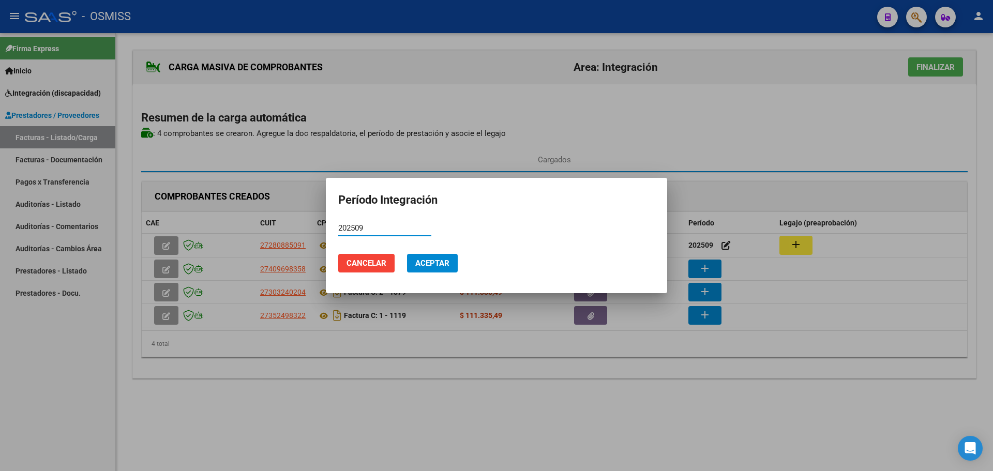
type input "202509"
click at [439, 262] on span "Aceptar" at bounding box center [432, 263] width 34 height 9
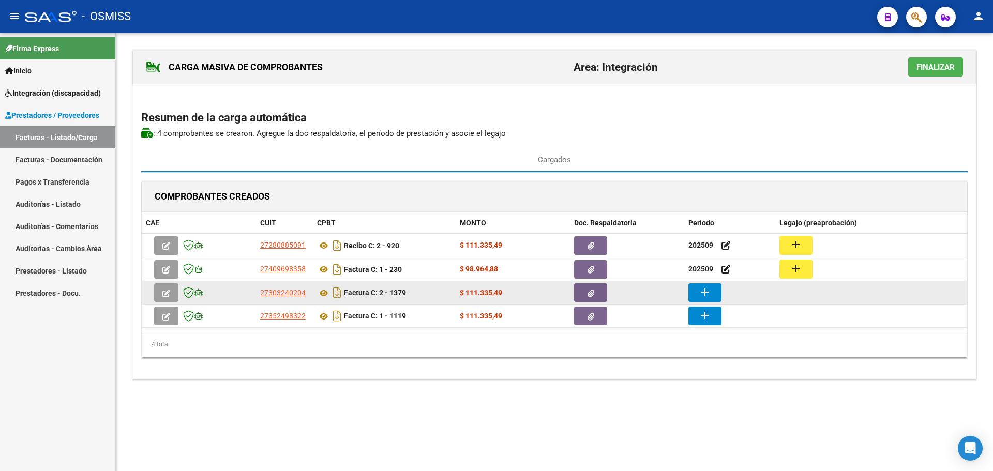
click at [709, 293] on mat-icon "add" at bounding box center [705, 292] width 12 height 12
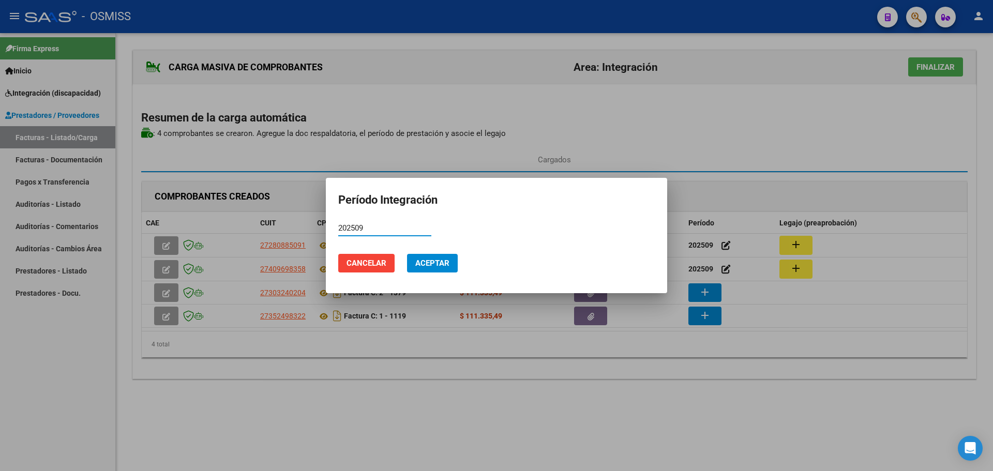
type input "202509"
click at [423, 266] on span "Aceptar" at bounding box center [432, 263] width 34 height 9
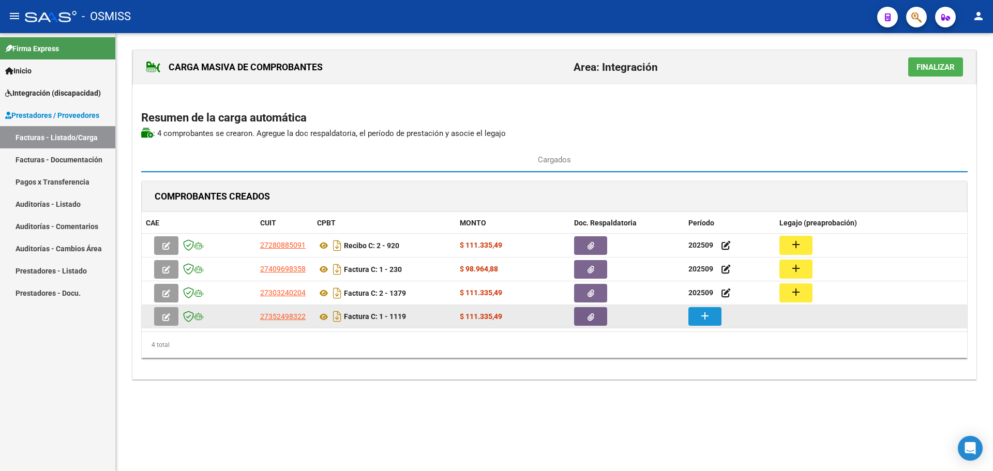
click at [697, 321] on button "add" at bounding box center [705, 316] width 33 height 19
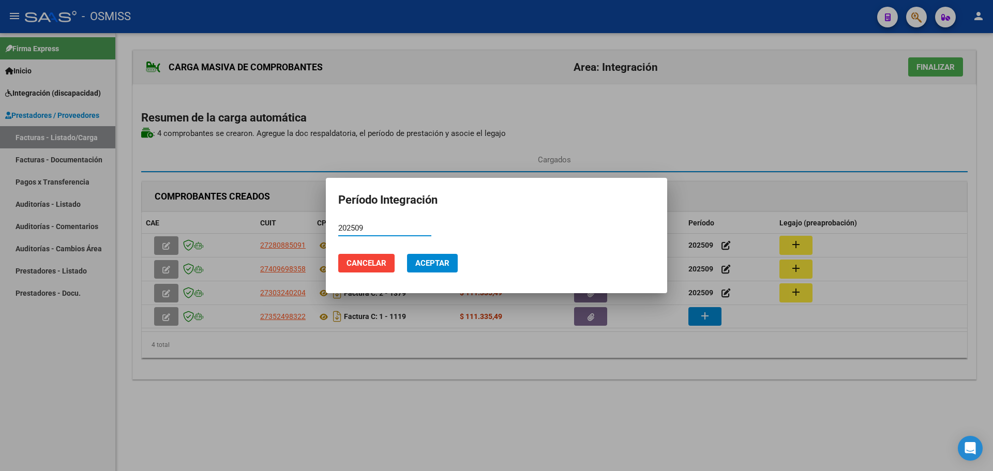
type input "202509"
click at [445, 271] on button "Aceptar" at bounding box center [432, 263] width 51 height 19
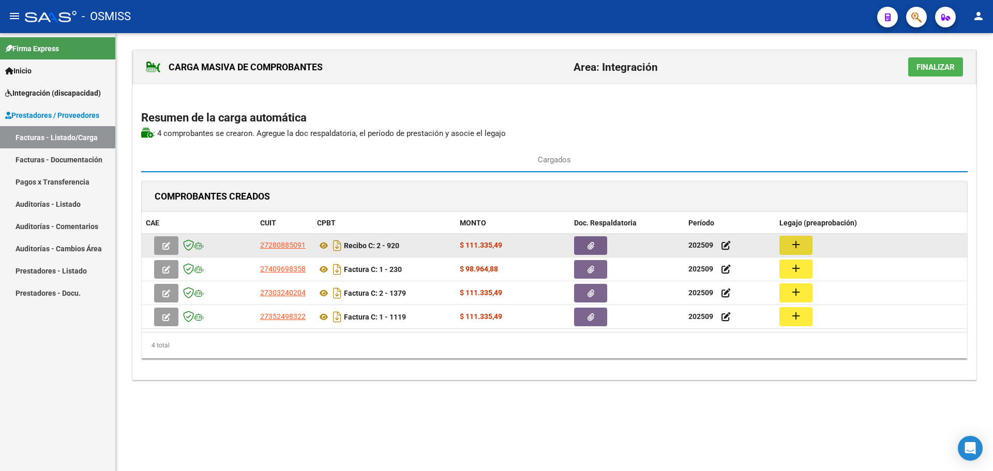
click at [786, 248] on button "add" at bounding box center [796, 245] width 33 height 19
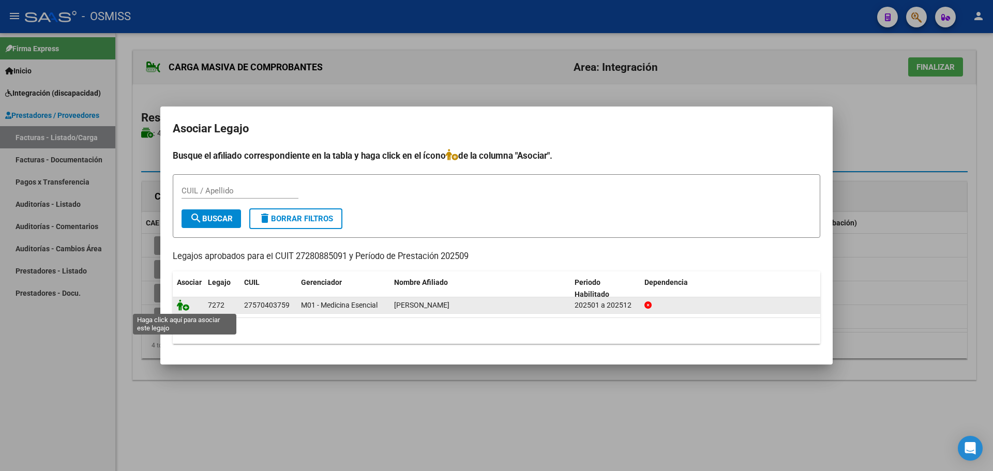
click at [182, 305] on icon at bounding box center [183, 305] width 12 height 11
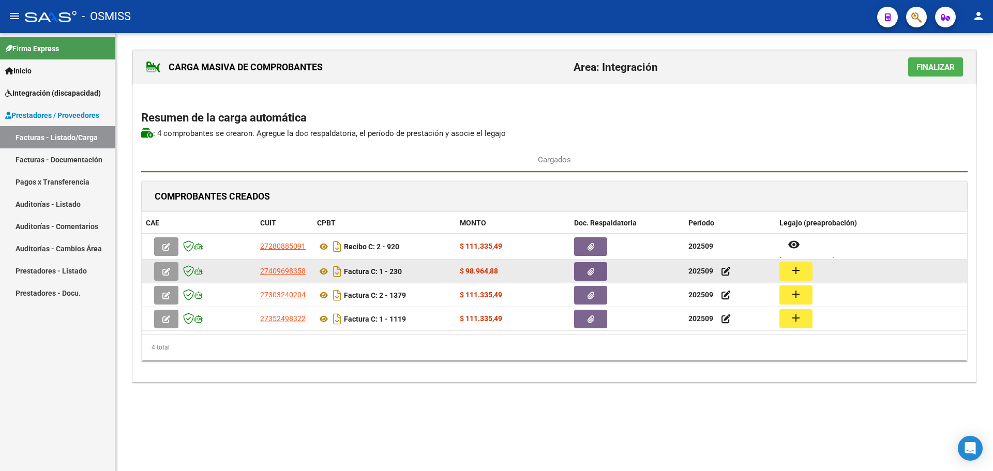
click at [793, 277] on mat-icon "add" at bounding box center [796, 270] width 12 height 12
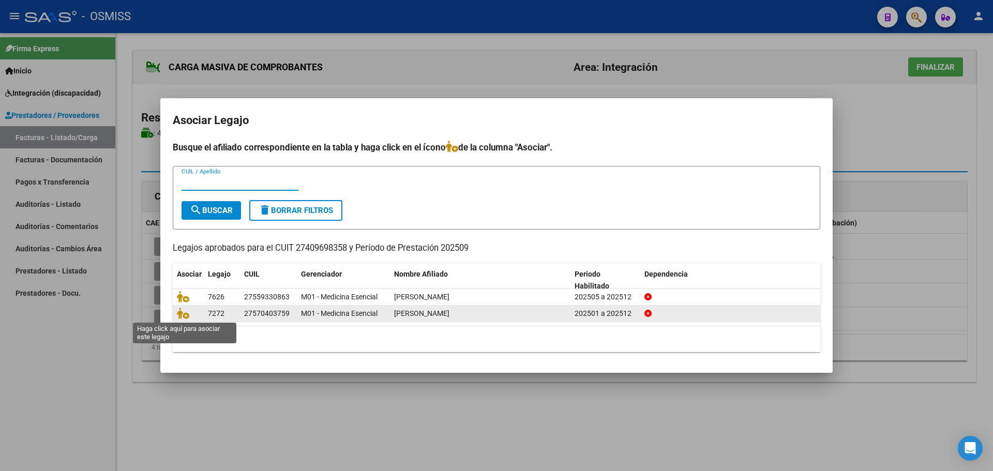
click at [189, 316] on span at bounding box center [185, 314] width 16 height 8
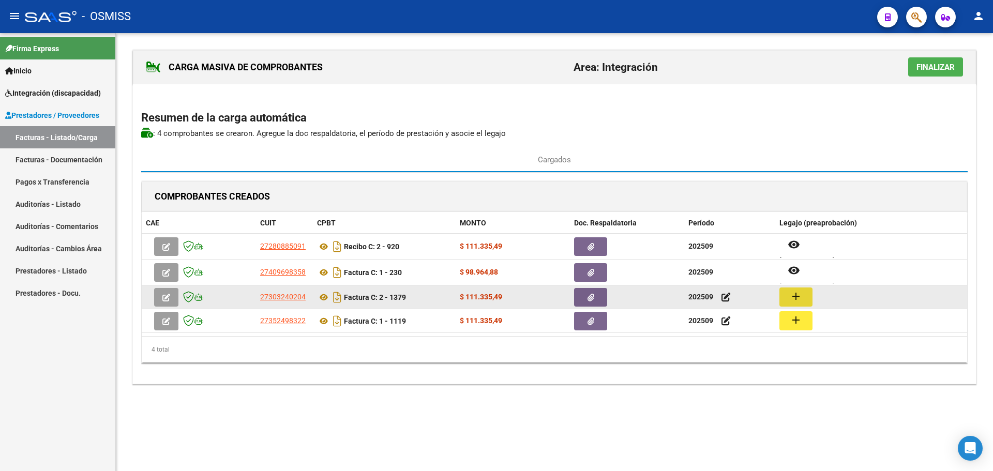
click at [791, 296] on mat-icon "add" at bounding box center [796, 296] width 12 height 12
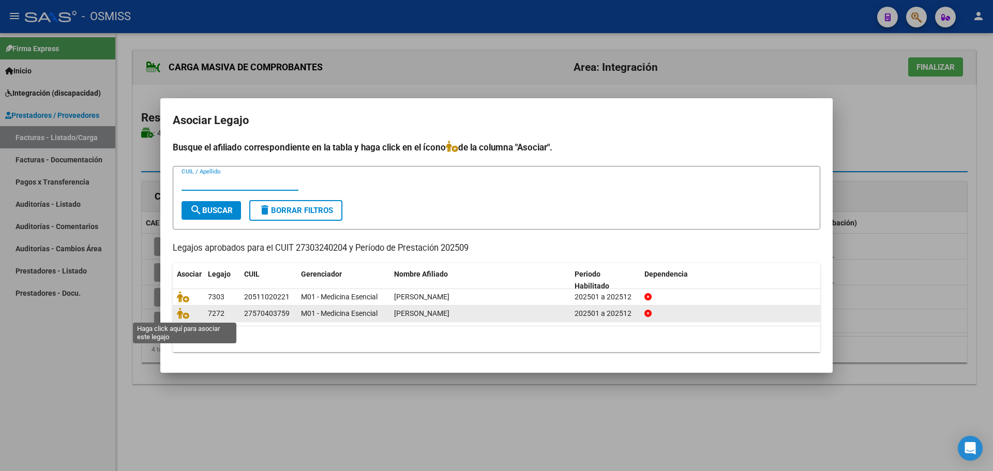
drag, startPoint x: 186, startPoint y: 315, endPoint x: 210, endPoint y: 314, distance: 23.8
click at [193, 315] on div at bounding box center [188, 314] width 23 height 12
click at [180, 316] on icon at bounding box center [183, 313] width 12 height 11
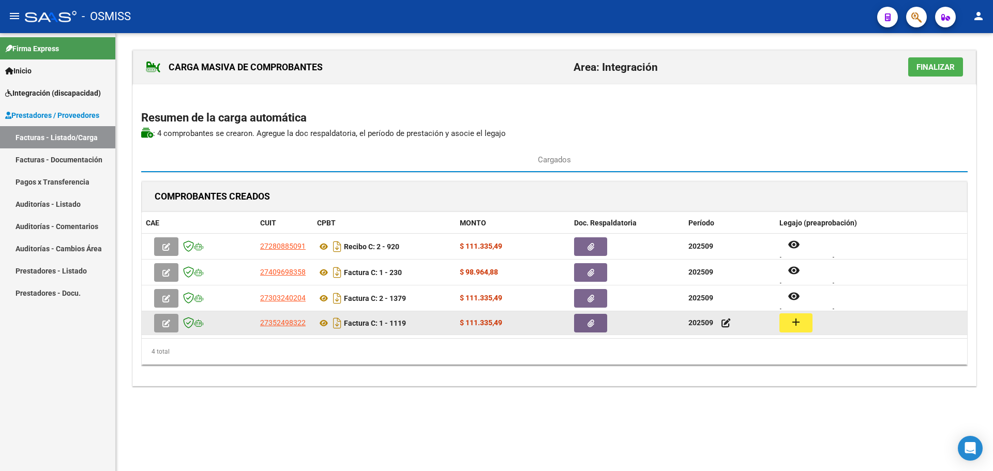
click at [801, 320] on mat-icon "add" at bounding box center [796, 322] width 12 height 12
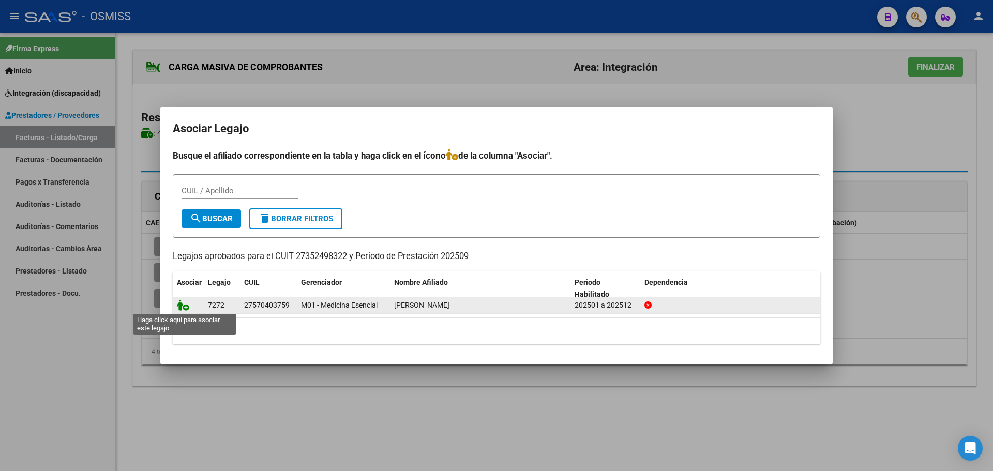
click at [184, 304] on icon at bounding box center [183, 305] width 12 height 11
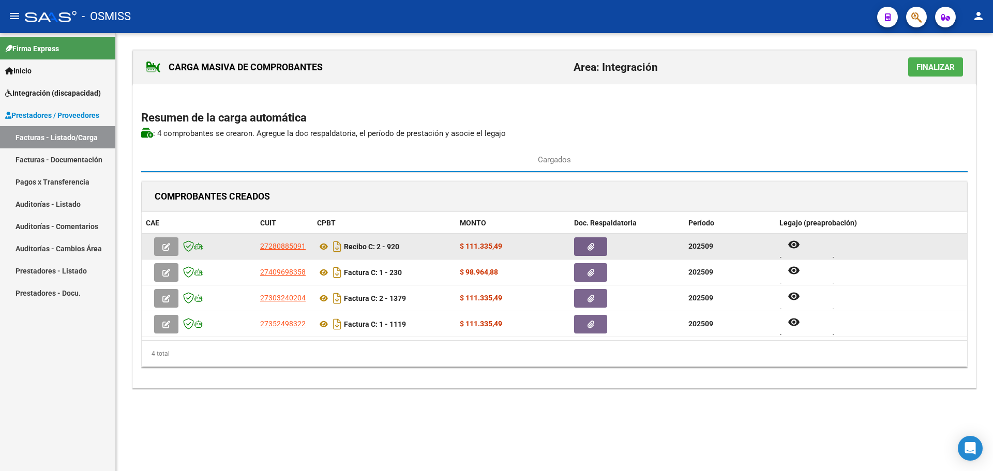
scroll to position [8, 0]
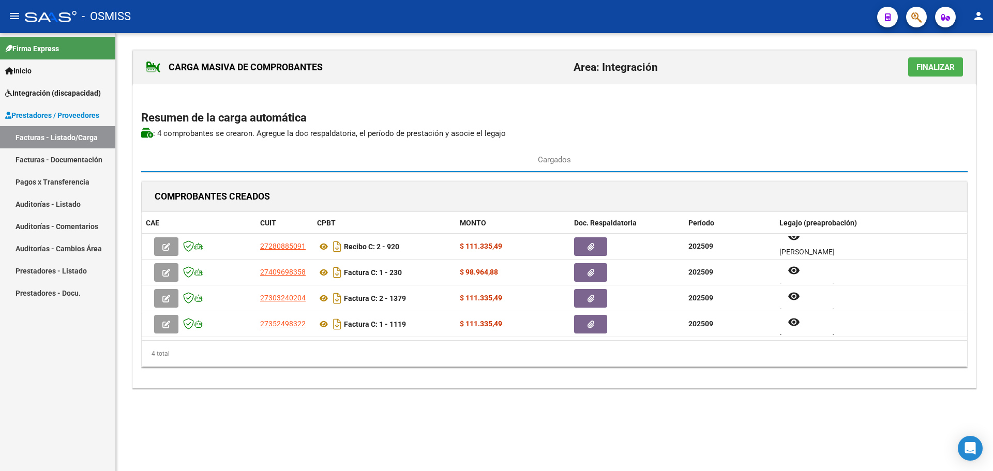
click at [924, 65] on span "Finalizar" at bounding box center [936, 67] width 38 height 9
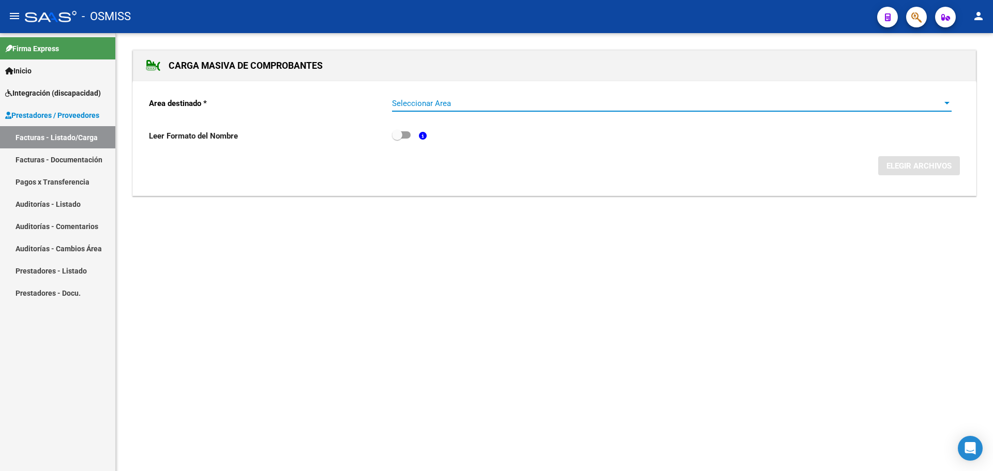
click at [947, 102] on div at bounding box center [947, 103] width 5 height 3
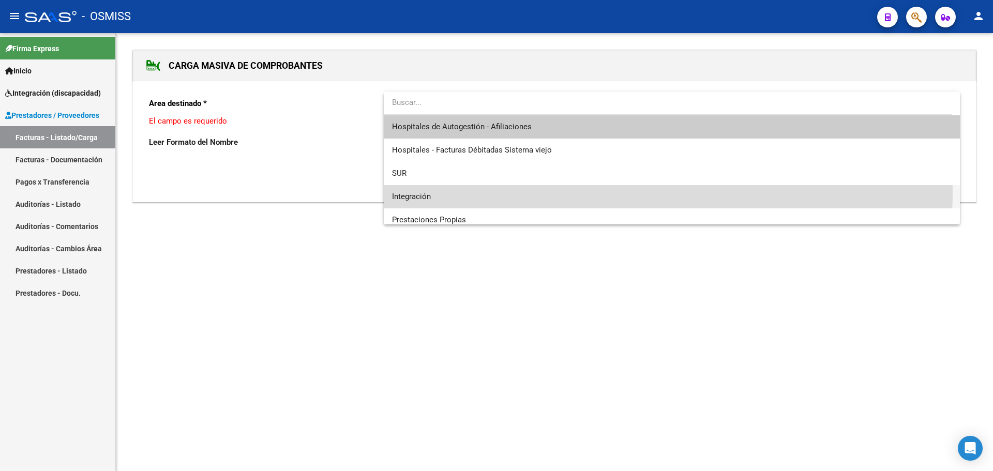
click at [529, 192] on span "Integración" at bounding box center [672, 196] width 560 height 23
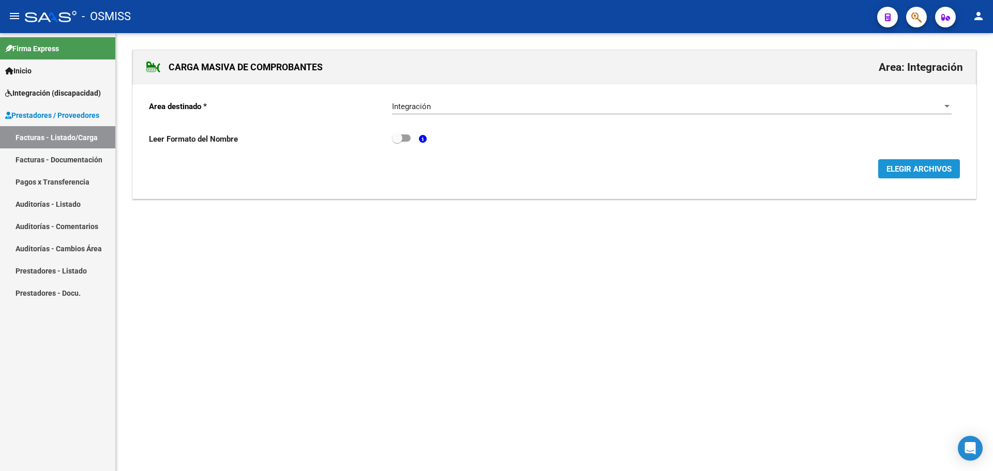
click at [915, 171] on span "ELEGIR ARCHIVOS" at bounding box center [919, 169] width 65 height 9
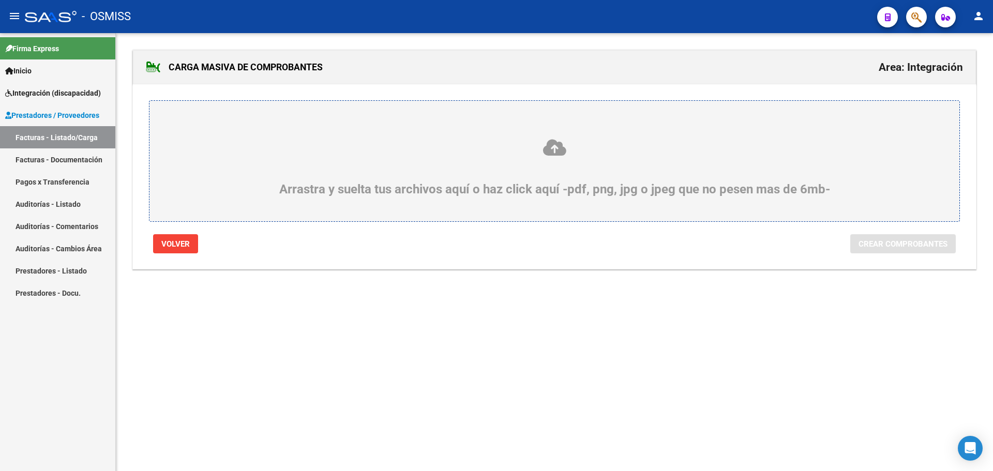
click at [368, 191] on div "Arrastra y suelta tus archivos aquí o haz click aquí -pdf, png, jpg o jpeg que …" at bounding box center [554, 167] width 761 height 58
click at [0, 0] on input "Arrastra y suelta tus archivos aquí o haz click aquí -pdf, png, jpg o jpeg que …" at bounding box center [0, 0] width 0 height 0
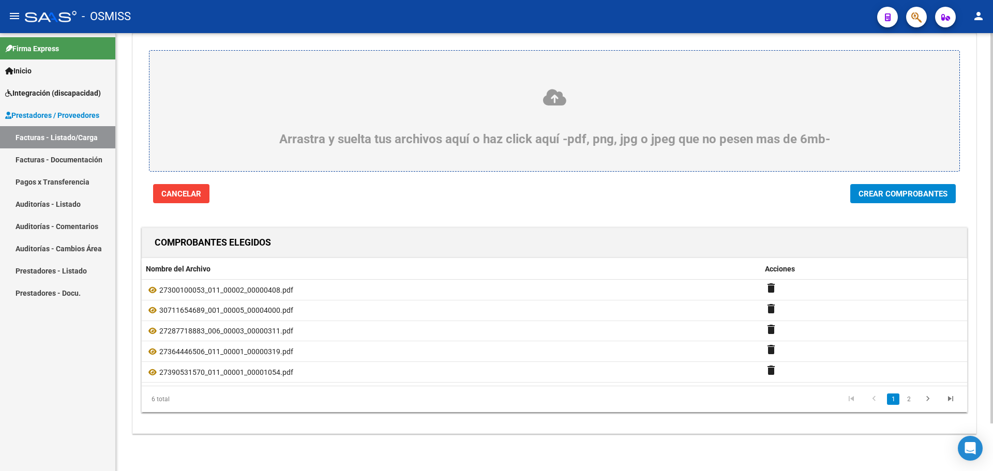
scroll to position [53, 0]
click at [910, 400] on link "2" at bounding box center [909, 399] width 12 height 11
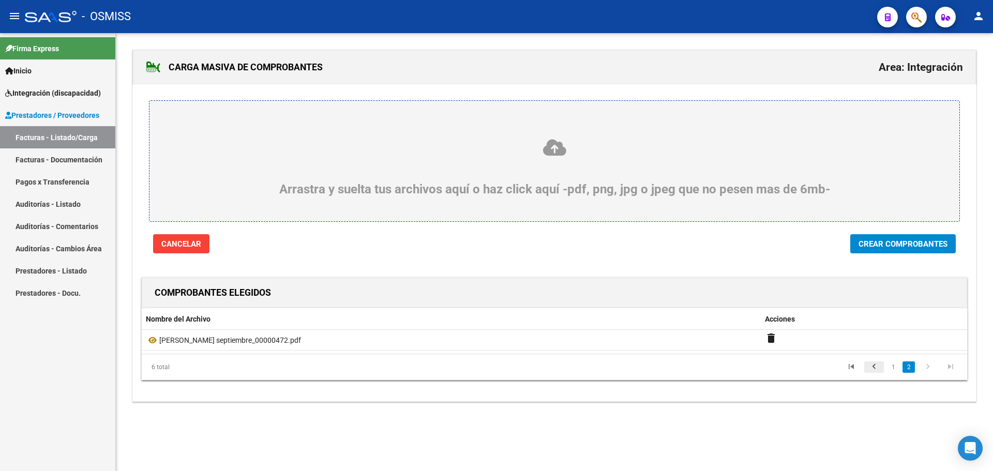
click at [875, 367] on icon "go to previous page" at bounding box center [874, 368] width 13 height 12
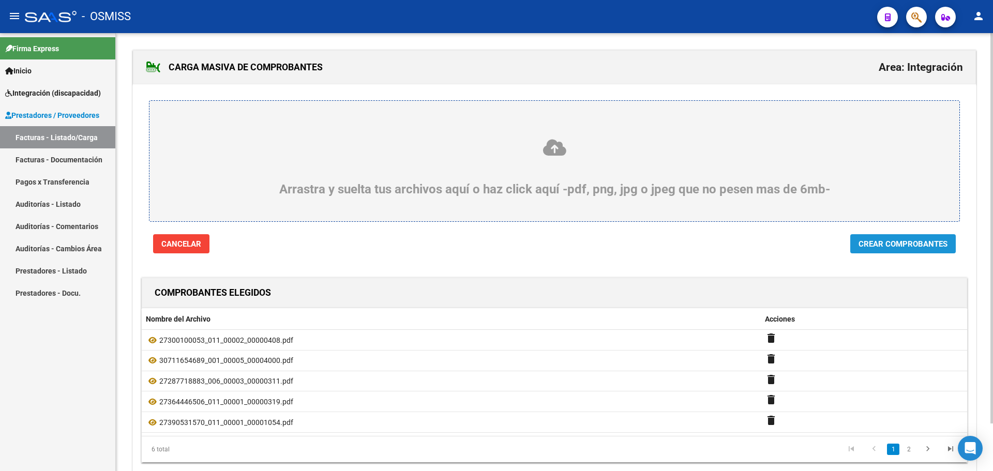
click at [883, 245] on span "Crear Comprobantes" at bounding box center [903, 244] width 89 height 9
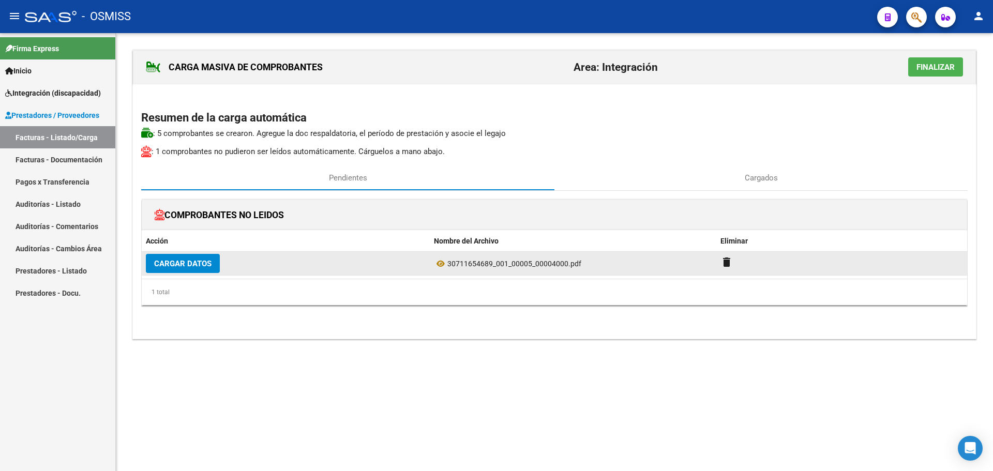
click at [188, 264] on span "Cargar Datos" at bounding box center [182, 263] width 57 height 9
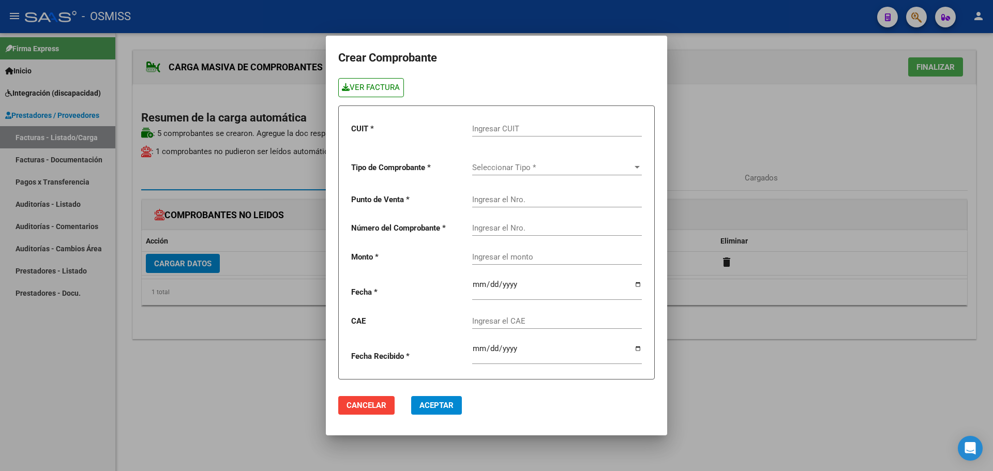
click at [369, 86] on link "VER FACTURA" at bounding box center [371, 87] width 66 height 19
click at [510, 128] on input "Ingresar CUIT" at bounding box center [557, 128] width 170 height 9
paste input "30-71165468-9"
type input "30-71165468-9"
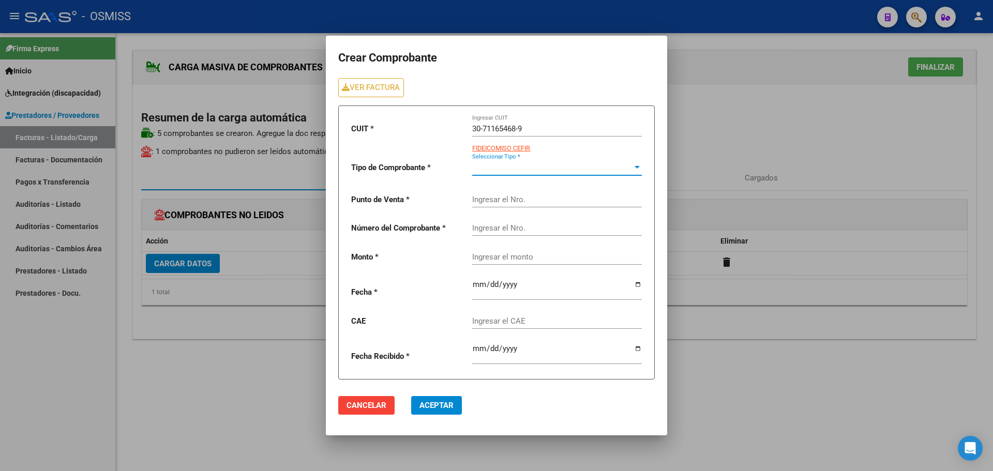
click at [504, 167] on span "Seleccionar Tipo *" at bounding box center [552, 167] width 160 height 9
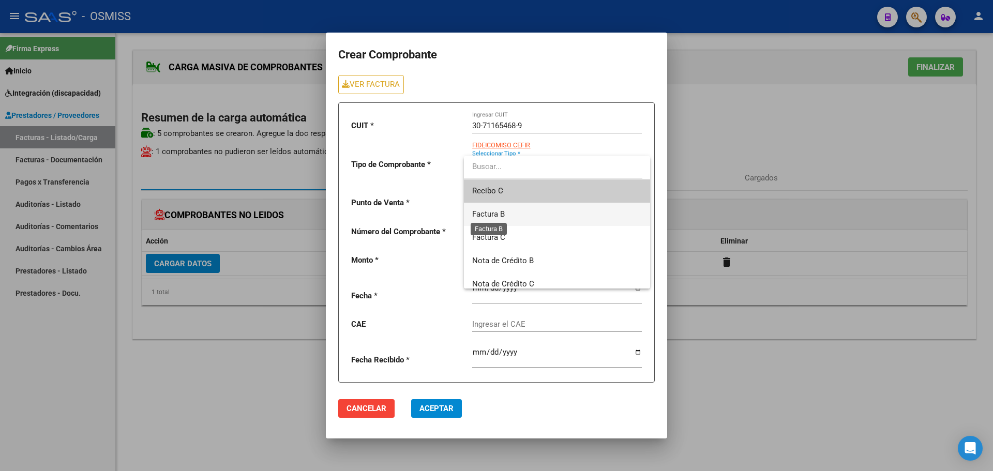
click at [496, 216] on span "Factura B" at bounding box center [488, 214] width 33 height 9
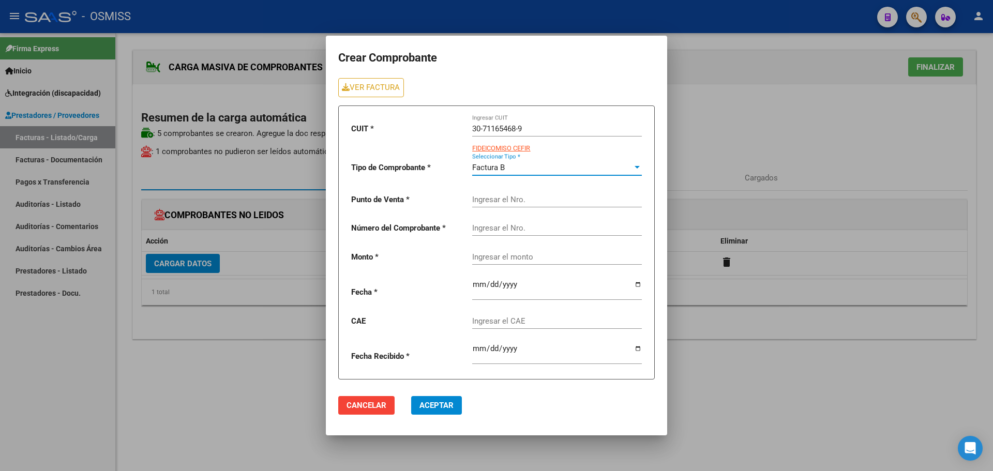
click at [486, 198] on input "Ingresar el Nro." at bounding box center [557, 199] width 170 height 9
type input "5"
click at [496, 231] on input "Ingresar el Nro." at bounding box center [557, 228] width 170 height 9
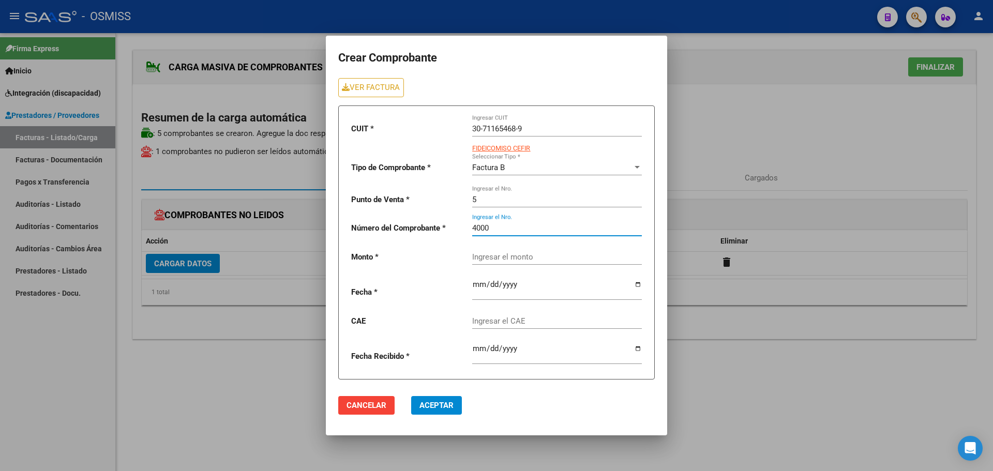
type input "4000"
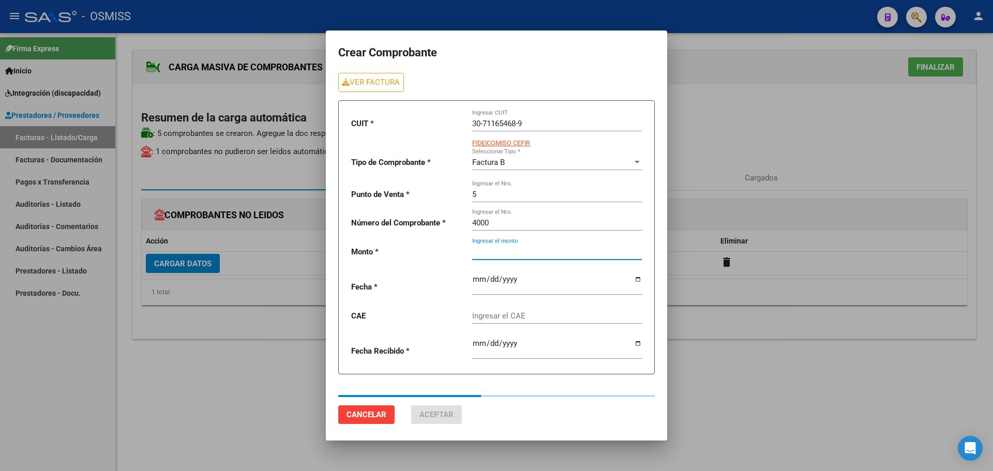
click at [491, 252] on input "Ingresar el monto" at bounding box center [557, 251] width 170 height 9
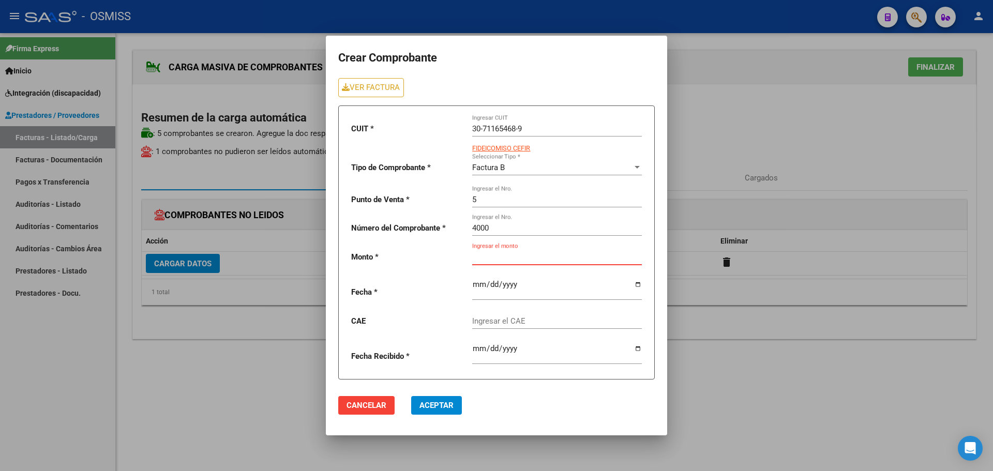
paste input "475830.36"
type input "475830.36"
drag, startPoint x: 638, startPoint y: 284, endPoint x: 591, endPoint y: 261, distance: 52.1
click at [638, 284] on input "date" at bounding box center [557, 288] width 170 height 17
type input "[DATE]"
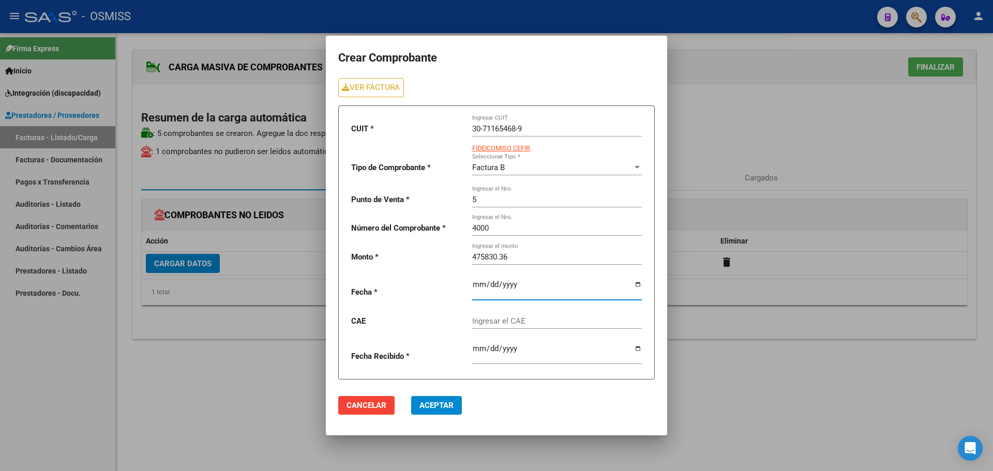
click at [505, 316] on div "Ingresar el CAE" at bounding box center [557, 318] width 170 height 22
paste input "75399950271638"
type input "75399950271638"
click at [444, 409] on span "Aceptar" at bounding box center [437, 405] width 34 height 9
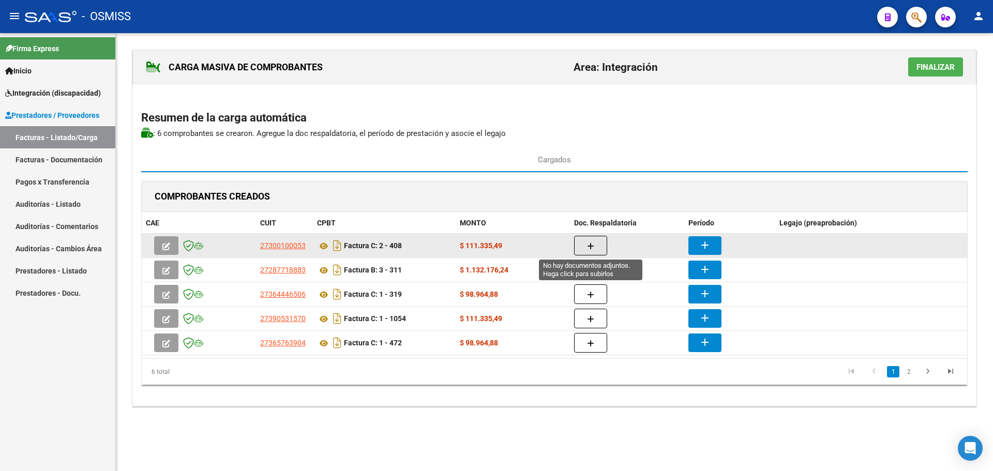
click at [591, 243] on icon "button" at bounding box center [590, 247] width 7 height 8
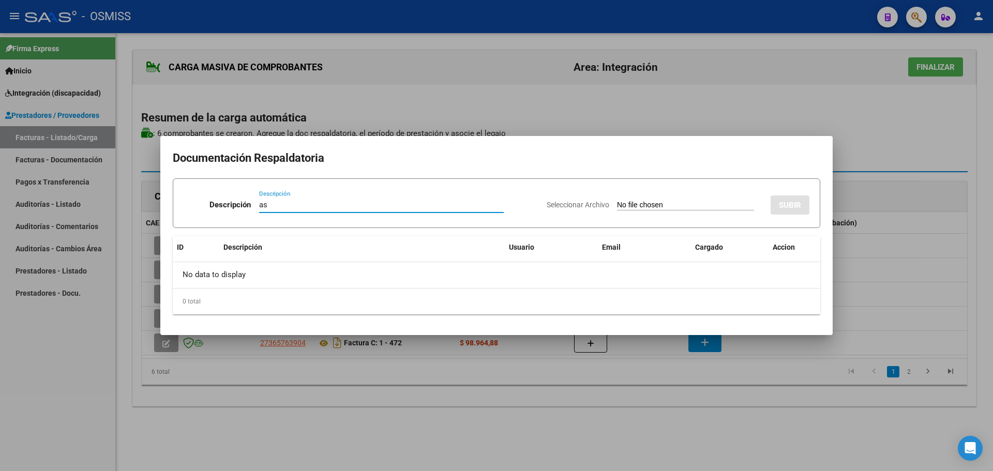
type input "as"
click at [617, 209] on input "Seleccionar Archivo" at bounding box center [685, 206] width 137 height 10
type input "C:\fakepath\SANCHEZ LAUTARO - SEPT.pdf"
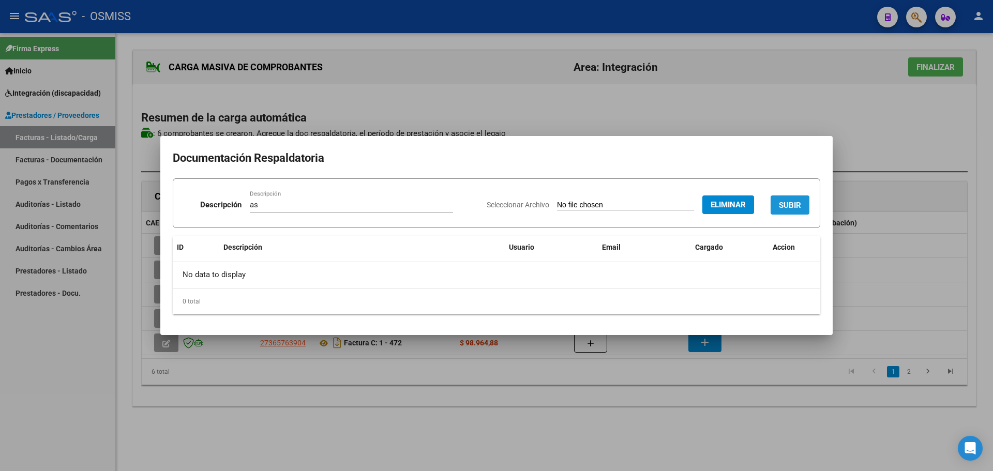
click at [787, 204] on span "SUBIR" at bounding box center [790, 205] width 22 height 9
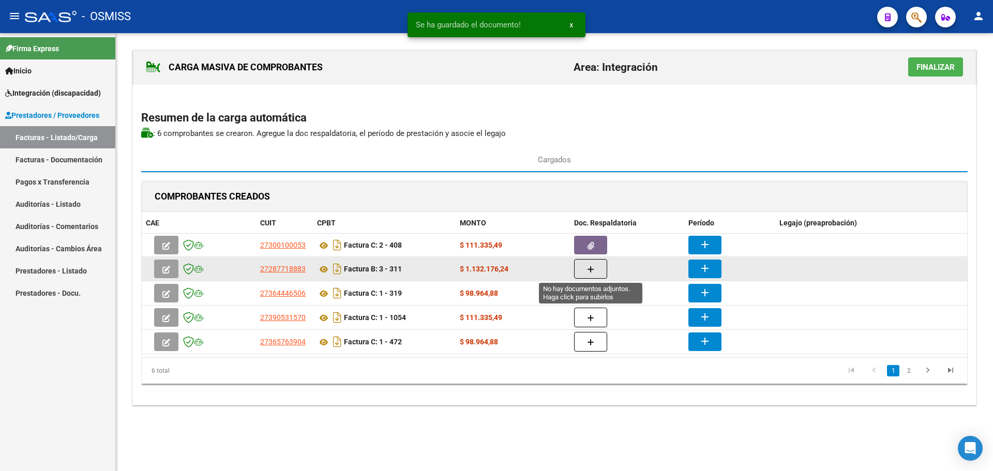
click at [597, 272] on button "button" at bounding box center [590, 269] width 33 height 20
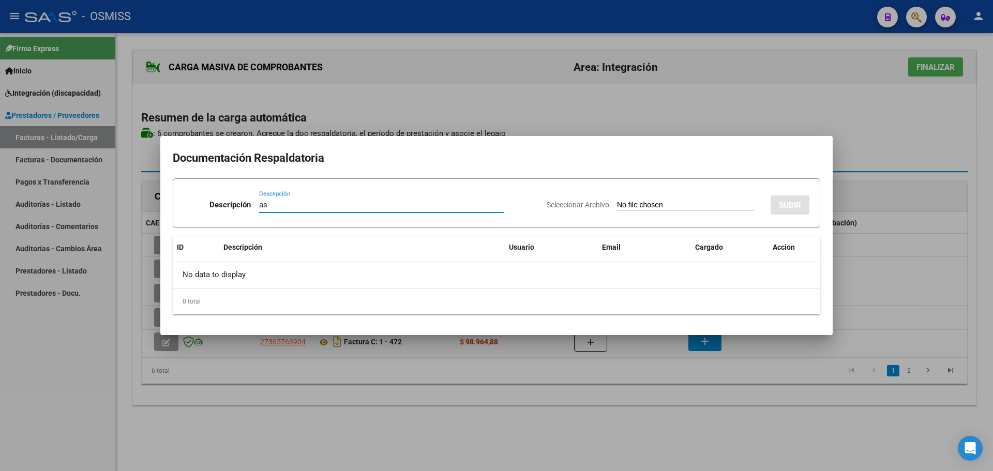
type input "as"
drag, startPoint x: 582, startPoint y: 157, endPoint x: 612, endPoint y: 213, distance: 63.2
click at [612, 213] on mat-dialog-content "Documentación Respaldatoria Descripción as Descripción Seleccionar Archivo SUBI…" at bounding box center [496, 235] width 673 height 174
click at [618, 205] on input "Seleccionar Archivo" at bounding box center [685, 206] width 137 height 10
type input "C:\fakepath\asist sanchez sept esc ter.pdf"
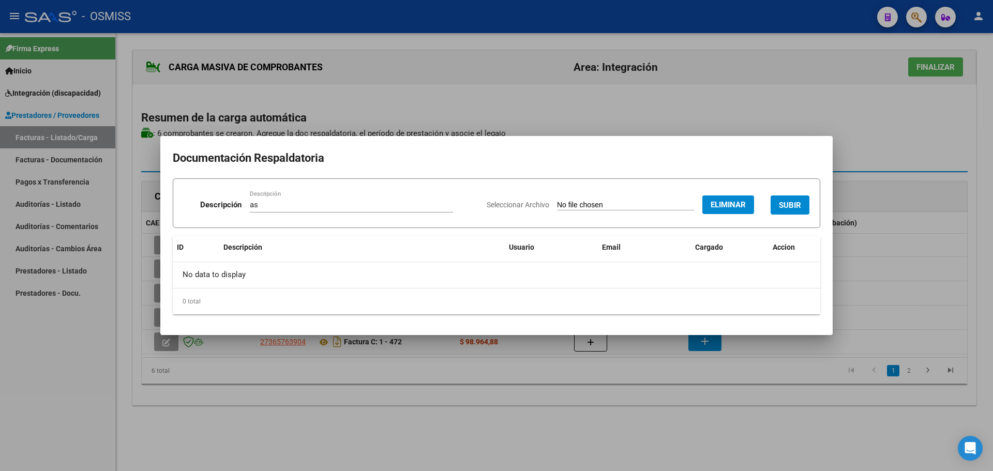
click at [790, 207] on span "SUBIR" at bounding box center [790, 205] width 22 height 9
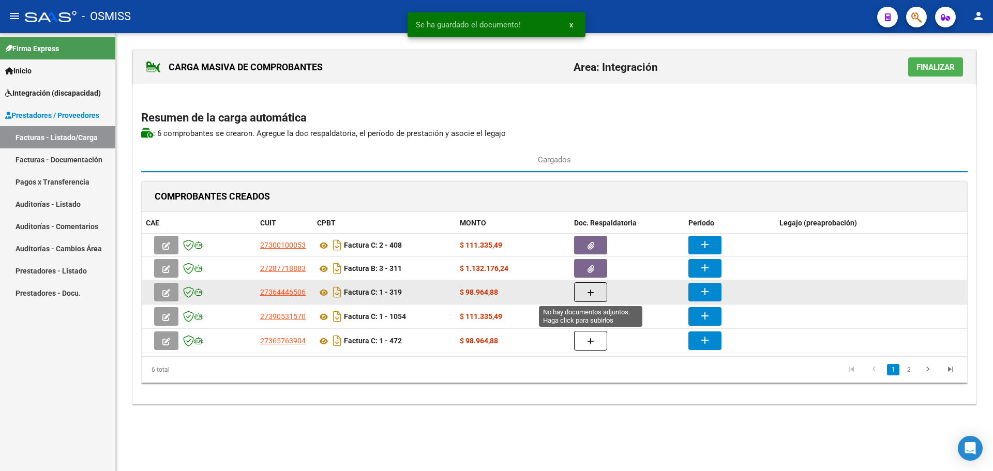
click at [592, 292] on icon "button" at bounding box center [590, 293] width 7 height 8
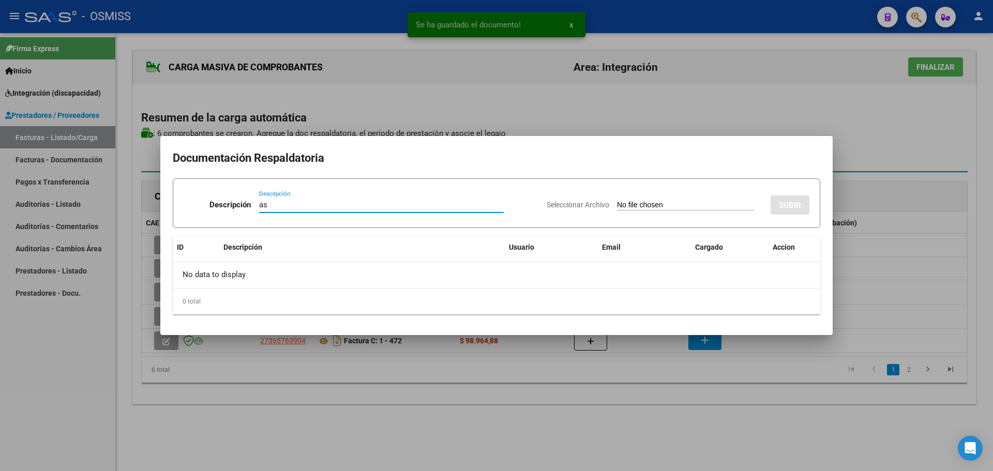
type input "as"
click at [617, 207] on input "Seleccionar Archivo" at bounding box center [685, 206] width 137 height 10
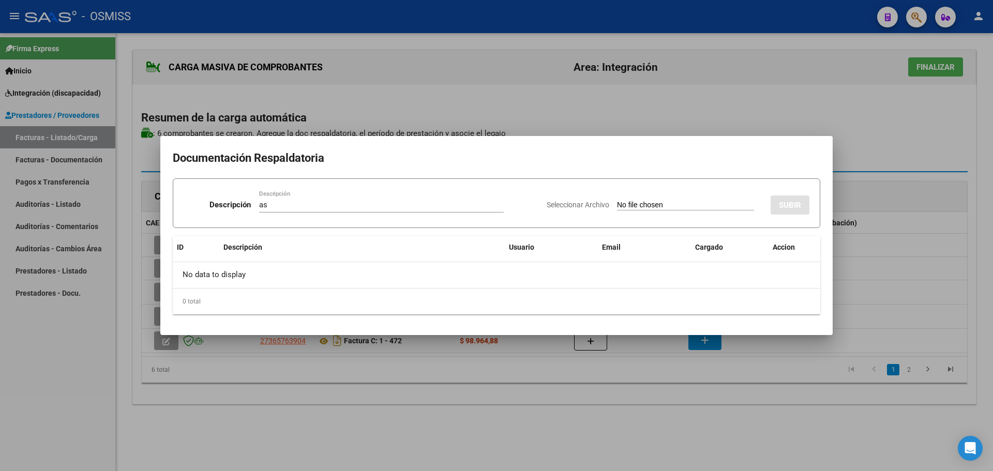
type input "C:\fakepath\ASISTENCIA SEPTIEMBRE.pdf"
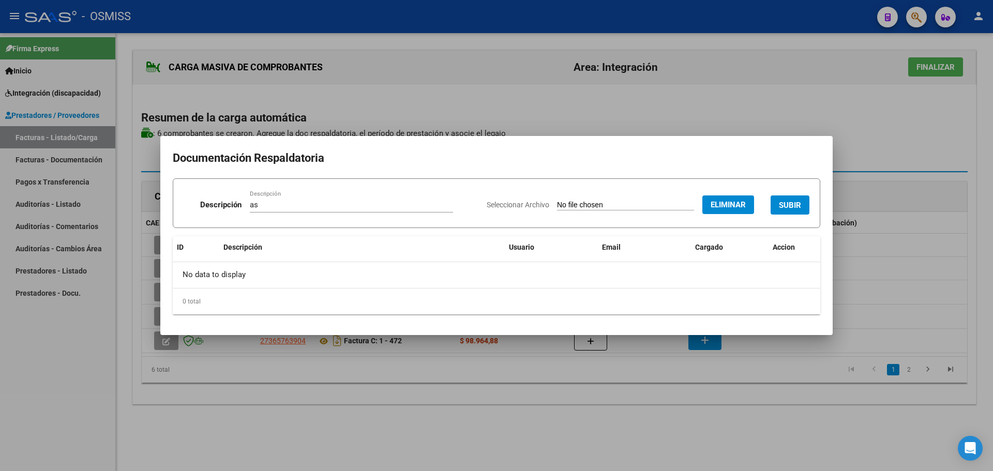
click at [797, 203] on span "SUBIR" at bounding box center [790, 205] width 22 height 9
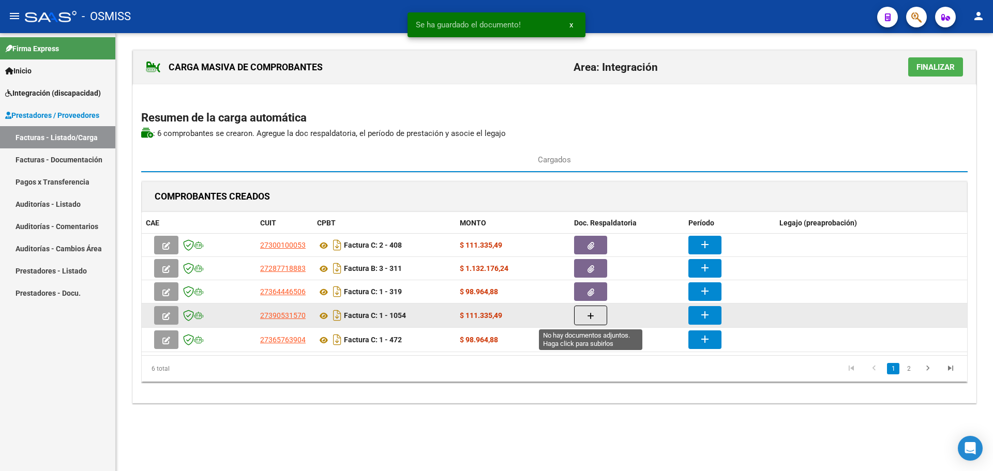
click at [587, 317] on button "button" at bounding box center [590, 316] width 33 height 20
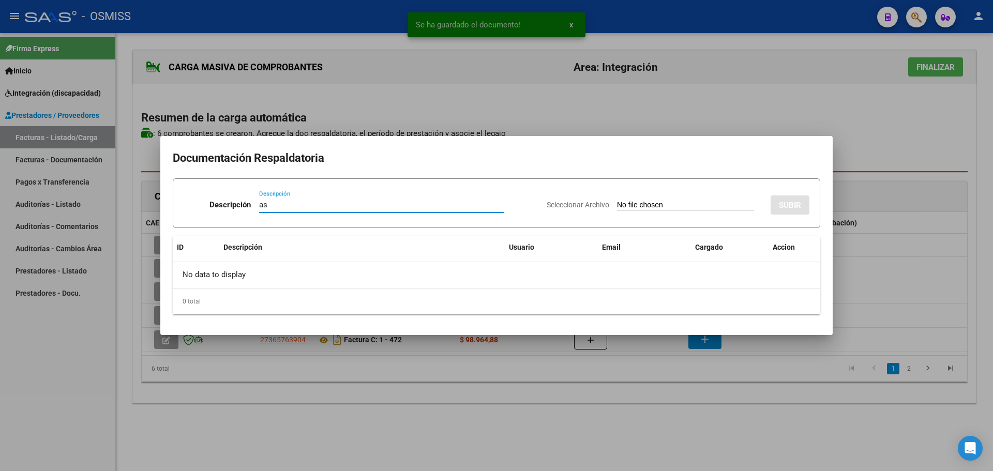
type input "as"
click at [617, 206] on input "Seleccionar Archivo" at bounding box center [685, 206] width 137 height 10
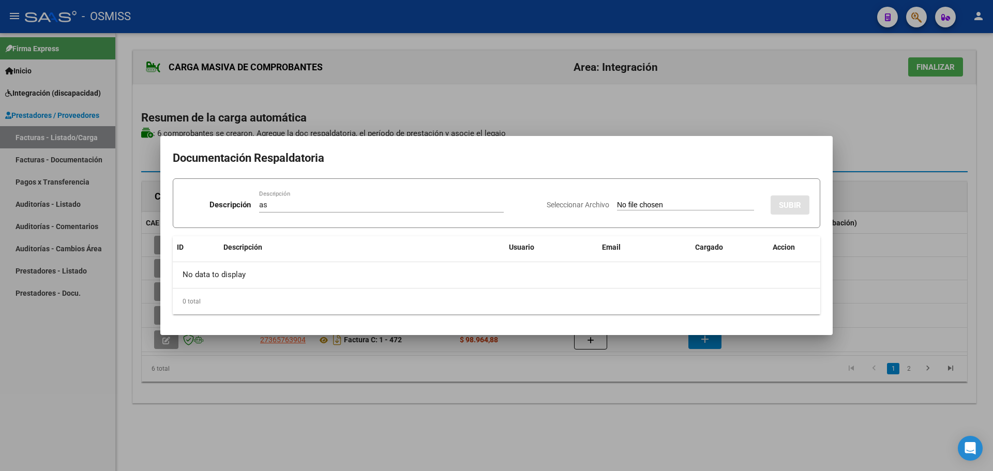
type input "C:\fakepath\septiembre Lautaro S.pdf"
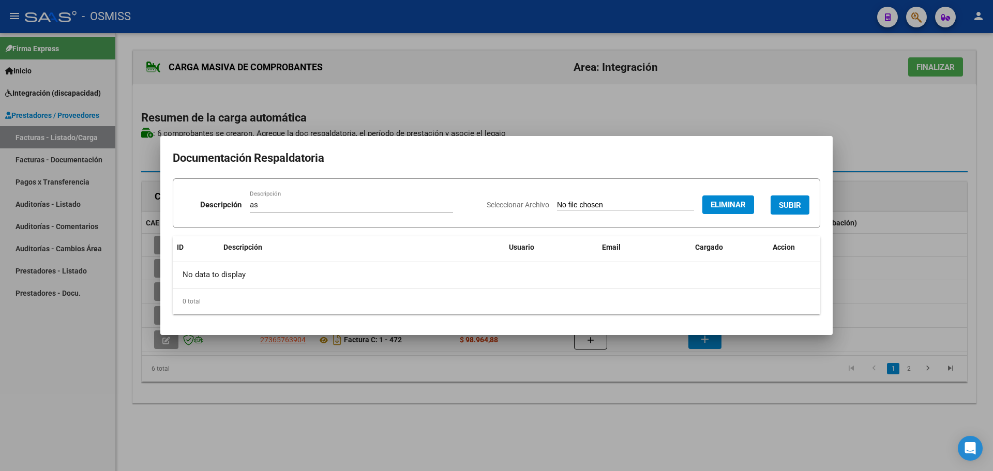
click at [791, 201] on span "SUBIR" at bounding box center [790, 205] width 22 height 9
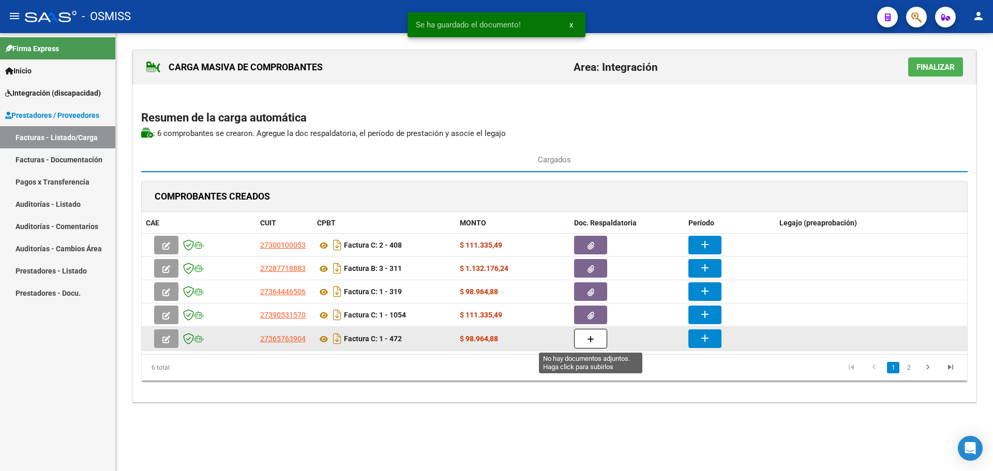
click at [593, 339] on icon "button" at bounding box center [590, 340] width 7 height 8
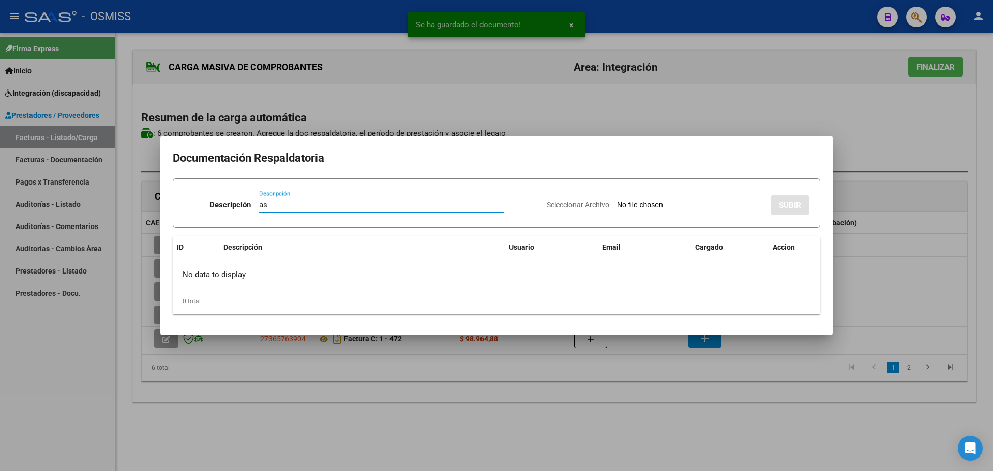
type input "as"
click at [635, 206] on input "Seleccionar Archivo" at bounding box center [685, 206] width 137 height 10
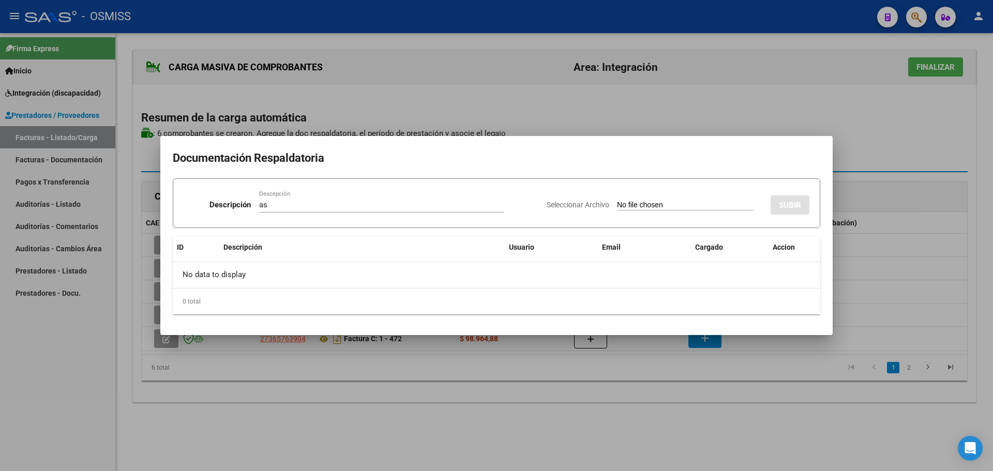
type input "C:\fakepath\Lautaro septiembre.pdf"
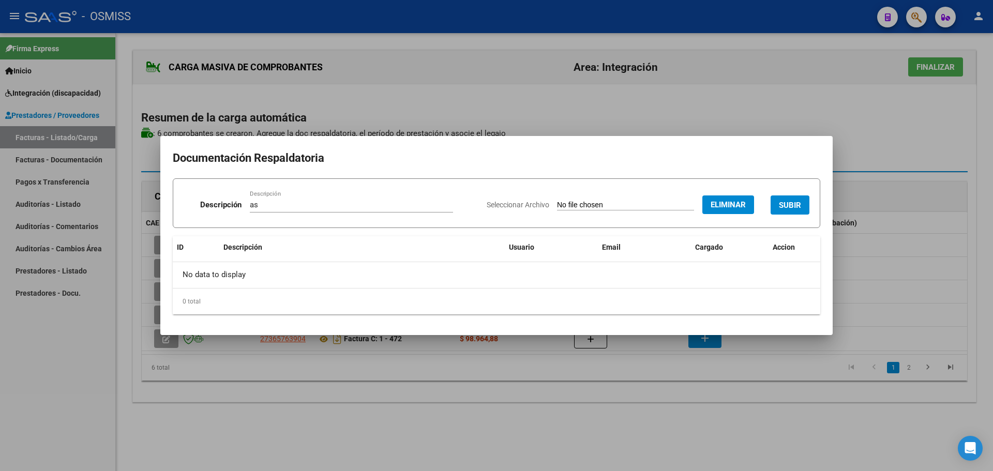
click at [796, 199] on button "SUBIR" at bounding box center [790, 205] width 39 height 19
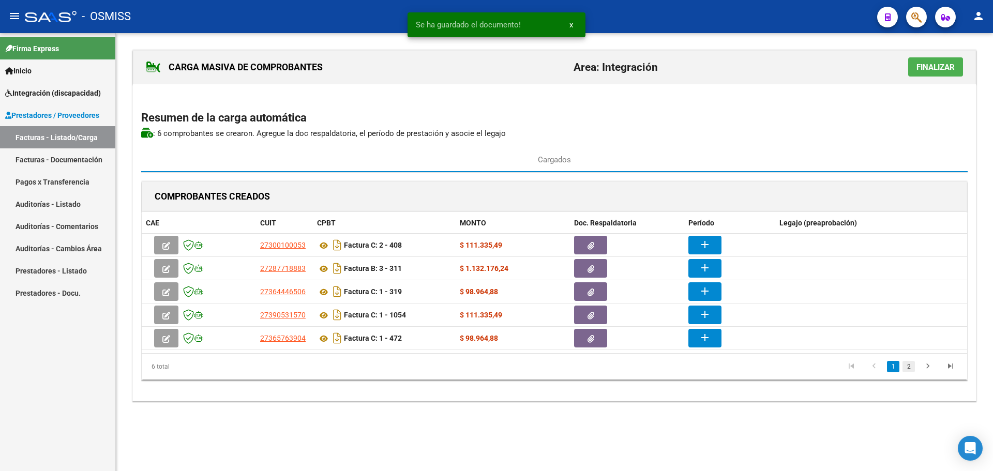
click at [905, 365] on link "2" at bounding box center [909, 366] width 12 height 11
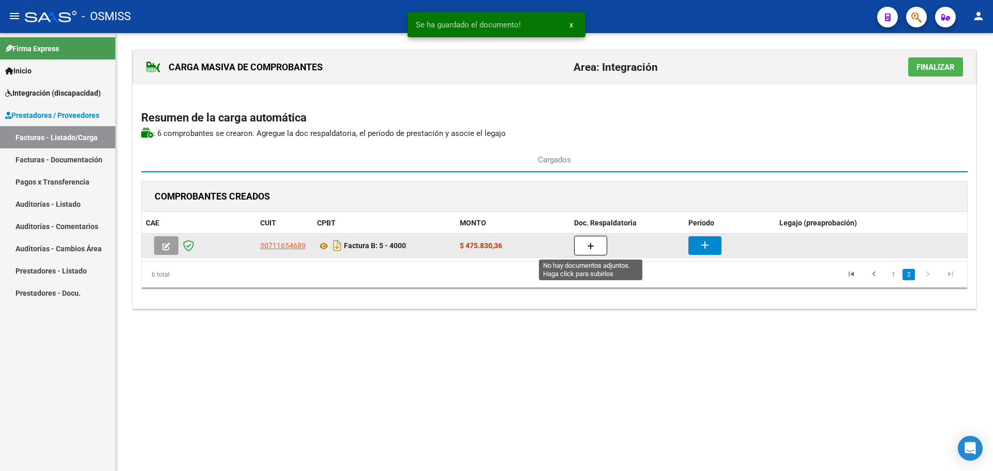
click at [587, 249] on button "button" at bounding box center [590, 246] width 33 height 20
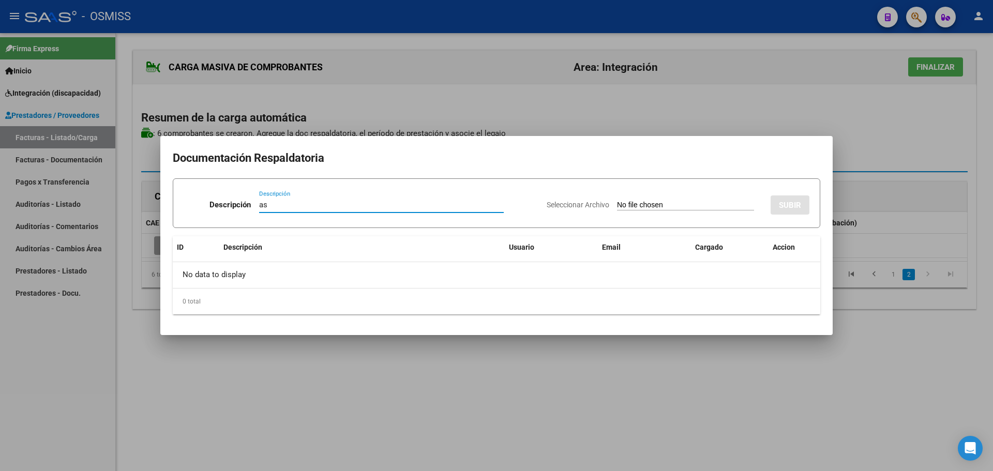
type input "as"
click at [623, 208] on input "Seleccionar Archivo" at bounding box center [685, 206] width 137 height 10
type input "C:\fakepath\SAIE ASISTENCIA.pdf"
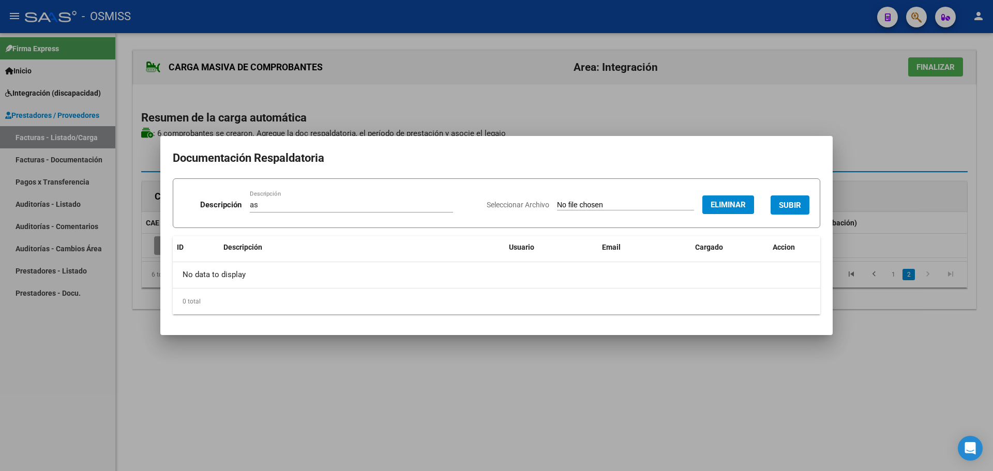
click at [796, 205] on span "SUBIR" at bounding box center [790, 205] width 22 height 9
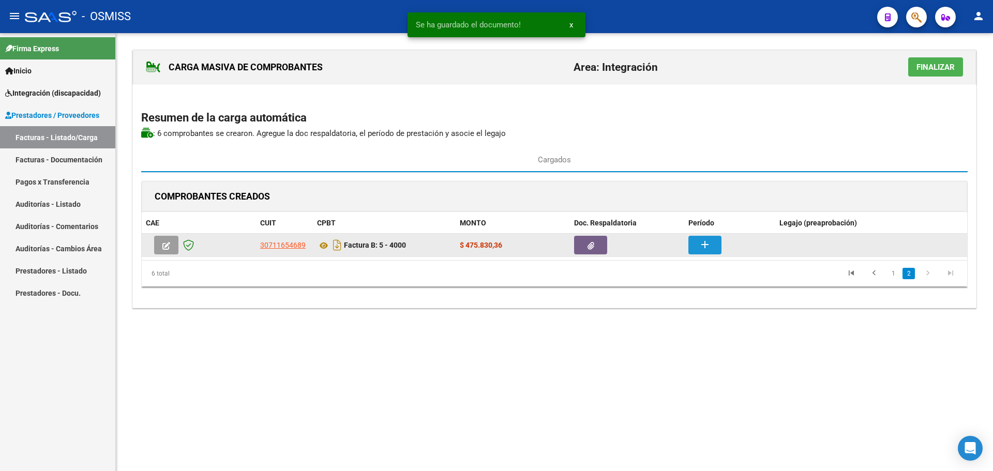
click at [717, 239] on button "add" at bounding box center [705, 245] width 33 height 19
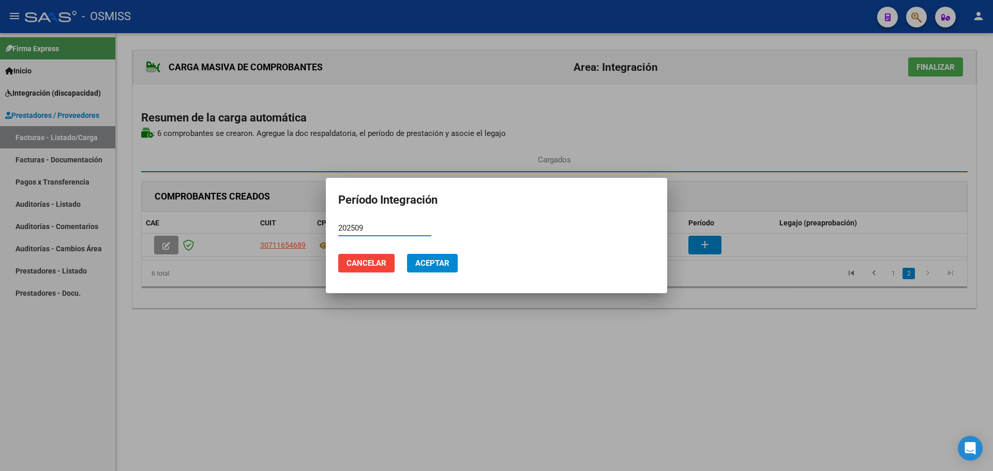
type input "202509"
click at [444, 265] on span "Aceptar" at bounding box center [432, 263] width 34 height 9
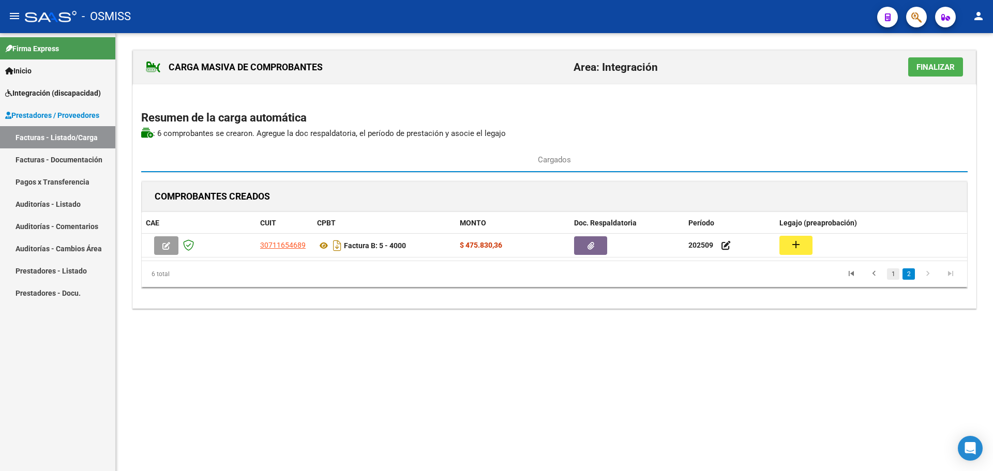
click at [893, 270] on link "1" at bounding box center [893, 274] width 12 height 11
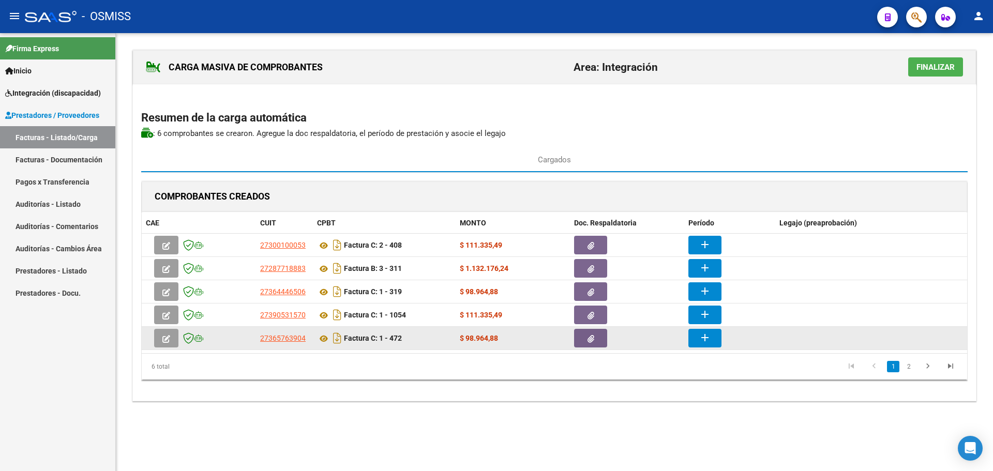
click at [705, 341] on mat-icon "add" at bounding box center [705, 338] width 12 height 12
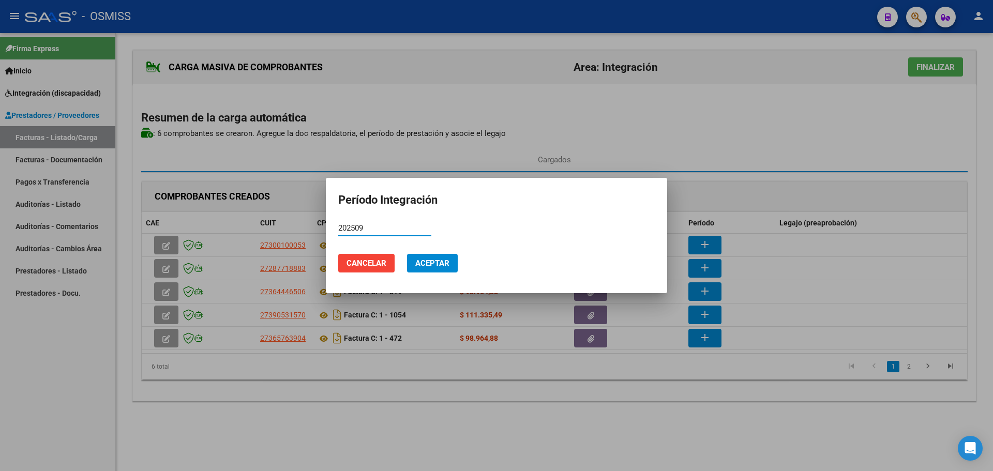
type input "202509"
click at [454, 266] on button "Aceptar" at bounding box center [432, 263] width 51 height 19
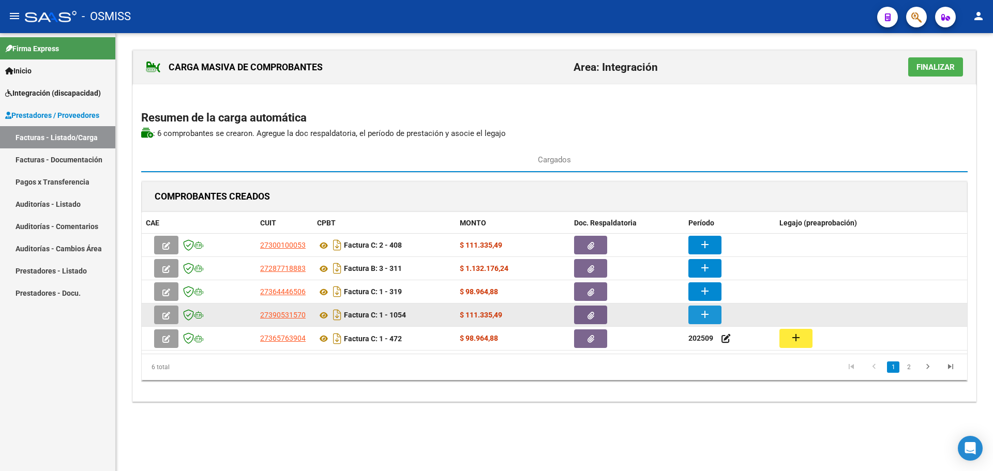
click at [712, 315] on button "add" at bounding box center [705, 315] width 33 height 19
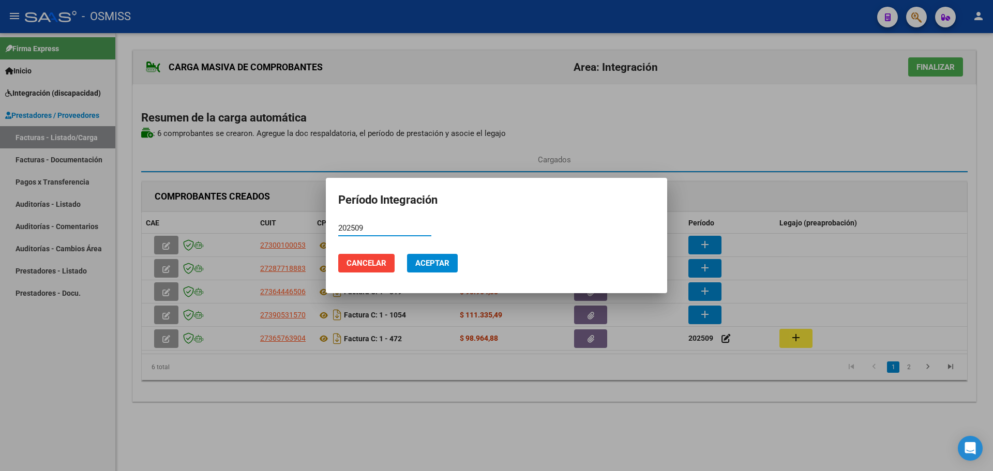
type input "202509"
click at [436, 262] on span "Aceptar" at bounding box center [432, 263] width 34 height 9
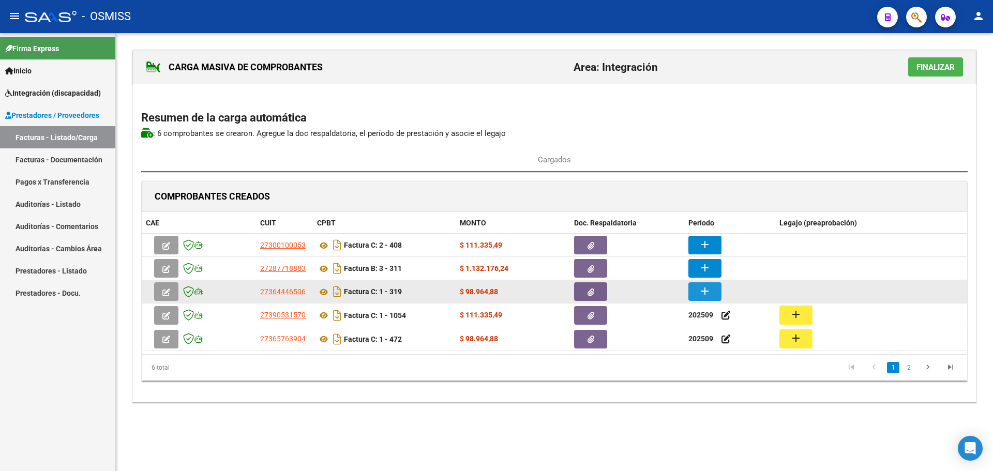
click at [700, 291] on mat-icon "add" at bounding box center [705, 291] width 12 height 12
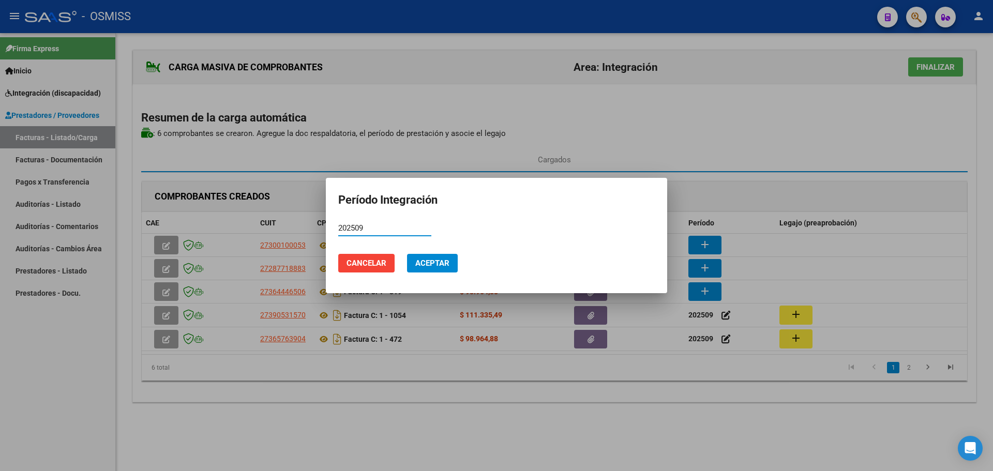
type input "202509"
click at [436, 268] on button "Aceptar" at bounding box center [432, 263] width 51 height 19
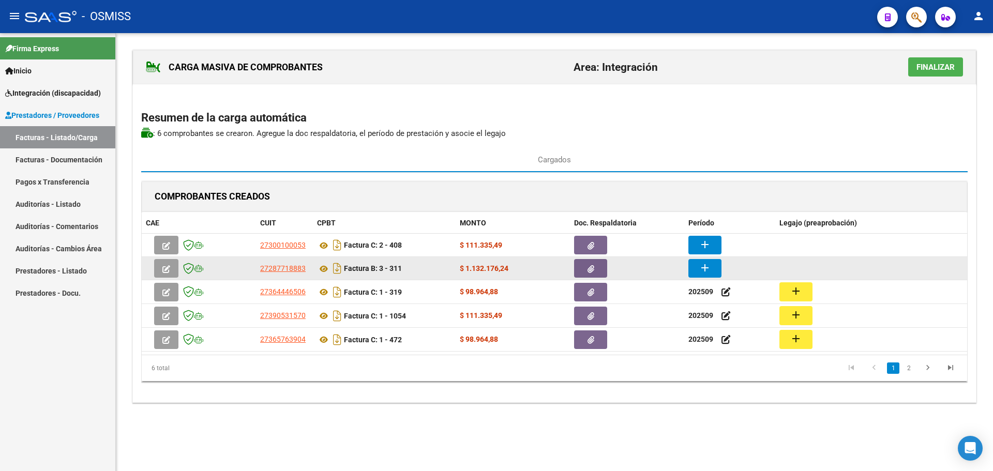
click at [697, 266] on button "add" at bounding box center [705, 268] width 33 height 19
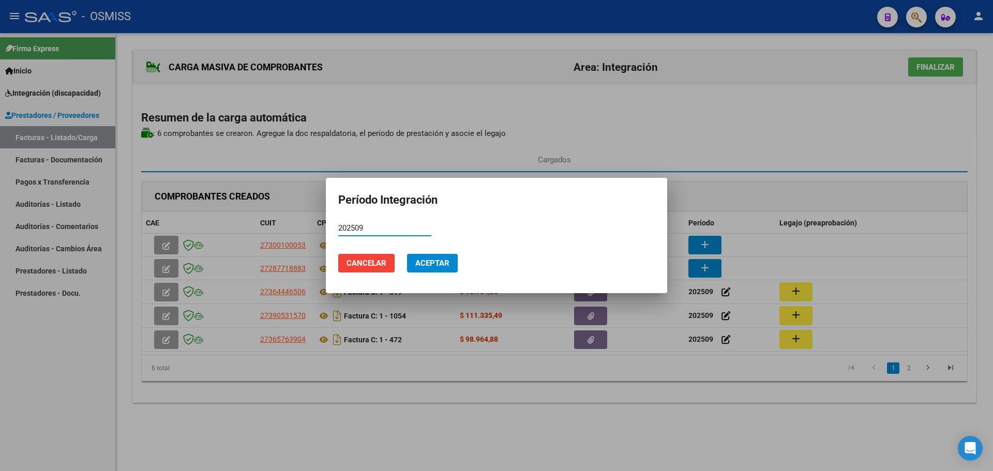
type input "202509"
click at [442, 256] on button "Aceptar" at bounding box center [432, 263] width 51 height 19
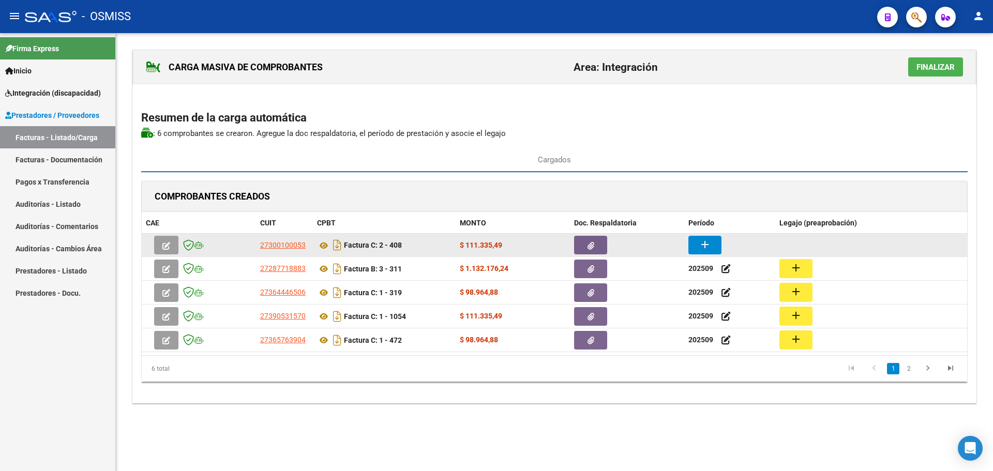
click at [708, 242] on mat-icon "add" at bounding box center [705, 245] width 12 height 12
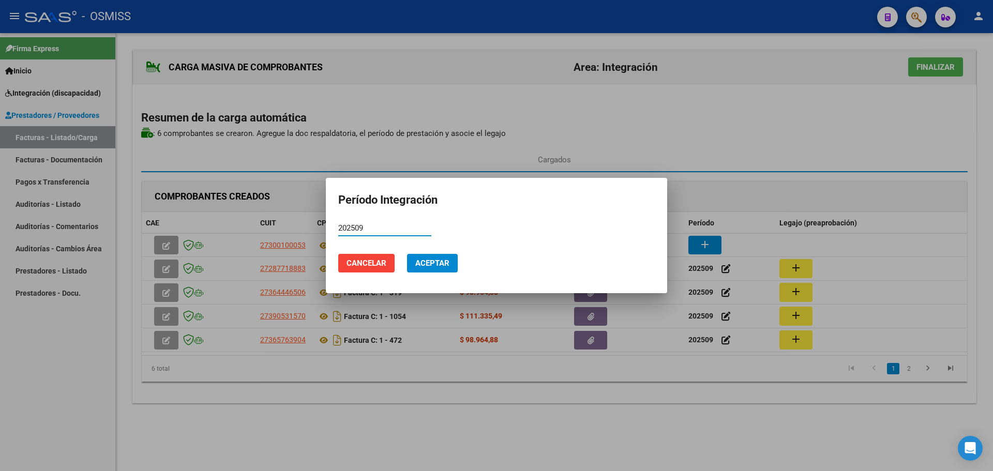
type input "202509"
click at [443, 263] on span "Aceptar" at bounding box center [432, 263] width 34 height 9
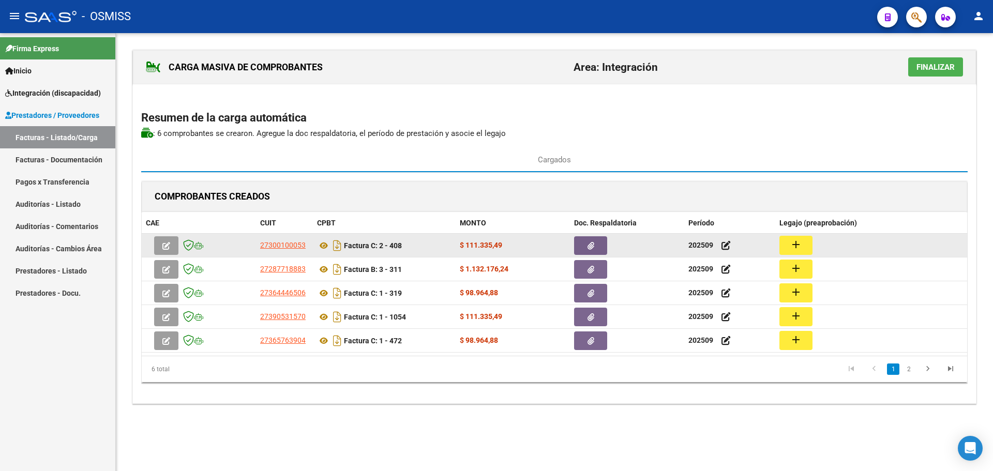
click at [807, 243] on button "add" at bounding box center [796, 245] width 33 height 19
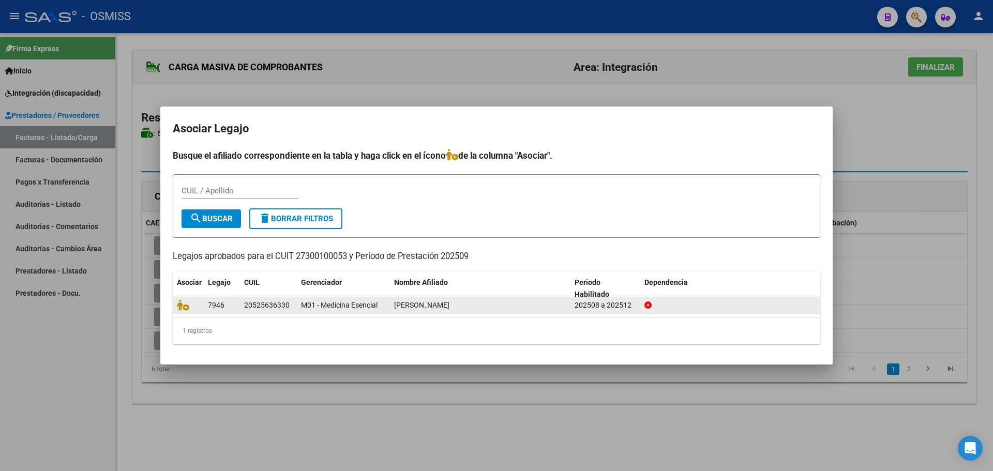
click at [176, 302] on datatable-body-cell at bounding box center [188, 305] width 31 height 16
click at [181, 306] on icon at bounding box center [183, 305] width 12 height 11
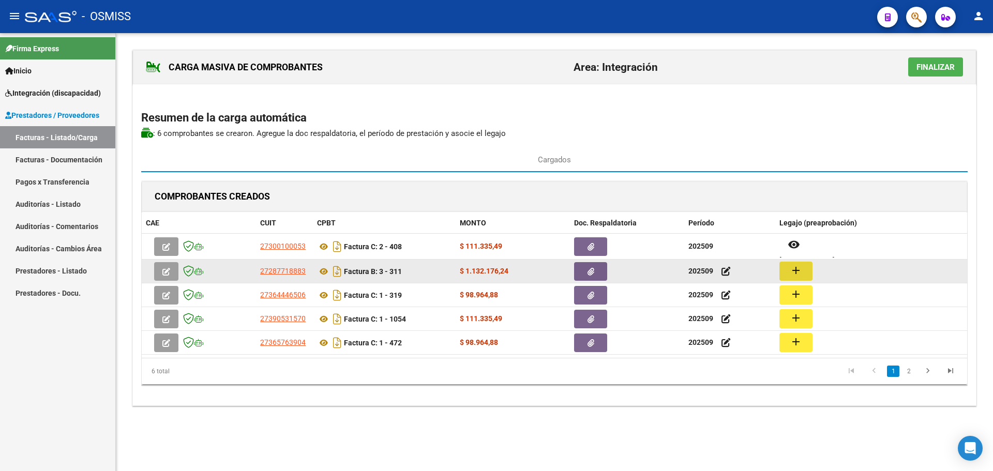
click at [800, 274] on mat-icon "add" at bounding box center [796, 270] width 12 height 12
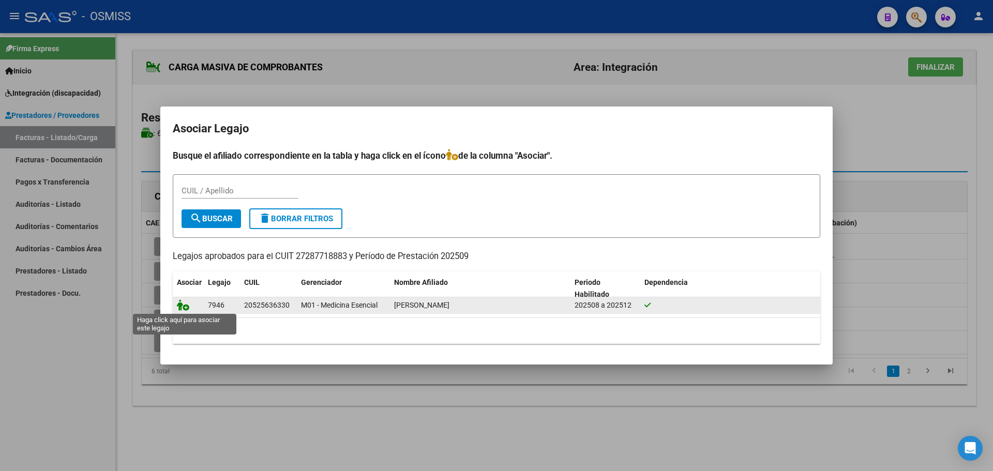
click at [183, 304] on icon at bounding box center [183, 305] width 12 height 11
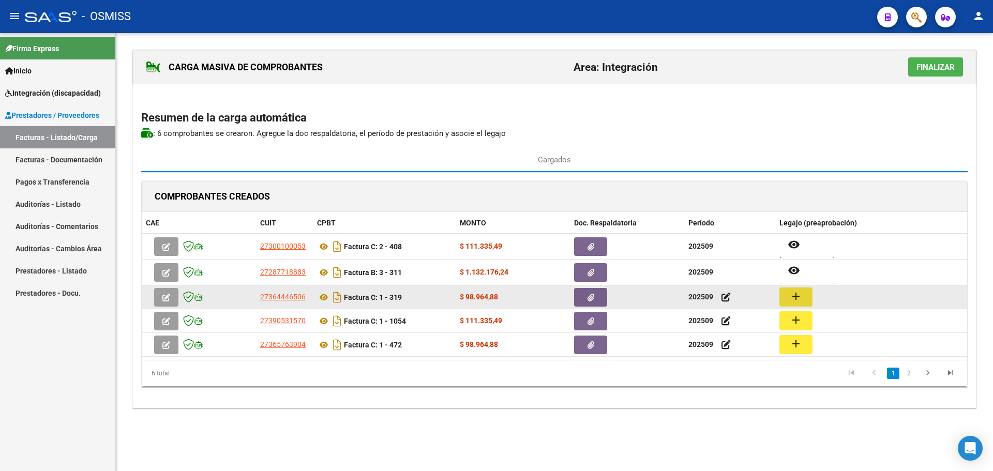
click at [795, 299] on mat-icon "add" at bounding box center [796, 296] width 12 height 12
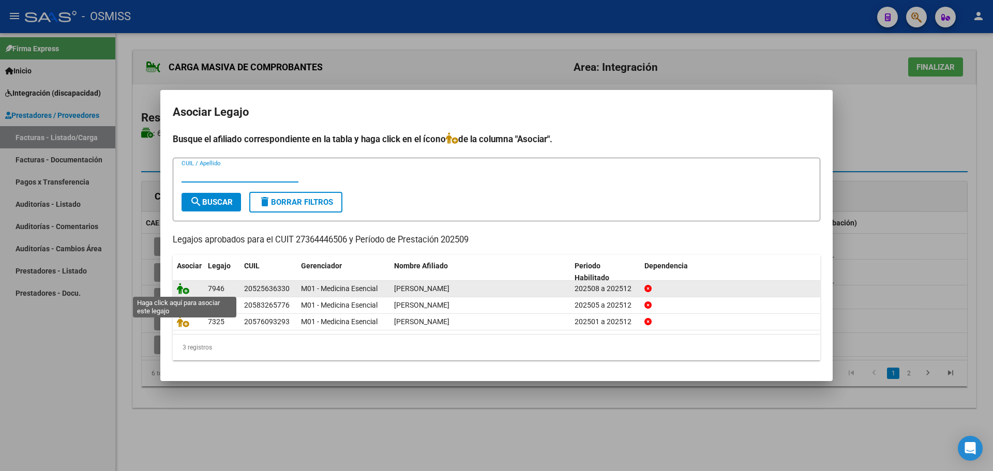
click at [182, 292] on icon at bounding box center [183, 288] width 12 height 11
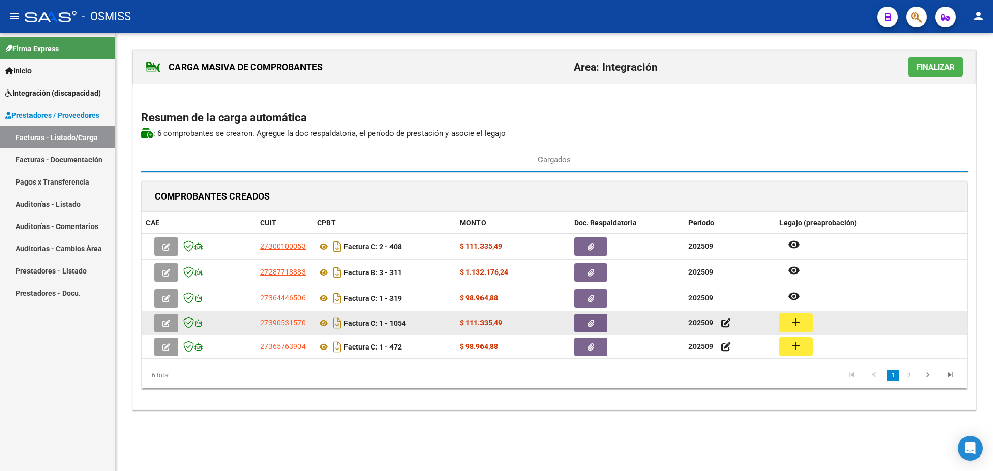
click at [801, 320] on mat-icon "add" at bounding box center [796, 322] width 12 height 12
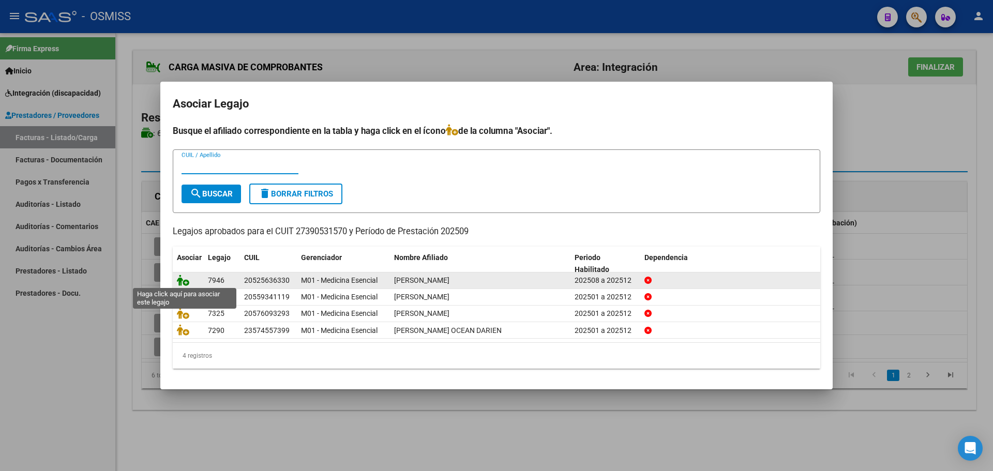
click at [180, 278] on icon at bounding box center [183, 280] width 12 height 11
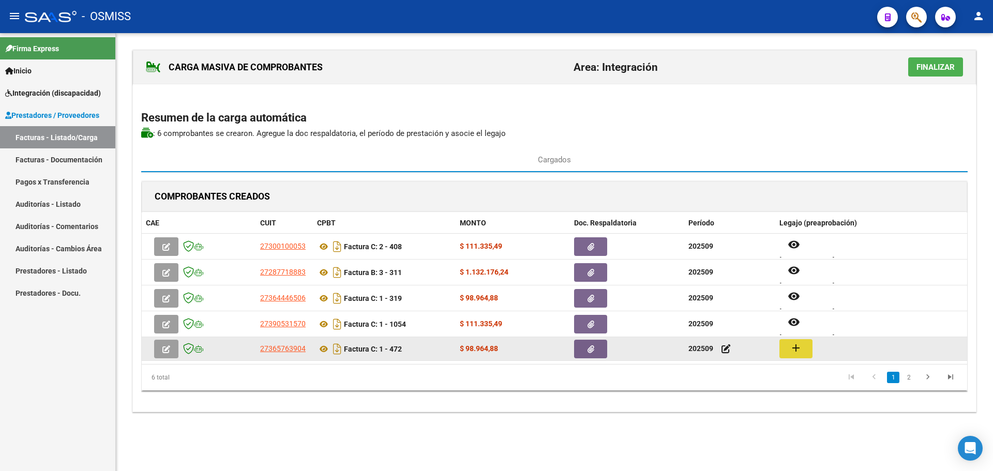
click at [802, 342] on mat-icon "add" at bounding box center [796, 348] width 12 height 12
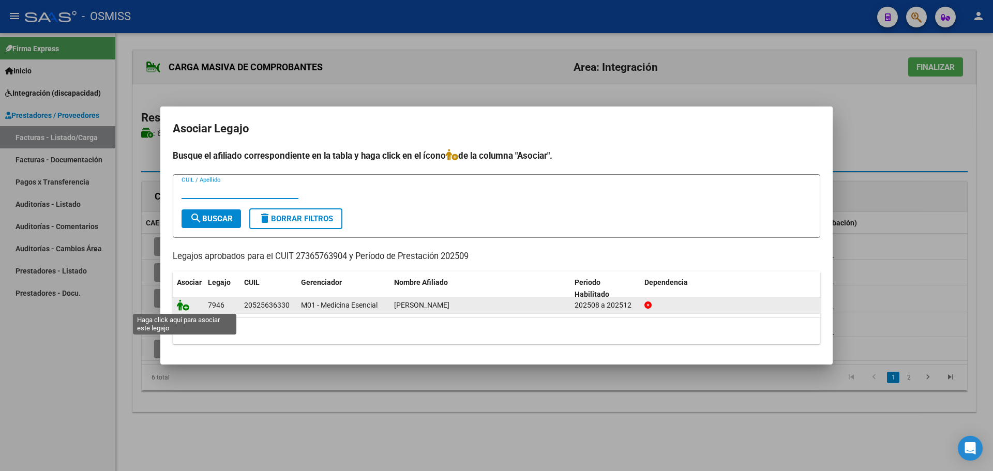
click at [180, 307] on icon at bounding box center [183, 305] width 12 height 11
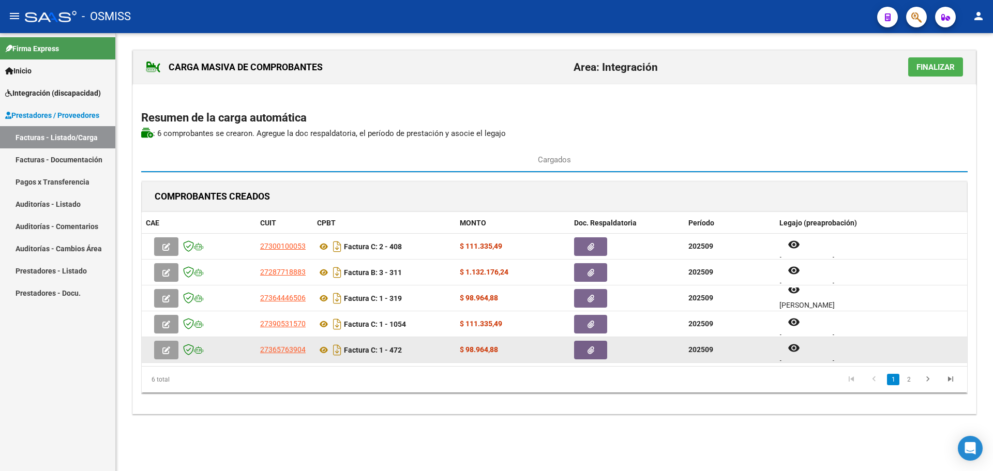
scroll to position [8, 0]
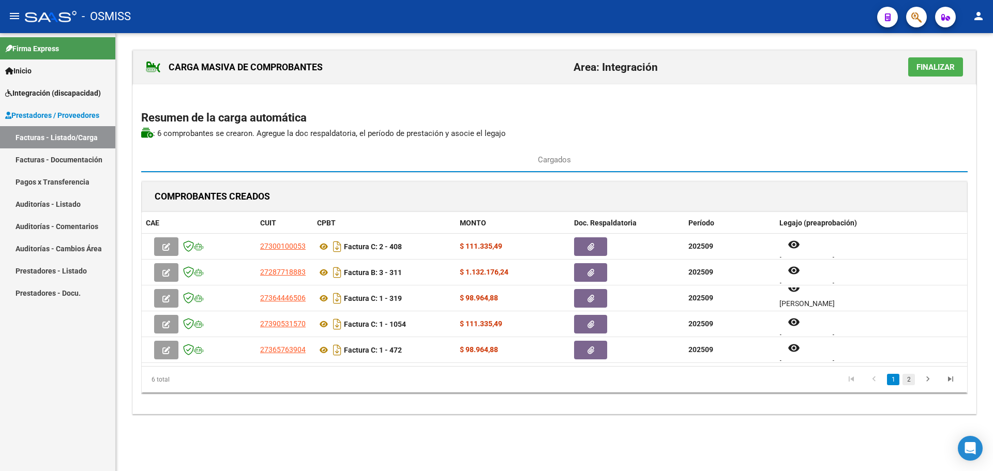
click at [910, 376] on link "2" at bounding box center [909, 379] width 12 height 11
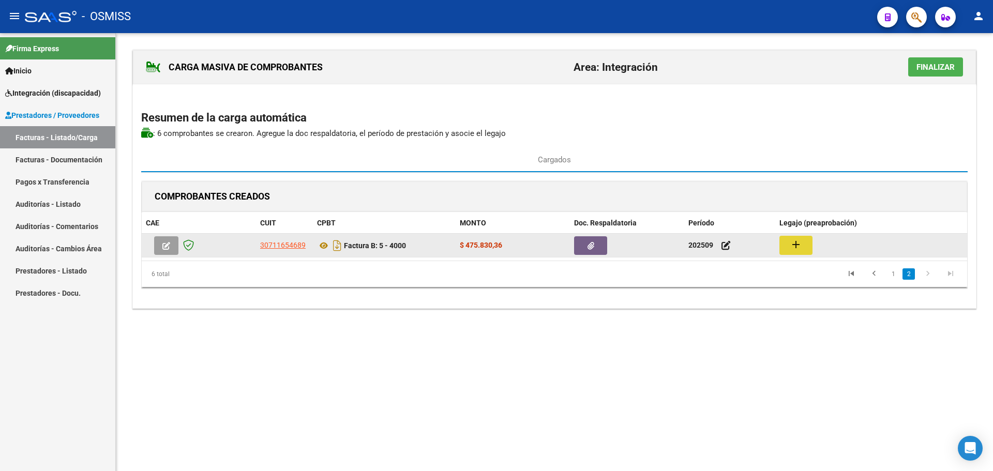
click at [788, 244] on button "add" at bounding box center [796, 245] width 33 height 19
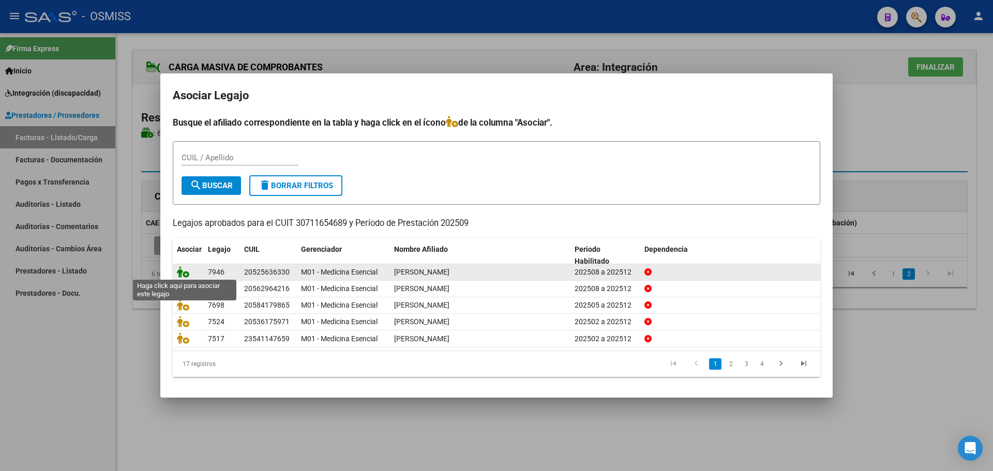
click at [183, 269] on icon at bounding box center [183, 271] width 12 height 11
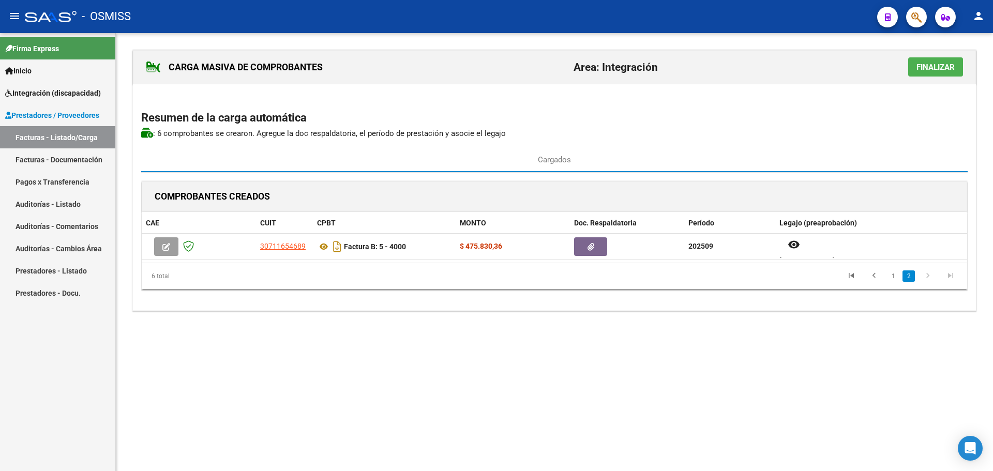
click at [939, 55] on div "CARGA MASIVA DE COMPROBANTES Area: Integración Finalizar" at bounding box center [554, 67] width 843 height 34
click at [938, 63] on span "Finalizar" at bounding box center [936, 67] width 38 height 9
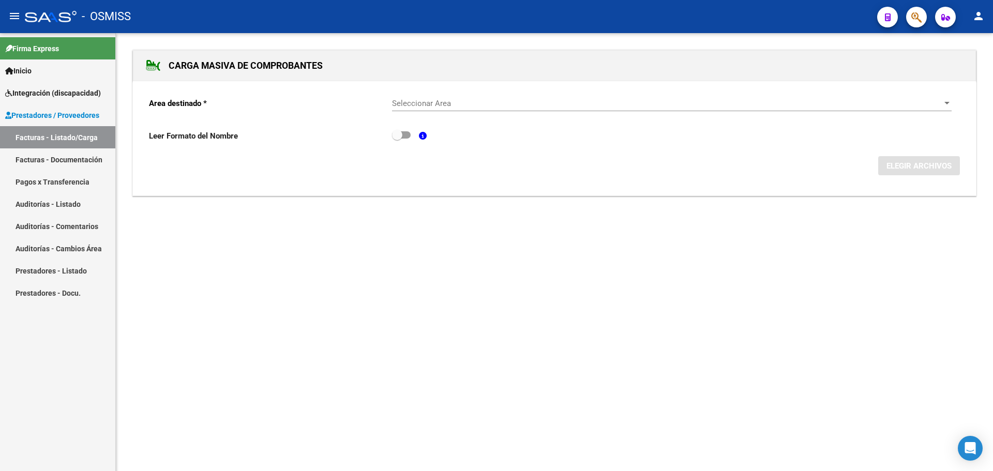
click at [945, 99] on div "Seleccionar Area" at bounding box center [672, 103] width 560 height 9
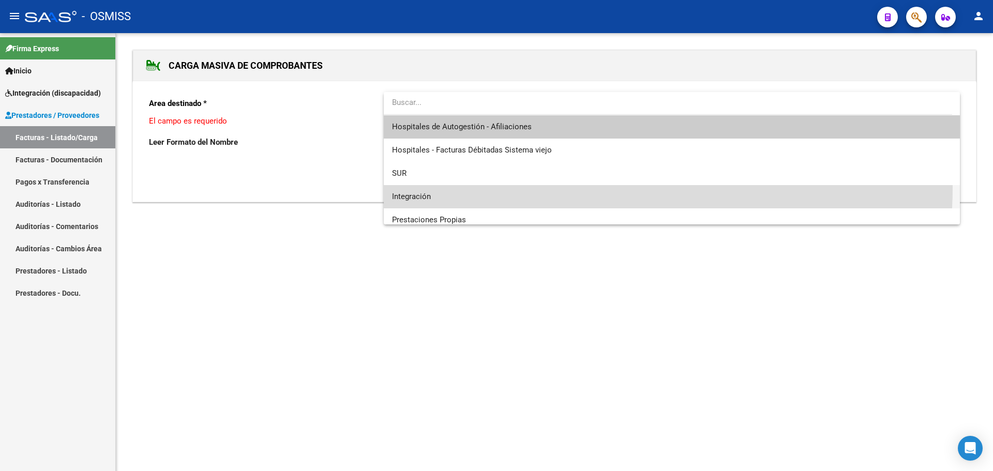
drag, startPoint x: 544, startPoint y: 187, endPoint x: 615, endPoint y: 187, distance: 70.9
click at [544, 188] on span "Integración" at bounding box center [672, 196] width 560 height 23
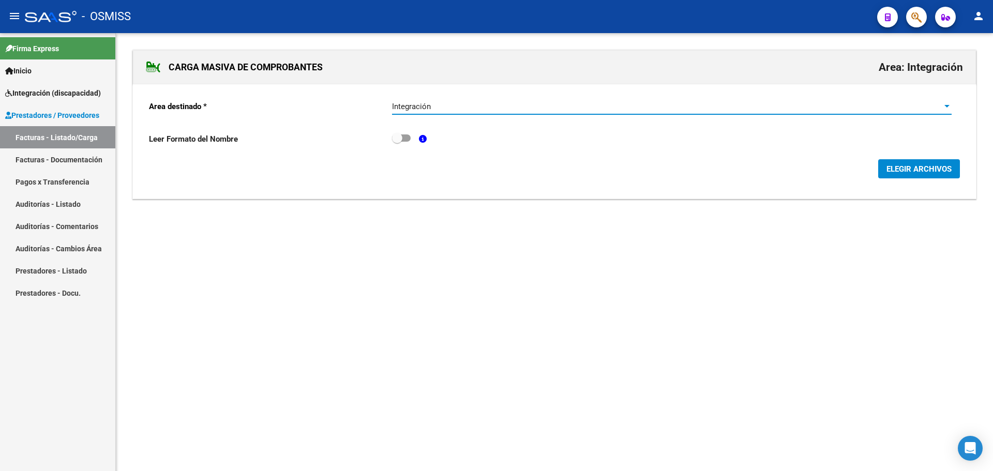
click at [903, 170] on span "ELEGIR ARCHIVOS" at bounding box center [919, 169] width 65 height 9
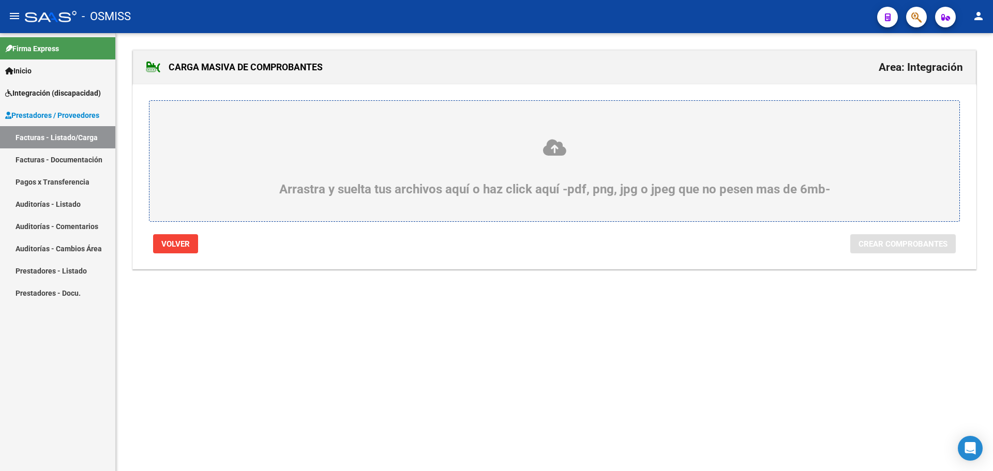
click at [225, 159] on div "Arrastra y suelta tus archivos aquí o haz click aquí -pdf, png, jpg o jpeg que …" at bounding box center [554, 167] width 761 height 58
click at [0, 0] on input "Arrastra y suelta tus archivos aquí o haz click aquí -pdf, png, jpg o jpeg que …" at bounding box center [0, 0] width 0 height 0
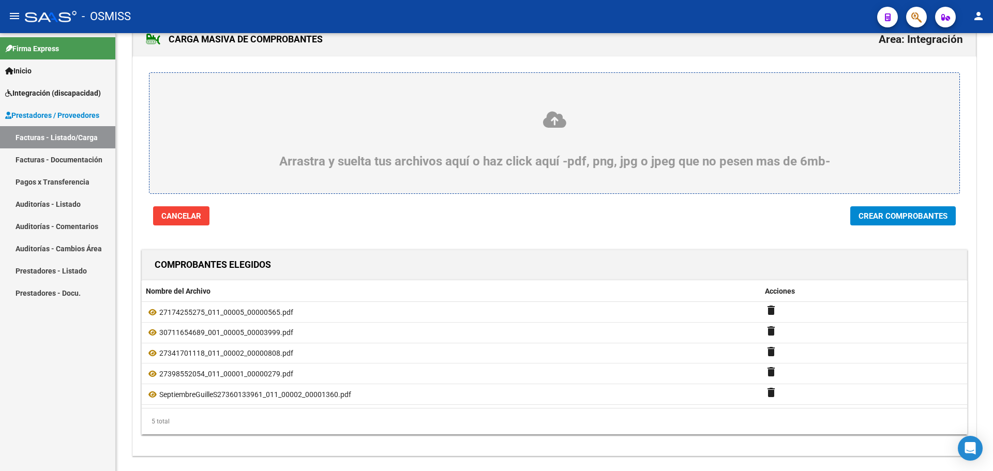
scroll to position [53, 0]
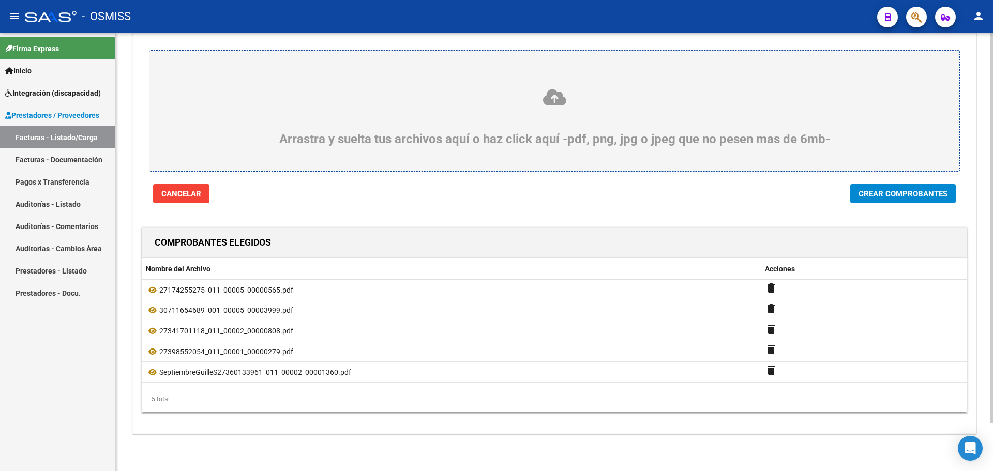
click at [915, 198] on button "Crear Comprobantes" at bounding box center [904, 193] width 106 height 19
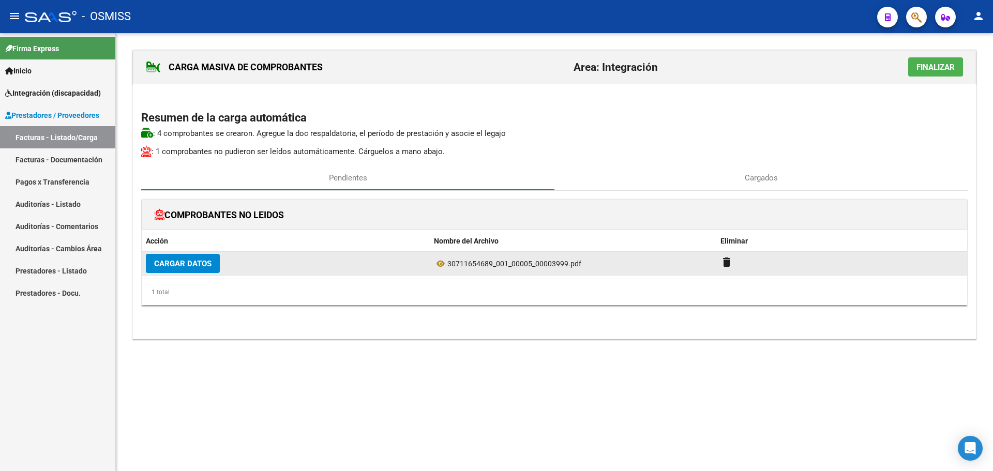
click at [198, 266] on span "Cargar Datos" at bounding box center [182, 263] width 57 height 9
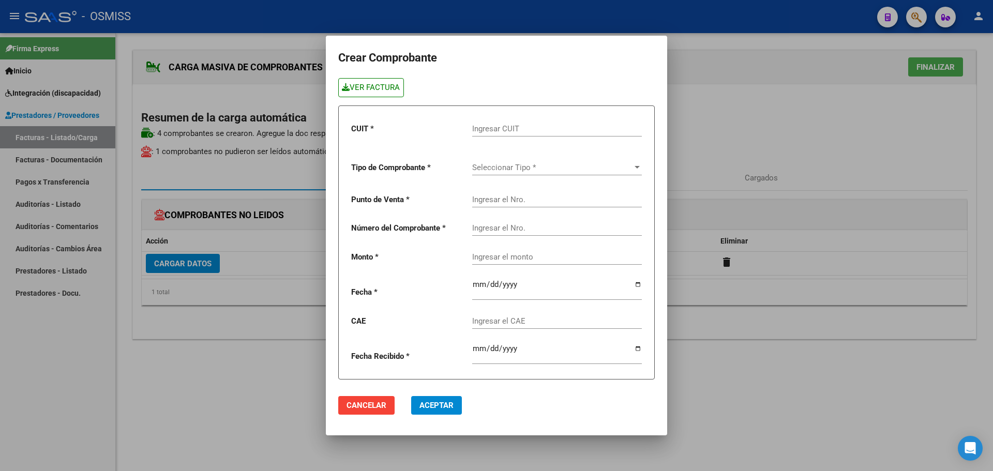
click at [379, 85] on link "VER FACTURA" at bounding box center [371, 87] width 66 height 19
paste input "30-71165468-9"
type input "30-71165468-9"
click at [636, 165] on div at bounding box center [637, 167] width 9 height 8
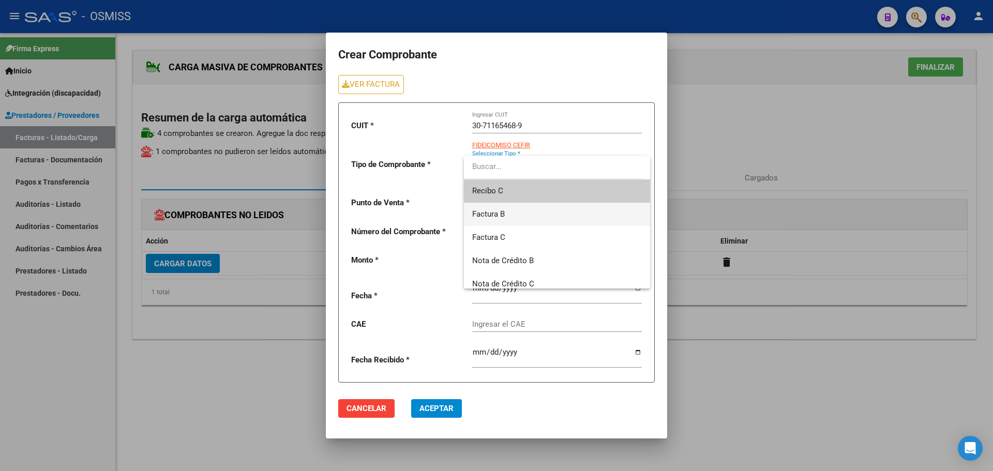
click at [518, 218] on span "Factura B" at bounding box center [557, 214] width 170 height 23
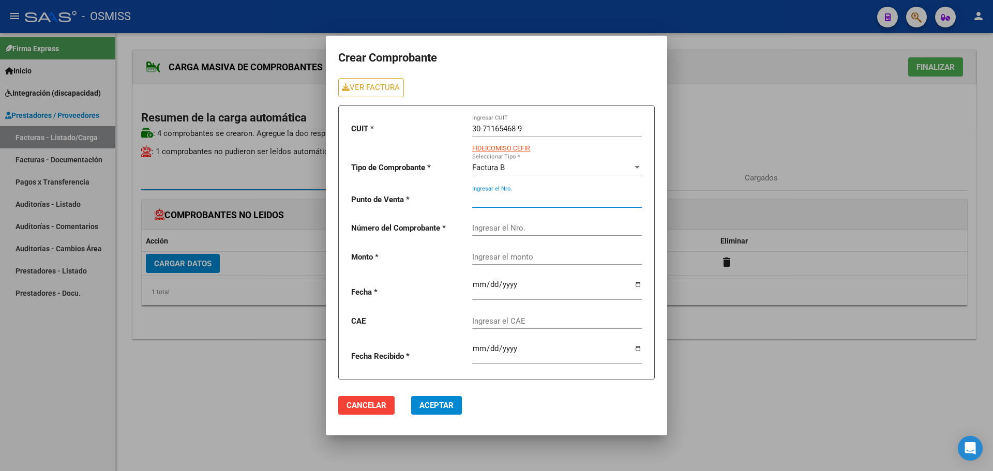
click at [497, 201] on input "Ingresar el Nro." at bounding box center [557, 199] width 170 height 9
type input "5"
click at [511, 229] on input "Ingresar el Nro." at bounding box center [557, 228] width 170 height 9
type input "3999"
click at [505, 259] on div "Ingresar el monto" at bounding box center [557, 254] width 170 height 22
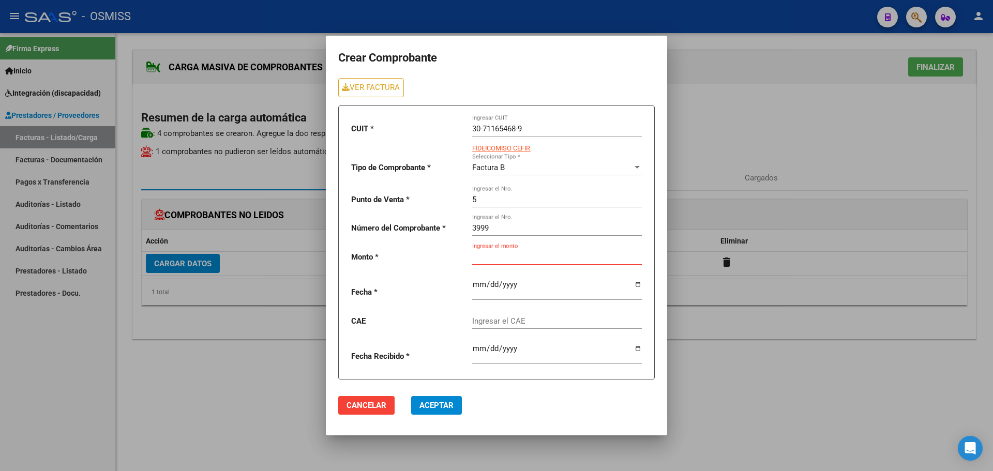
paste input "475830.36"
type input "475830.36"
click at [639, 284] on input "date" at bounding box center [557, 288] width 170 height 17
type input "[DATE]"
click at [509, 321] on input "Ingresar el CAE" at bounding box center [557, 321] width 170 height 9
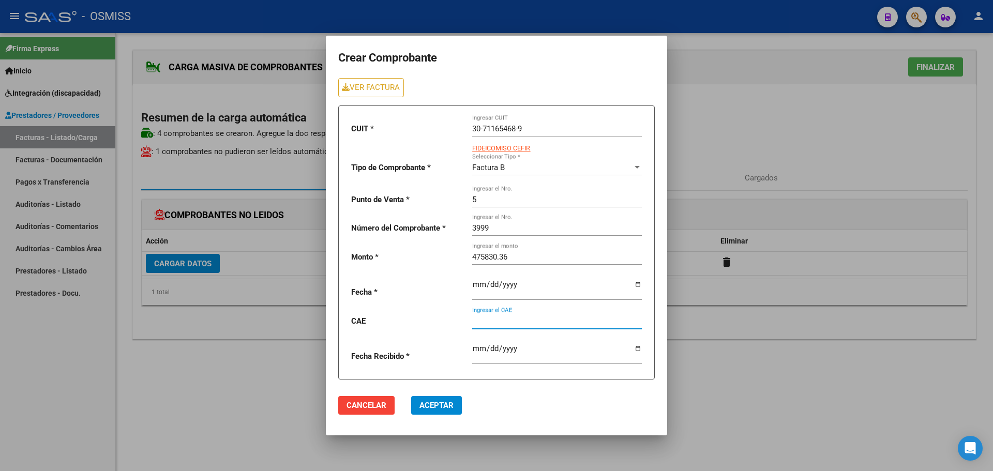
paste input "75399950156478"
type input "75399950156478"
click at [444, 409] on span "Aceptar" at bounding box center [437, 405] width 34 height 9
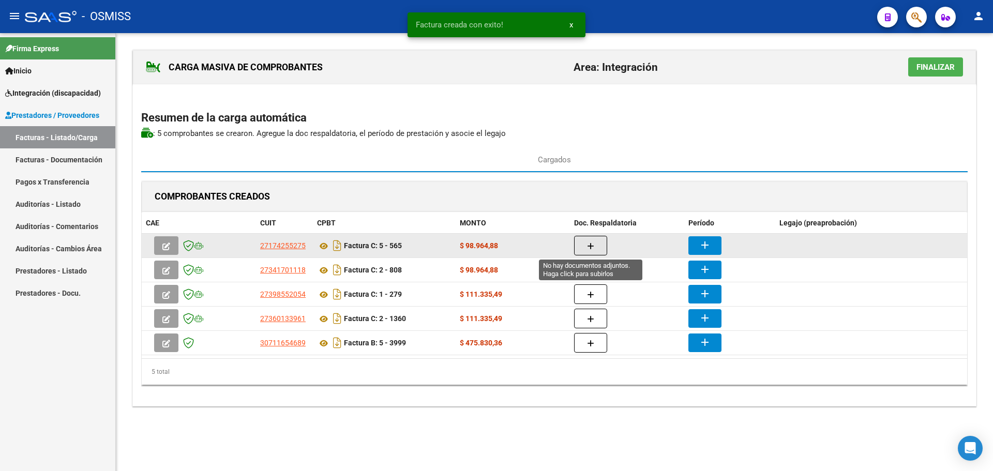
click at [594, 249] on button "button" at bounding box center [590, 246] width 33 height 20
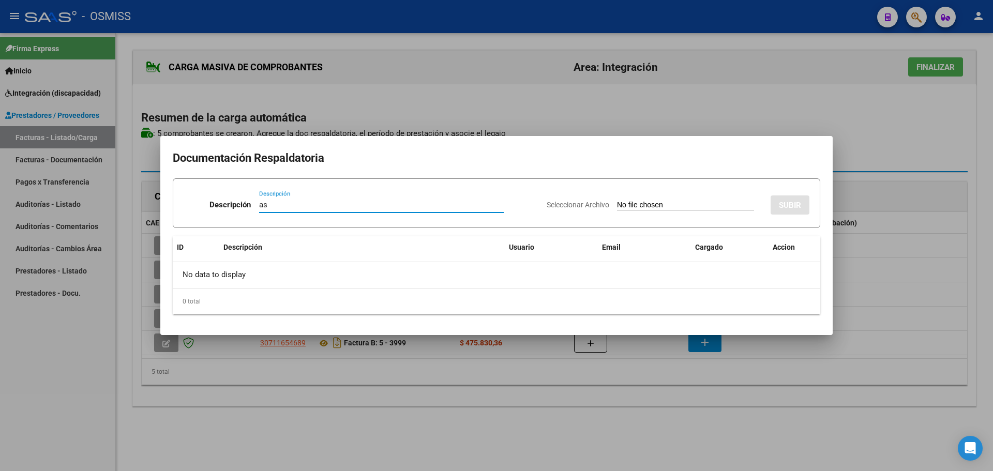
type input "as"
click at [634, 205] on input "Seleccionar Archivo" at bounding box center [685, 206] width 137 height 10
type input "C:\fakepath\SANCHEZ GUILLERMINA ASISTENCIA SEPTIEMBRE 2025.pdf"
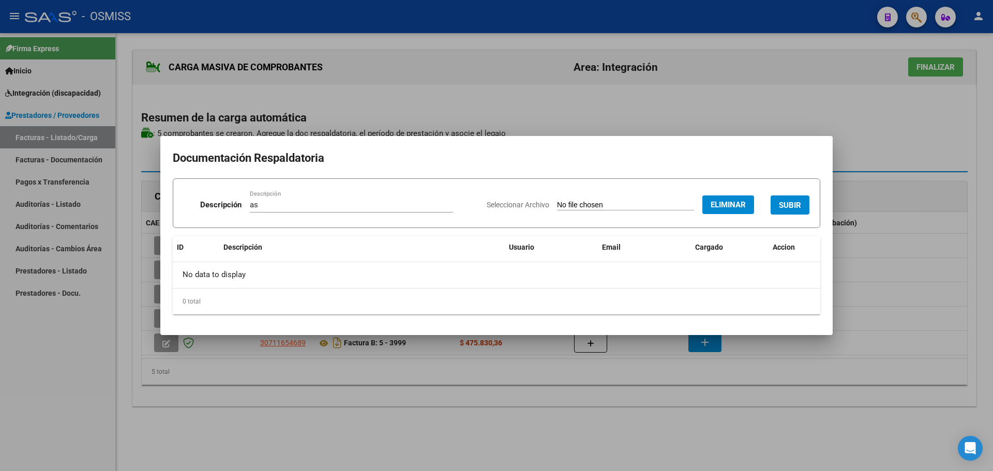
click at [793, 208] on span "SUBIR" at bounding box center [790, 205] width 22 height 9
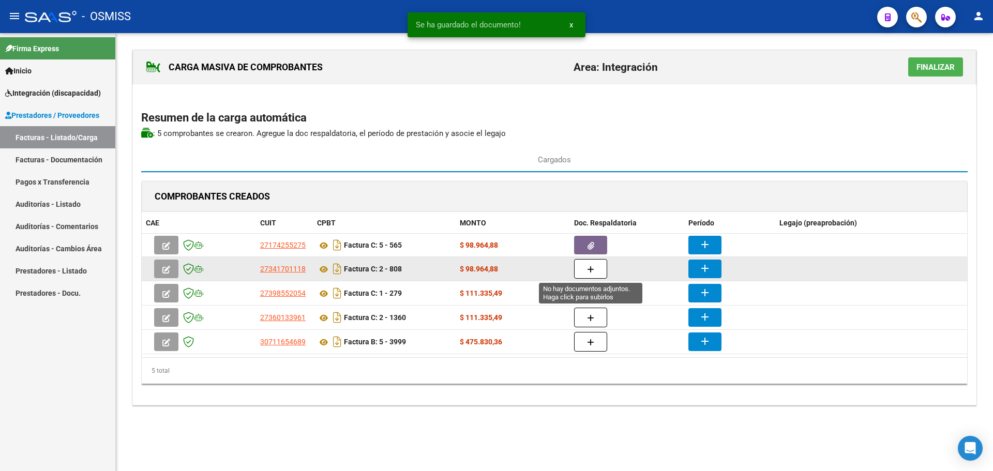
click at [585, 268] on button "button" at bounding box center [590, 269] width 33 height 20
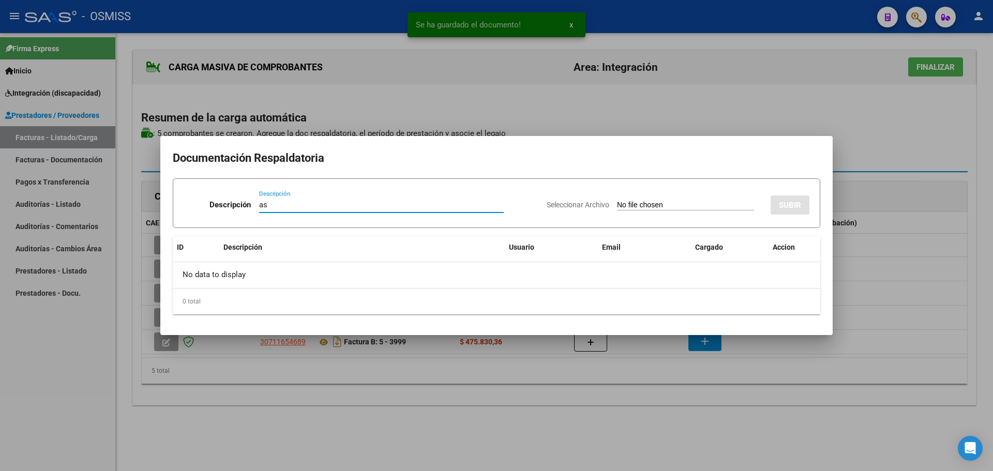
type input "as"
click at [625, 207] on input "Seleccionar Archivo" at bounding box center [685, 206] width 137 height 10
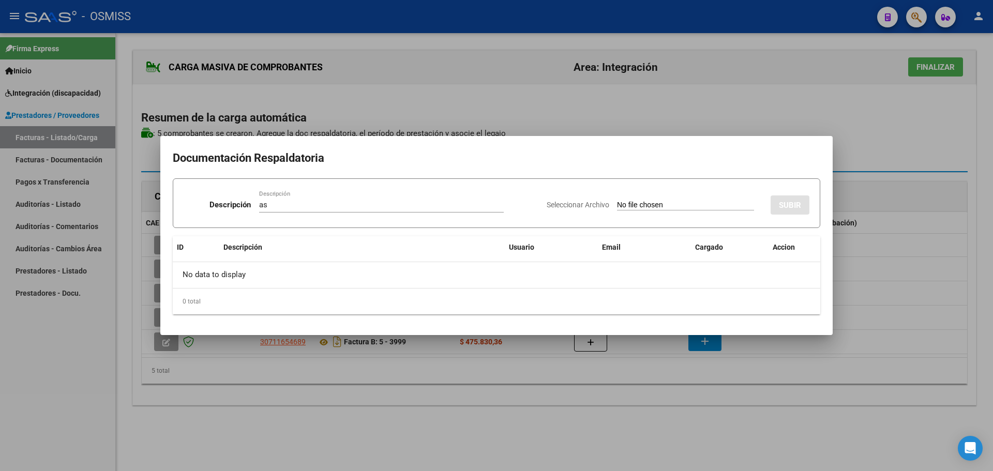
type input "C:\fakepath\guille sept25.pdf"
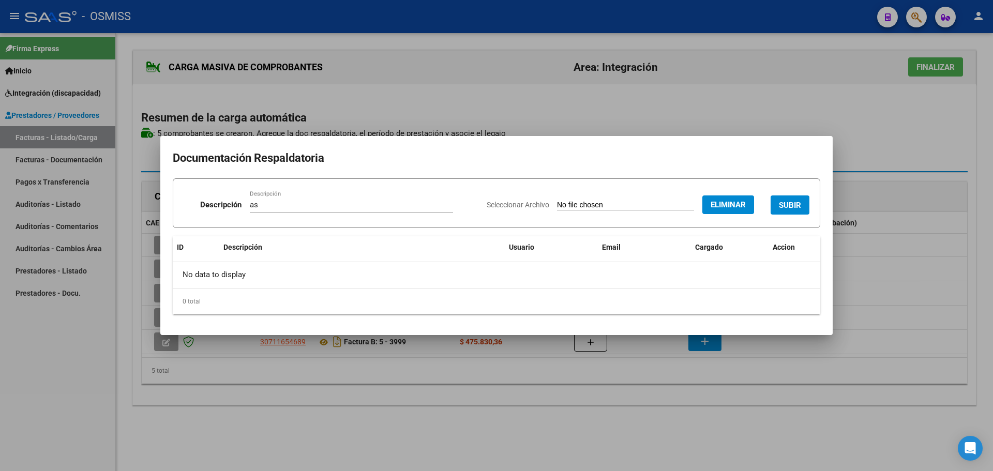
click at [792, 205] on span "SUBIR" at bounding box center [790, 205] width 22 height 9
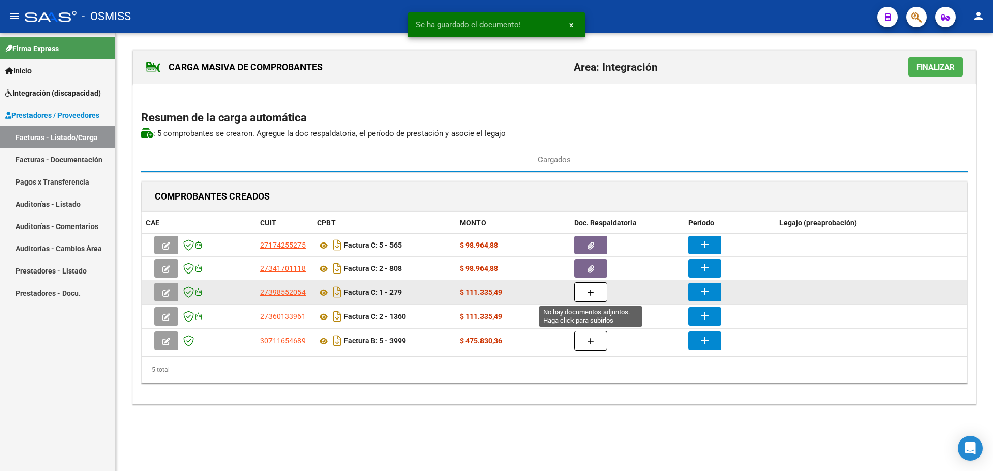
click at [588, 292] on icon "button" at bounding box center [590, 293] width 7 height 8
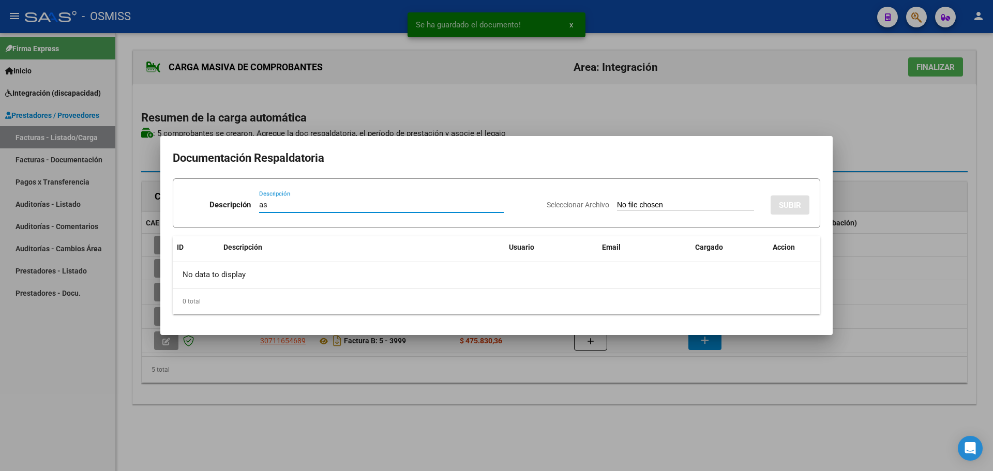
type input "as"
click at [656, 203] on input "Seleccionar Archivo" at bounding box center [685, 206] width 137 height 10
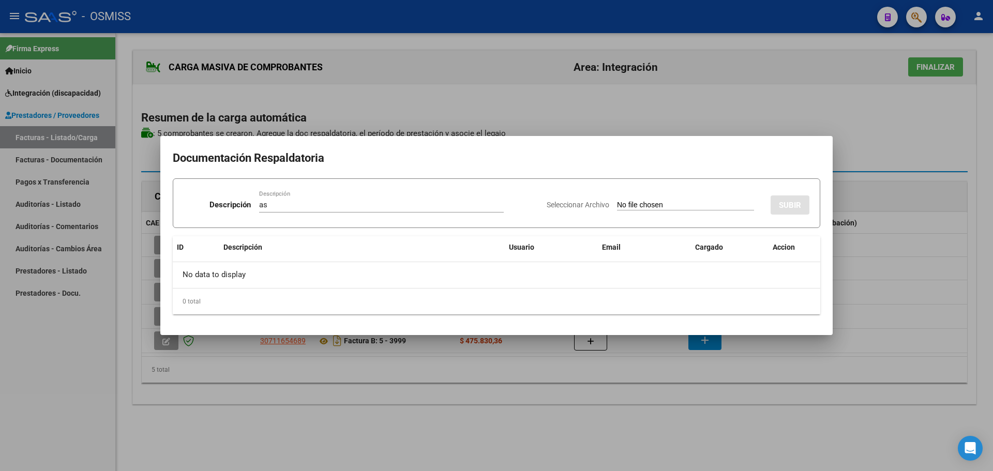
type input "C:\fakepath\Planilla Guille.pdf"
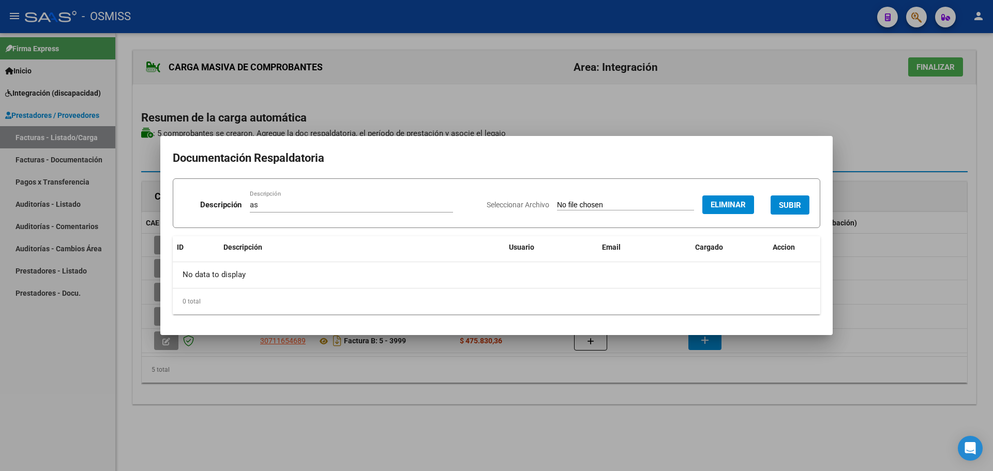
click at [794, 201] on span "SUBIR" at bounding box center [790, 205] width 22 height 9
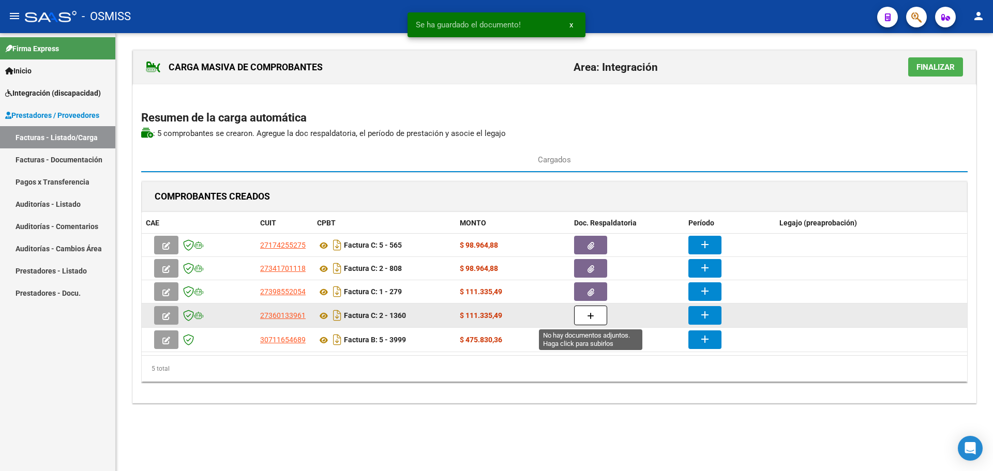
click at [594, 317] on icon "button" at bounding box center [590, 316] width 7 height 8
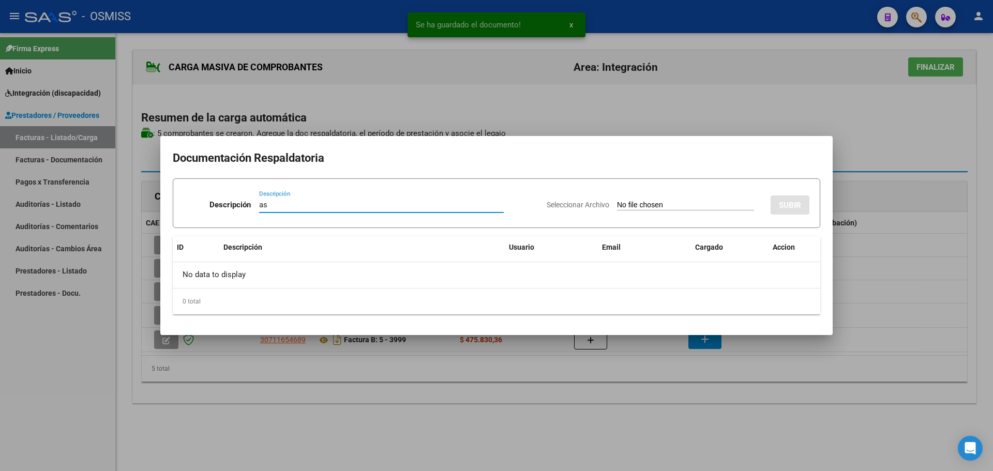
type input "as"
click at [661, 208] on input "Seleccionar Archivo" at bounding box center [685, 206] width 137 height 10
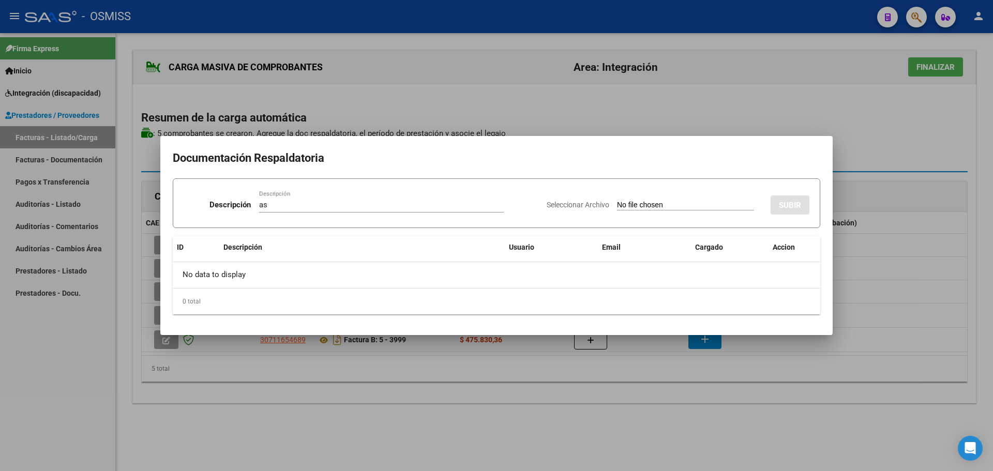
type input "C:\fakepath\Septiembre Guille Sánchez .pdf"
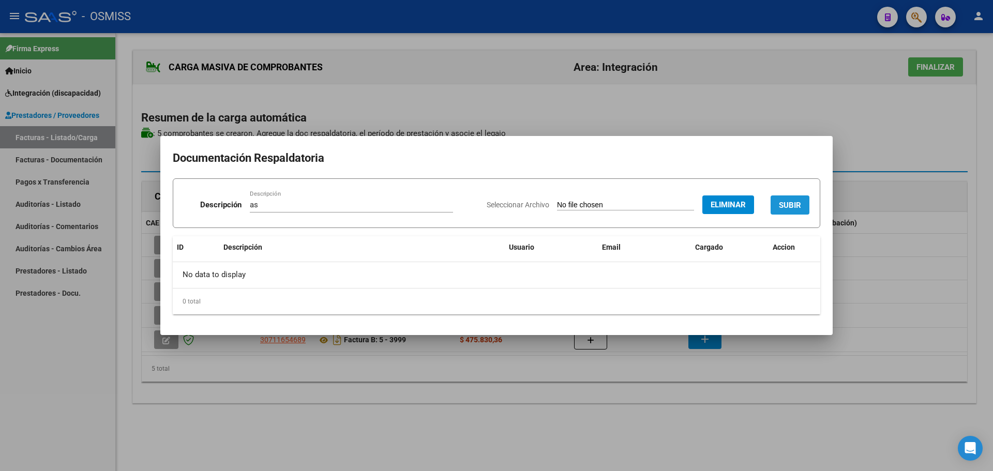
click at [794, 202] on span "SUBIR" at bounding box center [790, 205] width 22 height 9
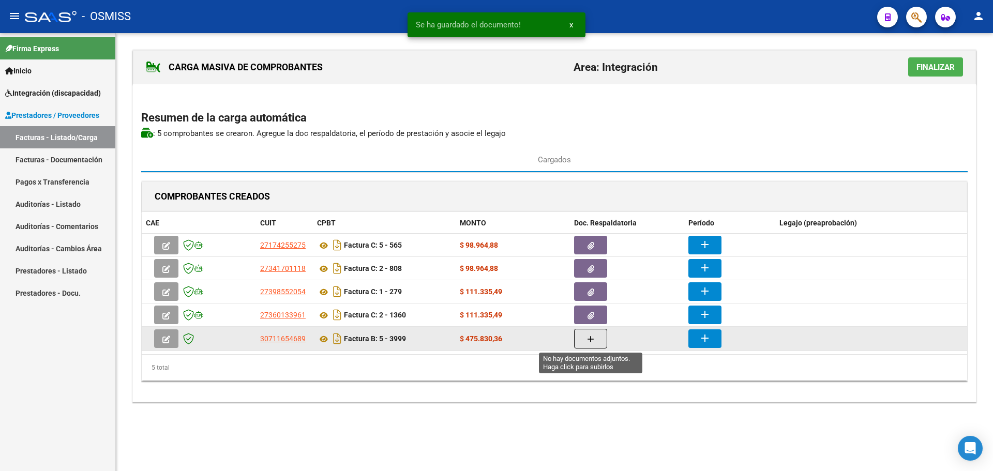
click at [587, 338] on button "button" at bounding box center [590, 339] width 33 height 20
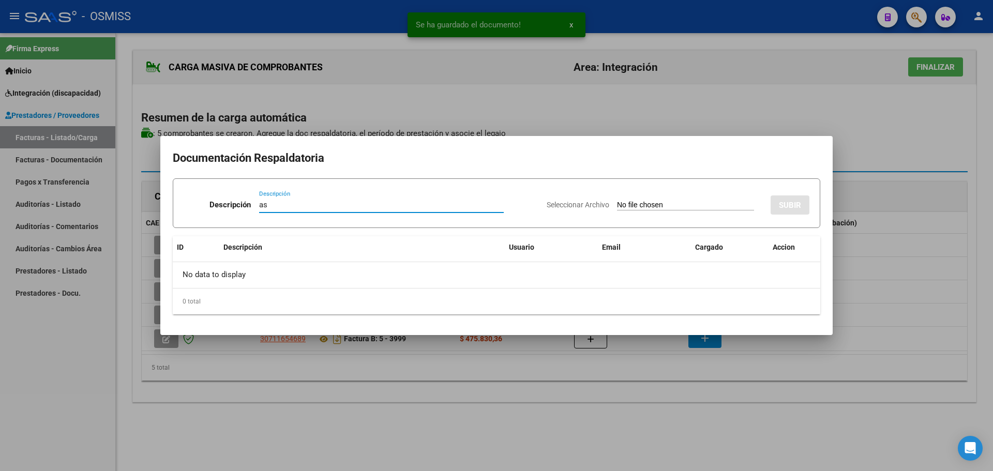
type input "as"
click at [620, 206] on input "Seleccionar Archivo" at bounding box center [685, 206] width 137 height 10
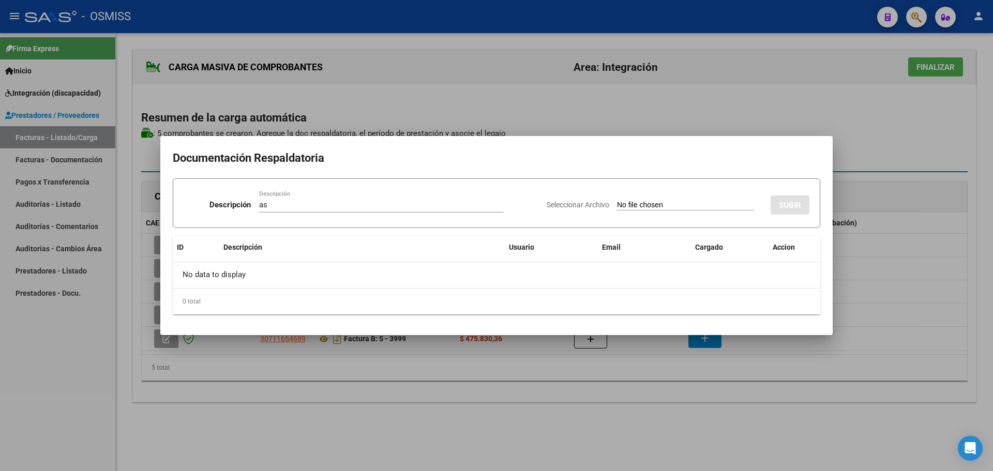
type input "C:\fakepath\SAIE ASISTENCIA.pdf"
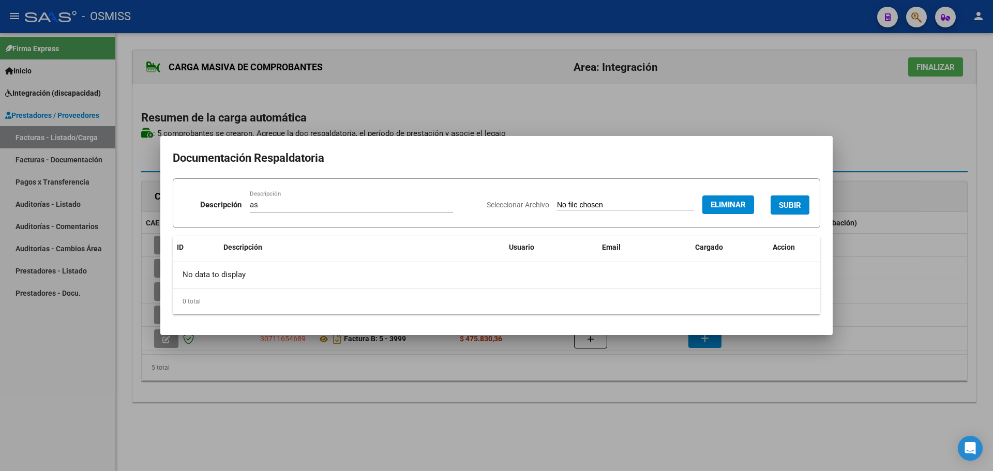
click at [790, 202] on span "SUBIR" at bounding box center [790, 205] width 22 height 9
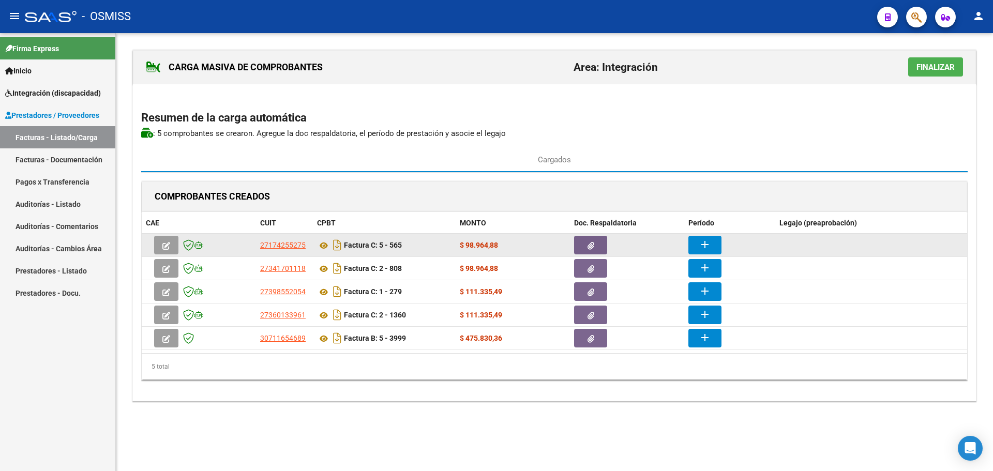
click at [708, 243] on mat-icon "add" at bounding box center [705, 245] width 12 height 12
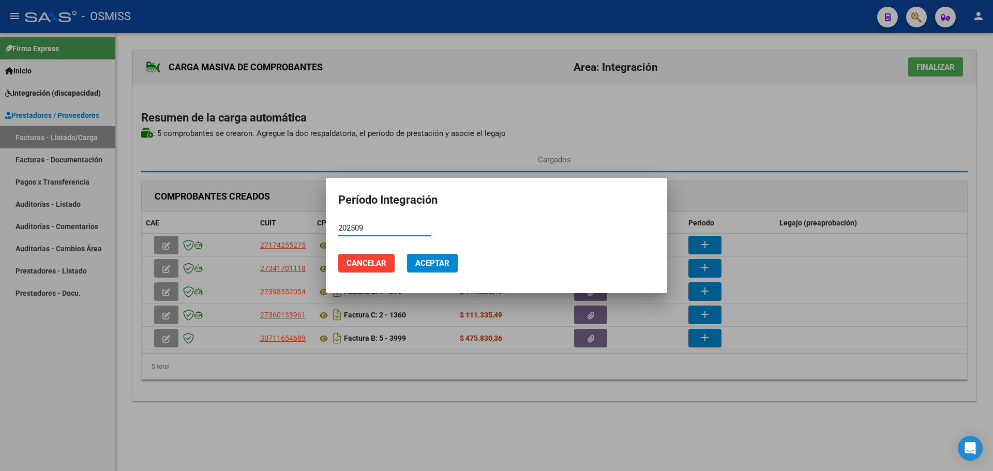
drag, startPoint x: 379, startPoint y: 228, endPoint x: 313, endPoint y: 226, distance: 65.8
click at [311, 226] on div "Período Integración 202509 Período (AAAAMM) Cancelar Aceptar" at bounding box center [496, 235] width 993 height 471
type input "202509"
click at [435, 263] on span "Aceptar" at bounding box center [432, 263] width 34 height 9
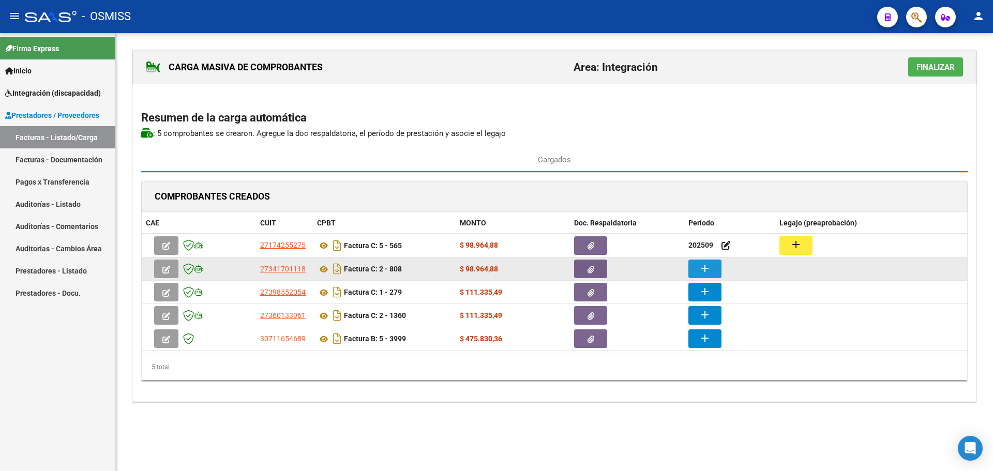
click at [716, 272] on button "add" at bounding box center [705, 269] width 33 height 19
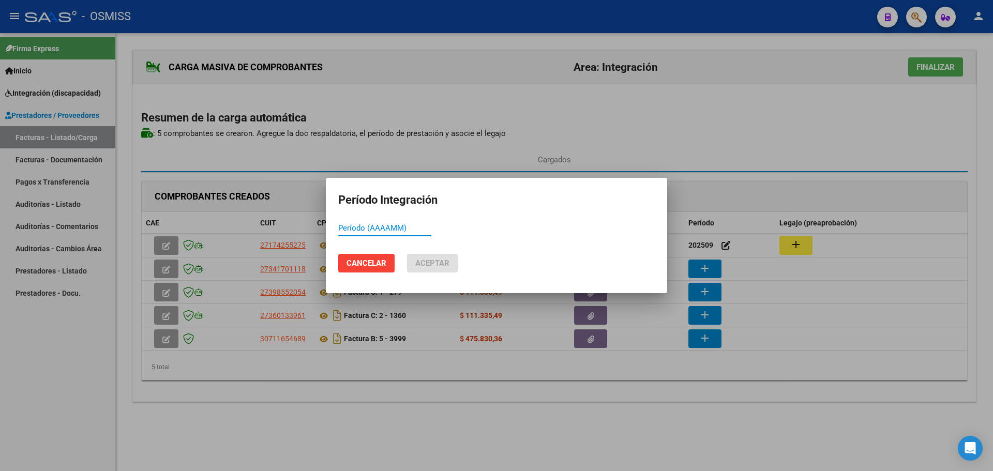
paste input "202509"
type input "202509"
click at [427, 262] on span "Aceptar" at bounding box center [432, 263] width 34 height 9
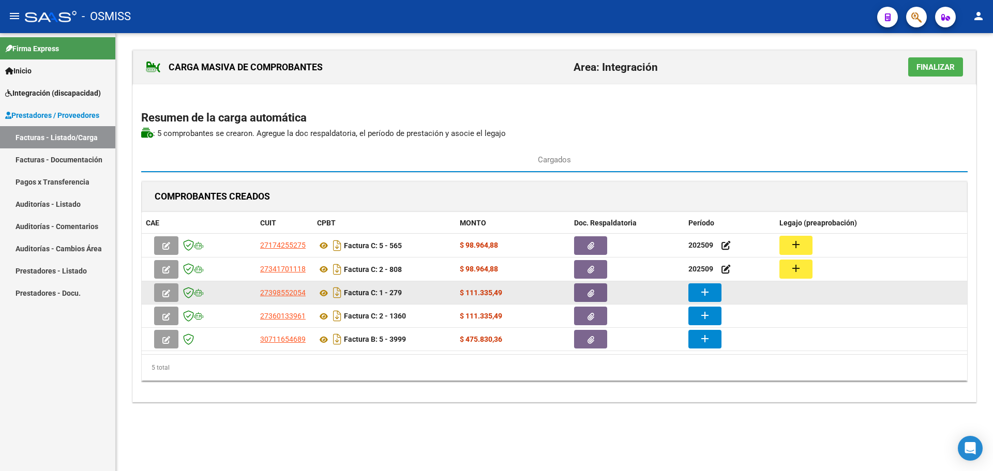
click at [707, 291] on mat-icon "add" at bounding box center [705, 292] width 12 height 12
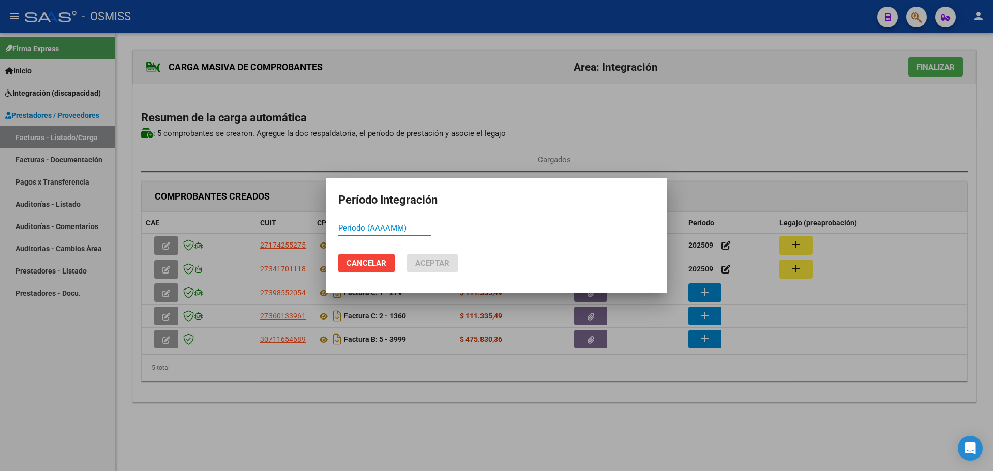
paste input "202509"
type input "202509"
click at [437, 262] on span "Aceptar" at bounding box center [432, 263] width 34 height 9
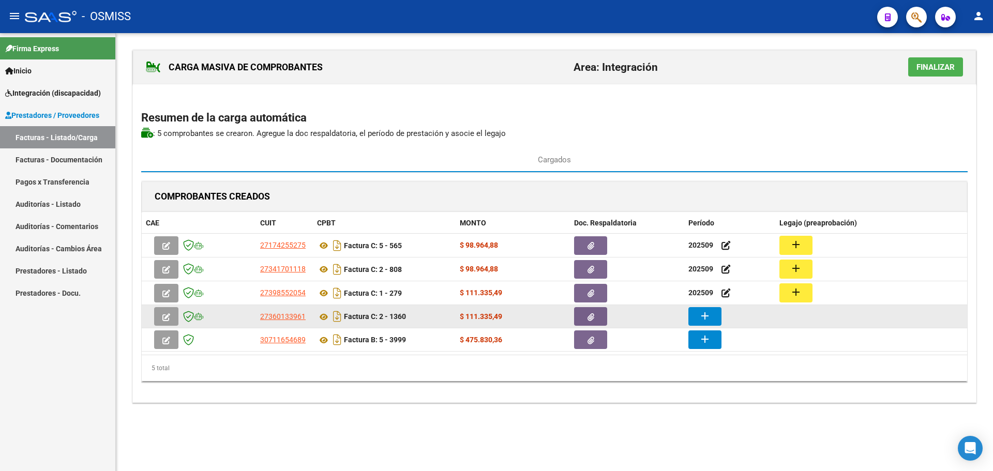
click at [707, 315] on mat-icon "add" at bounding box center [705, 316] width 12 height 12
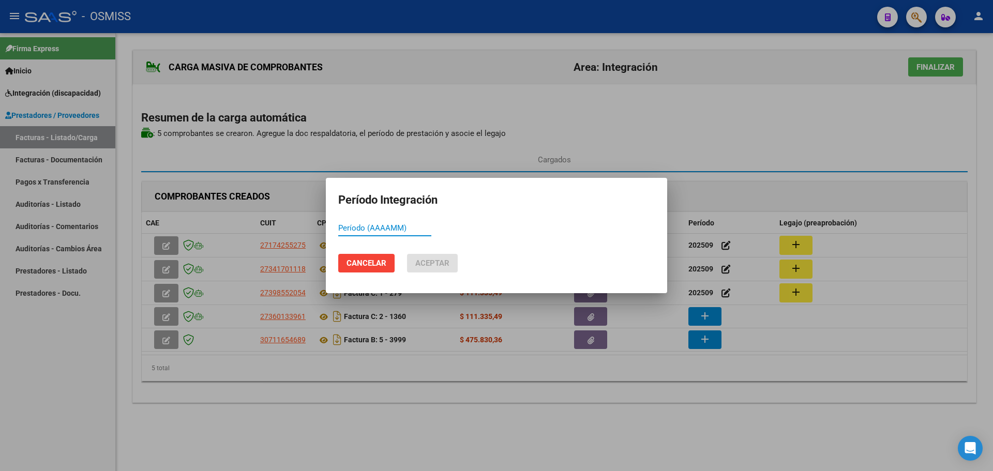
paste input "202509"
type input "202509"
click at [436, 261] on span "Aceptar" at bounding box center [432, 263] width 34 height 9
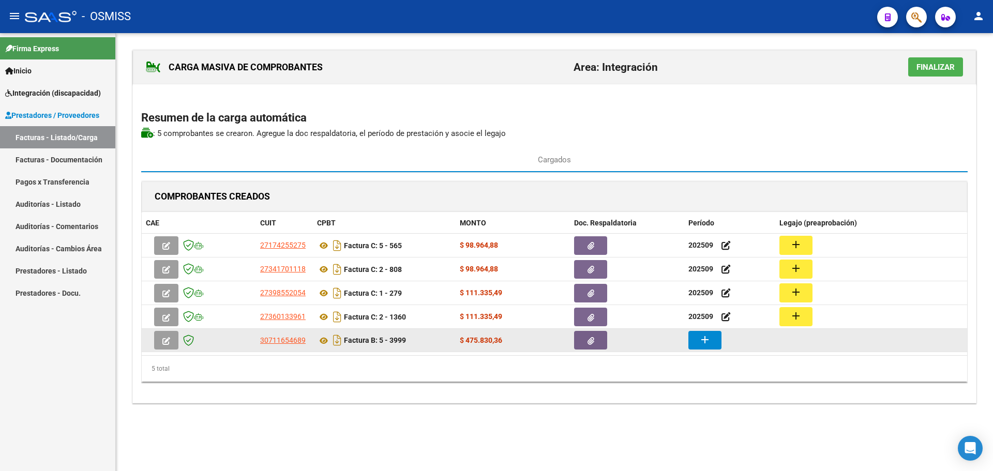
click at [702, 342] on mat-icon "add" at bounding box center [705, 340] width 12 height 12
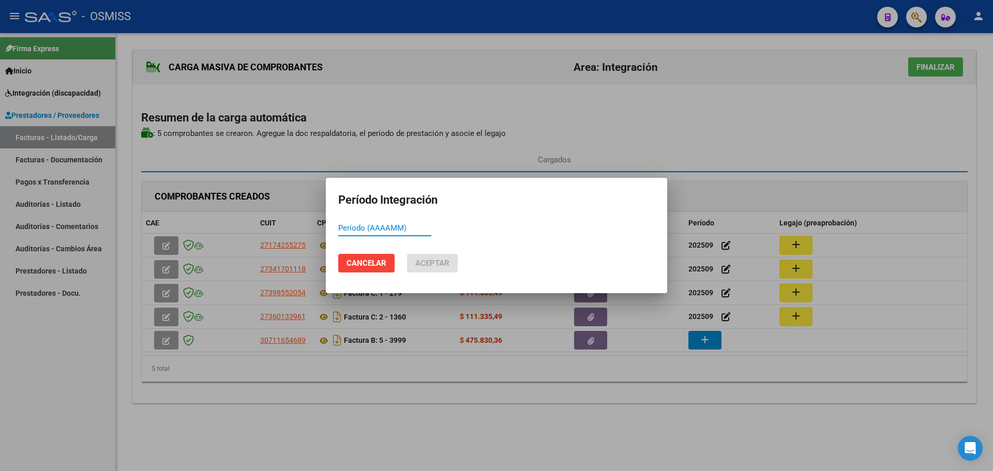
paste input "202509"
type input "202509"
click at [444, 264] on span "Aceptar" at bounding box center [432, 263] width 34 height 9
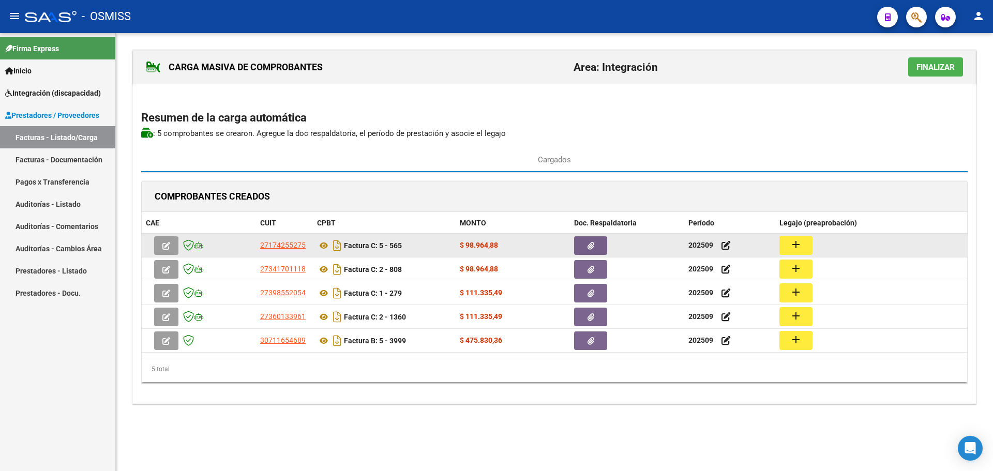
click at [798, 245] on mat-icon "add" at bounding box center [796, 245] width 12 height 12
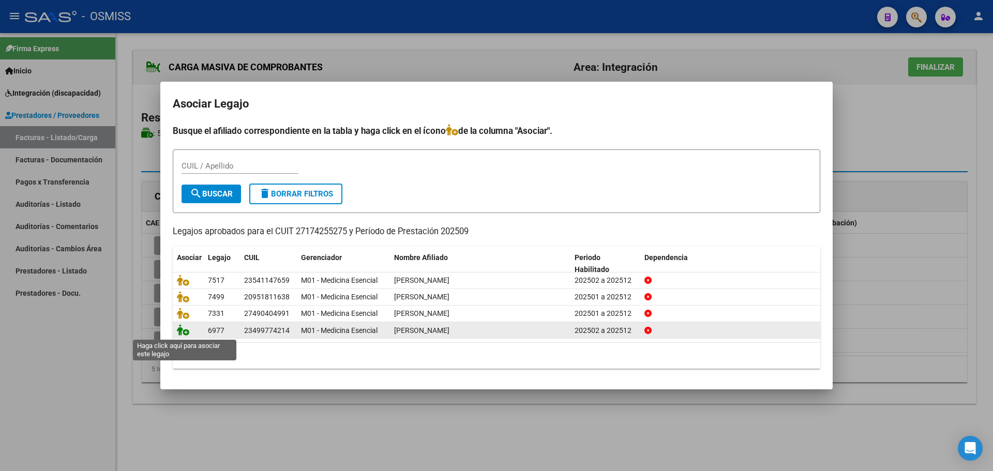
click at [187, 332] on icon at bounding box center [183, 329] width 12 height 11
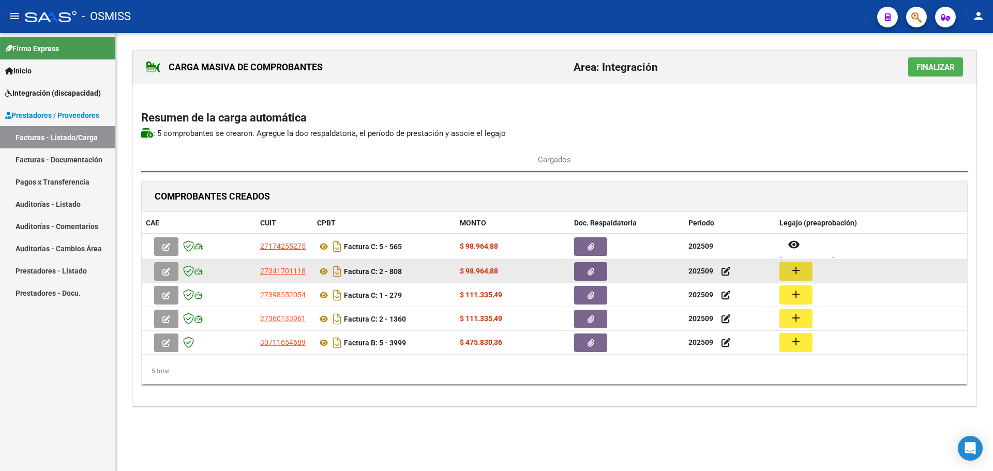
click at [790, 269] on mat-icon "add" at bounding box center [796, 270] width 12 height 12
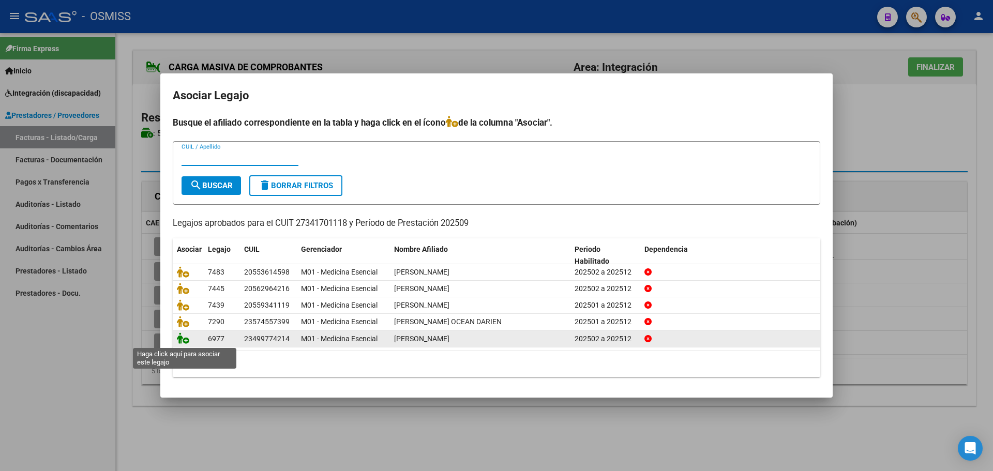
click at [185, 342] on icon at bounding box center [183, 338] width 12 height 11
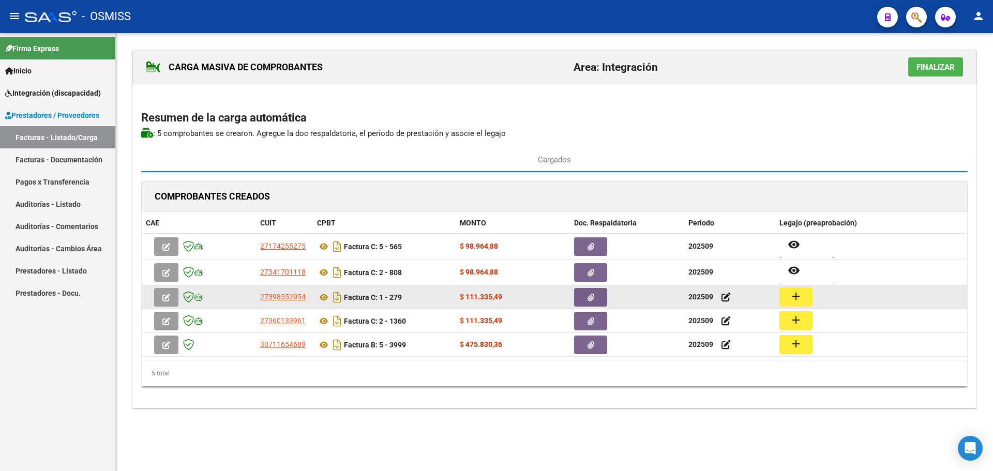
click at [801, 299] on mat-icon "add" at bounding box center [796, 296] width 12 height 12
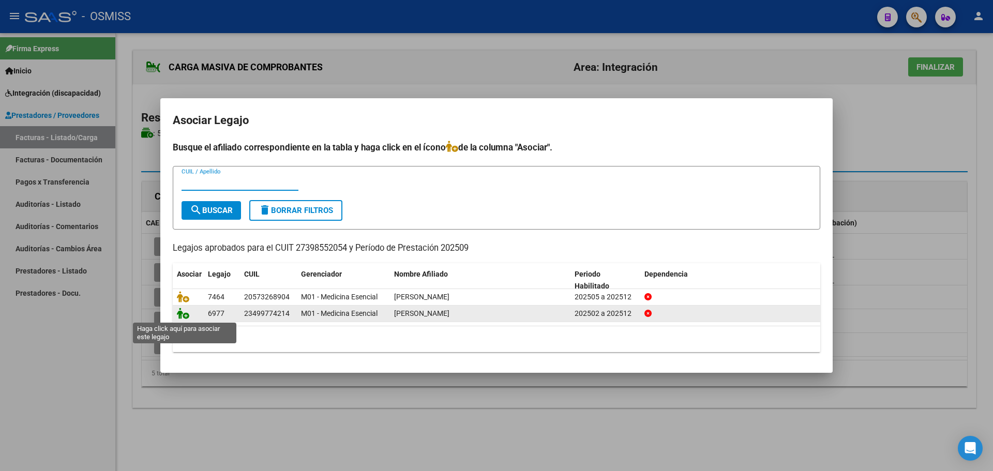
click at [181, 316] on icon at bounding box center [183, 313] width 12 height 11
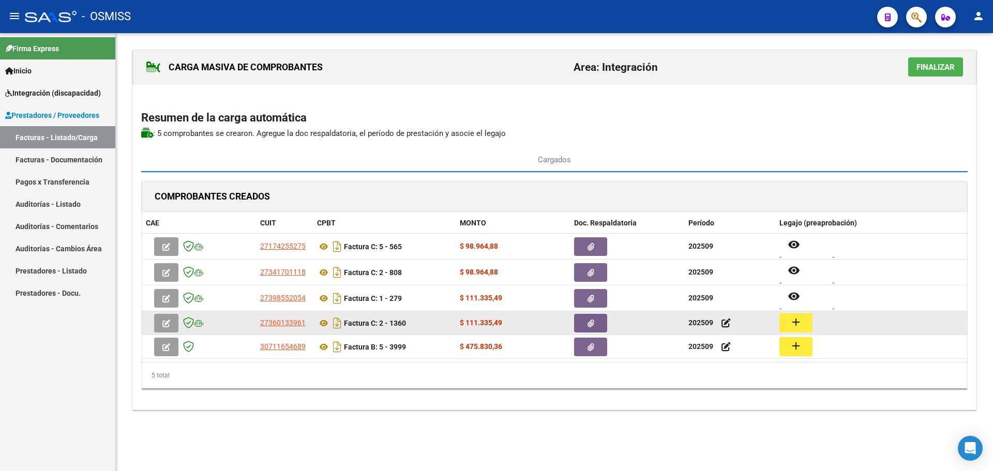
click at [789, 322] on button "add" at bounding box center [796, 323] width 33 height 19
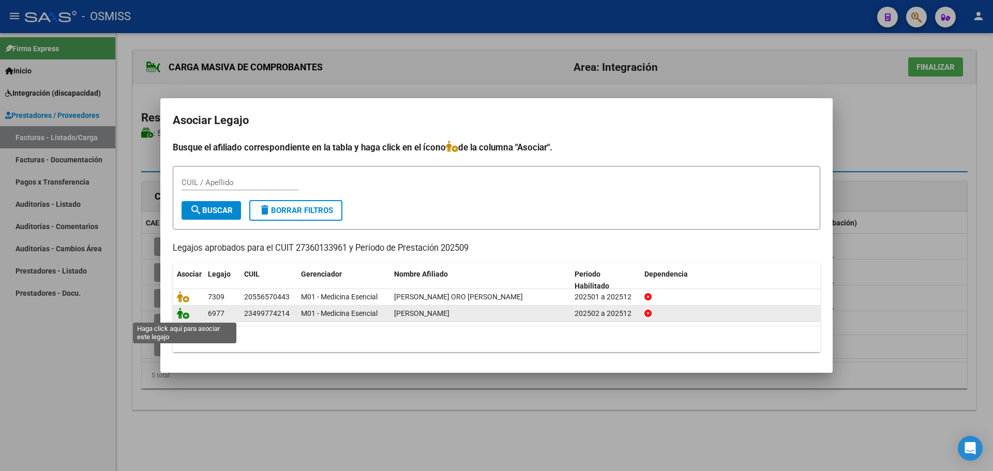
click at [182, 315] on icon at bounding box center [183, 313] width 12 height 11
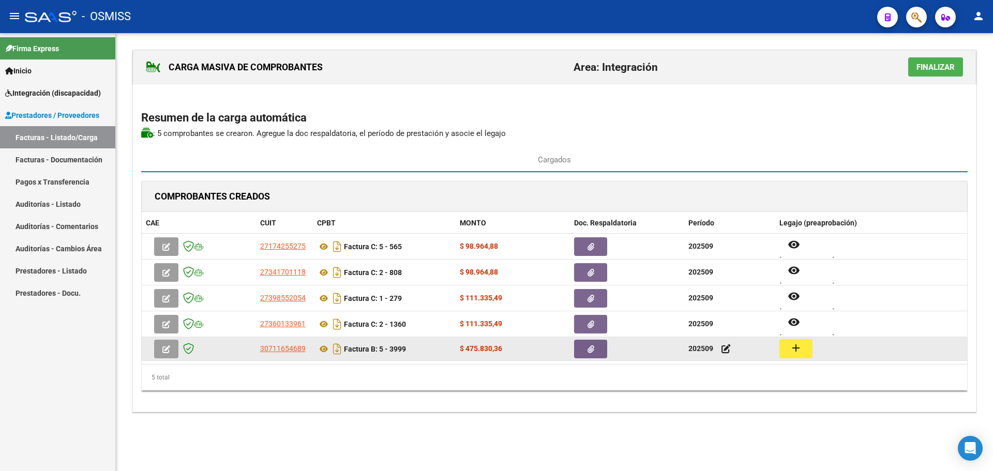
click at [800, 347] on mat-icon "add" at bounding box center [796, 348] width 12 height 12
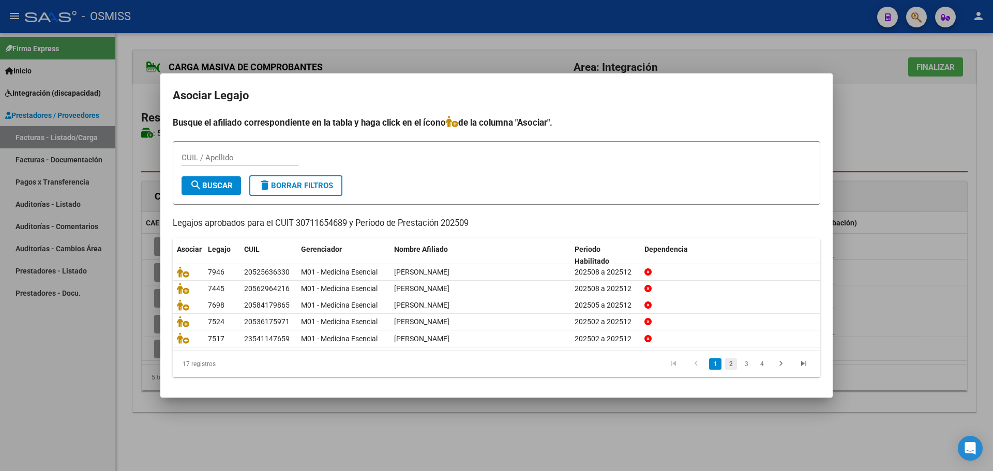
click at [734, 365] on link "2" at bounding box center [731, 364] width 12 height 11
click at [749, 368] on link "3" at bounding box center [746, 364] width 12 height 11
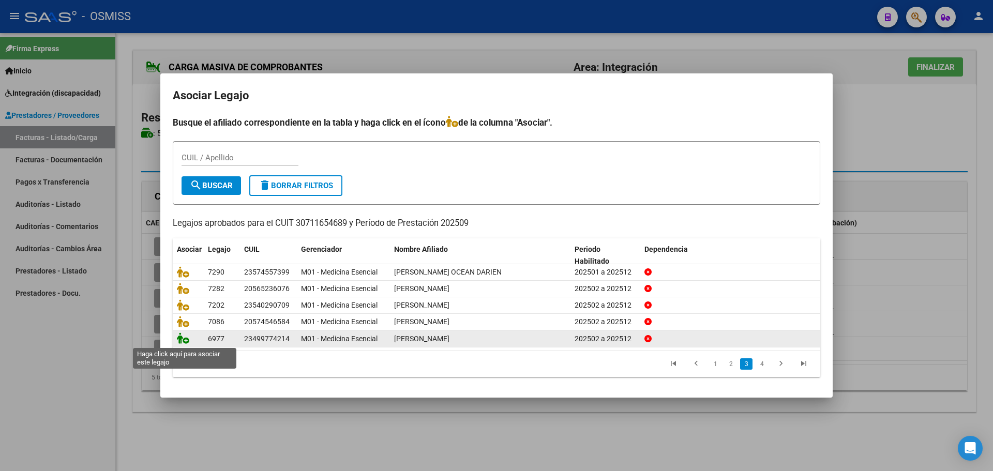
click at [185, 341] on icon at bounding box center [183, 338] width 12 height 11
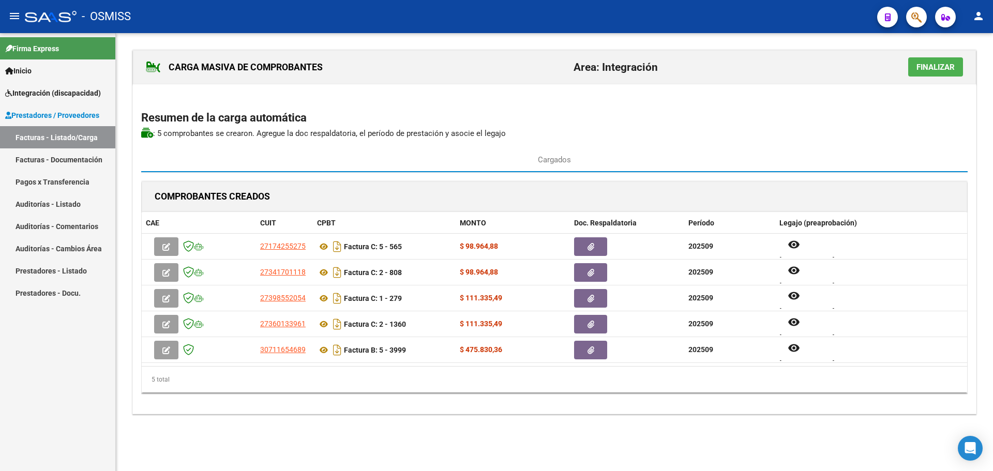
scroll to position [1, 0]
click at [931, 64] on span "Finalizar" at bounding box center [936, 67] width 38 height 9
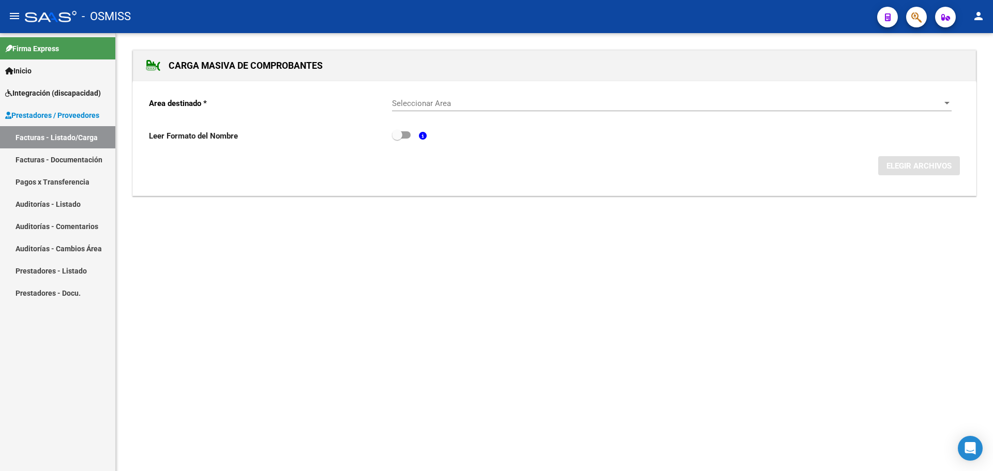
click at [945, 102] on div at bounding box center [947, 103] width 9 height 8
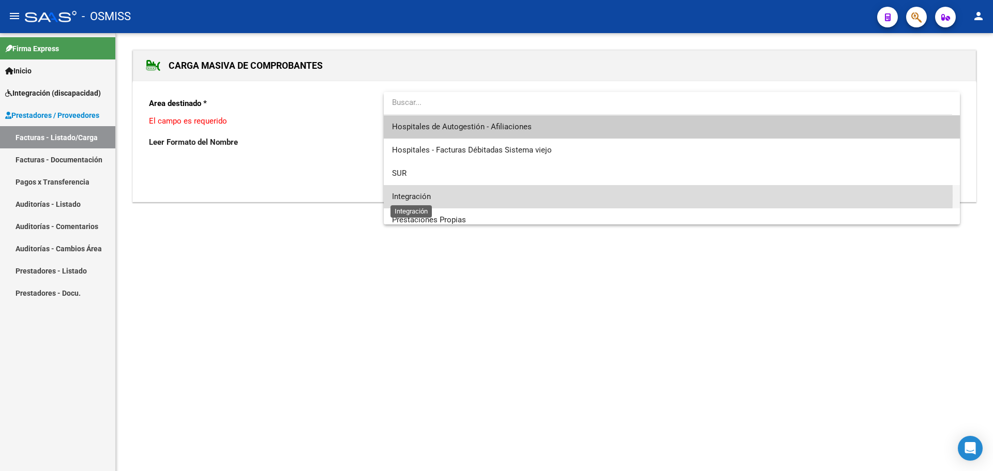
click at [407, 196] on span "Integración" at bounding box center [411, 196] width 39 height 9
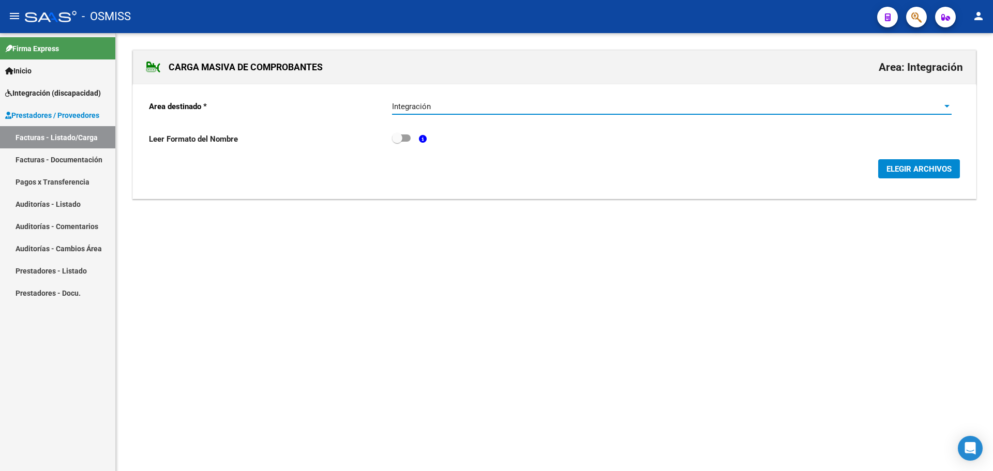
click at [912, 162] on button "ELEGIR ARCHIVOS" at bounding box center [919, 168] width 82 height 19
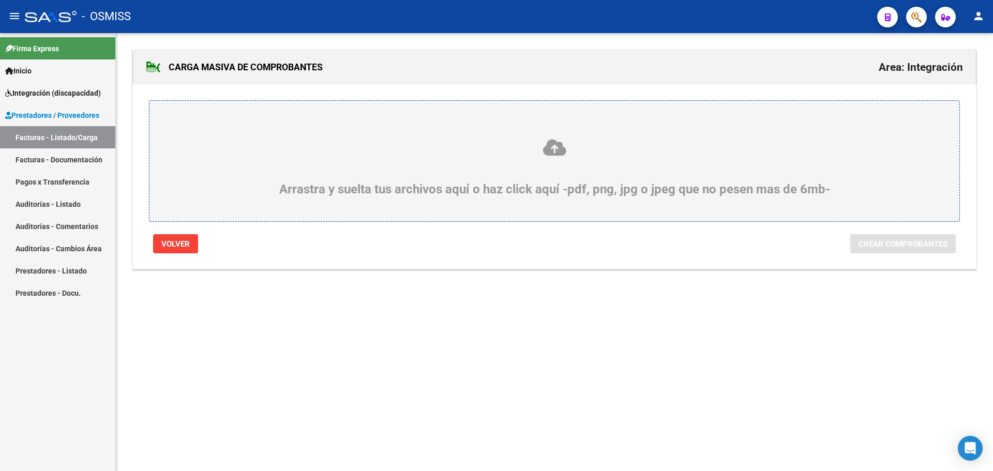
click at [243, 176] on div "Arrastra y suelta tus archivos aquí o haz click aquí -pdf, png, jpg o jpeg que …" at bounding box center [554, 167] width 761 height 58
click at [0, 0] on input "Arrastra y suelta tus archivos aquí o haz click aquí -pdf, png, jpg o jpeg que …" at bounding box center [0, 0] width 0 height 0
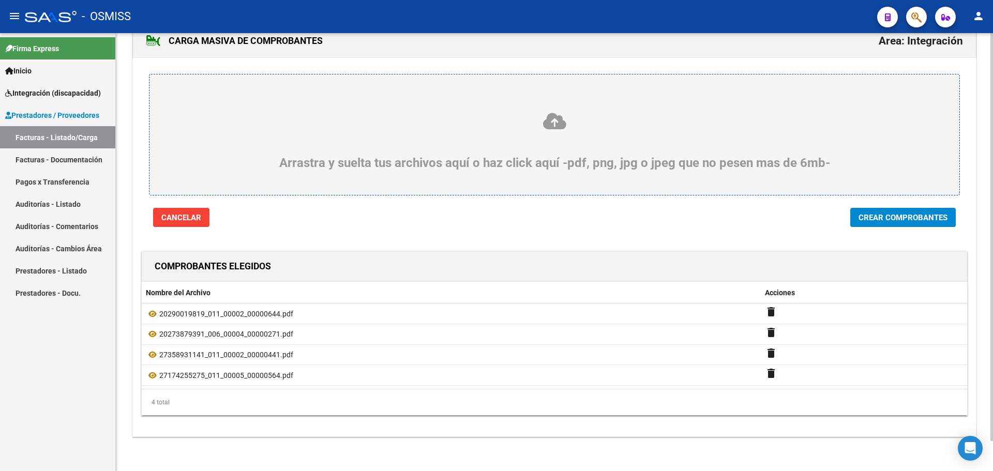
scroll to position [32, 0]
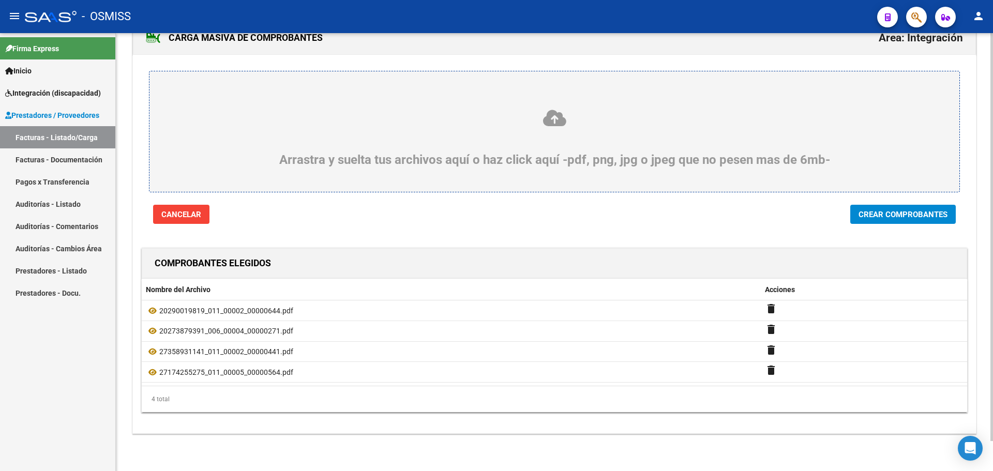
click at [908, 217] on button "Crear Comprobantes" at bounding box center [904, 214] width 106 height 19
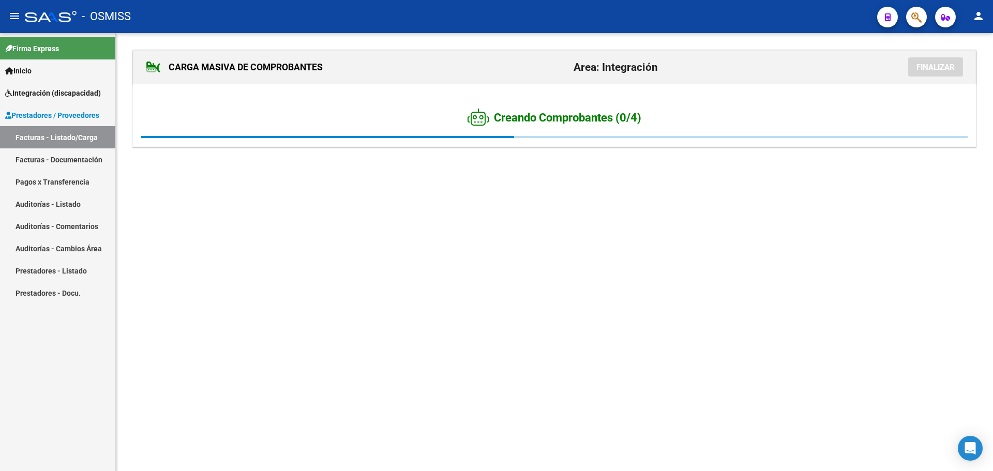
scroll to position [0, 0]
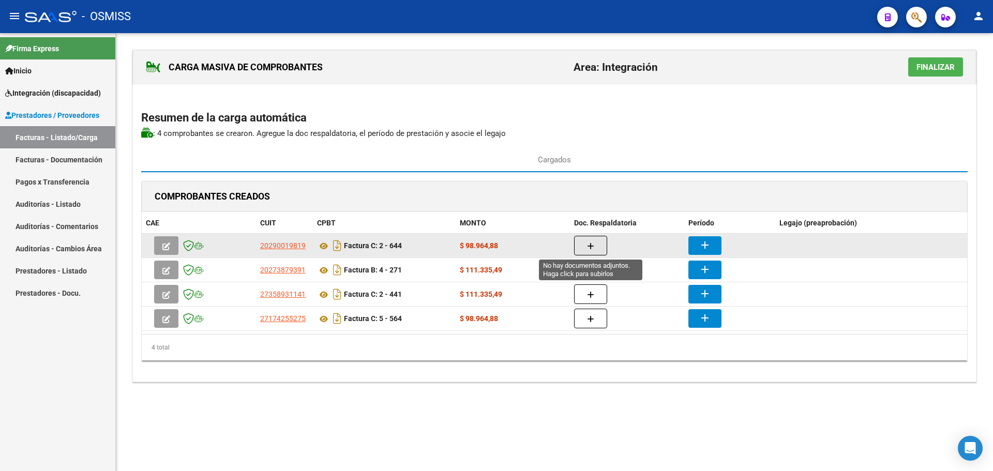
click at [597, 248] on button "button" at bounding box center [590, 246] width 33 height 20
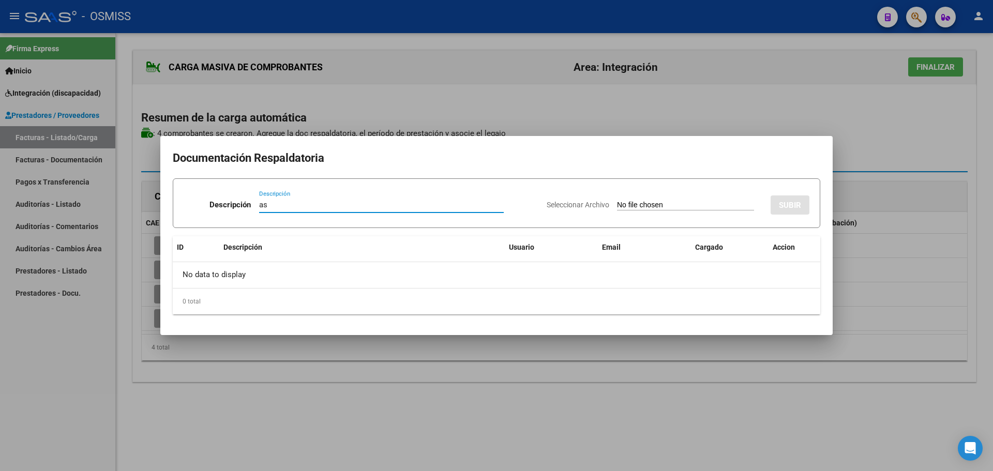
type input "as"
click at [631, 204] on input "Seleccionar Archivo" at bounding box center [685, 206] width 137 height 10
type input "C:\fakepath\asistencia sept.pdf"
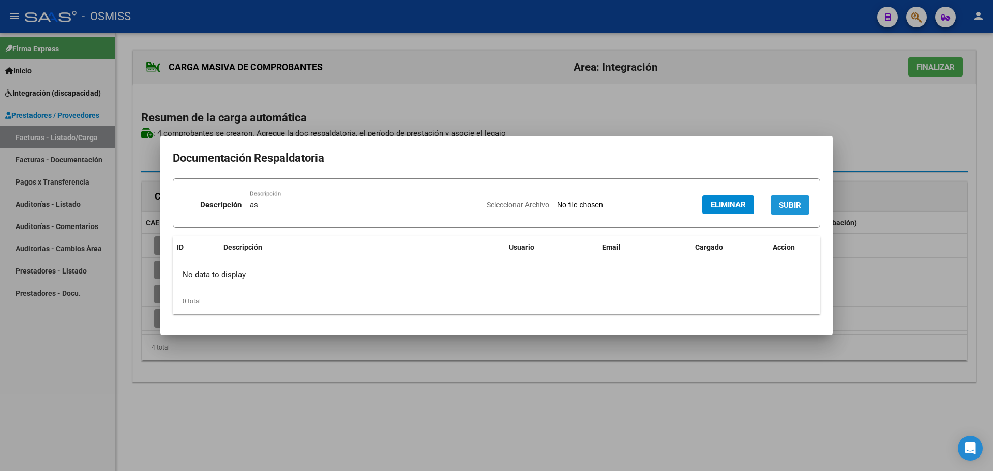
click at [784, 204] on span "SUBIR" at bounding box center [790, 205] width 22 height 9
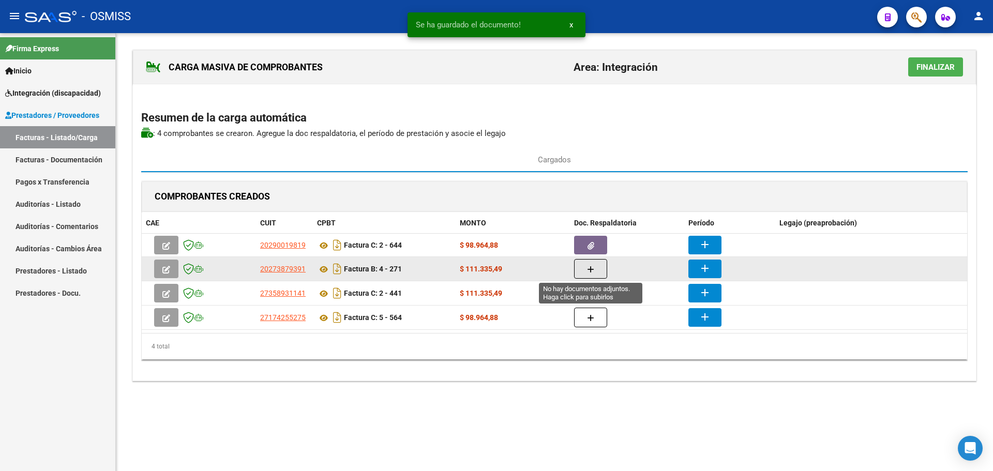
click at [584, 274] on button "button" at bounding box center [590, 269] width 33 height 20
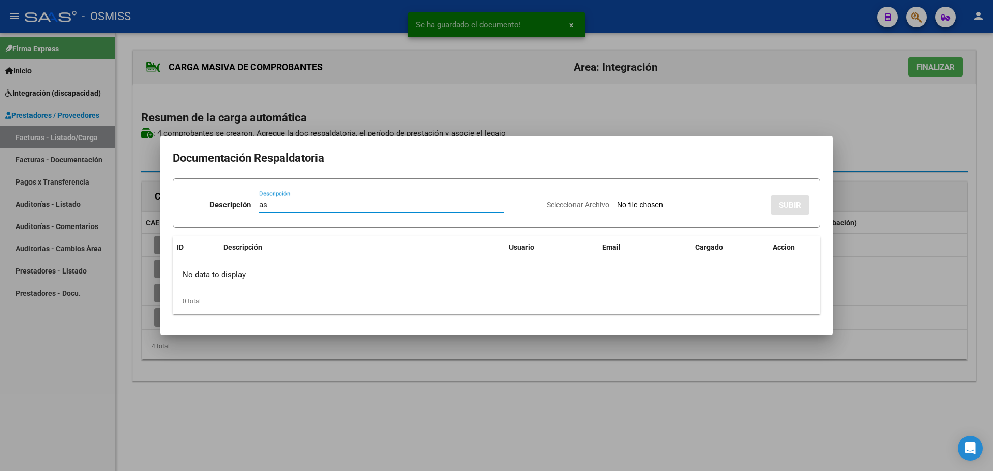
type input "as"
click at [628, 204] on input "Seleccionar Archivo" at bounding box center [685, 206] width 137 height 10
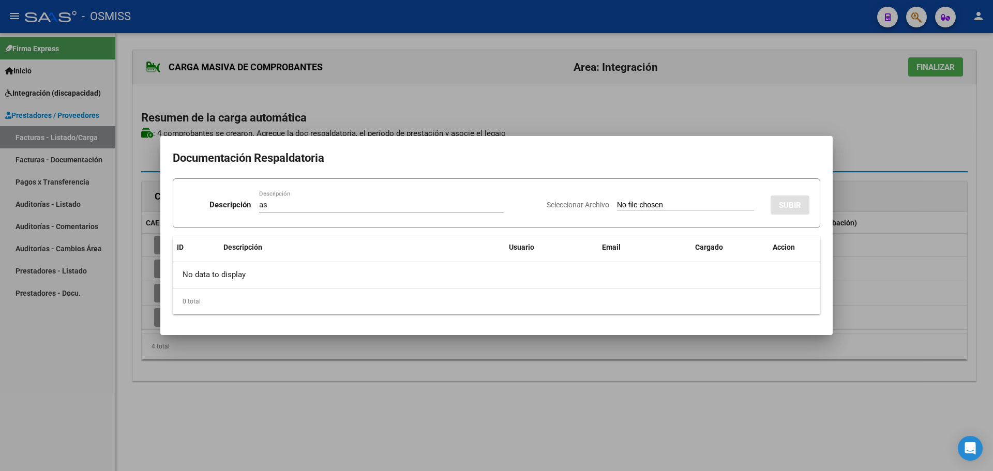
type input "C:\fakepath\2025-09-SANCHEZ DAVID-PSM.pdf"
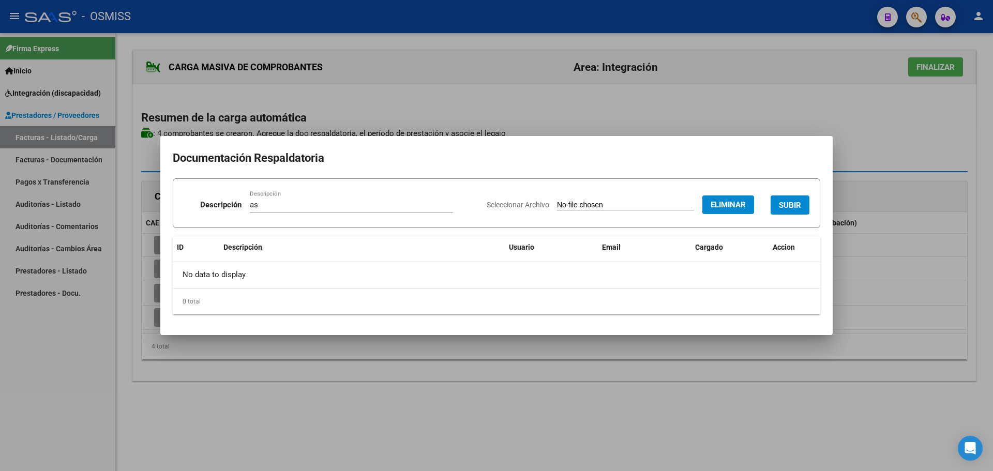
click at [796, 204] on span "SUBIR" at bounding box center [790, 205] width 22 height 9
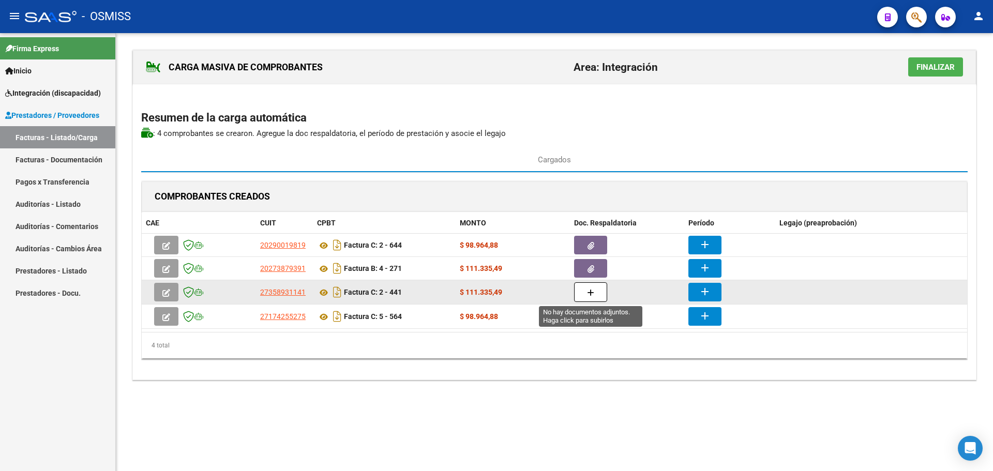
click at [588, 290] on icon "button" at bounding box center [590, 293] width 7 height 8
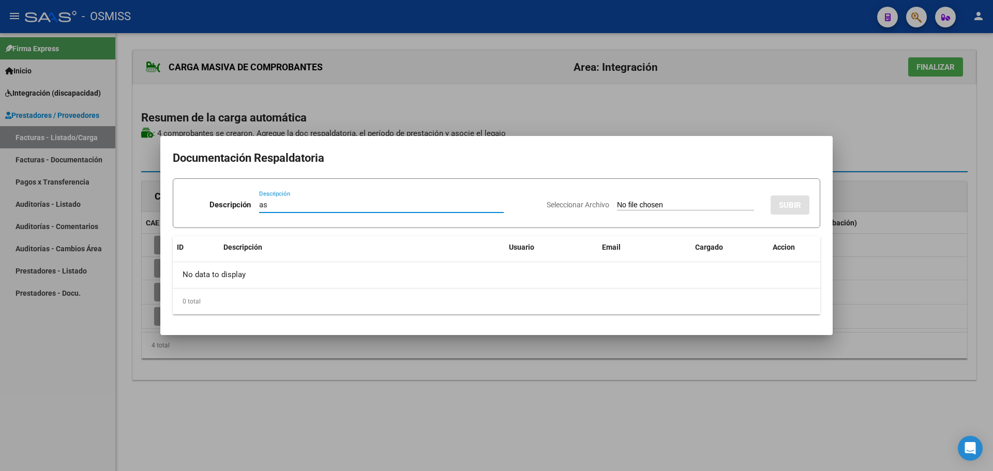
type input "as"
click at [642, 204] on input "Seleccionar Archivo" at bounding box center [685, 206] width 137 height 10
type input "C:\fakepath\CamScanner 2-10-25 15.02.pdf"
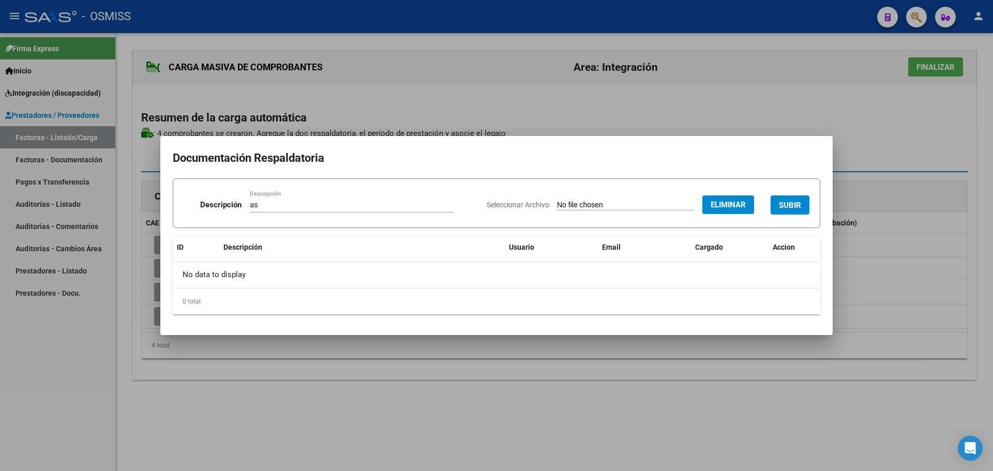
drag, startPoint x: 788, startPoint y: 205, endPoint x: 746, endPoint y: 219, distance: 44.8
click at [788, 205] on span "SUBIR" at bounding box center [790, 205] width 22 height 9
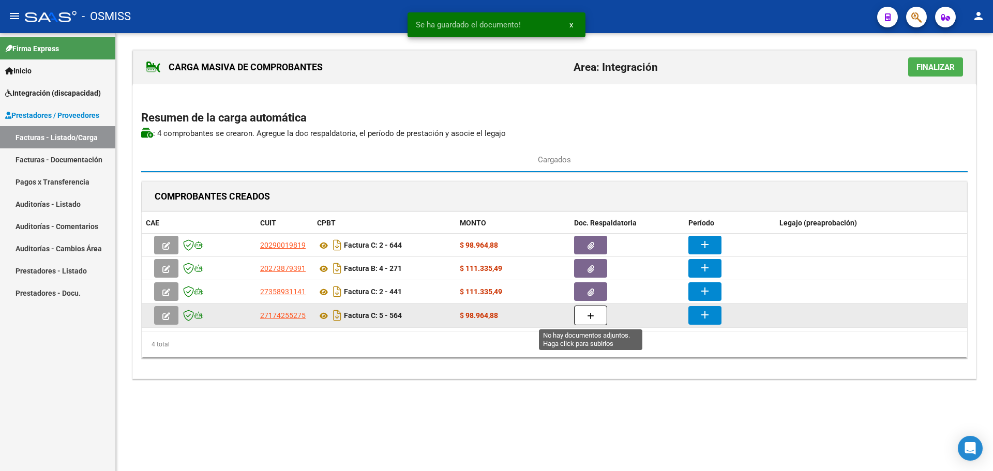
click at [594, 318] on button "button" at bounding box center [590, 316] width 33 height 20
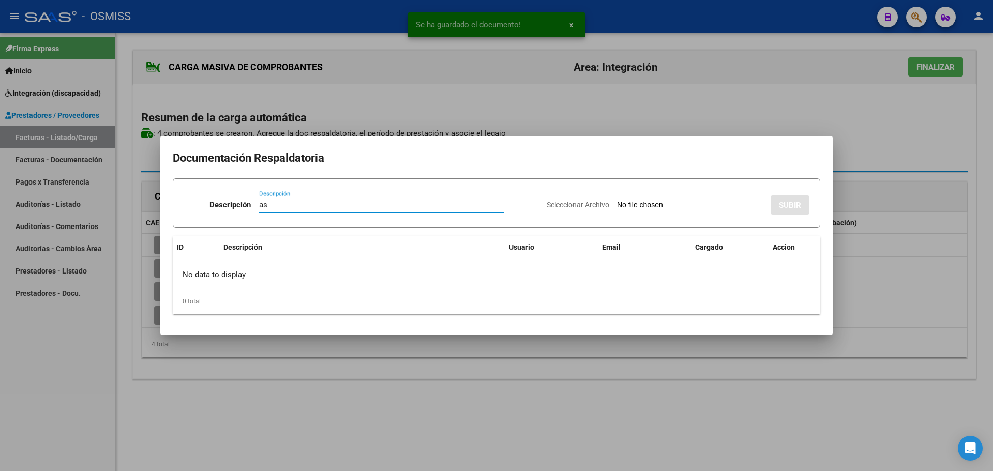
type input "as"
click at [659, 207] on input "Seleccionar Archivo" at bounding box center [685, 206] width 137 height 10
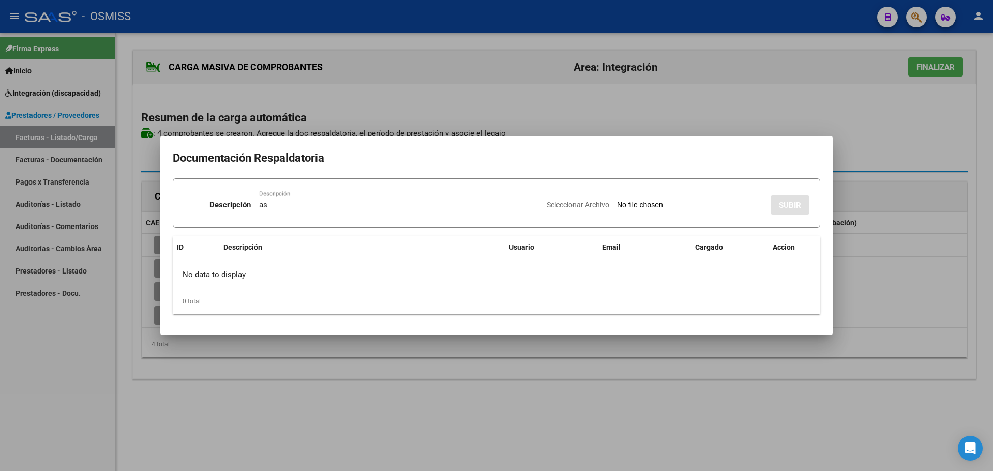
type input "C:\fakepath\SANCHEZ DAVID ASISTENCIA SEPTEIMBRE 2025.pdf"
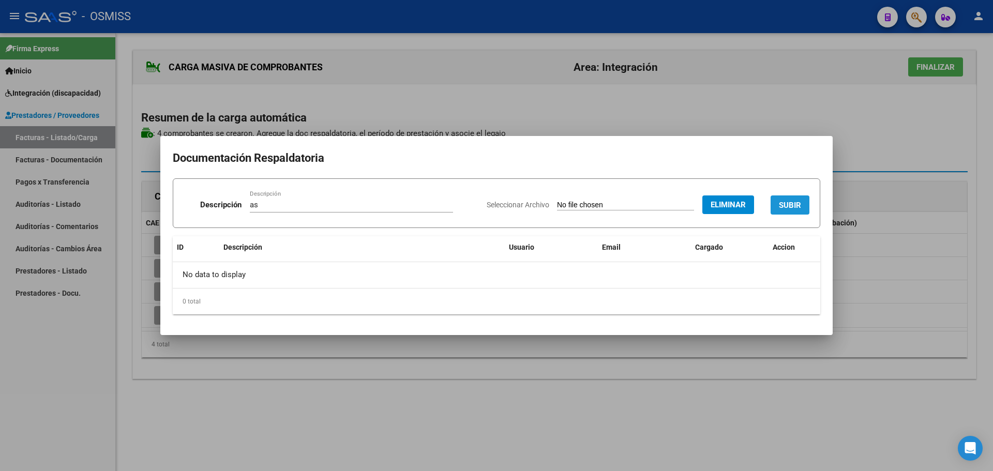
click at [800, 200] on button "SUBIR" at bounding box center [790, 205] width 39 height 19
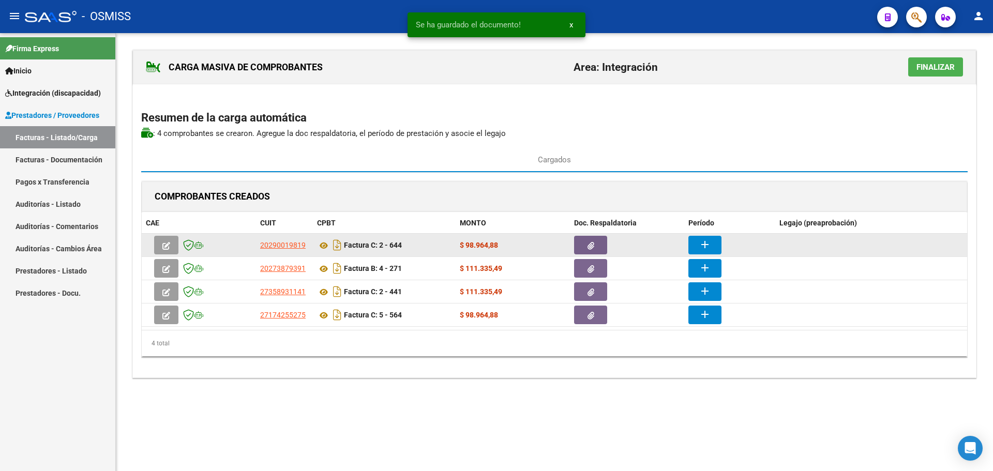
click at [706, 249] on mat-icon "add" at bounding box center [705, 245] width 12 height 12
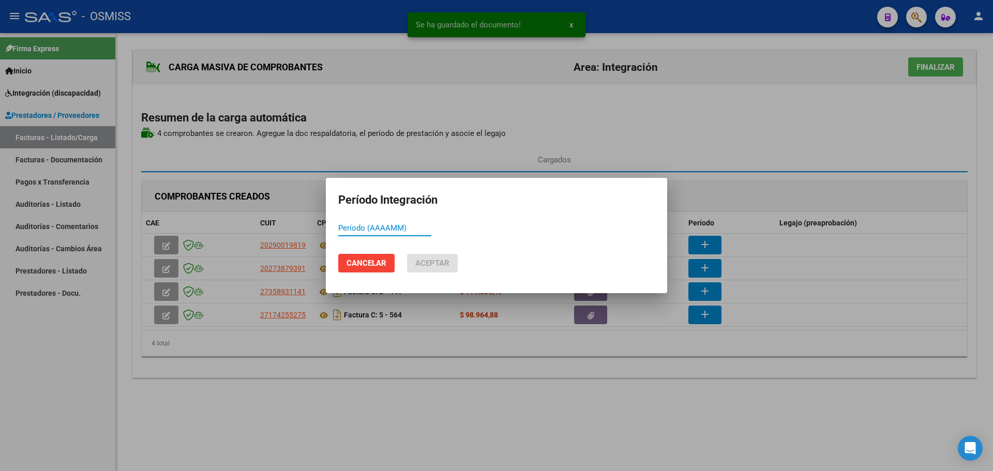
paste input "202509"
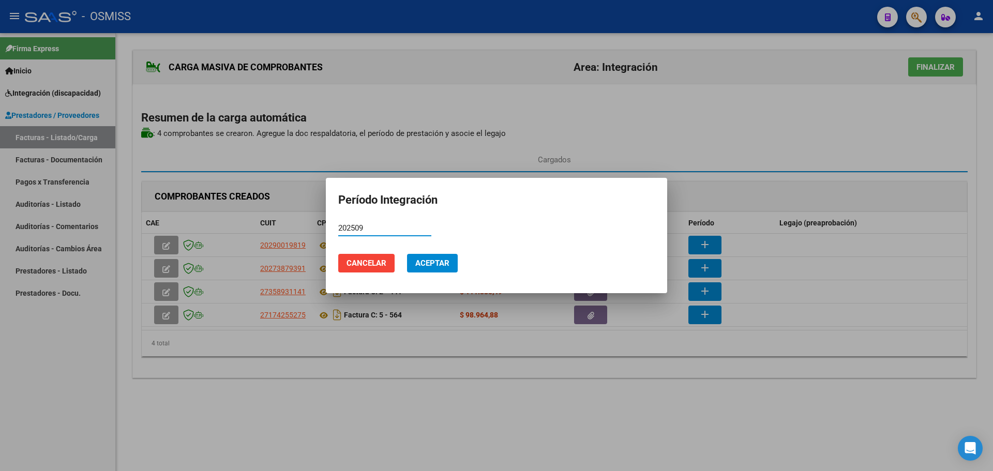
type input "202509"
click at [435, 260] on span "Aceptar" at bounding box center [432, 263] width 34 height 9
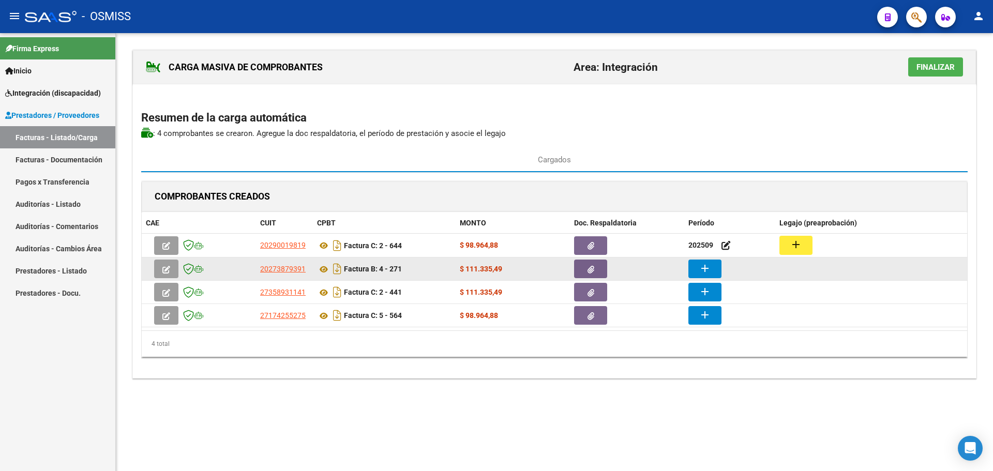
click at [706, 265] on mat-icon "add" at bounding box center [705, 268] width 12 height 12
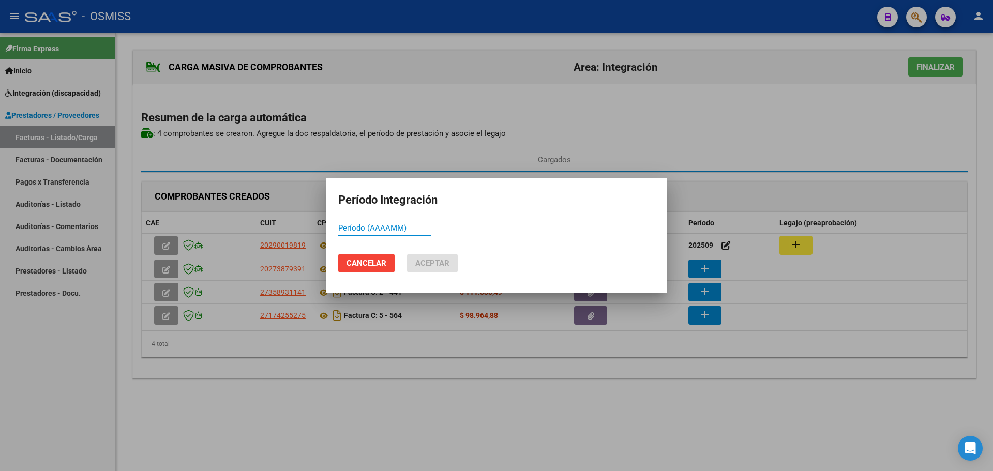
paste input "202509"
type input "202509"
click at [431, 264] on span "Aceptar" at bounding box center [432, 263] width 34 height 9
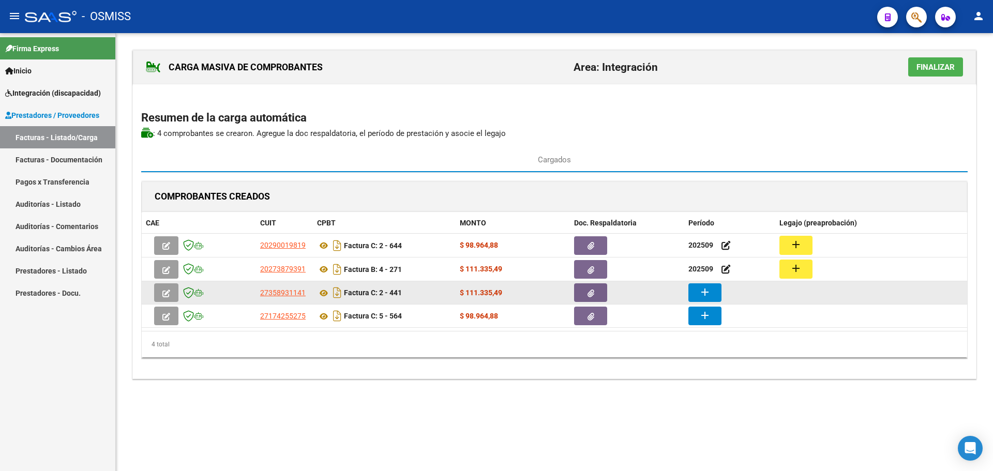
click at [702, 295] on mat-icon "add" at bounding box center [705, 292] width 12 height 12
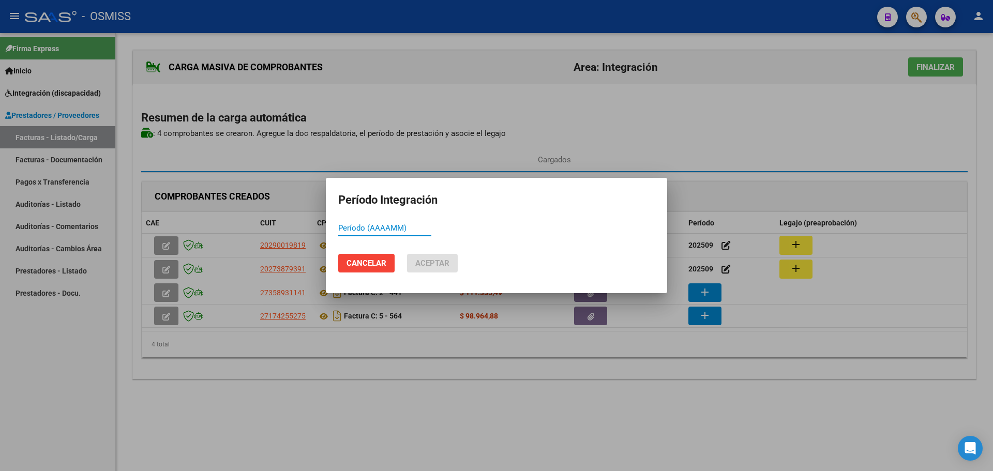
paste input "202509"
type input "202509"
click at [437, 265] on span "Aceptar" at bounding box center [432, 263] width 34 height 9
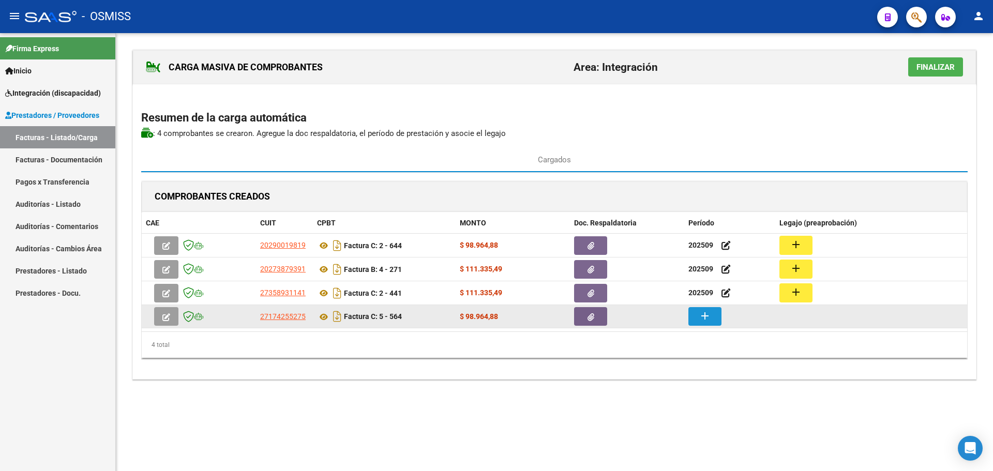
click at [696, 316] on button "add" at bounding box center [705, 316] width 33 height 19
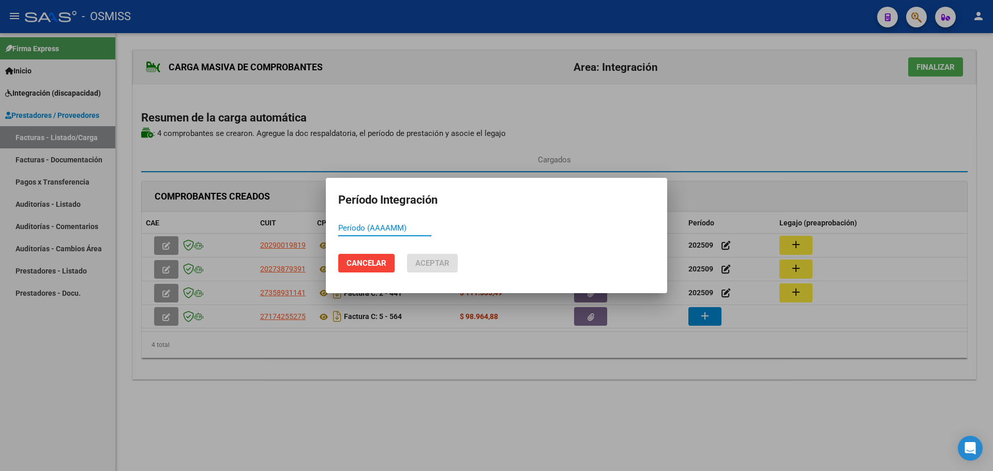
paste input "202509"
type input "202509"
click at [430, 265] on span "Aceptar" at bounding box center [432, 263] width 34 height 9
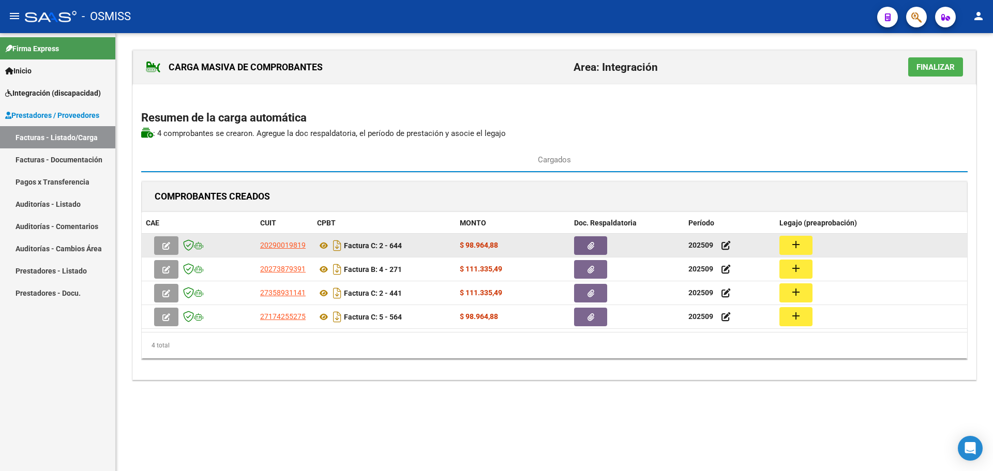
click at [793, 247] on mat-icon "add" at bounding box center [796, 245] width 12 height 12
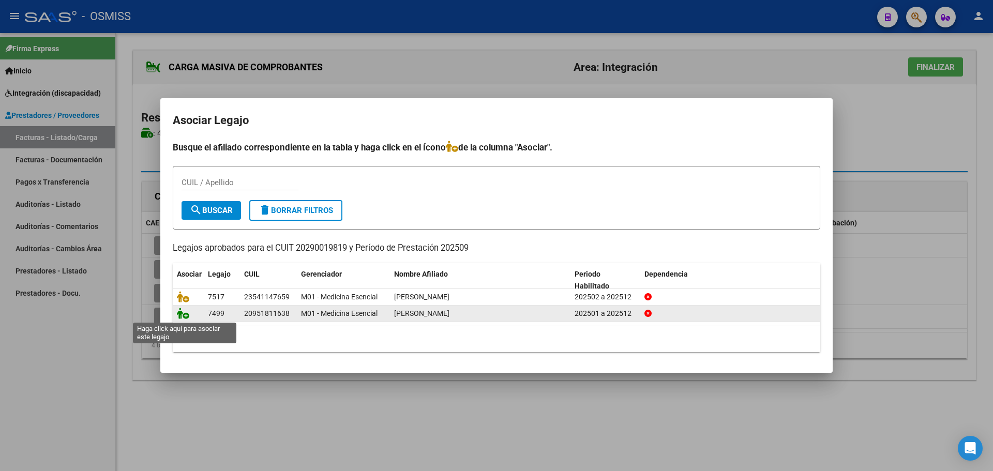
click at [187, 314] on icon at bounding box center [183, 313] width 12 height 11
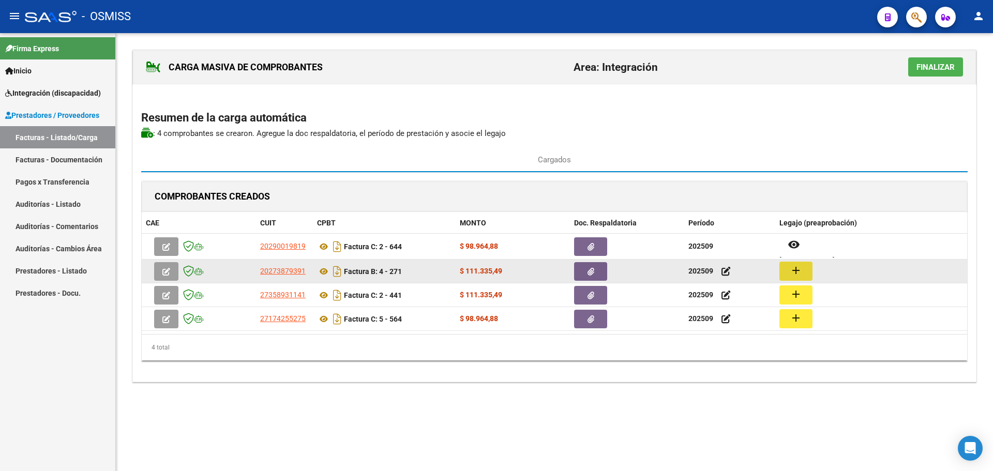
click at [800, 268] on mat-icon "add" at bounding box center [796, 270] width 12 height 12
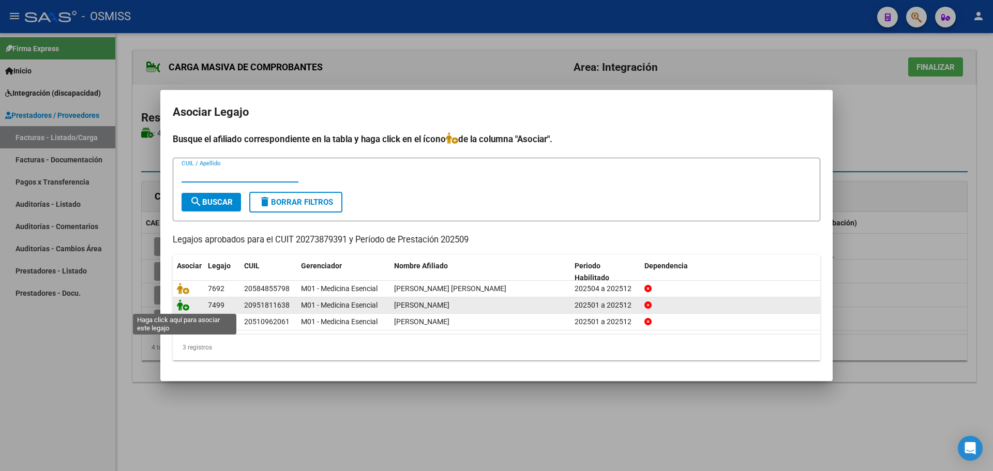
click at [185, 307] on icon at bounding box center [183, 305] width 12 height 11
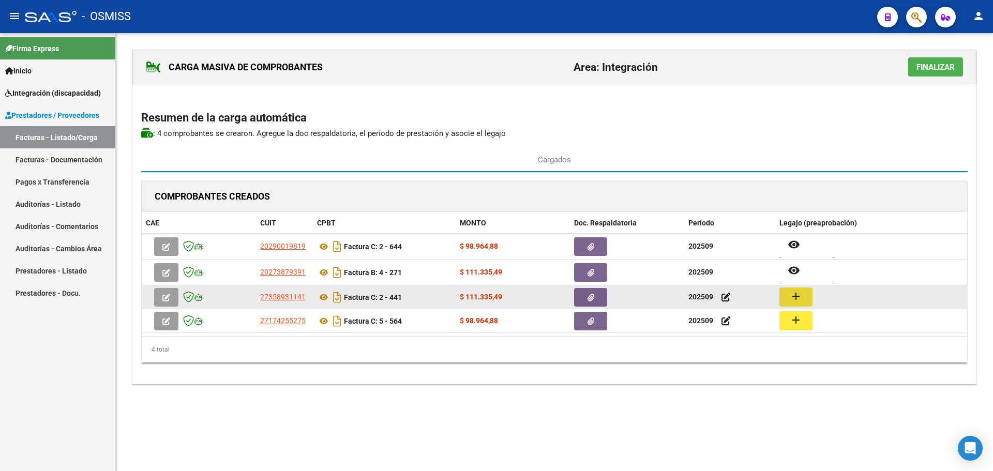
click at [797, 293] on mat-icon "add" at bounding box center [796, 296] width 12 height 12
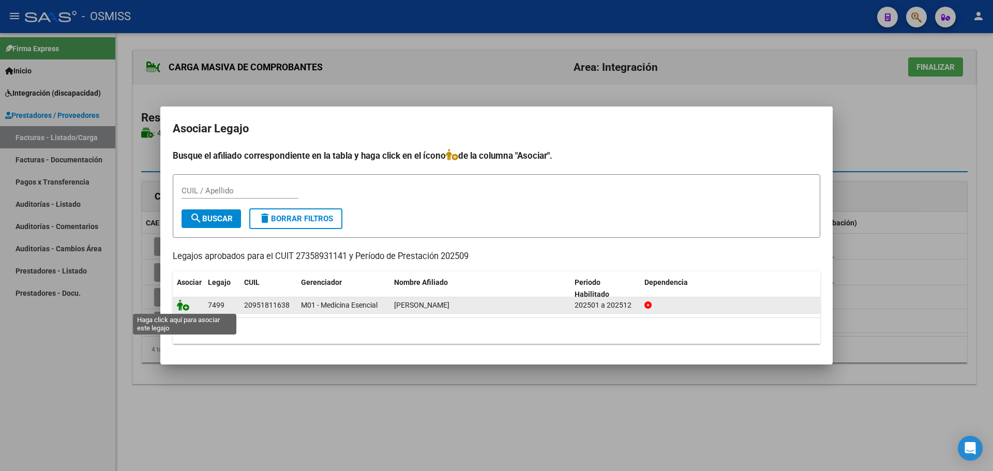
click at [187, 306] on icon at bounding box center [183, 305] width 12 height 11
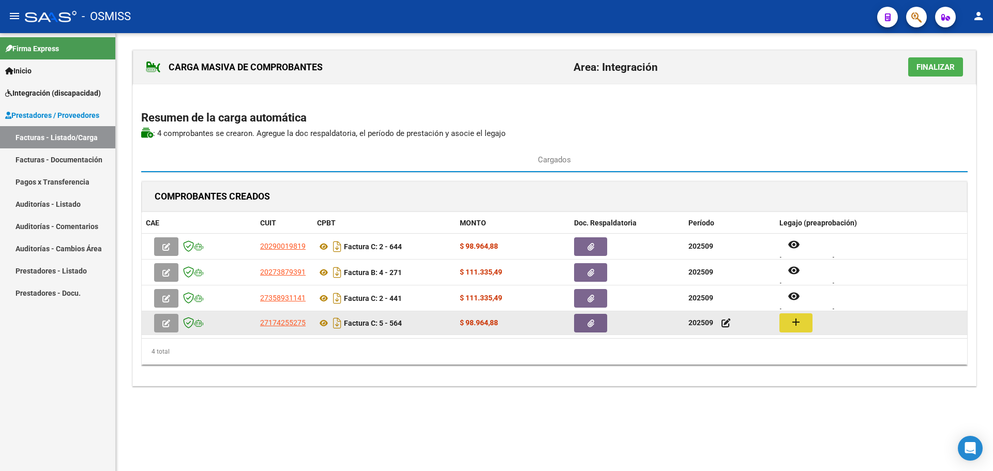
click at [802, 319] on mat-icon "add" at bounding box center [796, 322] width 12 height 12
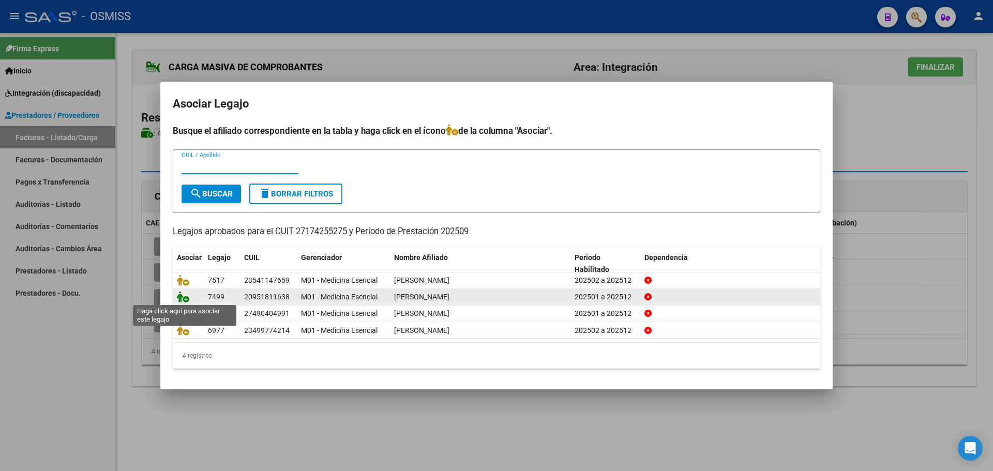
click at [186, 296] on icon at bounding box center [183, 296] width 12 height 11
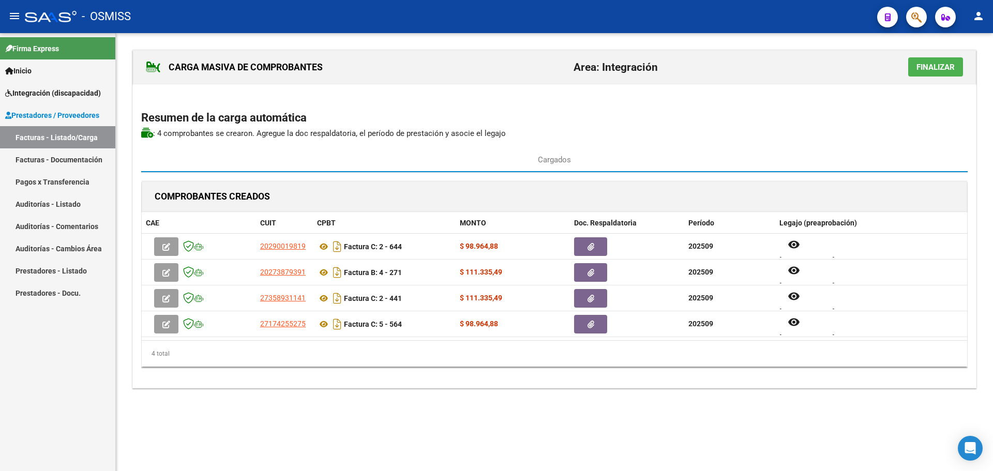
click at [937, 73] on button "Finalizar" at bounding box center [935, 66] width 55 height 19
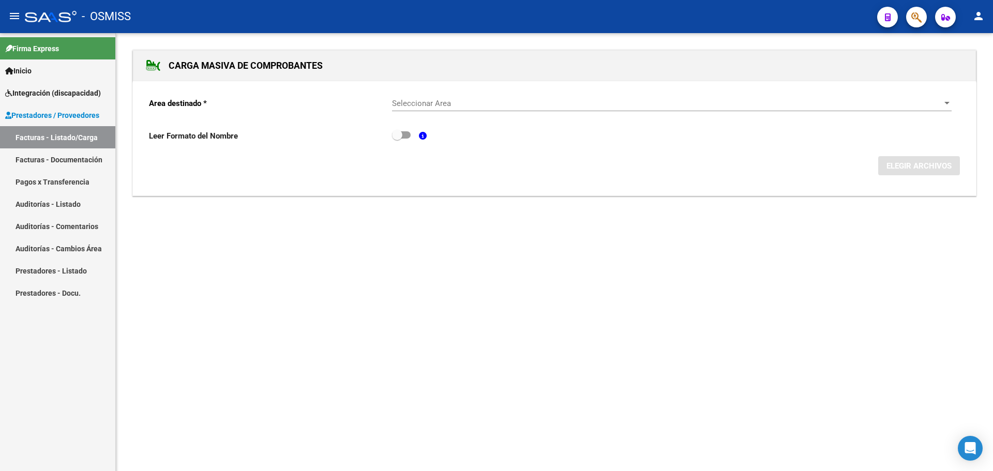
click at [935, 102] on span "Seleccionar Area" at bounding box center [667, 103] width 550 height 9
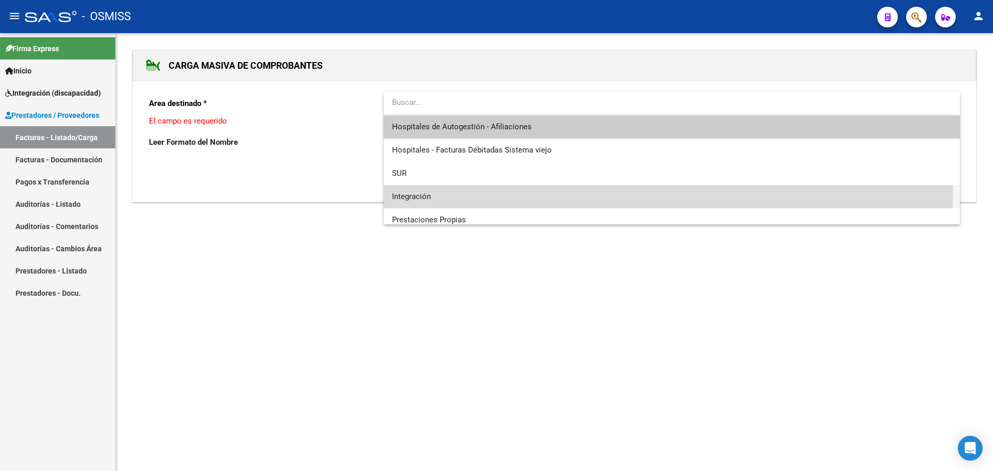
click at [540, 185] on span "Integración" at bounding box center [672, 196] width 560 height 23
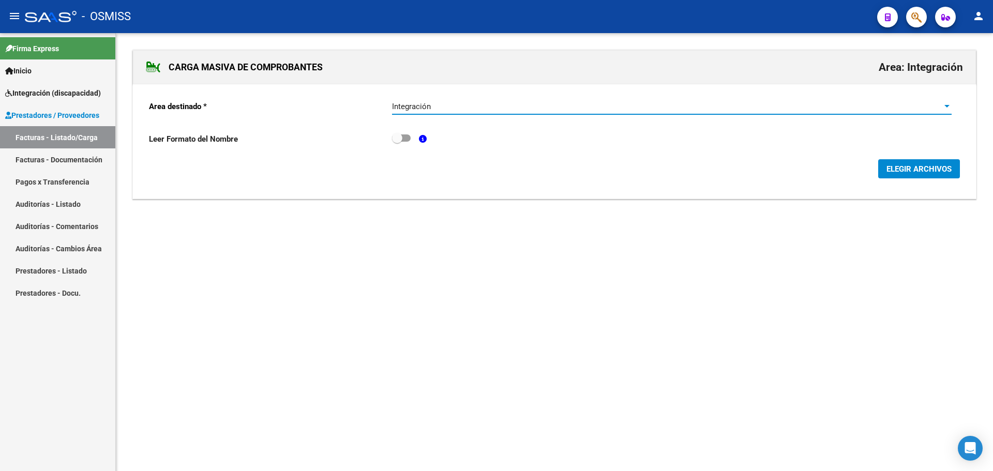
click at [900, 172] on span "ELEGIR ARCHIVOS" at bounding box center [919, 169] width 65 height 9
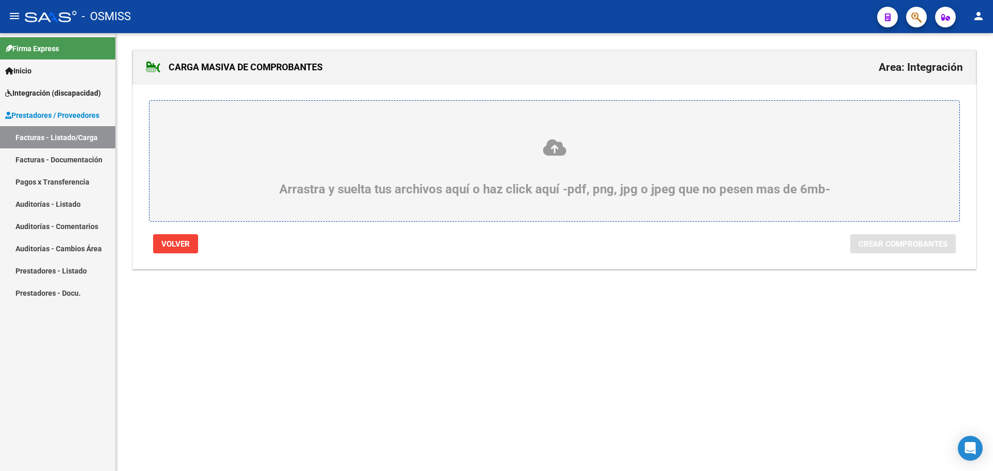
click at [212, 136] on label "Arrastra y suelta tus archivos aquí o haz click aquí -pdf, png, jpg o jpeg que …" at bounding box center [554, 161] width 761 height 71
click at [0, 0] on input "Arrastra y suelta tus archivos aquí o haz click aquí -pdf, png, jpg o jpeg que …" at bounding box center [0, 0] width 0 height 0
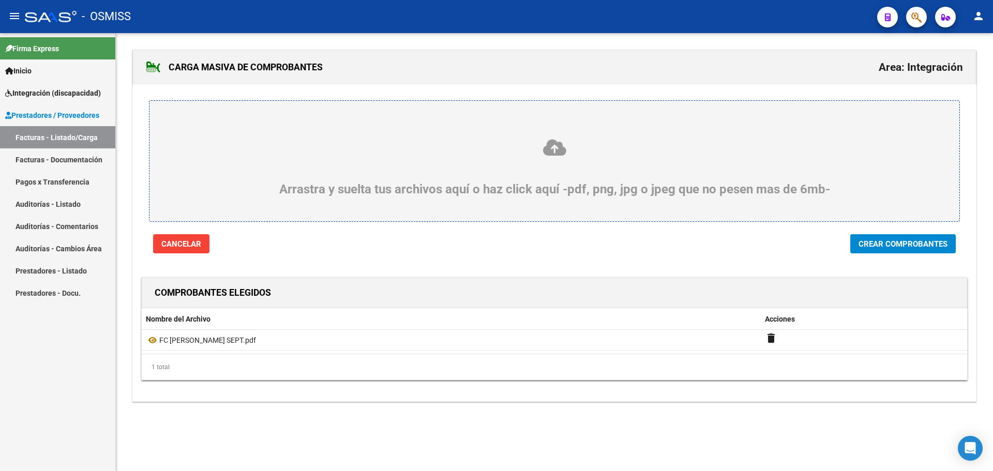
click at [895, 244] on span "Crear Comprobantes" at bounding box center [903, 244] width 89 height 9
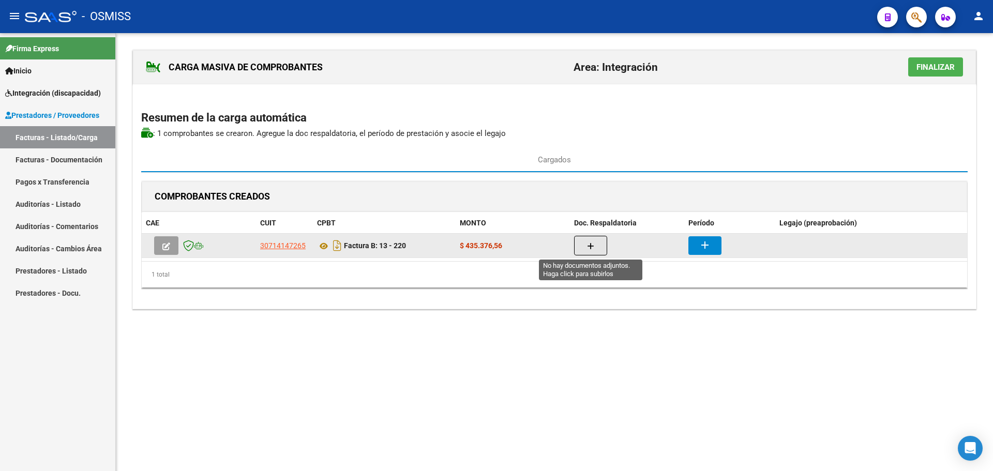
click at [597, 246] on button "button" at bounding box center [590, 246] width 33 height 20
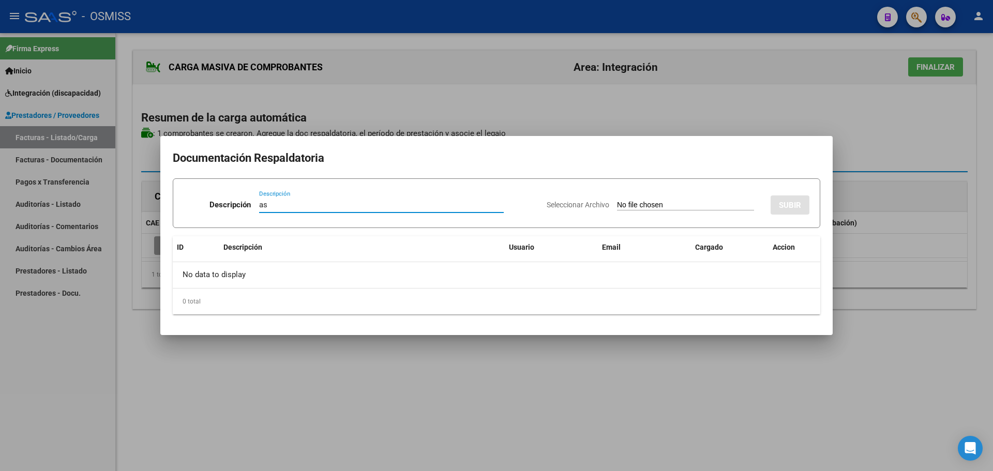
type input "as"
click at [619, 204] on input "Seleccionar Archivo" at bounding box center [685, 206] width 137 height 10
type input "C:\fakepath\ASIST SALAZAR SEPT.pdf"
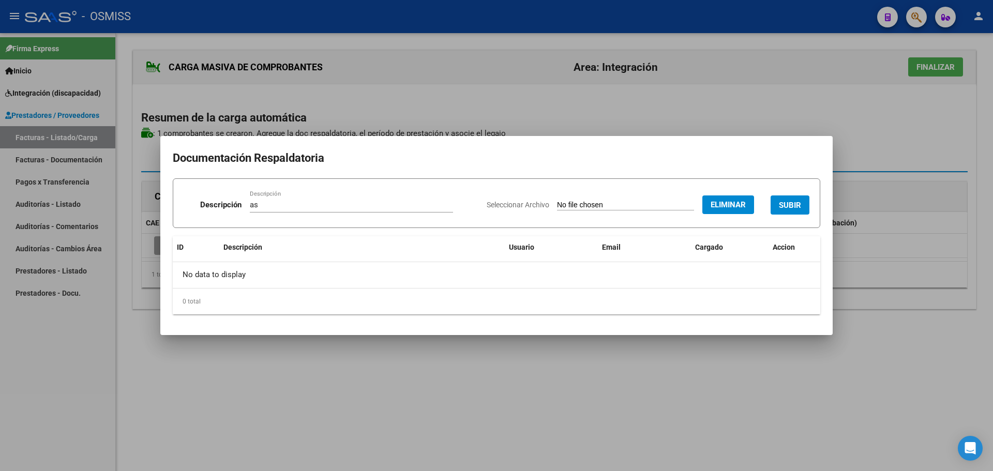
click at [794, 206] on span "SUBIR" at bounding box center [790, 205] width 22 height 9
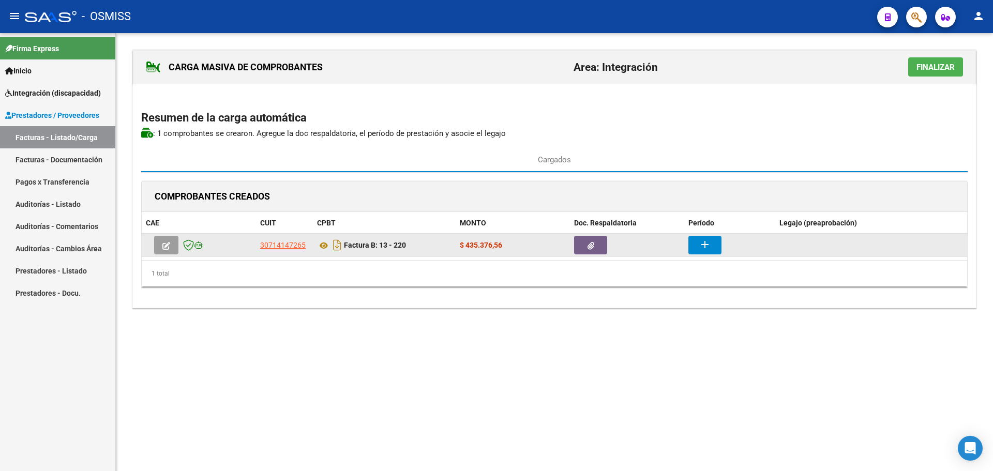
click at [710, 246] on mat-icon "add" at bounding box center [705, 245] width 12 height 12
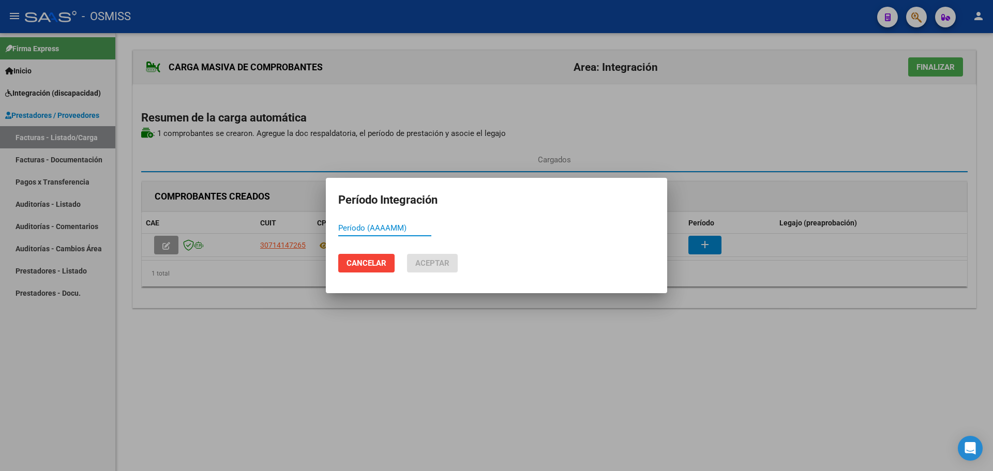
paste input "202509"
type input "202509"
click at [424, 262] on span "Aceptar" at bounding box center [432, 263] width 34 height 9
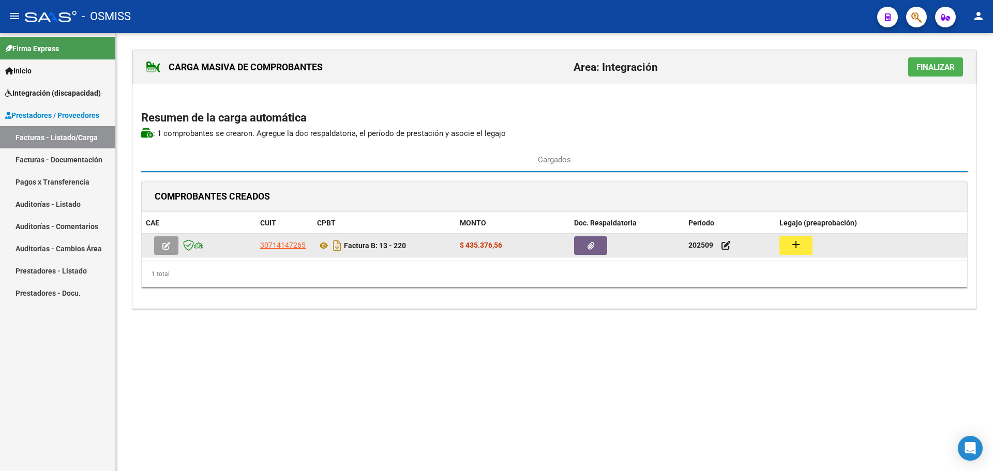
click at [801, 245] on mat-icon "add" at bounding box center [796, 245] width 12 height 12
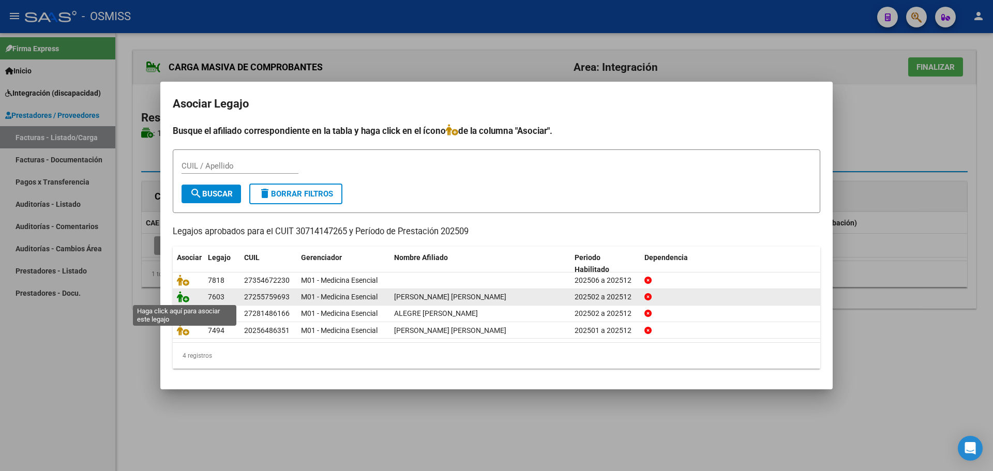
click at [182, 298] on icon at bounding box center [183, 296] width 12 height 11
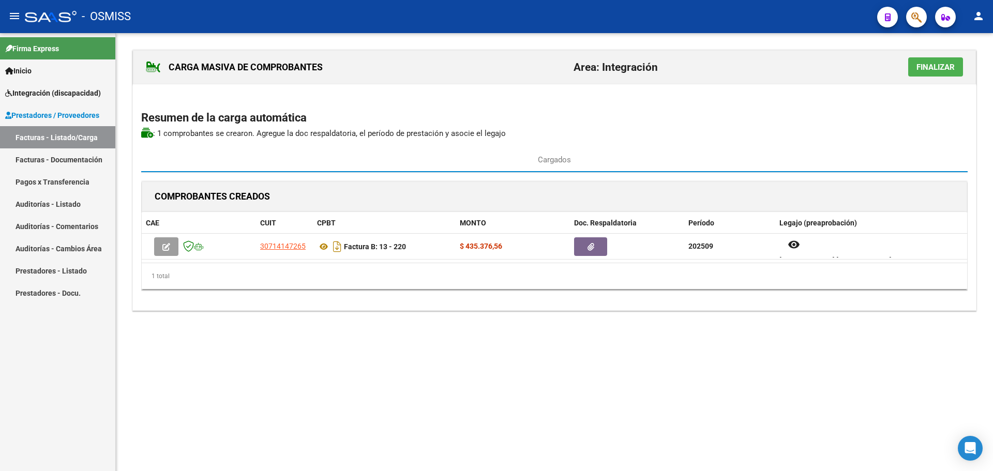
click at [949, 71] on span "Finalizar" at bounding box center [936, 67] width 38 height 9
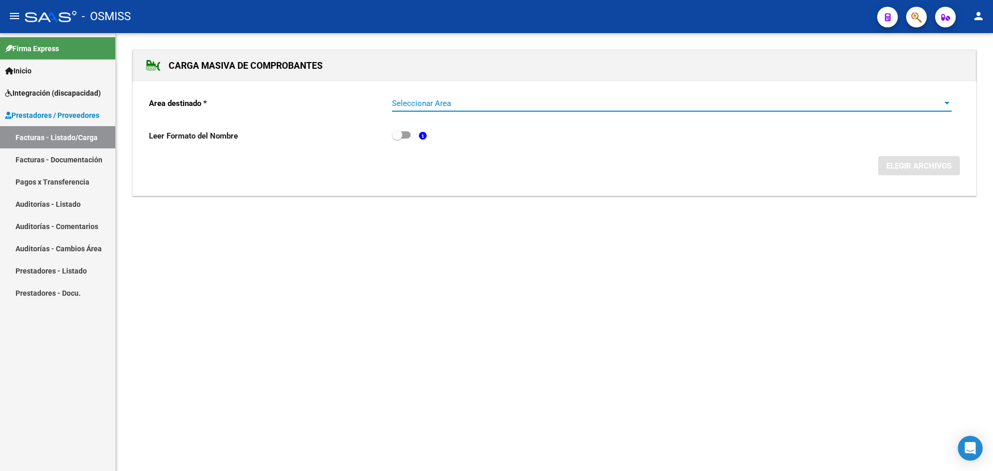
click at [942, 99] on div "Seleccionar Area" at bounding box center [672, 103] width 560 height 9
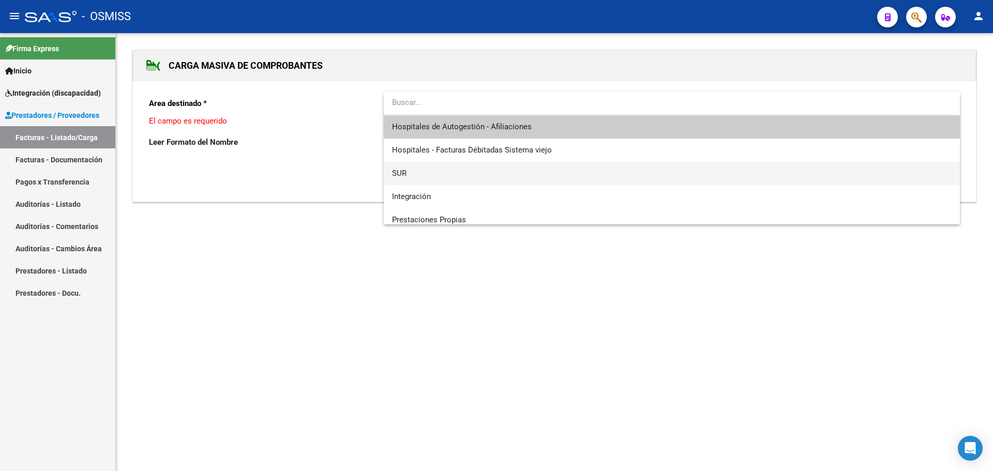
click at [473, 184] on span "SUR" at bounding box center [672, 173] width 560 height 23
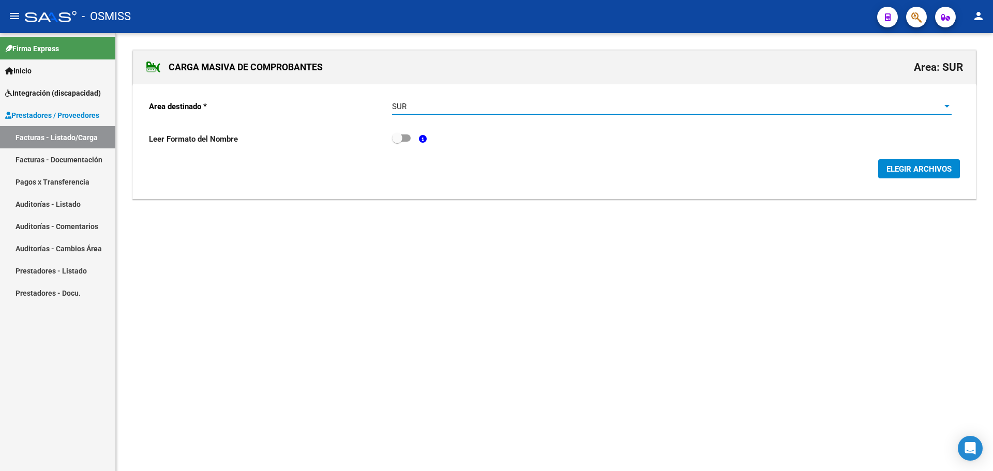
click at [945, 105] on div at bounding box center [947, 106] width 9 height 8
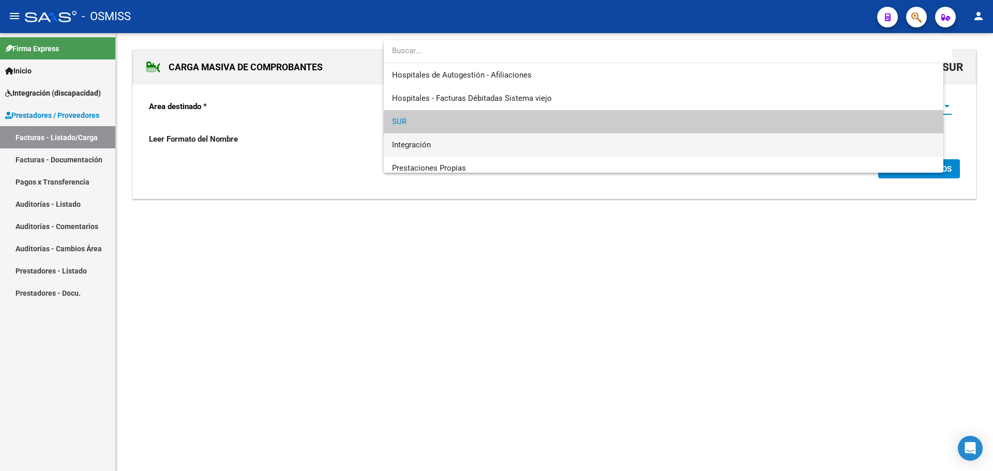
scroll to position [16, 0]
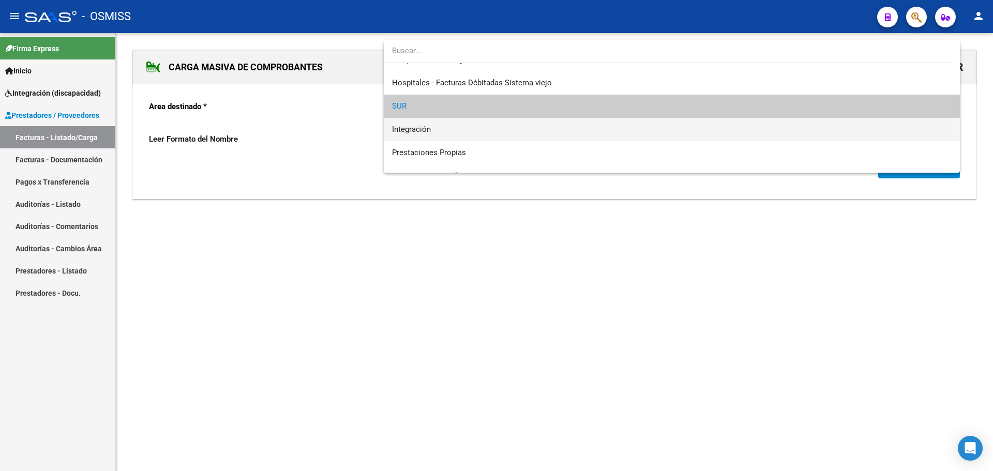
click at [475, 132] on span "Integración" at bounding box center [672, 129] width 560 height 23
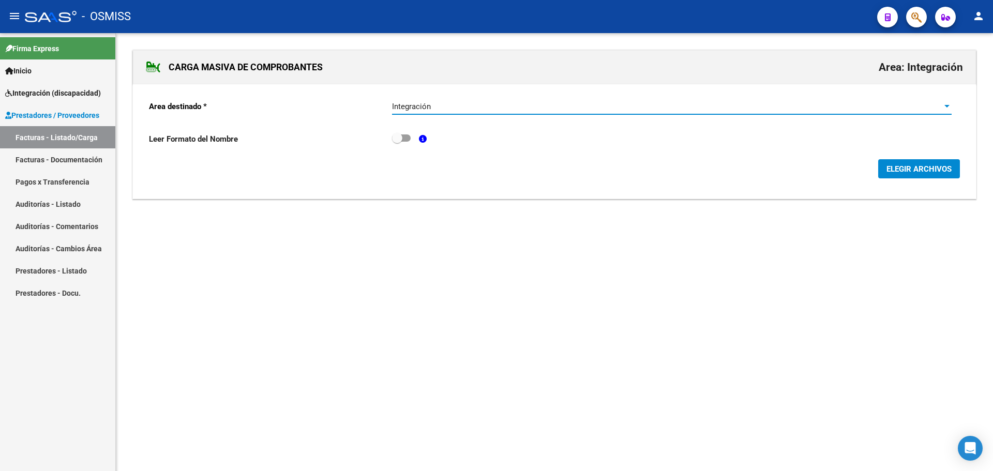
click at [896, 170] on span "ELEGIR ARCHIVOS" at bounding box center [919, 169] width 65 height 9
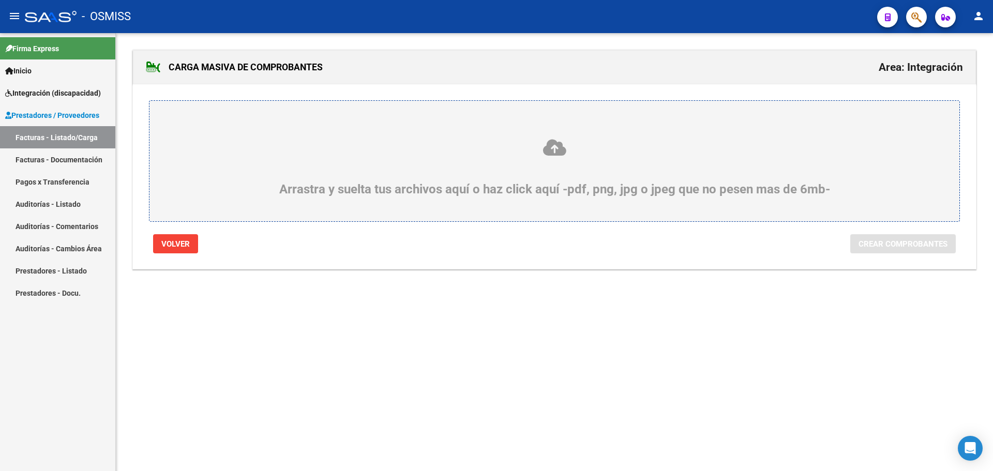
click at [285, 176] on div "Arrastra y suelta tus archivos aquí o haz click aquí -pdf, png, jpg o jpeg que …" at bounding box center [554, 167] width 761 height 58
click at [0, 0] on input "Arrastra y suelta tus archivos aquí o haz click aquí -pdf, png, jpg o jpeg que …" at bounding box center [0, 0] width 0 height 0
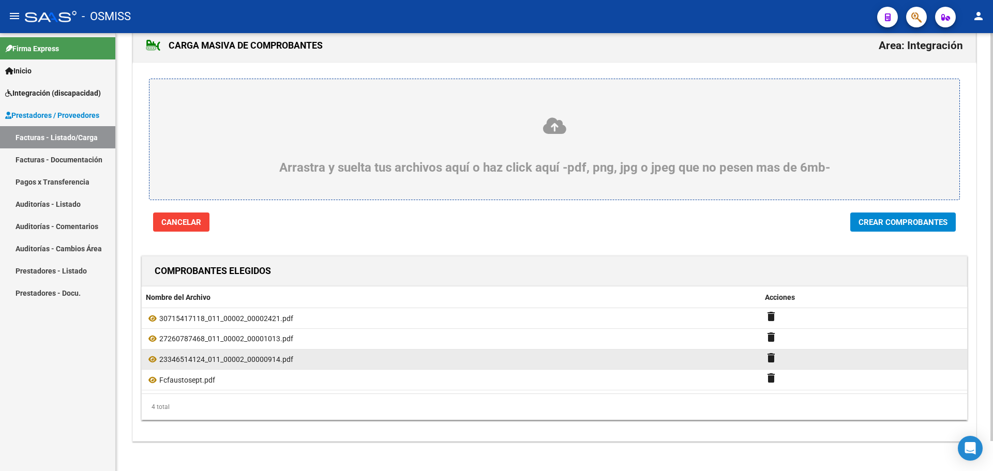
scroll to position [32, 0]
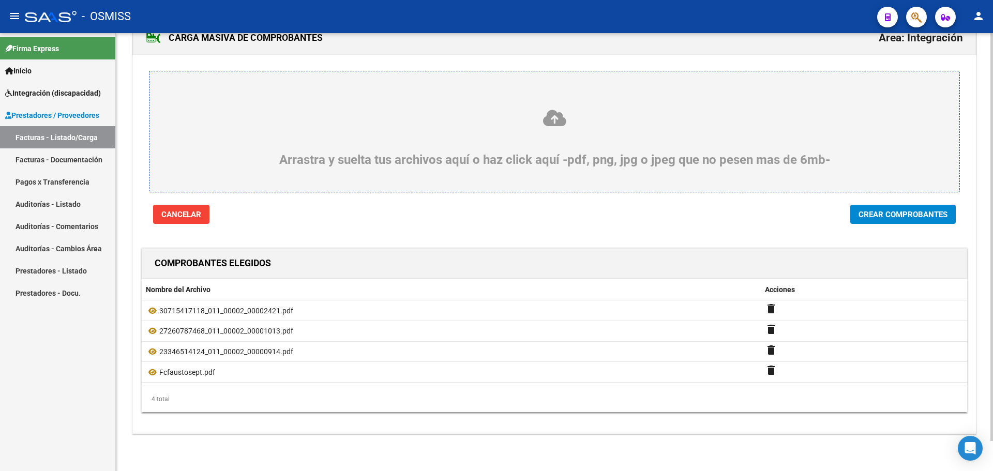
click at [885, 210] on span "Crear Comprobantes" at bounding box center [903, 214] width 89 height 9
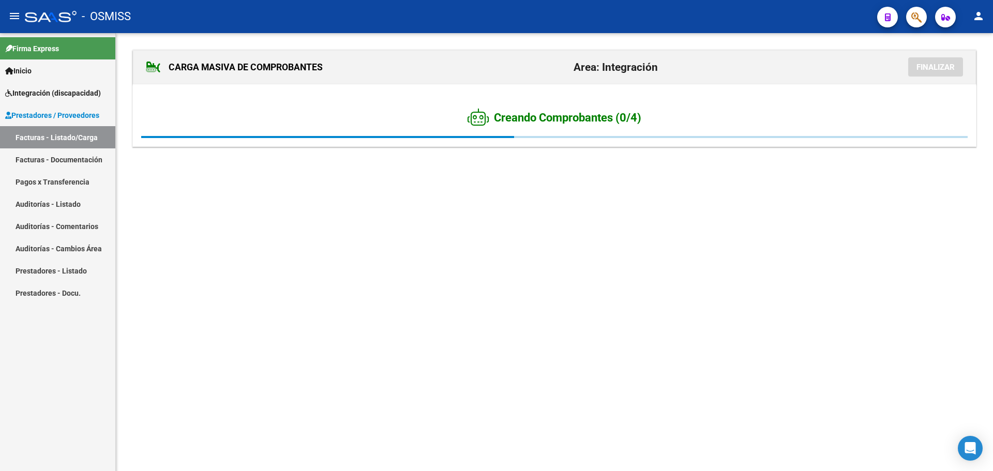
scroll to position [0, 0]
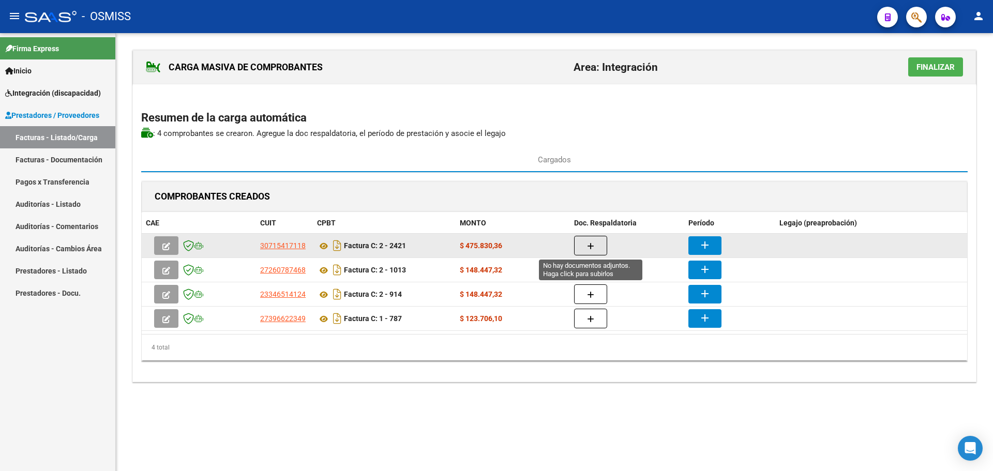
click at [593, 239] on button "button" at bounding box center [590, 246] width 33 height 20
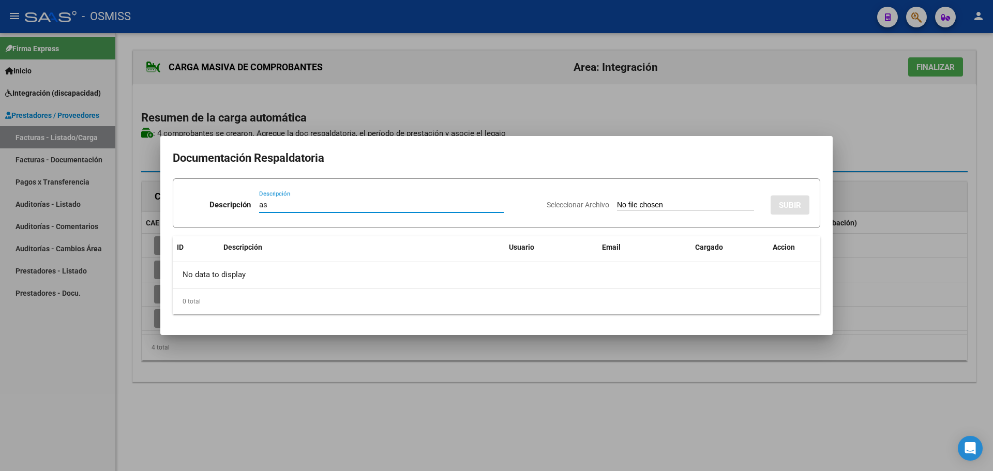
type input "as"
click at [624, 203] on input "Seleccionar Archivo" at bounding box center [685, 206] width 137 height 10
type input "C:\fakepath\asistencia rueda.pdf"
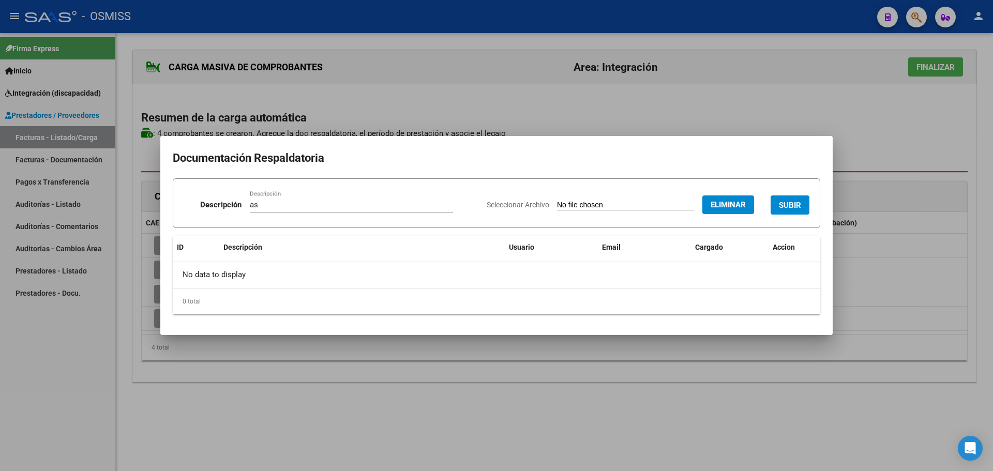
click at [796, 204] on span "SUBIR" at bounding box center [790, 205] width 22 height 9
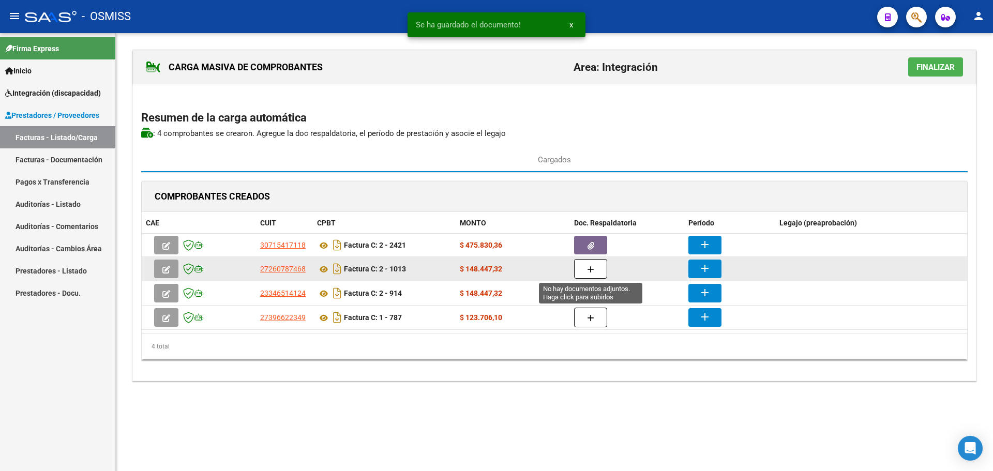
click at [590, 270] on icon "button" at bounding box center [590, 270] width 7 height 8
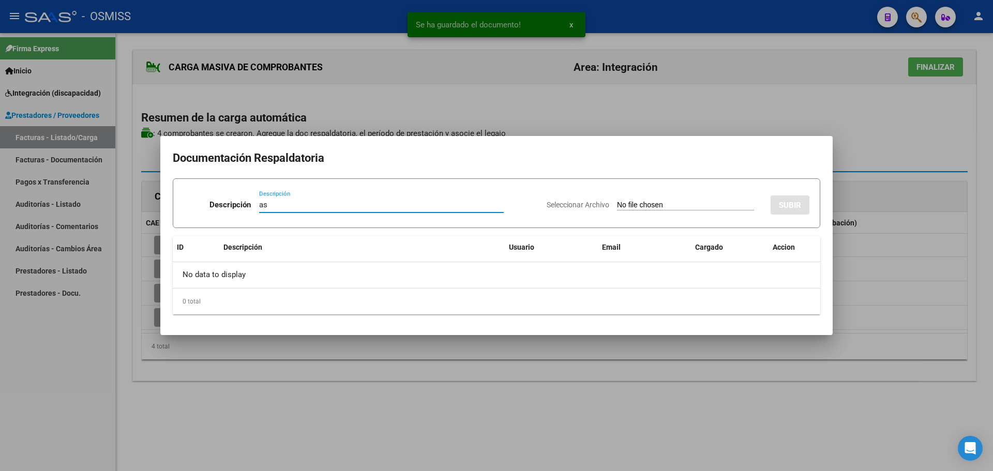
type input "as"
click at [617, 203] on input "Seleccionar Archivo" at bounding box center [685, 206] width 137 height 10
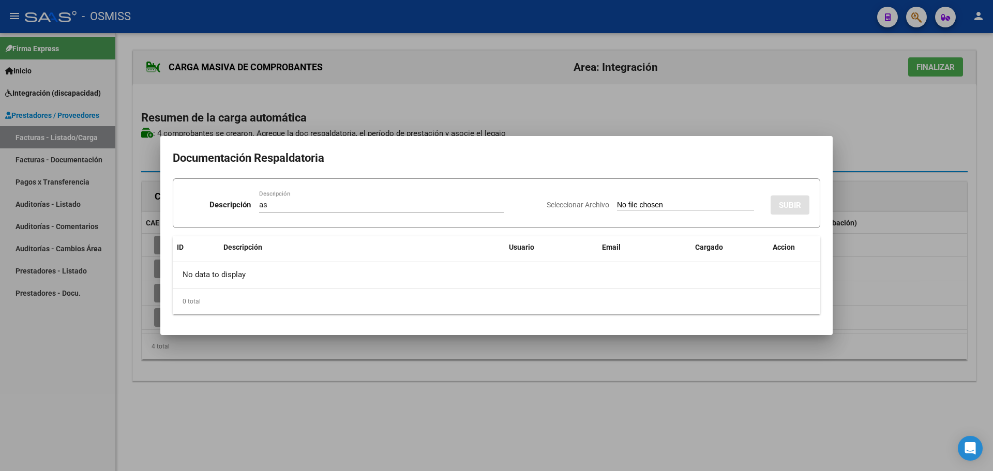
type input "C:\fakepath\Asistencia Fausto Rueda -septiembre 2025 -.pdf"
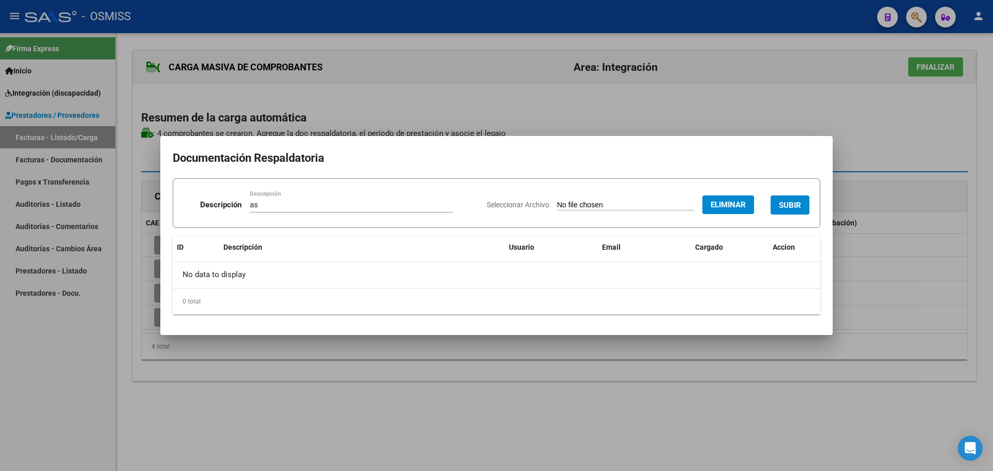
click at [786, 204] on span "SUBIR" at bounding box center [790, 205] width 22 height 9
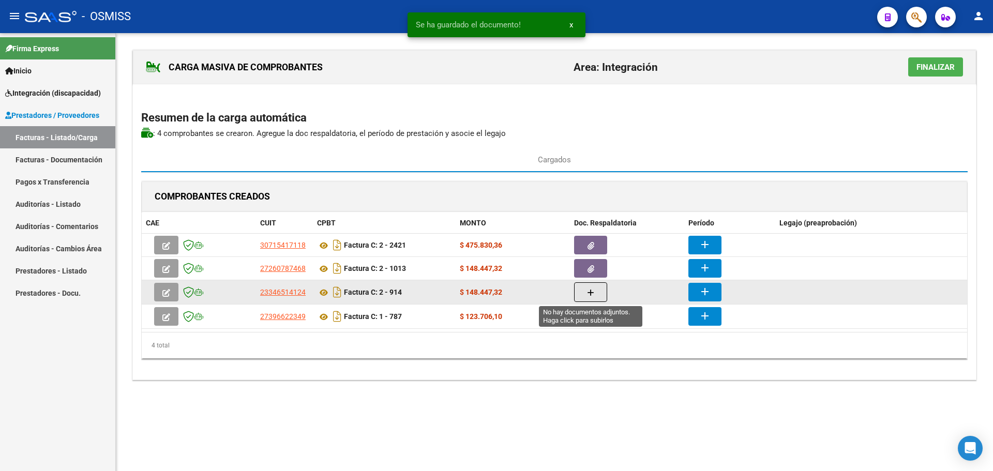
click at [583, 294] on button "button" at bounding box center [590, 292] width 33 height 20
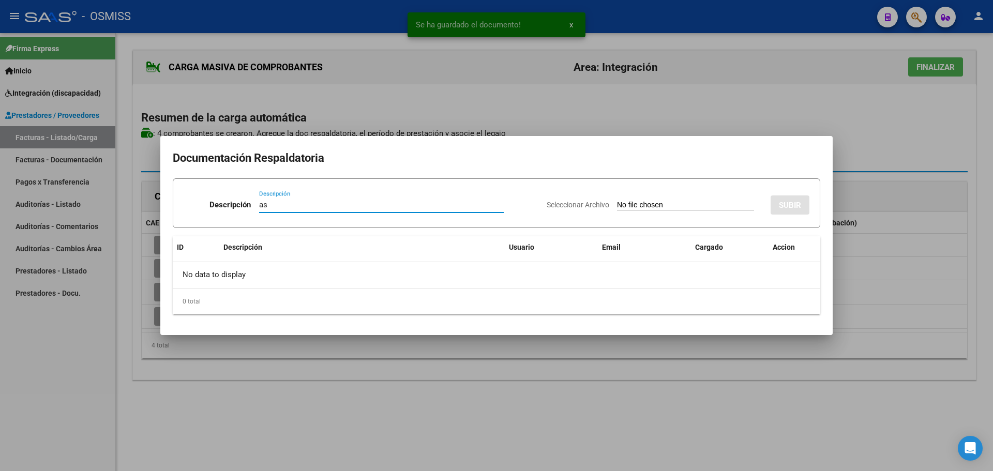
type input "as"
click at [654, 203] on input "Seleccionar Archivo" at bounding box center [685, 206] width 137 height 10
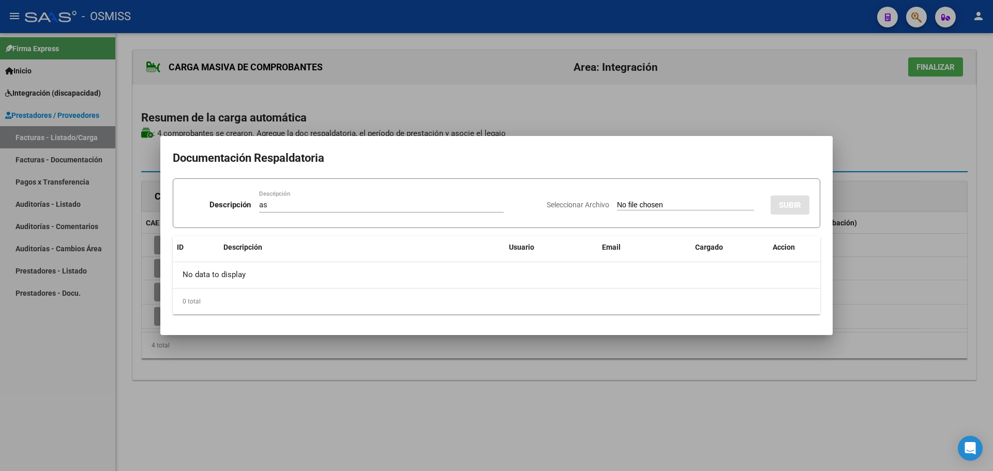
type input "C:\fakepath\Asistencia Fausto Rueda -septiembre 2025 -.pdf"
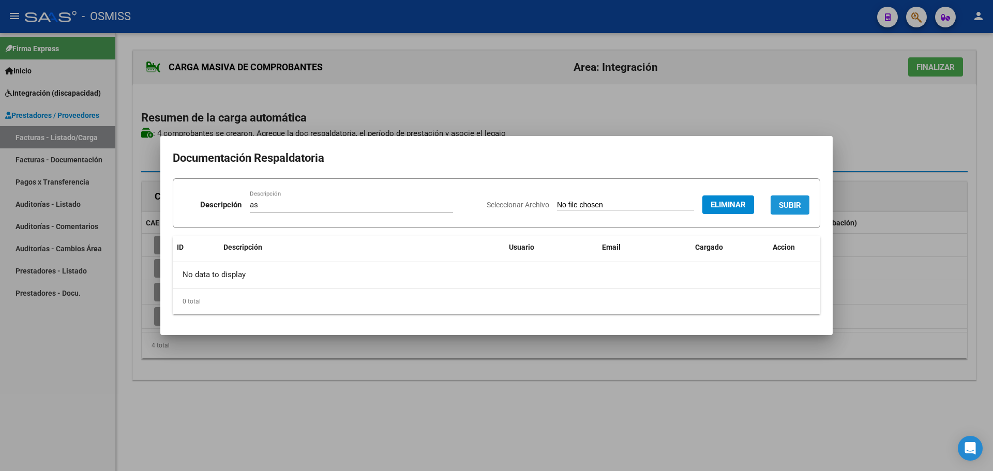
drag, startPoint x: 795, startPoint y: 205, endPoint x: 701, endPoint y: 278, distance: 118.4
click at [794, 206] on span "SUBIR" at bounding box center [790, 205] width 22 height 9
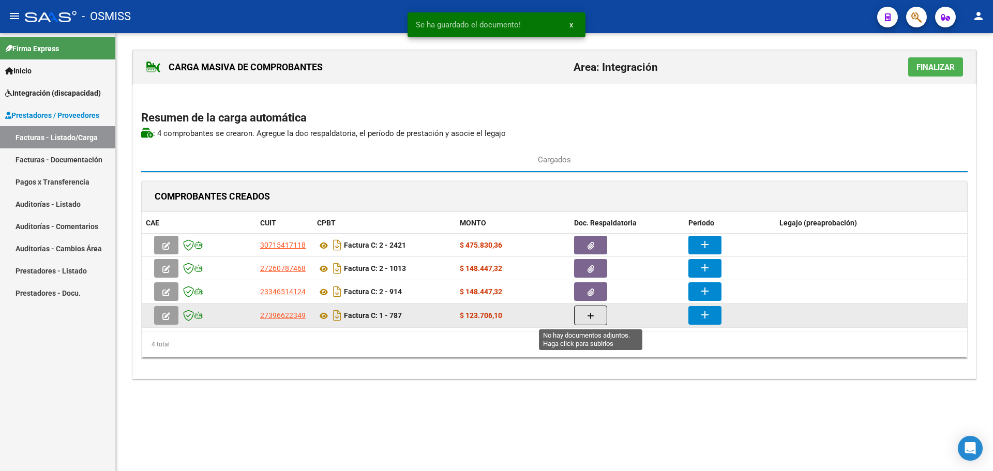
click at [583, 314] on button "button" at bounding box center [590, 316] width 33 height 20
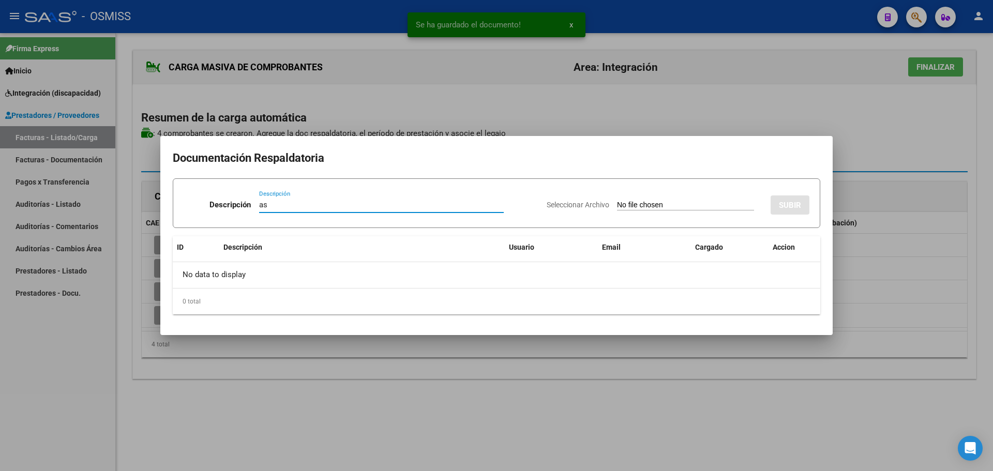
type input "as"
click at [666, 204] on input "Seleccionar Archivo" at bounding box center [685, 206] width 137 height 10
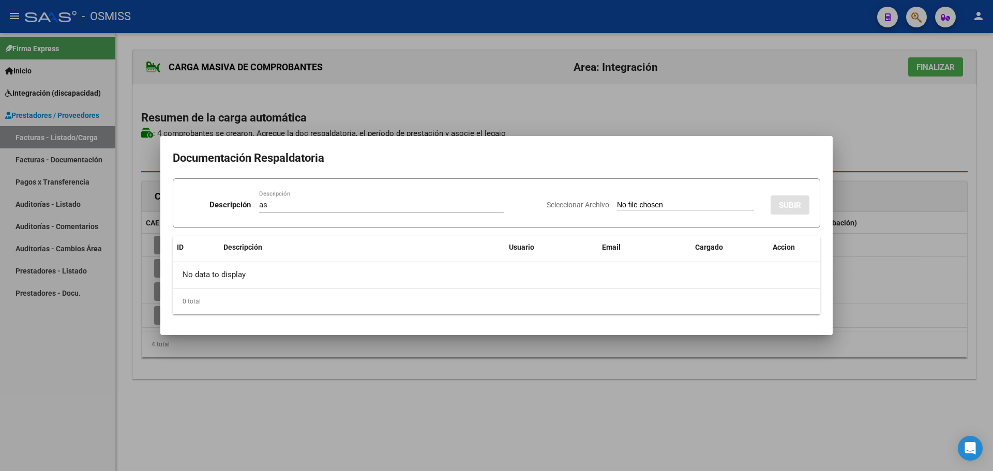
type input "C:\fakepath\Asistencia Rueda.pdf"
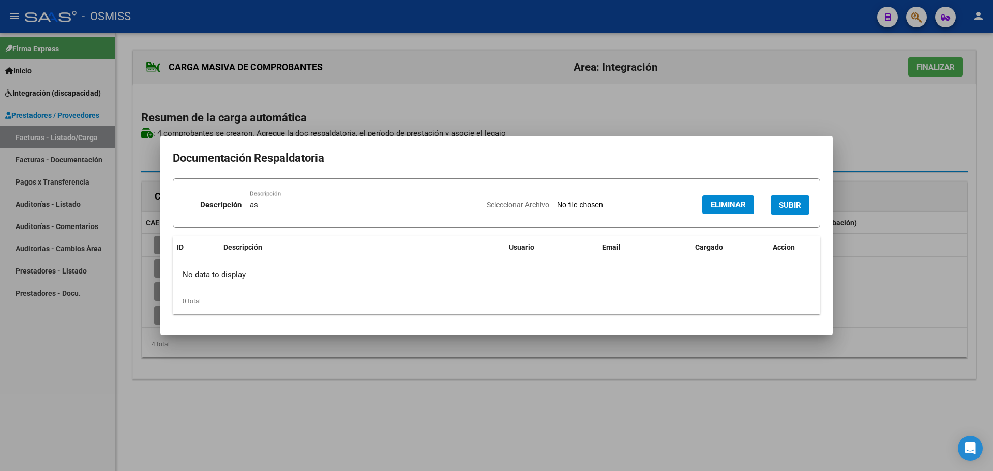
click at [798, 209] on span "SUBIR" at bounding box center [790, 205] width 22 height 9
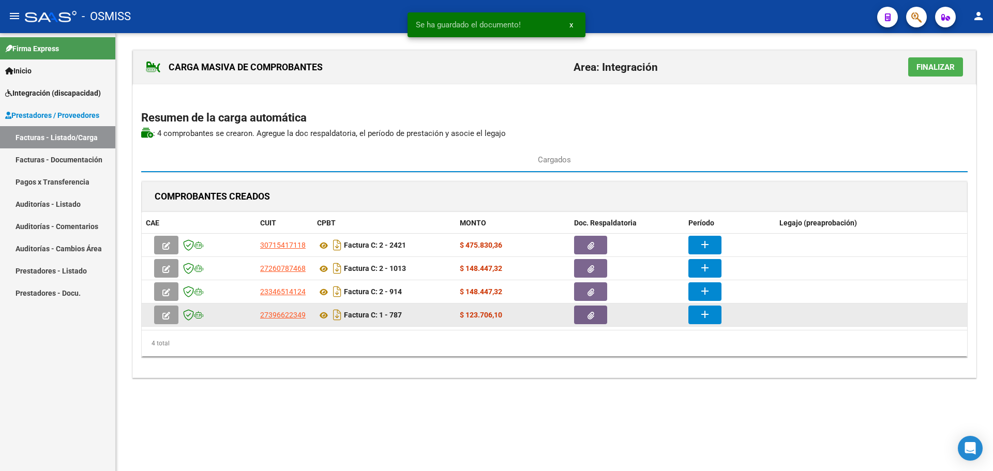
click at [584, 316] on button "button" at bounding box center [590, 315] width 33 height 19
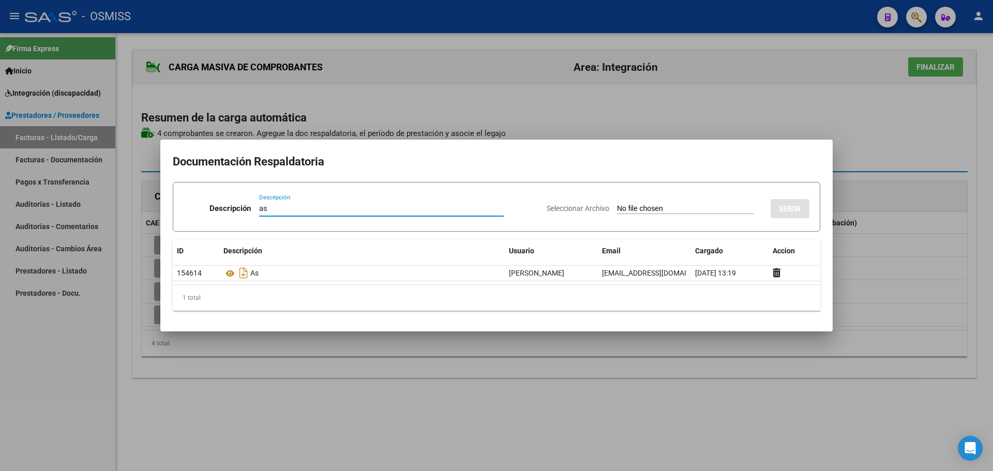
type input "as"
click at [642, 210] on input "Seleccionar Archivo" at bounding box center [685, 209] width 137 height 10
type input "C:\fakepath\Asistenciafaustisept.pdf.pdf"
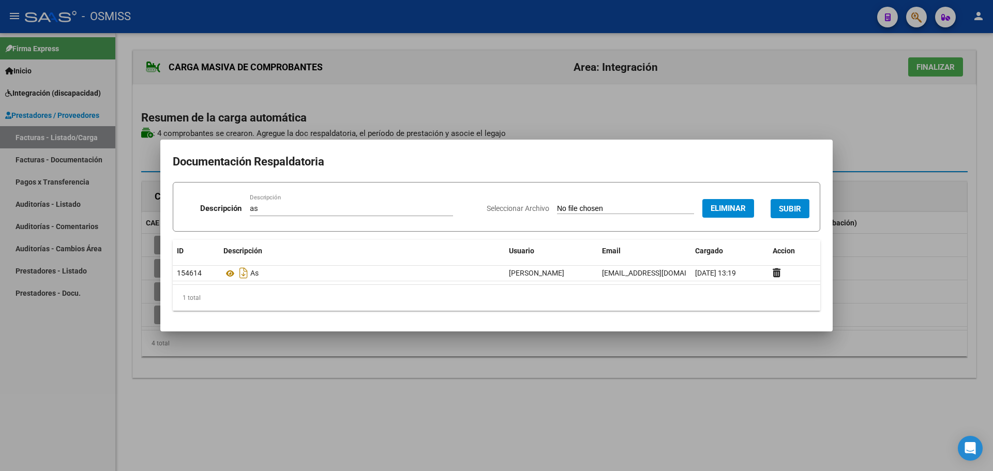
click at [787, 209] on span "SUBIR" at bounding box center [790, 208] width 22 height 9
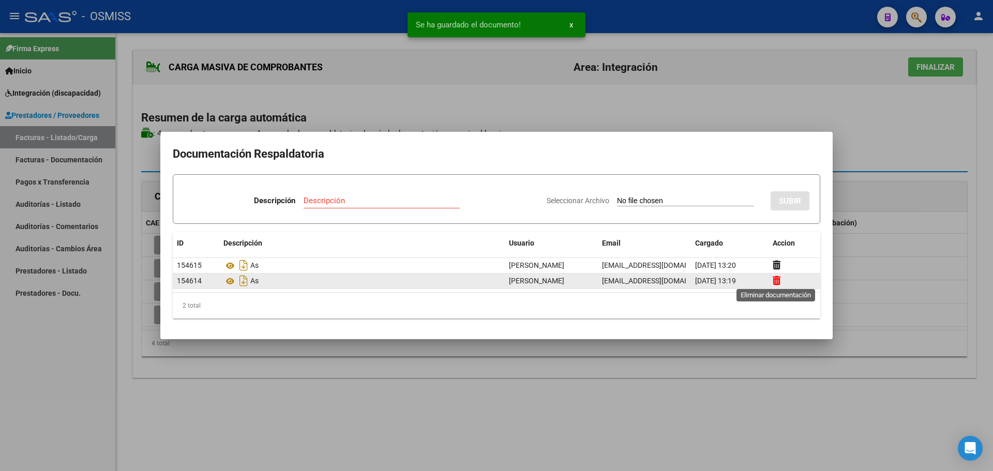
click at [778, 281] on icon at bounding box center [777, 281] width 8 height 10
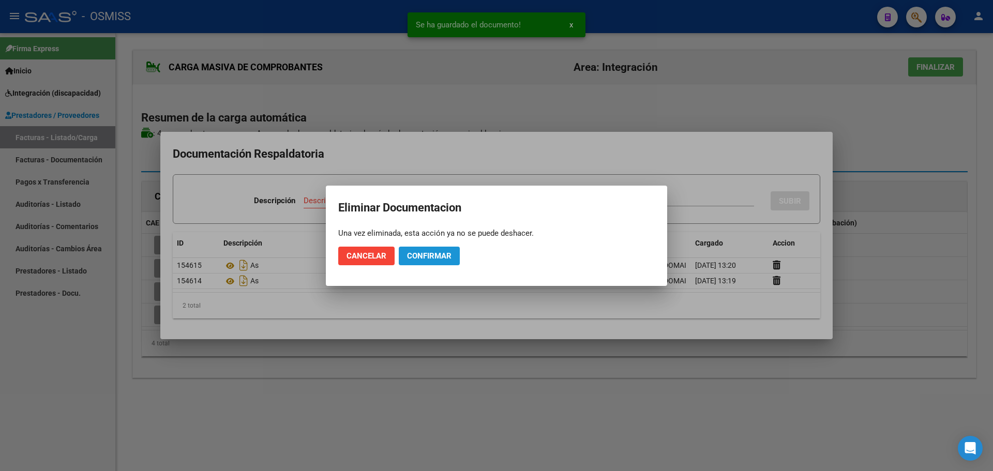
click at [427, 258] on span "Confirmar" at bounding box center [429, 255] width 44 height 9
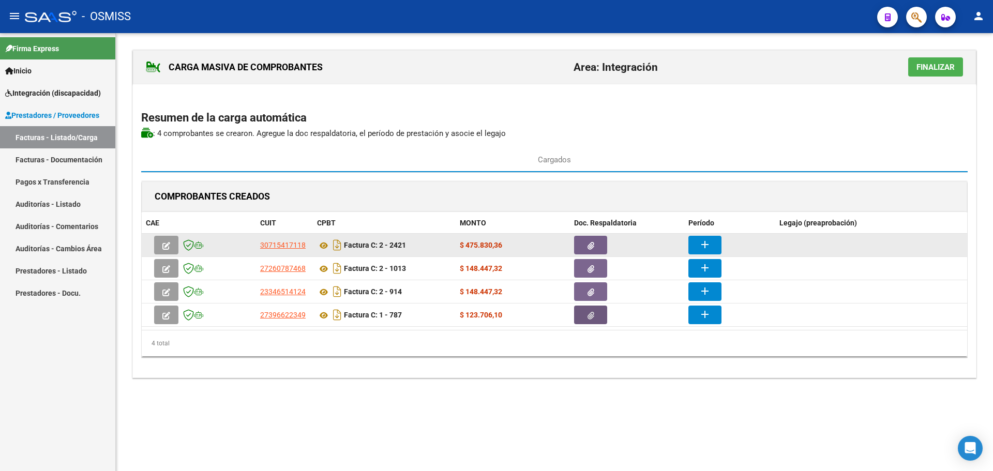
click at [709, 245] on mat-icon "add" at bounding box center [705, 245] width 12 height 12
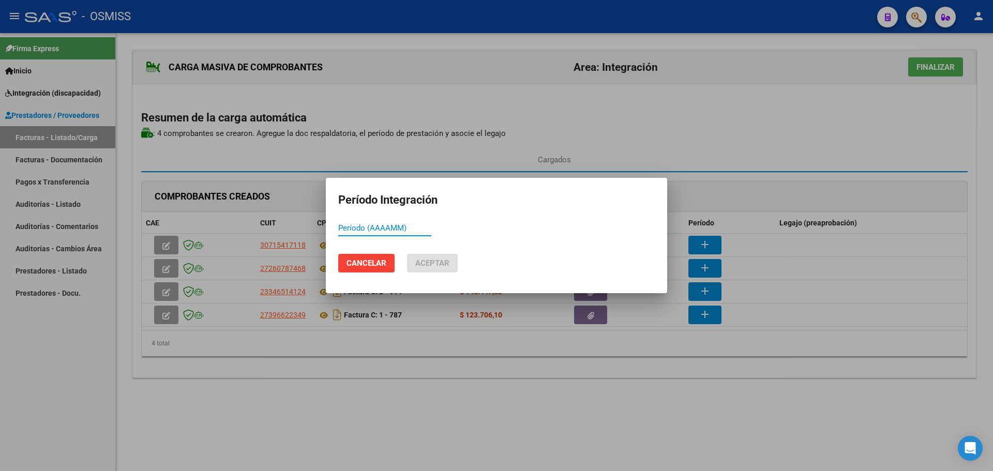
paste input "202509"
type input "202509"
click at [436, 273] on mat-dialog-actions "Cancelar Aceptar" at bounding box center [496, 263] width 317 height 35
click at [445, 259] on span "Aceptar" at bounding box center [432, 263] width 34 height 9
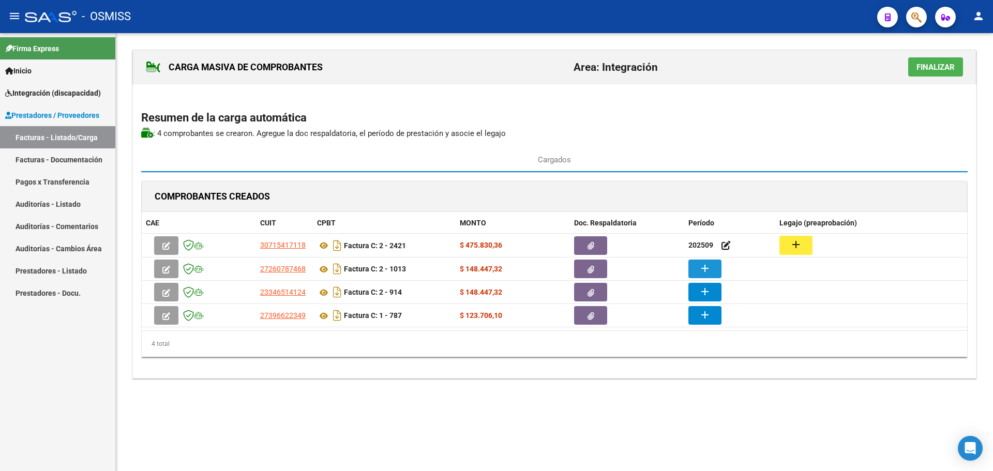
click at [702, 265] on mat-icon "add" at bounding box center [705, 268] width 12 height 12
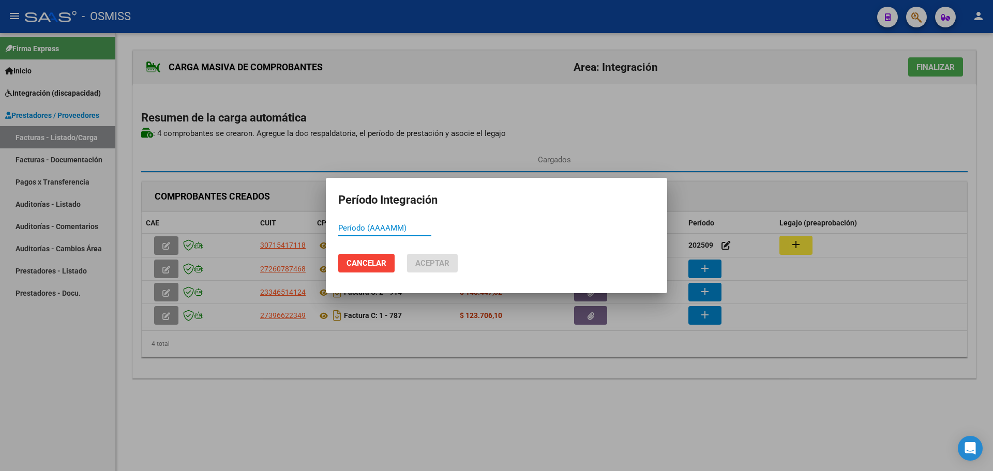
paste input "202509"
type input "202509"
click at [430, 261] on span "Aceptar" at bounding box center [432, 263] width 34 height 9
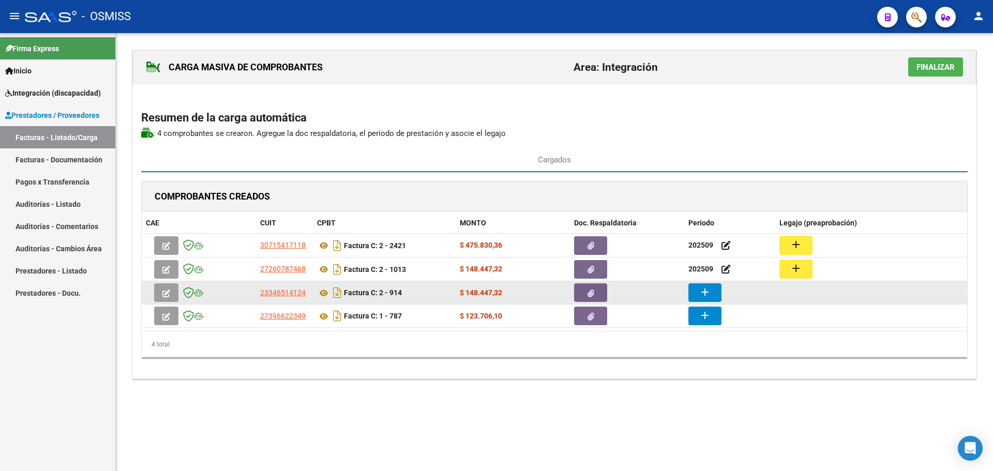
click at [705, 291] on mat-icon "add" at bounding box center [705, 292] width 12 height 12
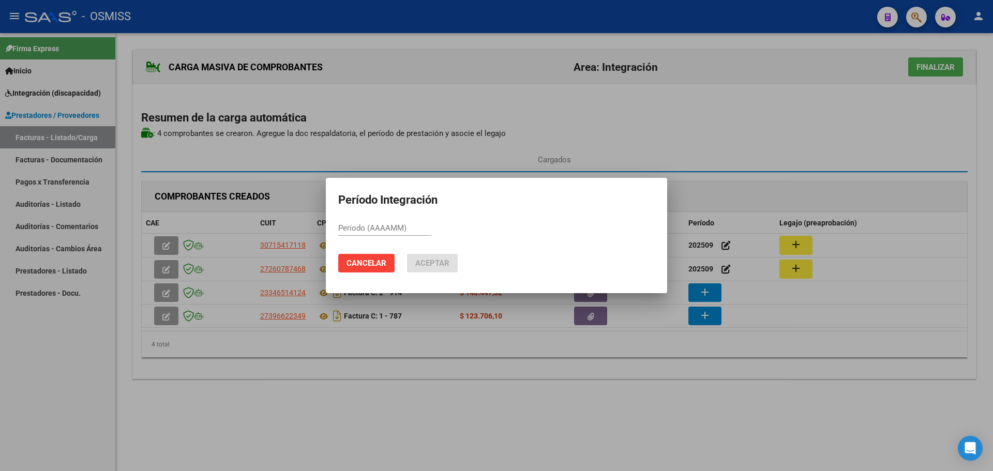
drag, startPoint x: 375, startPoint y: 235, endPoint x: 350, endPoint y: 231, distance: 25.7
paste input "202509"
type input "202509"
click at [437, 267] on span "Aceptar" at bounding box center [432, 263] width 34 height 9
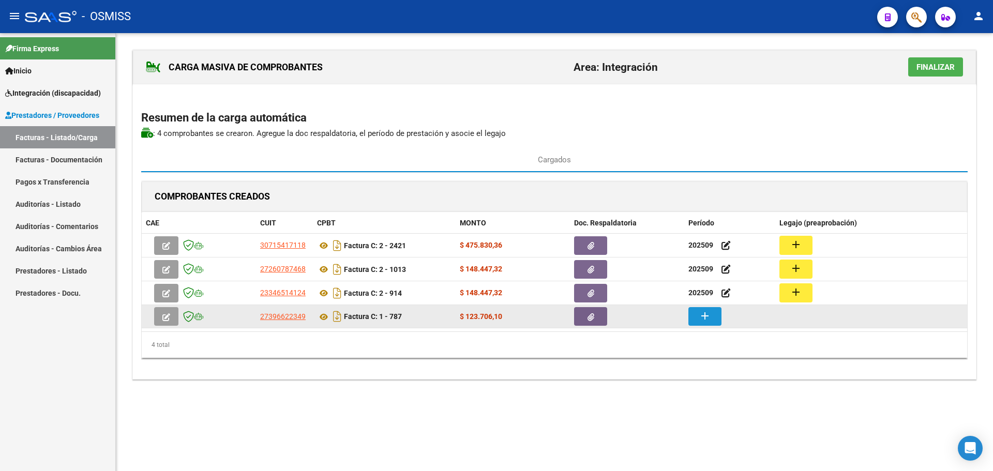
click at [704, 312] on mat-icon "add" at bounding box center [705, 316] width 12 height 12
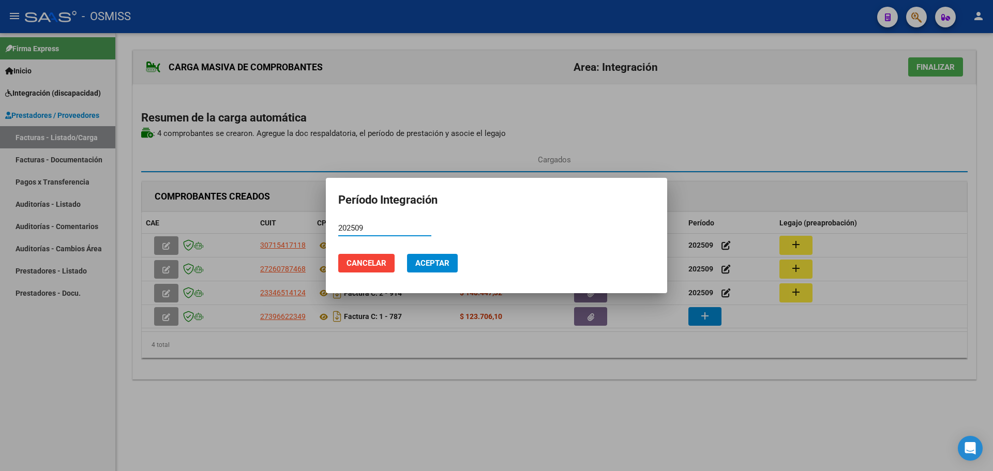
type input "202509"
click at [441, 267] on span "Aceptar" at bounding box center [432, 263] width 34 height 9
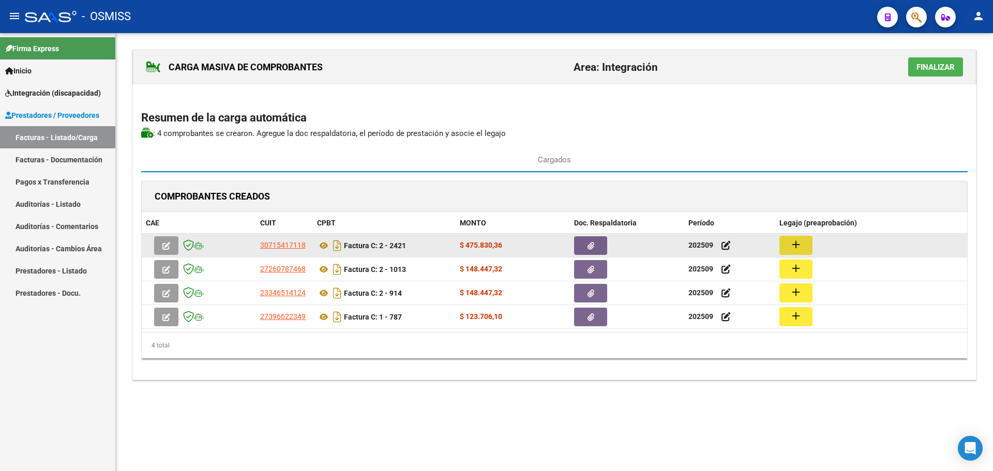
click at [787, 238] on button "add" at bounding box center [796, 245] width 33 height 19
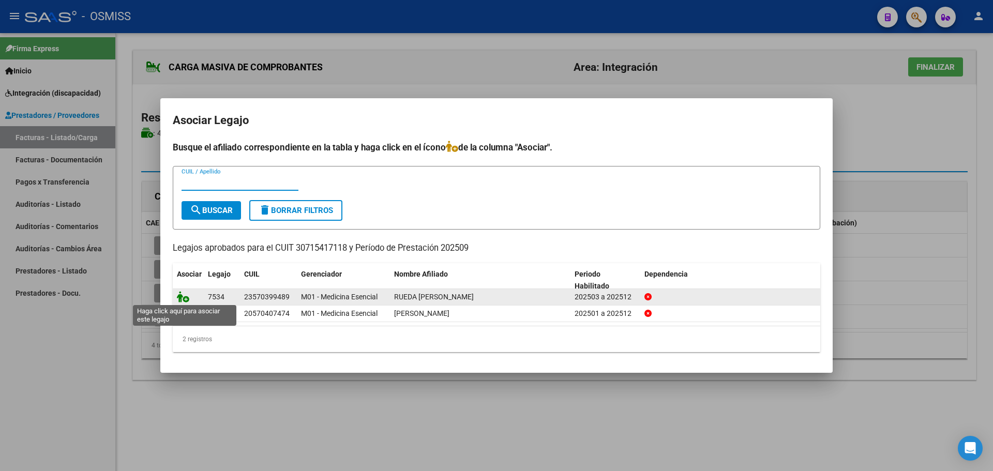
click at [185, 292] on icon at bounding box center [183, 296] width 12 height 11
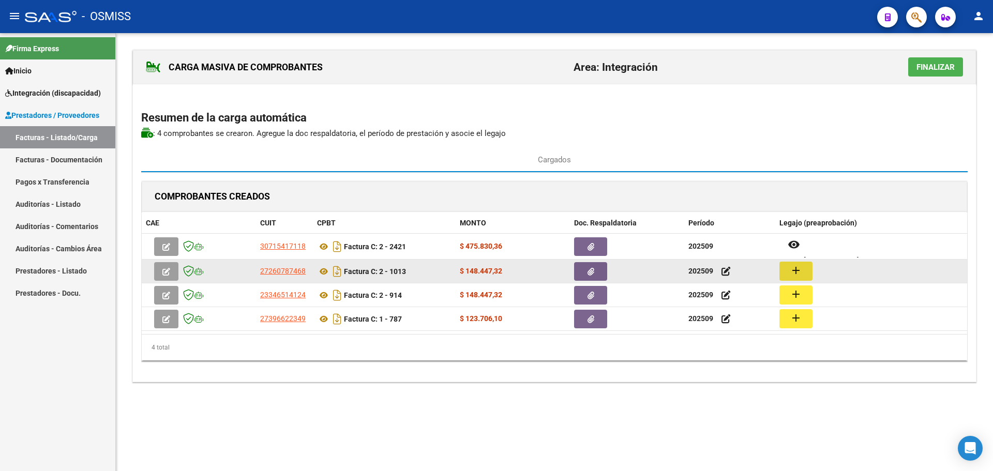
click at [791, 268] on mat-icon "add" at bounding box center [796, 270] width 12 height 12
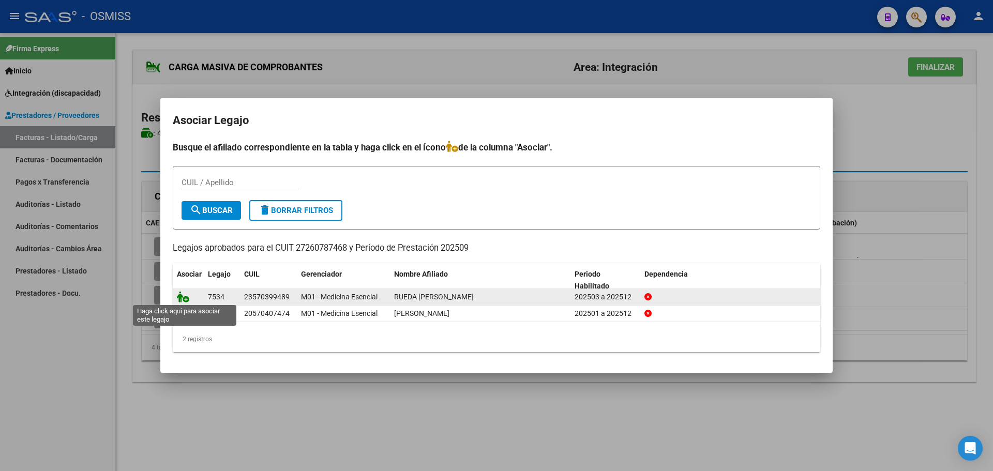
click at [182, 294] on icon at bounding box center [183, 296] width 12 height 11
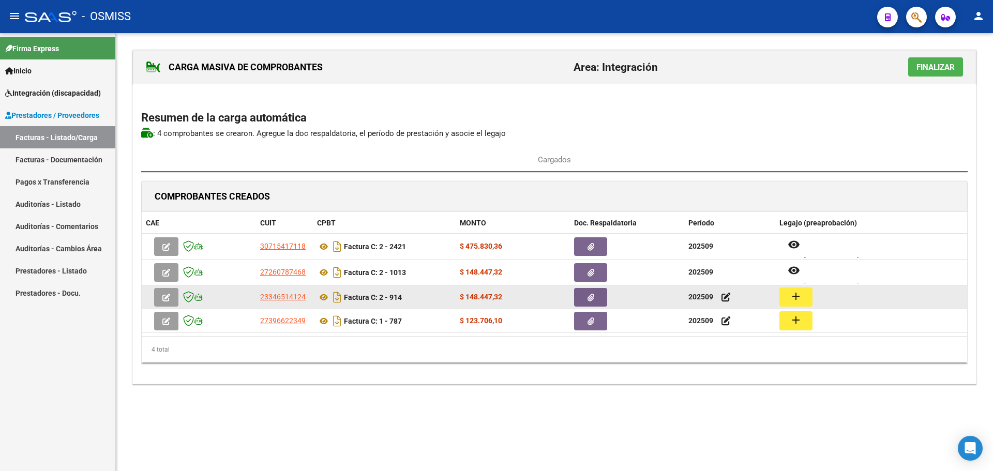
click at [796, 294] on mat-icon "add" at bounding box center [796, 296] width 12 height 12
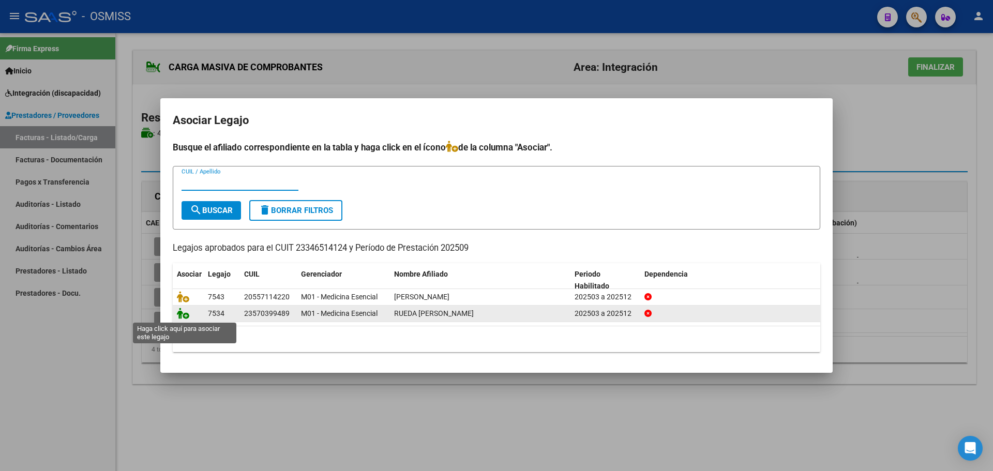
click at [186, 310] on icon at bounding box center [183, 313] width 12 height 11
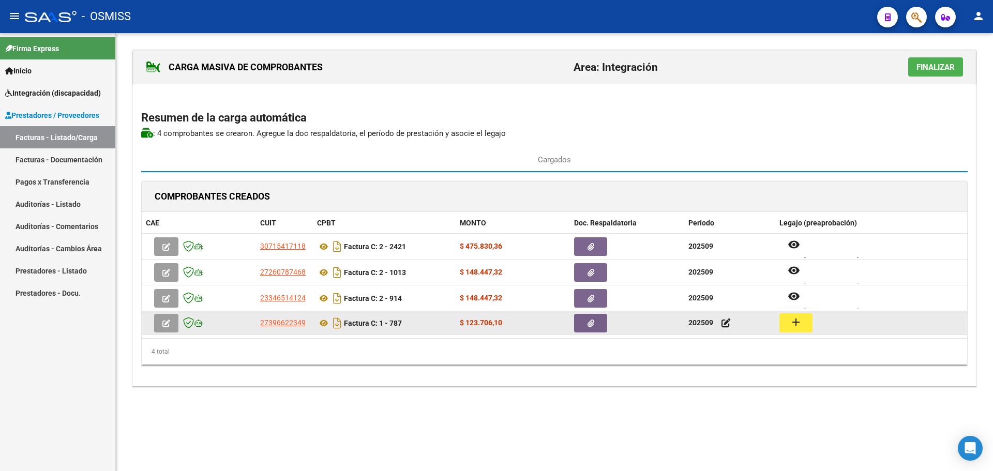
click at [790, 319] on mat-icon "add" at bounding box center [796, 322] width 12 height 12
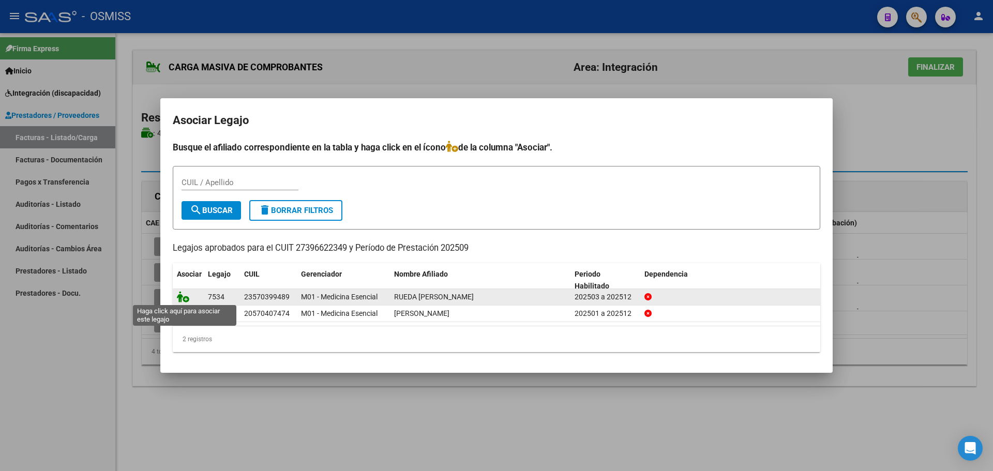
click at [184, 296] on icon at bounding box center [183, 296] width 12 height 11
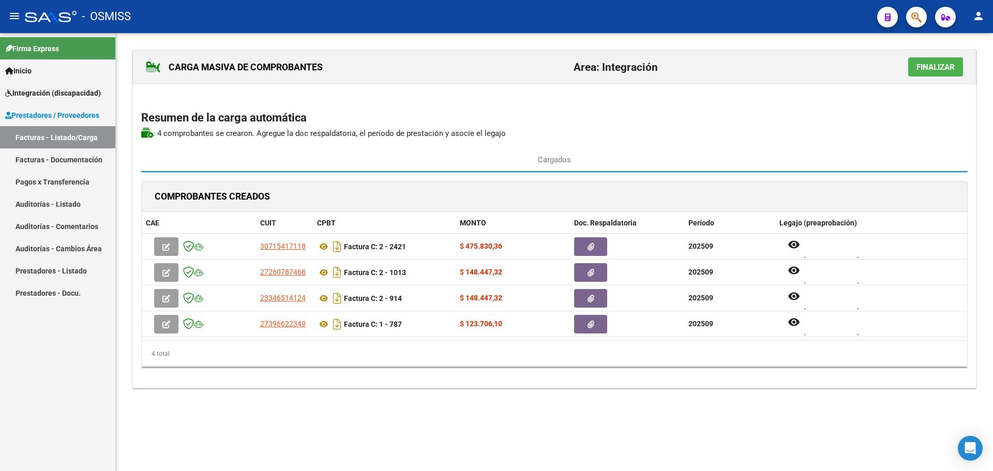
click at [944, 70] on span "Finalizar" at bounding box center [936, 67] width 38 height 9
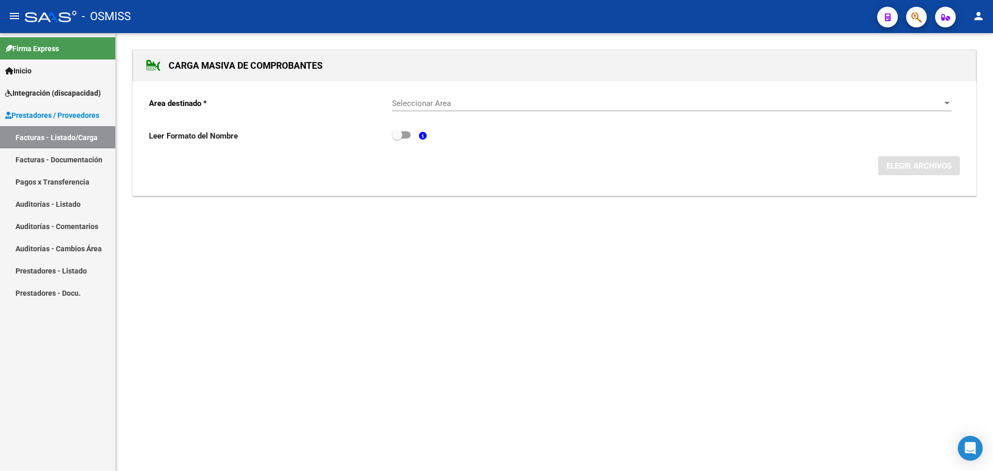
click at [945, 99] on div at bounding box center [947, 103] width 9 height 8
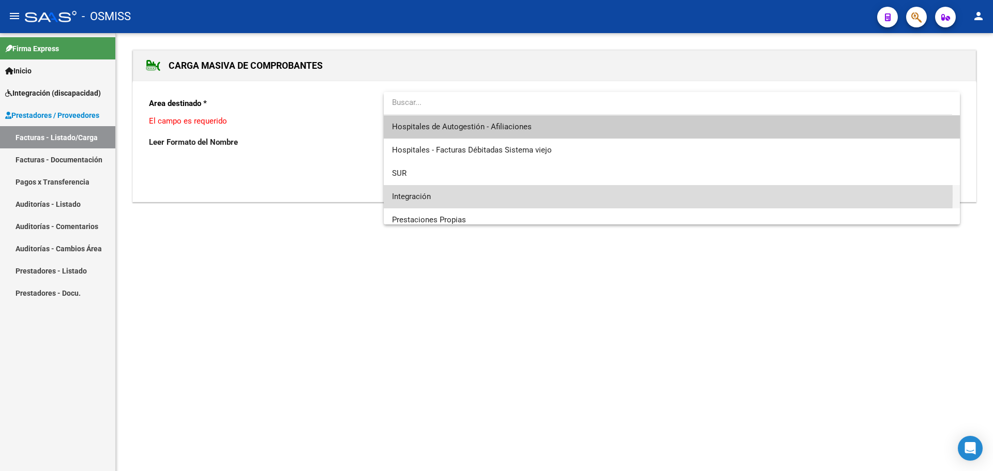
click at [454, 195] on span "Integración" at bounding box center [672, 196] width 560 height 23
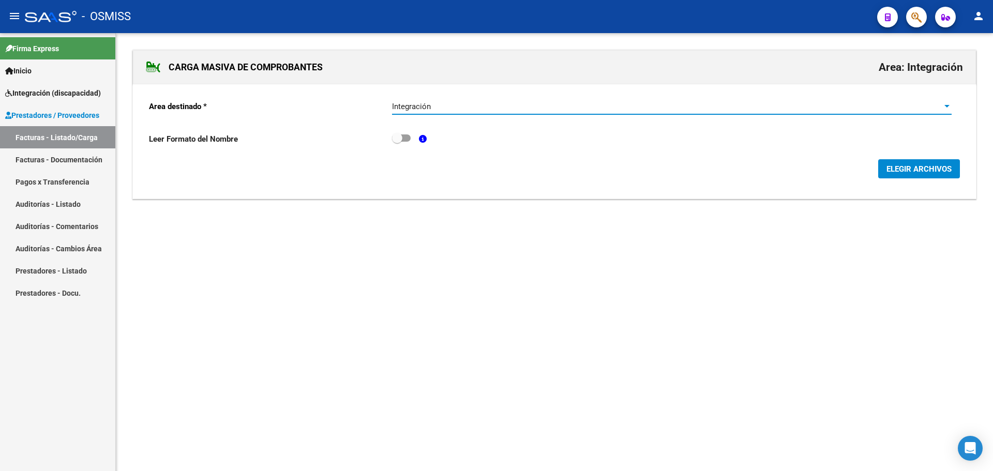
click at [908, 167] on span "ELEGIR ARCHIVOS" at bounding box center [919, 169] width 65 height 9
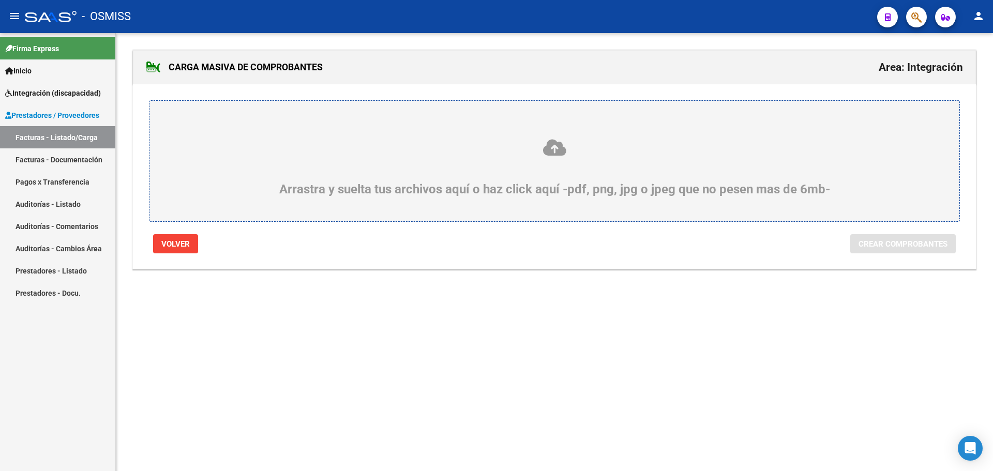
click at [252, 164] on div "Arrastra y suelta tus archivos aquí o haz click aquí -pdf, png, jpg o jpeg que …" at bounding box center [554, 167] width 761 height 58
click at [0, 0] on input "Arrastra y suelta tus archivos aquí o haz click aquí -pdf, png, jpg o jpeg que …" at bounding box center [0, 0] width 0 height 0
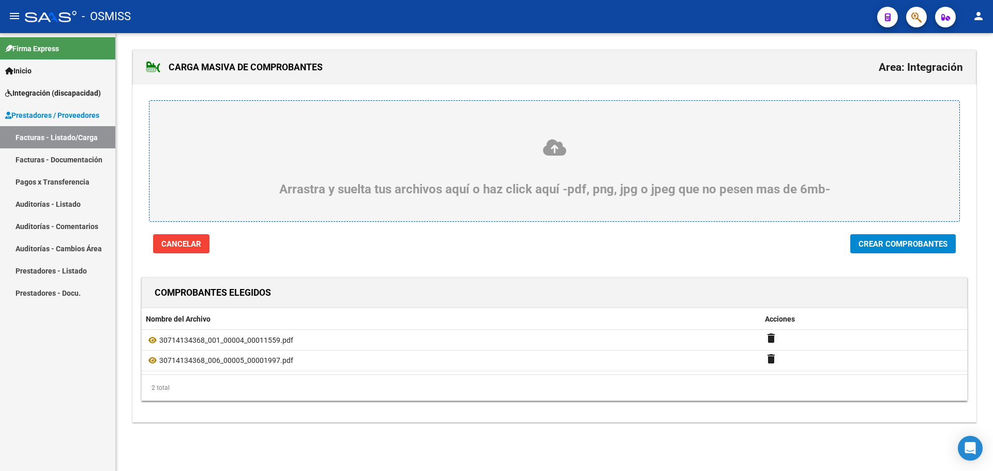
click at [910, 244] on span "Crear Comprobantes" at bounding box center [903, 244] width 89 height 9
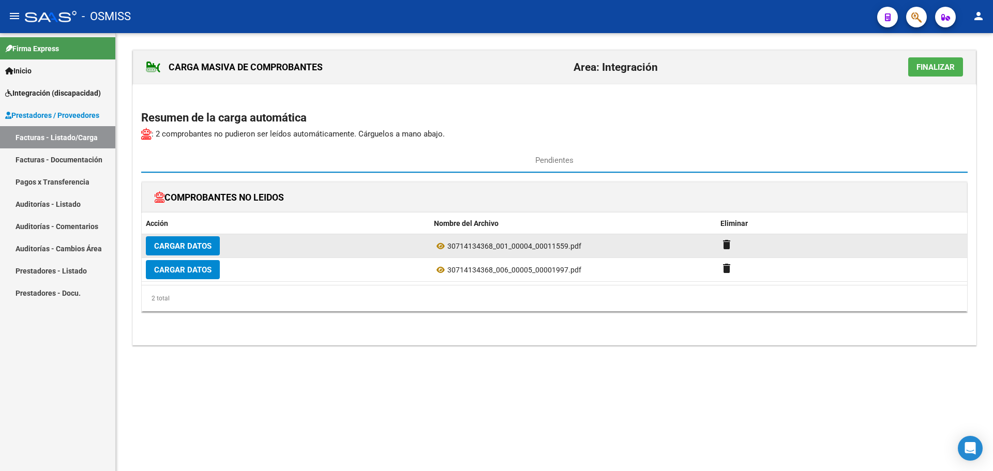
click at [197, 244] on span "Cargar Datos" at bounding box center [182, 246] width 57 height 9
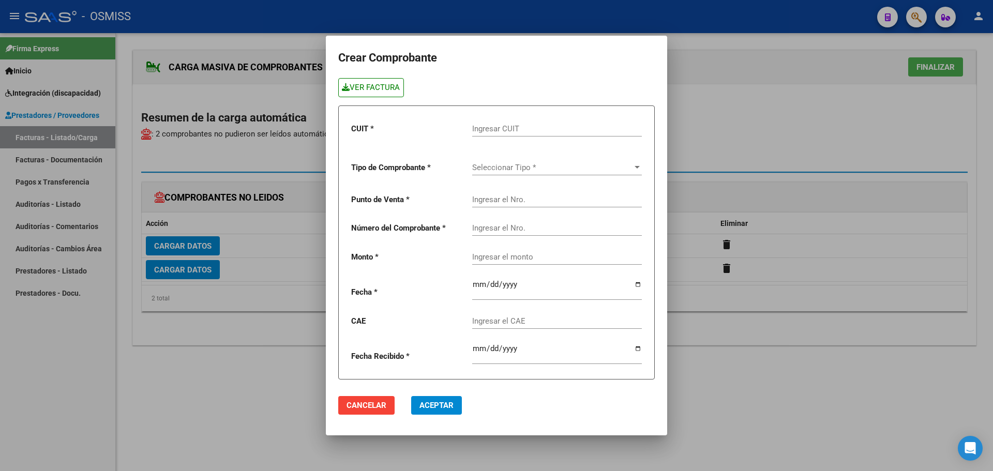
click at [382, 92] on link "VER FACTURA" at bounding box center [371, 87] width 66 height 19
paste input "30-71413436-8"
type input "30-71413436-8"
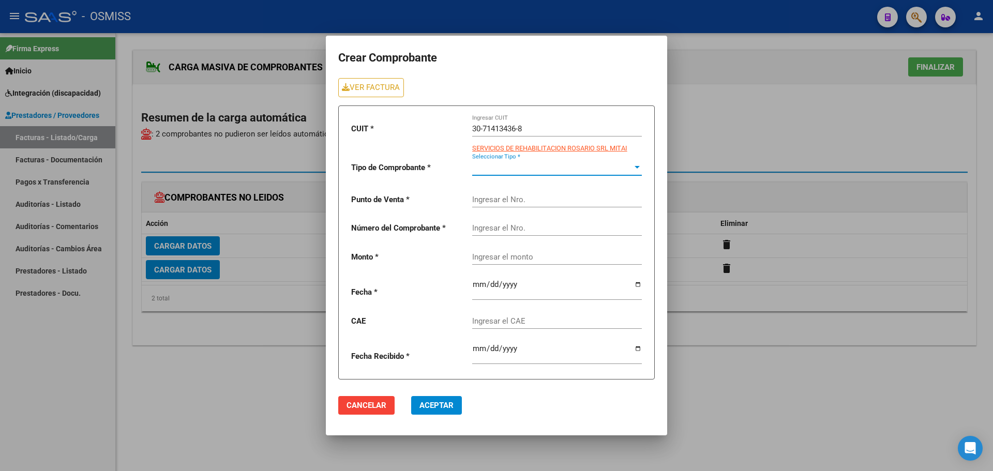
click at [633, 163] on div at bounding box center [637, 167] width 9 height 8
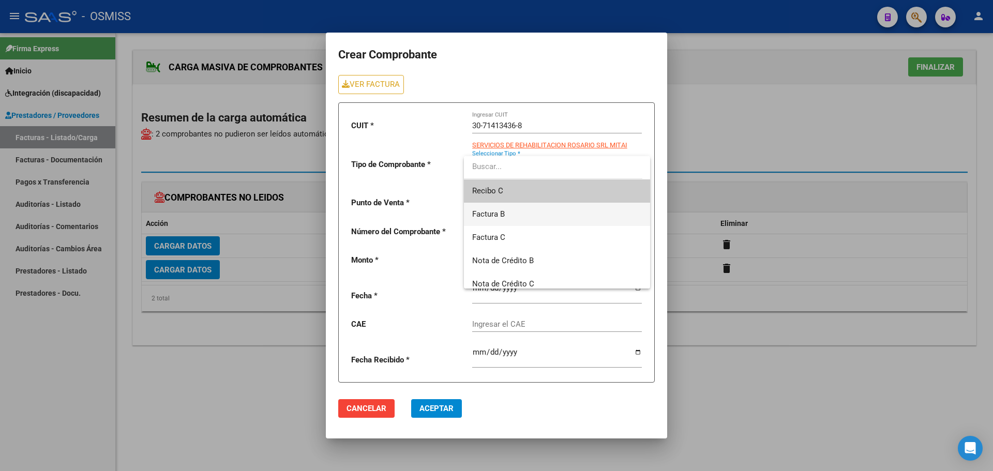
click at [509, 214] on span "Factura B" at bounding box center [557, 214] width 170 height 23
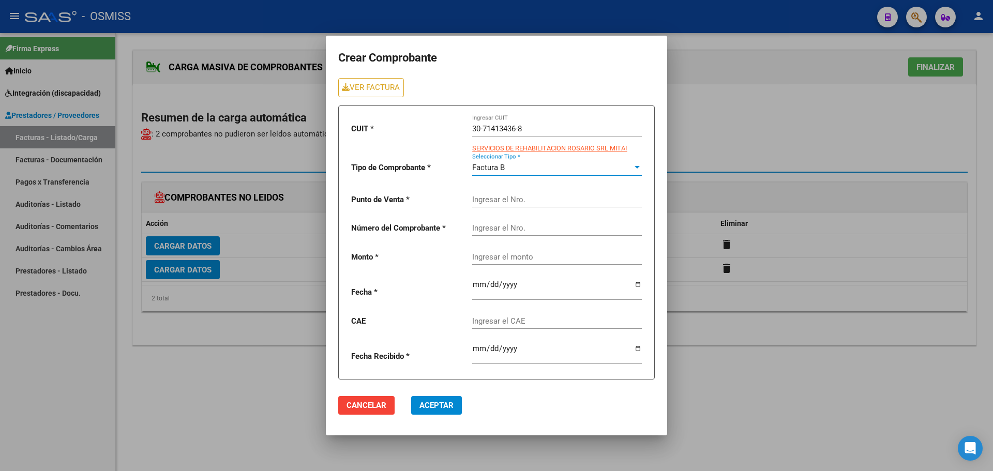
click at [492, 199] on input "Ingresar el Nro." at bounding box center [557, 199] width 170 height 9
type input "4"
click at [501, 227] on input "Ingresar el Nro." at bounding box center [557, 228] width 170 height 9
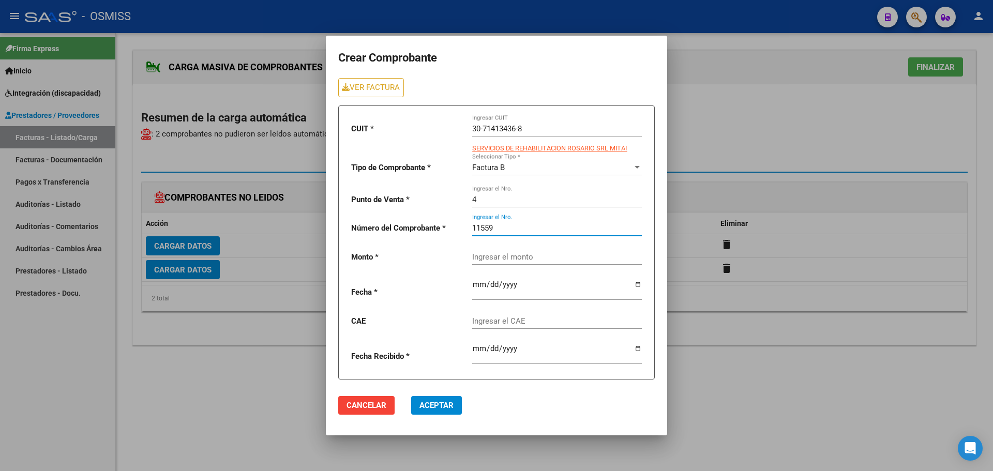
type input "11559"
click at [502, 259] on div "Ingresar el monto" at bounding box center [557, 254] width 170 height 22
paste input "160817.93"
type input "160817.93"
click at [640, 284] on input "date" at bounding box center [557, 288] width 170 height 17
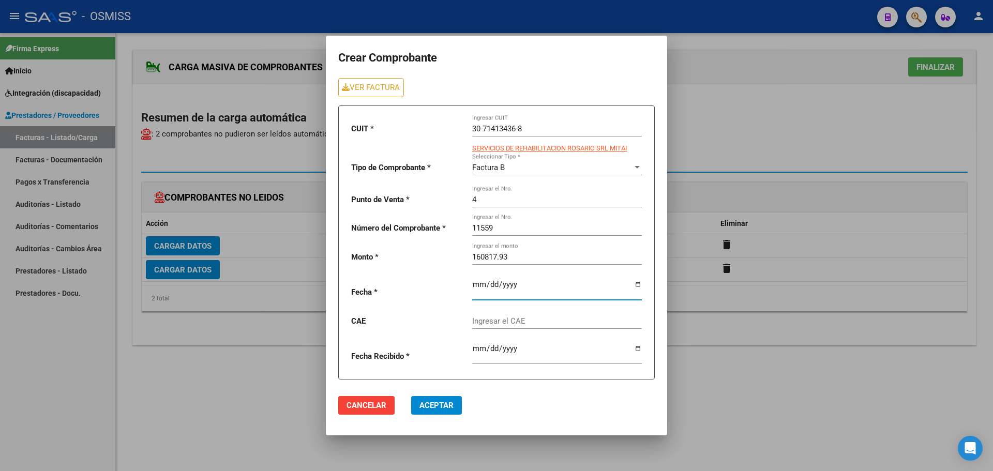
type input "[DATE]"
click at [502, 322] on input "Ingresar el CAE" at bounding box center [557, 321] width 170 height 9
paste input "75408205111234"
click at [439, 406] on span "Aceptar" at bounding box center [437, 405] width 34 height 9
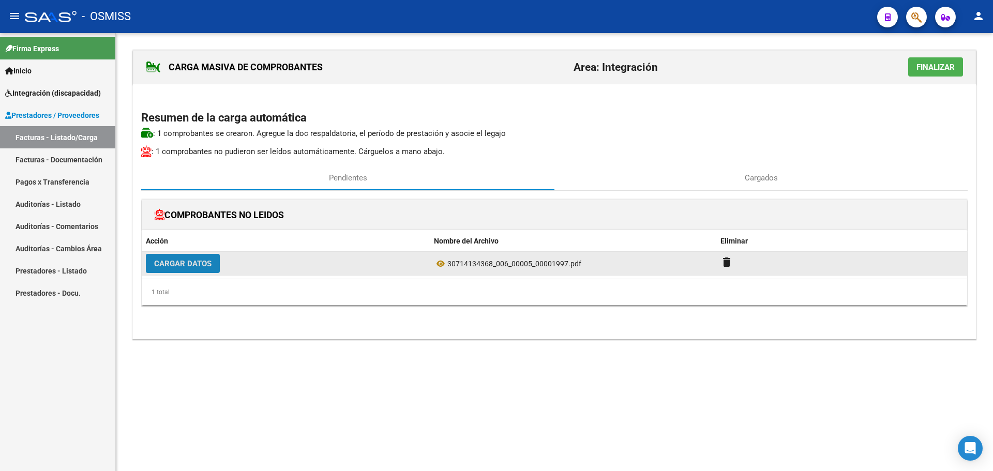
click at [191, 266] on span "Cargar Datos" at bounding box center [182, 263] width 57 height 9
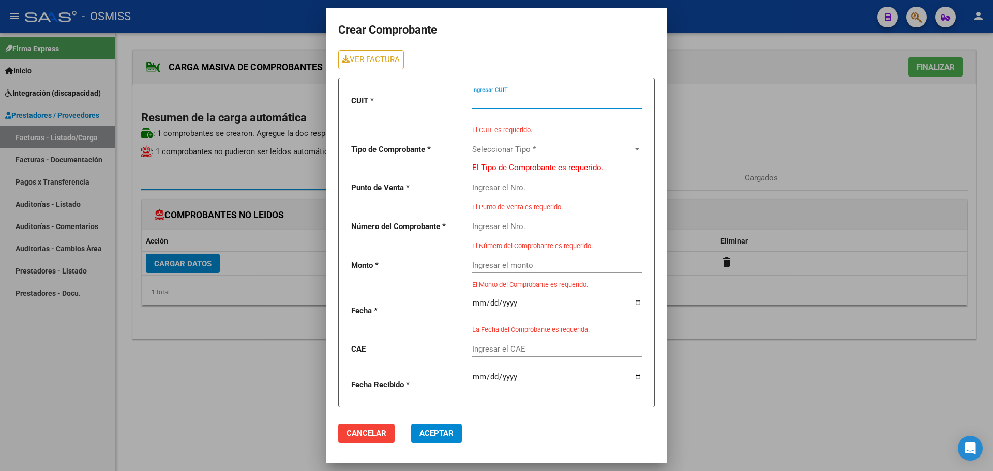
click at [479, 103] on input "Ingresar CUIT" at bounding box center [557, 100] width 170 height 9
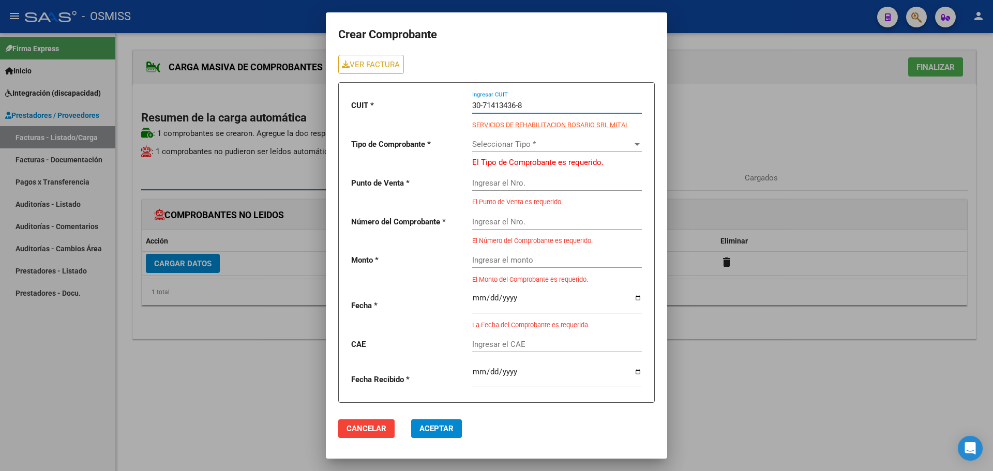
click at [476, 144] on span "Seleccionar Tipo *" at bounding box center [552, 144] width 160 height 9
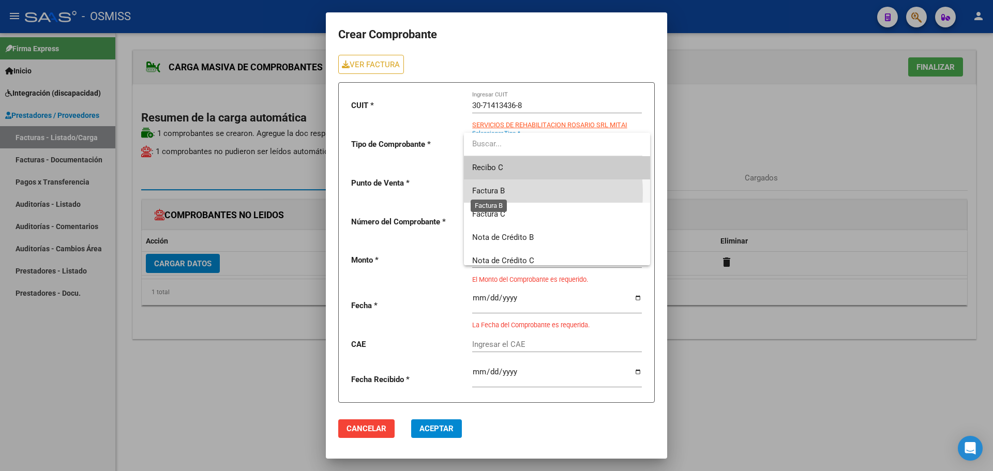
click at [483, 193] on span "Factura B" at bounding box center [488, 190] width 33 height 9
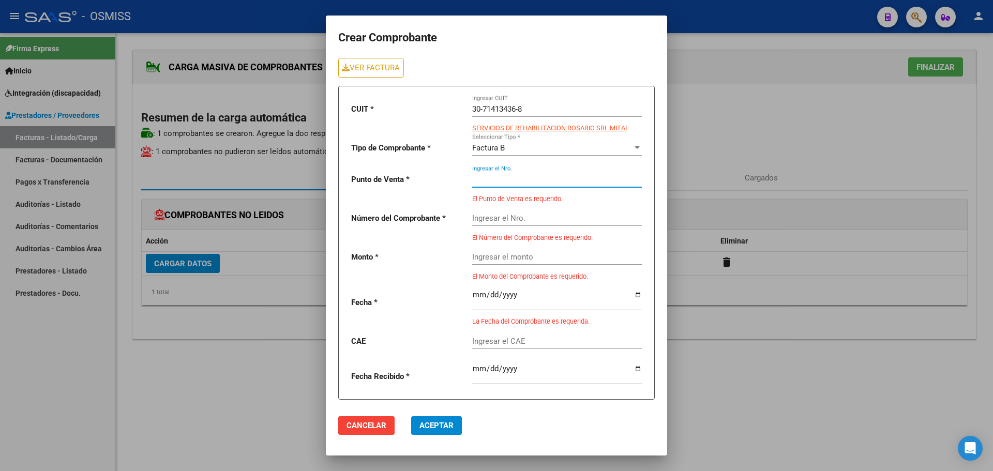
click at [482, 180] on input "Ingresar el Nro." at bounding box center [557, 179] width 170 height 9
click at [356, 68] on link "VER FACTURA" at bounding box center [371, 67] width 66 height 19
click at [496, 179] on input "Ingresar el Nro." at bounding box center [557, 179] width 170 height 9
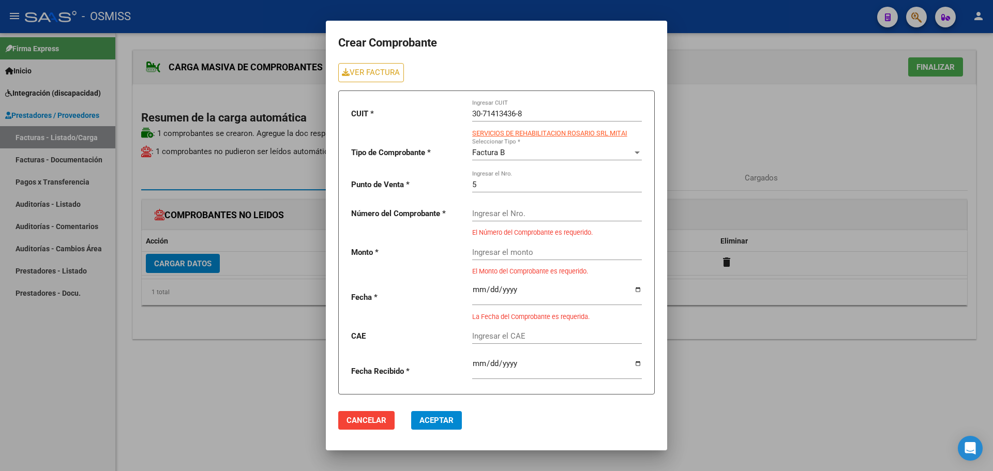
click at [483, 223] on div "Ingresar el Nro." at bounding box center [557, 215] width 170 height 32
click at [483, 214] on input "Ingresar el Nro." at bounding box center [557, 213] width 170 height 9
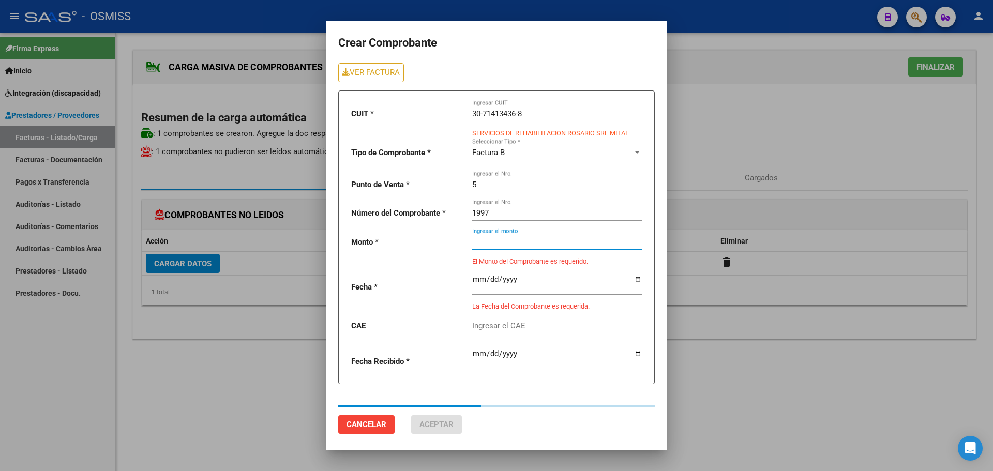
click at [505, 247] on div "Ingresar el monto" at bounding box center [557, 239] width 170 height 22
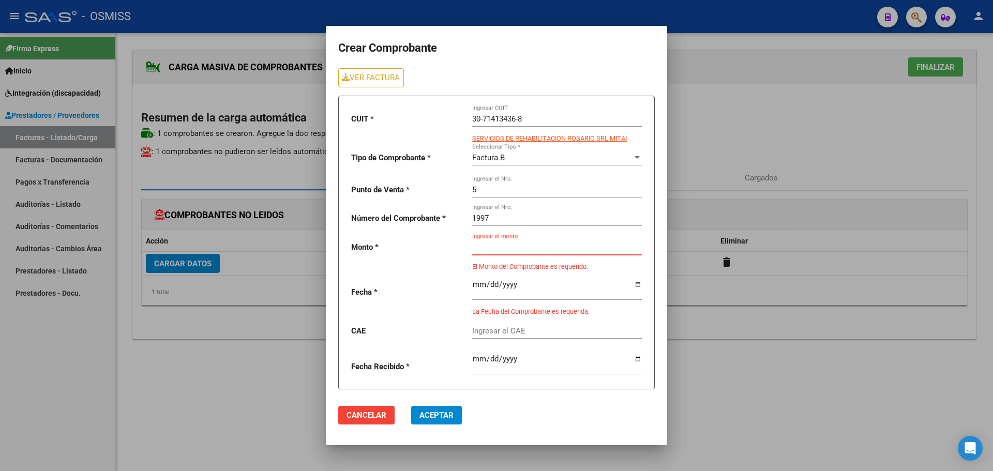
paste input "475830.36"
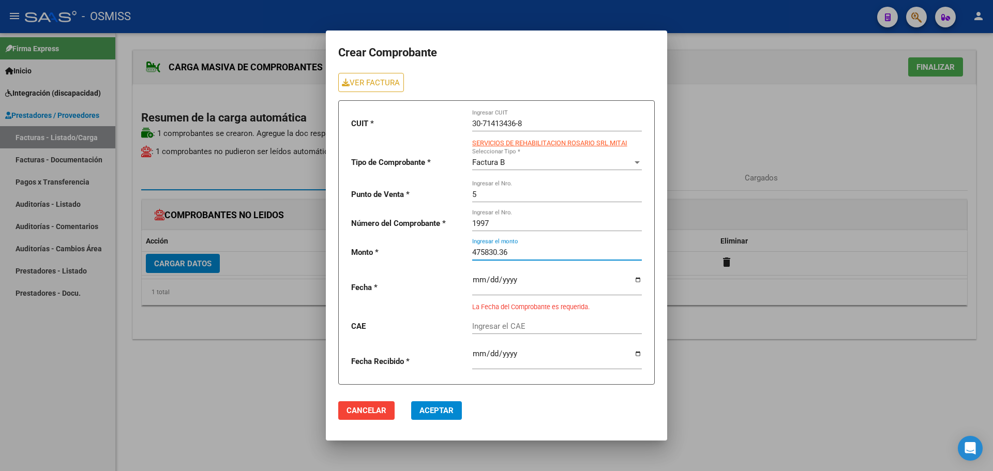
click at [639, 279] on input "date" at bounding box center [557, 284] width 170 height 17
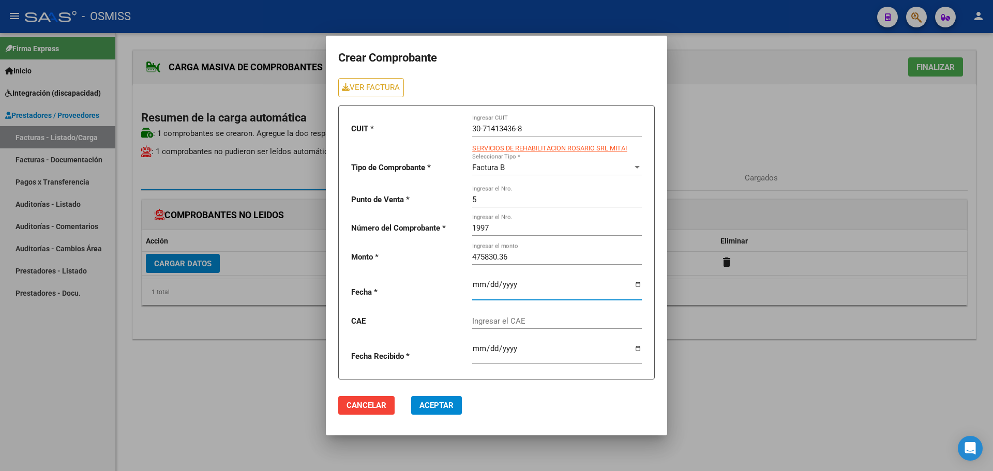
click at [494, 323] on input "Ingresar el CAE" at bounding box center [557, 321] width 170 height 9
paste input "75408156201183"
click at [430, 407] on span "Aceptar" at bounding box center [437, 405] width 34 height 9
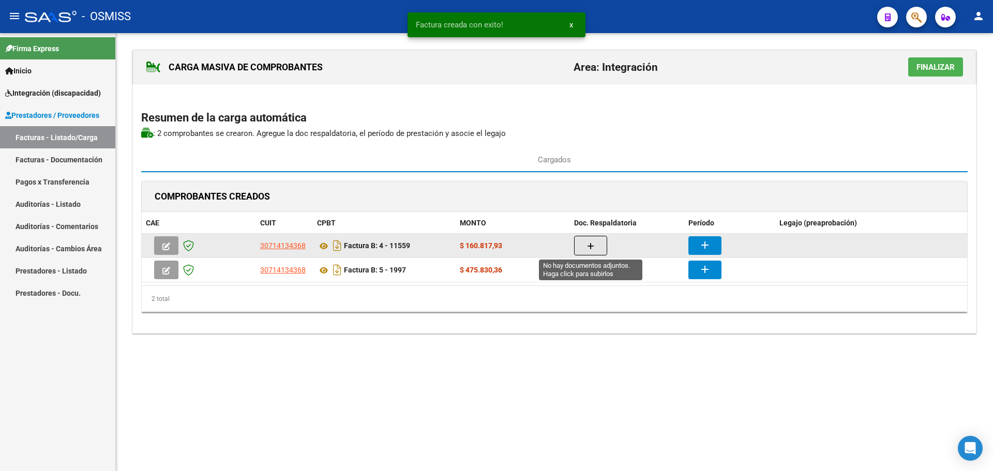
click at [588, 246] on icon "button" at bounding box center [590, 247] width 7 height 8
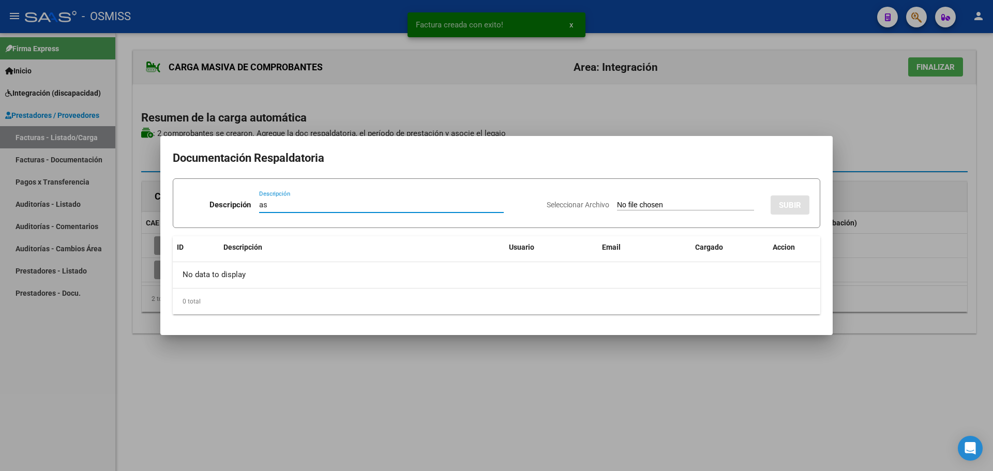
click at [625, 203] on input "Seleccionar Archivo" at bounding box center [685, 206] width 137 height 10
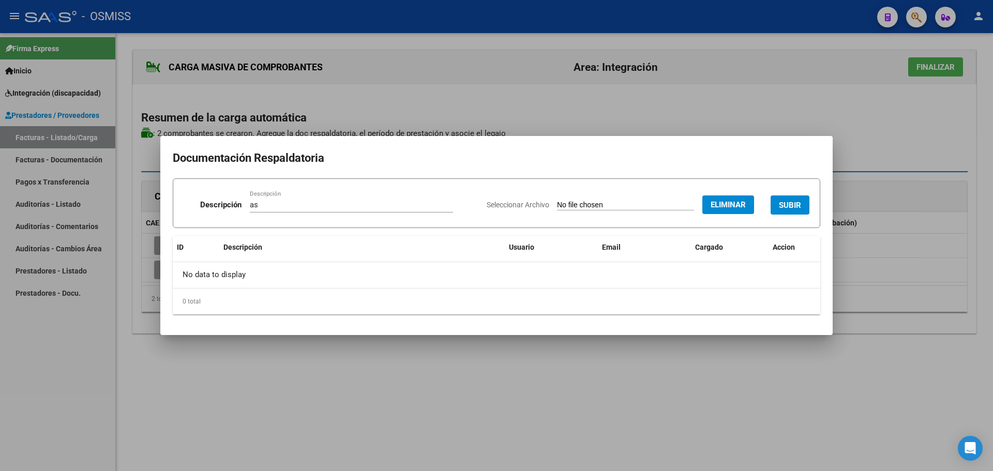
click at [785, 200] on span "SUBIR" at bounding box center [790, 204] width 22 height 9
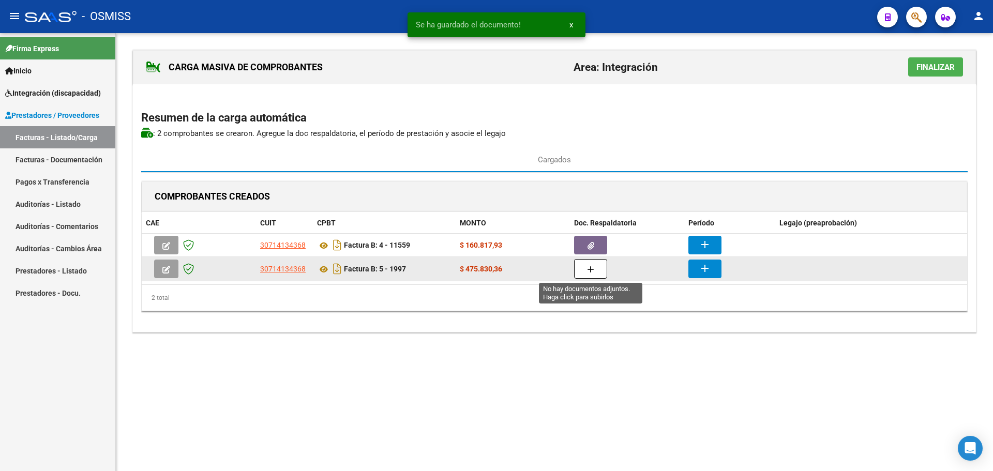
click at [591, 260] on button "button" at bounding box center [590, 269] width 33 height 20
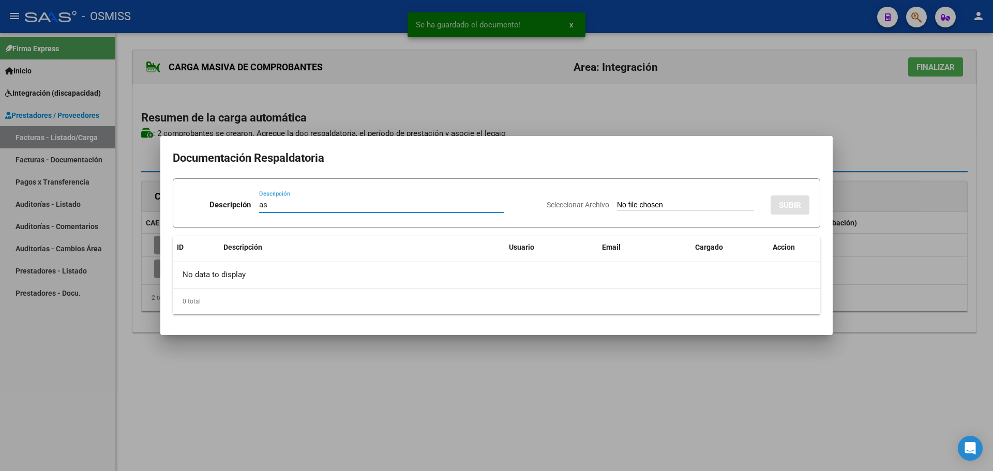
click at [617, 207] on input "Seleccionar Archivo" at bounding box center [685, 206] width 137 height 10
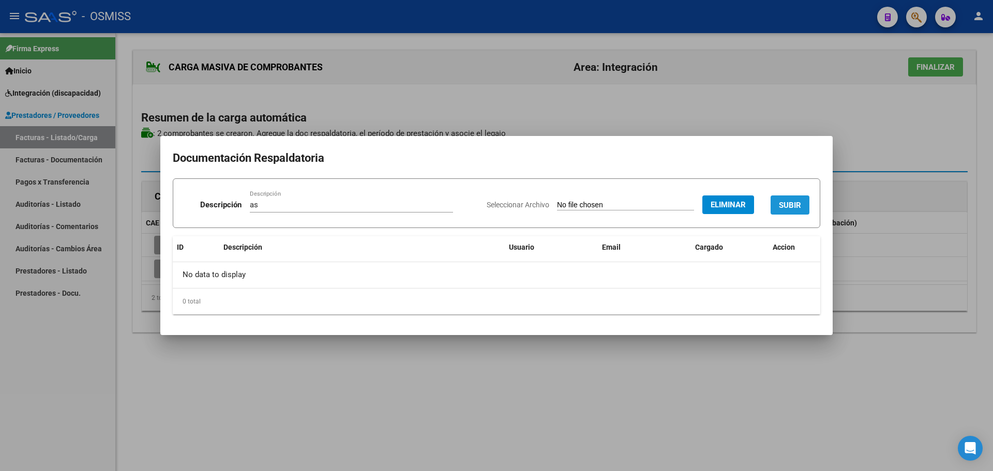
click at [793, 203] on span "SUBIR" at bounding box center [790, 205] width 22 height 9
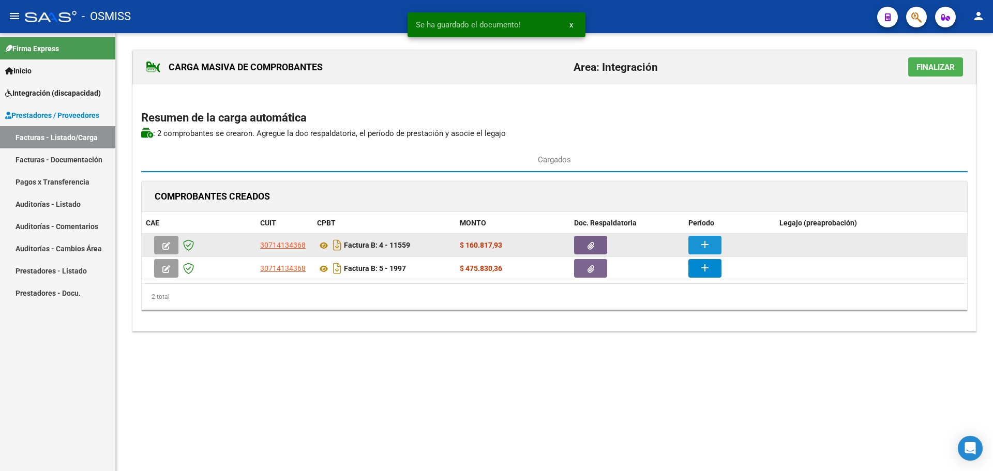
click at [708, 246] on mat-icon "add" at bounding box center [705, 245] width 12 height 12
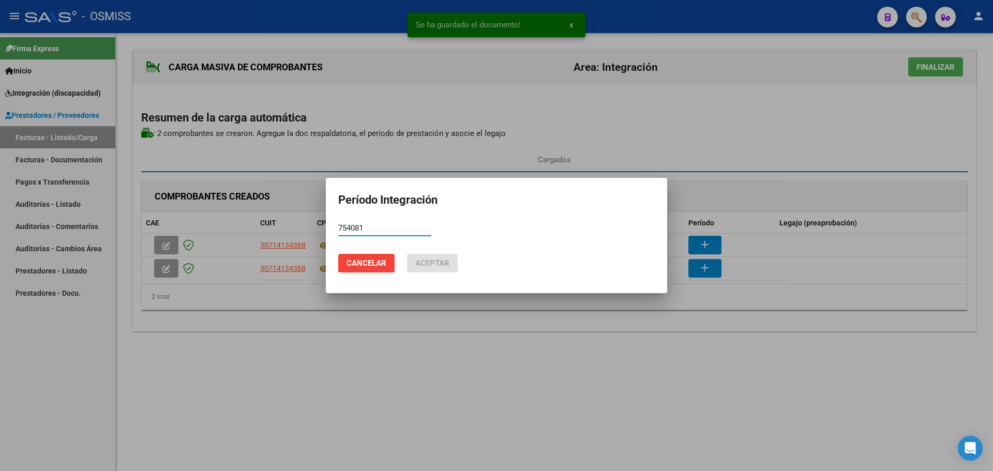
drag, startPoint x: 381, startPoint y: 225, endPoint x: 109, endPoint y: 203, distance: 273.6
click at [109, 203] on div "Se ha guardado el documento! x Período Integración 754081 Período (AAAAMM) Canc…" at bounding box center [496, 235] width 993 height 471
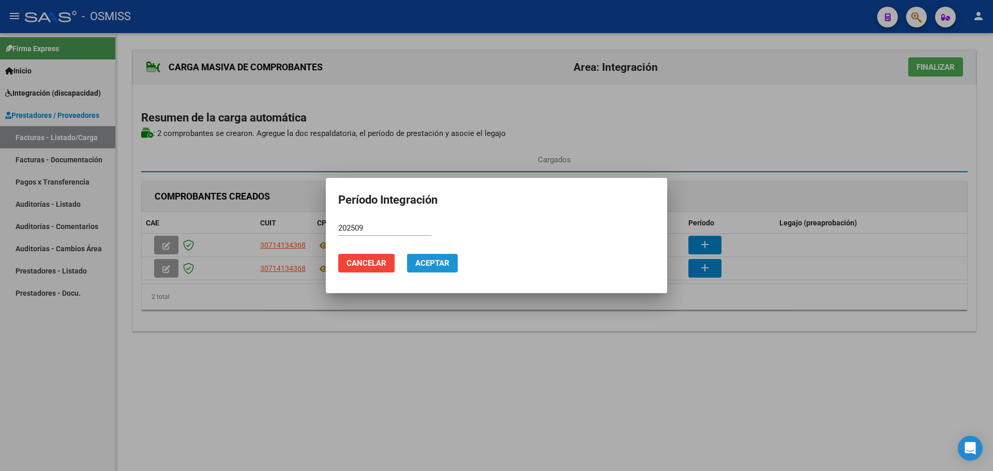
click at [438, 260] on span "Aceptar" at bounding box center [432, 263] width 34 height 9
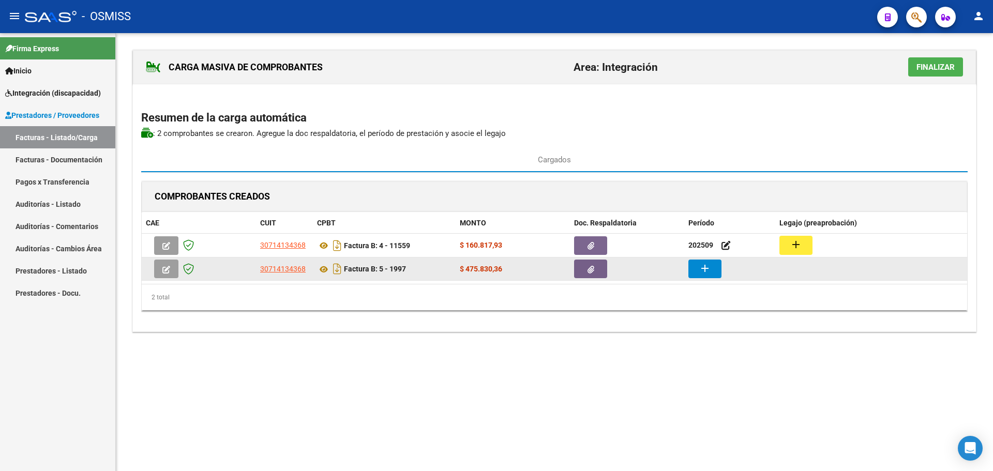
click at [701, 272] on mat-icon "add" at bounding box center [705, 268] width 12 height 12
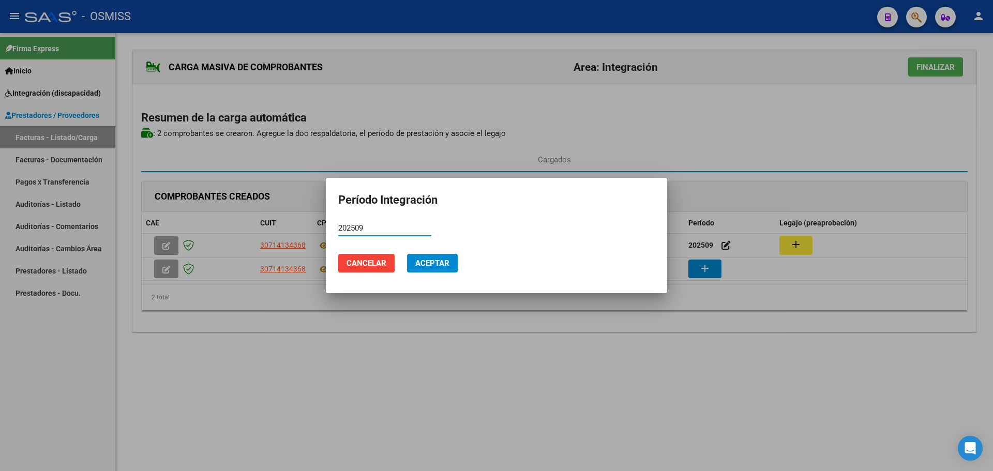
click at [443, 270] on button "Aceptar" at bounding box center [432, 263] width 51 height 19
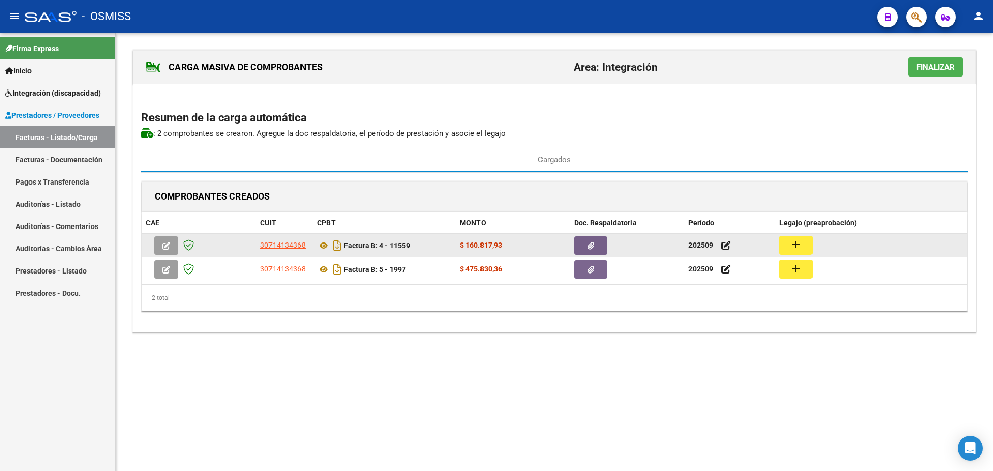
click at [786, 245] on button "add" at bounding box center [796, 245] width 33 height 19
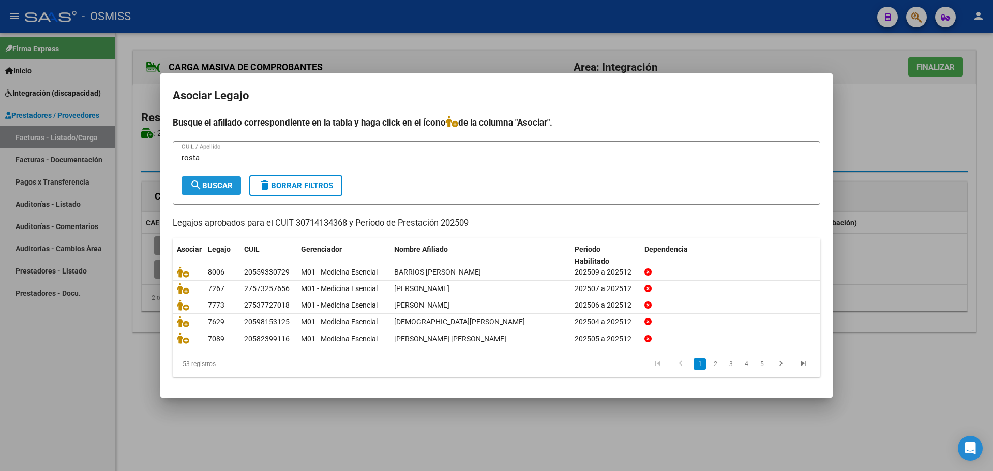
click at [199, 182] on mat-icon "search" at bounding box center [196, 185] width 12 height 12
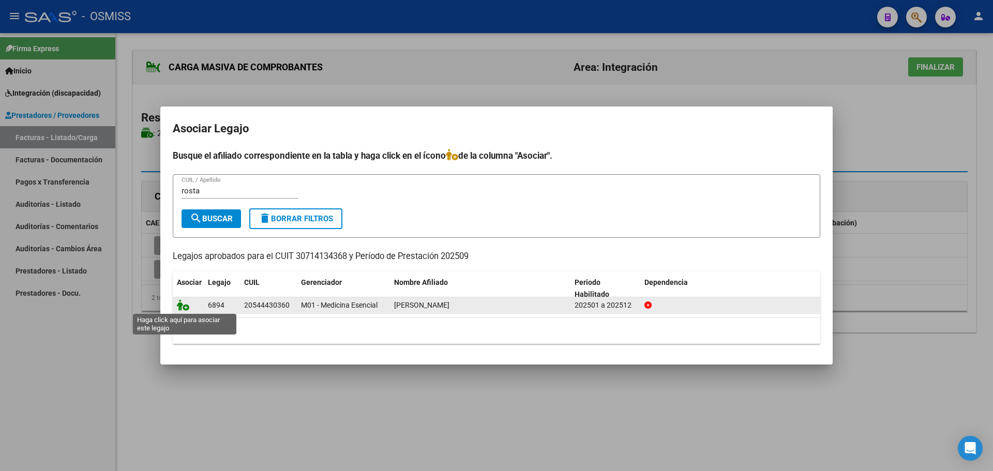
click at [187, 306] on icon at bounding box center [183, 305] width 12 height 11
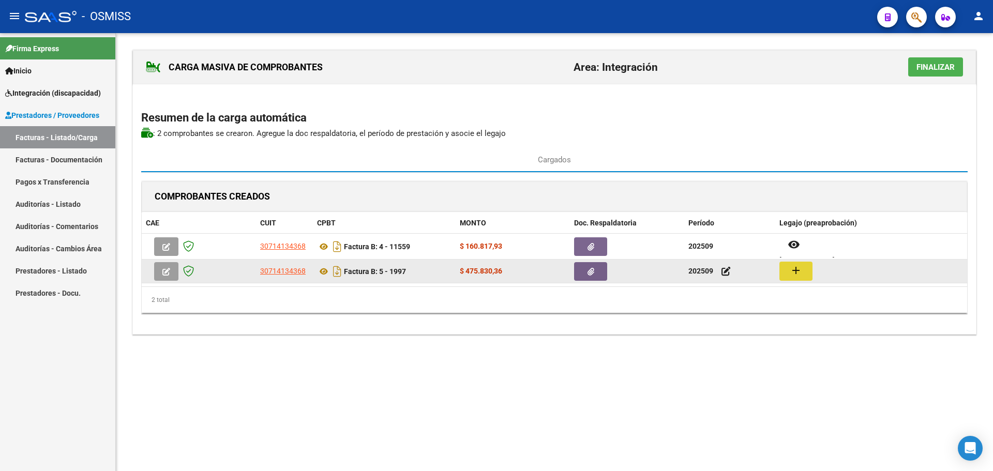
click at [785, 276] on button "add" at bounding box center [796, 271] width 33 height 19
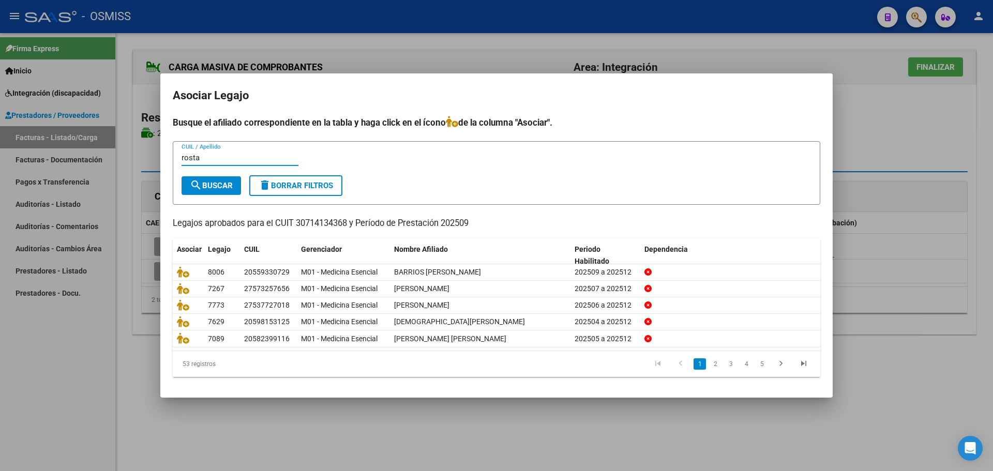
click at [220, 184] on span "search Buscar" at bounding box center [211, 185] width 43 height 9
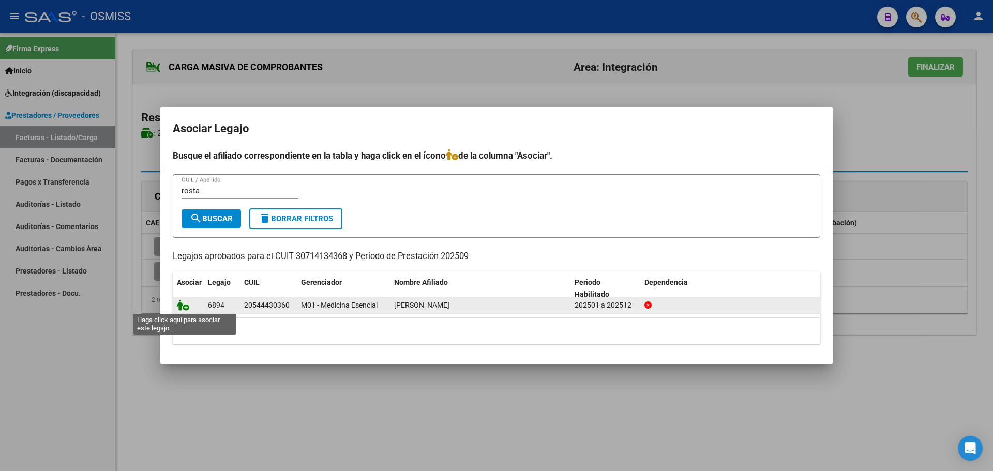
click at [186, 303] on icon at bounding box center [183, 305] width 12 height 11
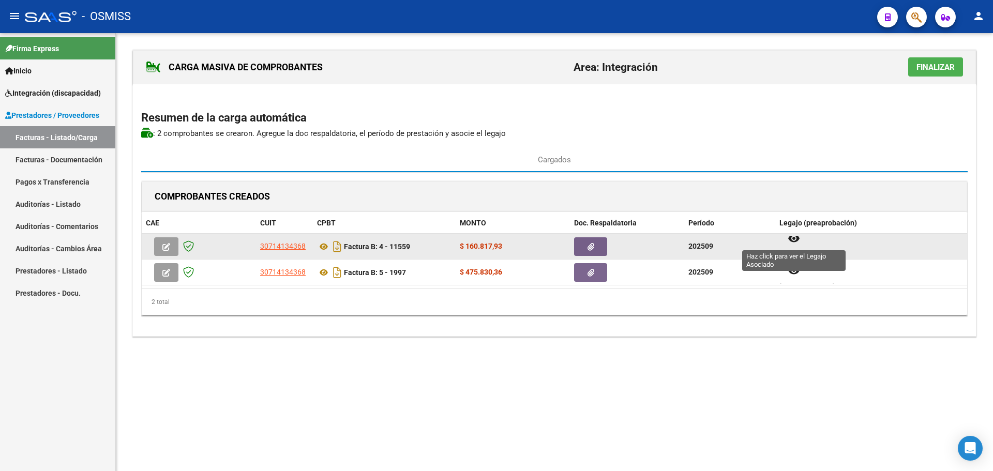
scroll to position [8, 0]
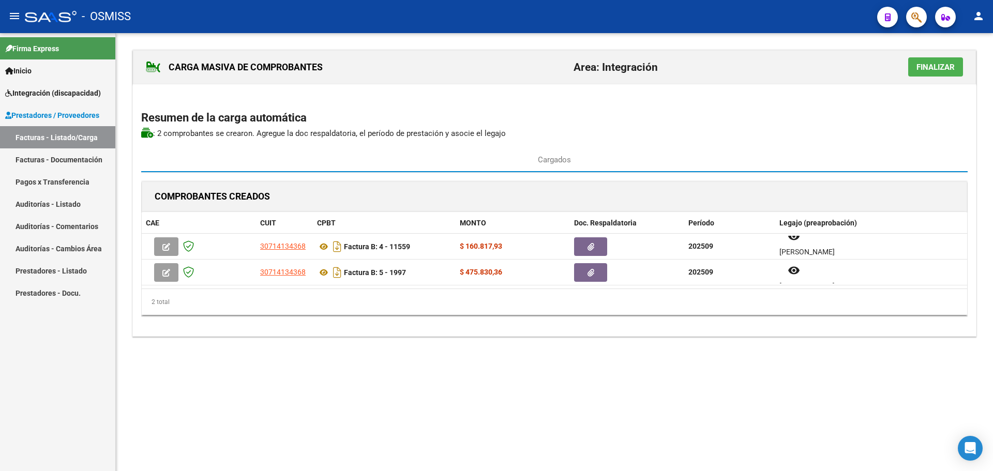
click at [926, 65] on span "Finalizar" at bounding box center [936, 67] width 38 height 9
